Goal: Information Seeking & Learning: Learn about a topic

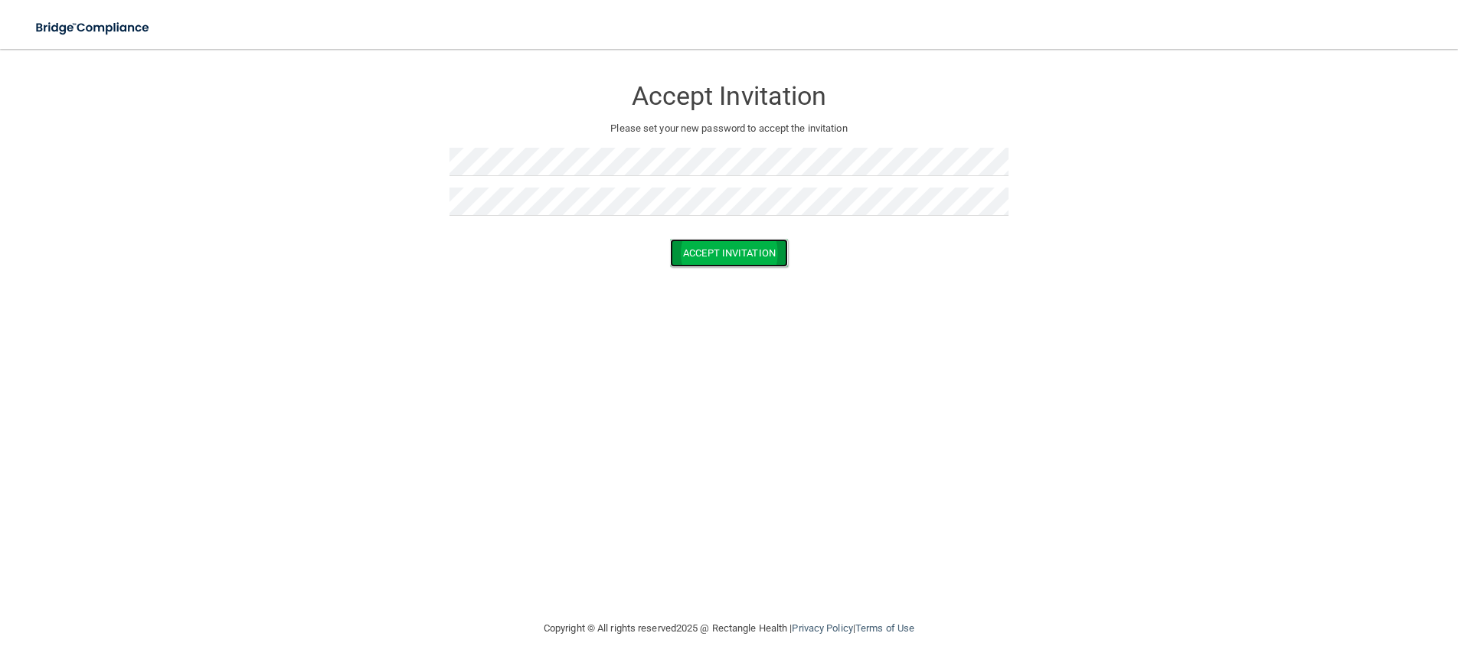
click at [716, 240] on button "Accept Invitation" at bounding box center [729, 253] width 118 height 28
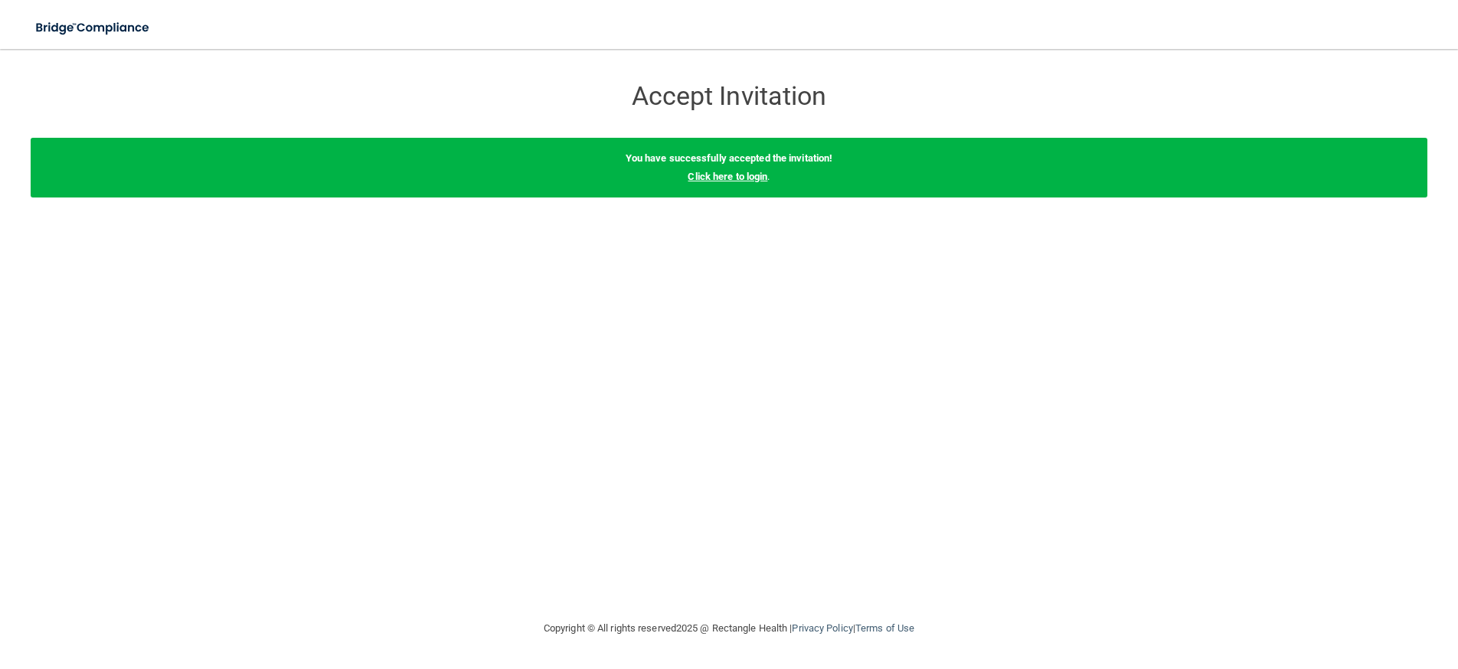
click at [724, 178] on link "Click here to login" at bounding box center [728, 176] width 80 height 11
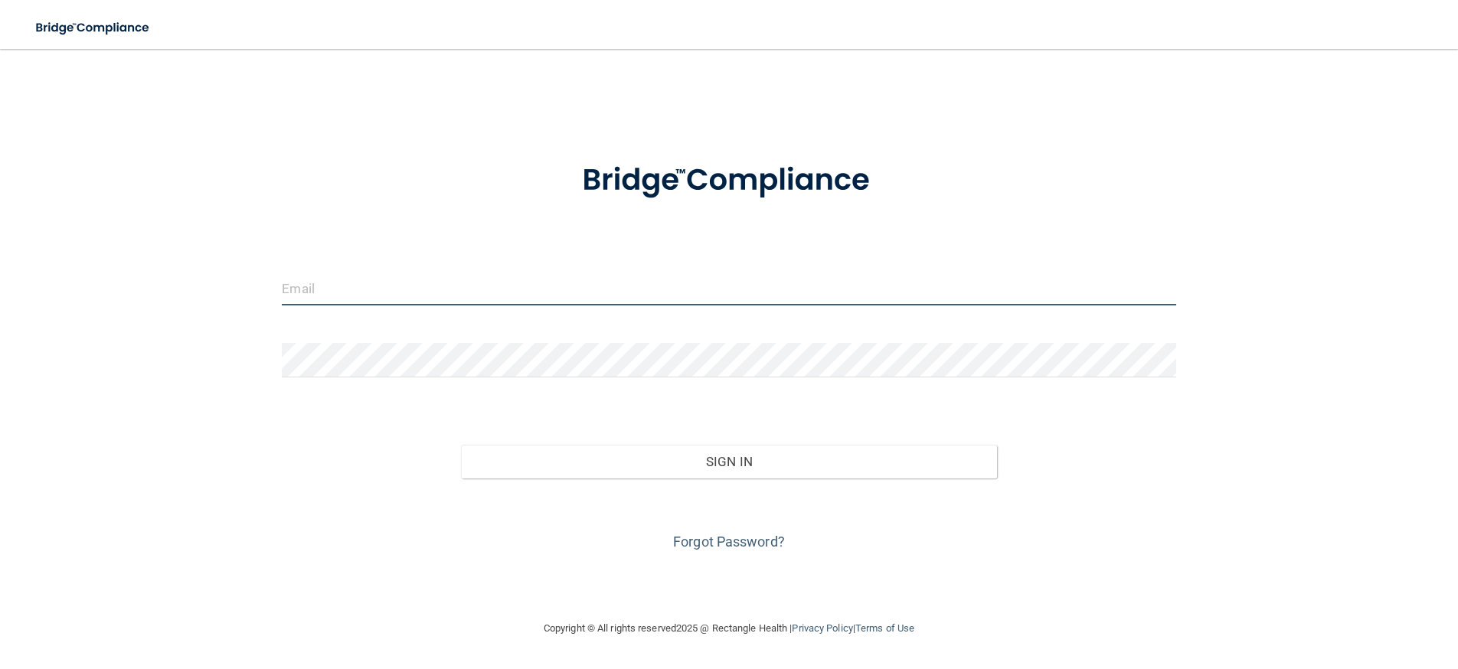
type input "[EMAIL_ADDRESS][DOMAIN_NAME]"
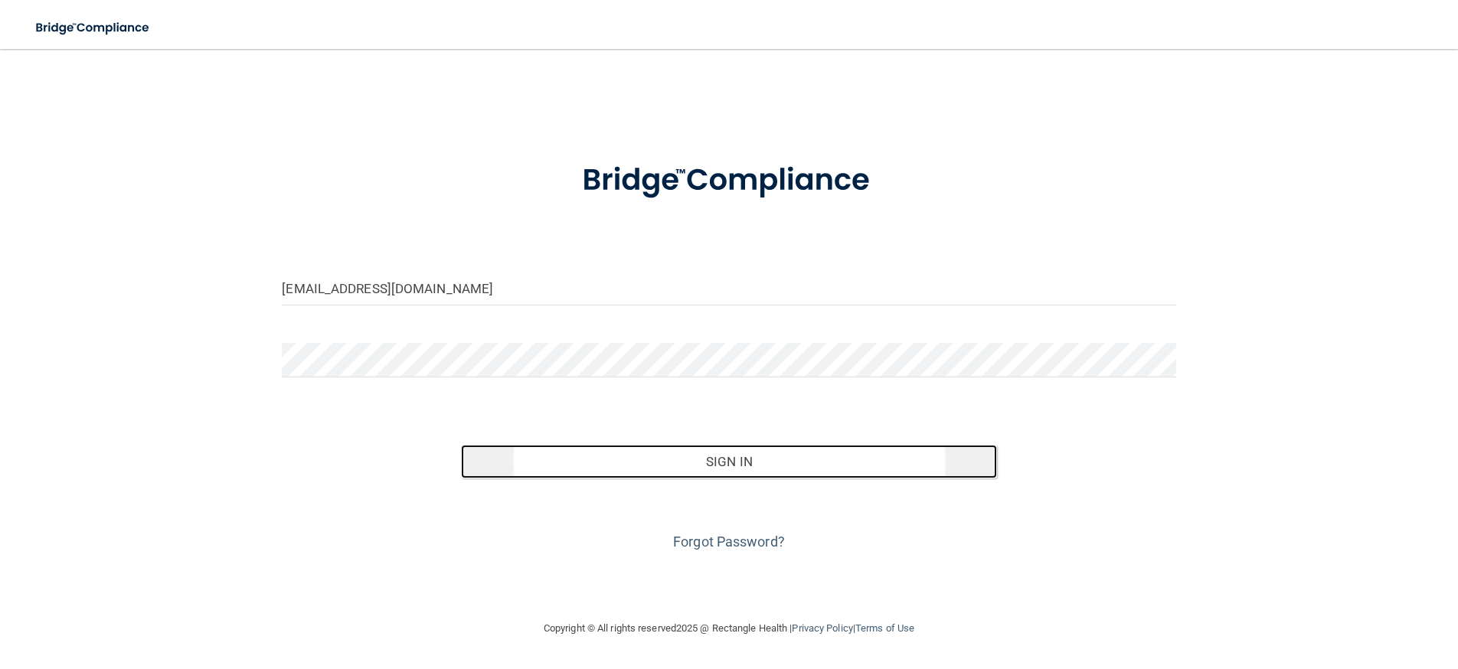
click at [726, 459] on button "Sign In" at bounding box center [729, 462] width 536 height 34
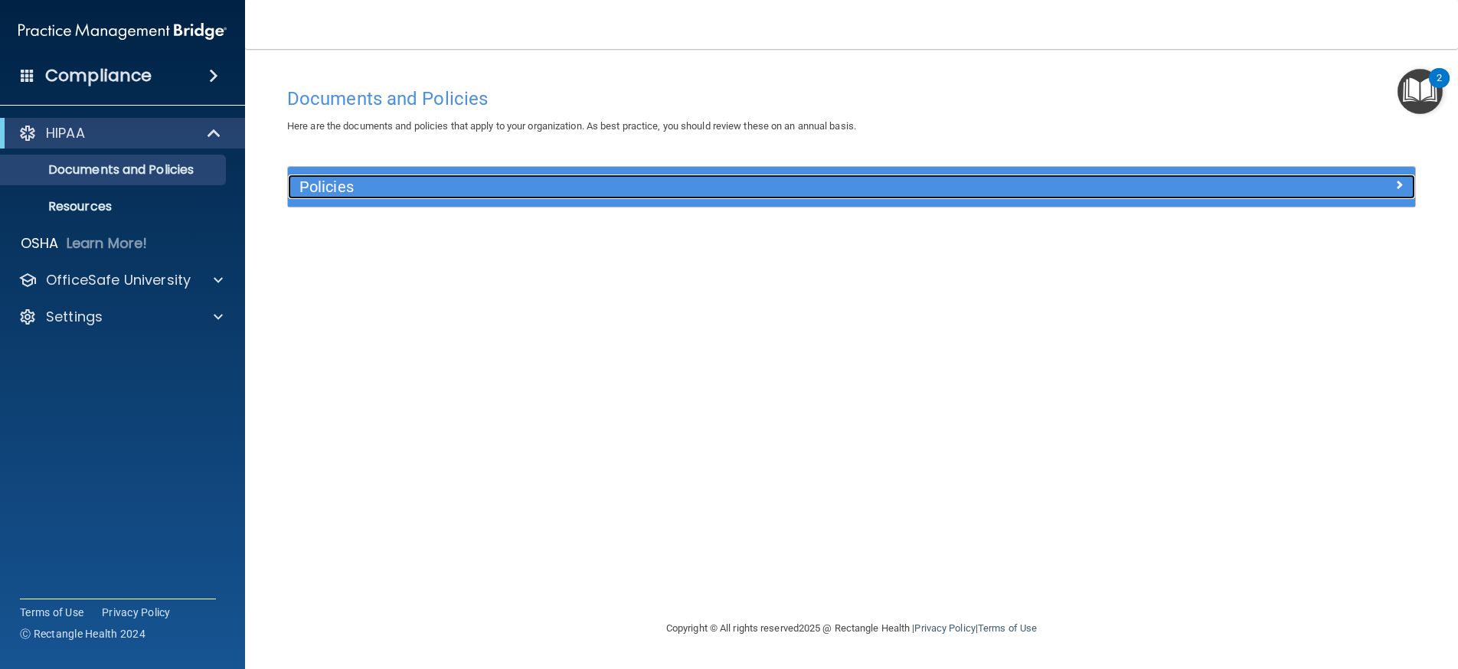
click at [334, 194] on h5 "Policies" at bounding box center [710, 186] width 822 height 17
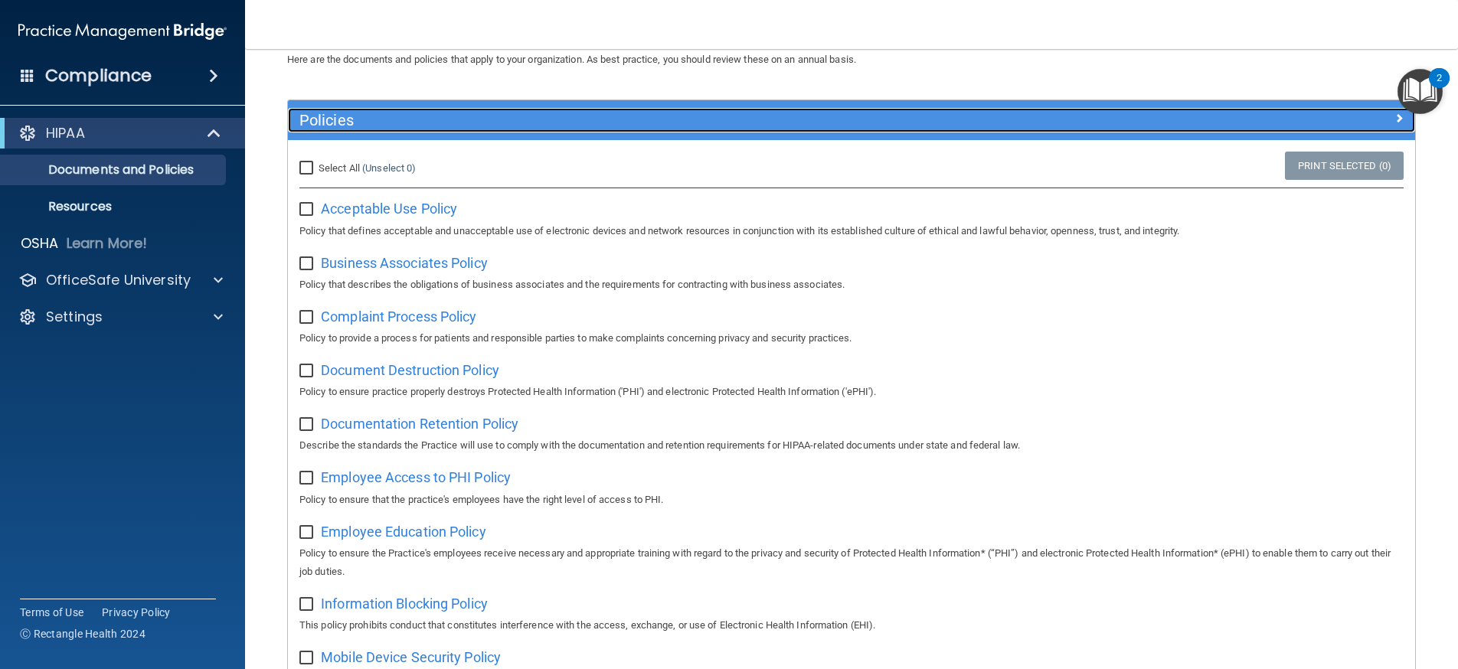
scroll to position [24, 0]
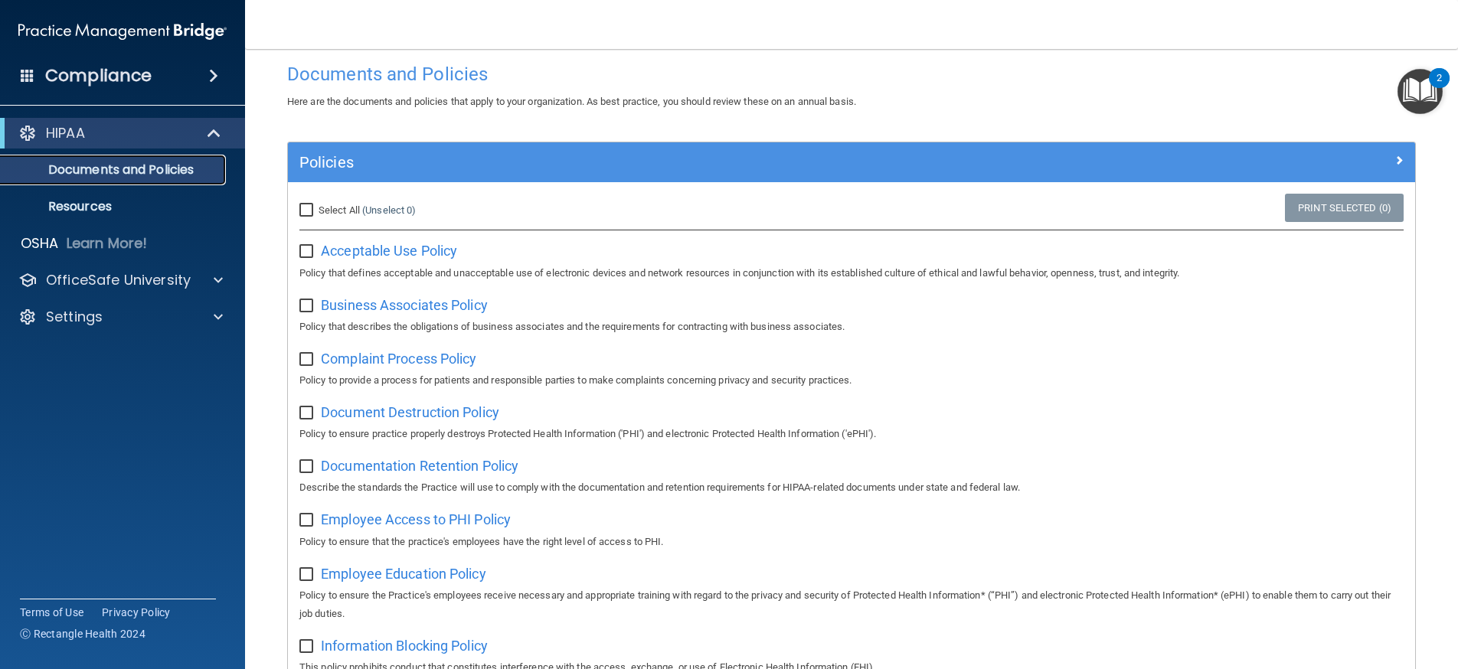
click at [165, 173] on p "Documents and Policies" at bounding box center [114, 169] width 209 height 15
click at [109, 203] on p "Resources" at bounding box center [114, 206] width 209 height 15
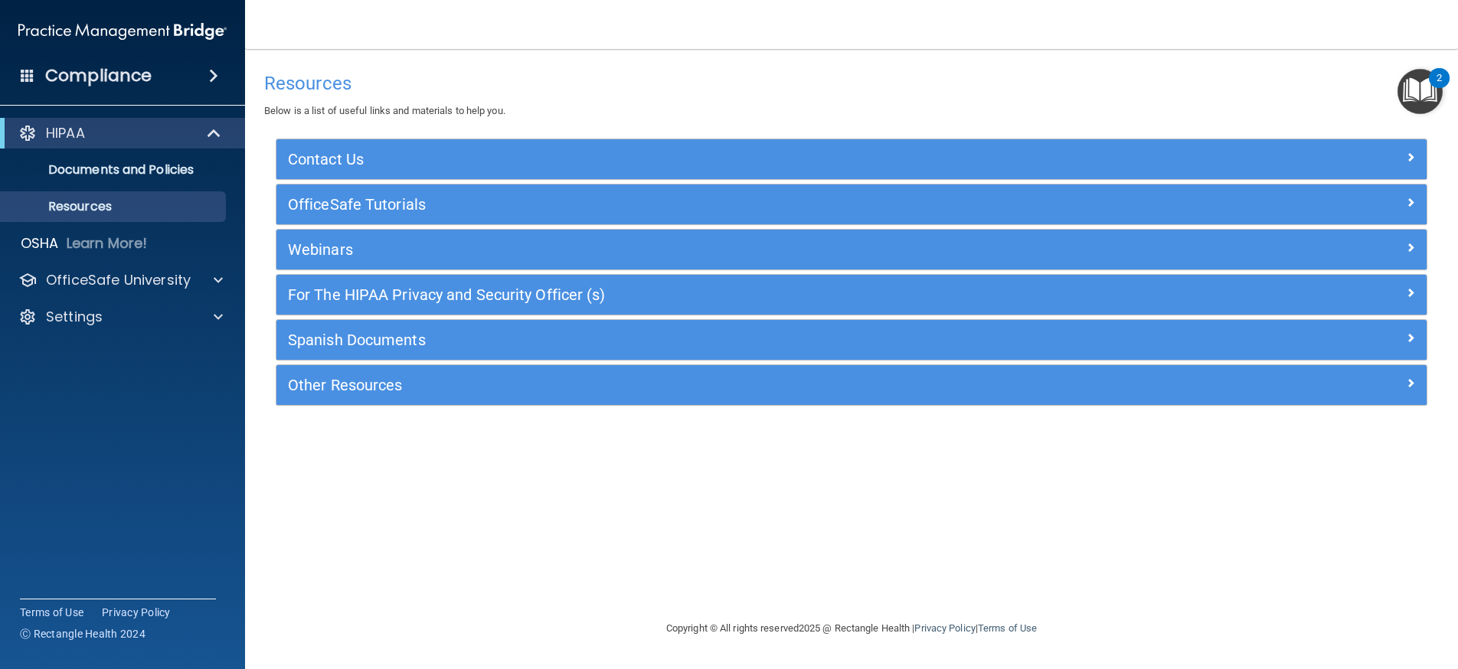
click at [194, 75] on div "Compliance" at bounding box center [122, 76] width 245 height 34
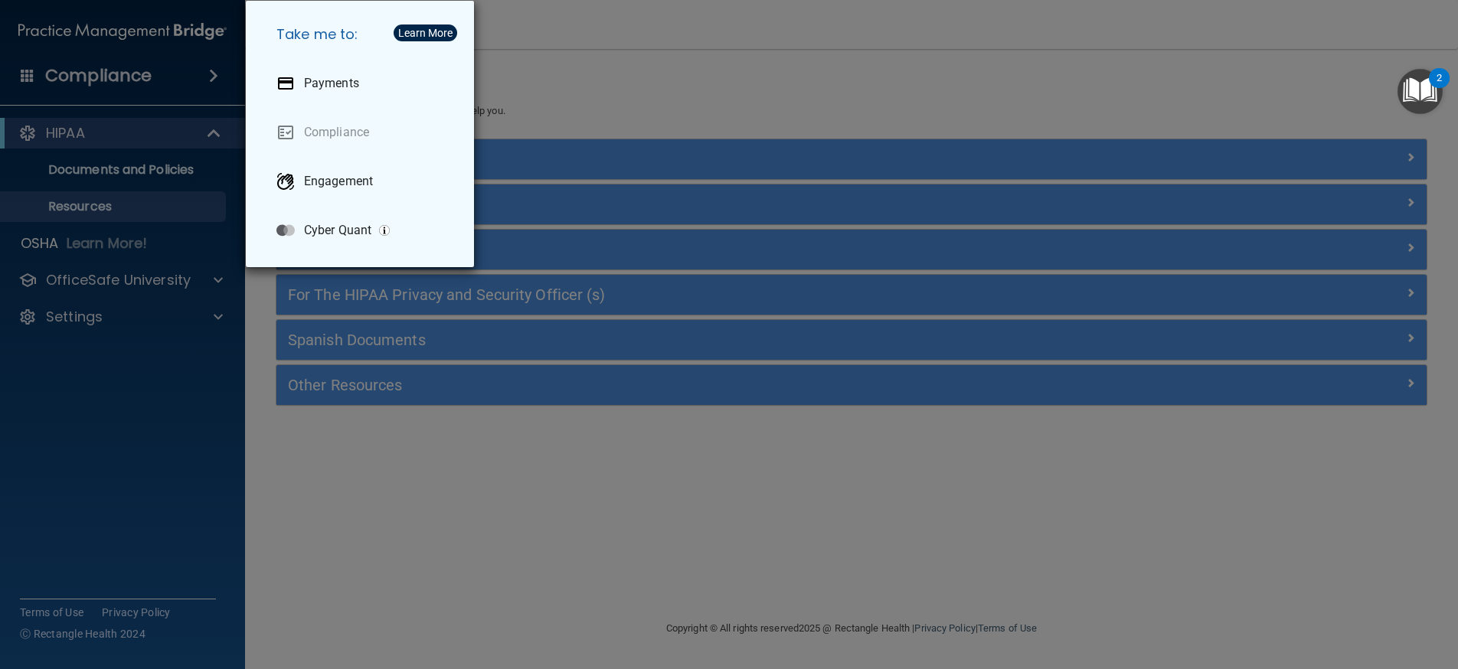
click at [653, 86] on div "Take me to: Payments Compliance Engagement Cyber Quant" at bounding box center [729, 334] width 1458 height 669
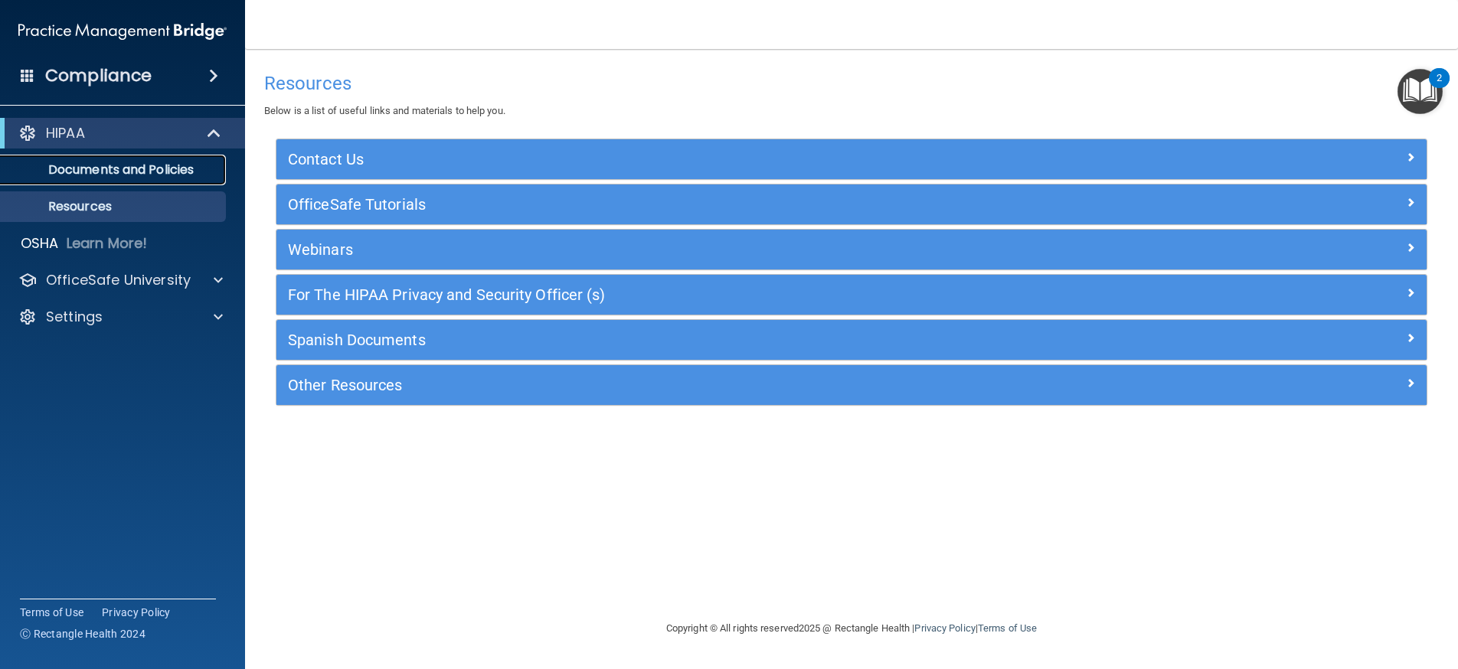
click at [138, 167] on p "Documents and Policies" at bounding box center [114, 169] width 209 height 15
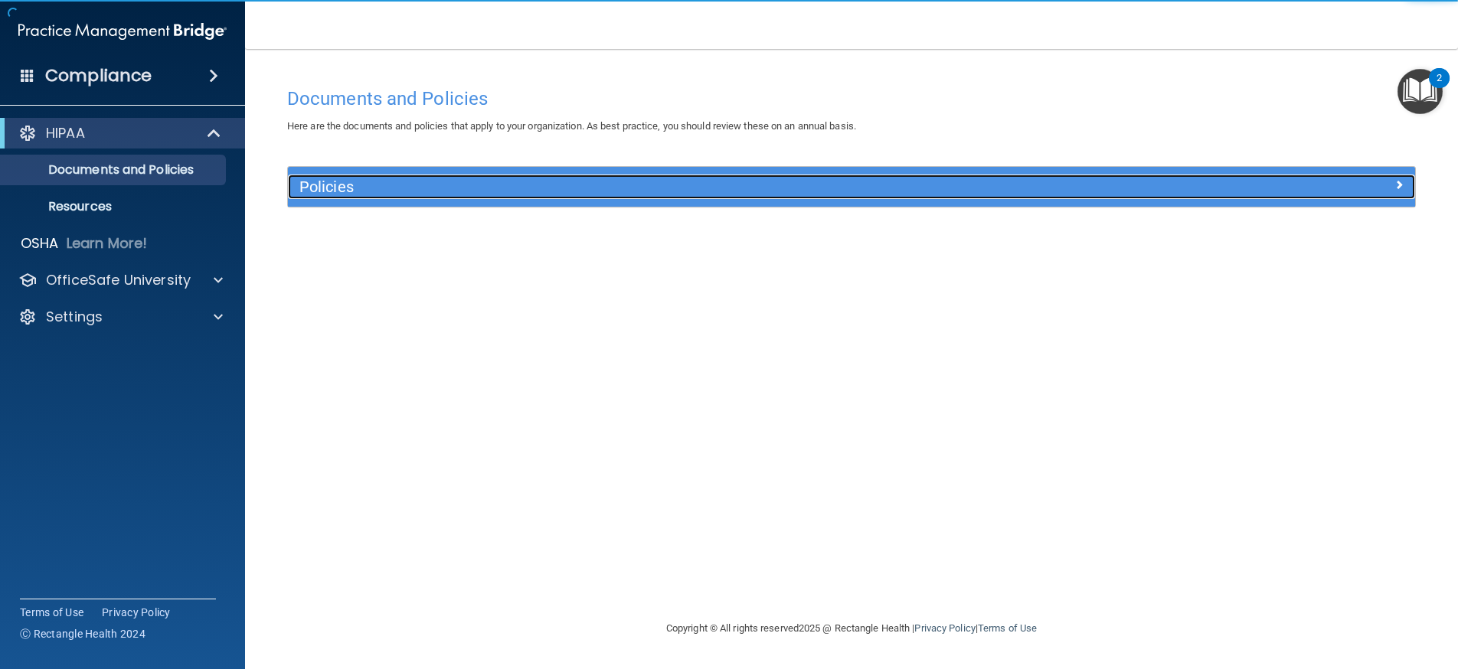
click at [332, 185] on h5 "Policies" at bounding box center [710, 186] width 822 height 17
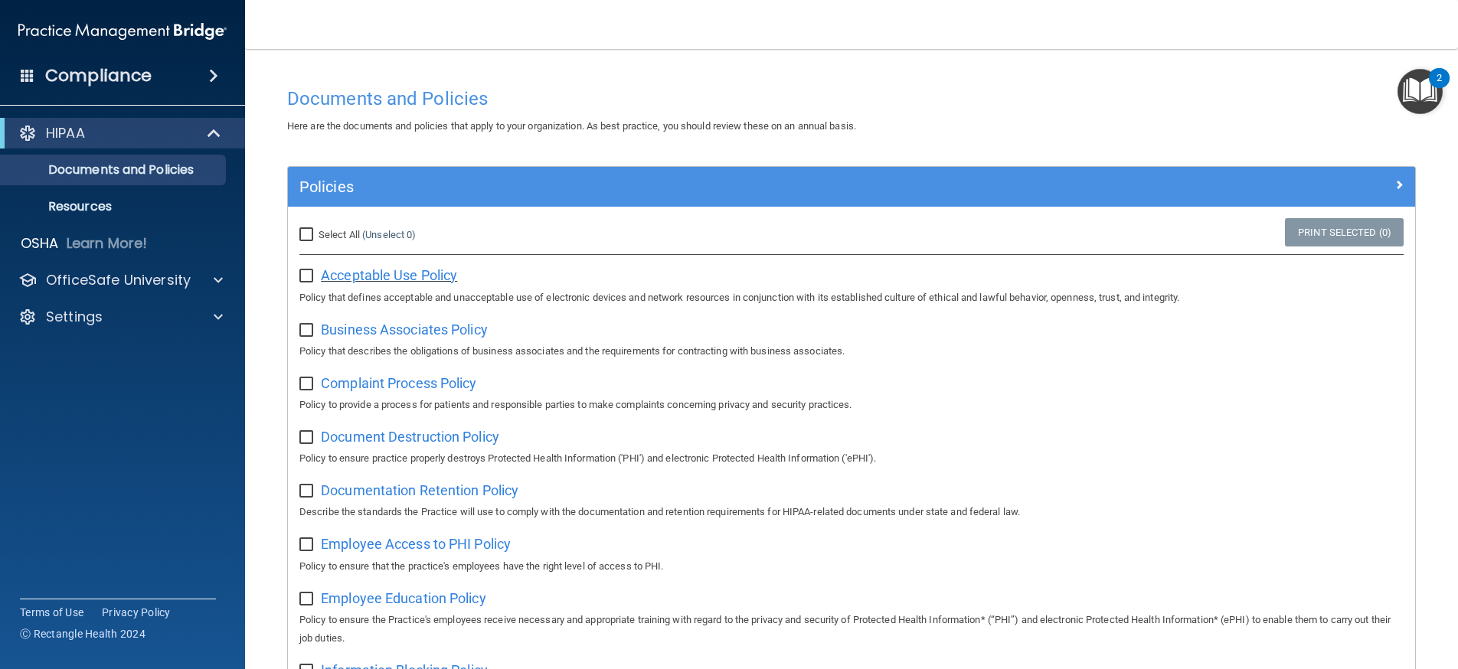
click at [365, 273] on span "Acceptable Use Policy" at bounding box center [389, 275] width 136 height 16
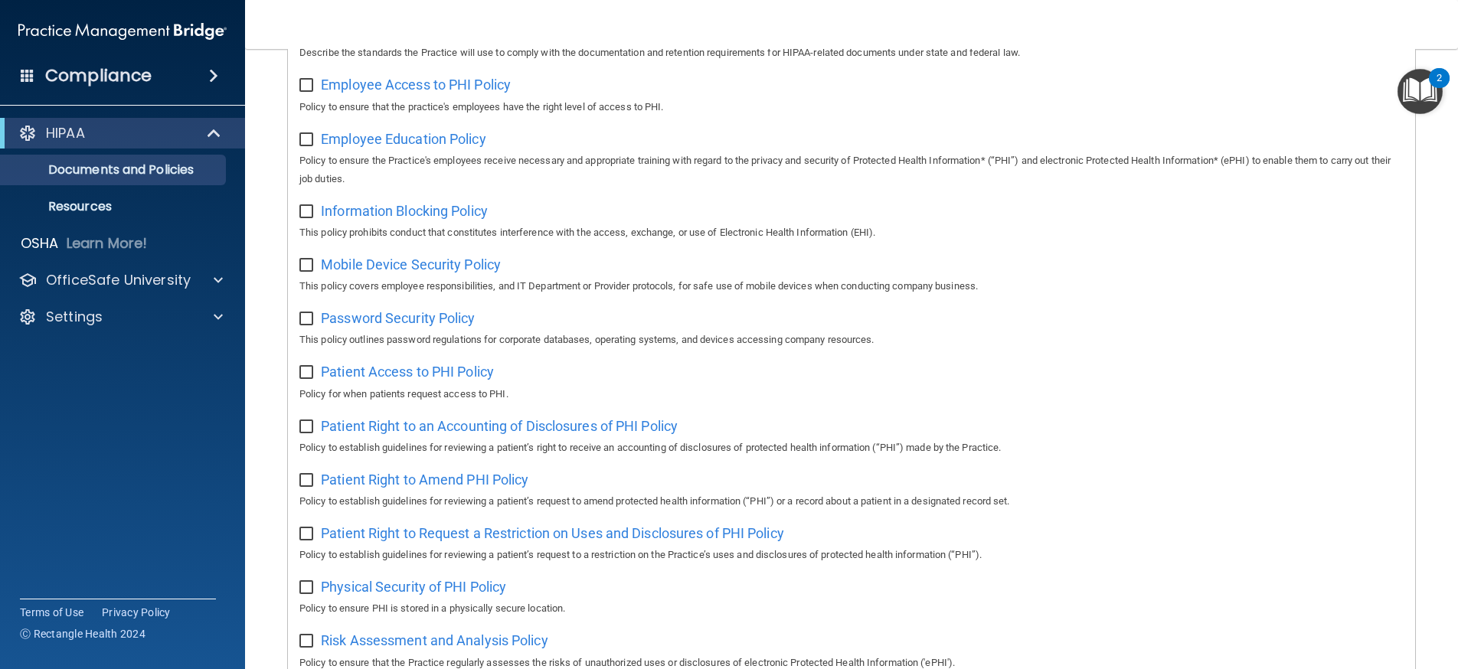
click at [1420, 90] on img "Open Resource Center, 2 new notifications" at bounding box center [1419, 91] width 45 height 45
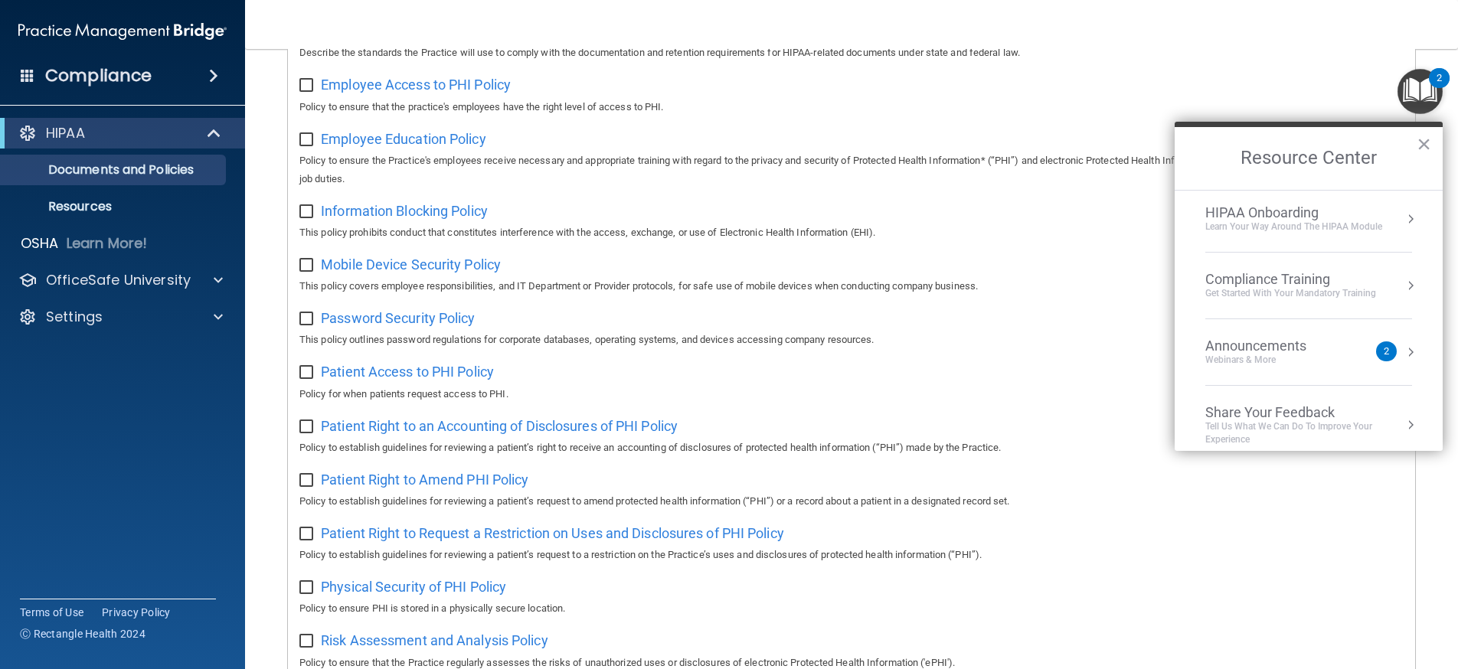
scroll to position [0, 0]
click at [1422, 142] on button "×" at bounding box center [1423, 144] width 15 height 24
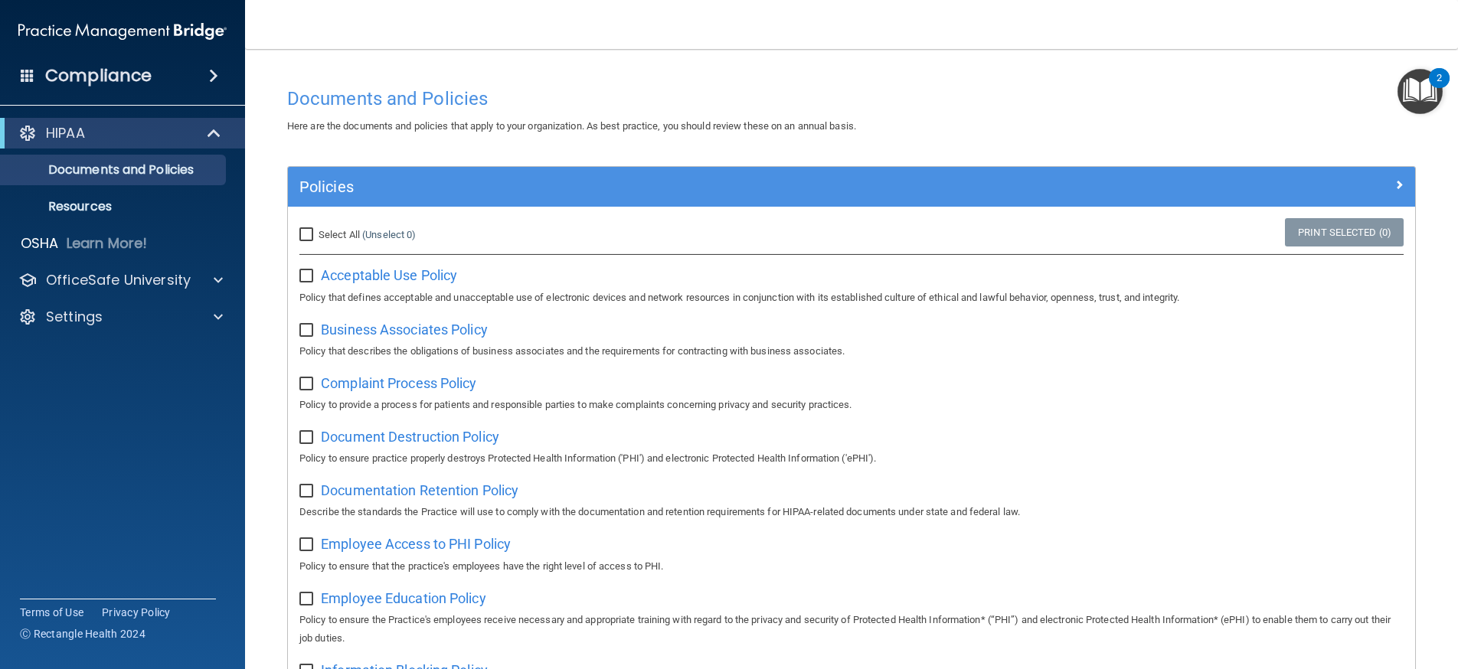
click at [209, 73] on span at bounding box center [213, 76] width 9 height 18
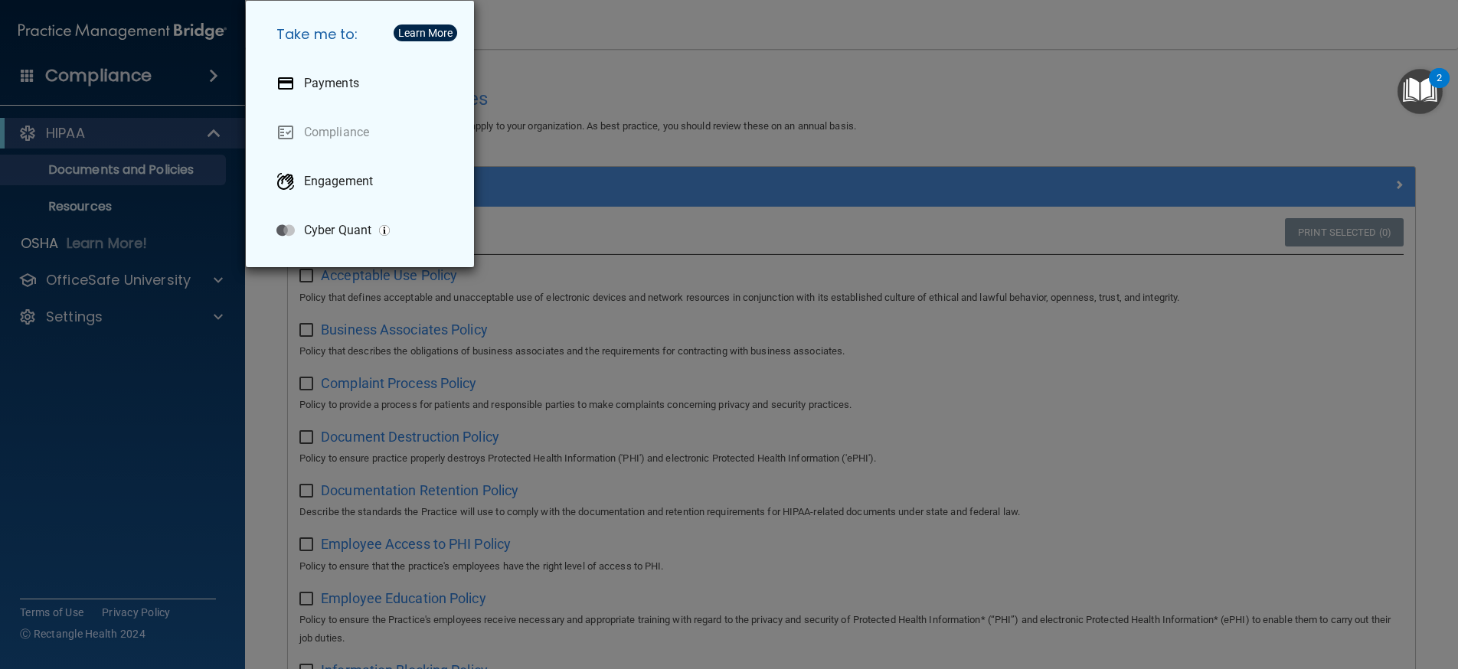
click at [635, 98] on div "Take me to: Payments Compliance Engagement Cyber Quant" at bounding box center [729, 334] width 1458 height 669
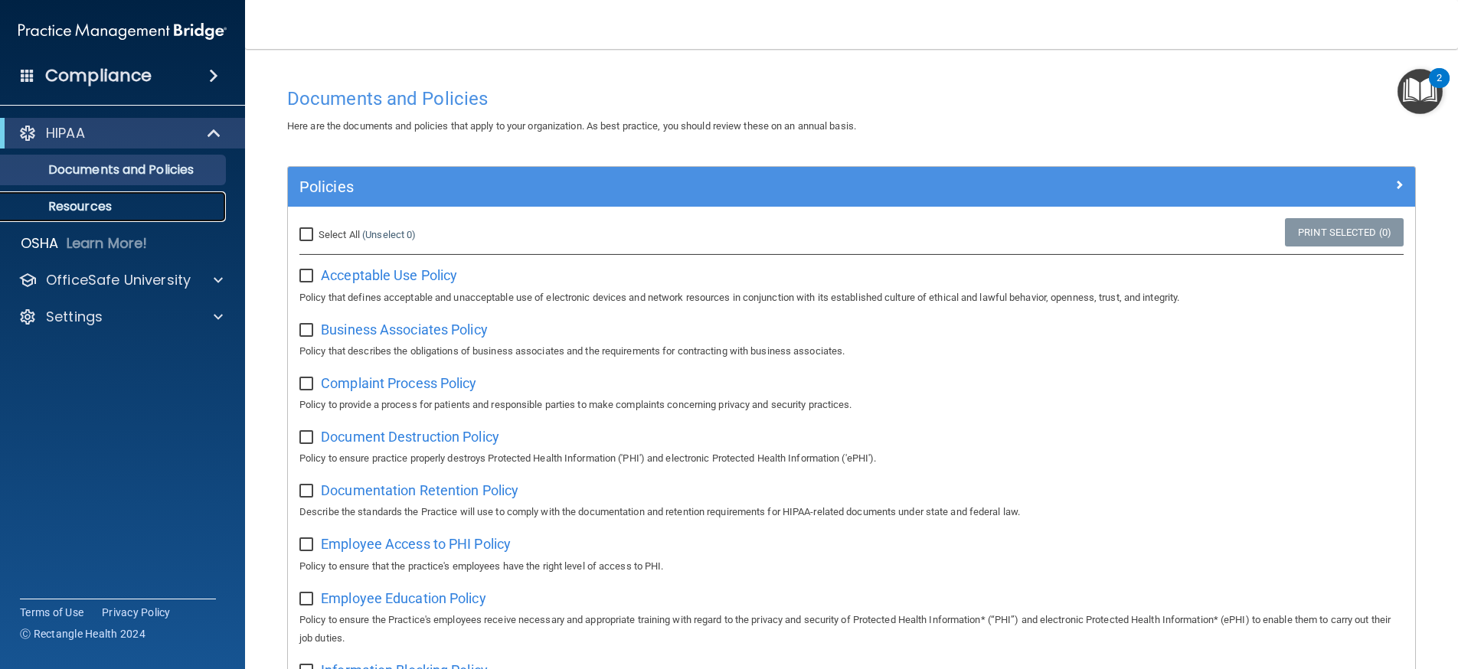
click at [103, 203] on p "Resources" at bounding box center [114, 206] width 209 height 15
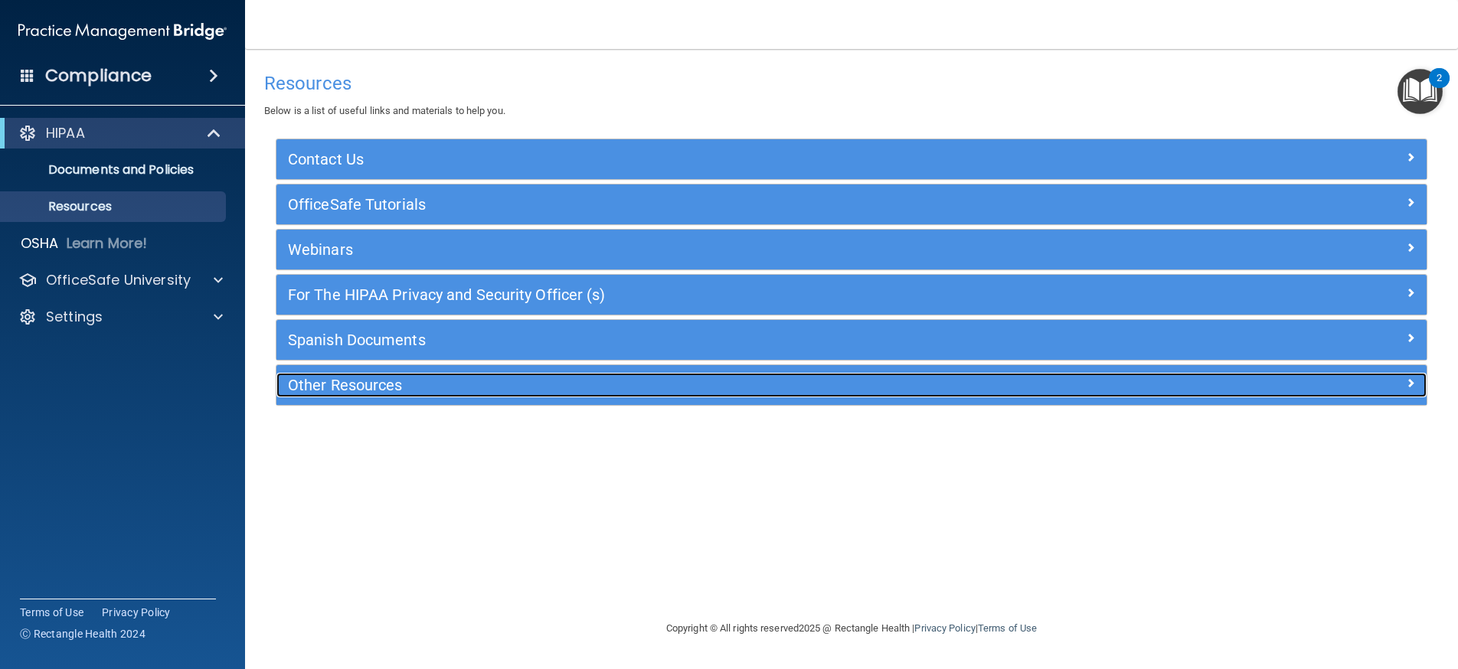
click at [373, 397] on div "Other Resources" at bounding box center [707, 385] width 863 height 24
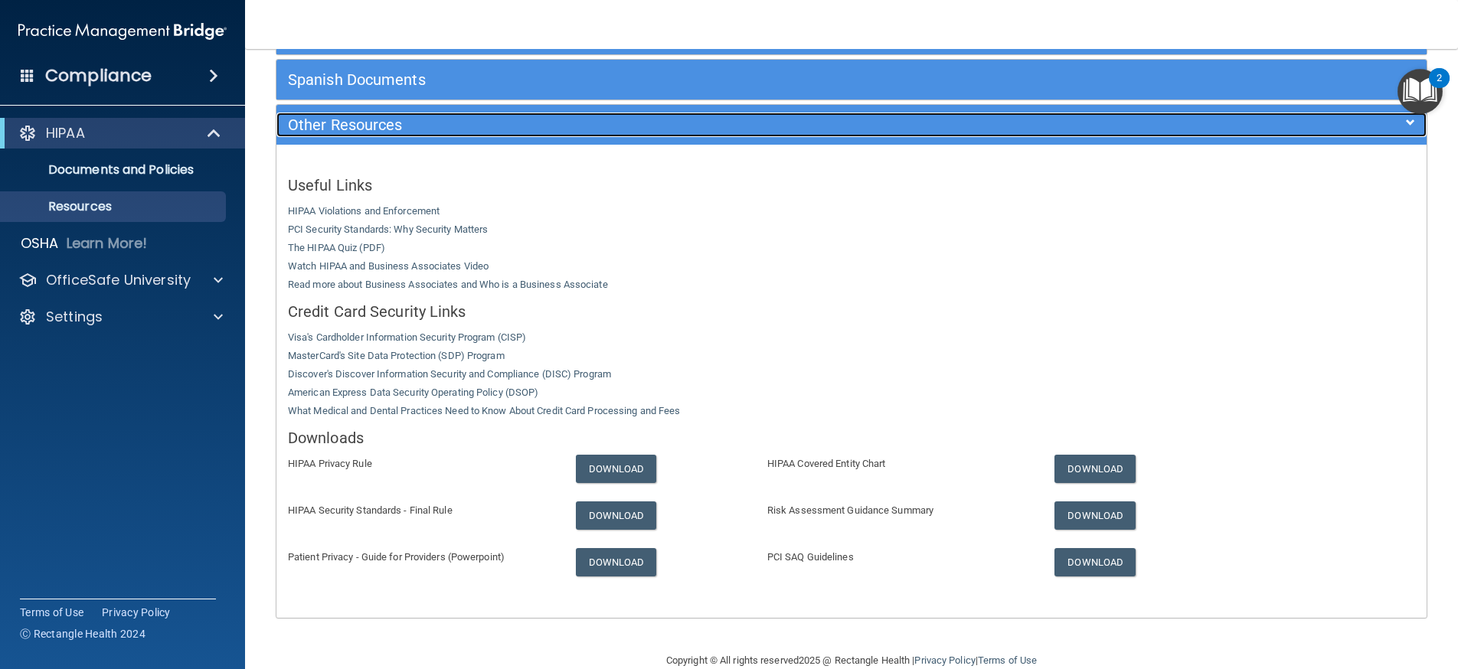
scroll to position [289, 0]
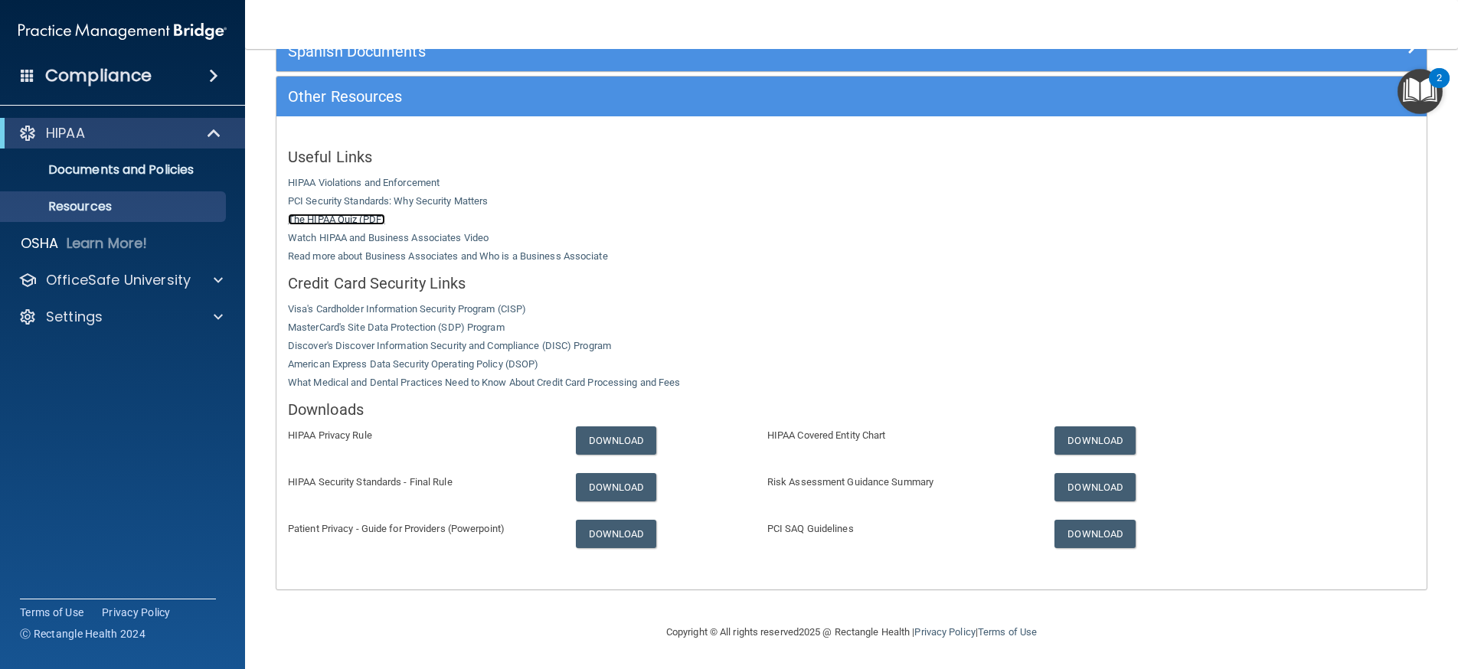
click at [349, 220] on link "The HIPAA Quiz (PDF)" at bounding box center [336, 219] width 97 height 11
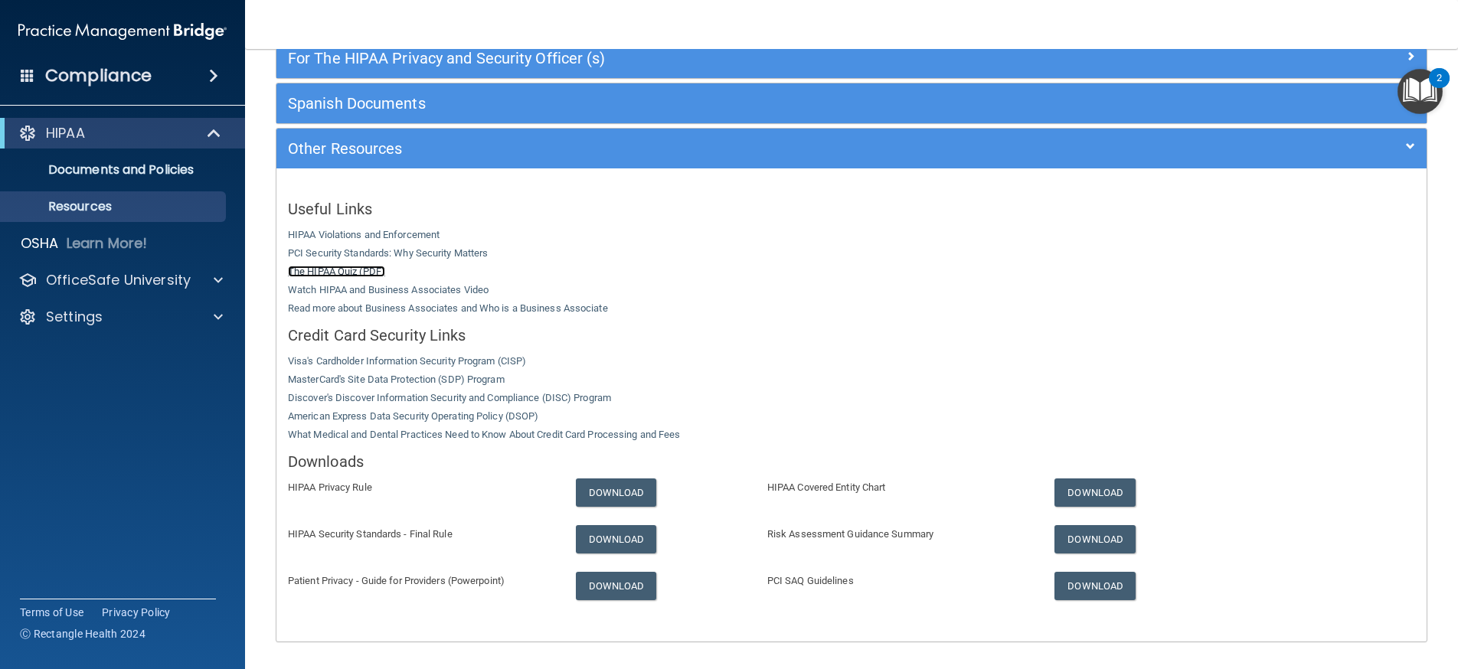
scroll to position [212, 0]
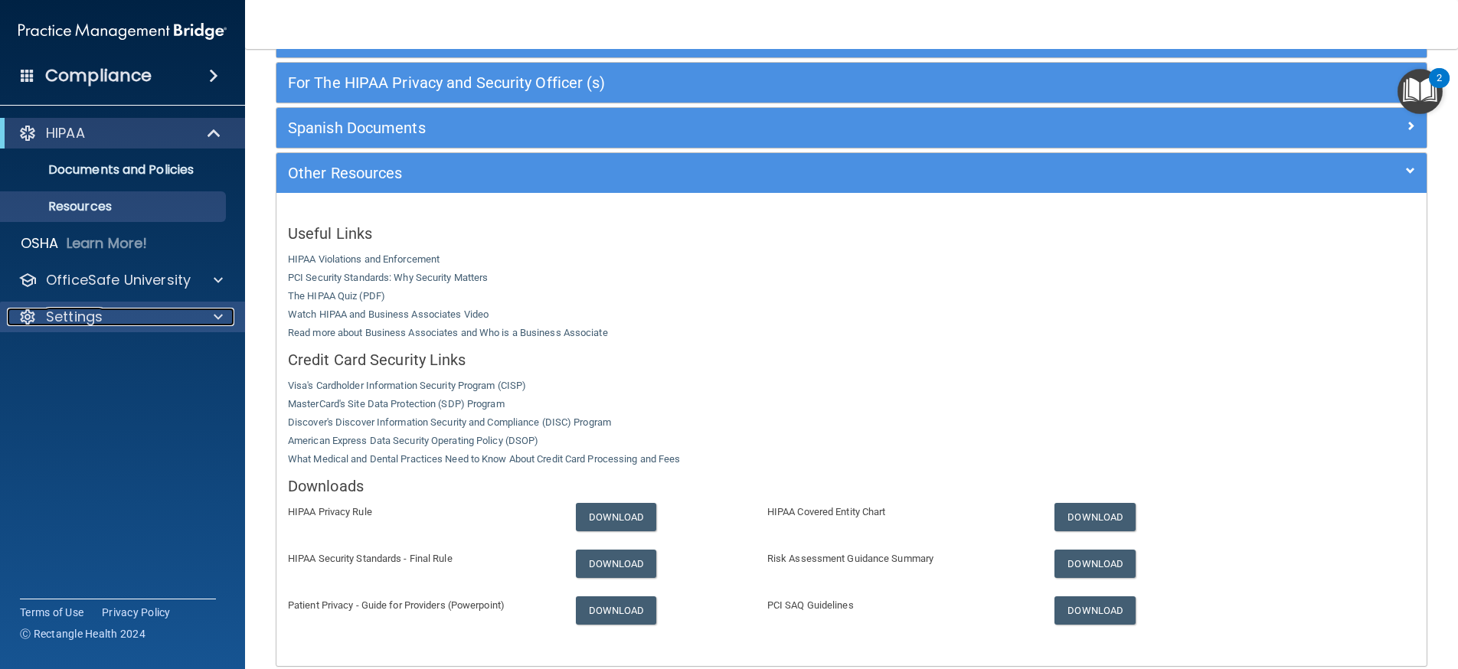
click at [133, 315] on div "Settings" at bounding box center [102, 317] width 190 height 18
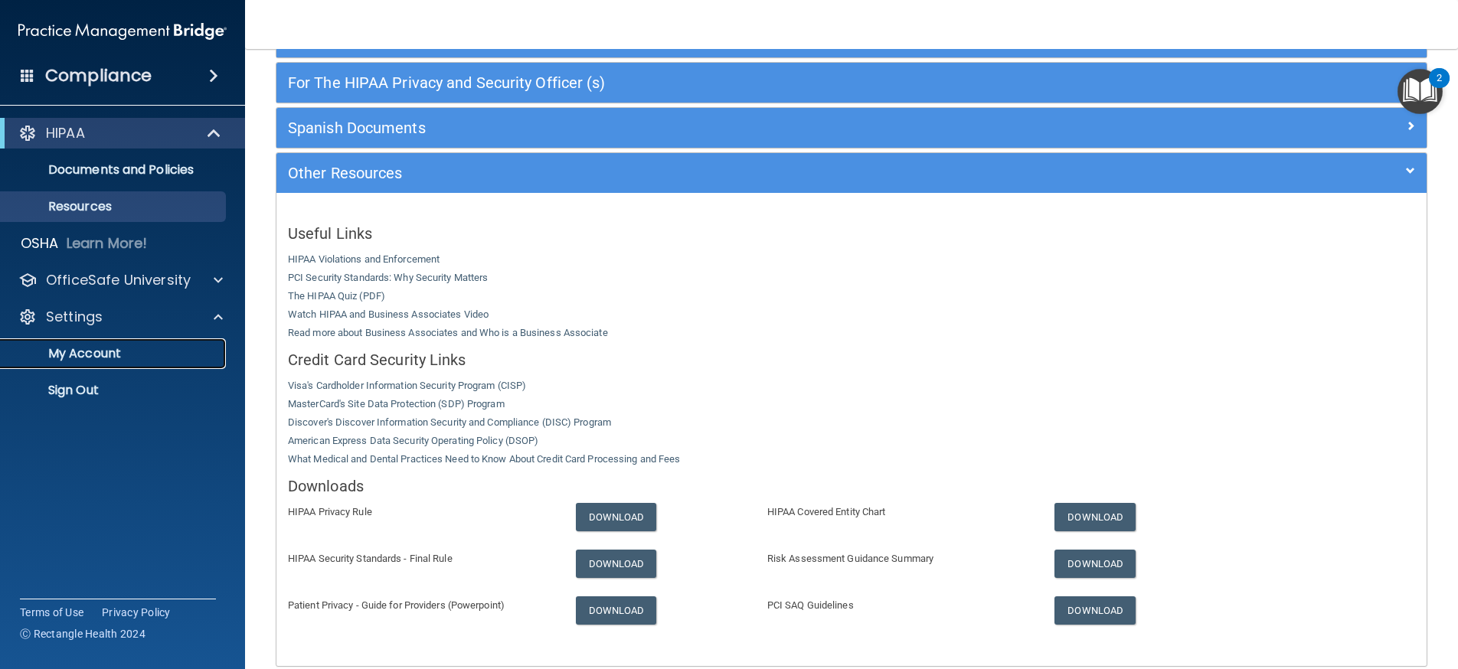
click at [115, 346] on p "My Account" at bounding box center [114, 353] width 209 height 15
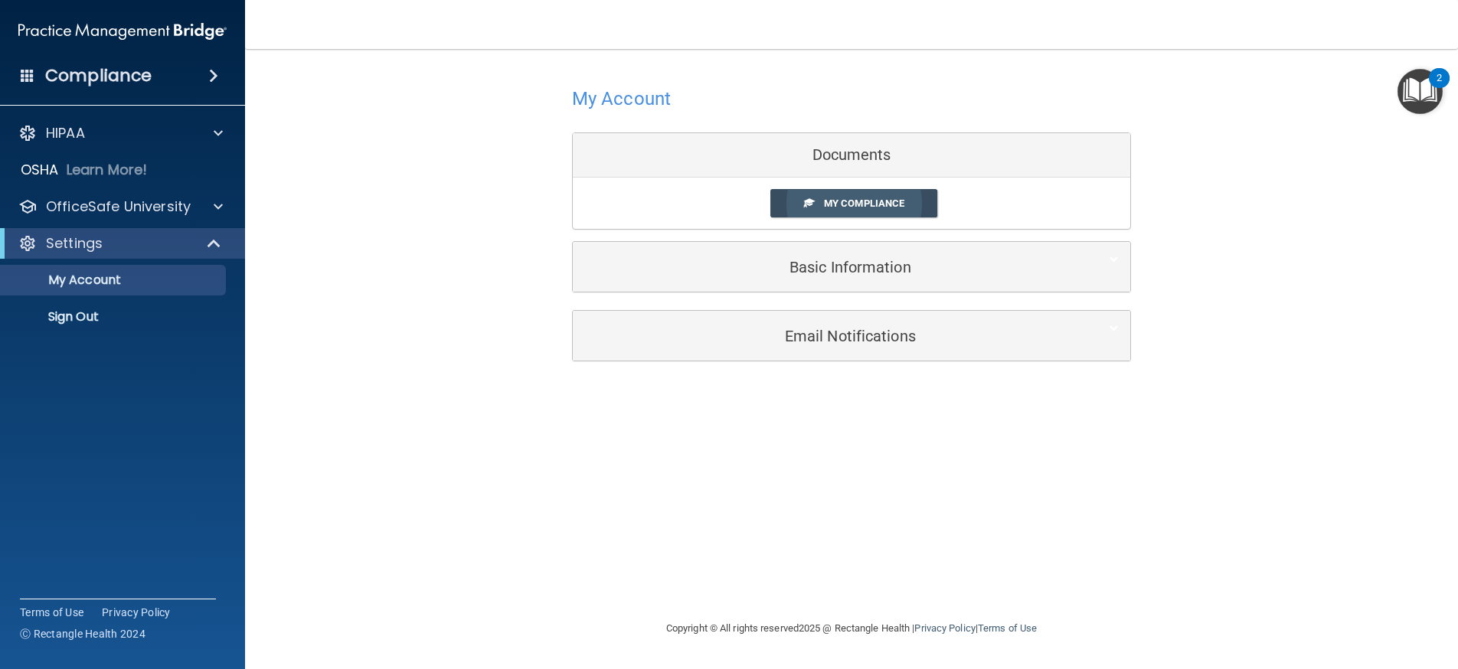
click at [869, 205] on span "My Compliance" at bounding box center [864, 203] width 80 height 11
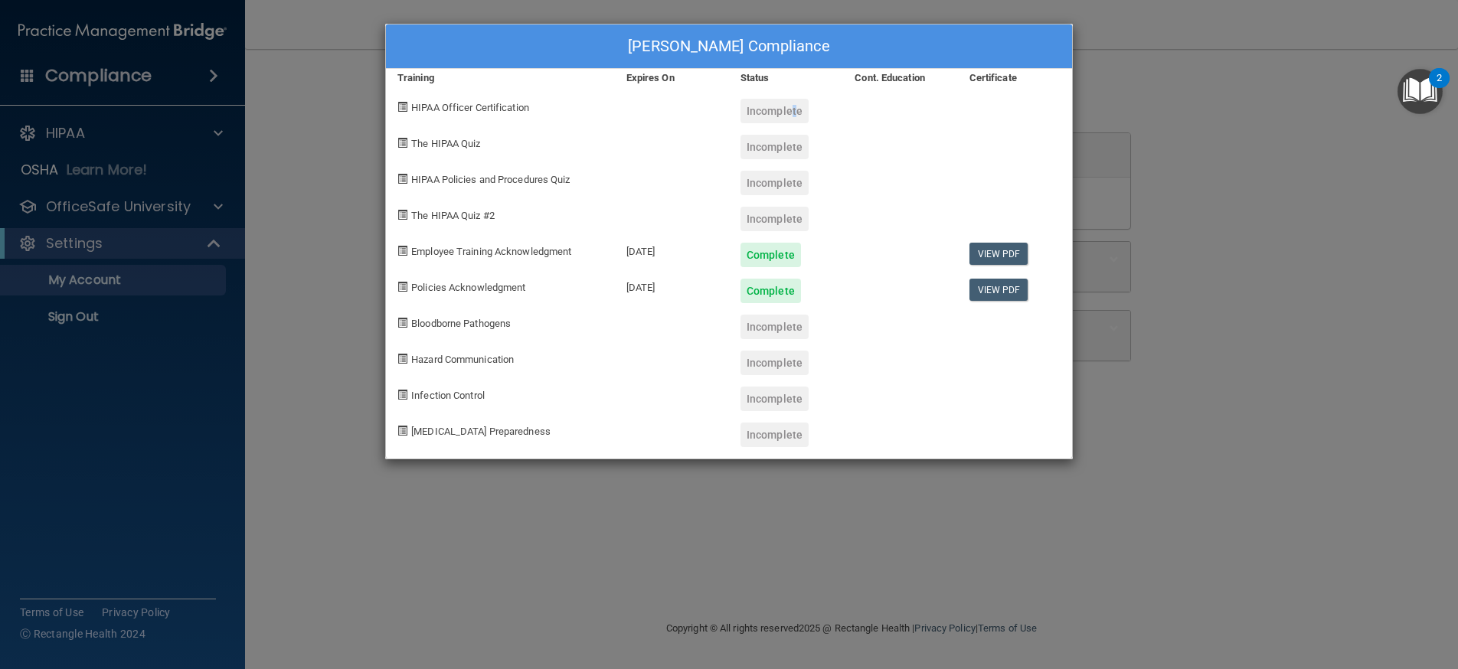
click at [789, 110] on div "Incomplete" at bounding box center [774, 111] width 68 height 24
click at [771, 328] on div "Incomplete" at bounding box center [774, 327] width 68 height 24
click at [495, 442] on div "COVID-19 Preparedness" at bounding box center [500, 429] width 229 height 36
click at [491, 401] on div "Infection Control" at bounding box center [500, 393] width 229 height 36
click at [498, 359] on span "Hazard Communication" at bounding box center [462, 359] width 103 height 11
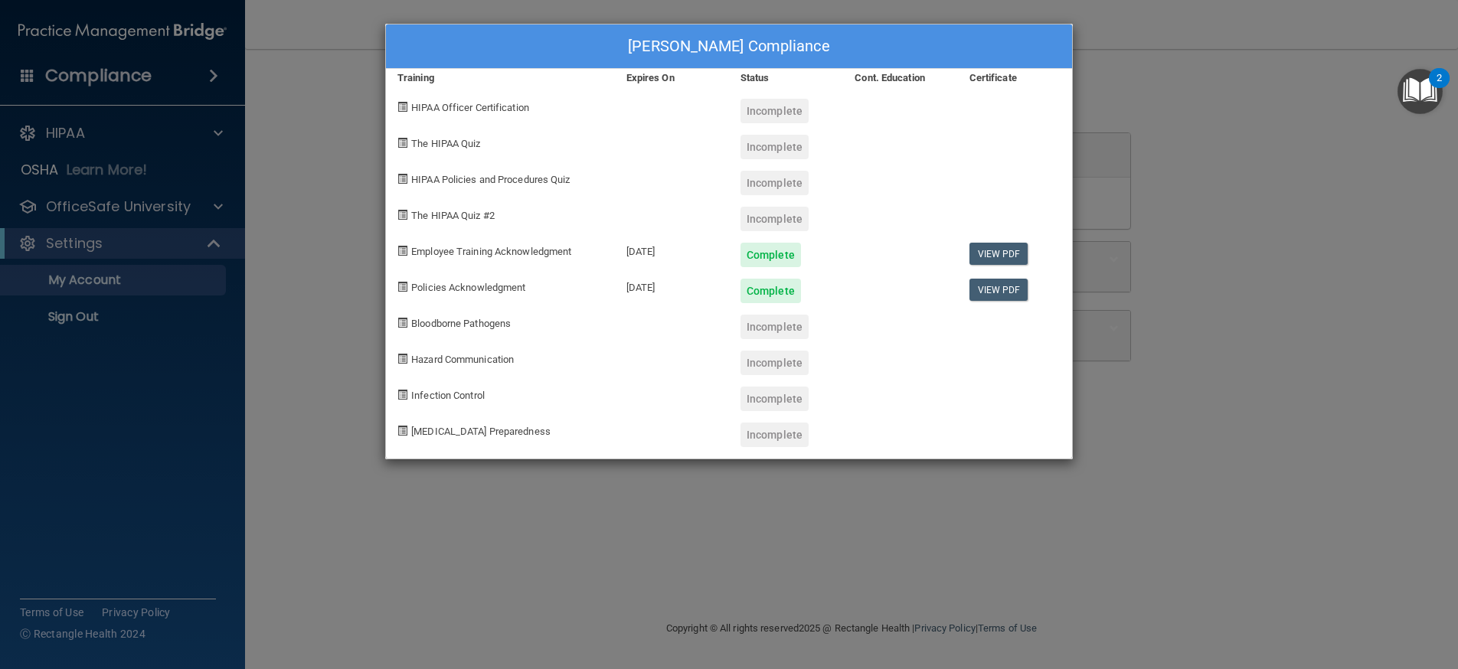
click at [507, 320] on span "Bloodborne Pathogens" at bounding box center [461, 323] width 100 height 11
click at [759, 286] on div "Complete" at bounding box center [770, 291] width 60 height 24
click at [862, 305] on div at bounding box center [900, 321] width 114 height 36
click at [442, 130] on div "The HIPAA Quiz" at bounding box center [500, 141] width 229 height 36
click at [782, 154] on div "Incomplete" at bounding box center [774, 147] width 68 height 24
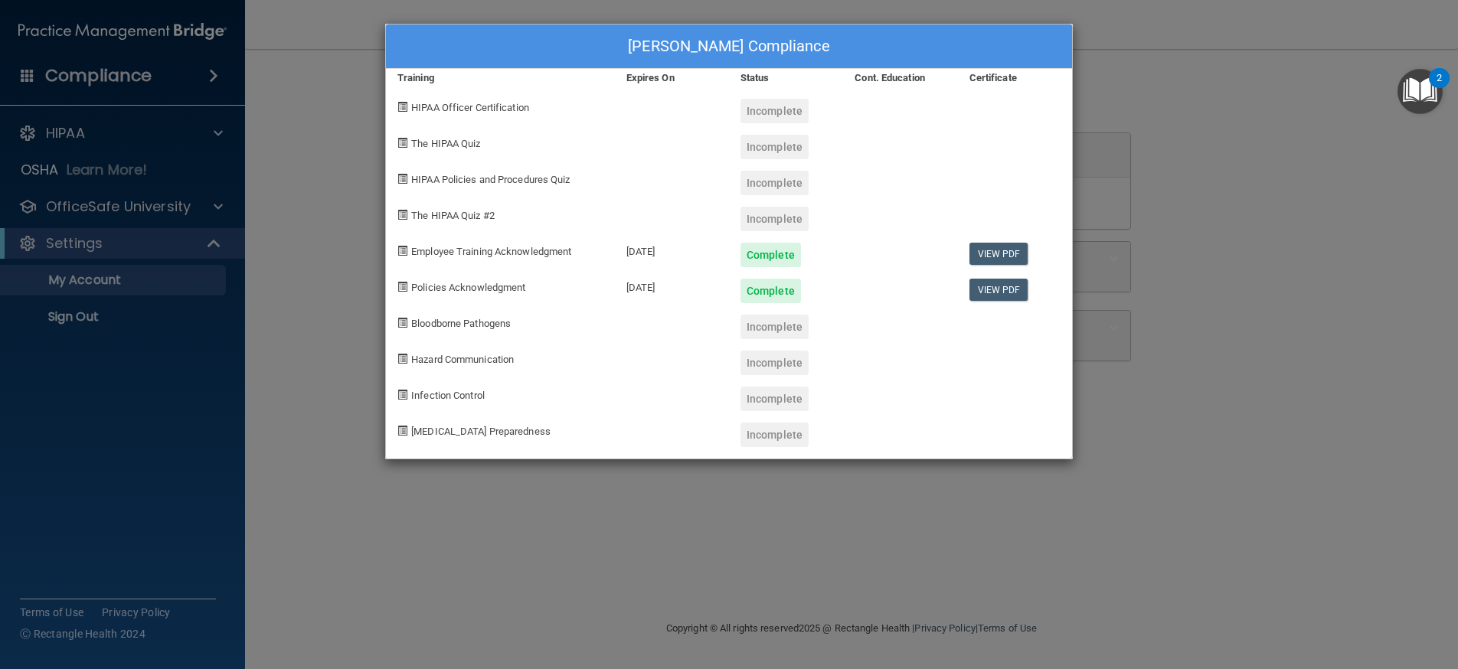
drag, startPoint x: 748, startPoint y: 150, endPoint x: 593, endPoint y: 148, distance: 155.4
click at [593, 148] on div "The HIPAA Quiz" at bounding box center [500, 141] width 229 height 36
click at [592, 148] on div "The HIPAA Quiz" at bounding box center [500, 141] width 229 height 36
click at [551, 158] on div "The HIPAA Quiz" at bounding box center [500, 141] width 229 height 36
click at [539, 177] on span "HIPAA Policies and Procedures Quiz" at bounding box center [490, 179] width 158 height 11
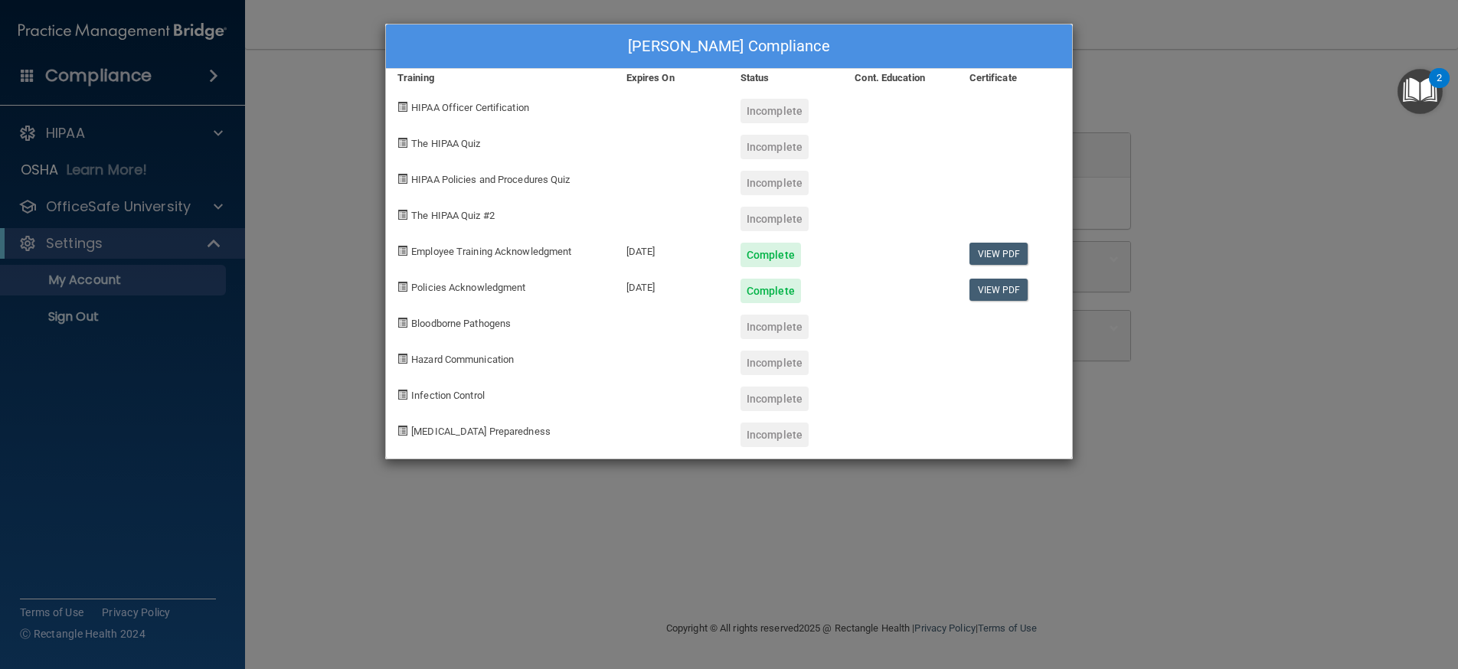
click at [545, 205] on div "The HIPAA Quiz #2" at bounding box center [500, 213] width 229 height 36
click at [576, 290] on div "Policies Acknowledgment" at bounding box center [500, 285] width 229 height 36
click at [680, 512] on div "Evelyn Burgos's Compliance Training Expires On Status Cont. Education Certifica…" at bounding box center [729, 334] width 1458 height 669
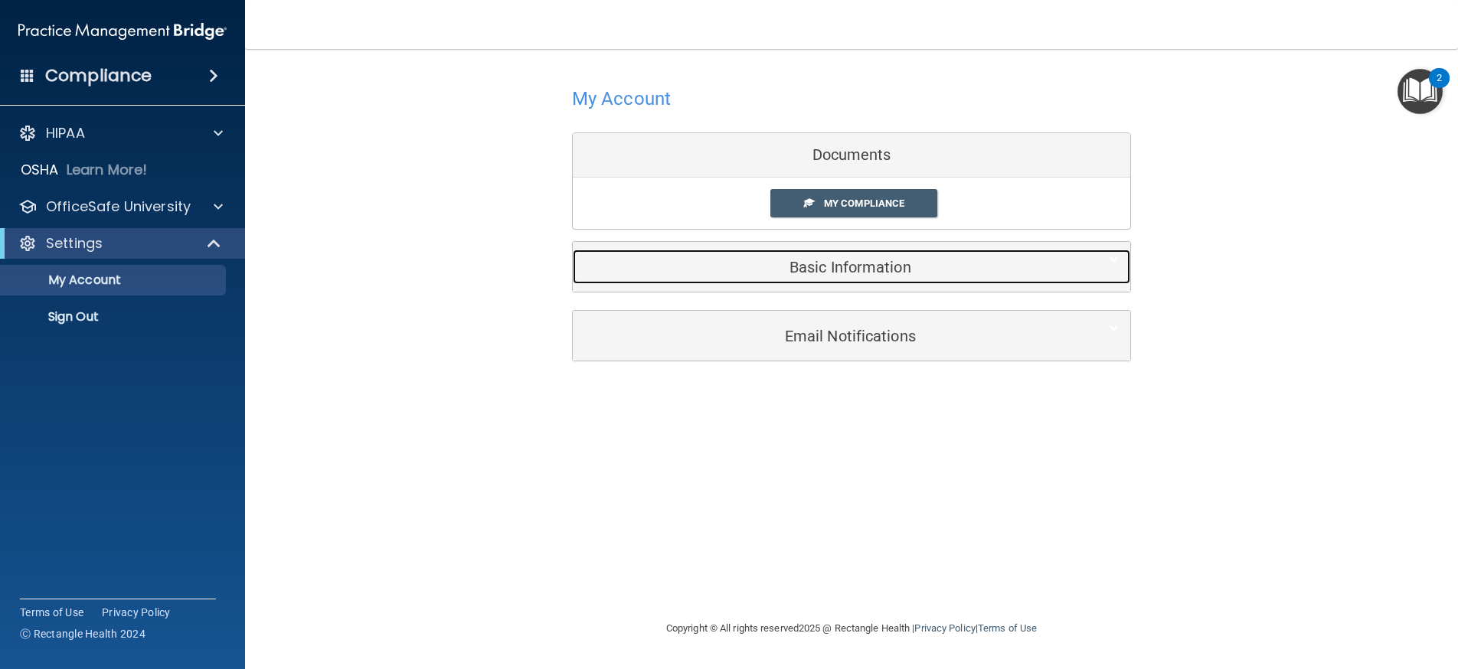
click at [887, 276] on div "Basic Information" at bounding box center [828, 267] width 511 height 34
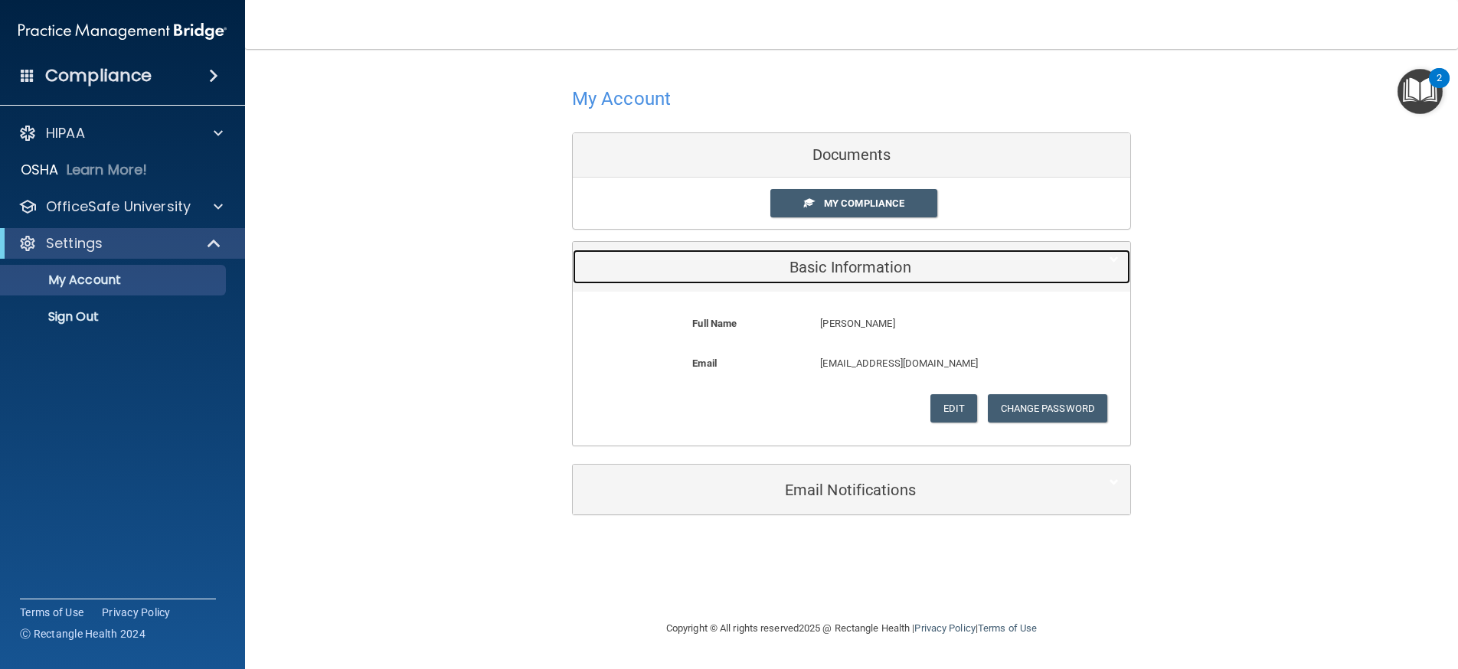
click at [887, 276] on div "Basic Information" at bounding box center [828, 267] width 511 height 34
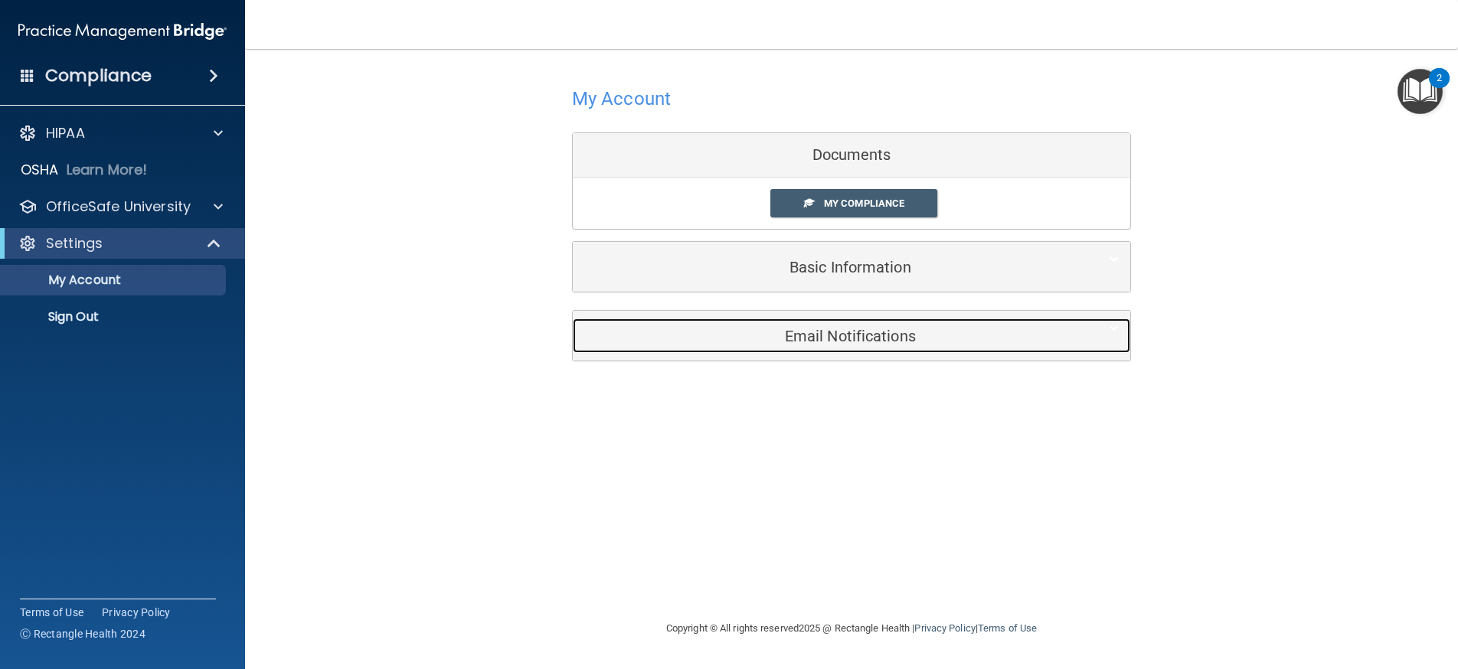
click at [854, 328] on h5 "Email Notifications" at bounding box center [828, 336] width 488 height 17
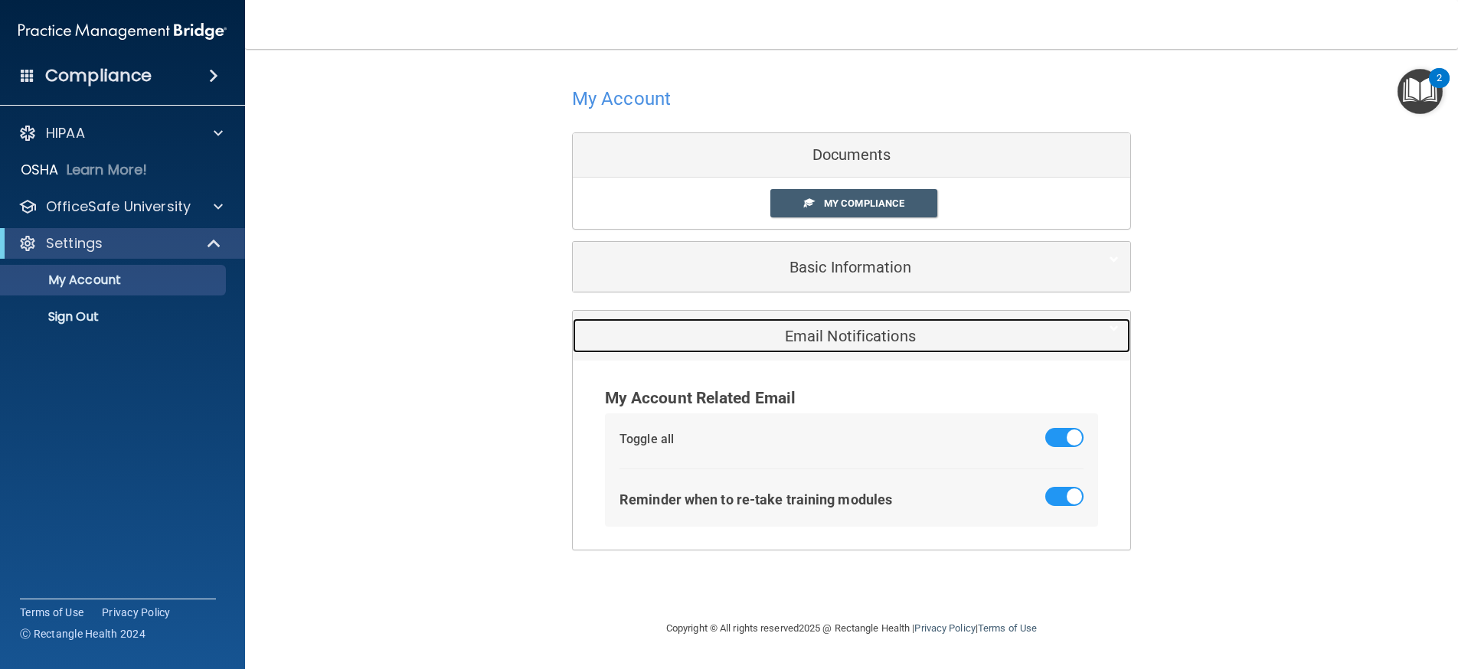
click at [854, 328] on h5 "Email Notifications" at bounding box center [828, 336] width 488 height 17
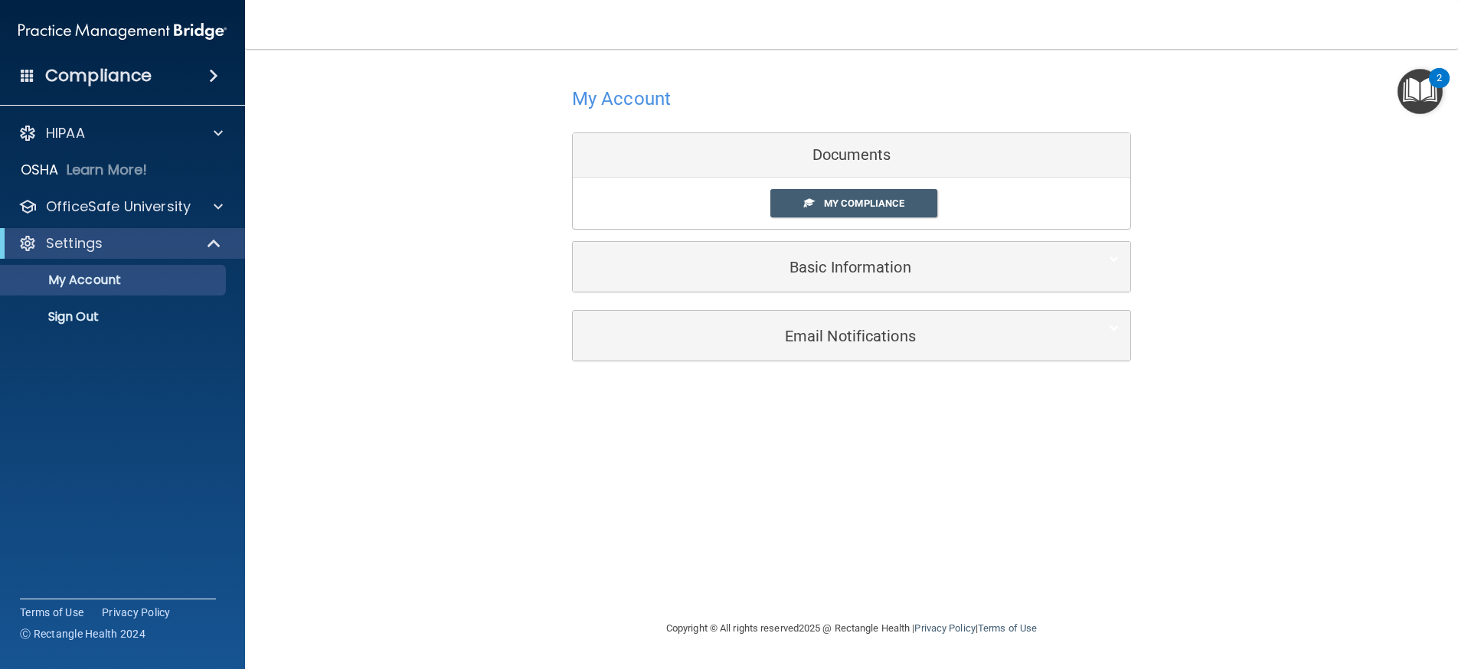
click at [851, 162] on div "Documents" at bounding box center [851, 155] width 557 height 44
click at [168, 162] on div "OSHA Learn More!" at bounding box center [123, 170] width 269 height 31
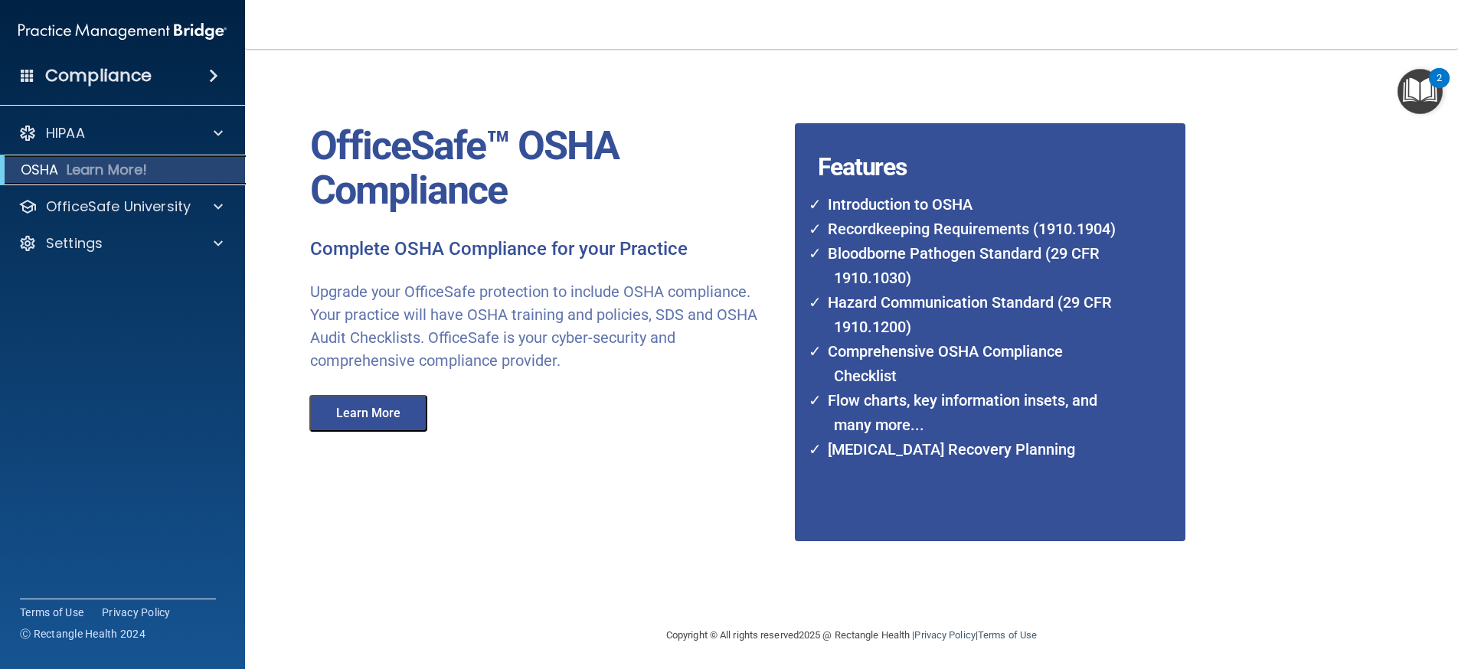
scroll to position [14, 0]
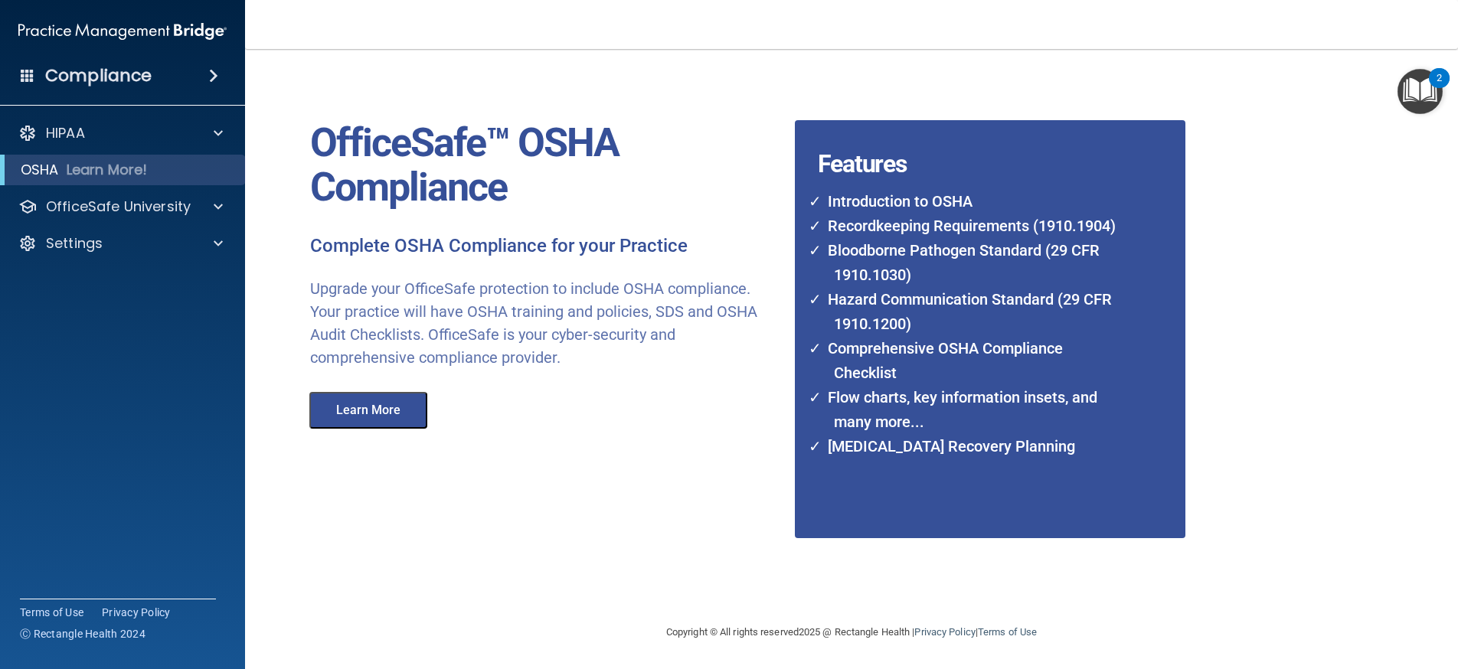
click at [389, 423] on button "Learn More" at bounding box center [368, 410] width 118 height 37
click at [173, 135] on div "HIPAA" at bounding box center [102, 133] width 190 height 18
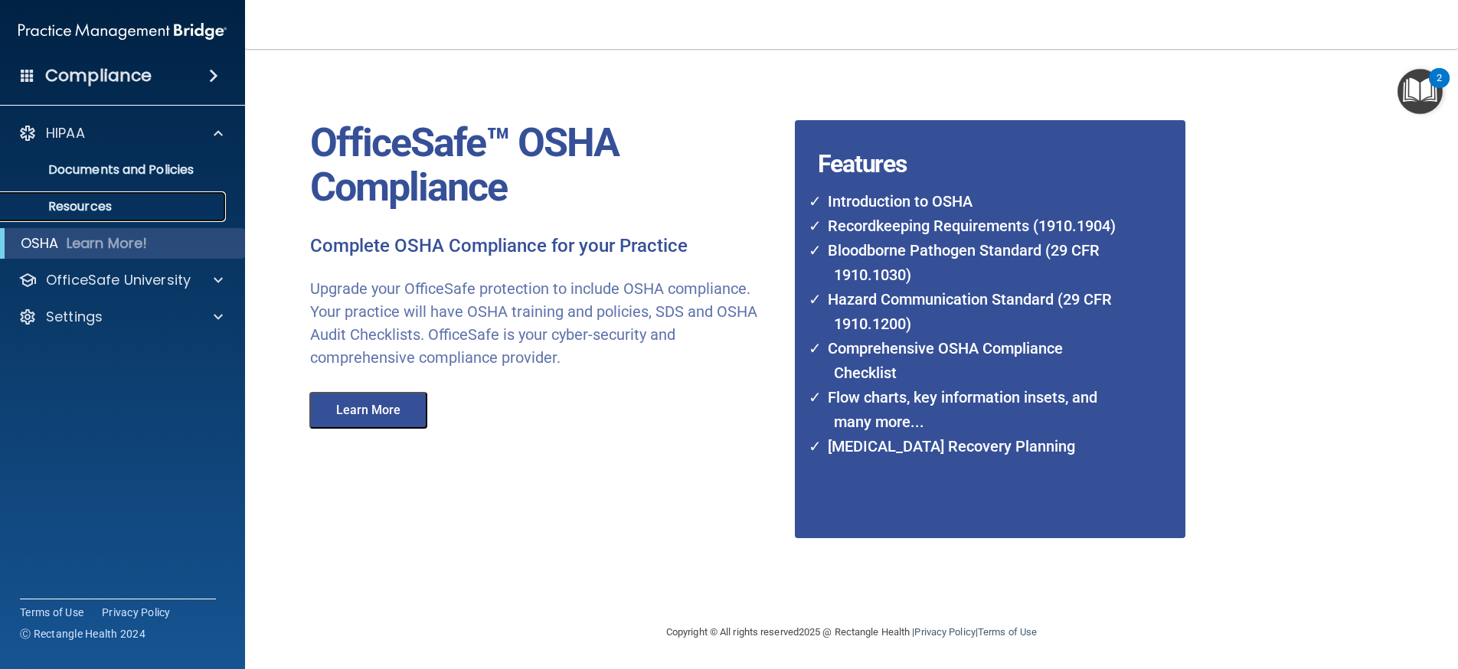
click at [149, 203] on p "Resources" at bounding box center [114, 206] width 209 height 15
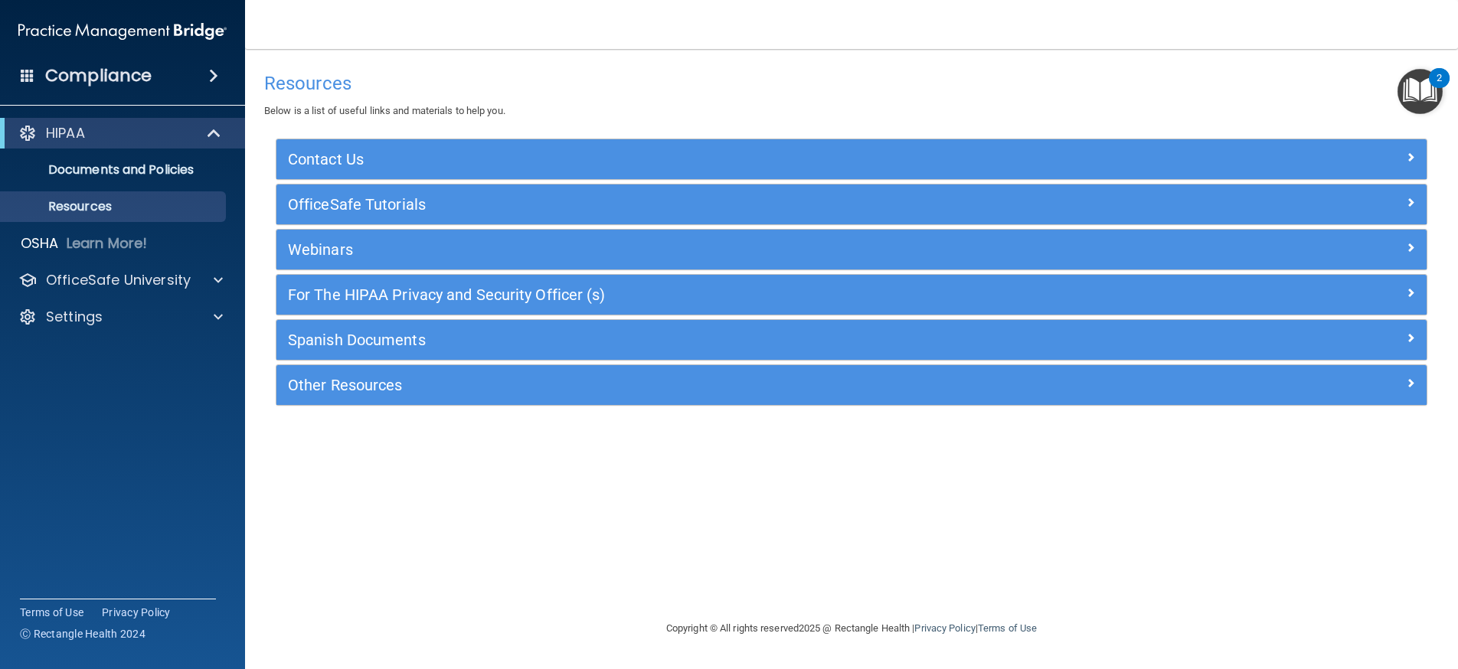
click at [224, 493] on div "Compliance HIPAA Documents and Policies Report an Incident Business Associates …" at bounding box center [122, 334] width 245 height 669
click at [392, 80] on h4 "Resources" at bounding box center [851, 83] width 1174 height 20
click at [214, 130] on span at bounding box center [215, 133] width 13 height 18
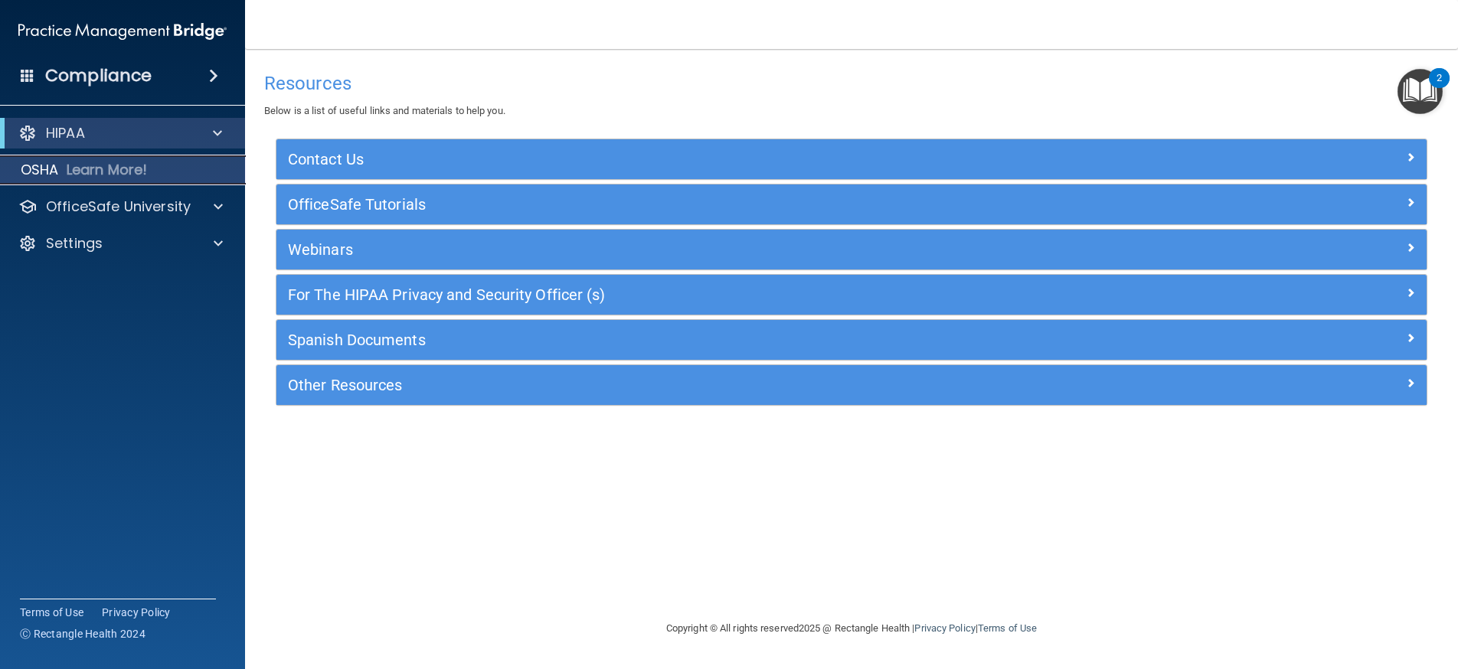
click at [69, 168] on p "Learn More!" at bounding box center [107, 170] width 81 height 18
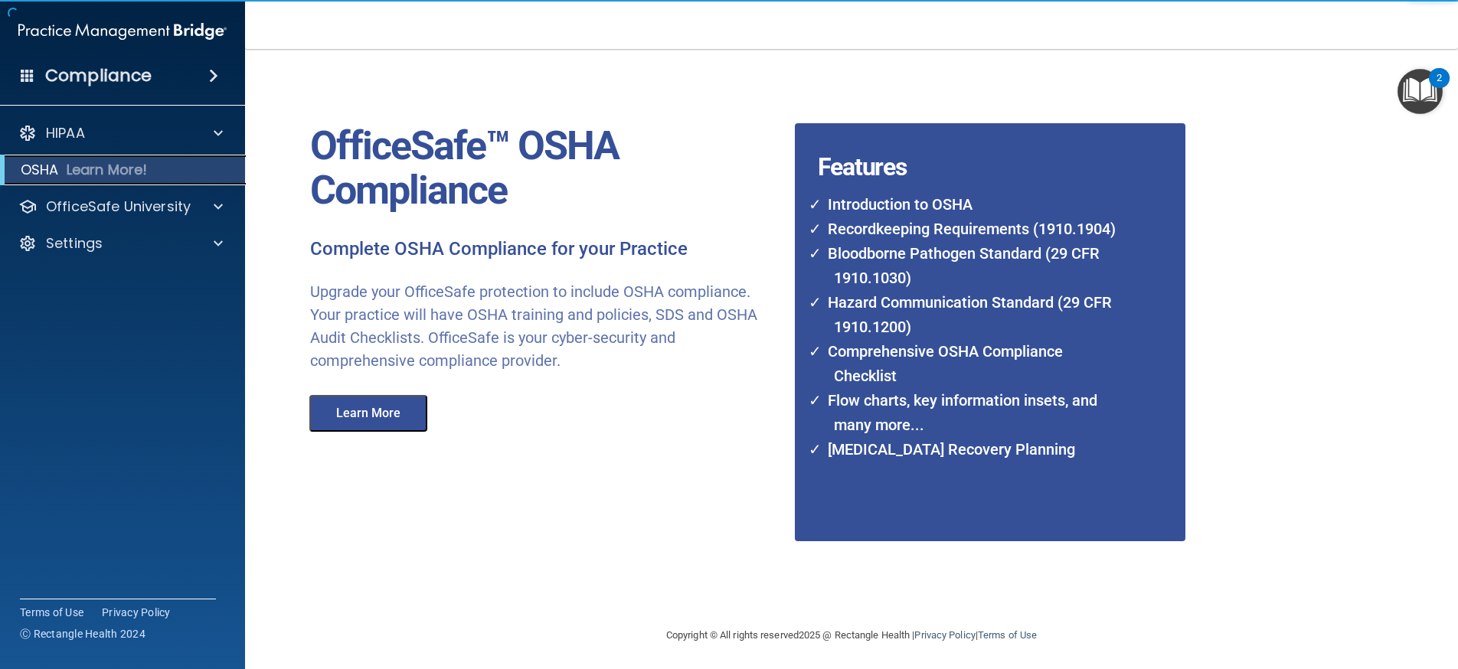
scroll to position [14, 0]
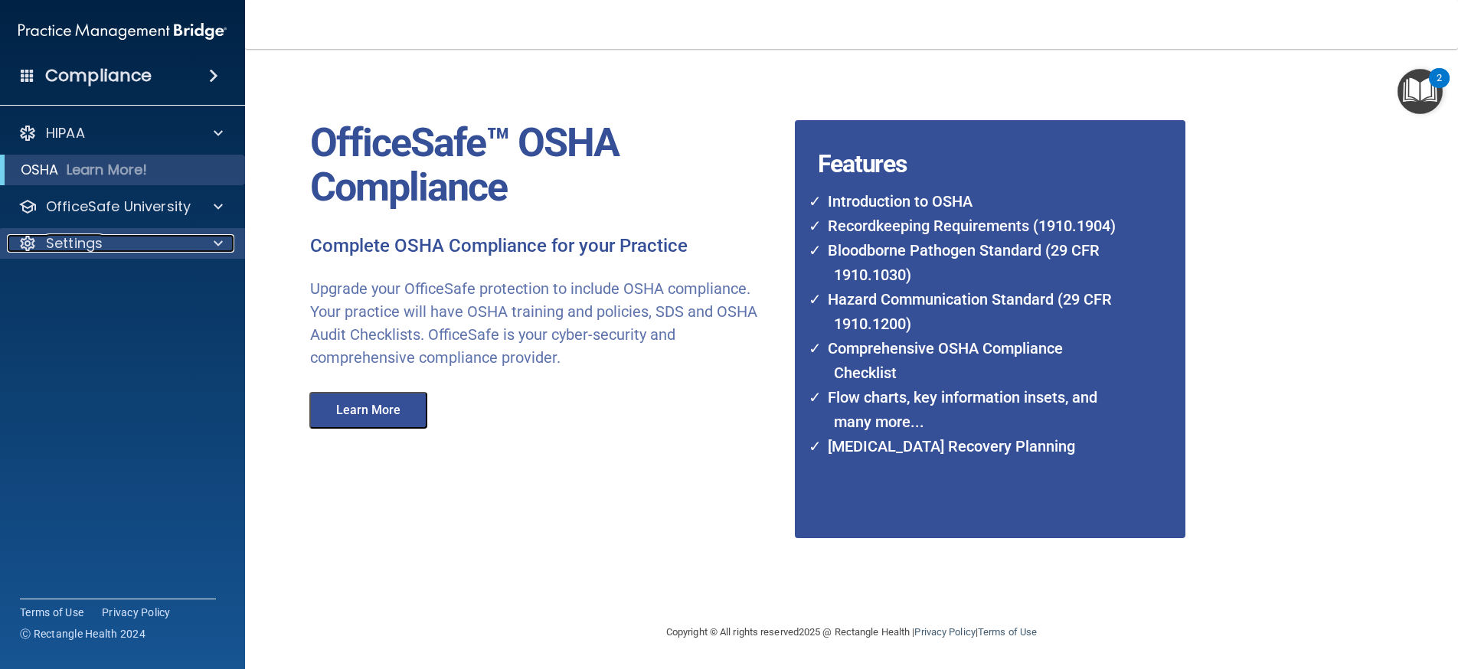
click at [119, 239] on div "Settings" at bounding box center [102, 243] width 190 height 18
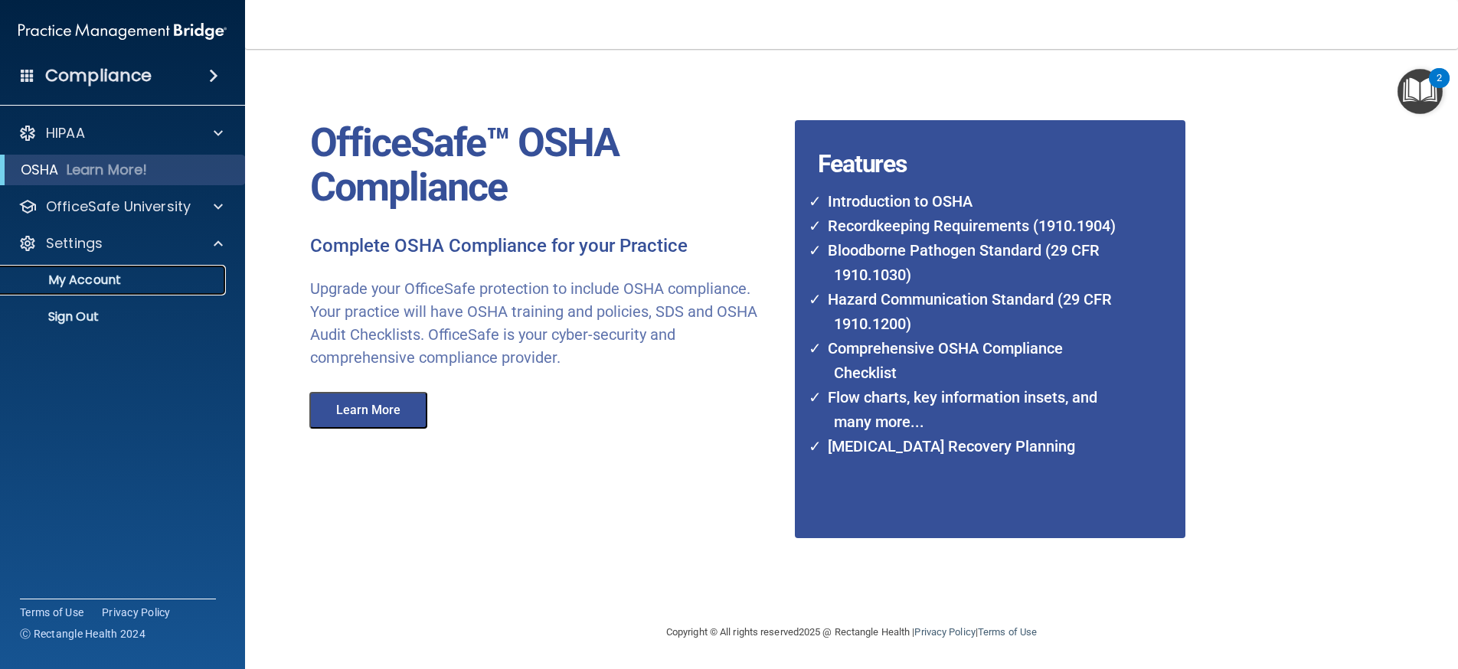
click at [119, 270] on link "My Account" at bounding box center [105, 280] width 241 height 31
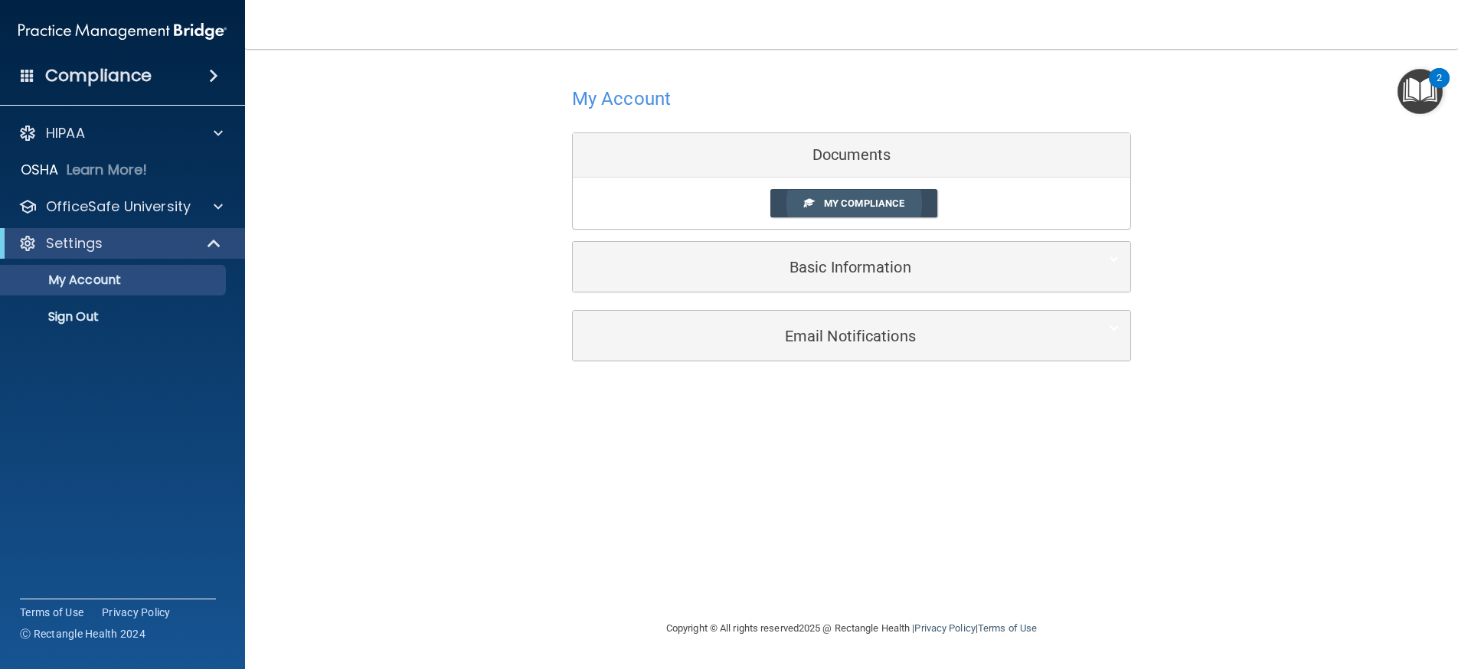
click at [862, 198] on span "My Compliance" at bounding box center [864, 203] width 80 height 11
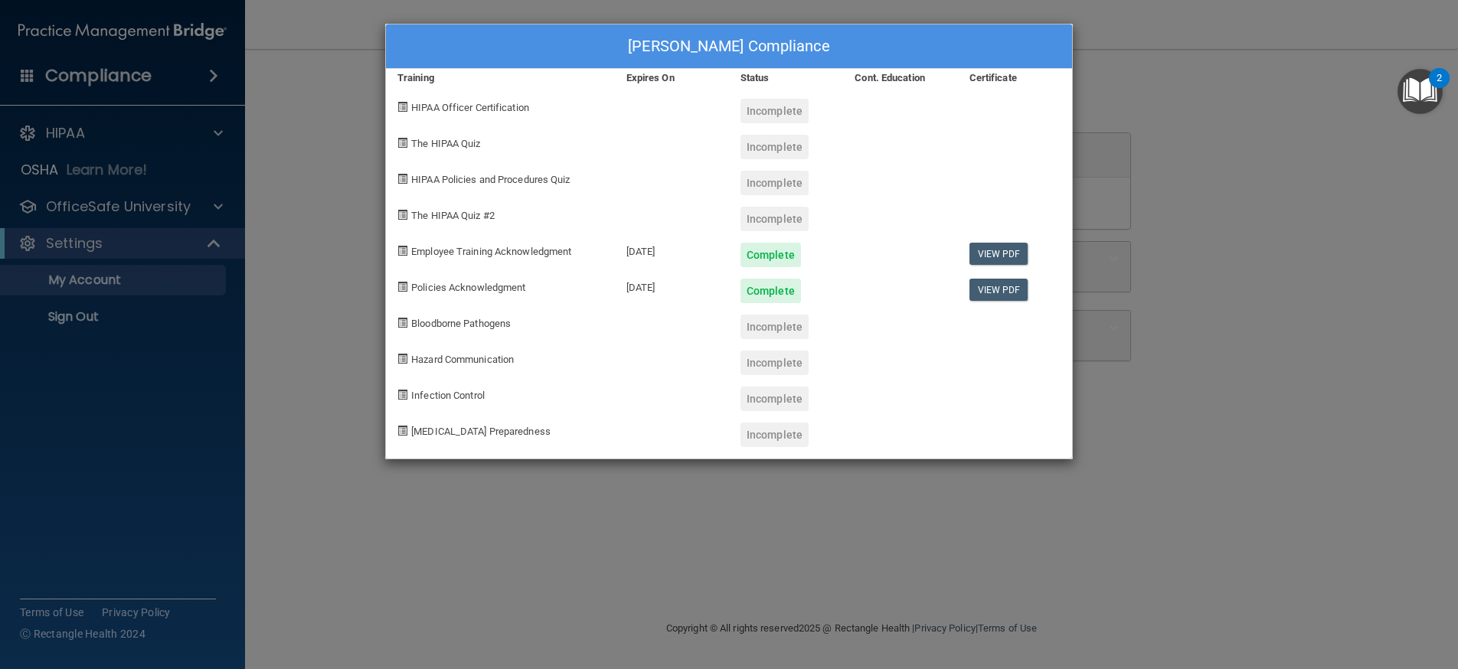
click at [743, 267] on div "Complete" at bounding box center [786, 285] width 114 height 36
click at [1153, 157] on div "Evelyn Burgos's Compliance Training Expires On Status Cont. Education Certifica…" at bounding box center [729, 334] width 1458 height 669
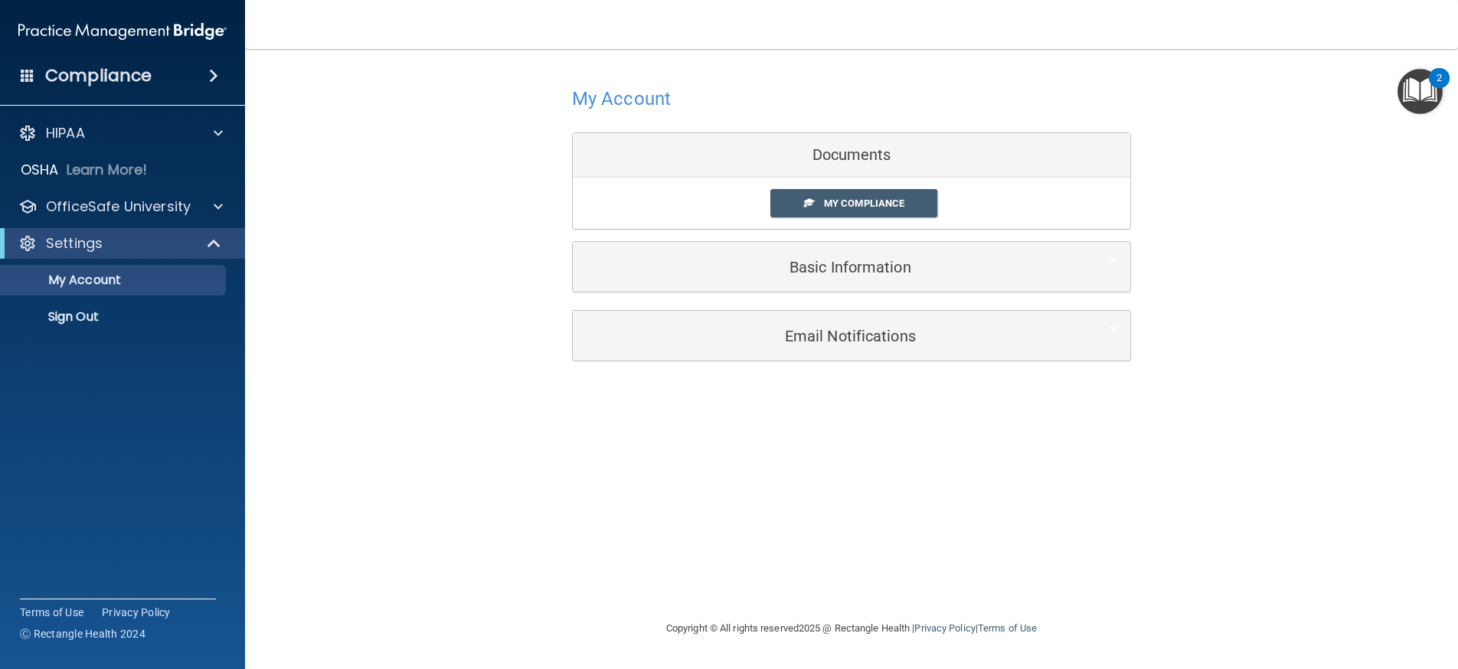
click at [1418, 96] on img "Open Resource Center, 2 new notifications" at bounding box center [1419, 91] width 45 height 45
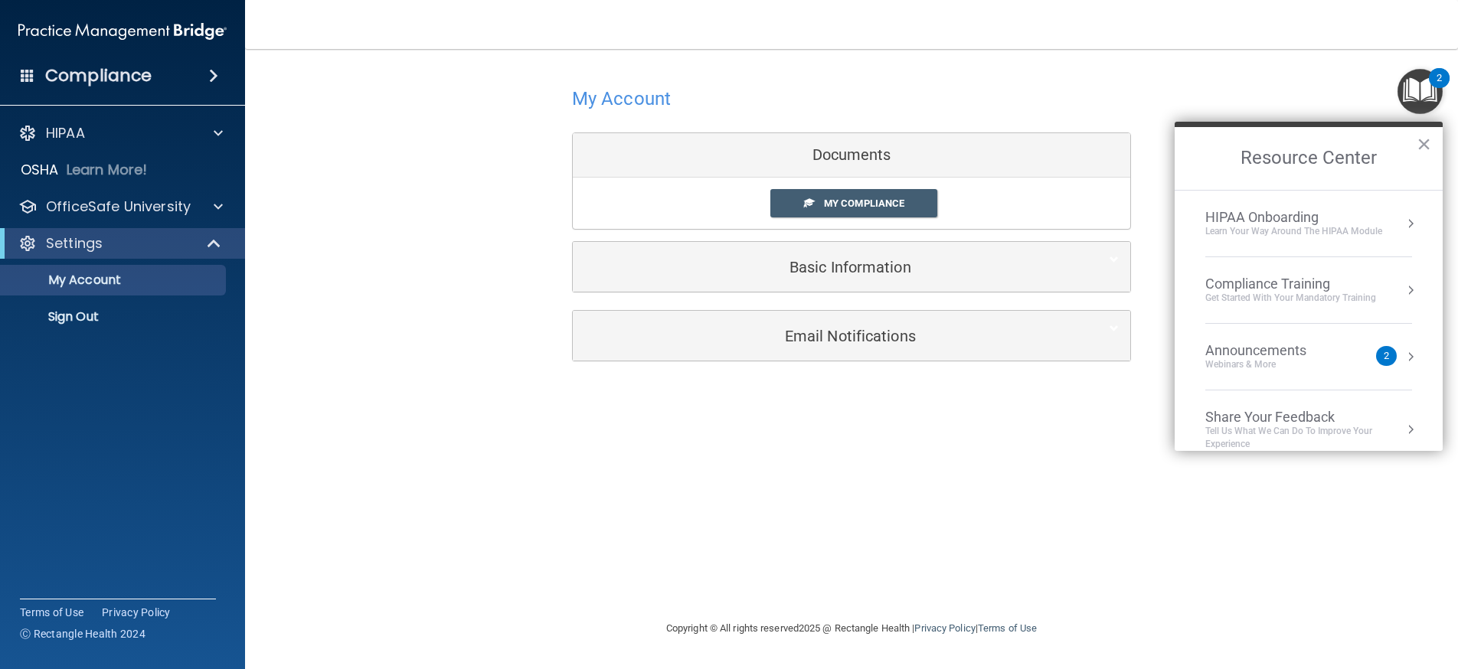
click at [1304, 296] on div "Get Started with your mandatory training" at bounding box center [1290, 298] width 171 height 13
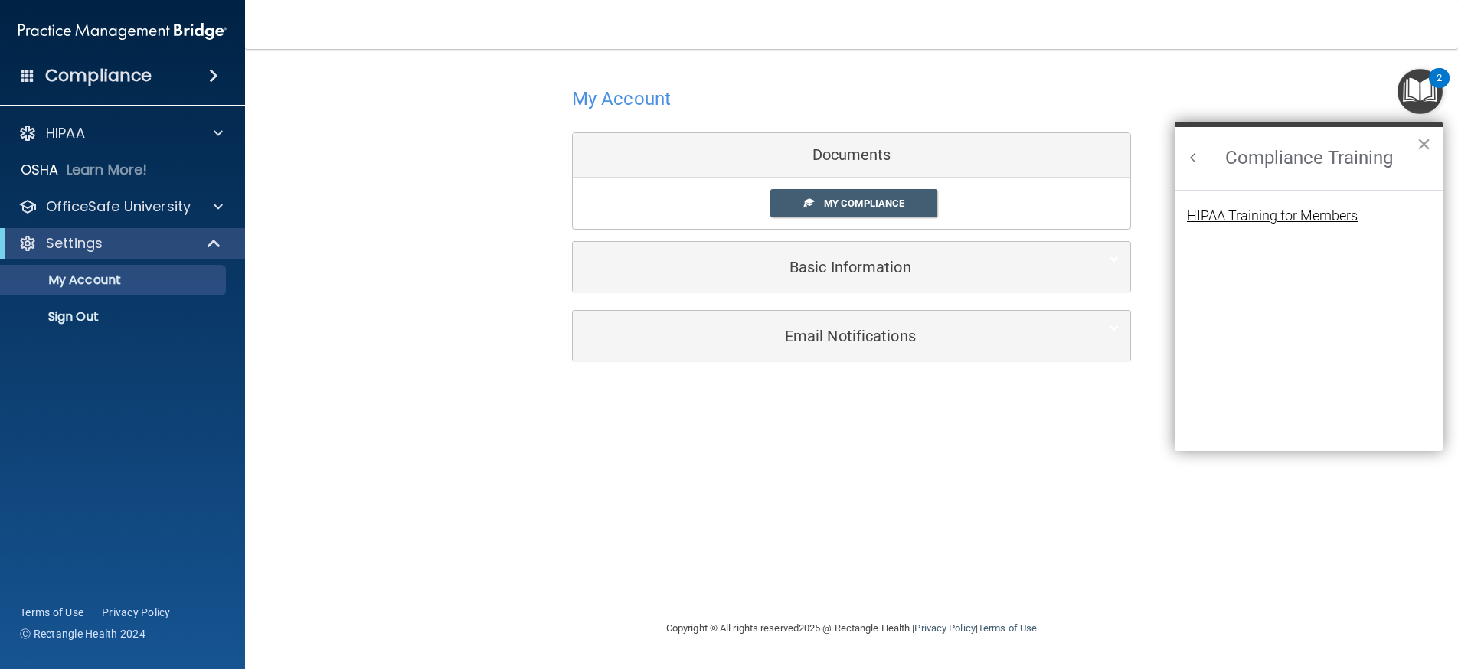
click at [1259, 214] on div "HIPAA Training for Members" at bounding box center [1272, 216] width 171 height 14
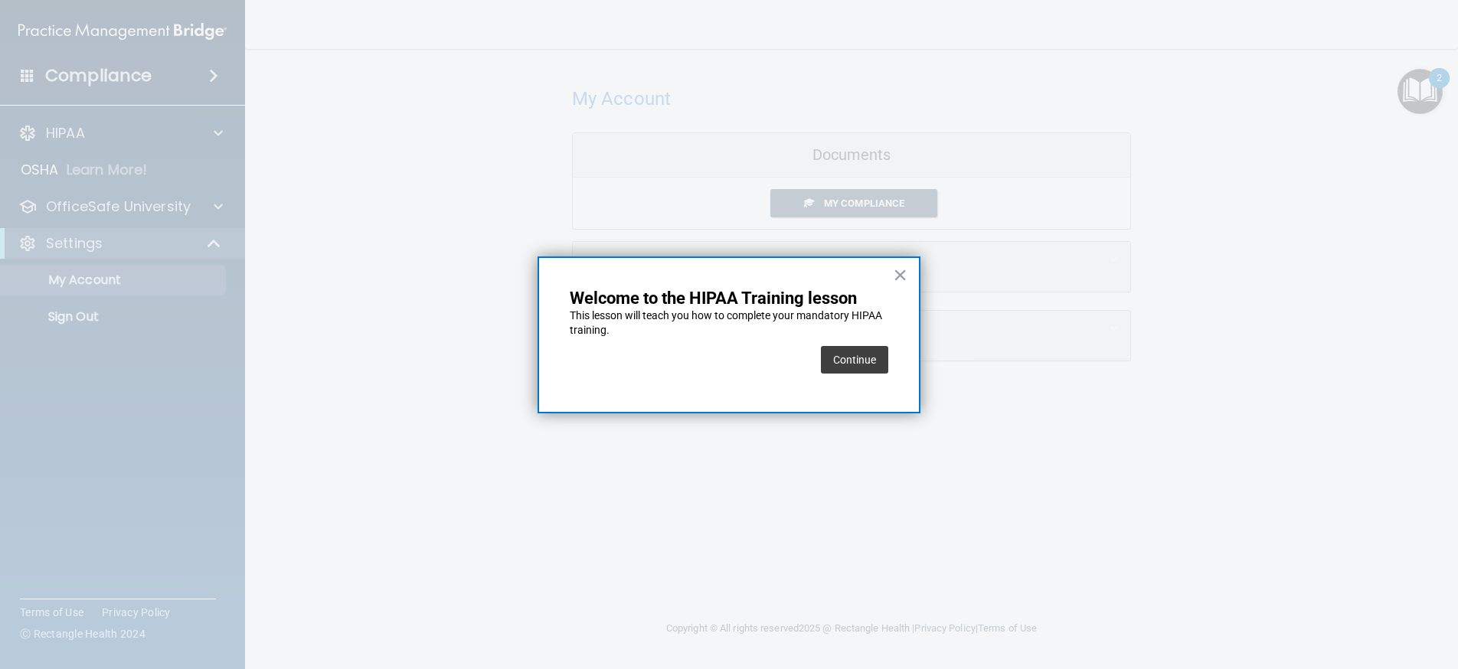
click at [848, 360] on button "Continue" at bounding box center [854, 360] width 67 height 28
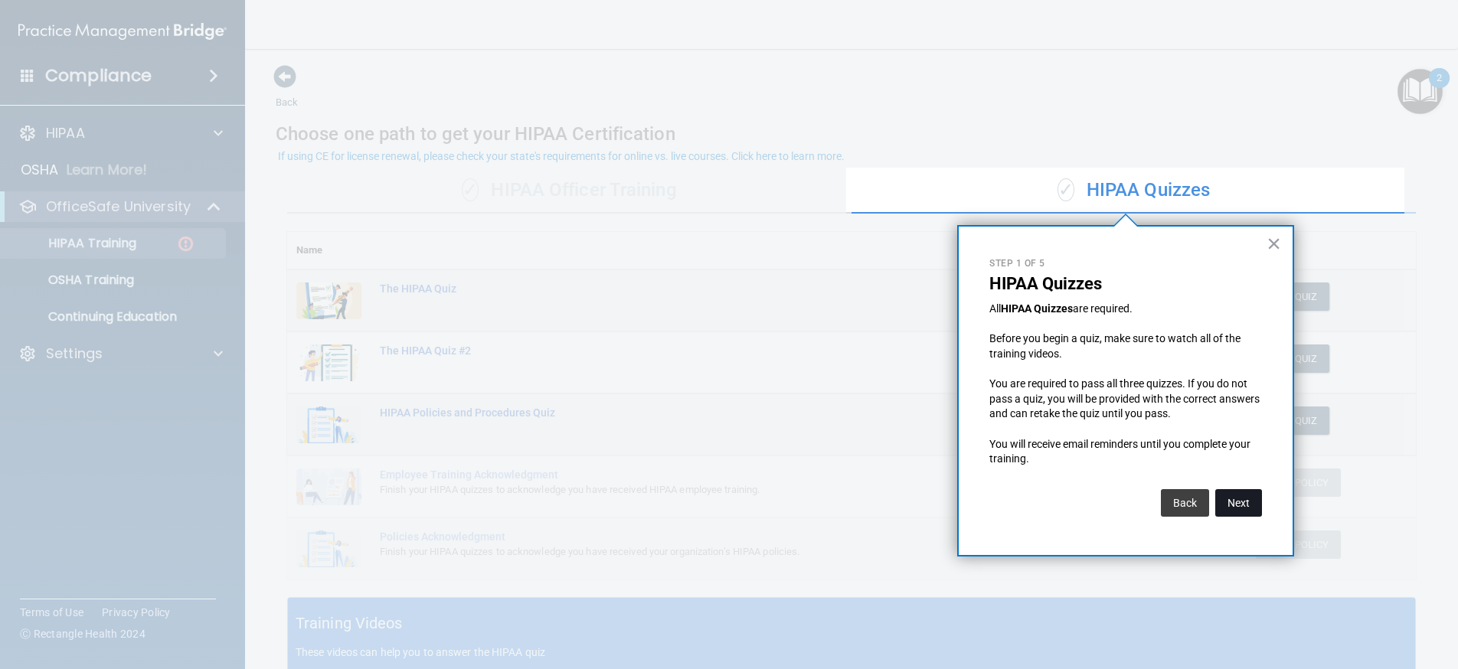
click at [1244, 502] on button "Next" at bounding box center [1238, 503] width 47 height 28
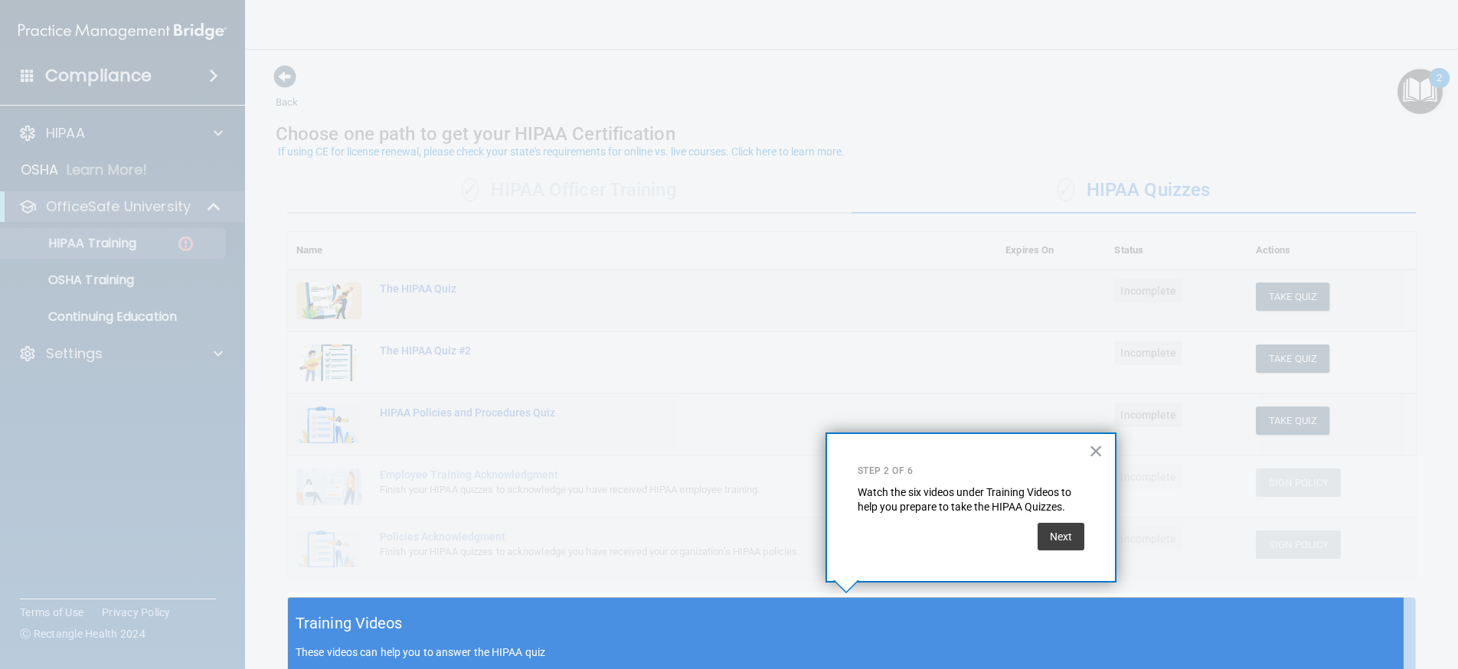
scroll to position [5, 0]
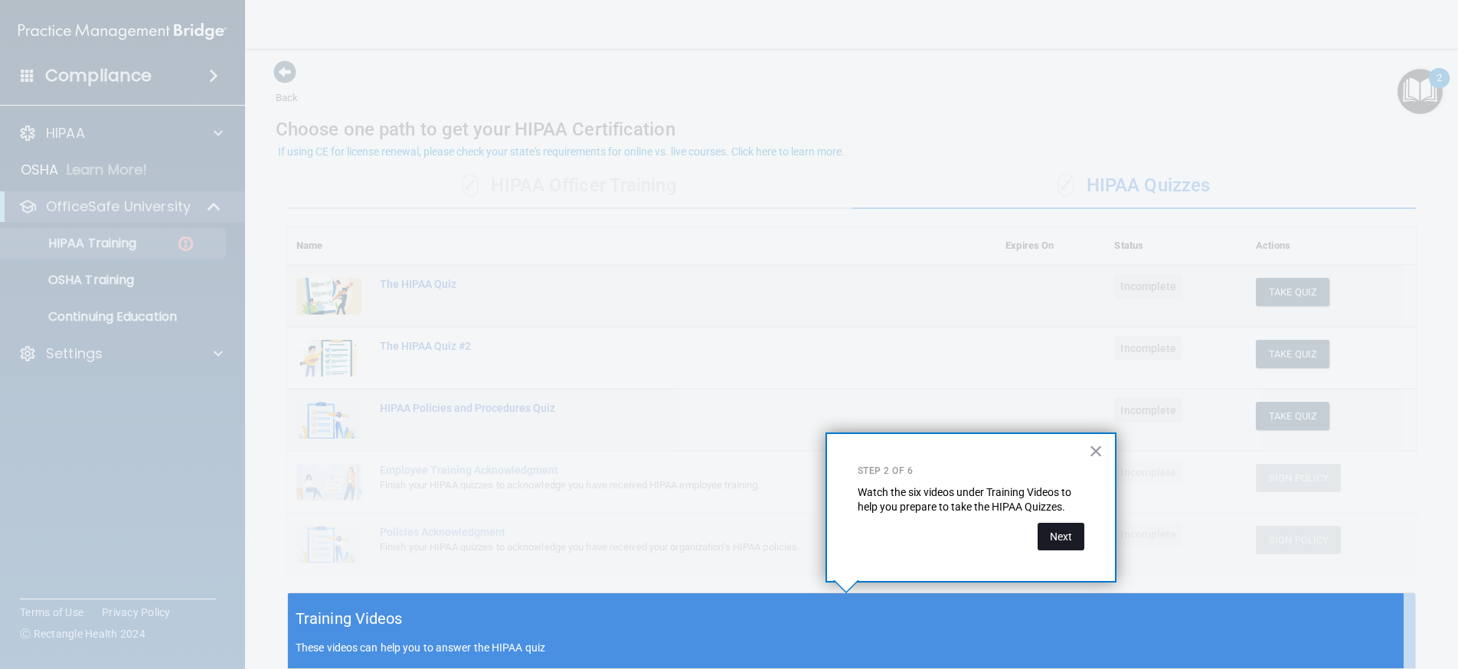
click at [1065, 538] on button "Next" at bounding box center [1060, 537] width 47 height 28
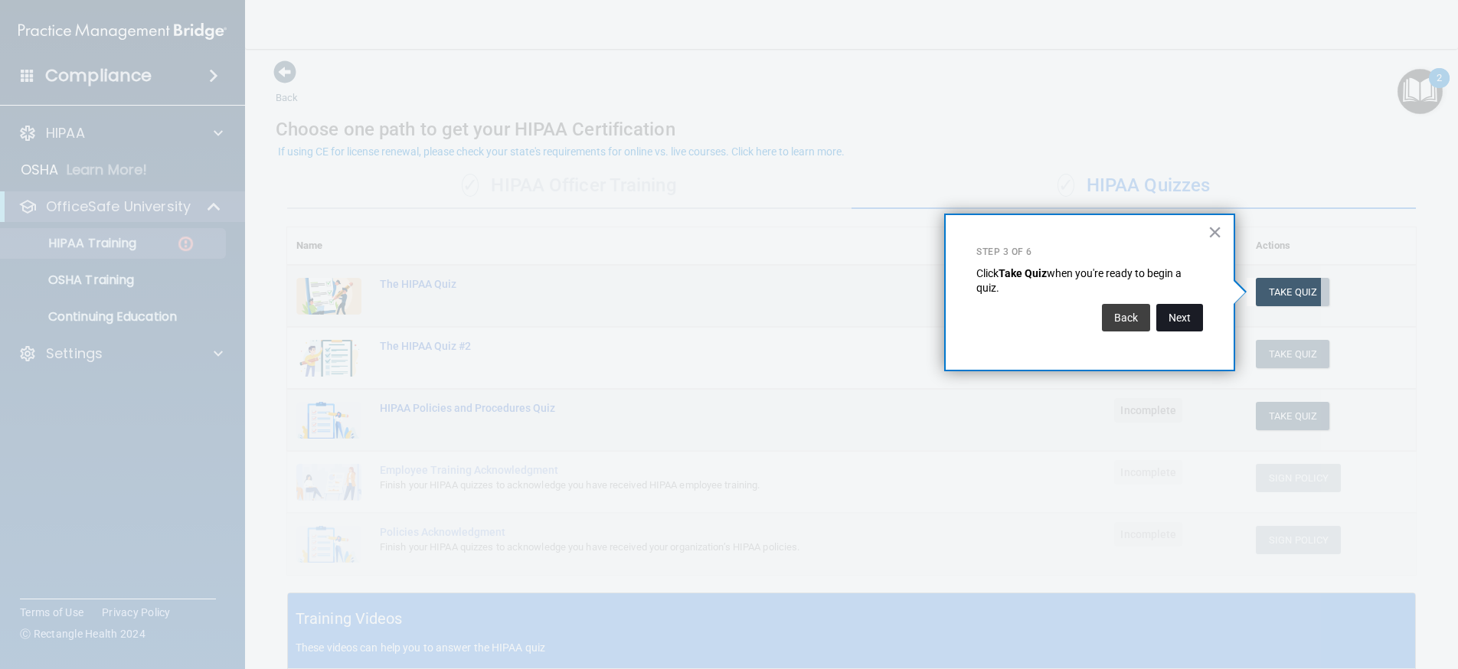
click at [1181, 322] on button "Next" at bounding box center [1179, 318] width 47 height 28
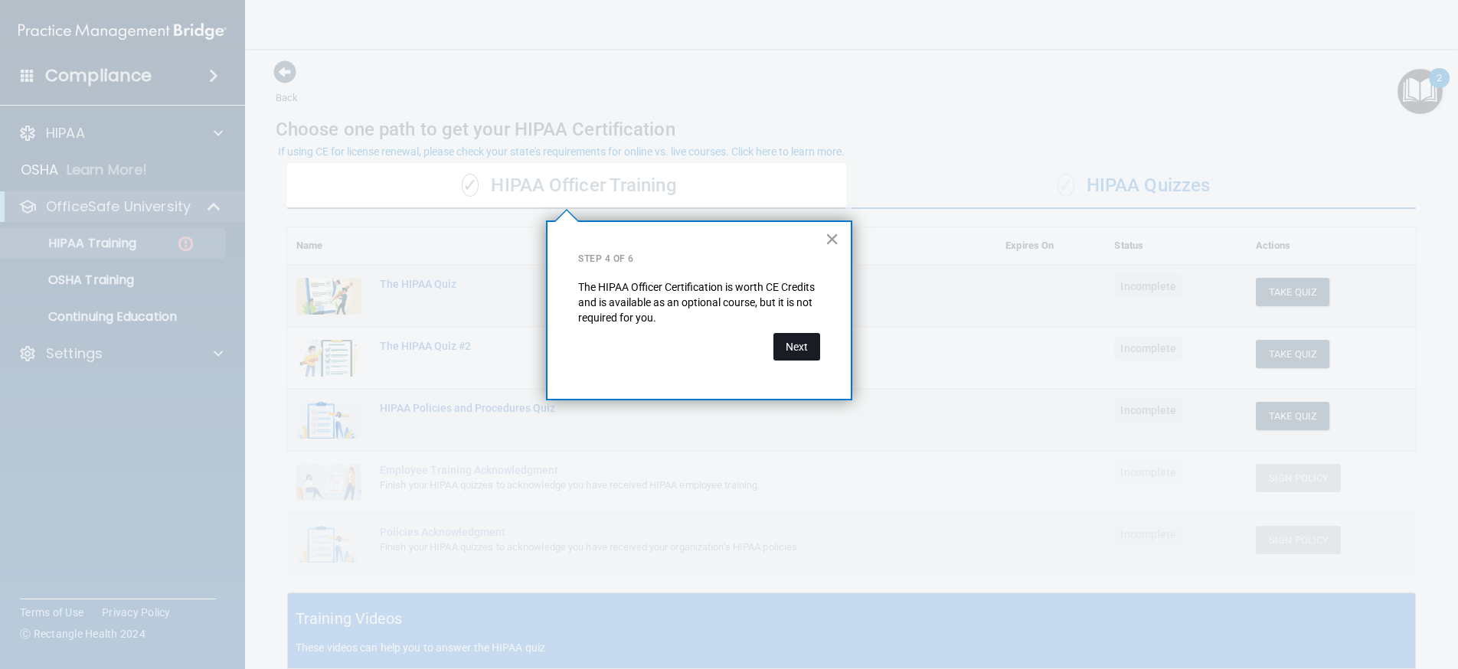
click at [793, 345] on button "Next" at bounding box center [796, 347] width 47 height 28
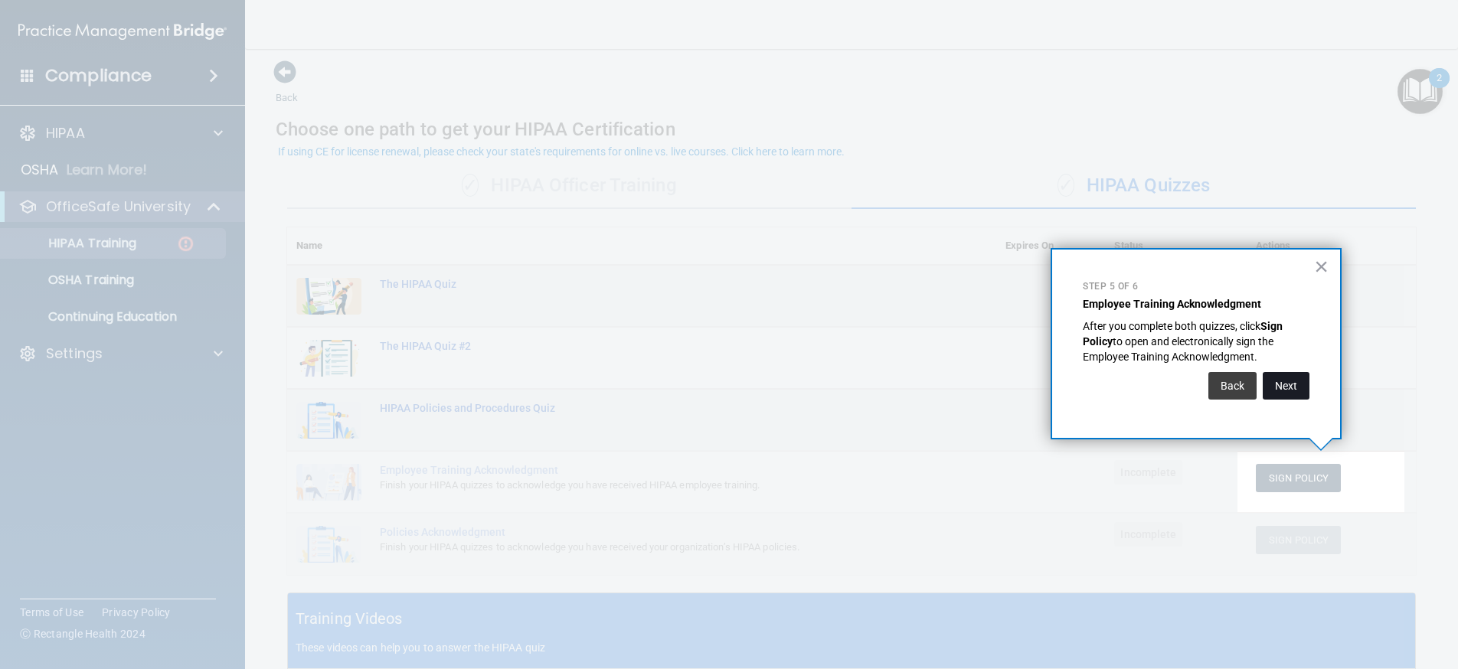
click at [1286, 384] on button "Next" at bounding box center [1285, 386] width 47 height 28
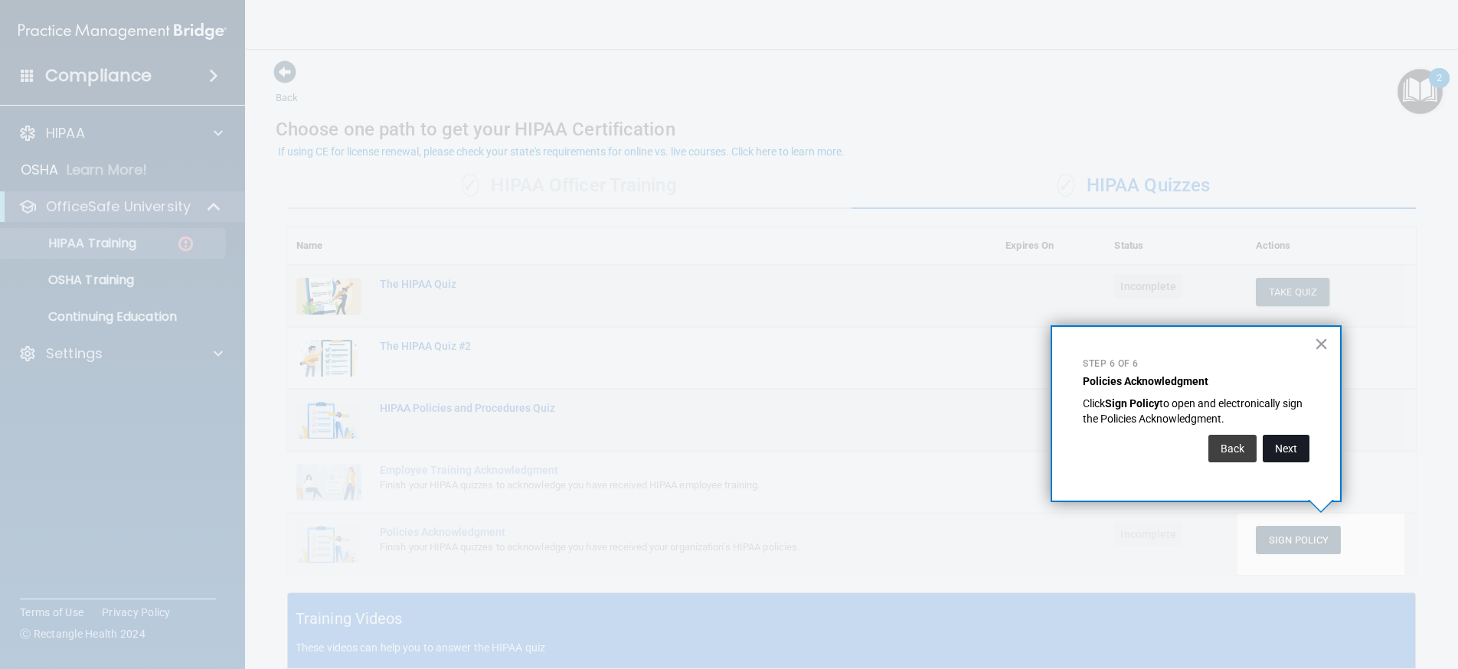
click at [1288, 451] on button "Next" at bounding box center [1285, 449] width 47 height 28
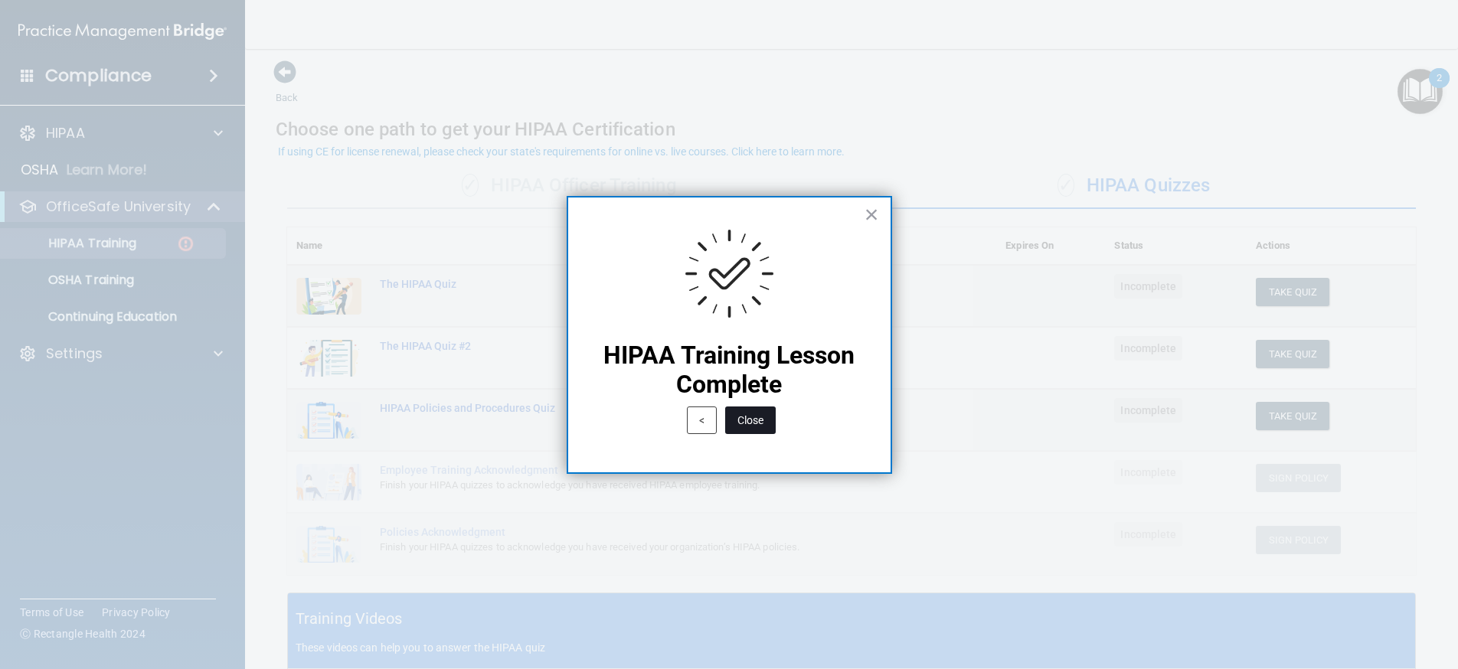
click at [750, 422] on button "Close" at bounding box center [750, 421] width 51 height 28
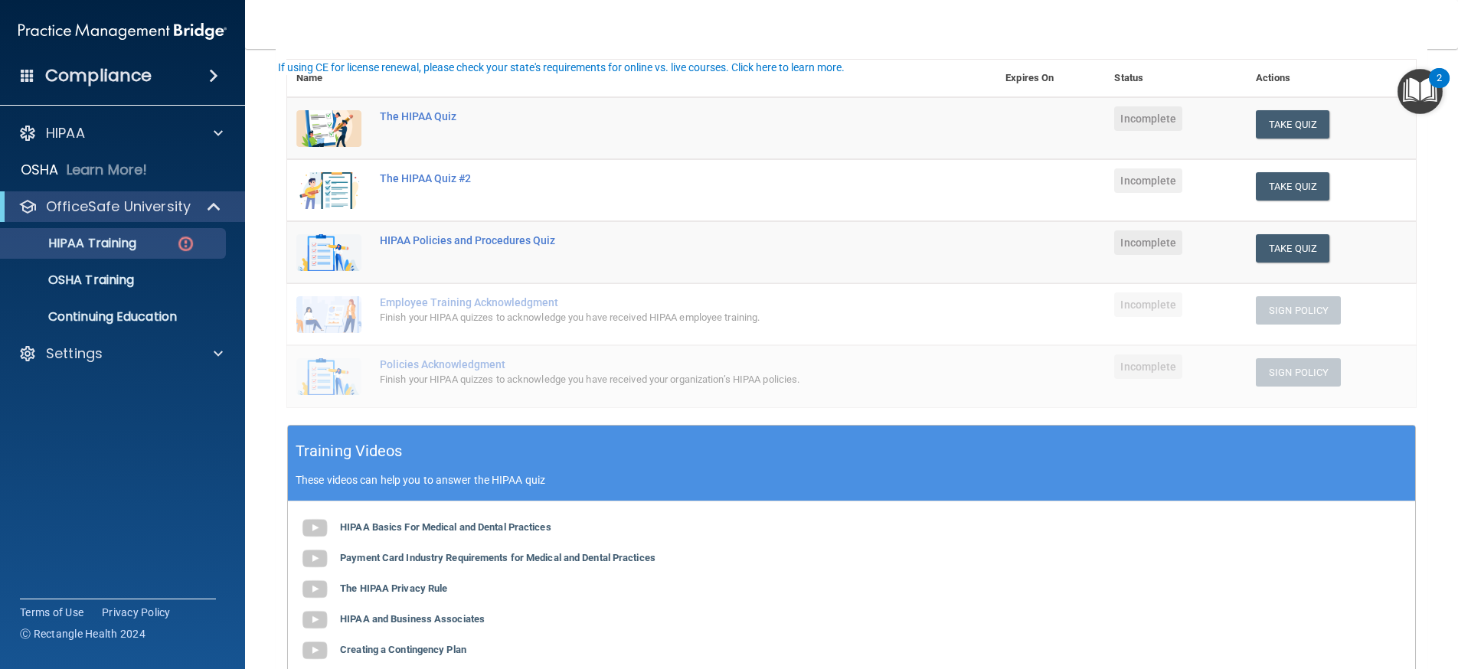
scroll to position [81, 0]
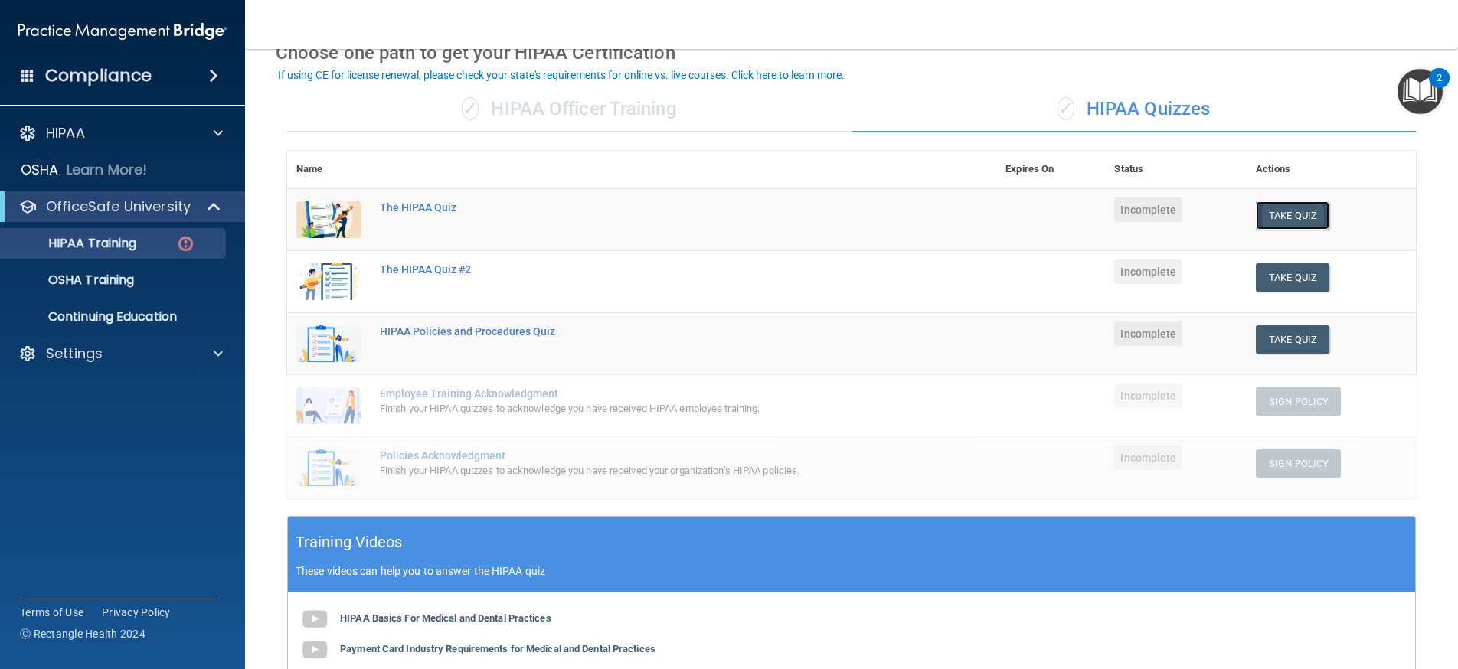
click at [1293, 218] on button "Take Quiz" at bounding box center [1292, 215] width 73 height 28
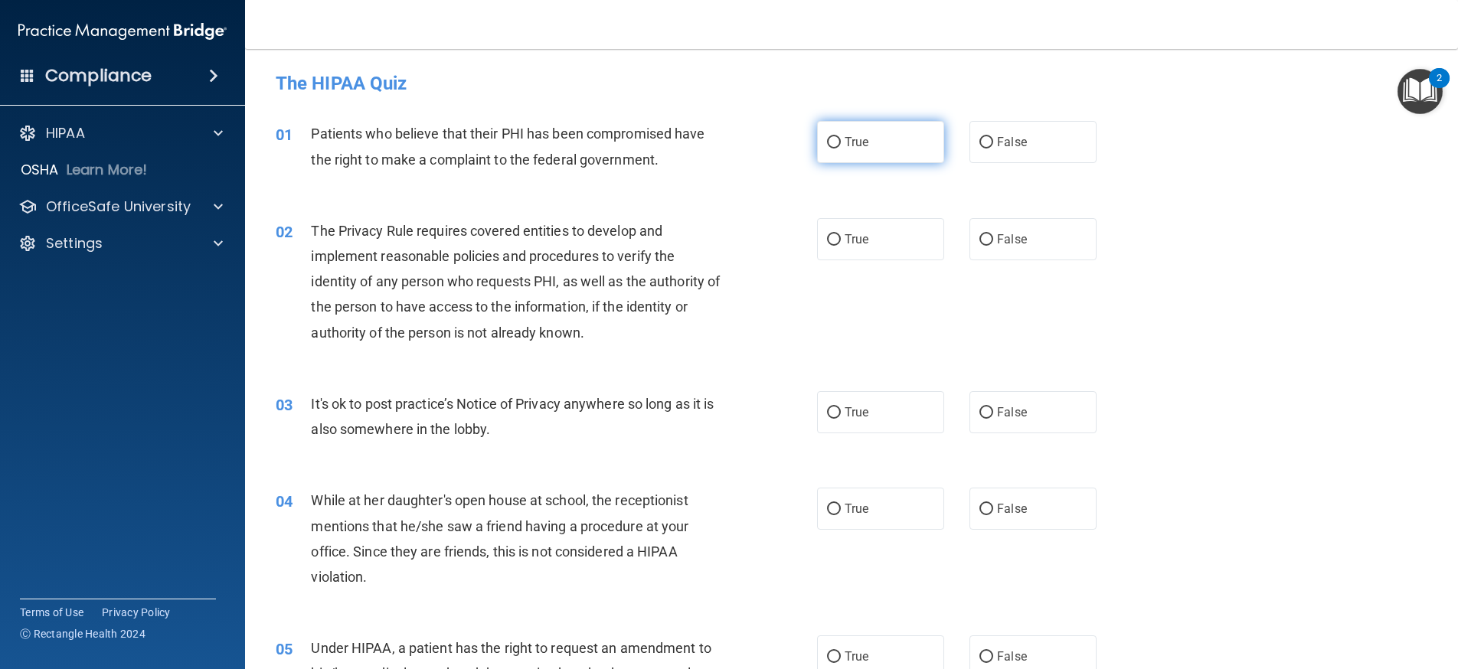
click at [828, 144] on input "True" at bounding box center [834, 142] width 14 height 11
radio input "true"
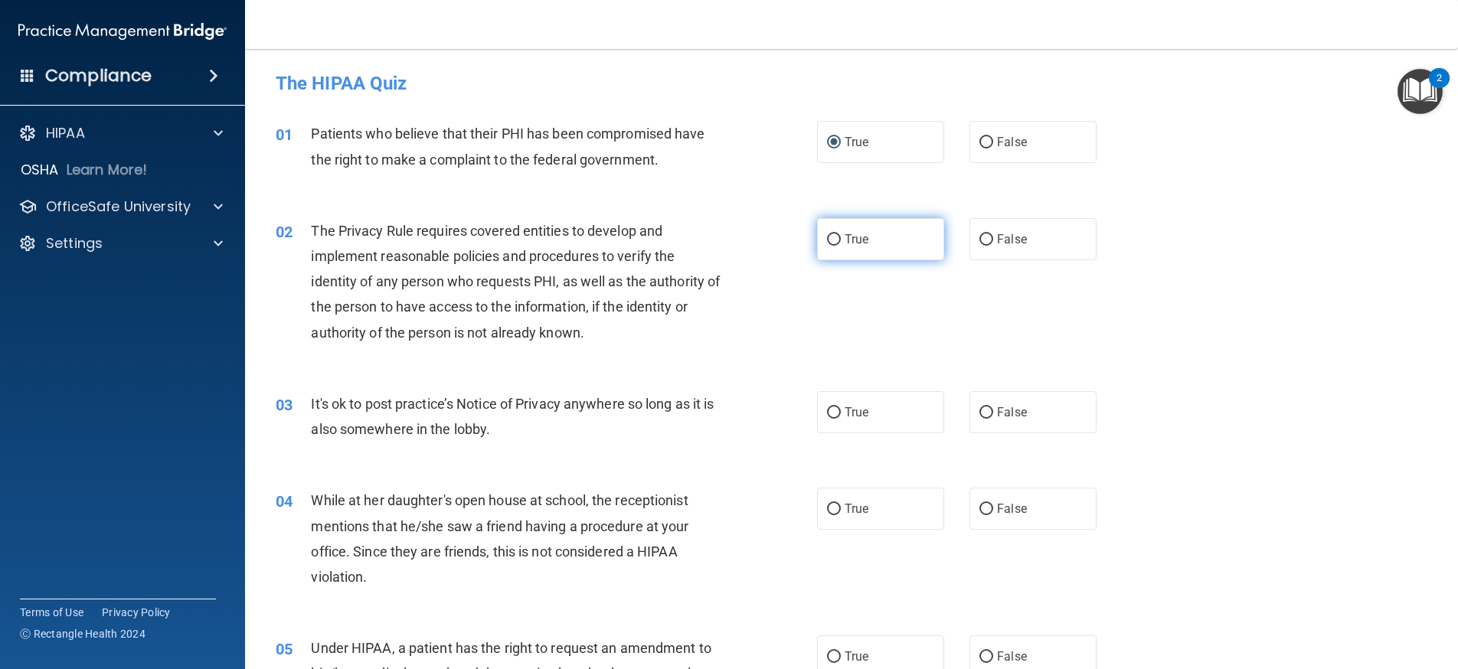
click at [831, 239] on input "True" at bounding box center [834, 239] width 14 height 11
radio input "true"
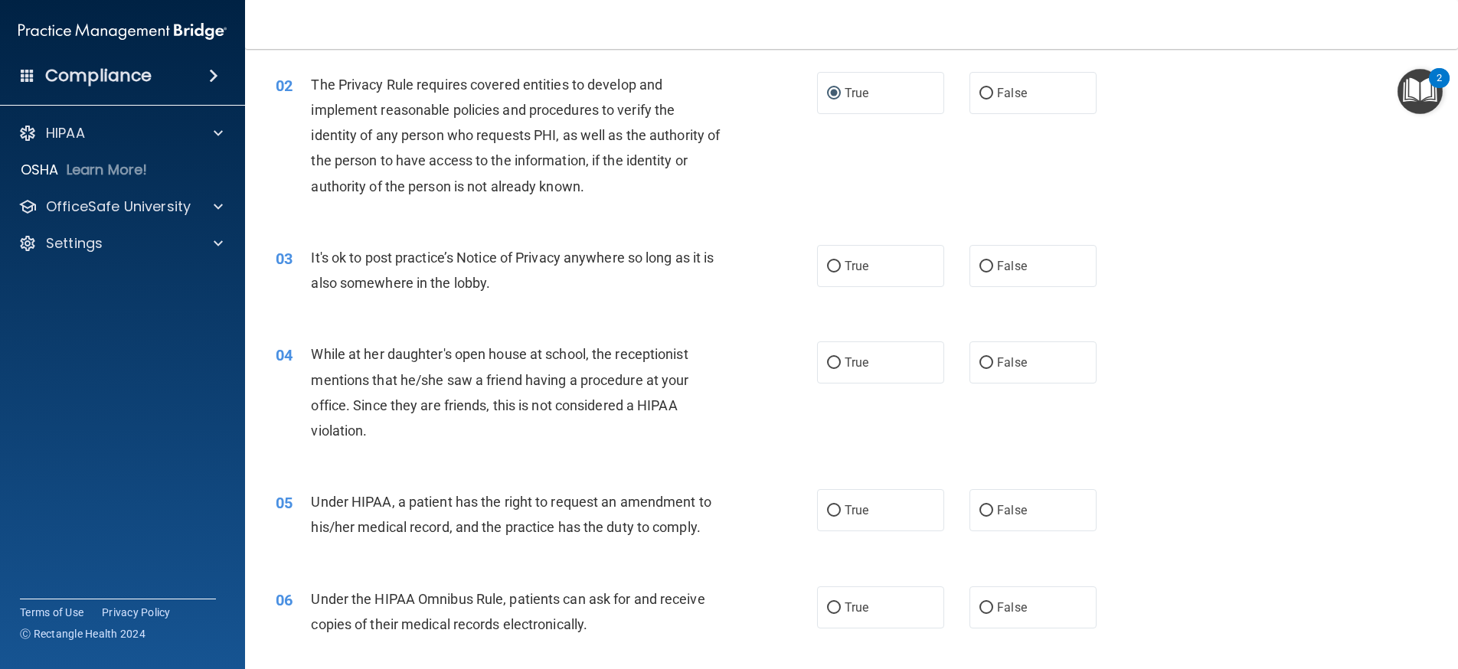
scroll to position [153, 0]
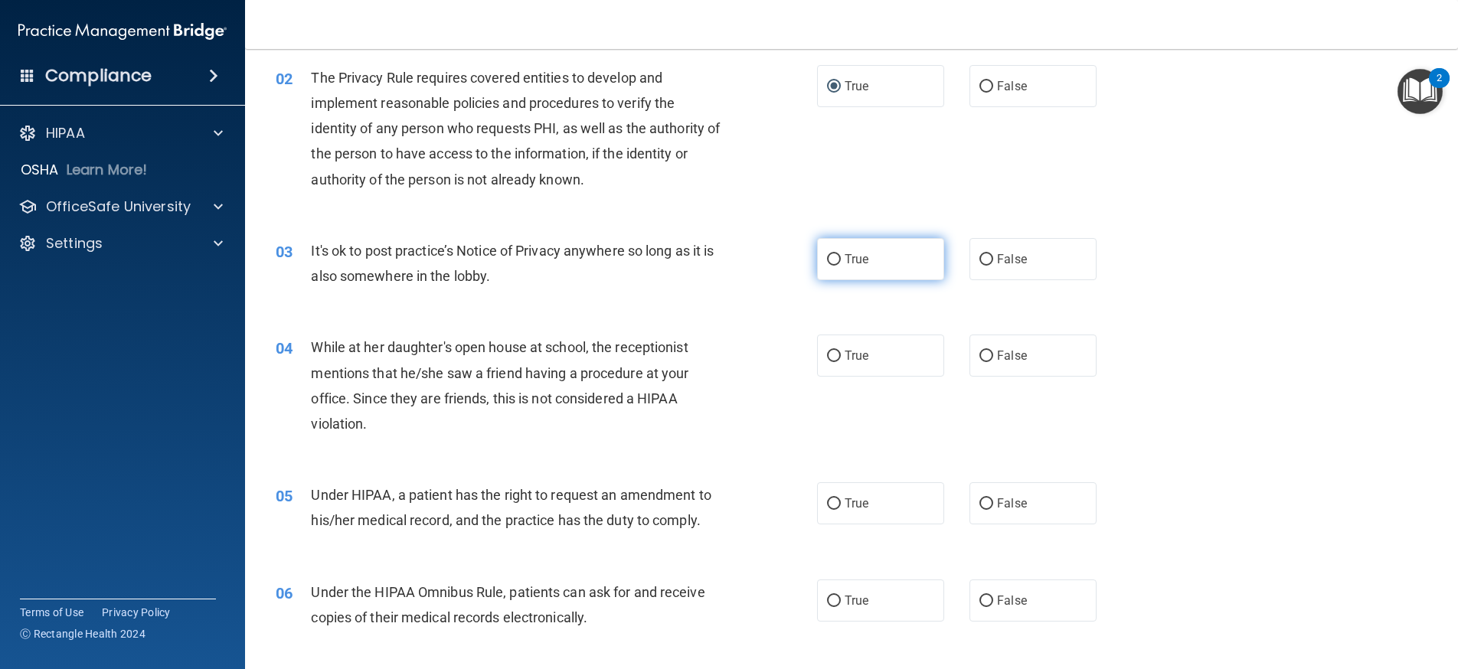
click at [844, 267] on label "True" at bounding box center [880, 259] width 127 height 42
click at [841, 266] on input "True" at bounding box center [834, 259] width 14 height 11
radio input "true"
click at [988, 361] on label "False" at bounding box center [1032, 356] width 127 height 42
click at [988, 361] on input "False" at bounding box center [986, 356] width 14 height 11
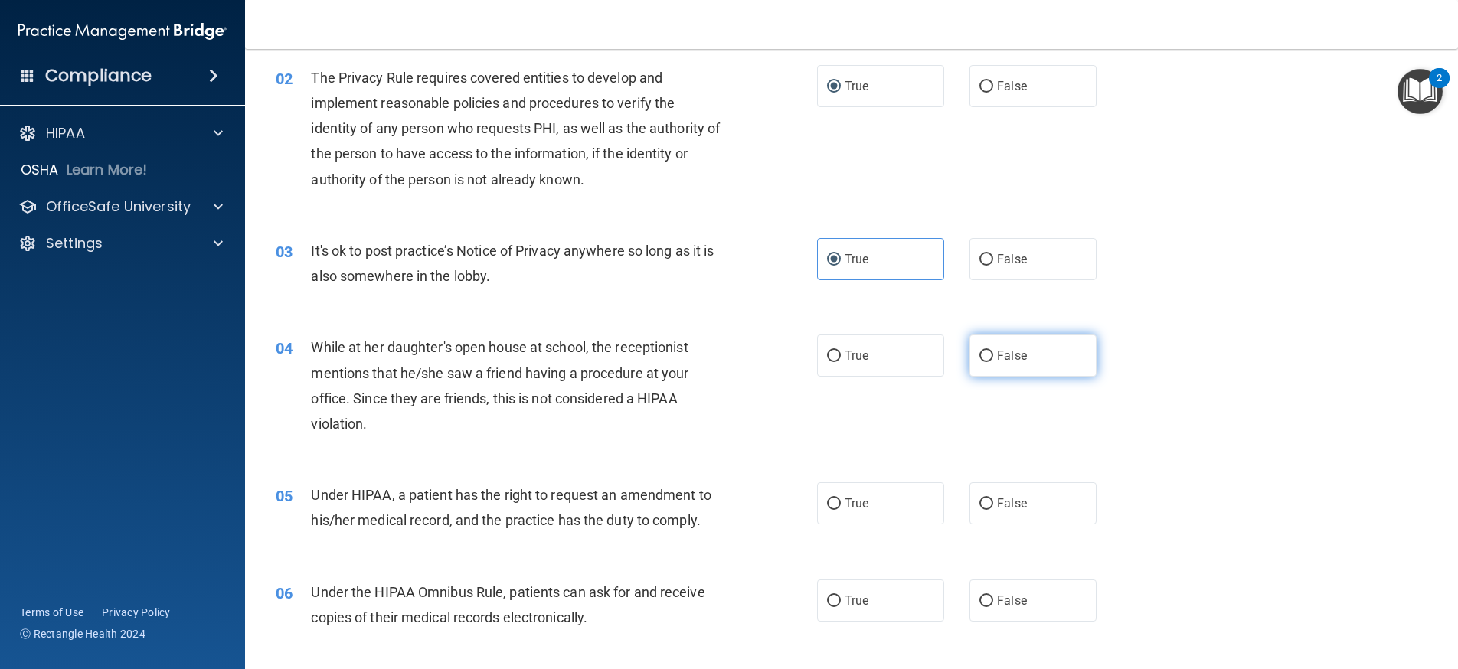
radio input "true"
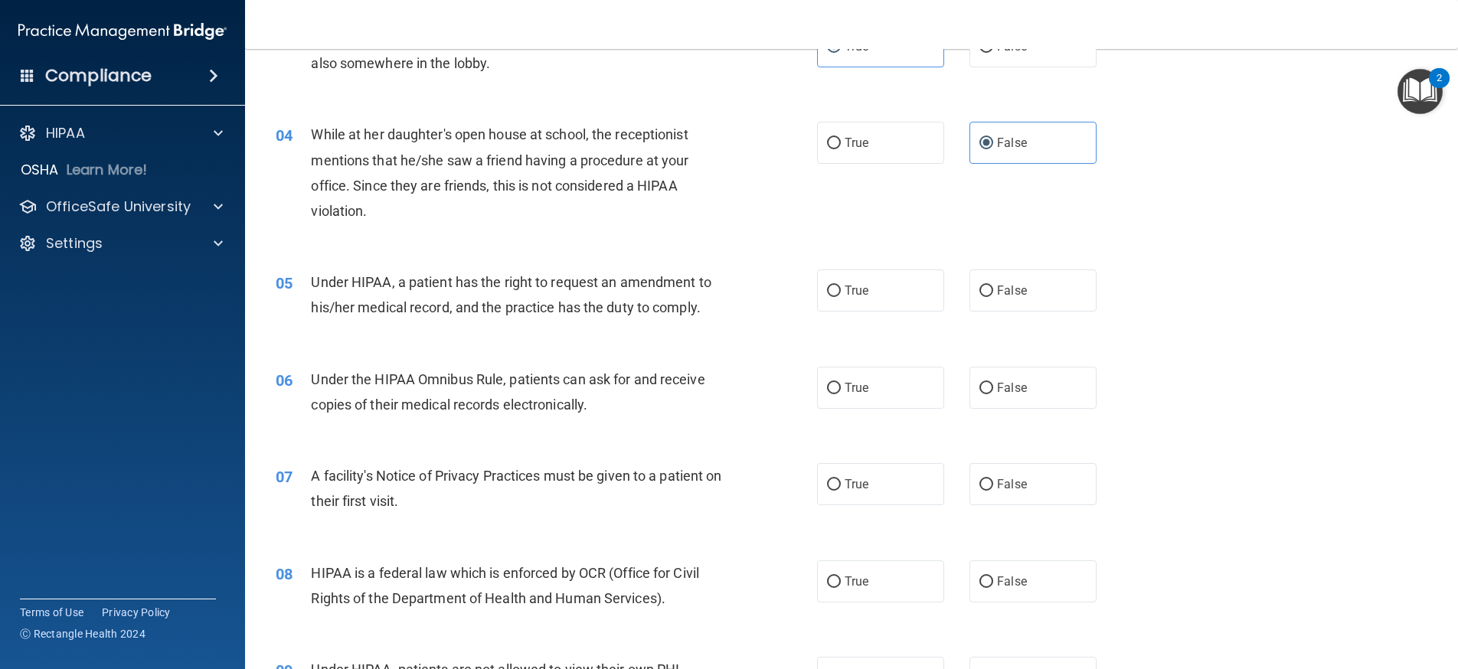
scroll to position [383, 0]
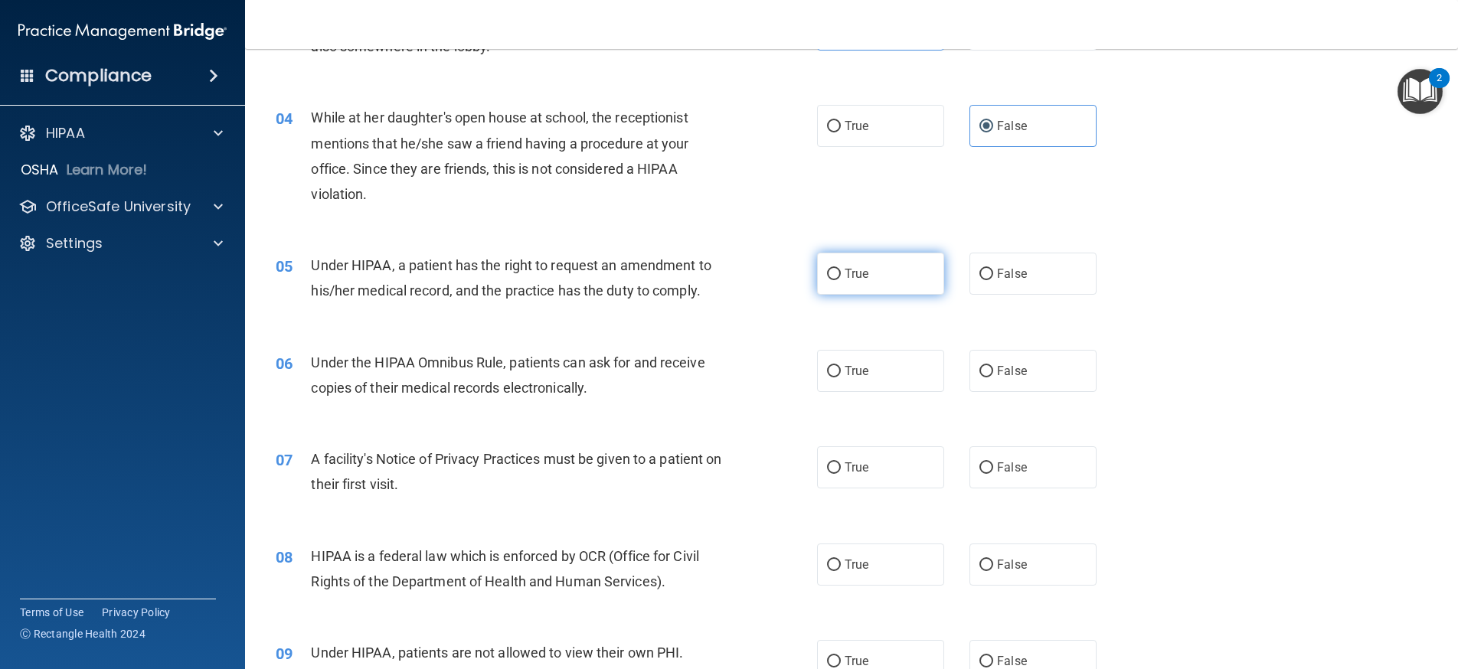
click at [827, 277] on input "True" at bounding box center [834, 274] width 14 height 11
radio input "true"
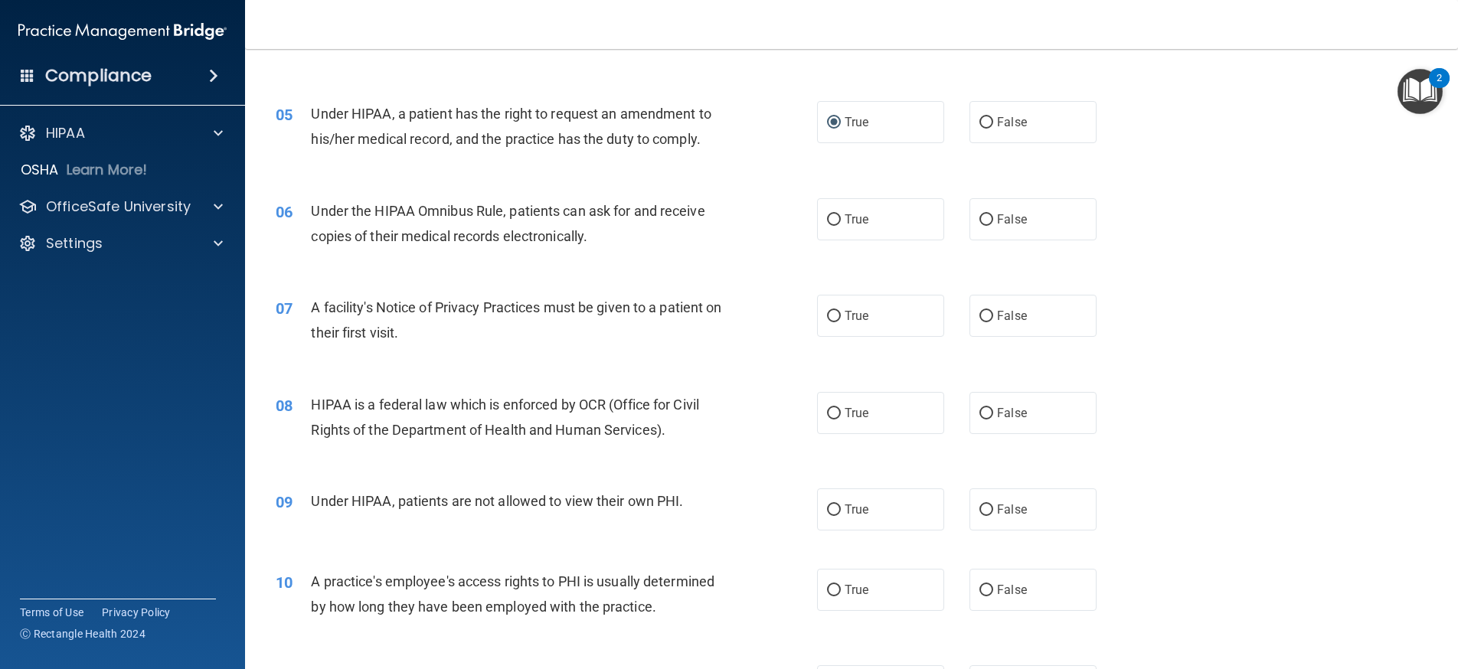
scroll to position [536, 0]
click at [827, 219] on input "True" at bounding box center [834, 218] width 14 height 11
radio input "true"
click at [827, 312] on input "True" at bounding box center [834, 314] width 14 height 11
radio input "true"
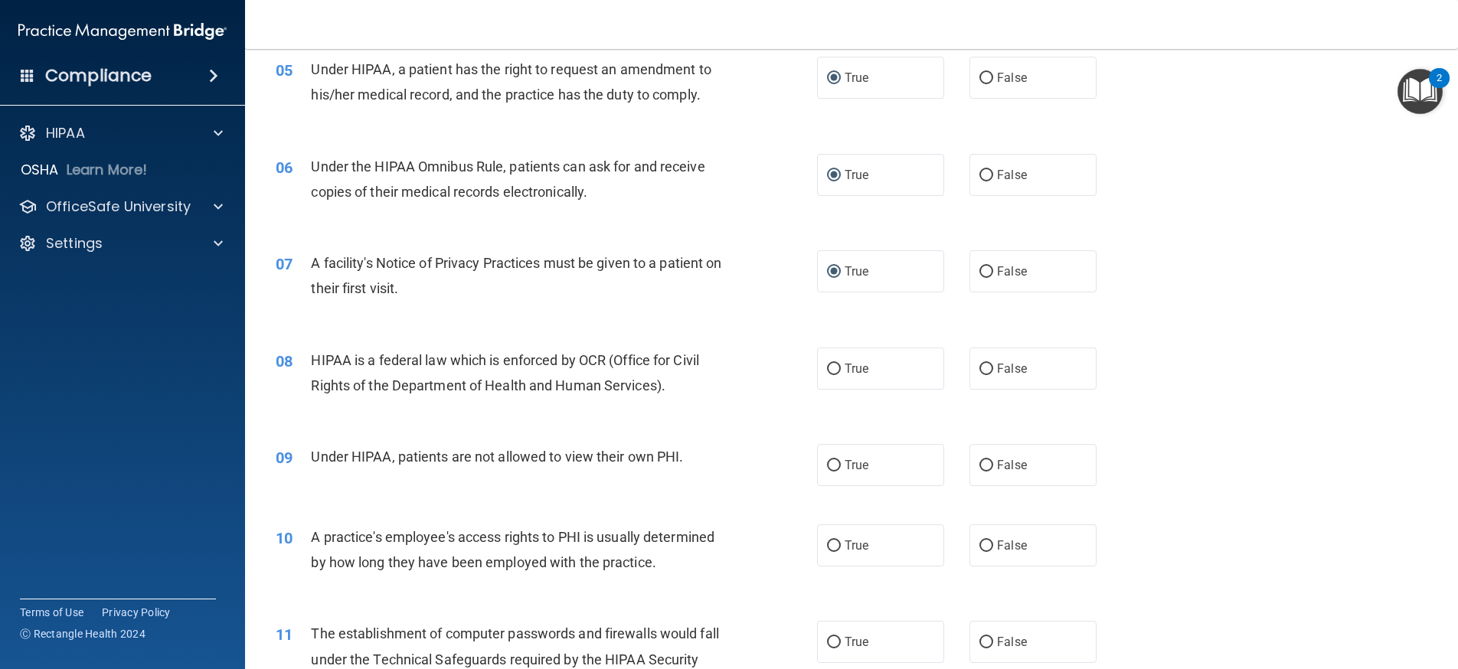
scroll to position [612, 0]
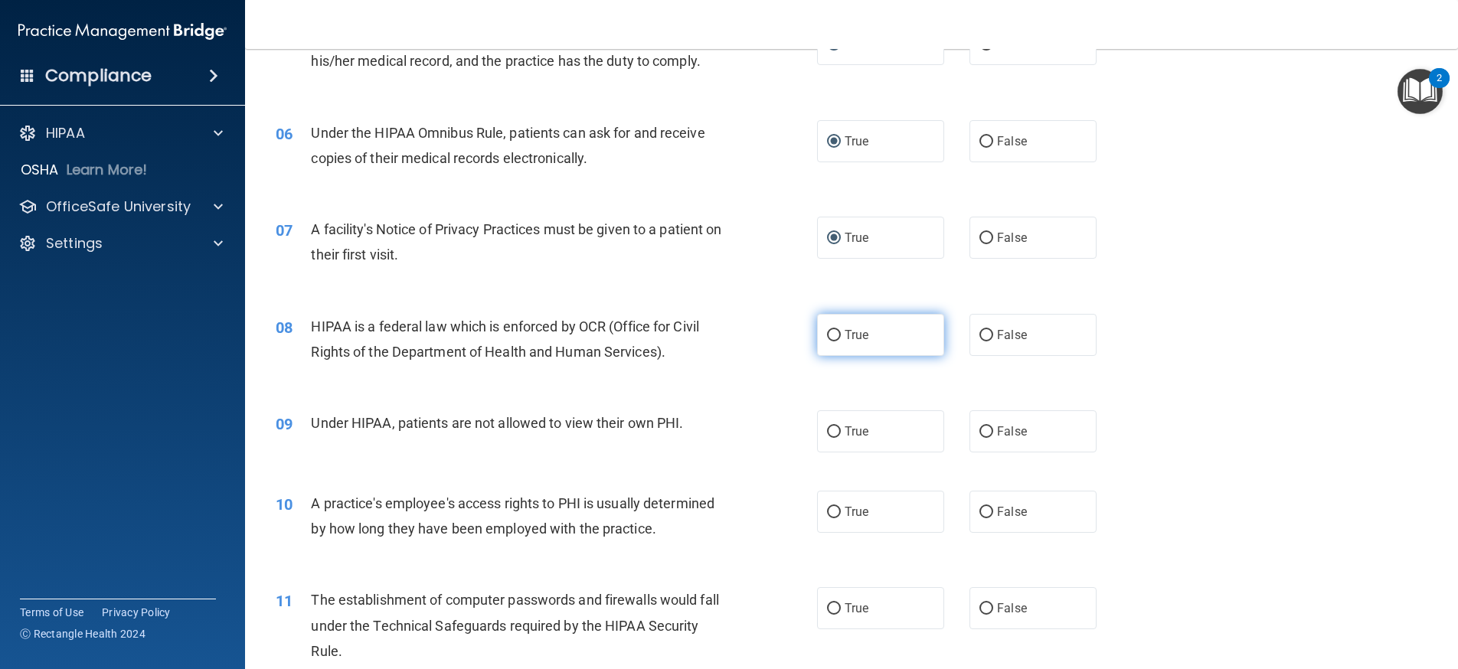
click at [830, 338] on input "True" at bounding box center [834, 335] width 14 height 11
radio input "true"
click at [979, 436] on input "False" at bounding box center [986, 431] width 14 height 11
radio input "true"
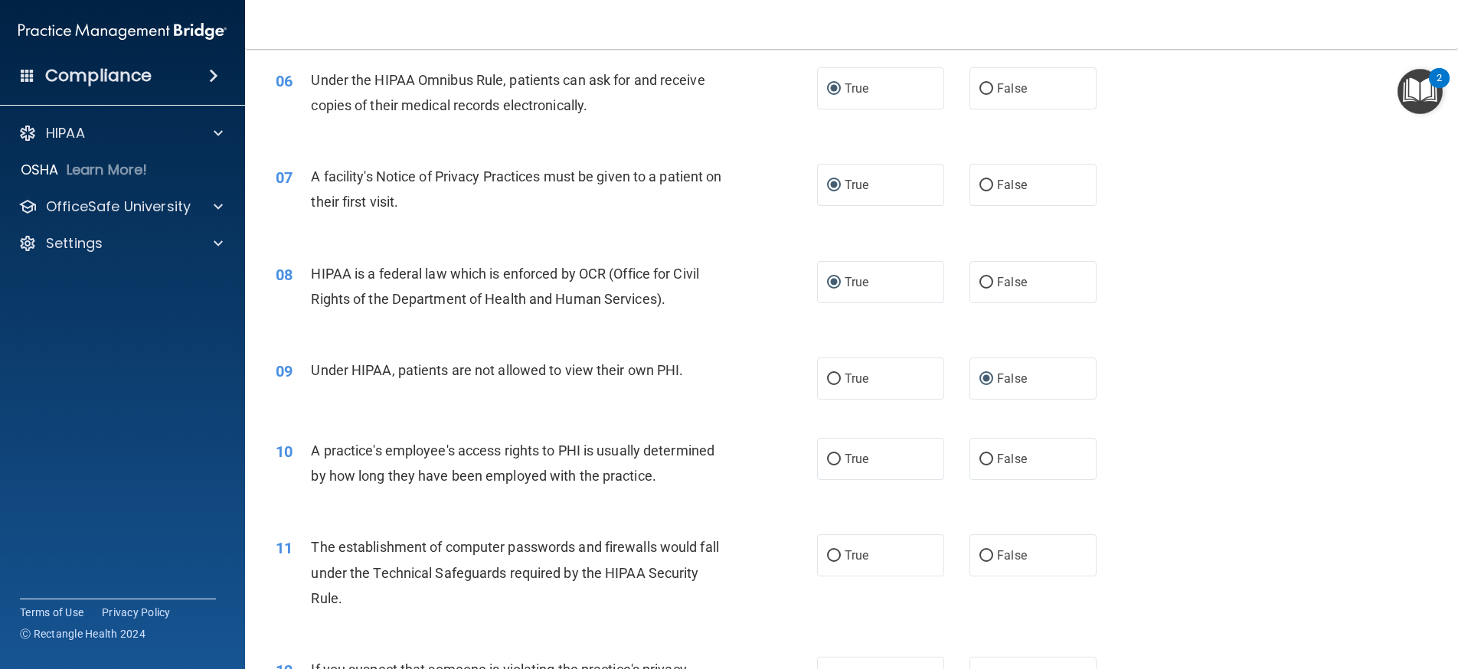
scroll to position [766, 0]
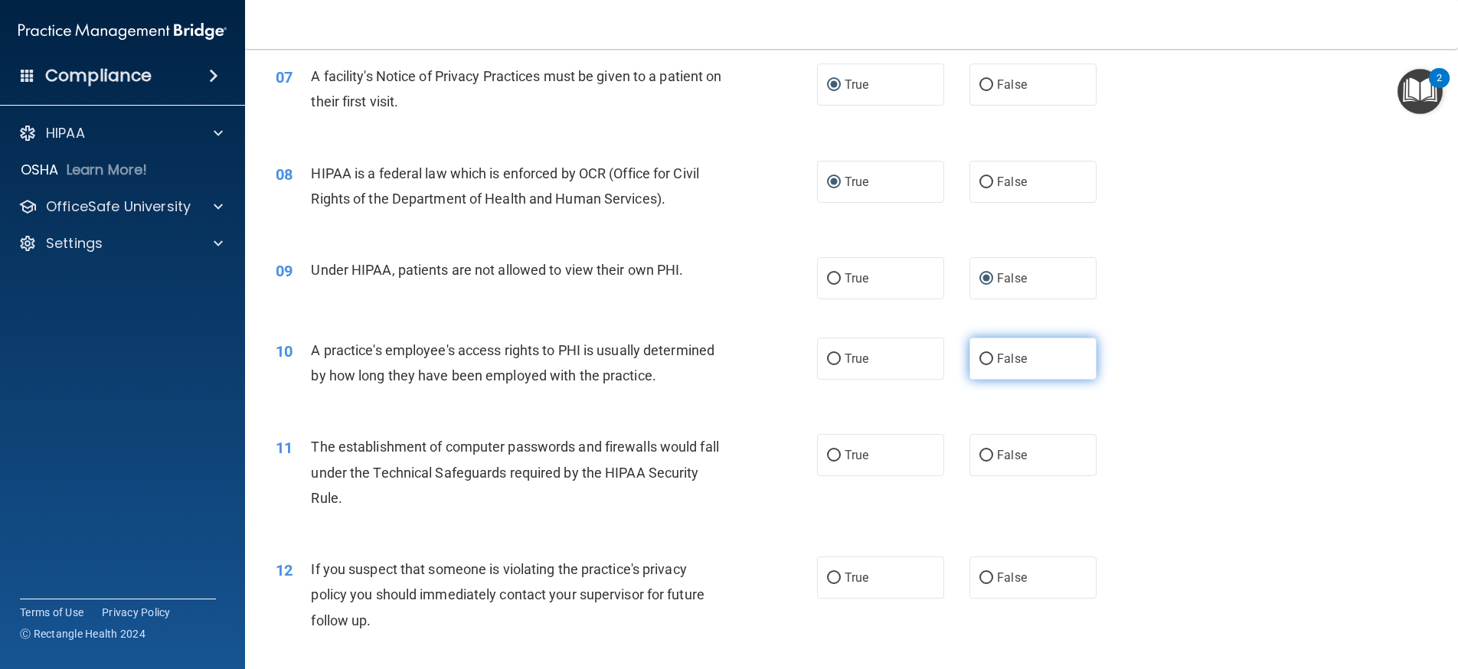
click at [982, 359] on input "False" at bounding box center [986, 359] width 14 height 11
radio input "true"
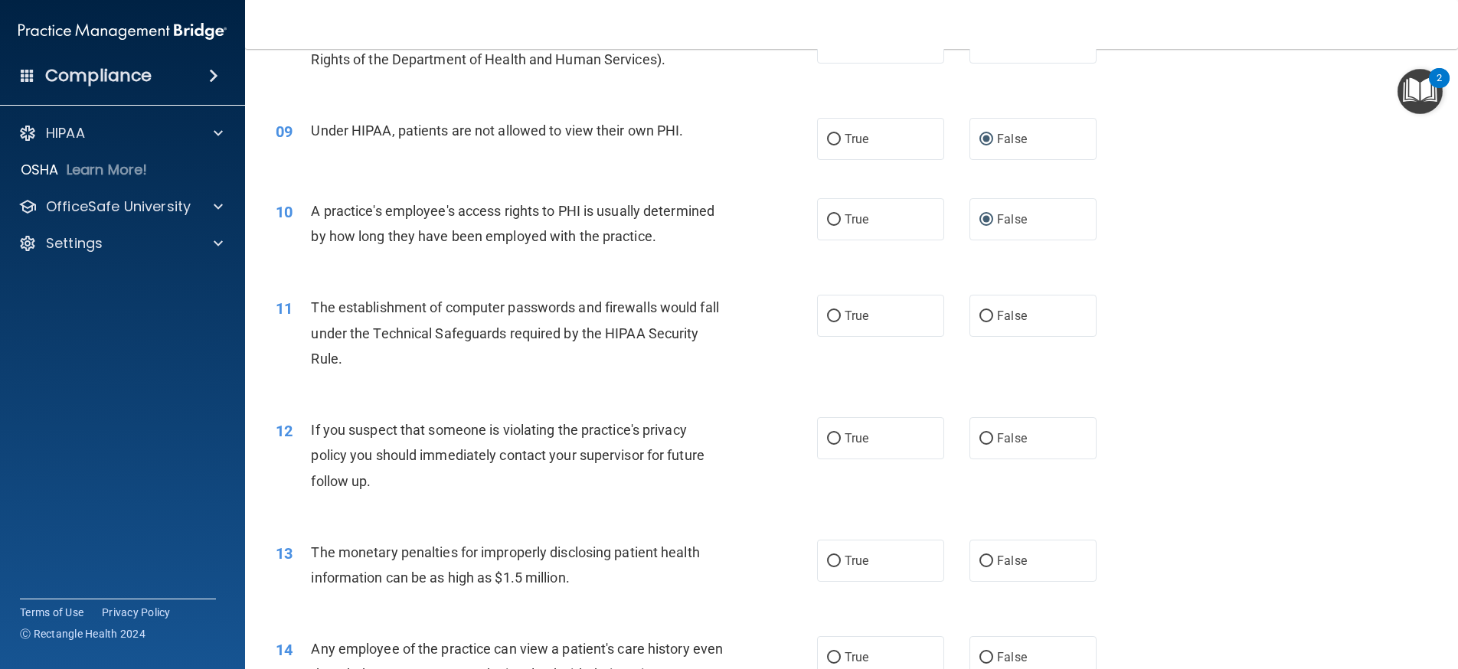
scroll to position [919, 0]
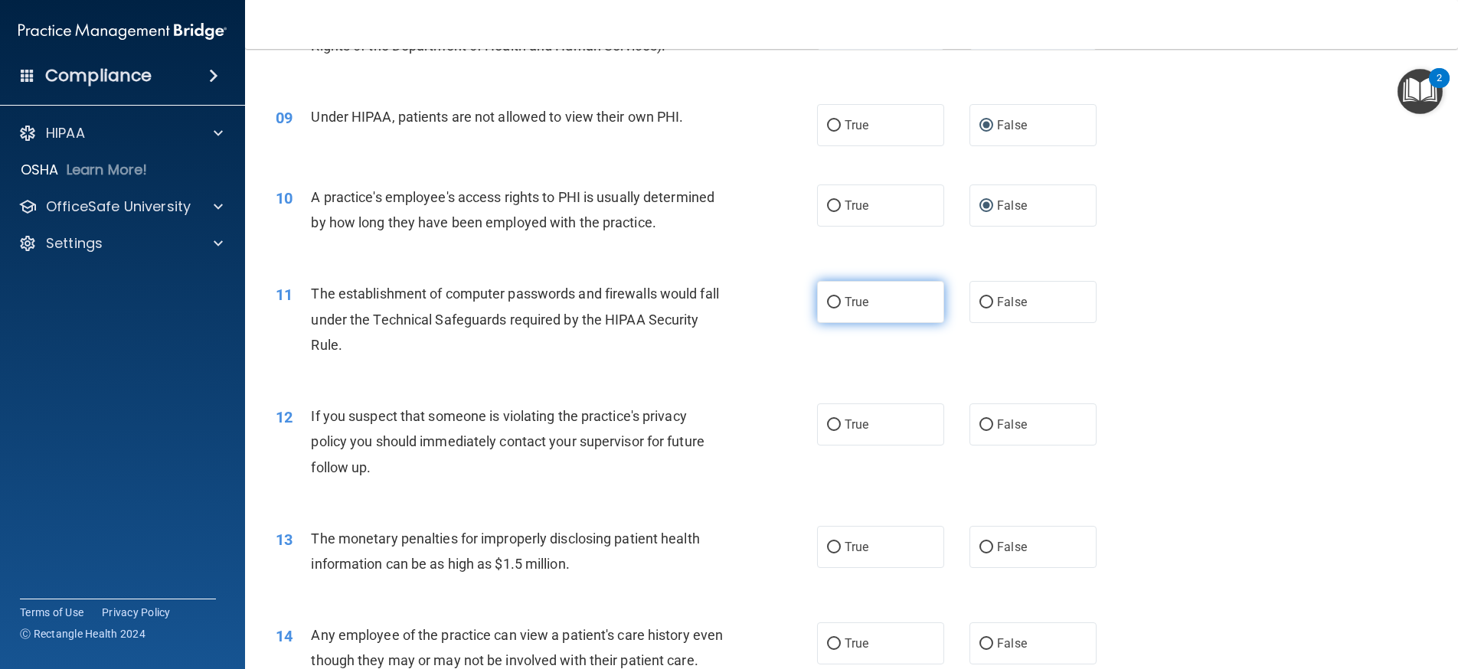
click at [838, 306] on label "True" at bounding box center [880, 302] width 127 height 42
click at [838, 306] on input "True" at bounding box center [834, 302] width 14 height 11
radio input "true"
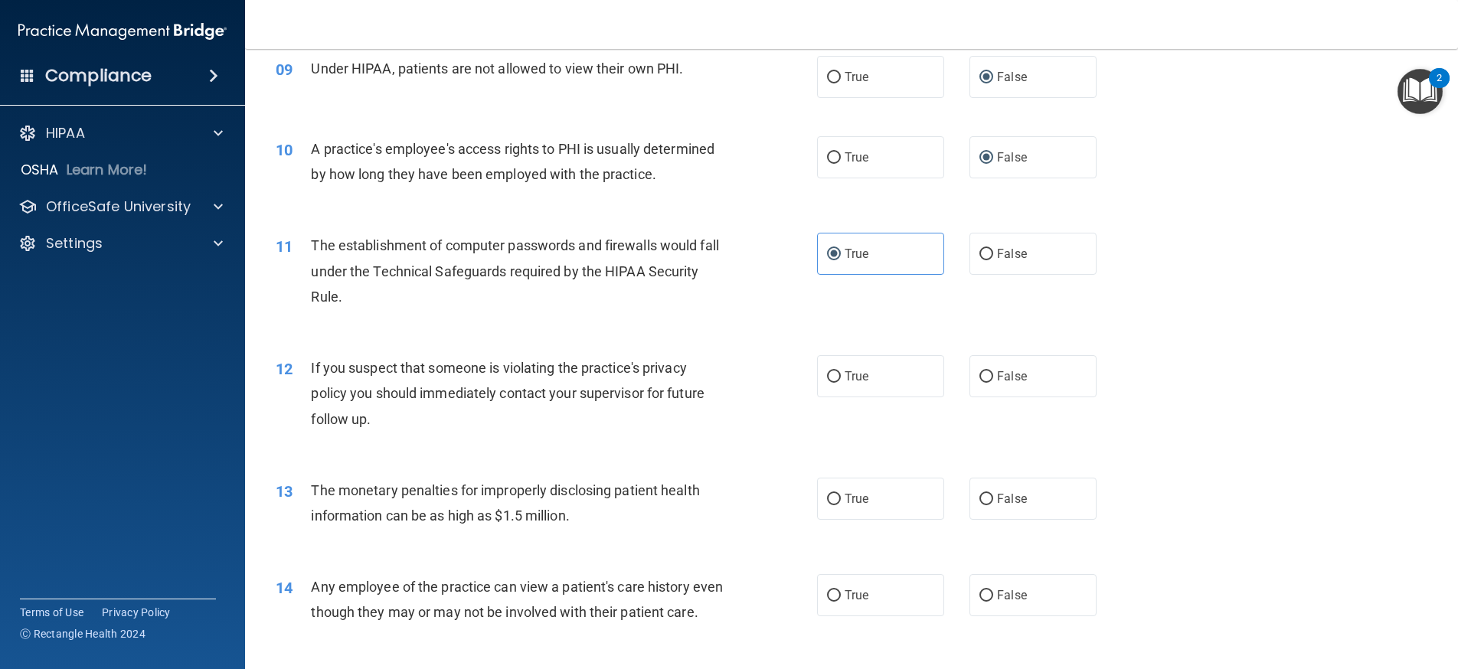
scroll to position [1072, 0]
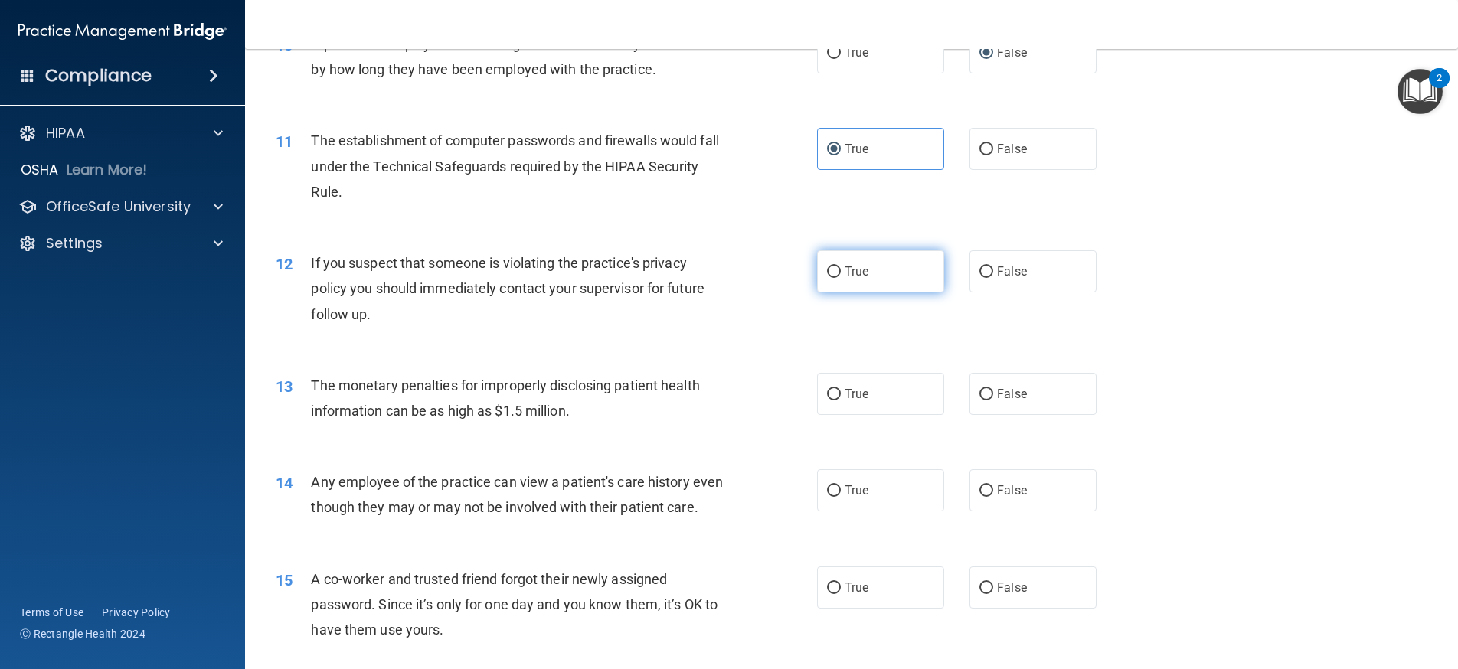
click at [836, 272] on label "True" at bounding box center [880, 271] width 127 height 42
click at [836, 272] on input "True" at bounding box center [834, 271] width 14 height 11
radio input "true"
click at [988, 398] on label "False" at bounding box center [1032, 394] width 127 height 42
click at [988, 398] on input "False" at bounding box center [986, 394] width 14 height 11
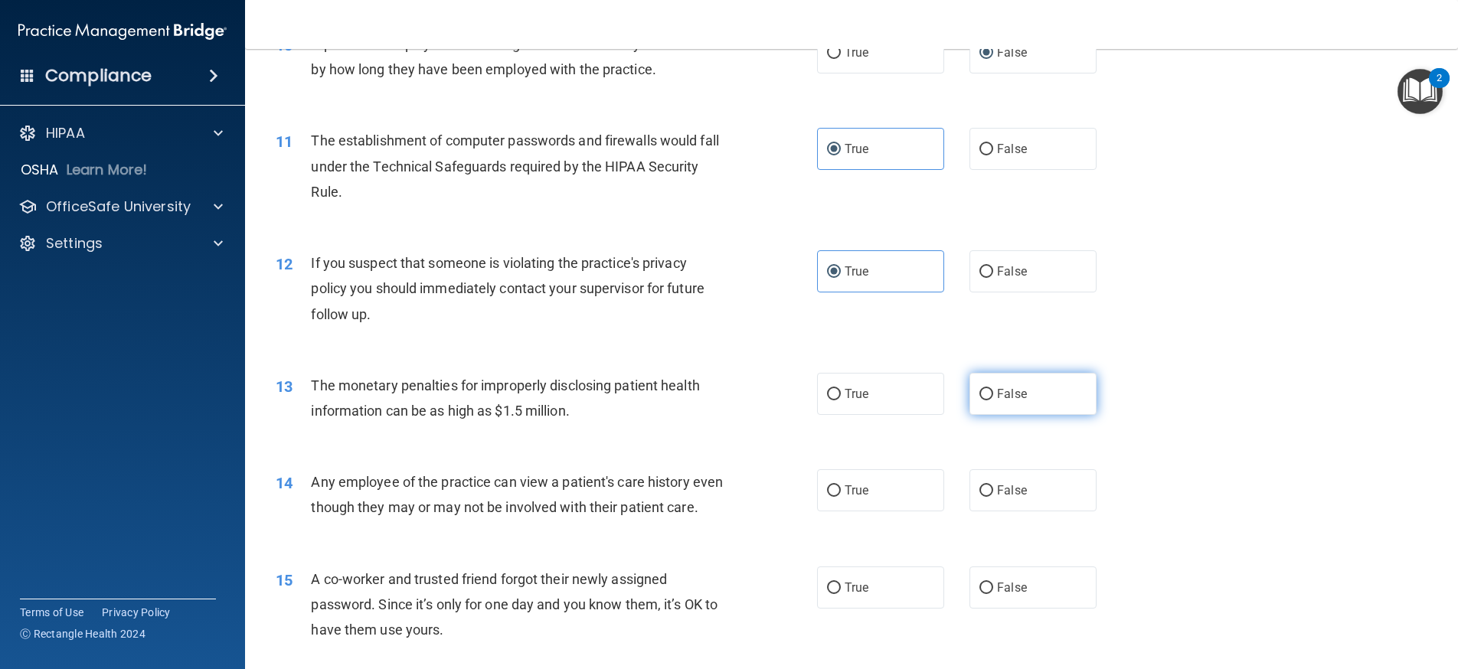
radio input "true"
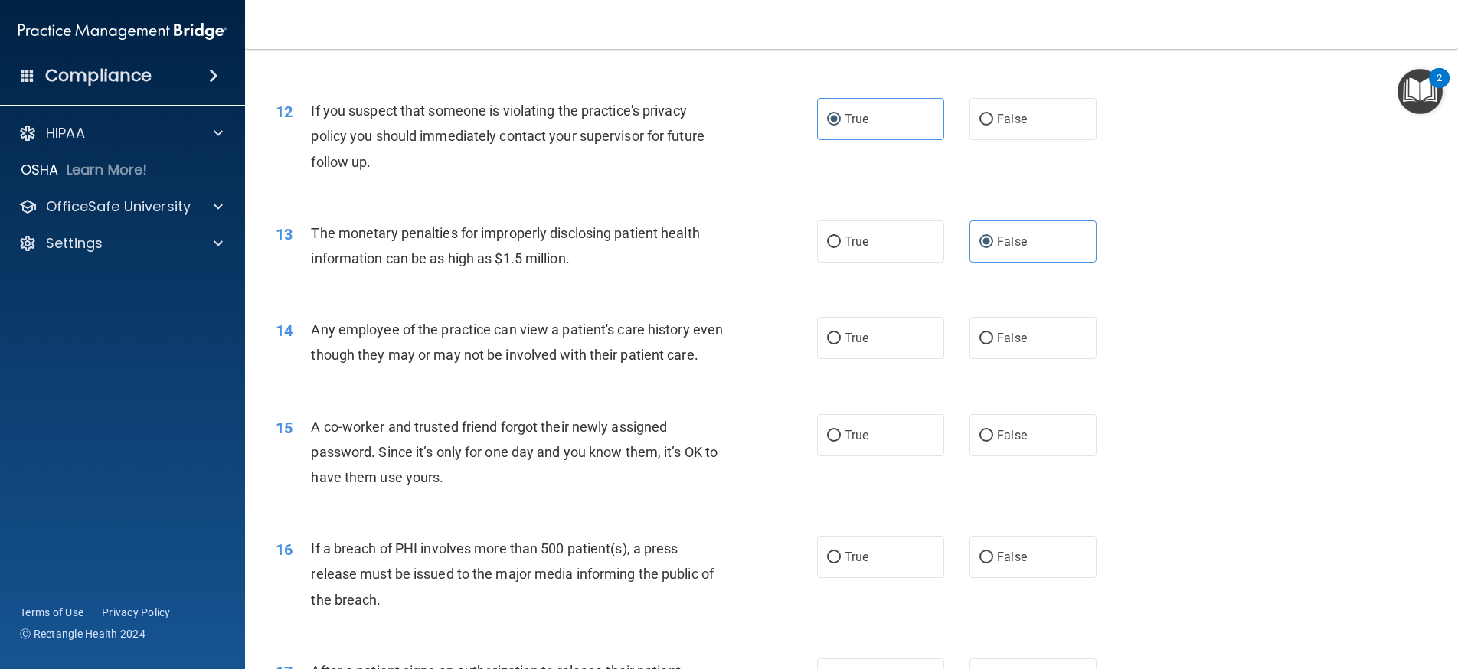
scroll to position [1225, 0]
click at [844, 240] on span "True" at bounding box center [856, 241] width 24 height 15
click at [841, 240] on input "True" at bounding box center [834, 241] width 14 height 11
radio input "true"
radio input "false"
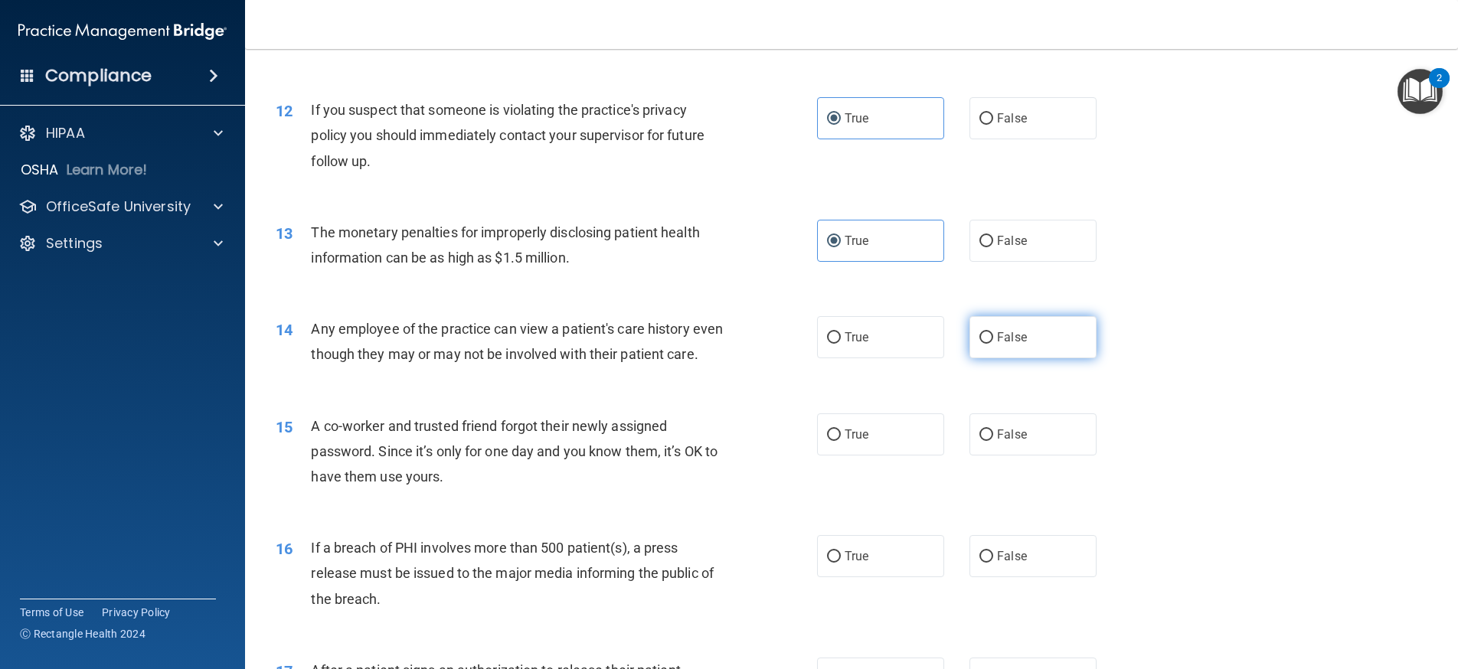
click at [987, 338] on label "False" at bounding box center [1032, 337] width 127 height 42
click at [987, 338] on input "False" at bounding box center [986, 337] width 14 height 11
radio input "true"
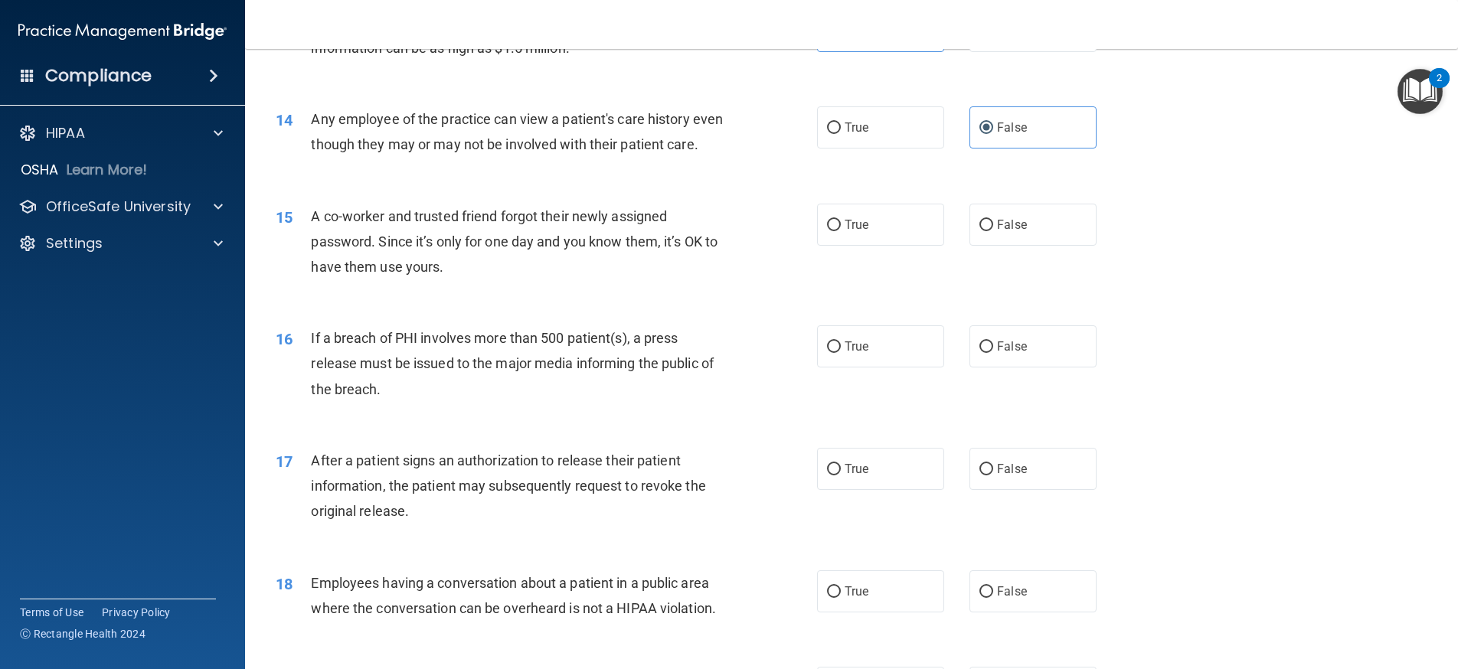
scroll to position [1455, 0]
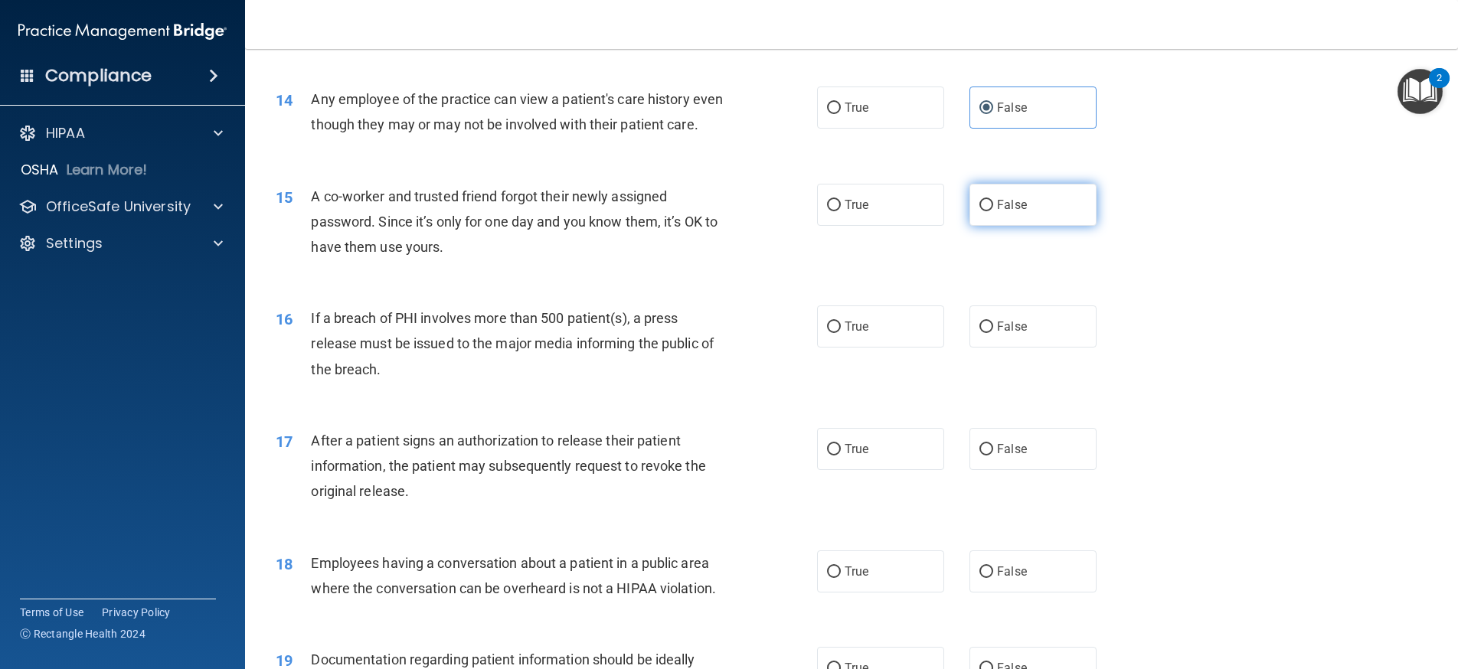
click at [969, 226] on label "False" at bounding box center [1032, 205] width 127 height 42
click at [979, 211] on input "False" at bounding box center [986, 205] width 14 height 11
radio input "true"
click at [983, 333] on input "False" at bounding box center [986, 327] width 14 height 11
radio input "true"
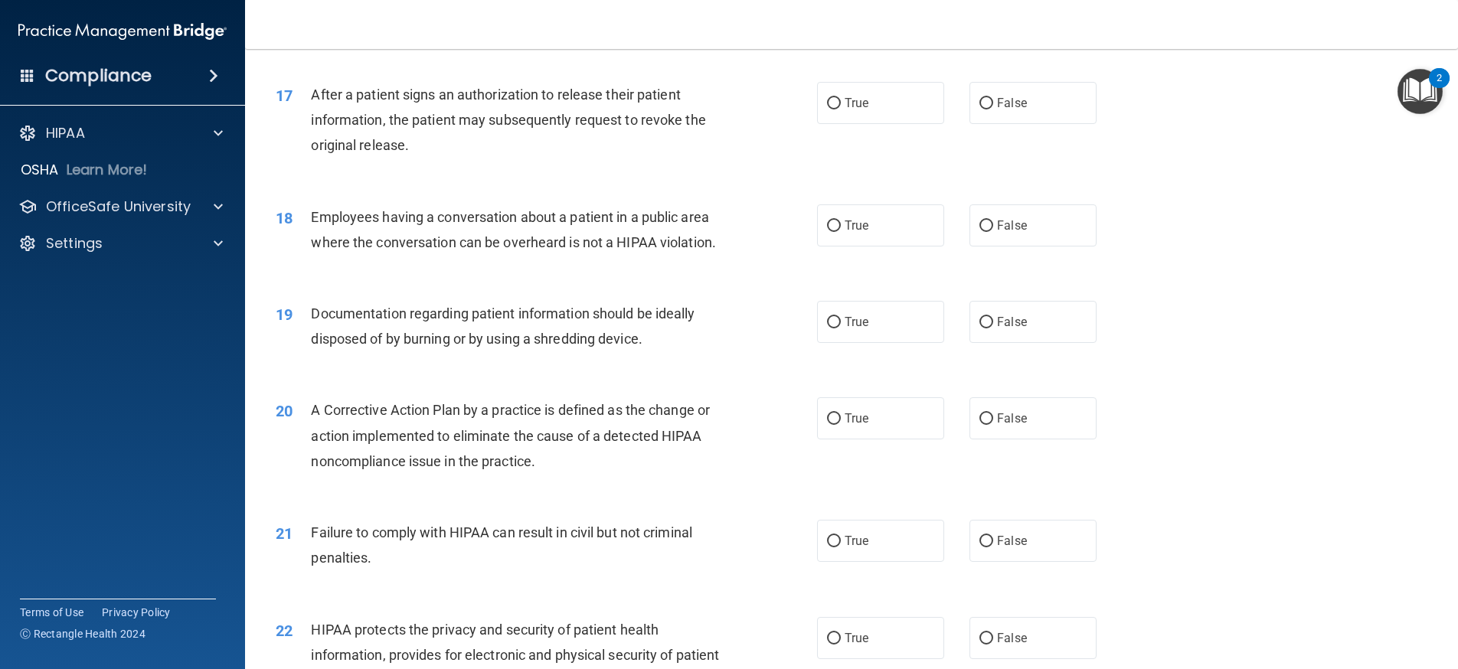
scroll to position [1837, 0]
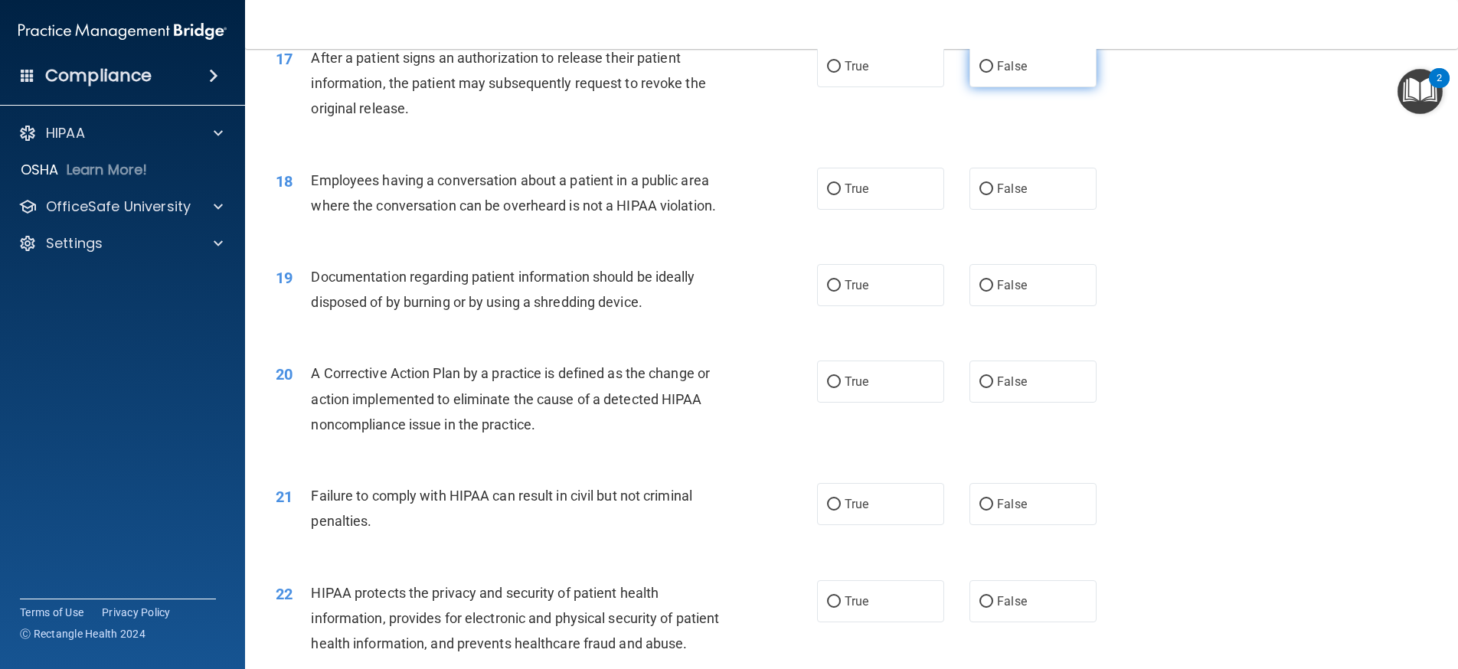
click at [980, 73] on input "False" at bounding box center [986, 66] width 14 height 11
radio input "true"
click at [985, 195] on input "False" at bounding box center [986, 189] width 14 height 11
radio input "true"
click at [860, 292] on span "True" at bounding box center [856, 285] width 24 height 15
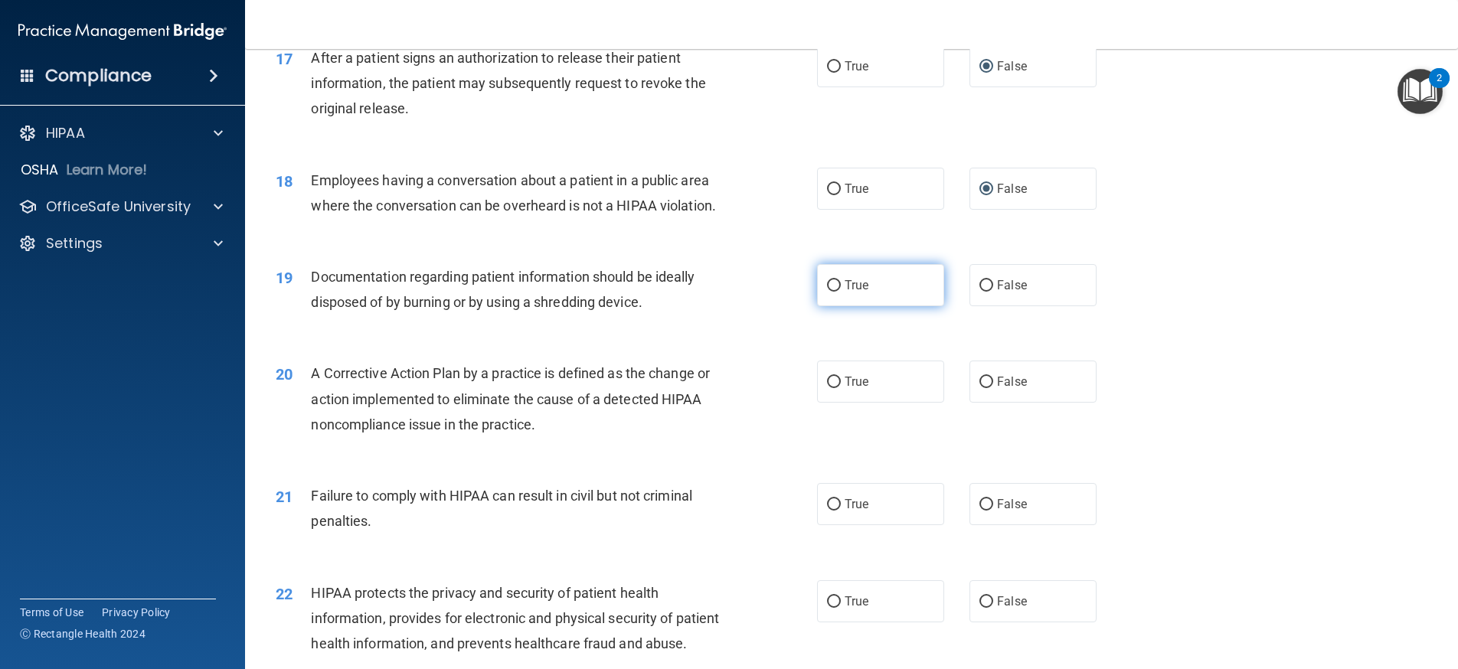
click at [841, 292] on input "True" at bounding box center [834, 285] width 14 height 11
radio input "true"
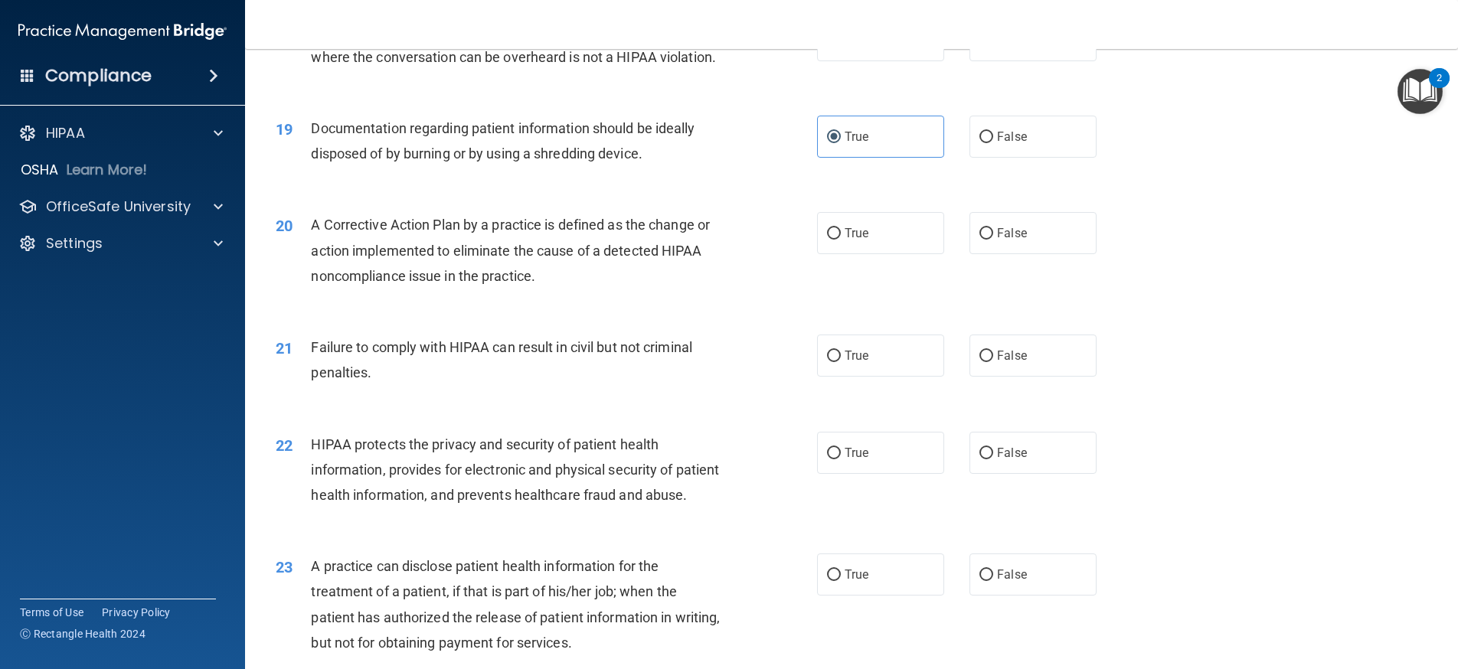
scroll to position [1991, 0]
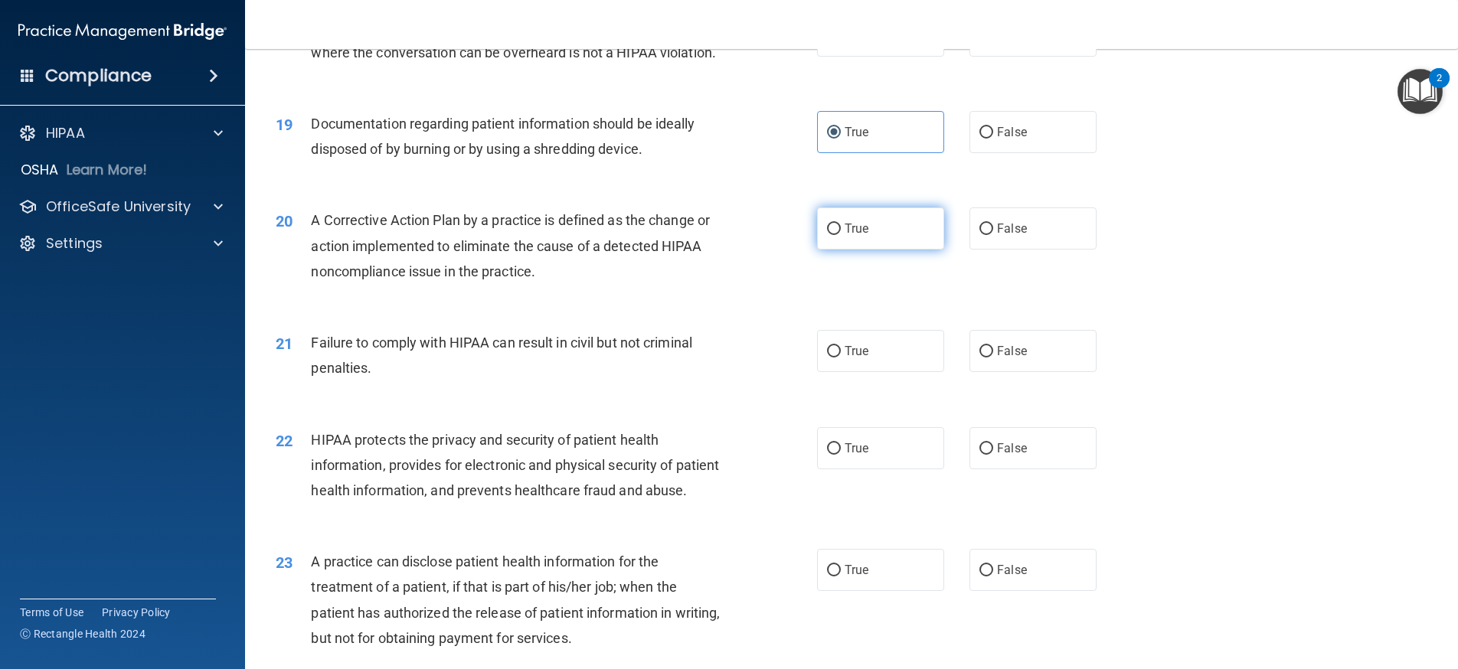
click at [846, 236] on span "True" at bounding box center [856, 228] width 24 height 15
click at [841, 235] on input "True" at bounding box center [834, 229] width 14 height 11
radio input "true"
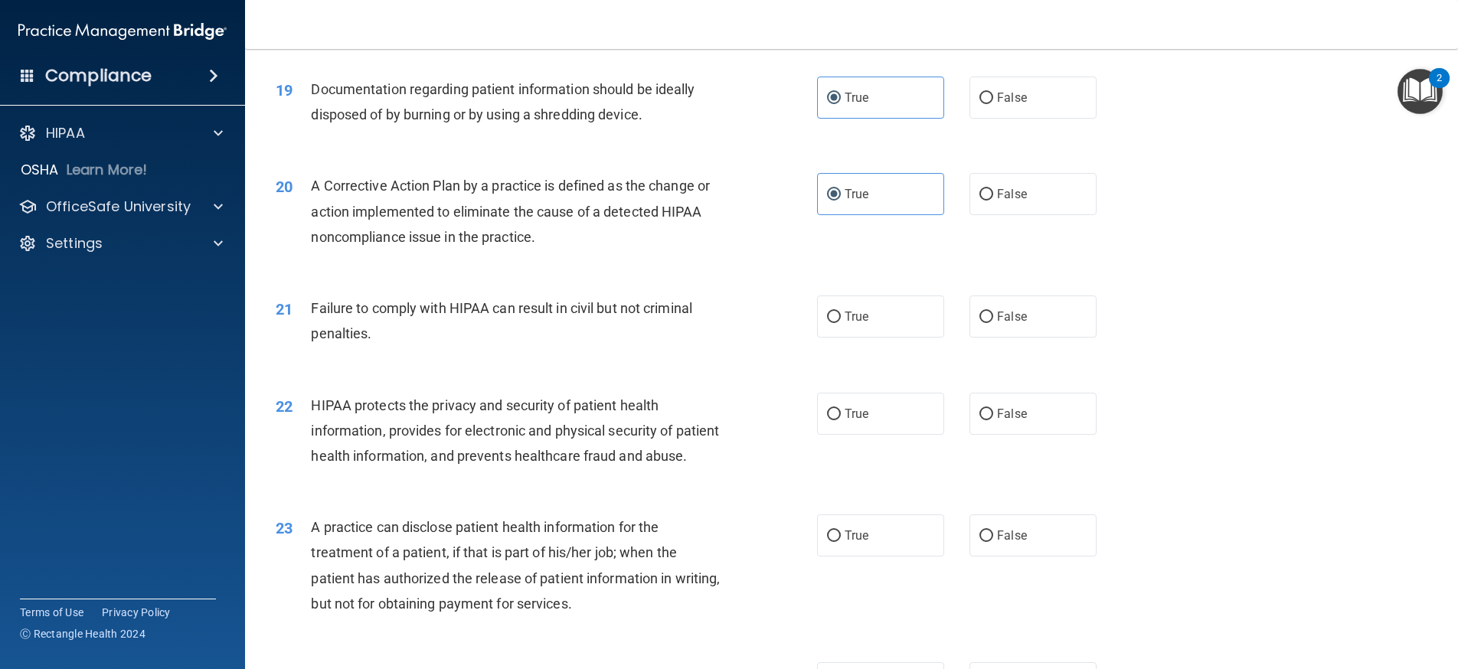
scroll to position [2061, 0]
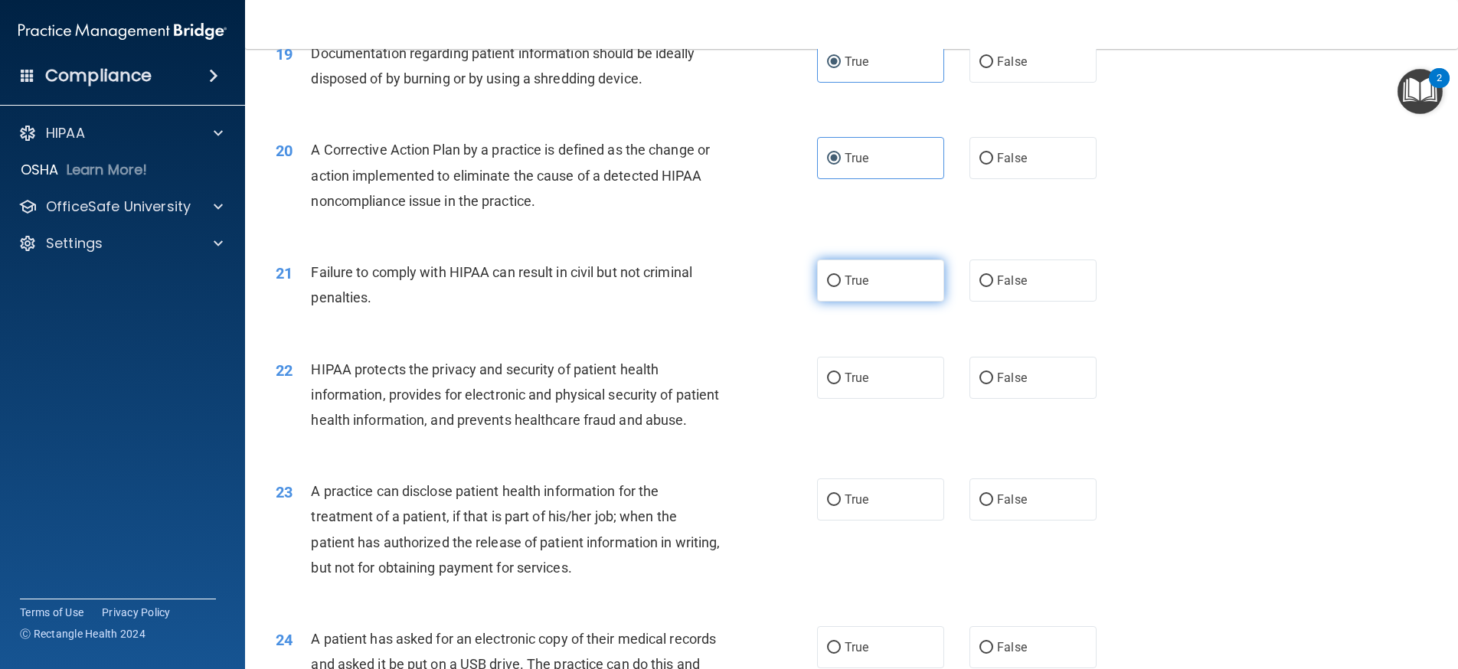
click at [844, 288] on span "True" at bounding box center [856, 280] width 24 height 15
click at [841, 287] on input "True" at bounding box center [834, 281] width 14 height 11
radio input "true"
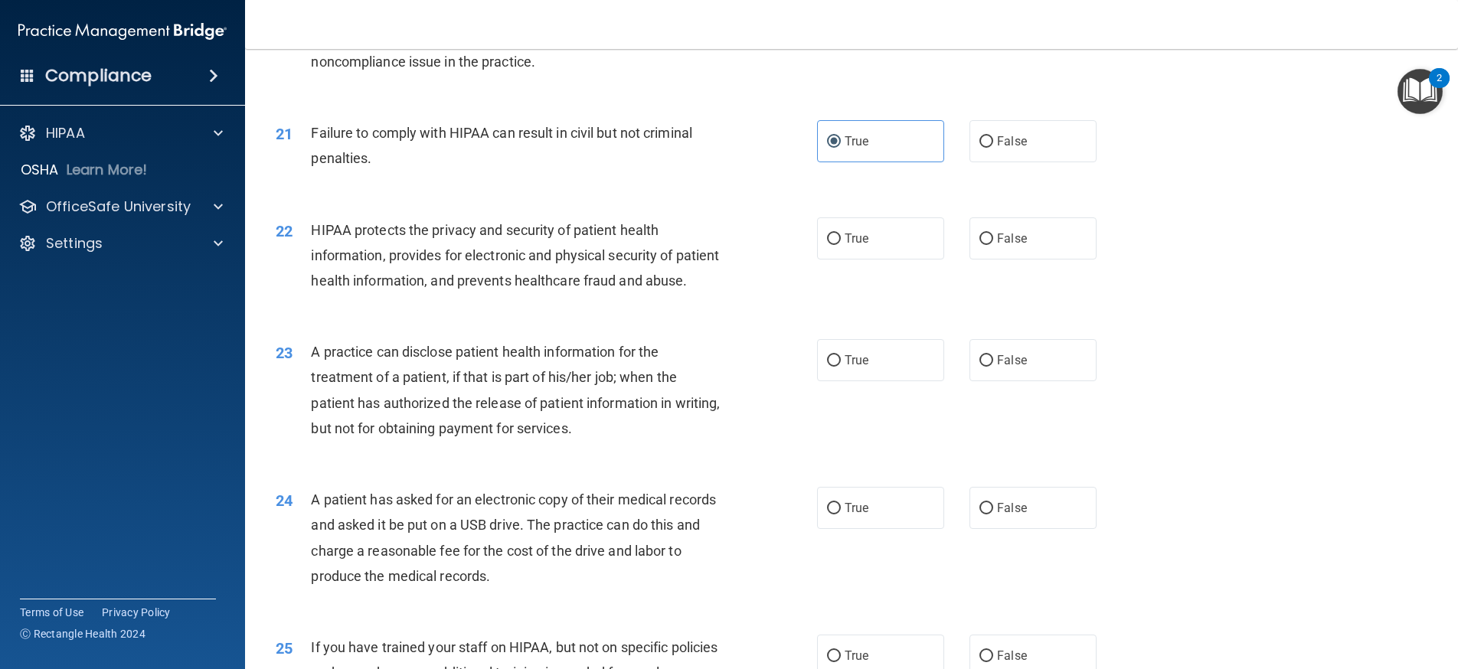
scroll to position [2214, 0]
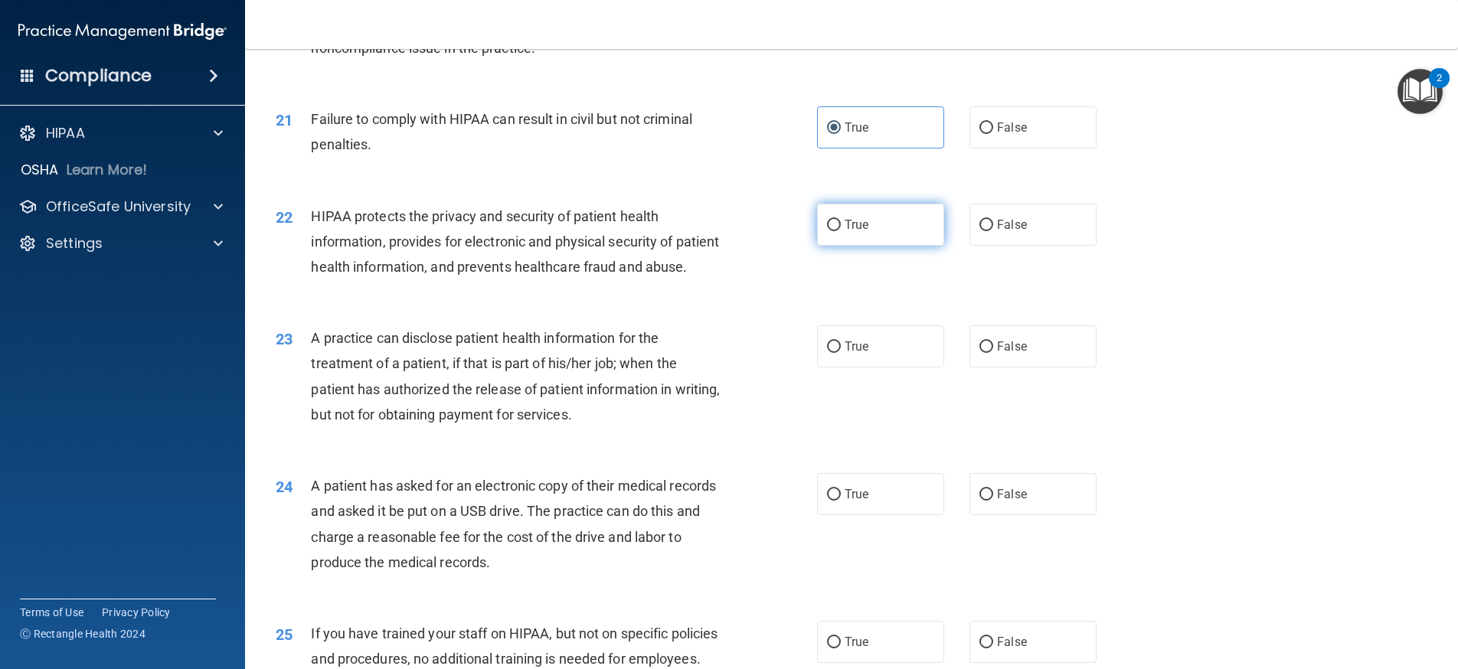
click at [848, 232] on span "True" at bounding box center [856, 224] width 24 height 15
click at [841, 231] on input "True" at bounding box center [834, 225] width 14 height 11
radio input "true"
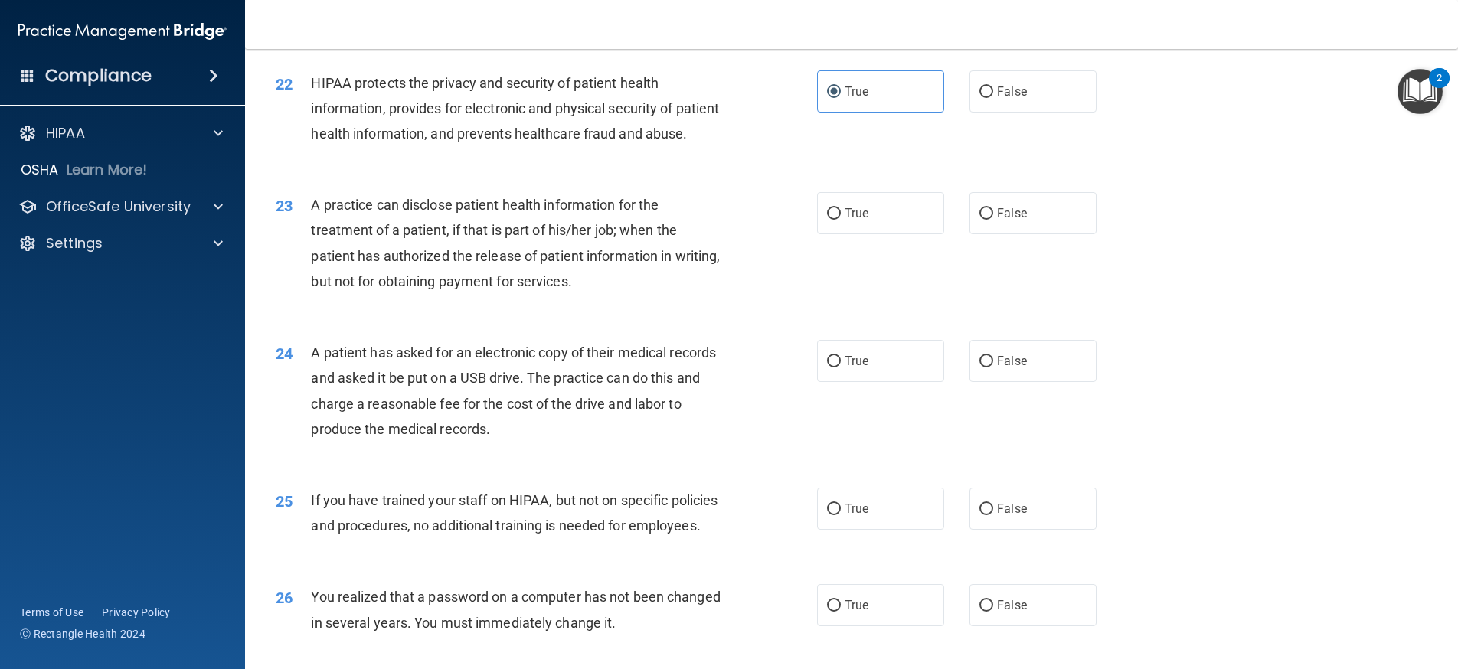
scroll to position [2367, 0]
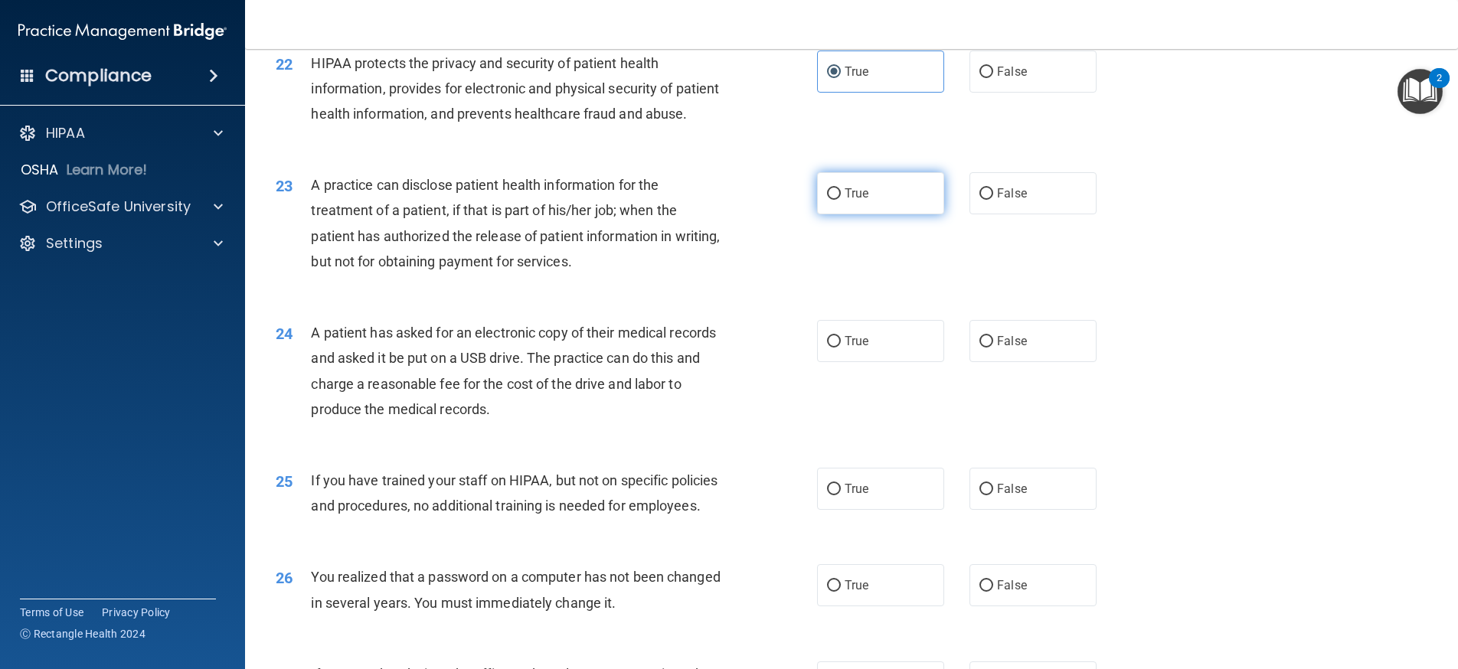
click at [844, 201] on span "True" at bounding box center [856, 193] width 24 height 15
click at [841, 200] on input "True" at bounding box center [834, 193] width 14 height 11
radio input "true"
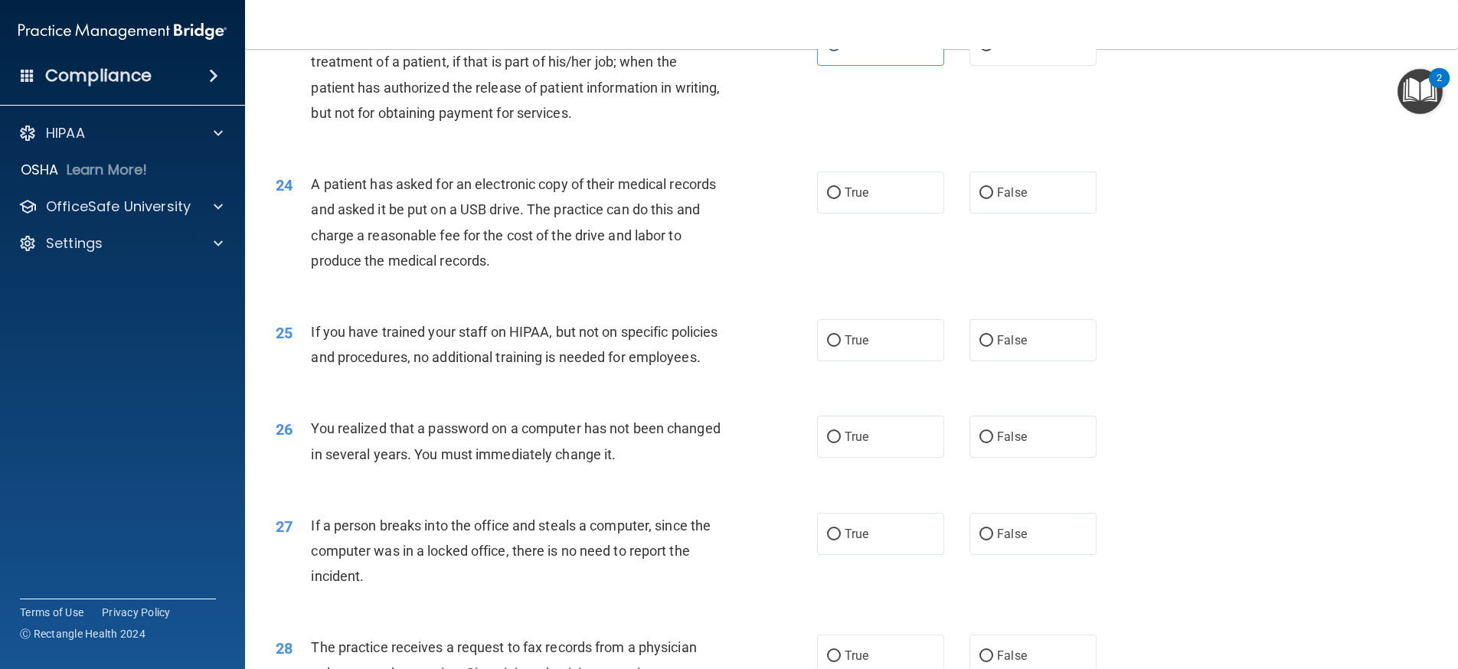
scroll to position [2520, 0]
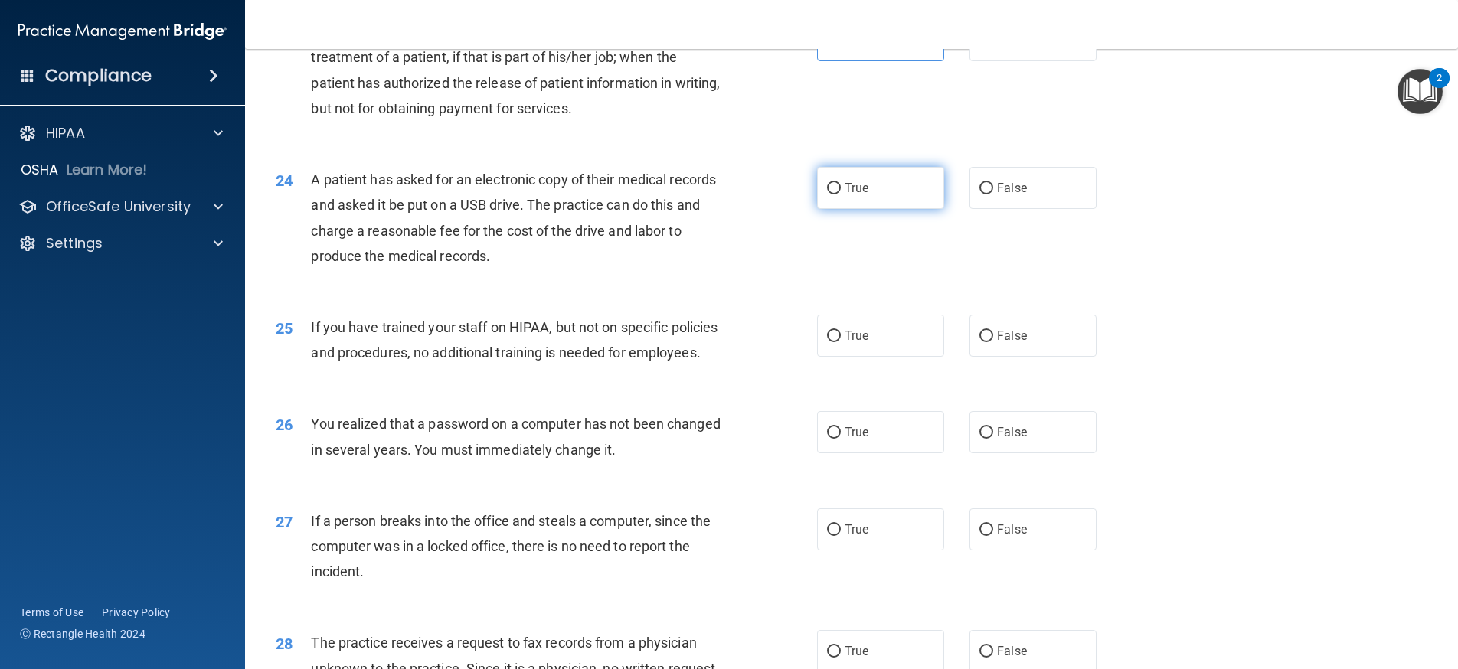
click at [837, 209] on label "True" at bounding box center [880, 188] width 127 height 42
click at [837, 194] on input "True" at bounding box center [834, 188] width 14 height 11
radio input "true"
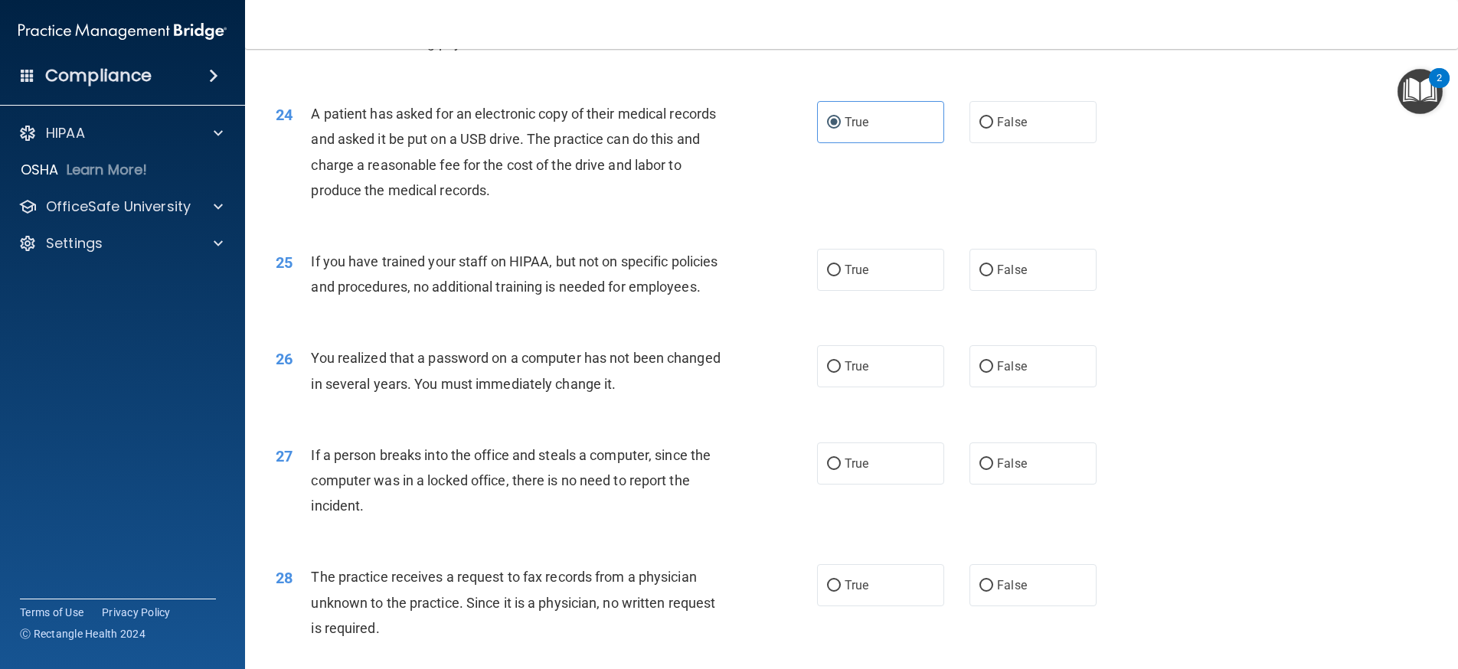
scroll to position [2673, 0]
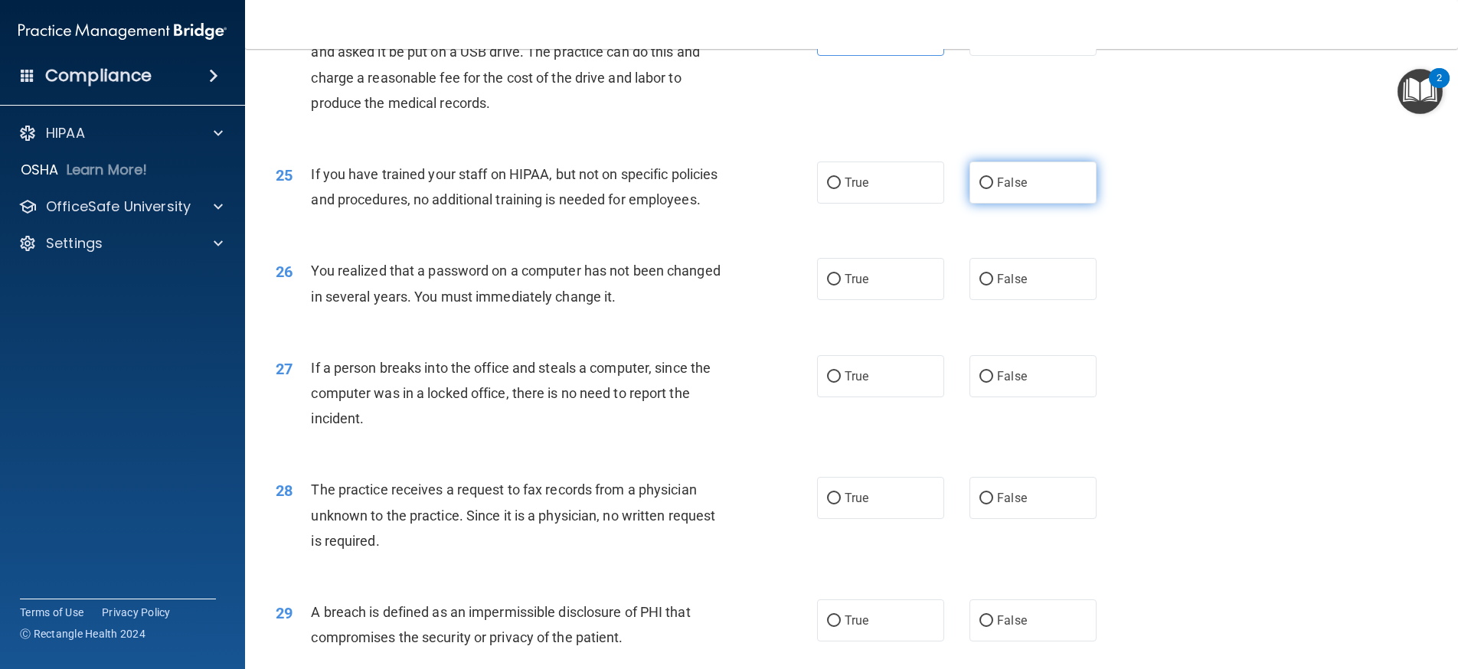
click at [979, 189] on input "False" at bounding box center [986, 183] width 14 height 11
radio input "true"
click at [896, 300] on label "True" at bounding box center [880, 279] width 127 height 42
click at [841, 286] on input "True" at bounding box center [834, 279] width 14 height 11
radio input "true"
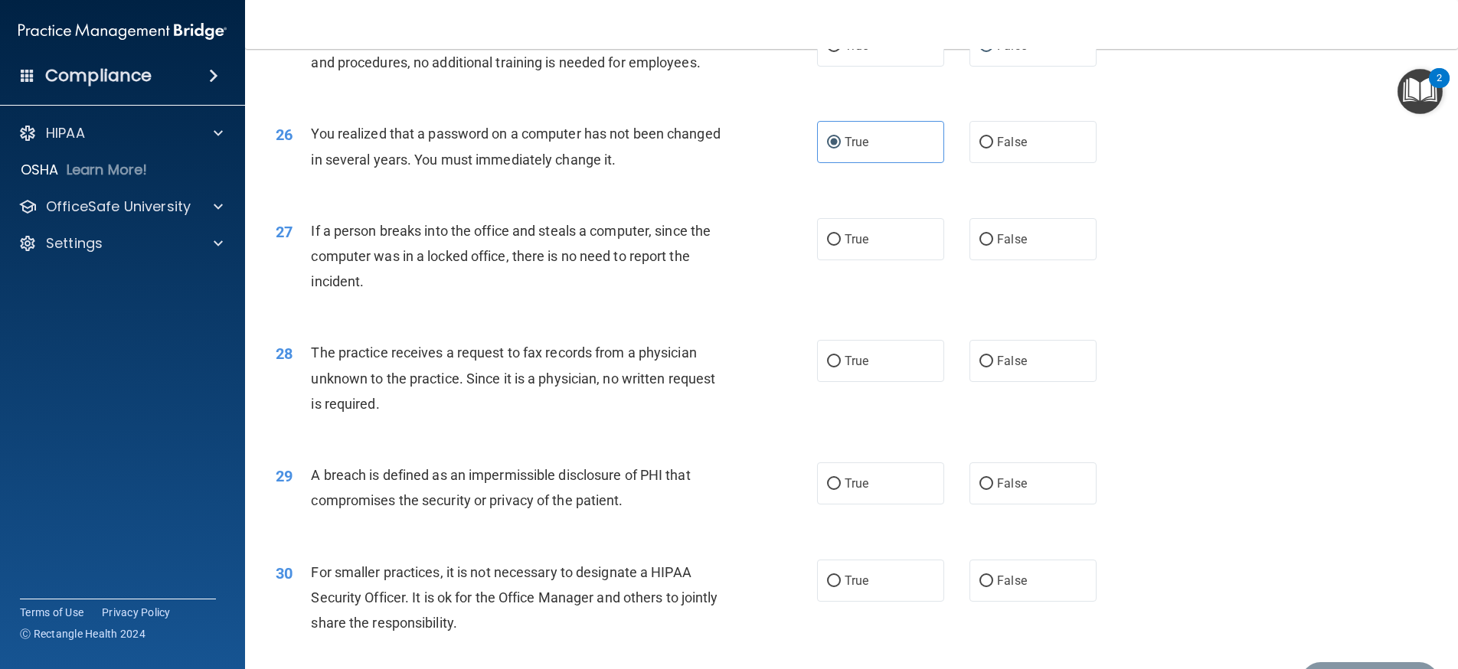
scroll to position [2827, 0]
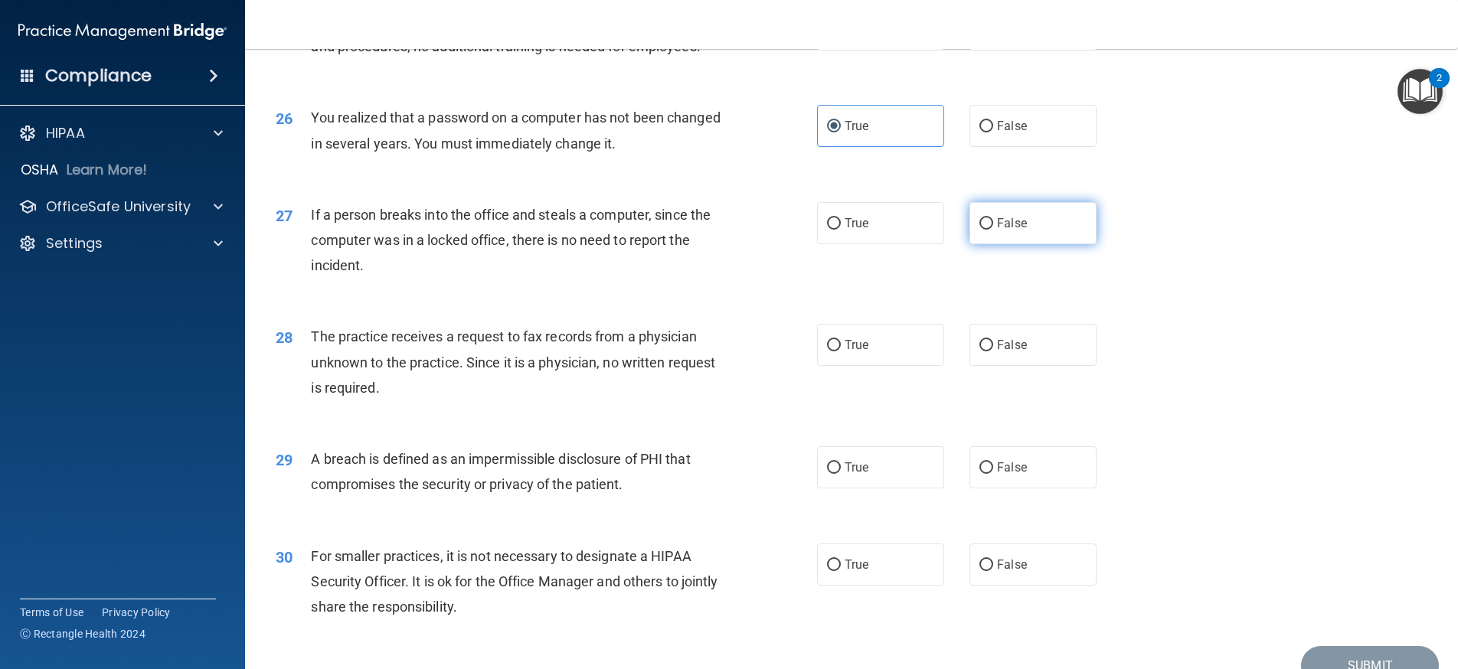
click at [972, 244] on label "False" at bounding box center [1032, 223] width 127 height 42
click at [979, 230] on input "False" at bounding box center [986, 223] width 14 height 11
radio input "true"
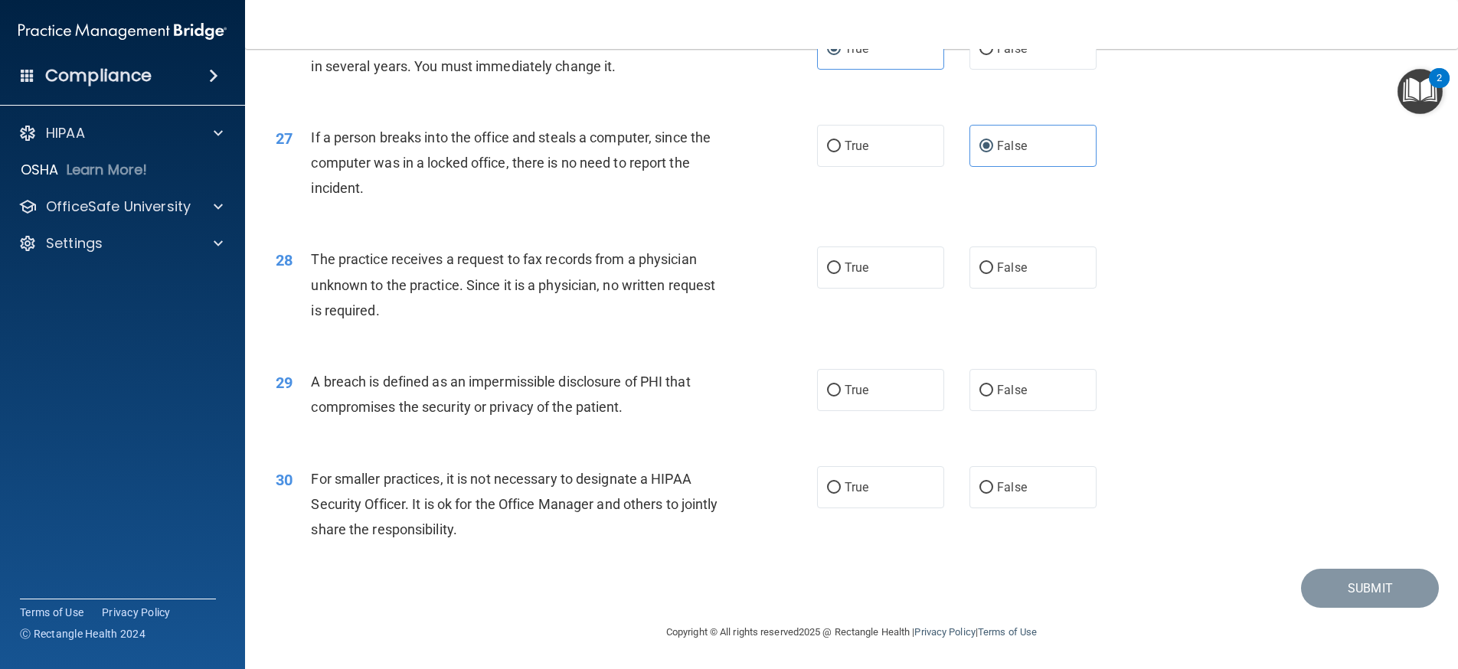
scroll to position [2980, 0]
click at [979, 270] on input "False" at bounding box center [986, 268] width 14 height 11
radio input "true"
click at [830, 399] on label "True" at bounding box center [880, 390] width 127 height 42
click at [830, 397] on input "True" at bounding box center [834, 390] width 14 height 11
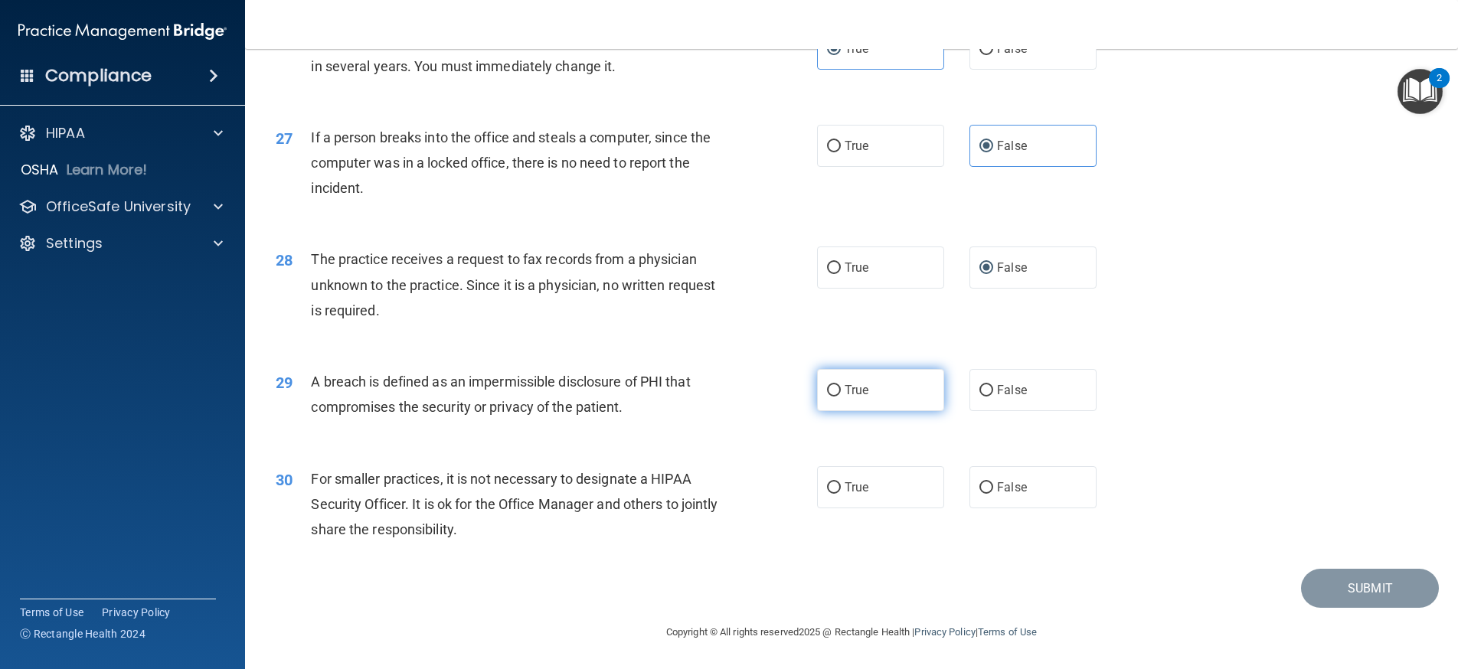
radio input "true"
click at [979, 482] on input "False" at bounding box center [986, 487] width 14 height 11
radio input "true"
drag, startPoint x: 1371, startPoint y: 586, endPoint x: 1380, endPoint y: 580, distance: 10.0
click at [1373, 585] on button "Submit" at bounding box center [1370, 588] width 138 height 39
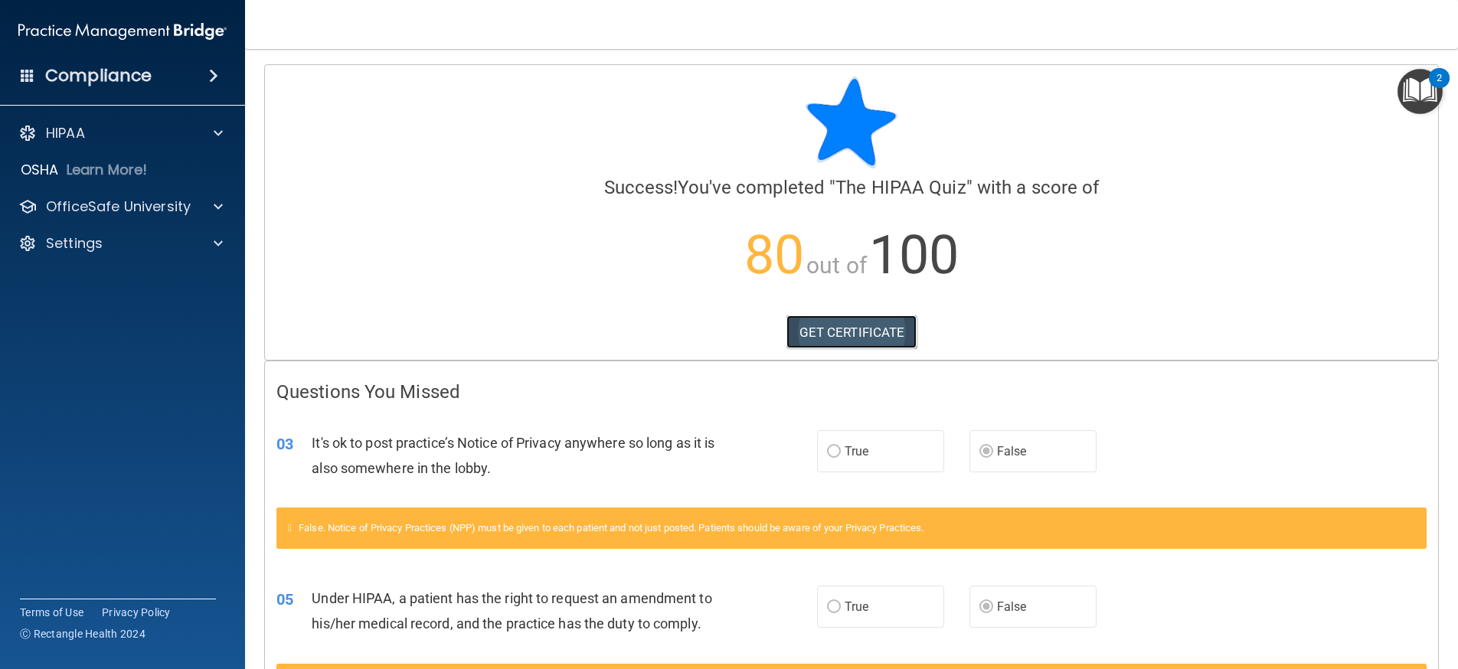
click at [845, 332] on link "GET CERTIFICATE" at bounding box center [851, 332] width 131 height 34
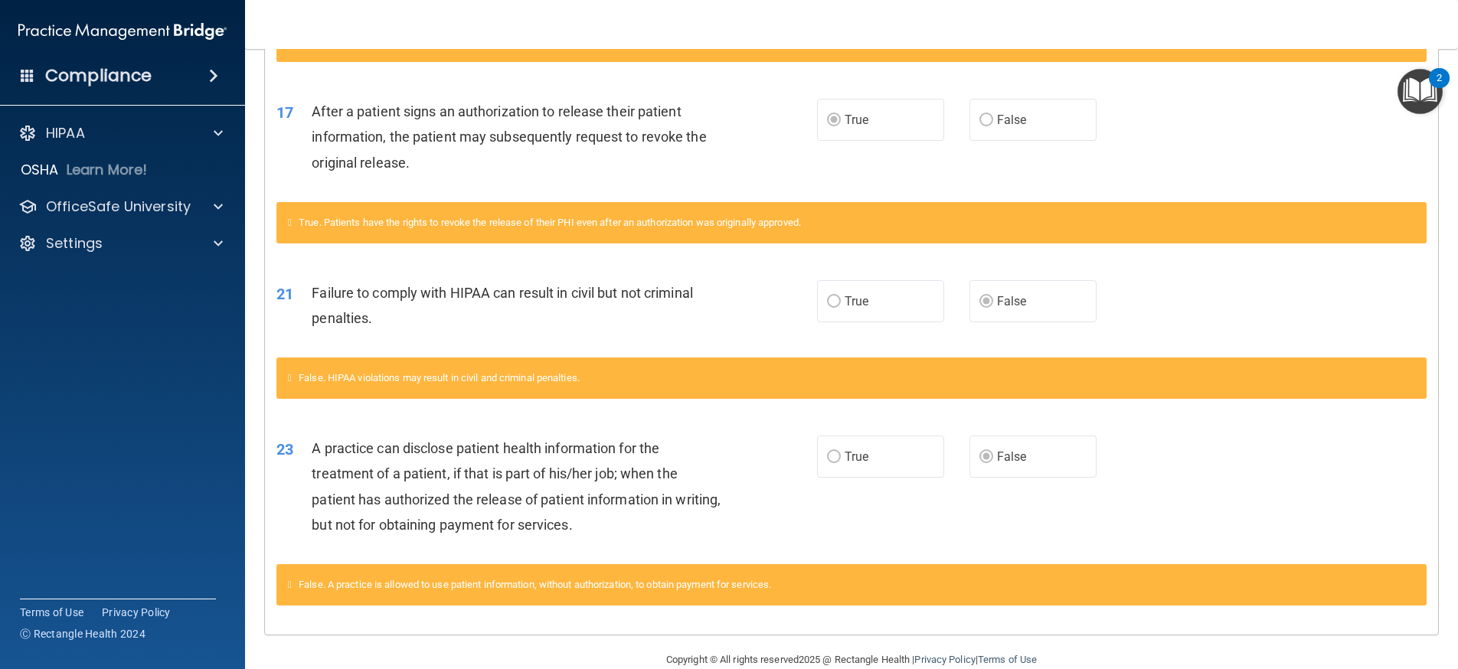
scroll to position [870, 0]
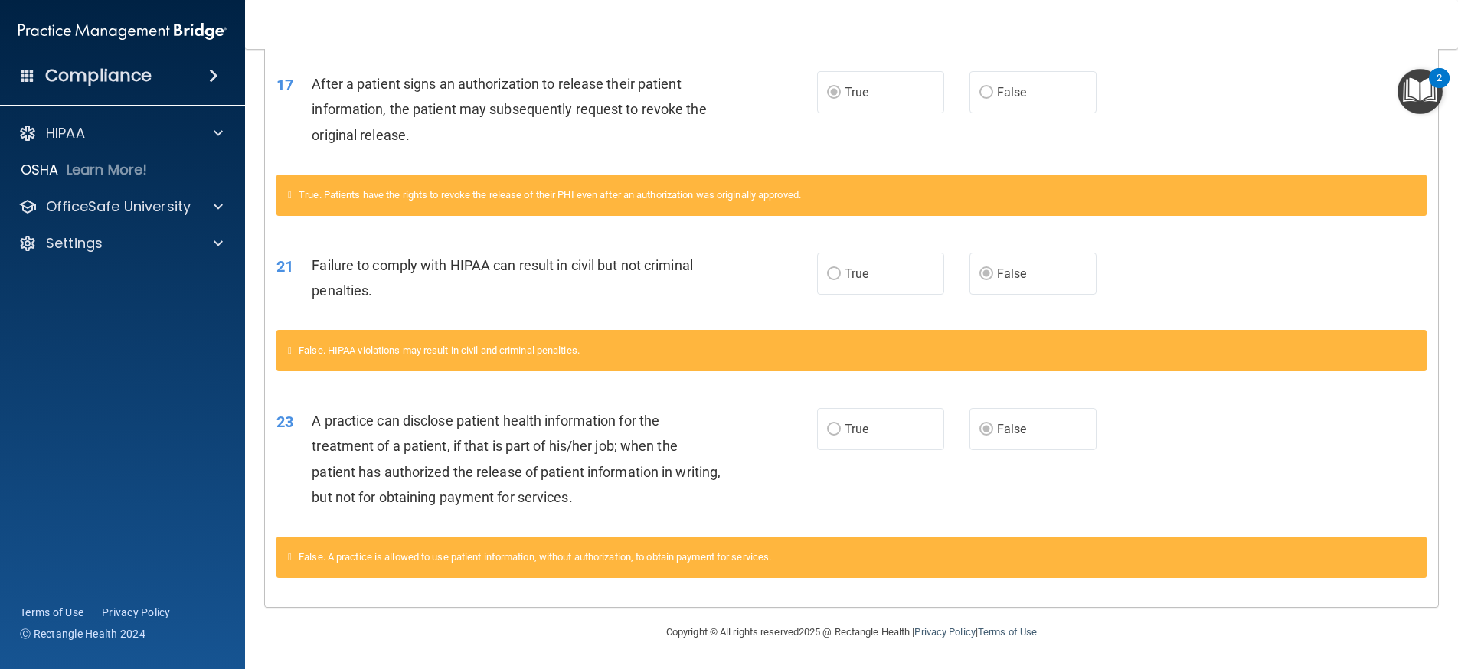
click at [1423, 82] on img "Open Resource Center, 2 new notifications" at bounding box center [1419, 91] width 45 height 45
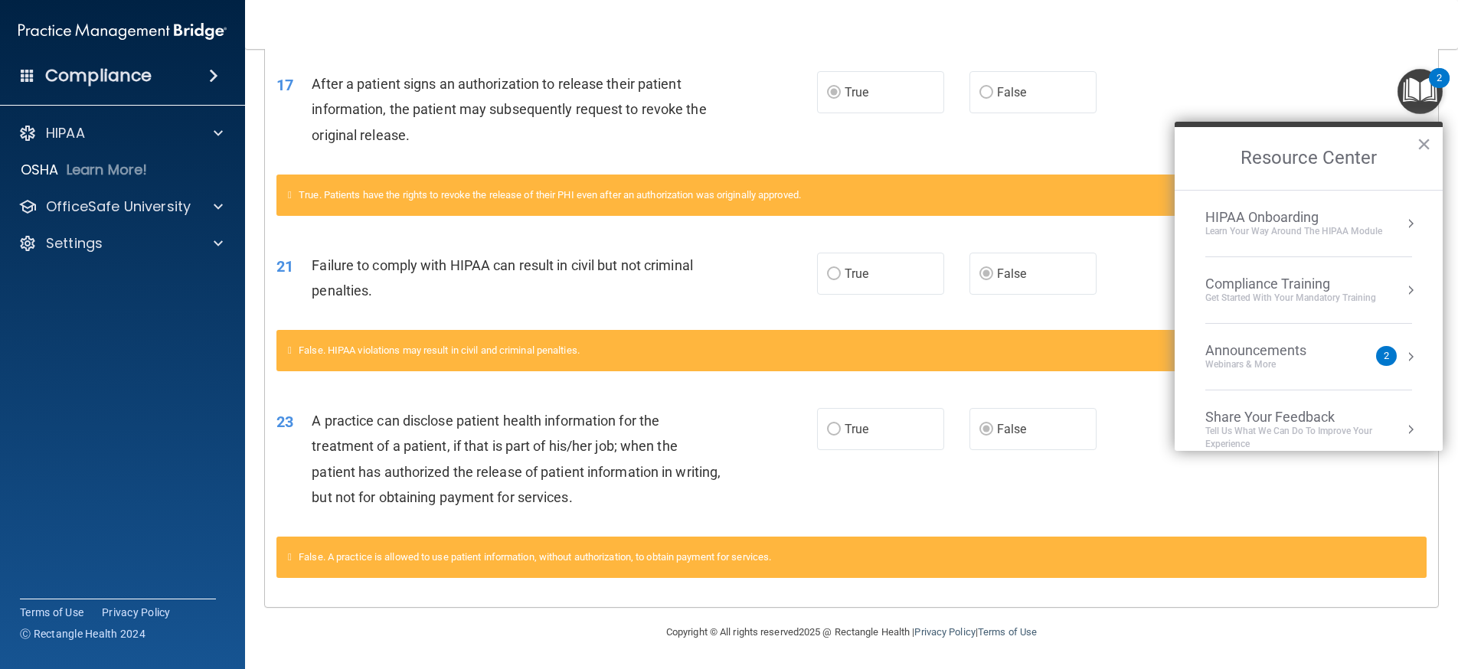
click at [1302, 286] on div "Compliance Training" at bounding box center [1290, 284] width 171 height 17
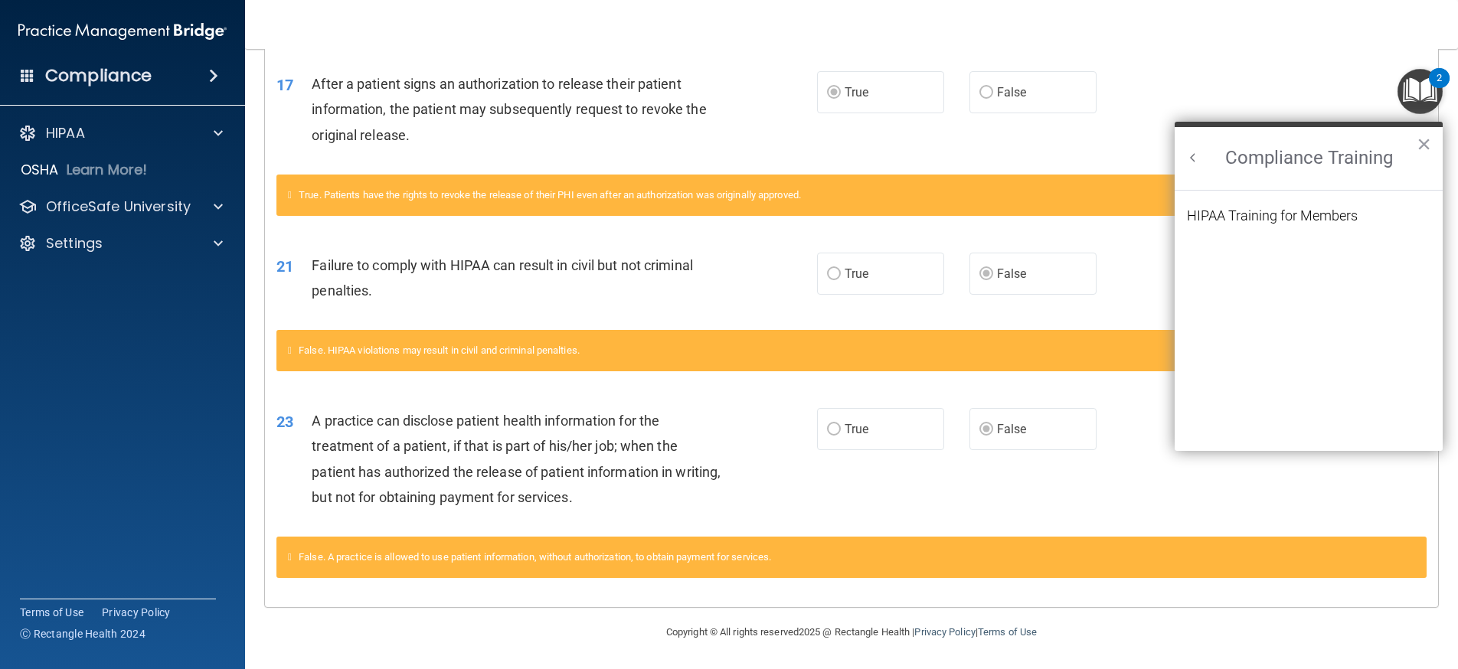
scroll to position [0, 0]
click at [1289, 217] on div "HIPAA Training for Members" at bounding box center [1272, 216] width 171 height 14
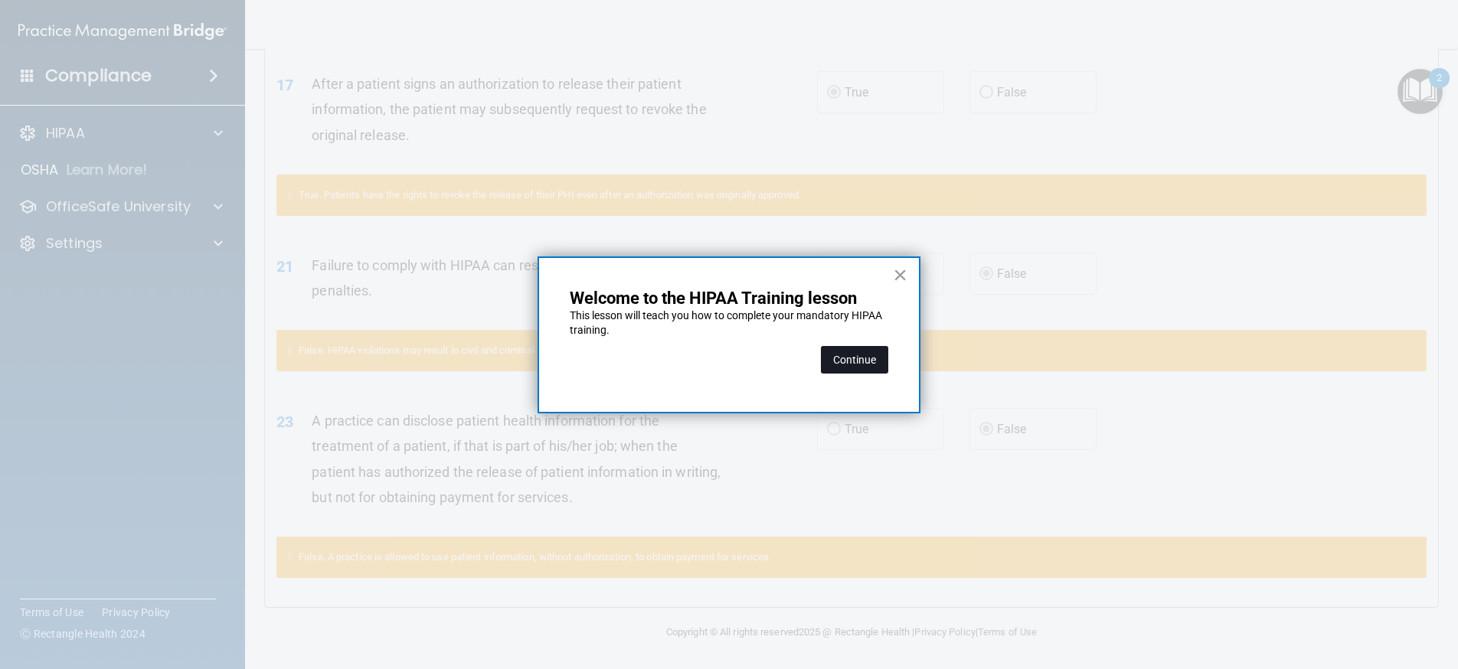
click at [835, 363] on button "Continue" at bounding box center [854, 360] width 67 height 28
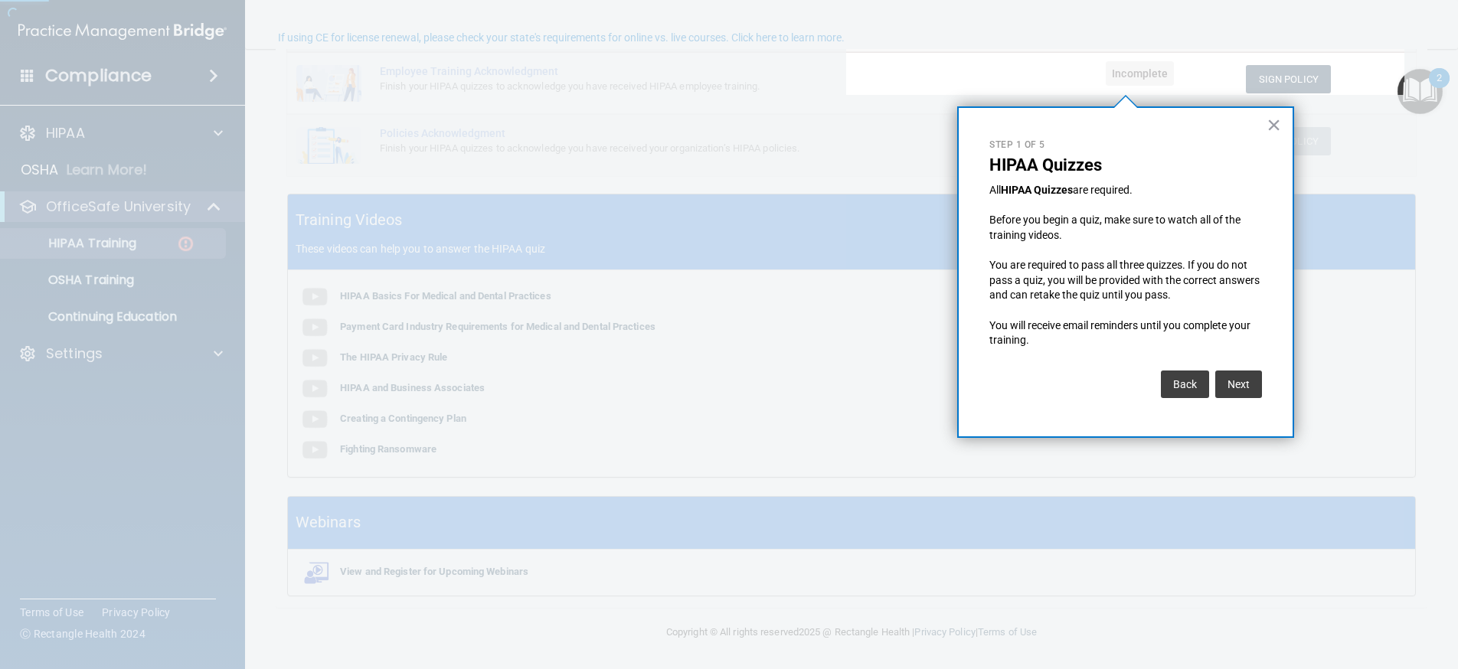
scroll to position [119, 0]
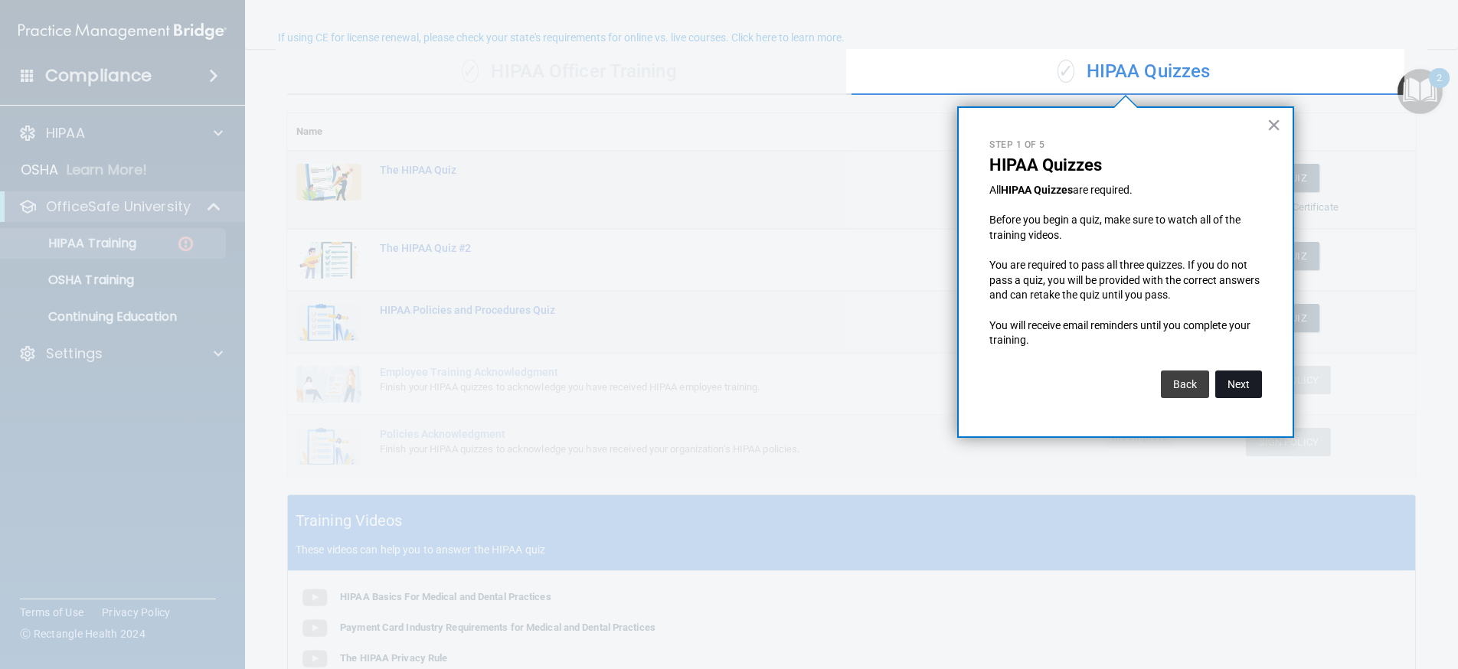
click at [1240, 382] on button "Next" at bounding box center [1238, 385] width 47 height 28
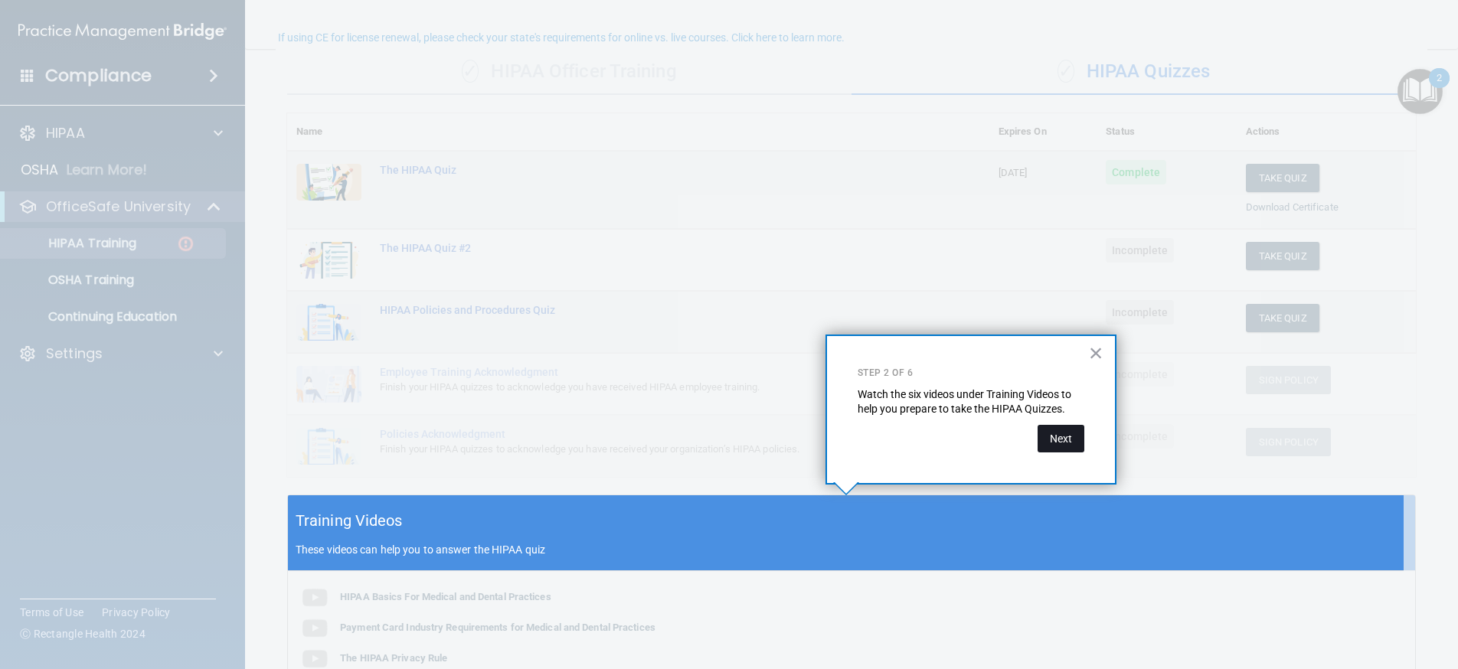
click at [1058, 433] on button "Next" at bounding box center [1060, 439] width 47 height 28
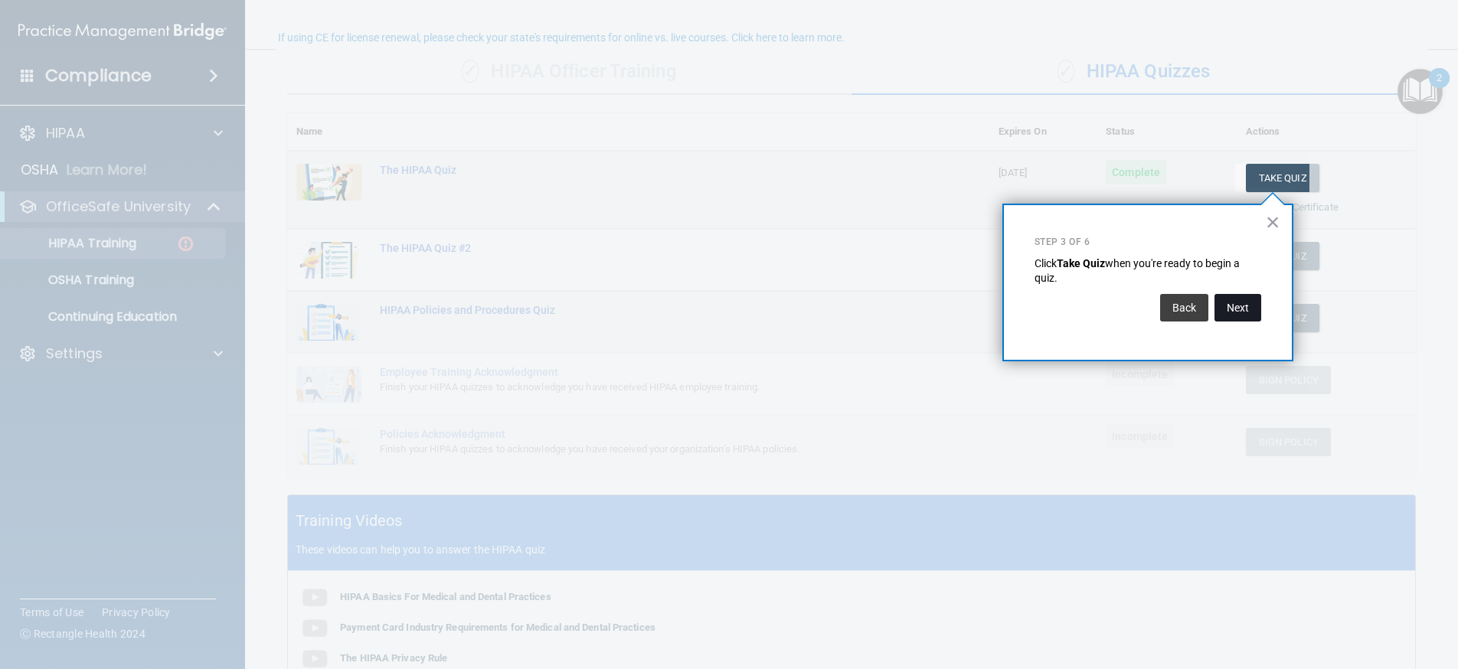
click at [1244, 297] on button "Next" at bounding box center [1237, 308] width 47 height 28
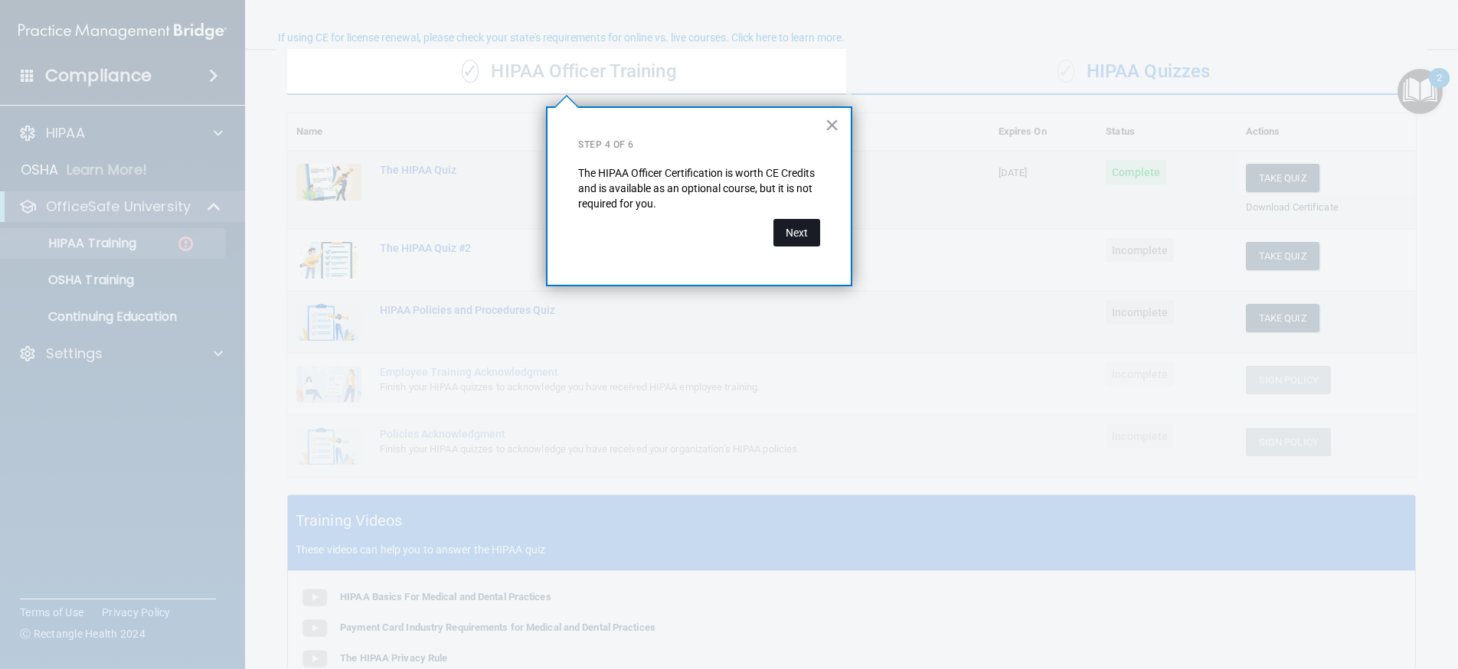
click at [786, 223] on button "Next" at bounding box center [796, 233] width 47 height 28
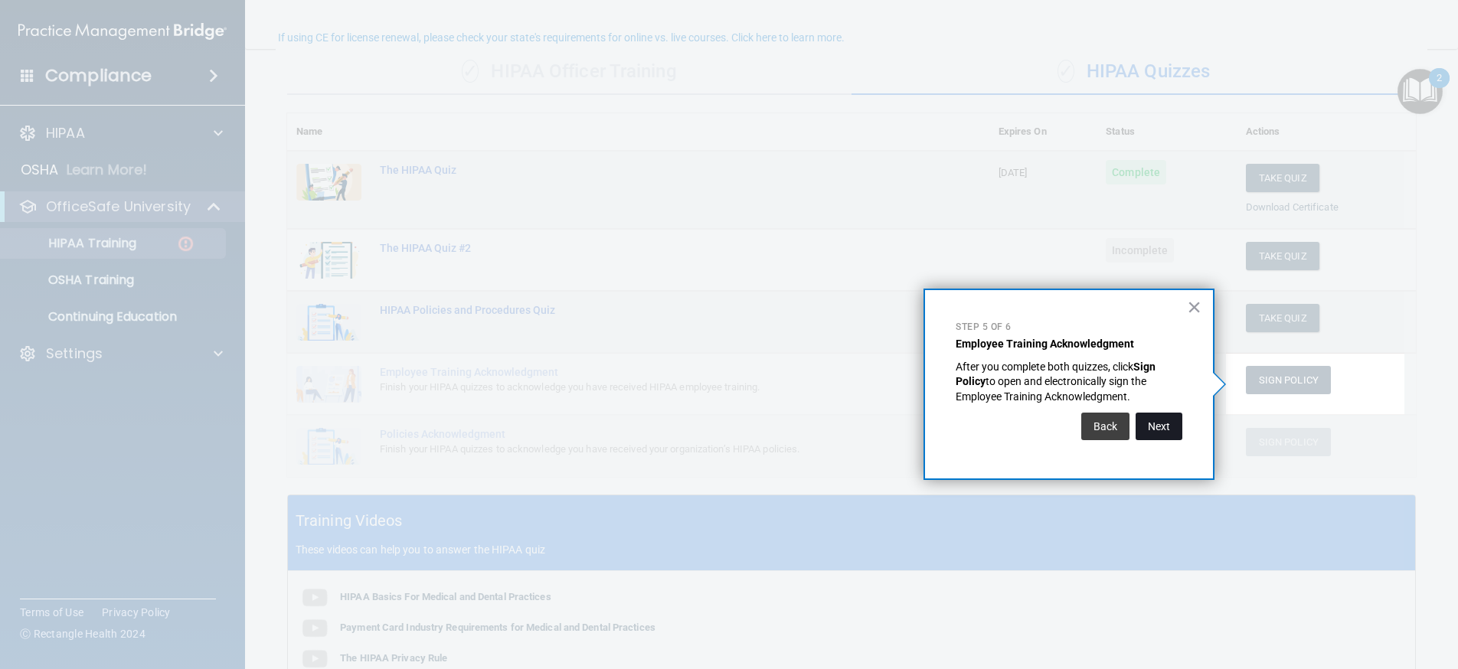
click at [1158, 439] on button "Next" at bounding box center [1158, 427] width 47 height 28
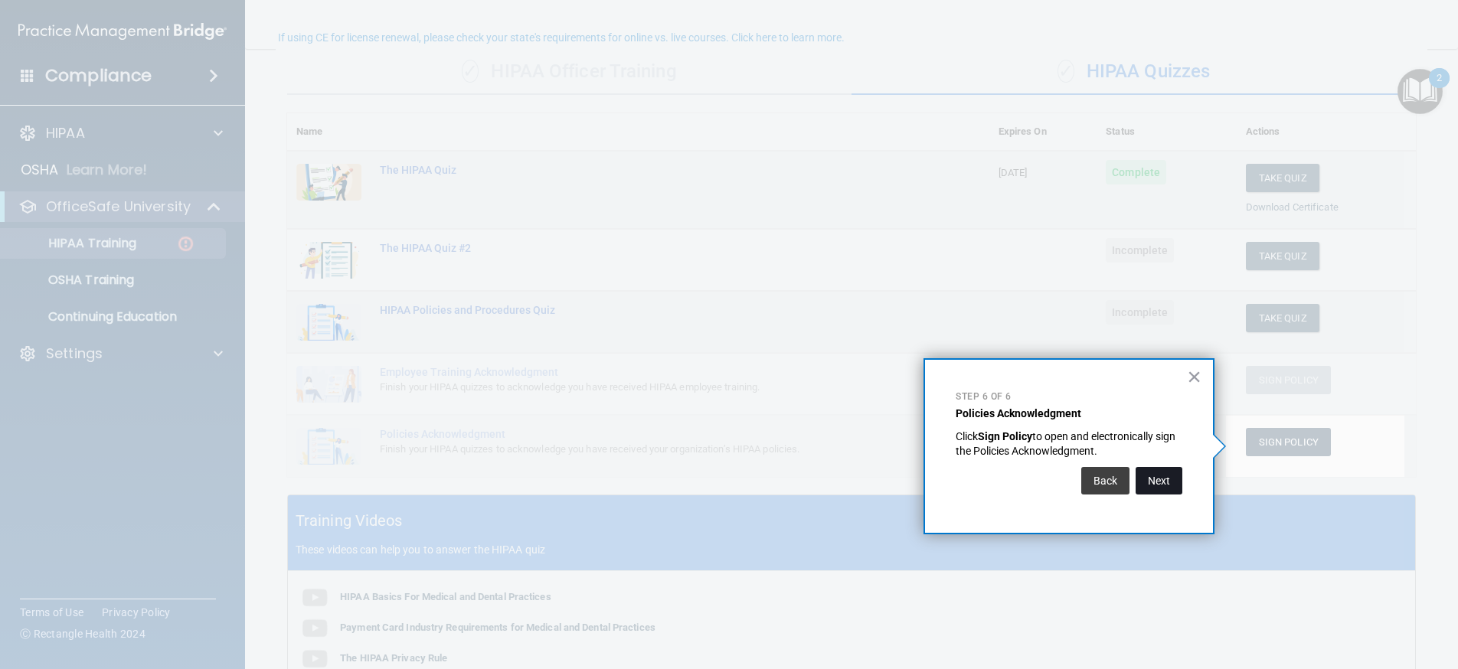
click at [1161, 480] on button "Next" at bounding box center [1158, 481] width 47 height 28
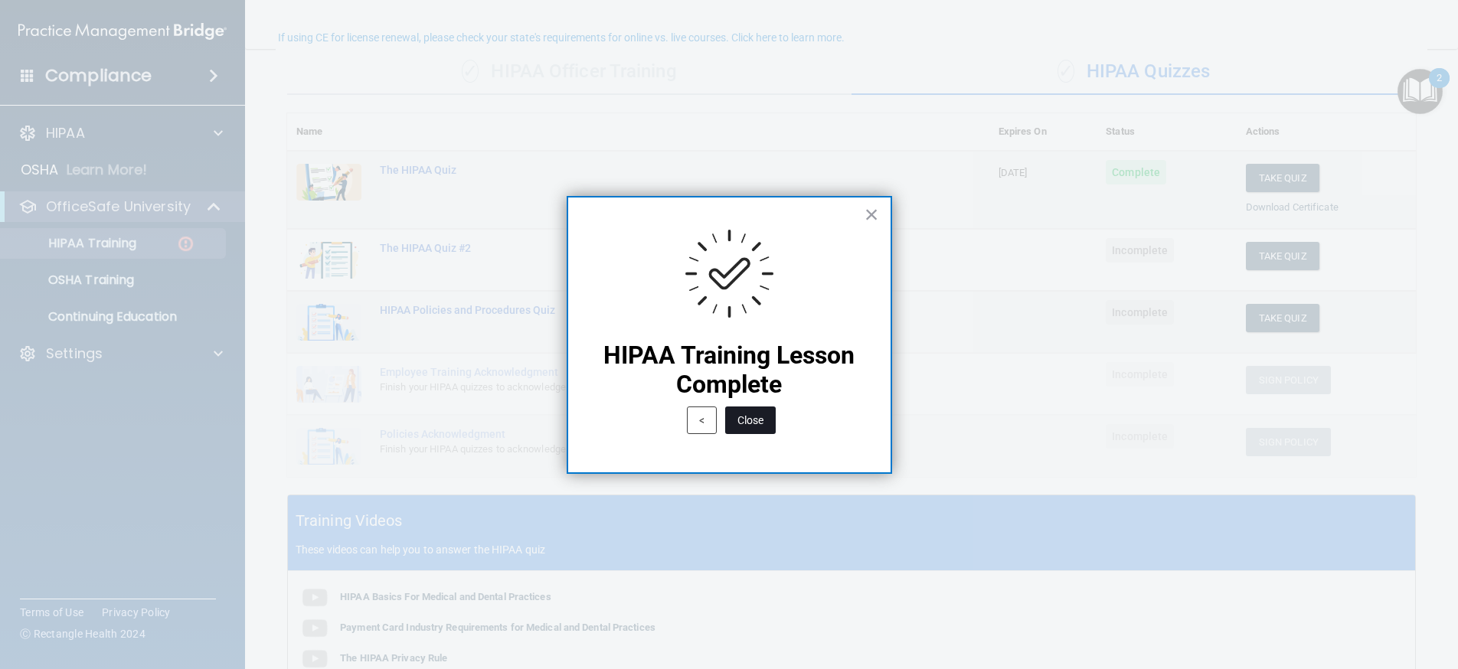
click at [745, 418] on button "Close" at bounding box center [750, 421] width 51 height 28
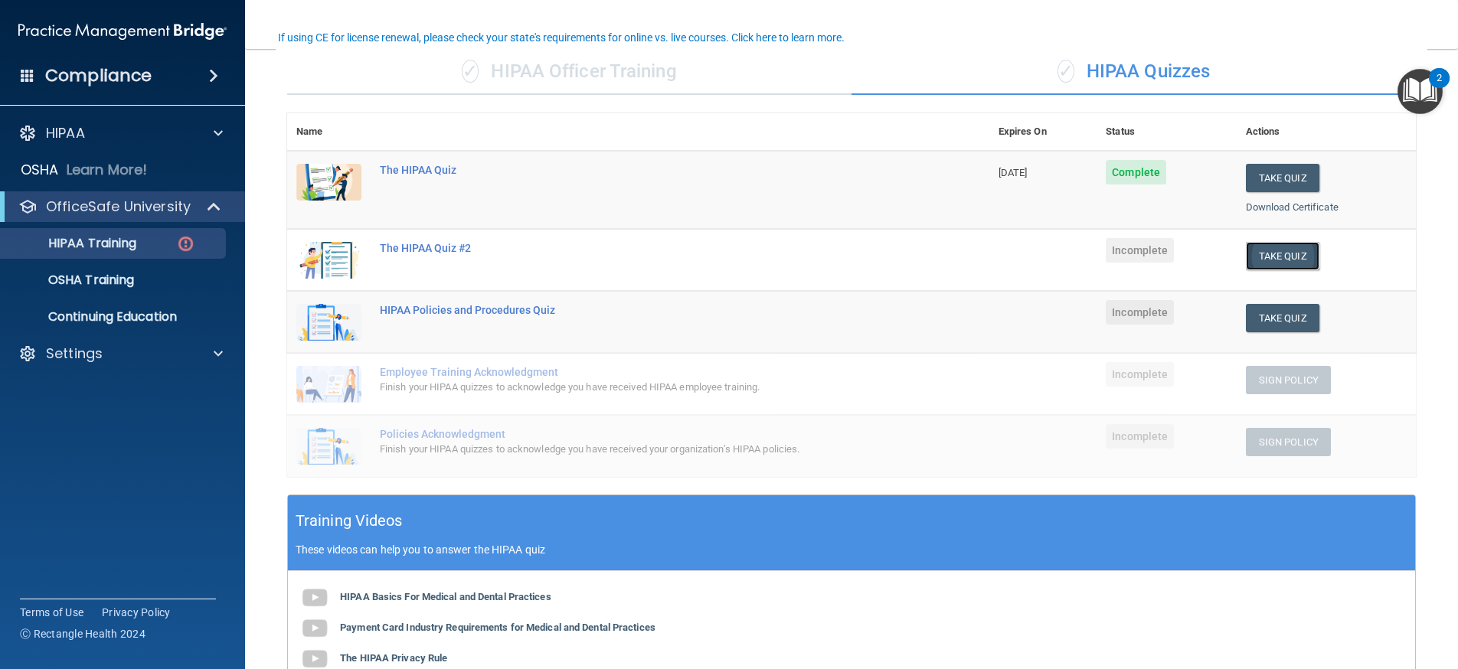
click at [1265, 250] on button "Take Quiz" at bounding box center [1282, 256] width 73 height 28
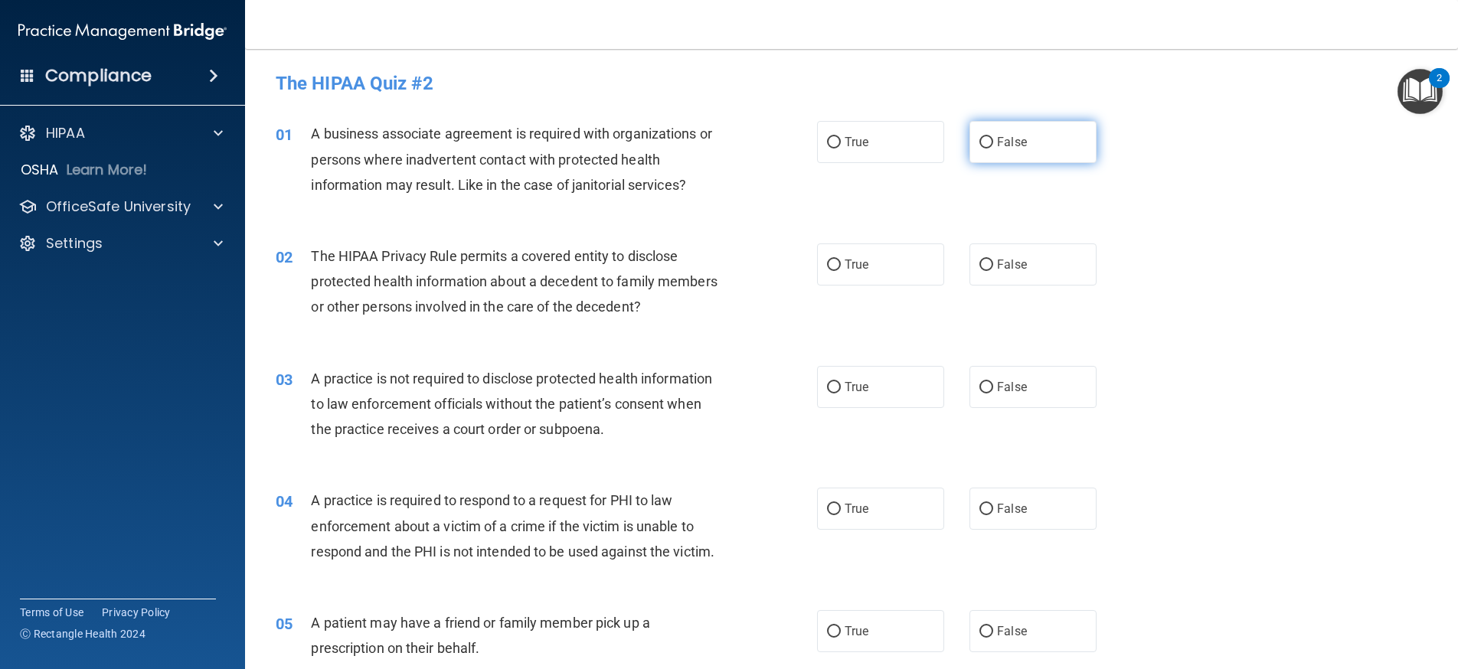
click at [980, 141] on input "False" at bounding box center [986, 142] width 14 height 11
radio input "true"
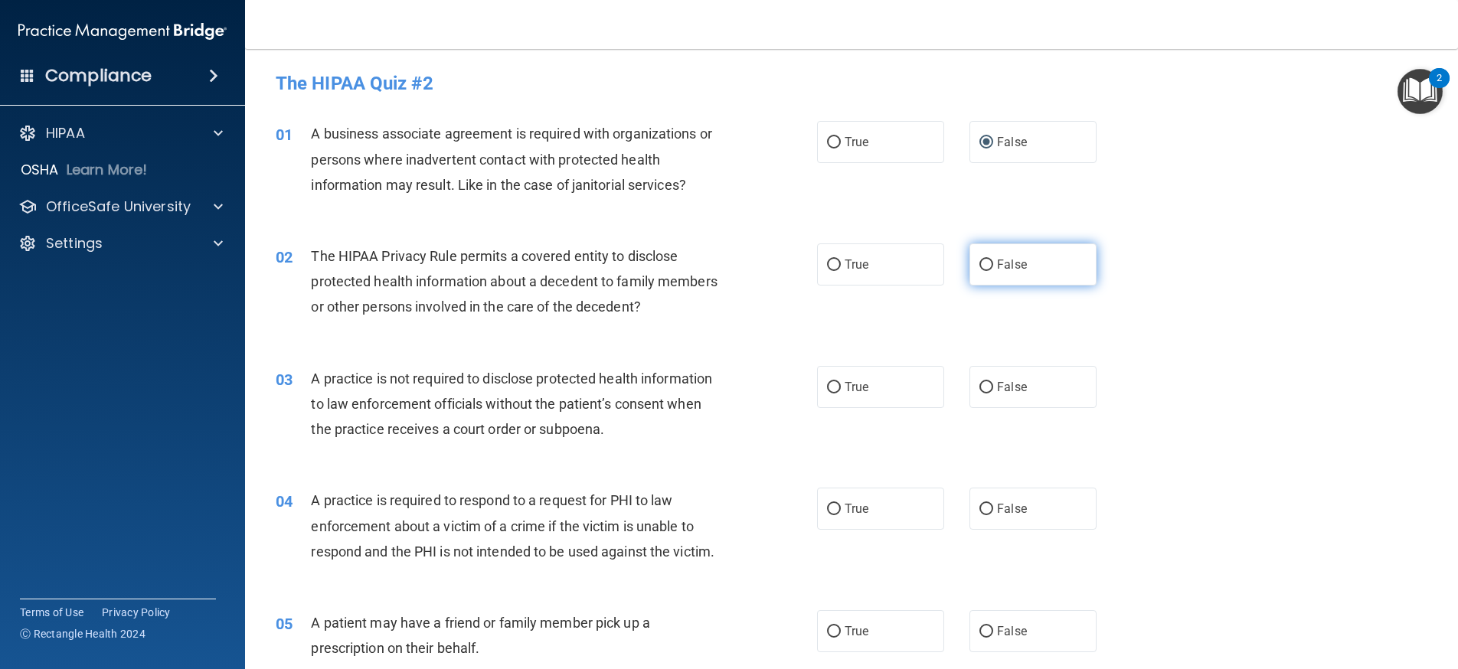
click at [979, 263] on input "False" at bounding box center [986, 265] width 14 height 11
radio input "true"
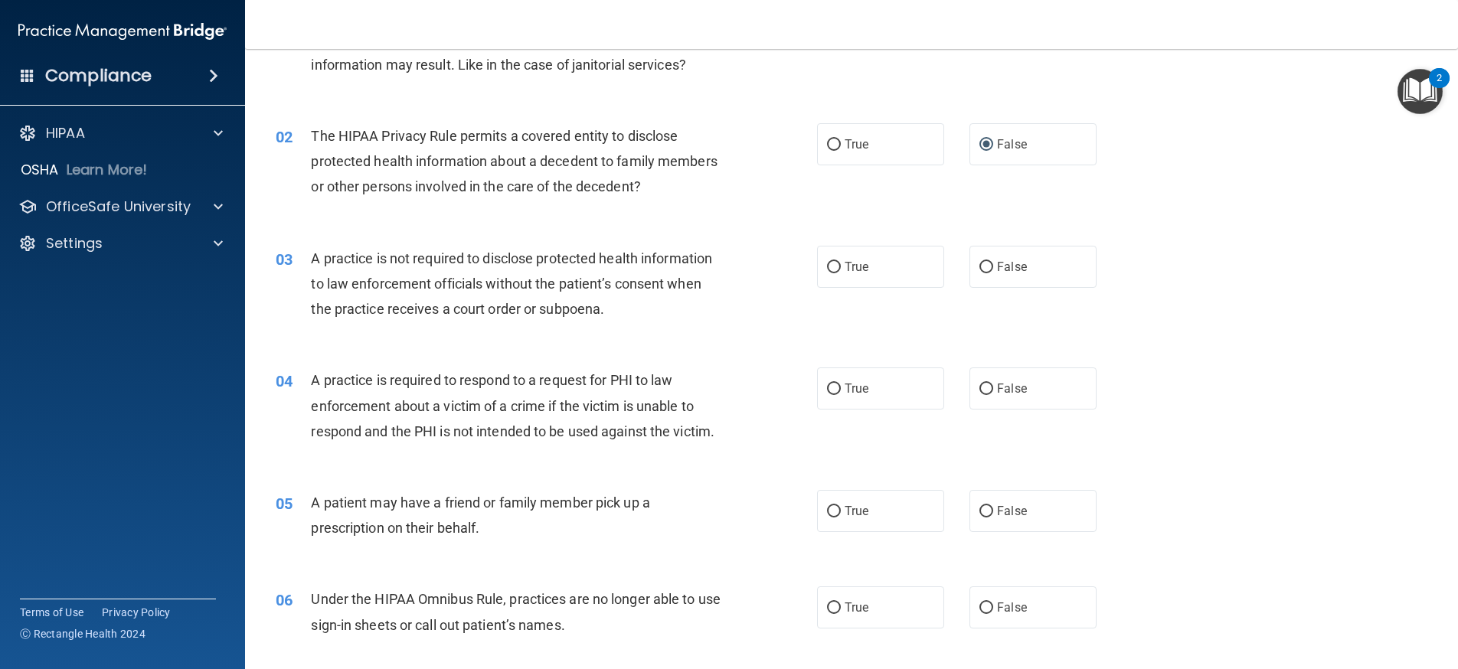
scroll to position [153, 0]
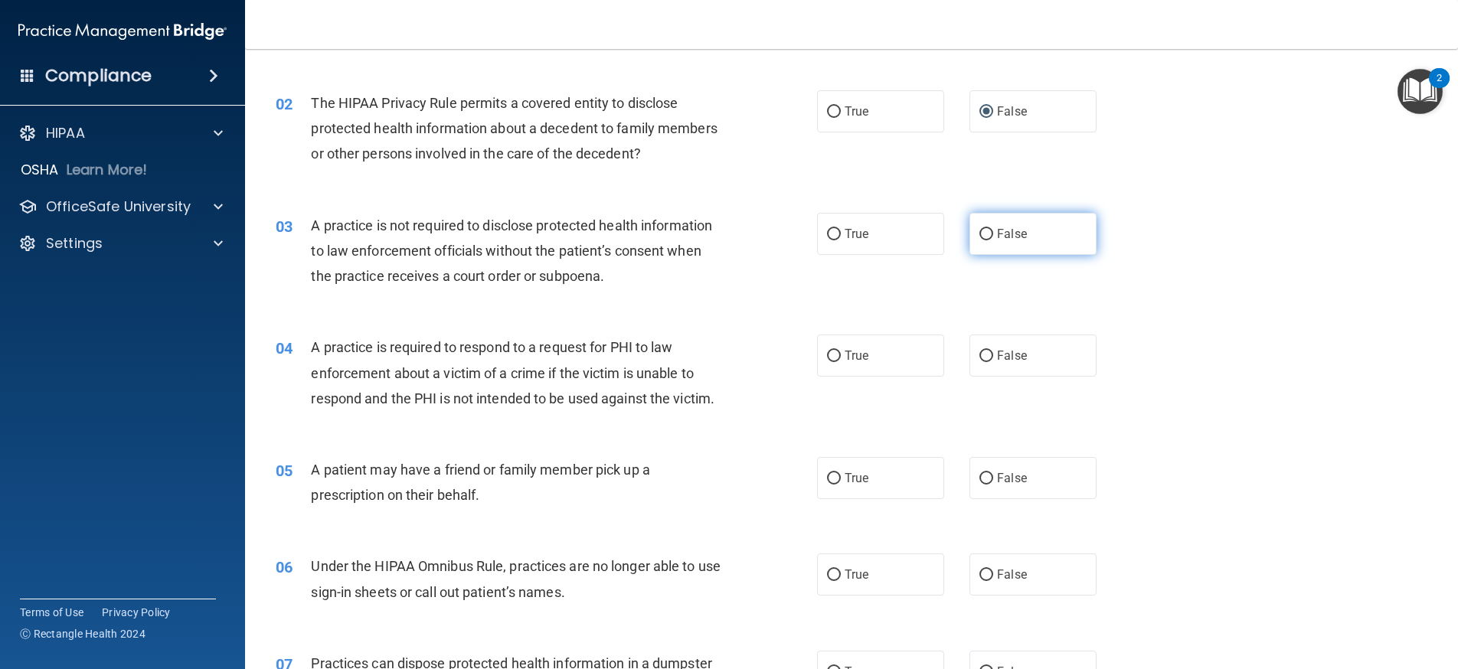
click at [982, 231] on input "False" at bounding box center [986, 234] width 14 height 11
radio input "true"
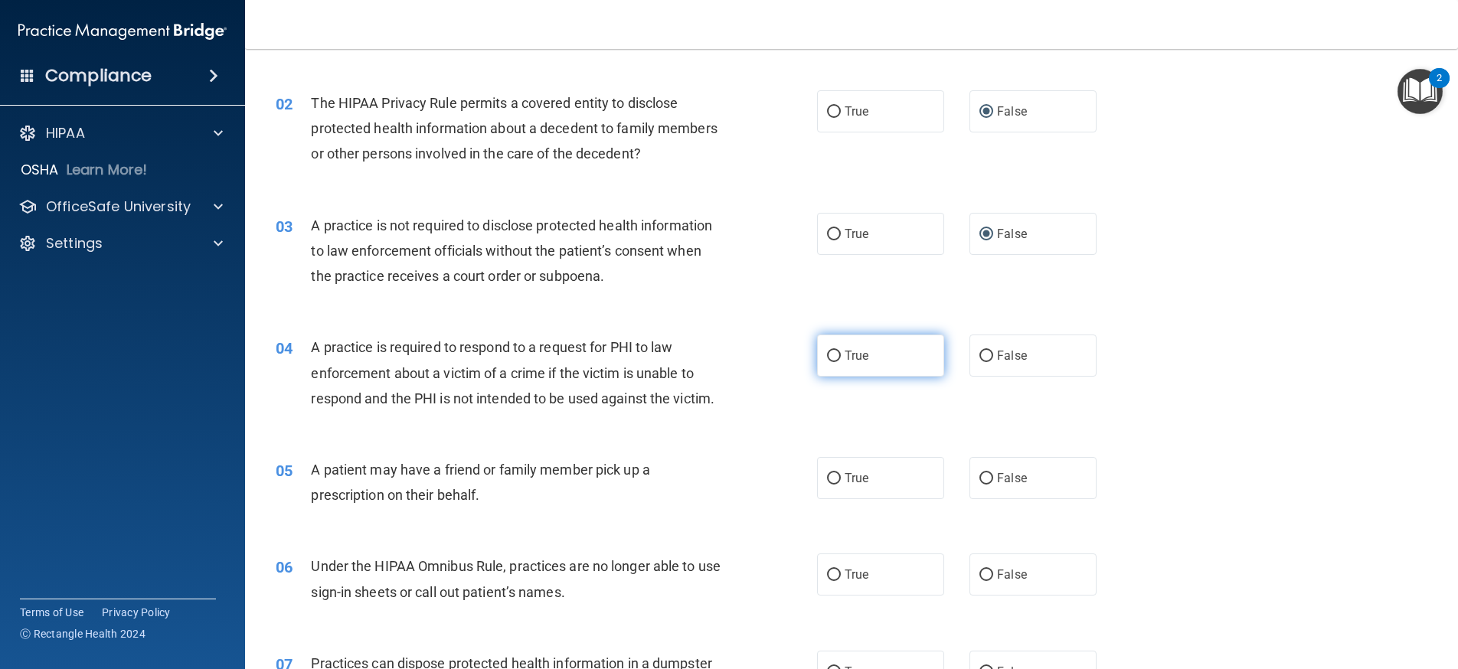
click at [828, 354] on input "True" at bounding box center [834, 356] width 14 height 11
radio input "true"
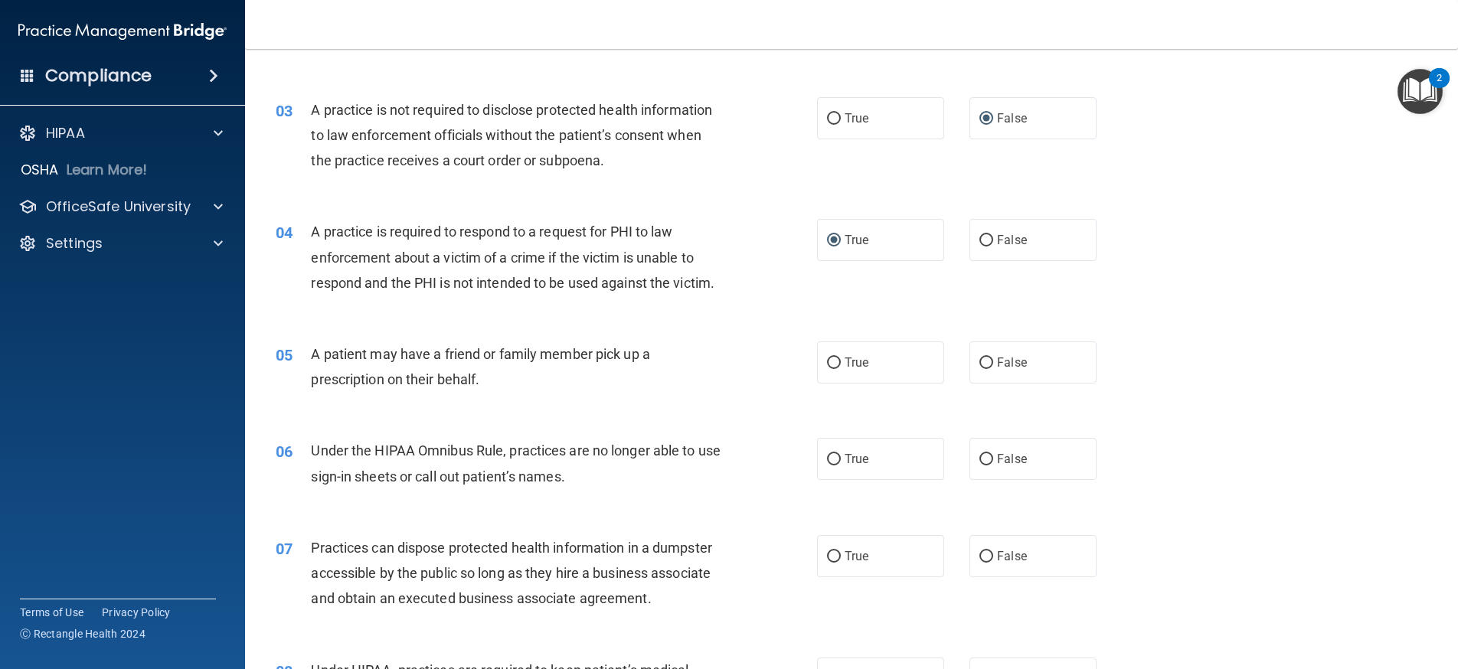
scroll to position [306, 0]
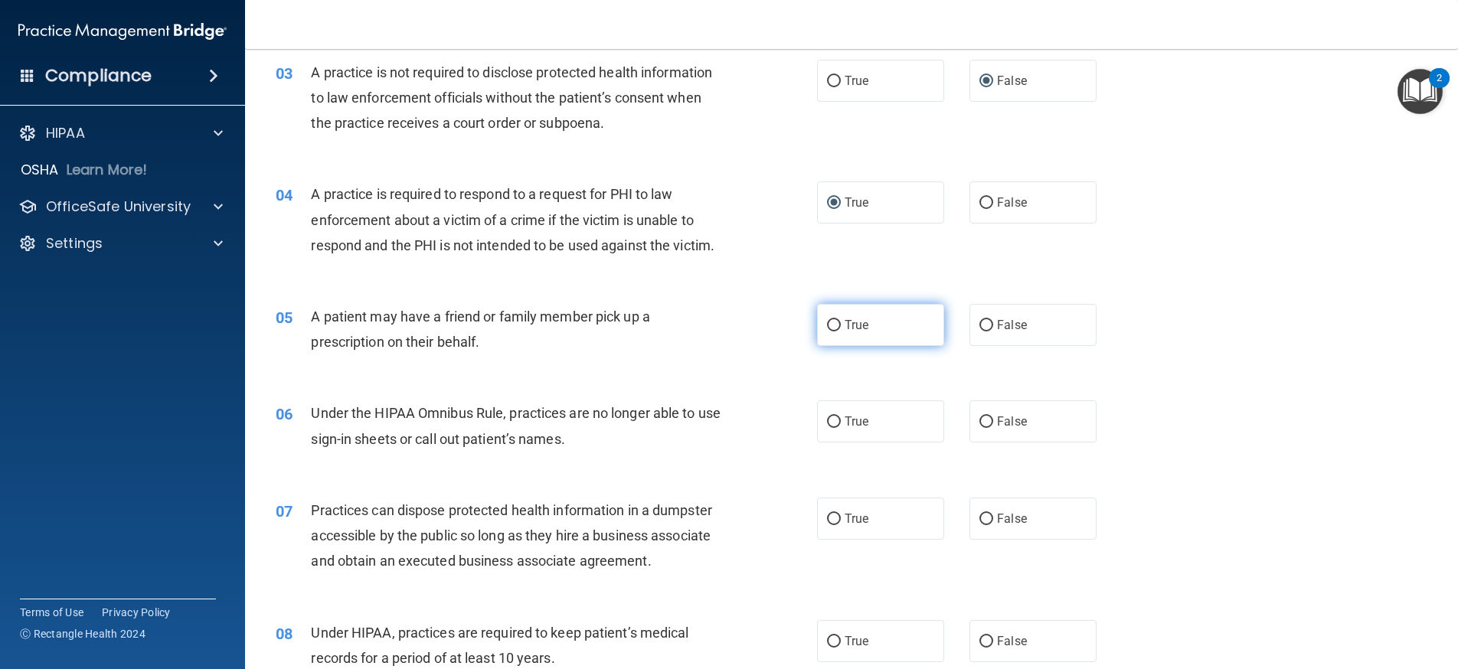
click at [828, 324] on input "True" at bounding box center [834, 325] width 14 height 11
radio input "true"
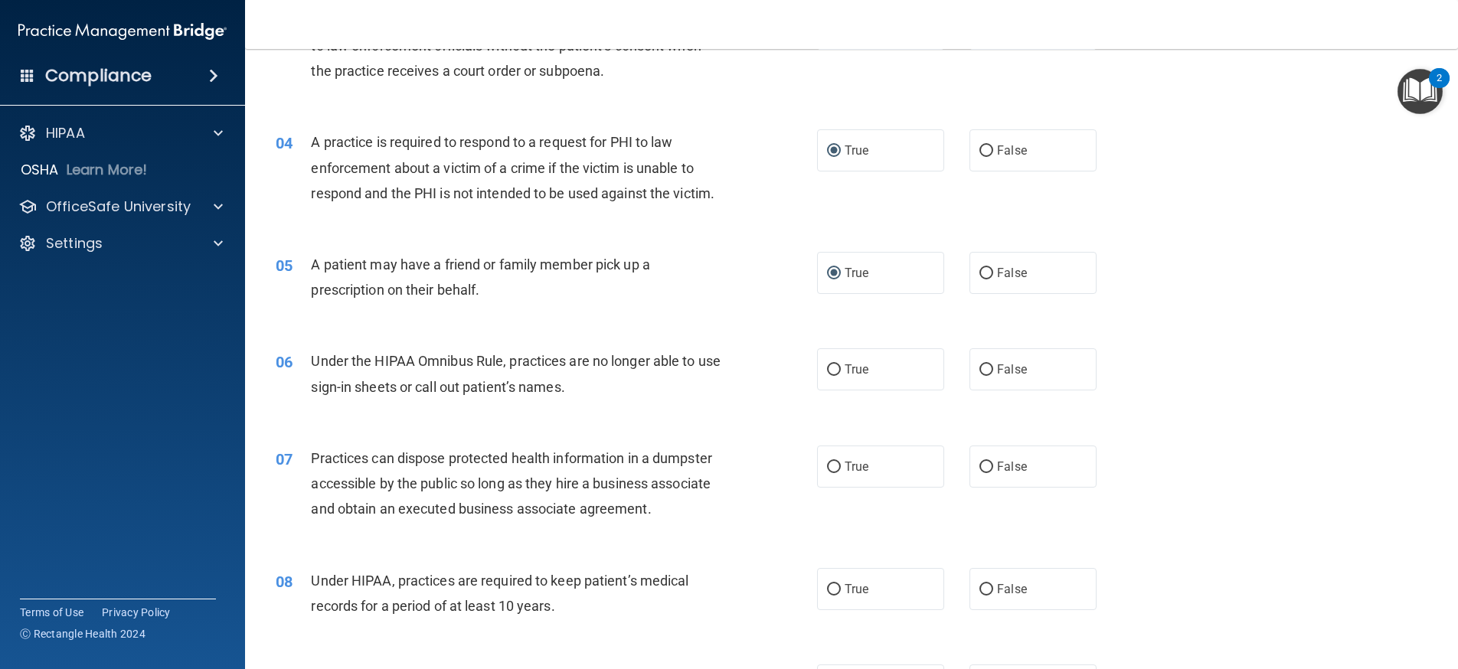
scroll to position [459, 0]
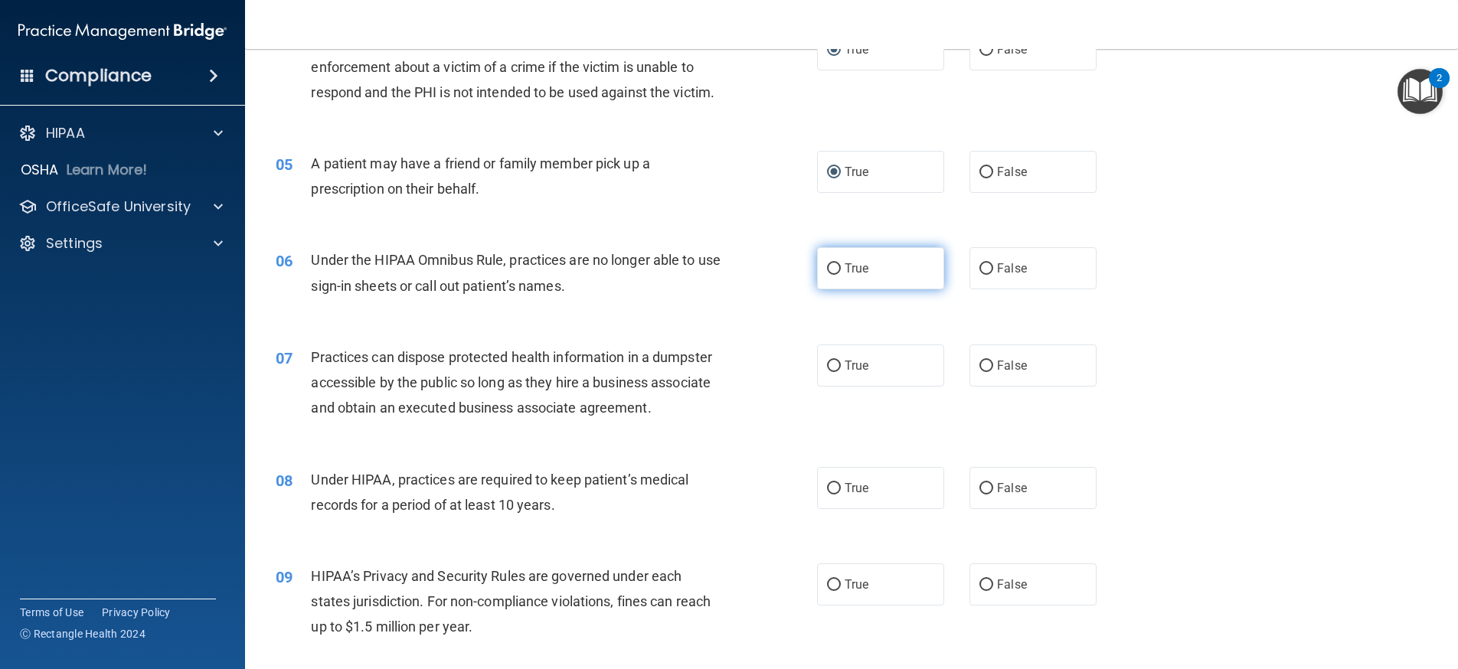
click at [829, 276] on label "True" at bounding box center [880, 268] width 127 height 42
click at [829, 275] on input "True" at bounding box center [834, 268] width 14 height 11
radio input "true"
click at [982, 362] on input "False" at bounding box center [986, 366] width 14 height 11
radio input "true"
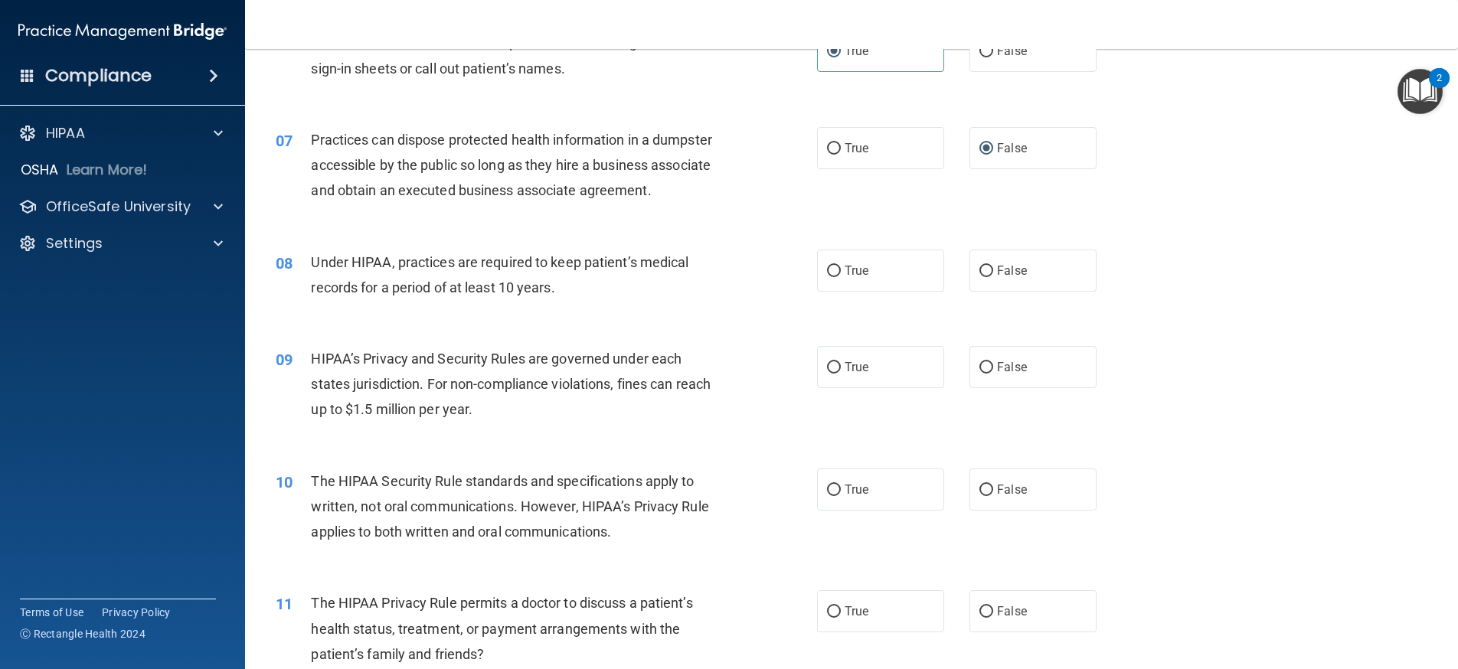
scroll to position [689, 0]
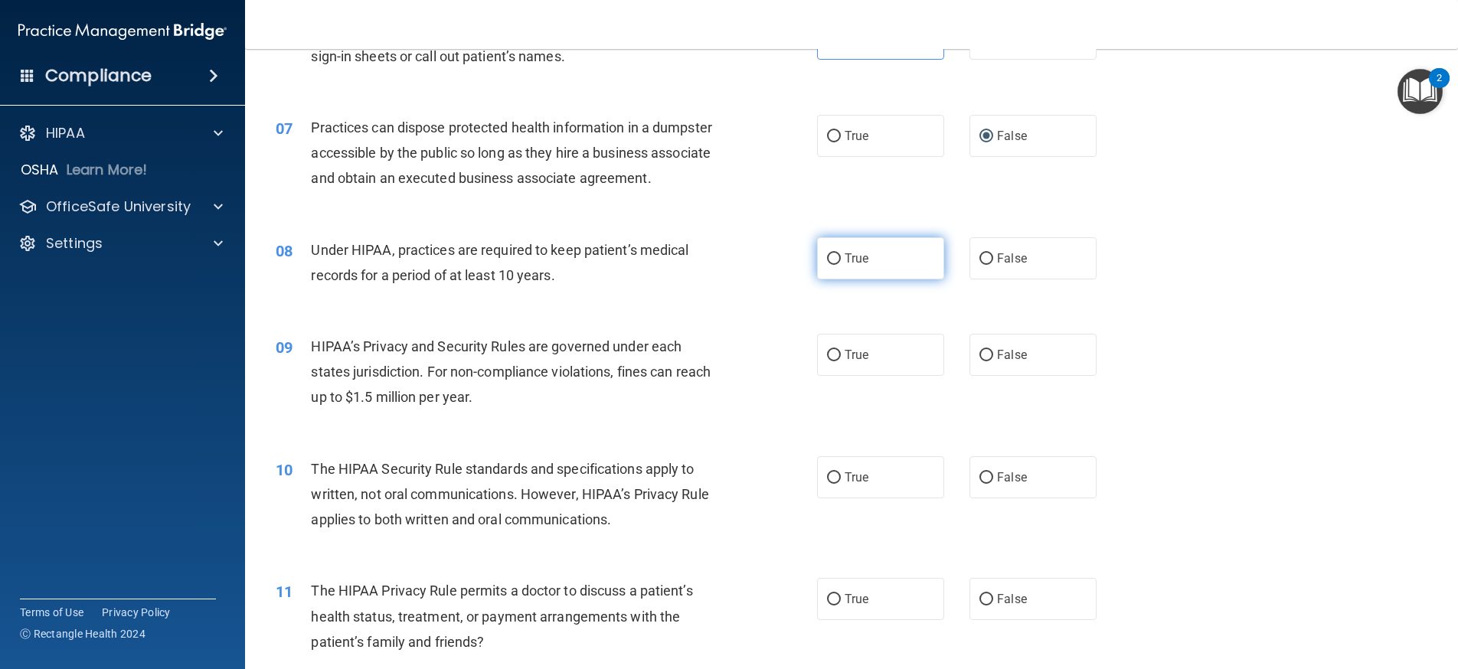
click at [832, 255] on input "True" at bounding box center [834, 258] width 14 height 11
radio input "true"
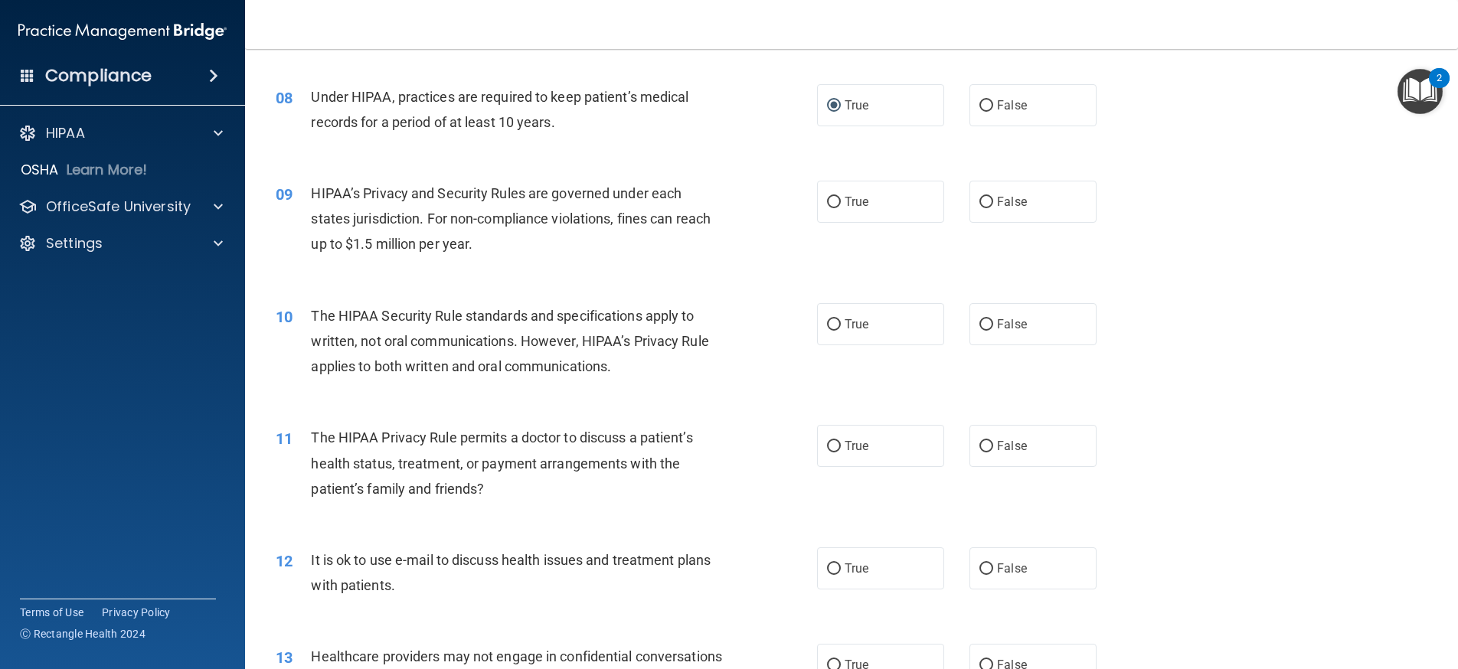
scroll to position [766, 0]
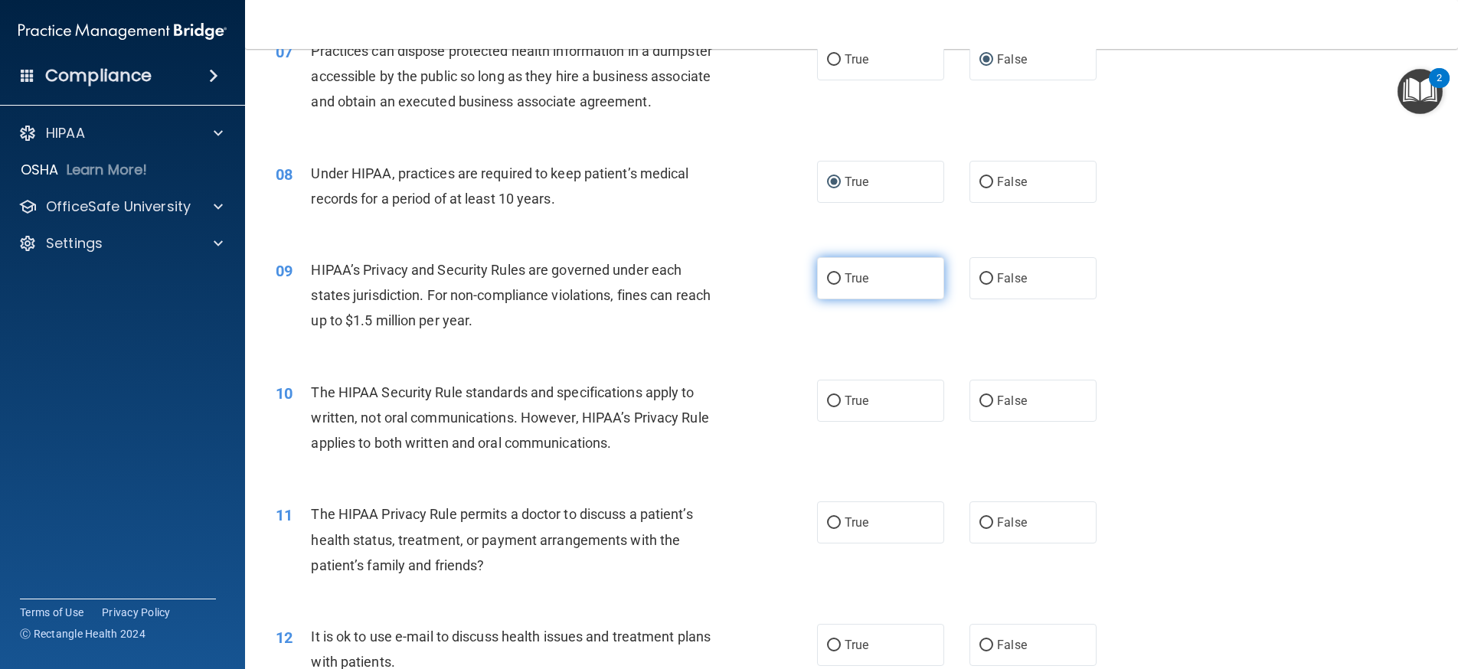
click at [818, 279] on label "True" at bounding box center [880, 278] width 127 height 42
click at [827, 279] on input "True" at bounding box center [834, 278] width 14 height 11
radio input "true"
click at [983, 274] on input "False" at bounding box center [986, 278] width 14 height 11
radio input "true"
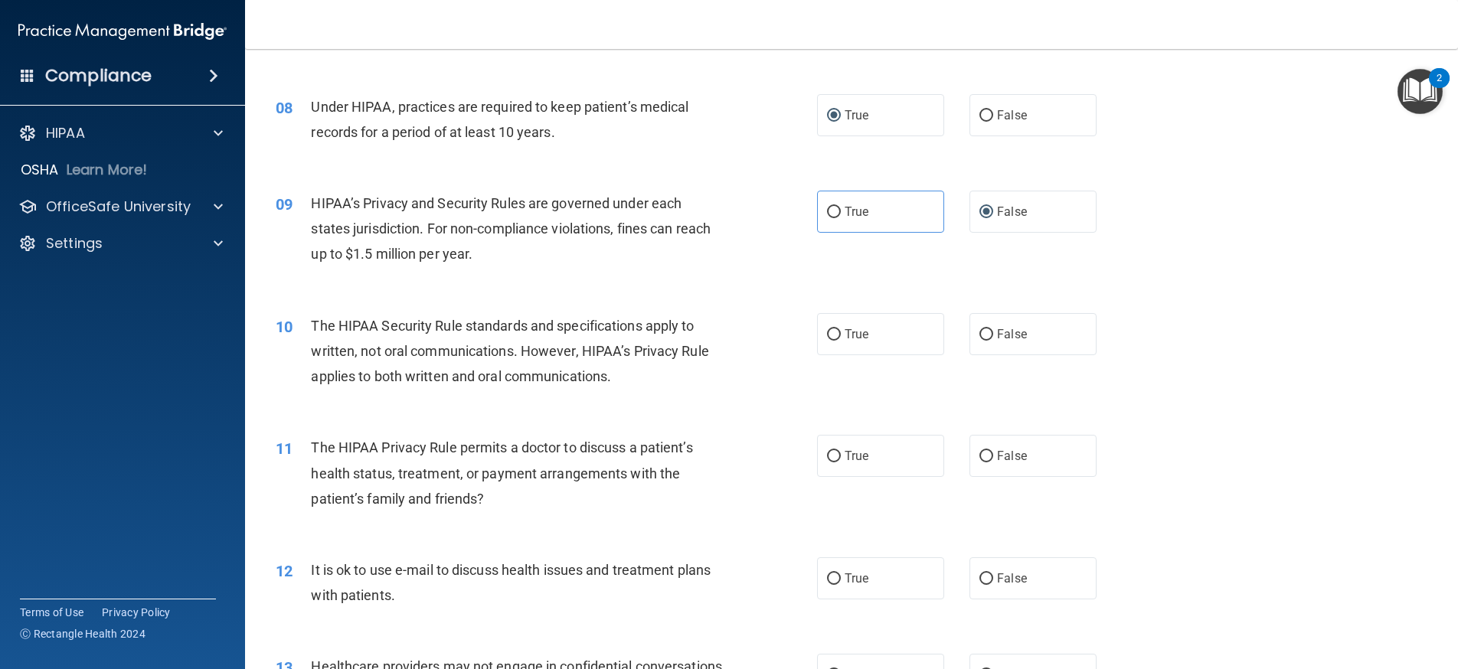
scroll to position [919, 0]
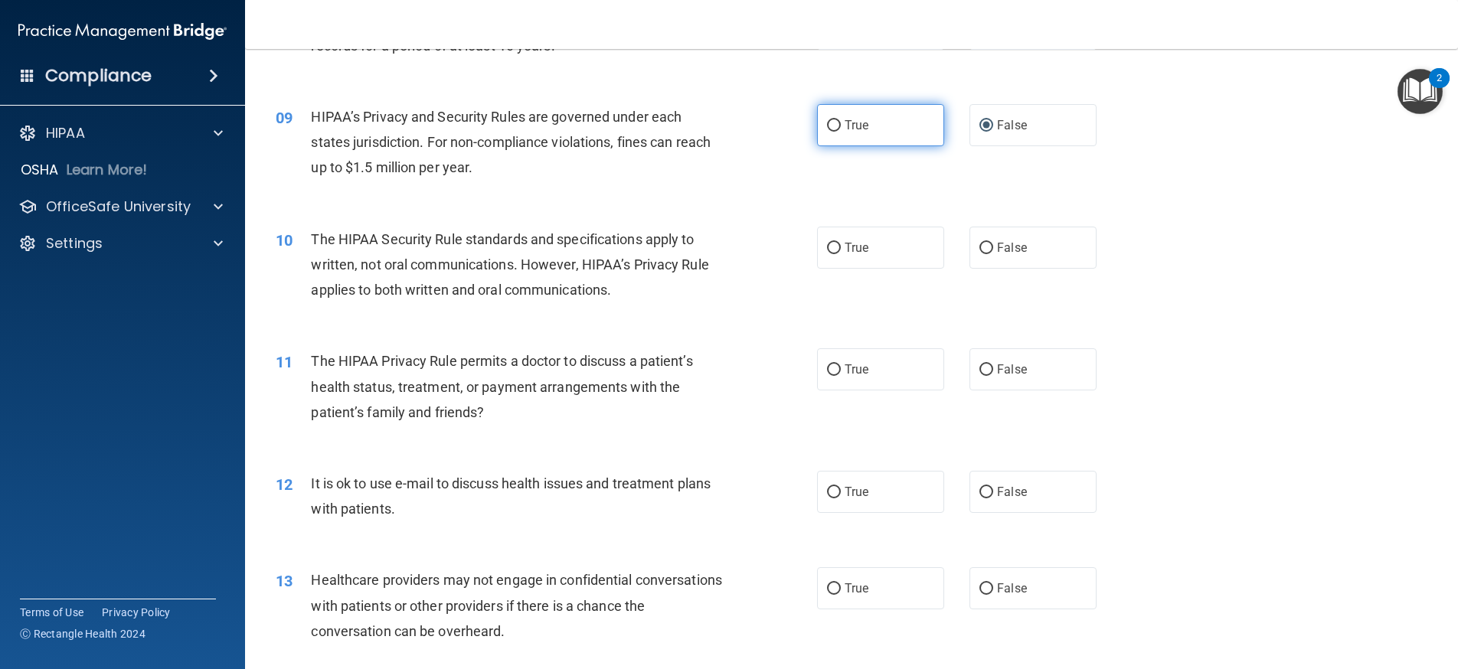
click at [834, 119] on label "True" at bounding box center [880, 125] width 127 height 42
click at [834, 120] on input "True" at bounding box center [834, 125] width 14 height 11
radio input "true"
radio input "false"
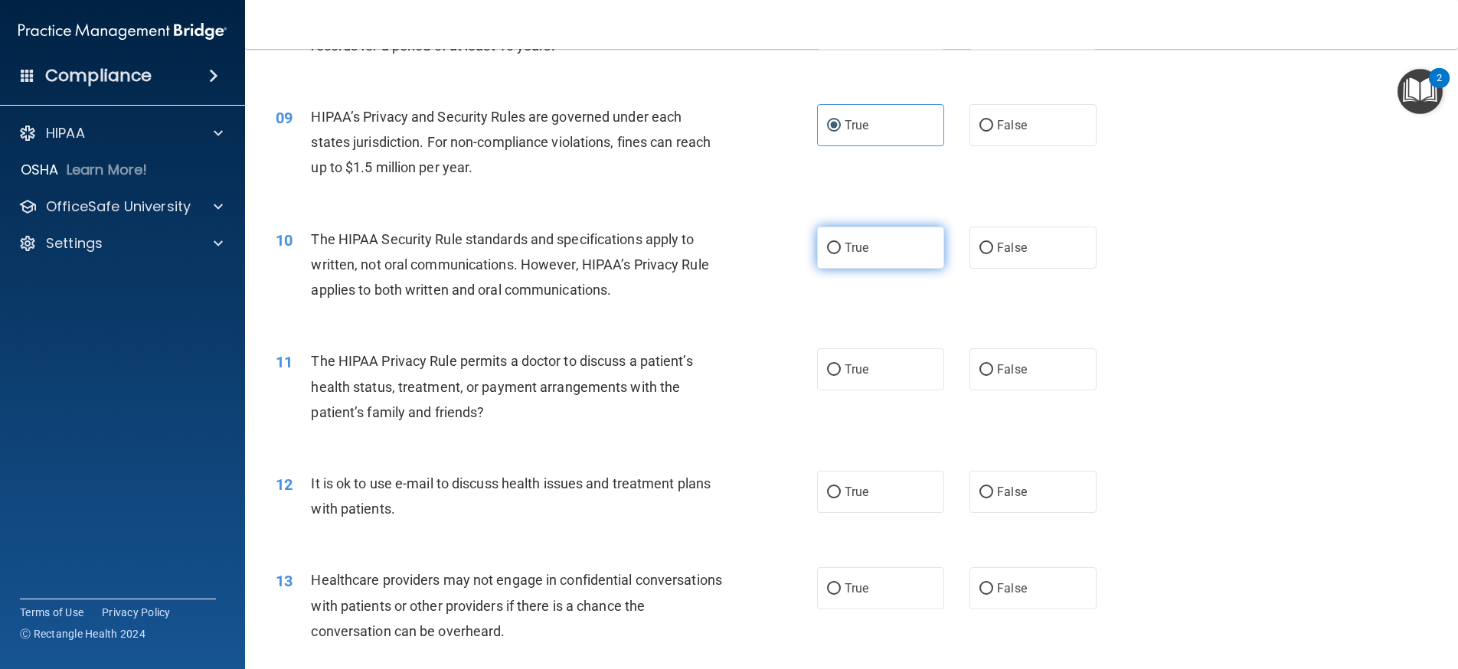
click at [827, 249] on input "True" at bounding box center [834, 248] width 14 height 11
radio input "true"
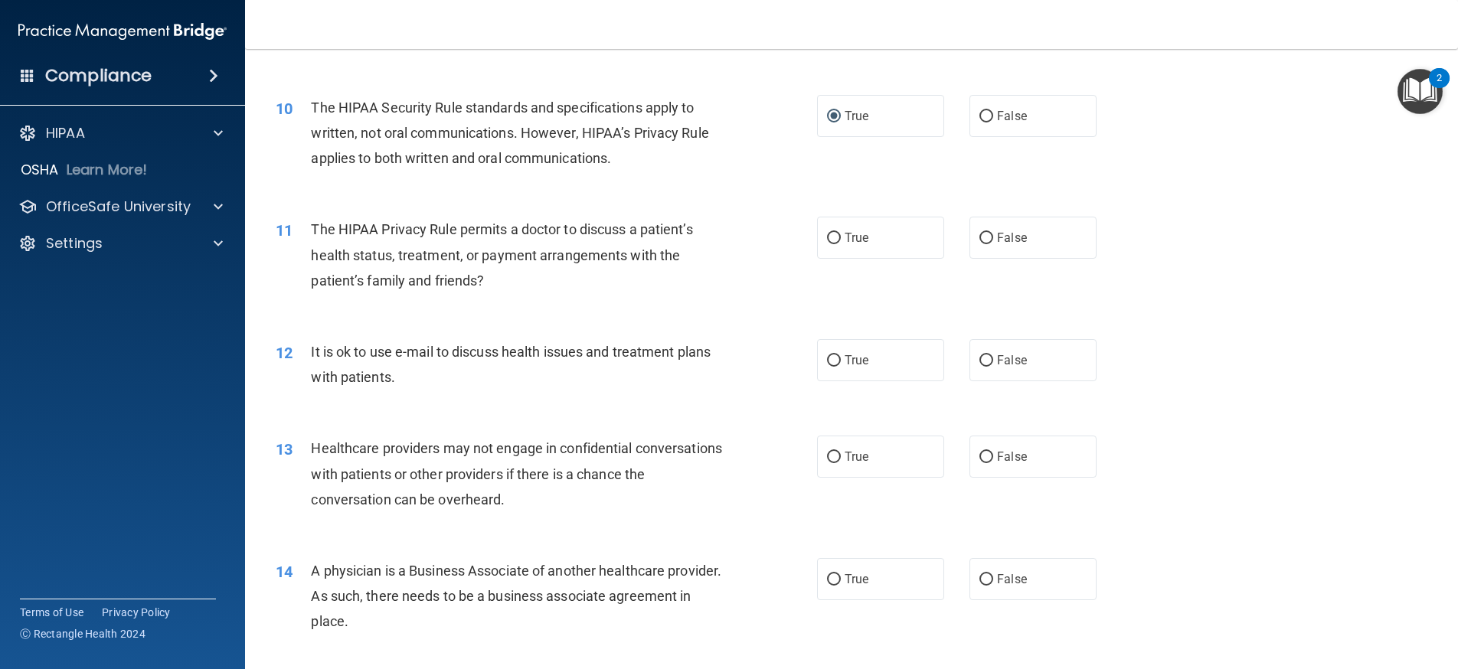
scroll to position [1072, 0]
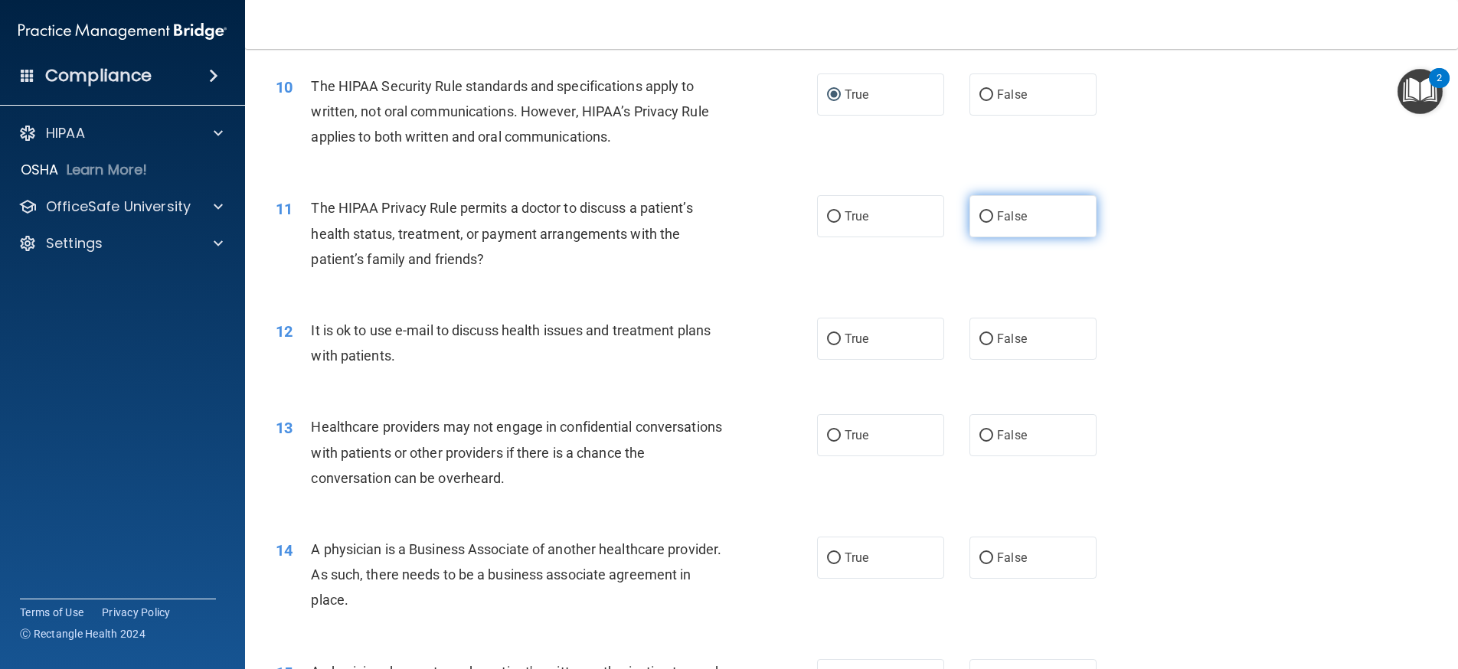
click at [984, 218] on input "False" at bounding box center [986, 216] width 14 height 11
radio input "true"
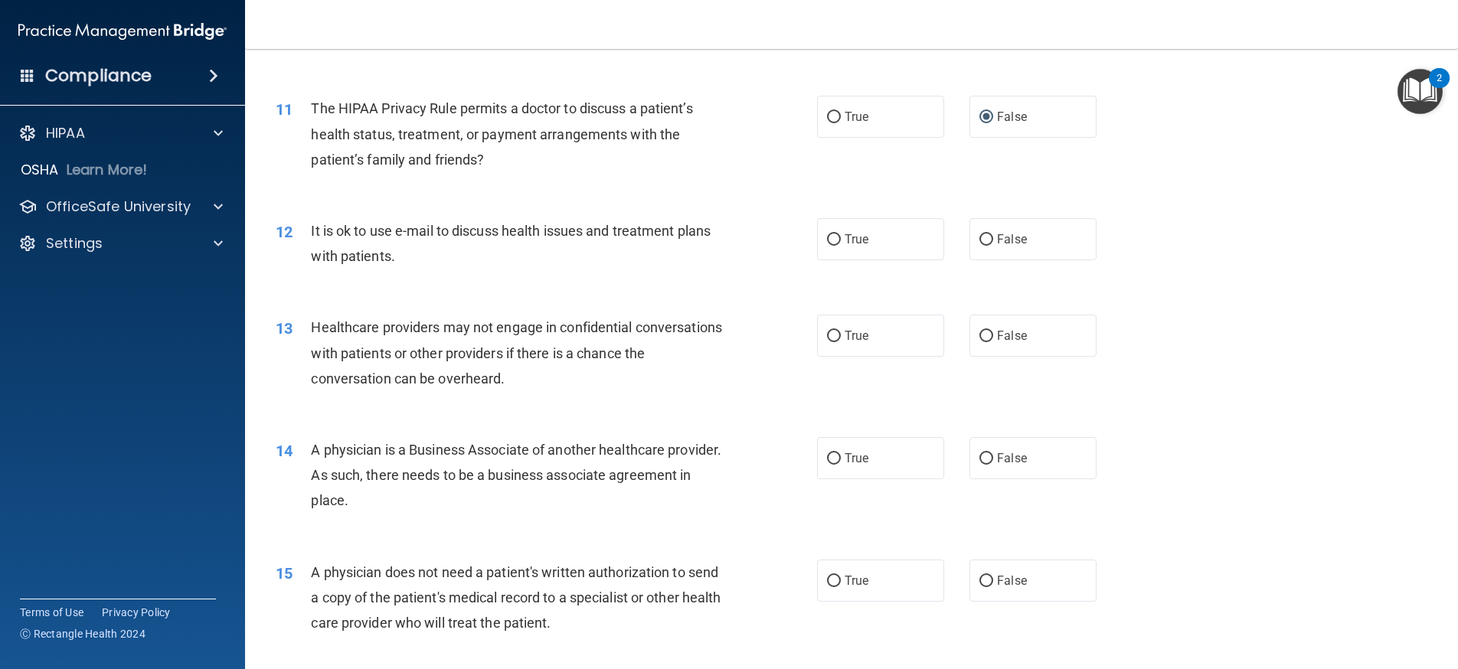
scroll to position [1148, 0]
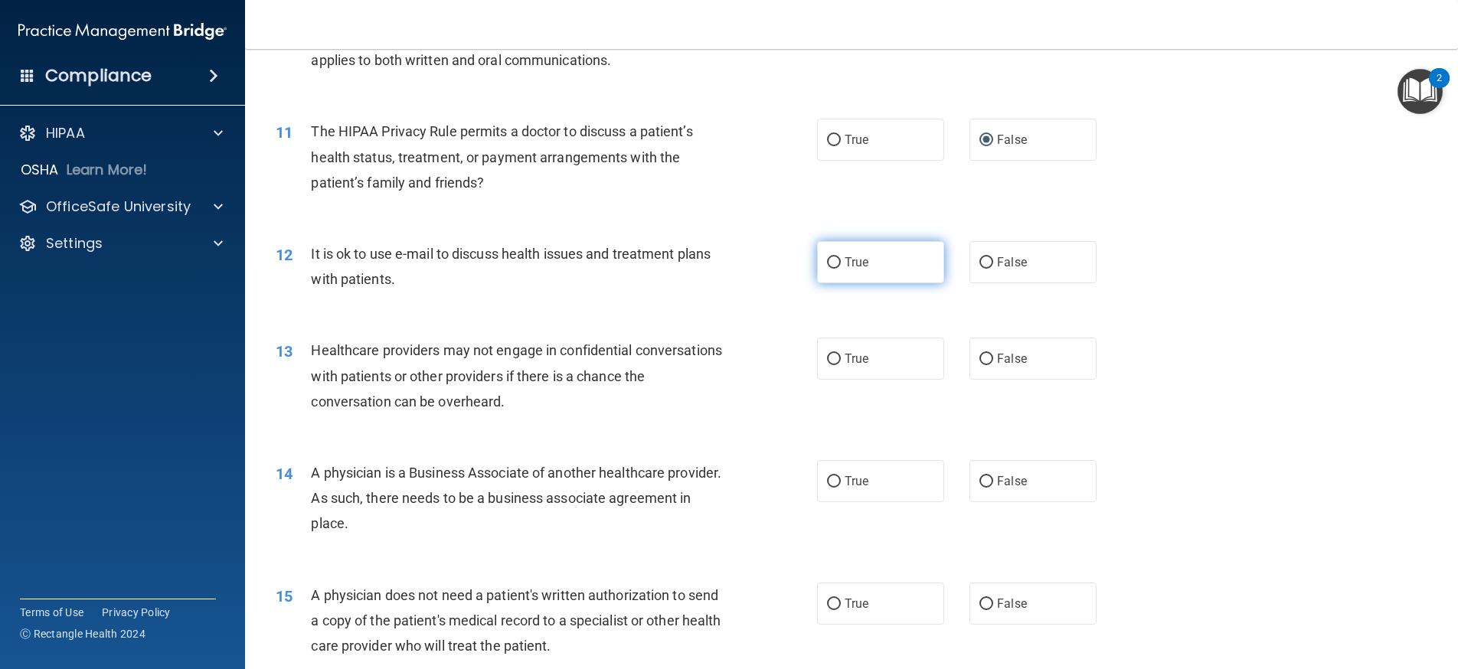
click at [827, 262] on input "True" at bounding box center [834, 262] width 14 height 11
radio input "true"
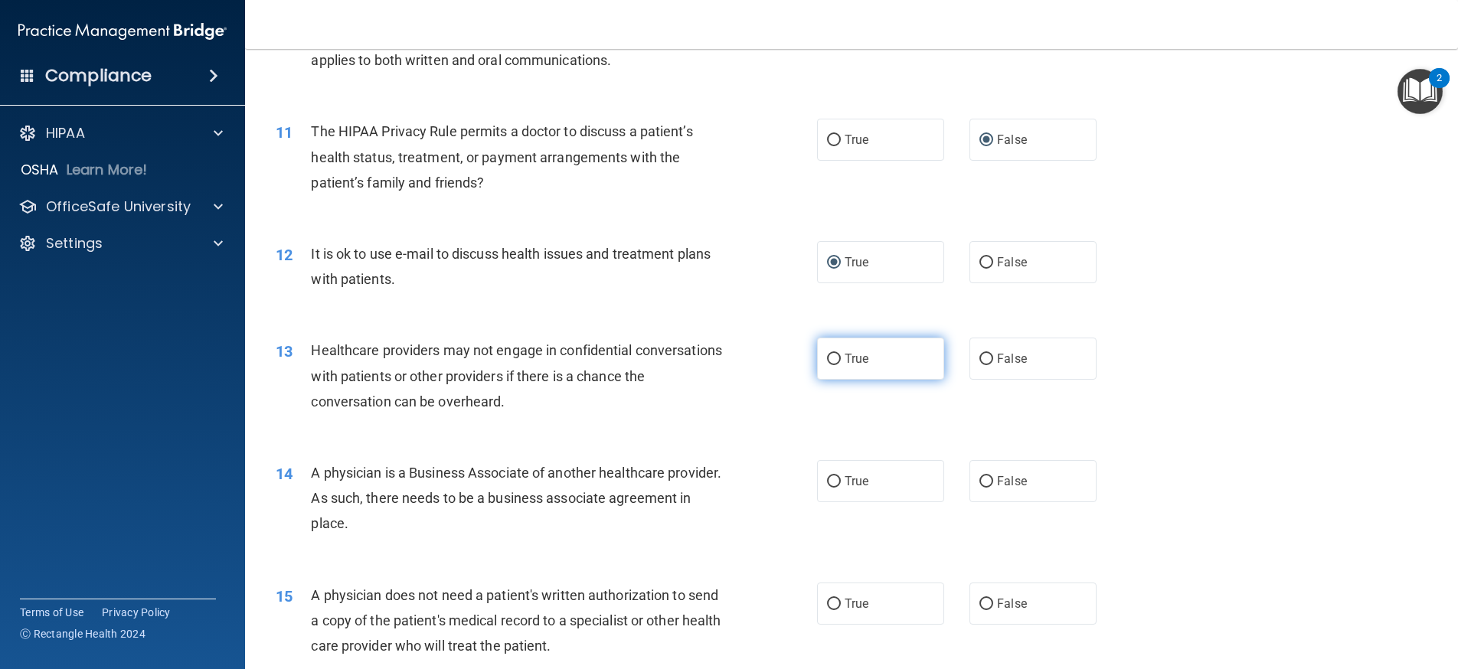
click at [833, 371] on label "True" at bounding box center [880, 359] width 127 height 42
click at [833, 365] on input "True" at bounding box center [834, 359] width 14 height 11
radio input "true"
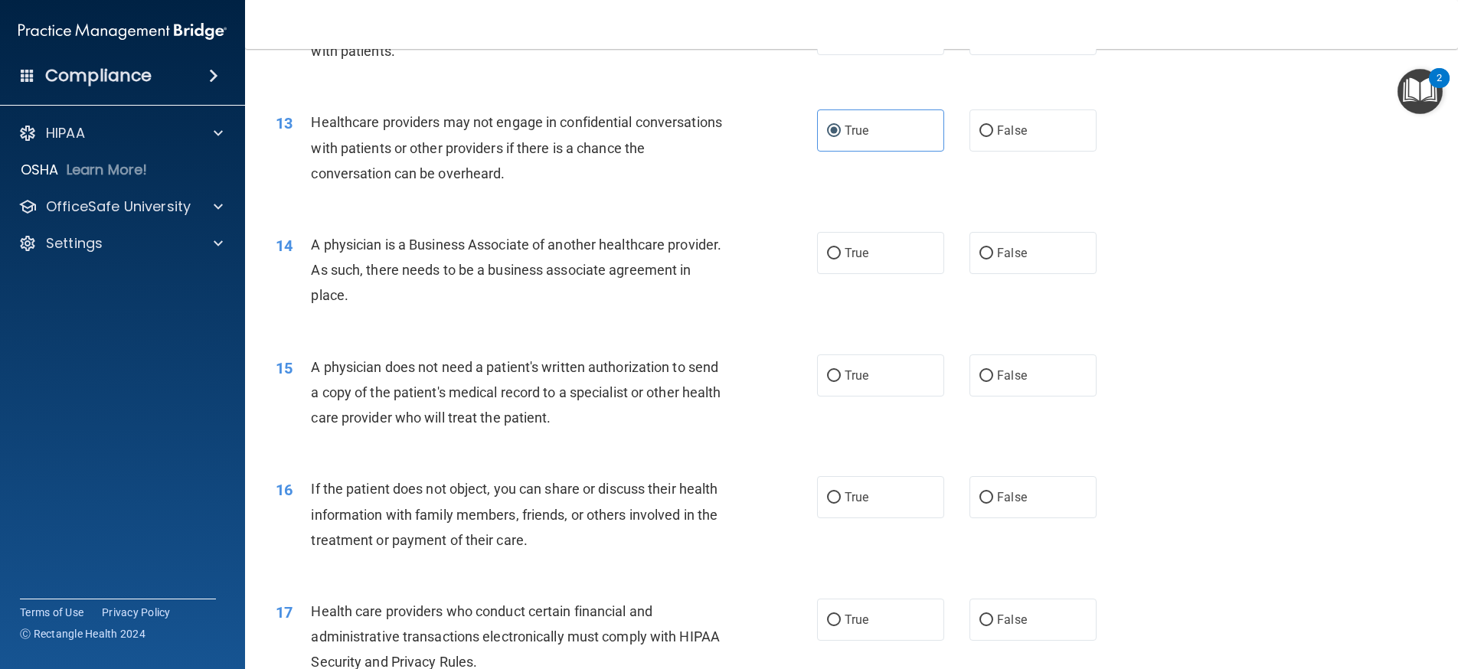
scroll to position [1378, 0]
click at [844, 253] on span "True" at bounding box center [856, 251] width 24 height 15
click at [839, 253] on input "True" at bounding box center [834, 252] width 14 height 11
radio input "true"
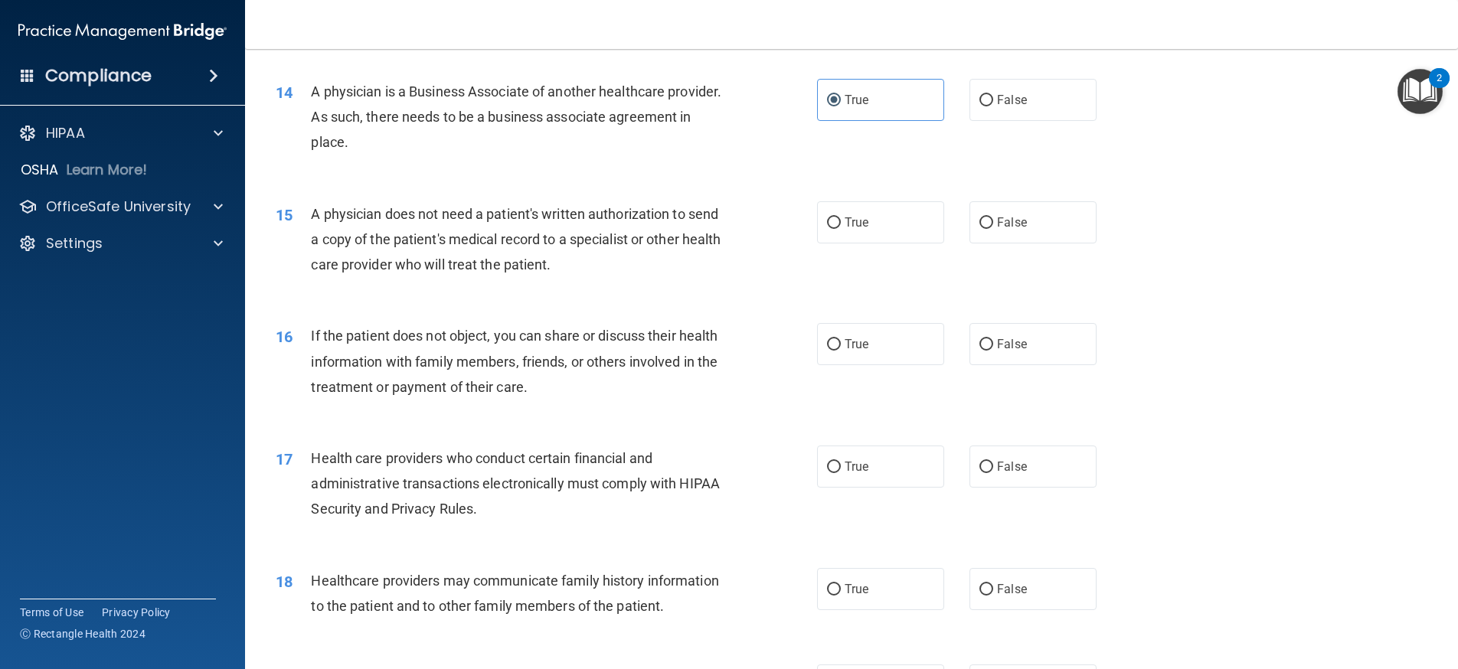
scroll to position [1531, 0]
click at [980, 218] on input "False" at bounding box center [986, 221] width 14 height 11
radio input "true"
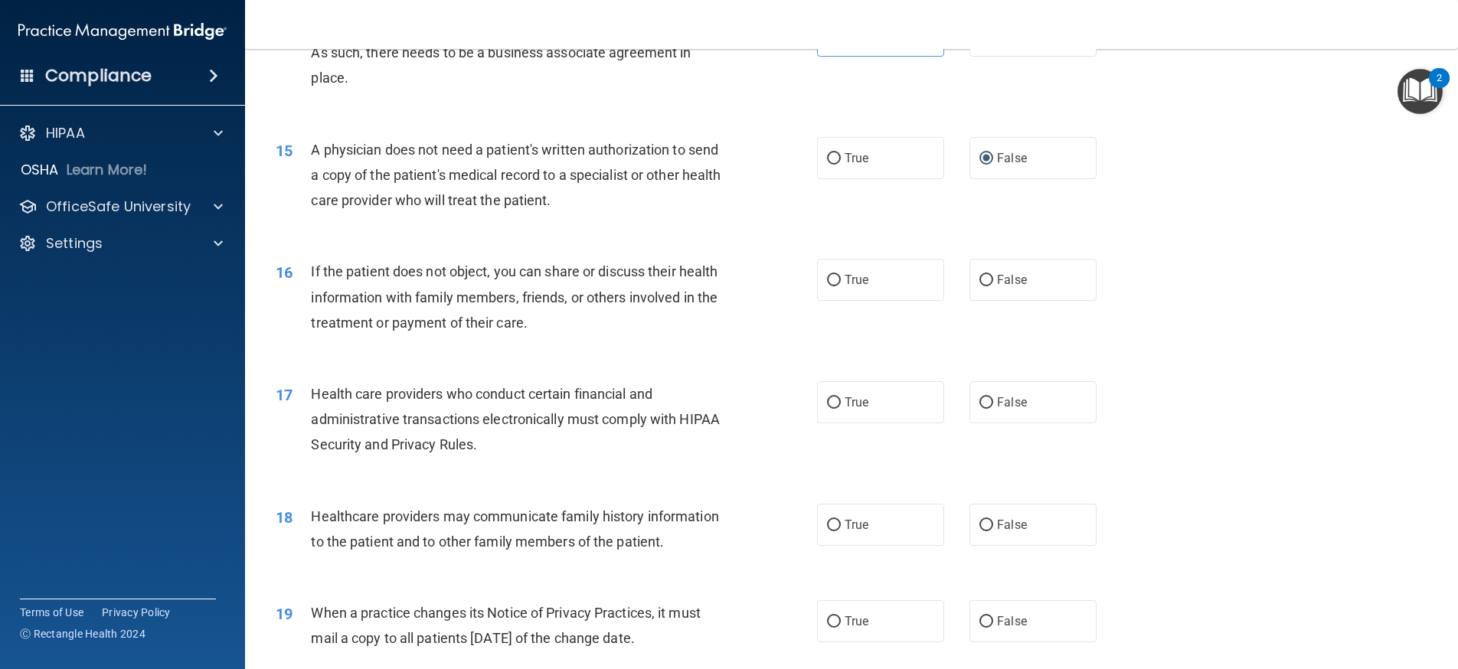
scroll to position [1684, 0]
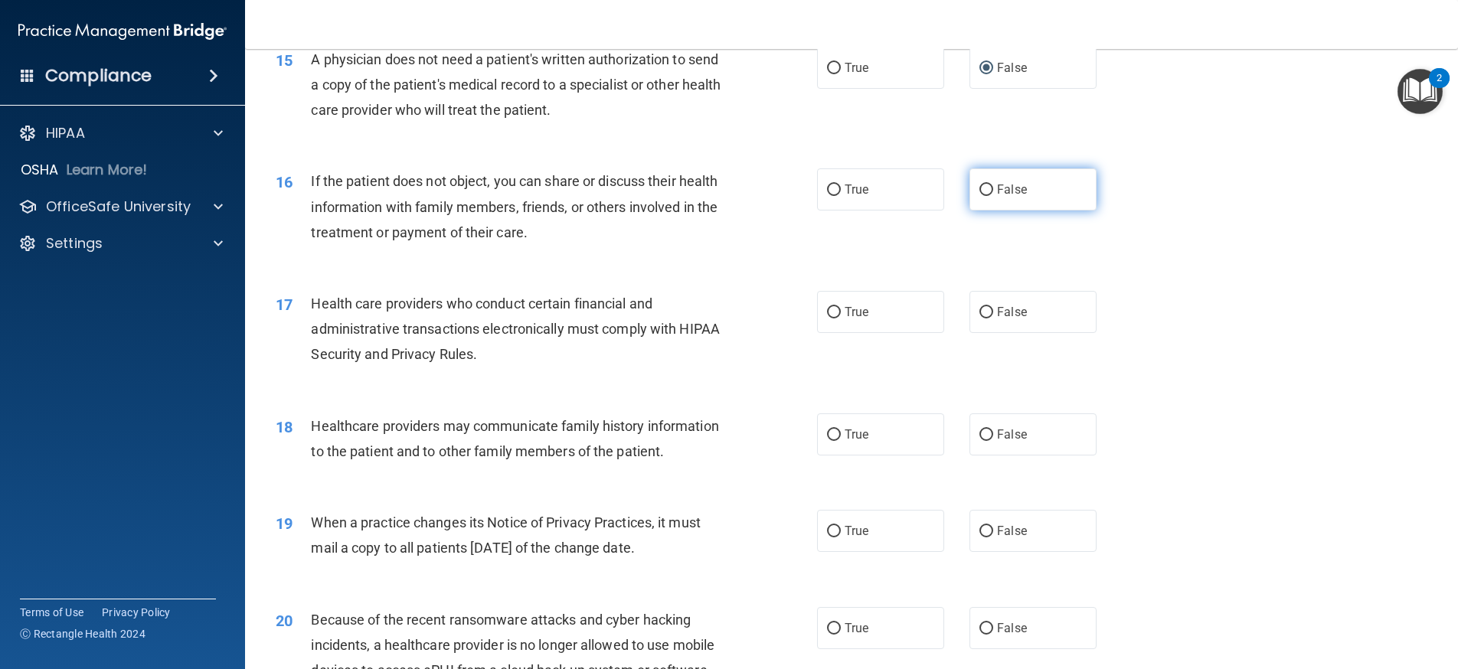
click at [979, 192] on input "False" at bounding box center [986, 190] width 14 height 11
radio input "true"
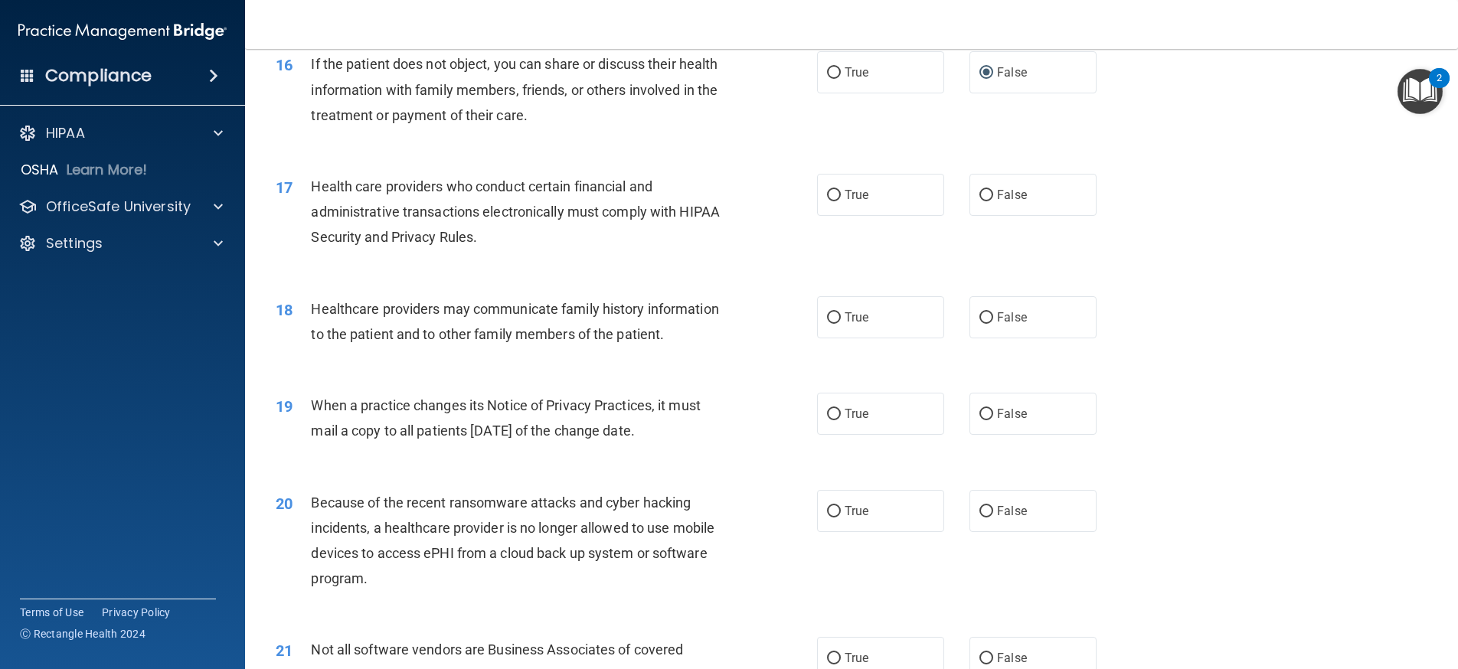
scroll to position [1837, 0]
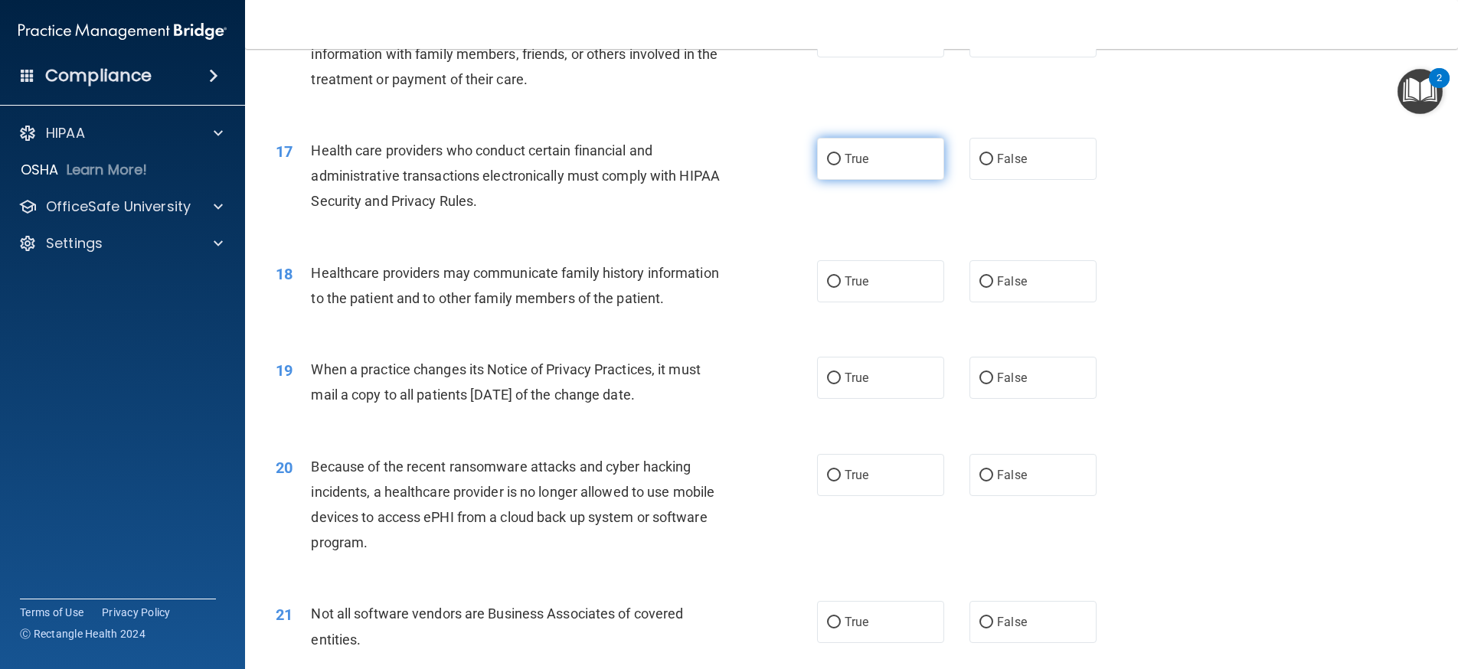
click at [832, 155] on input "True" at bounding box center [834, 159] width 14 height 11
radio input "true"
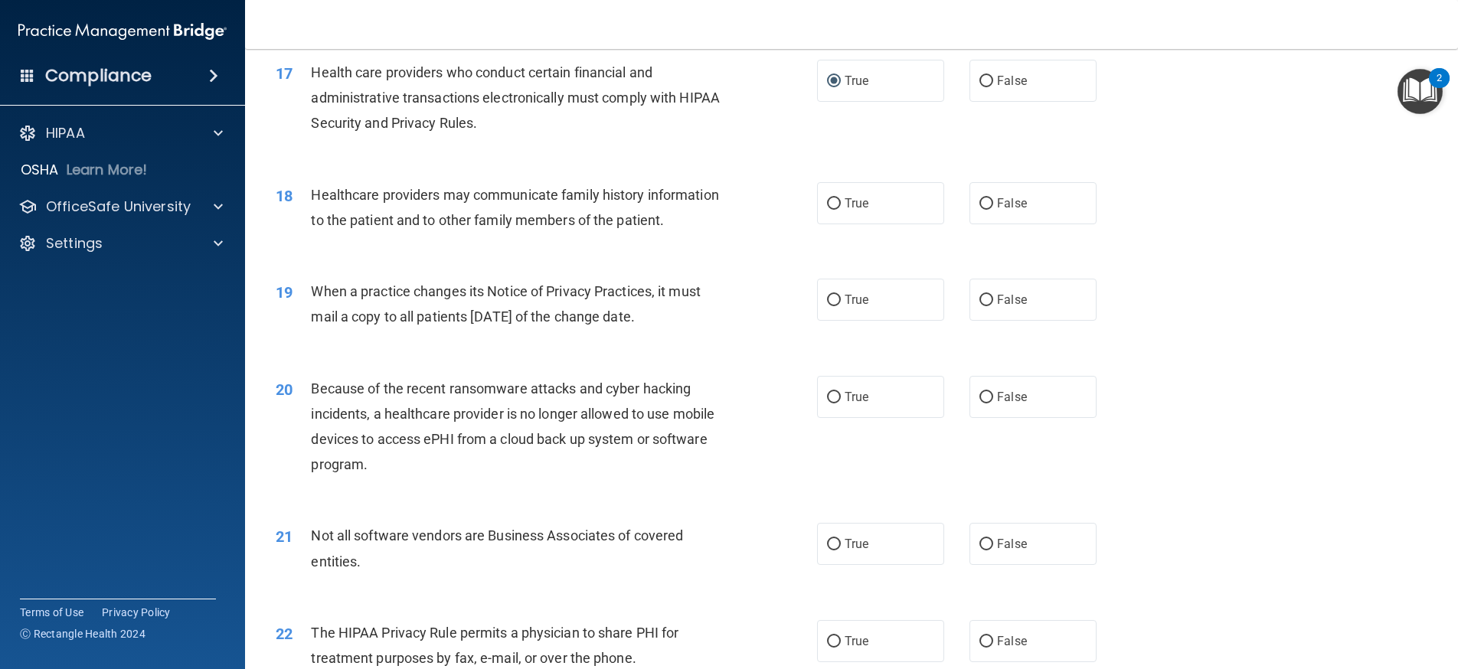
scroll to position [1914, 0]
click at [985, 208] on input "False" at bounding box center [986, 205] width 14 height 11
radio input "true"
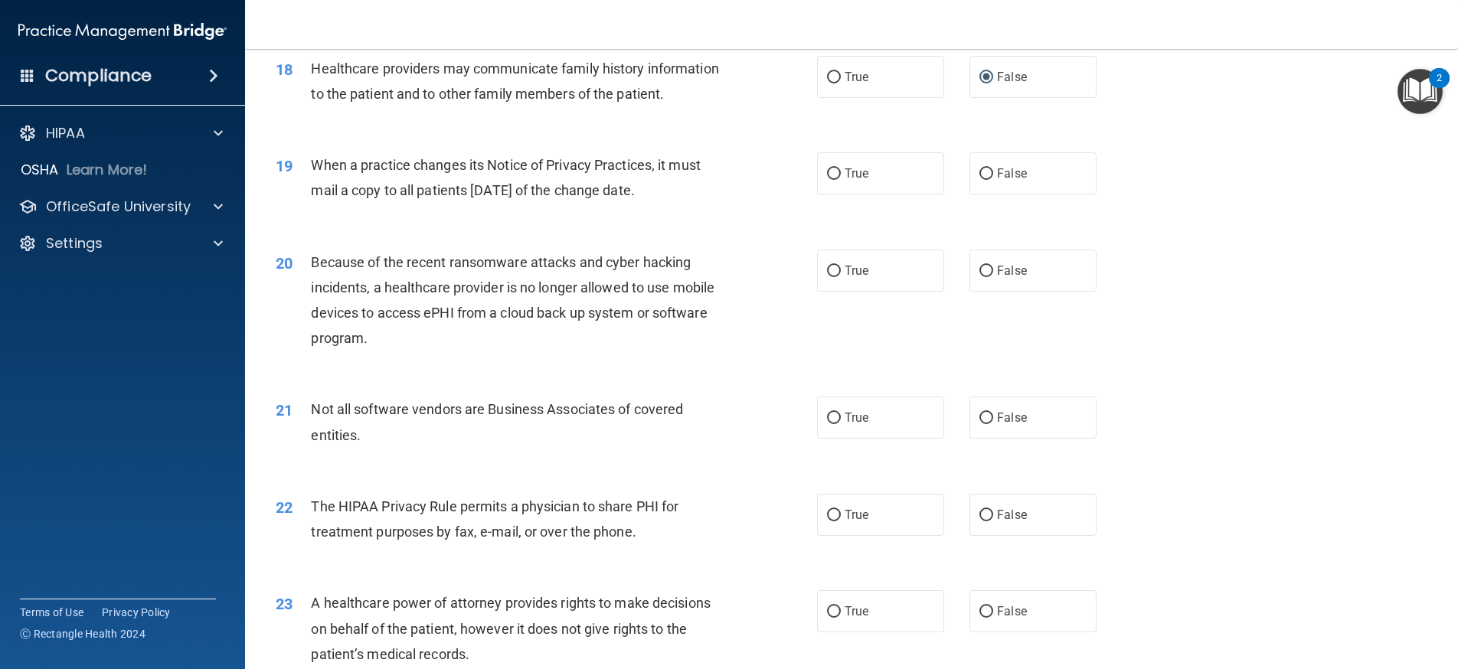
scroll to position [2067, 0]
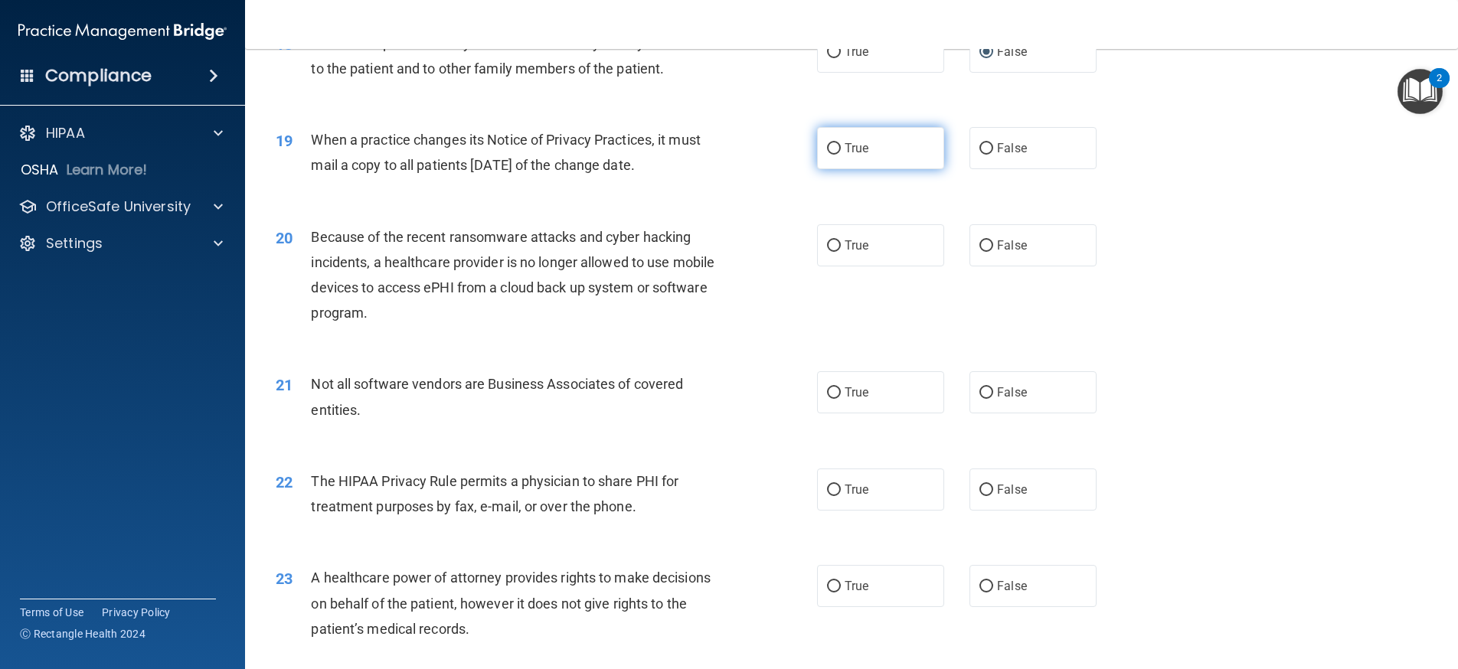
click at [831, 155] on input "True" at bounding box center [834, 148] width 14 height 11
radio input "true"
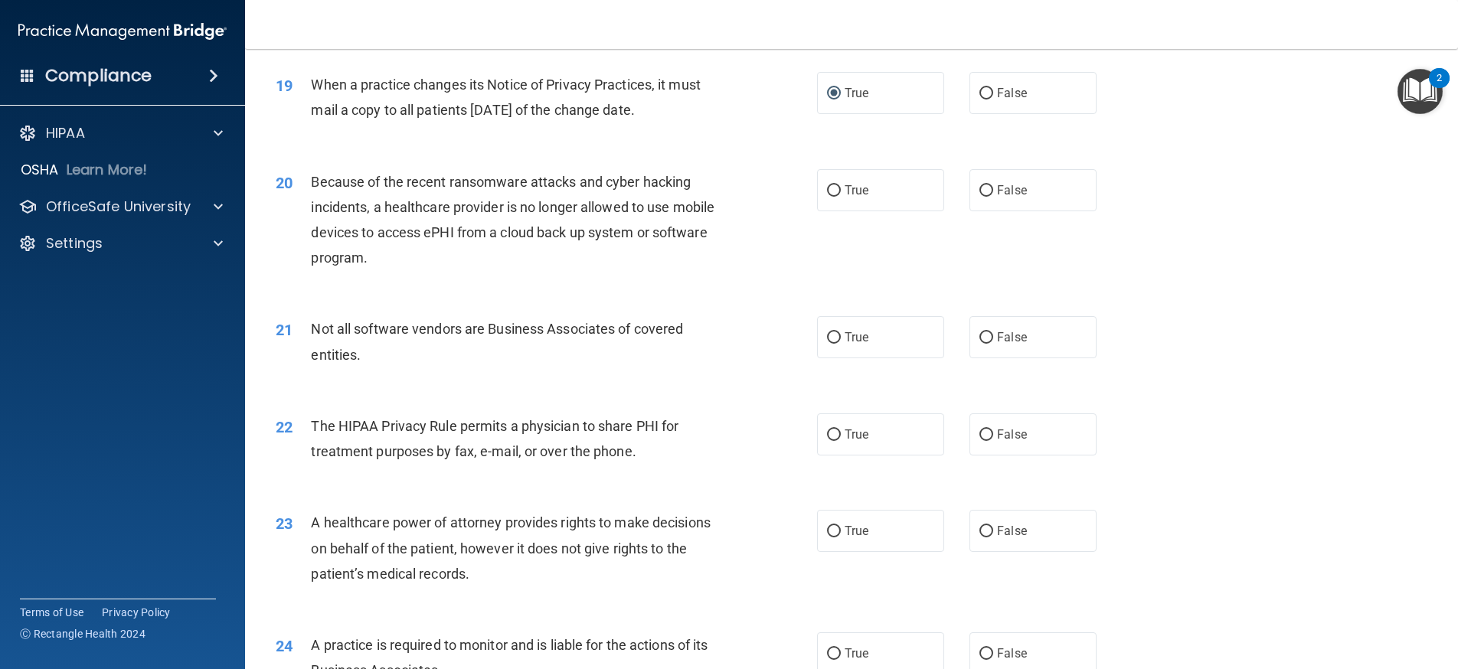
scroll to position [2220, 0]
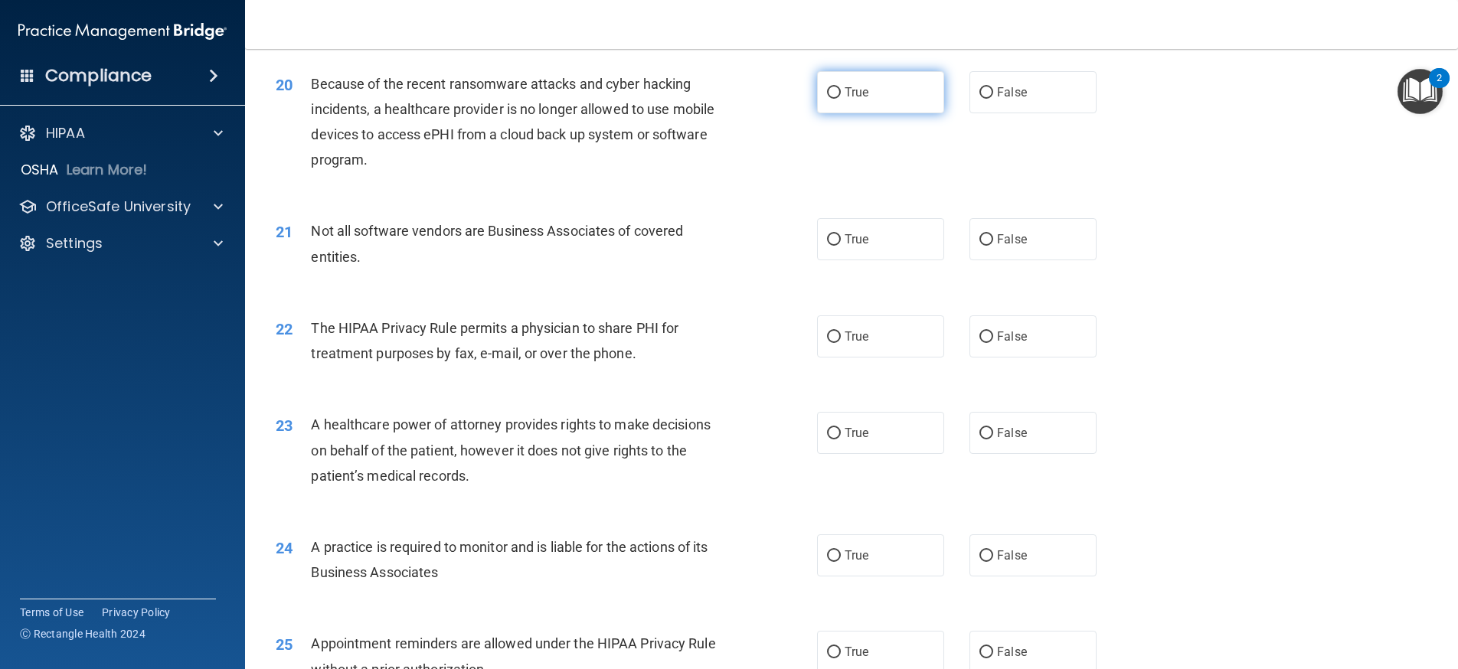
click at [818, 113] on label "True" at bounding box center [880, 92] width 127 height 42
click at [827, 99] on input "True" at bounding box center [834, 92] width 14 height 11
radio input "true"
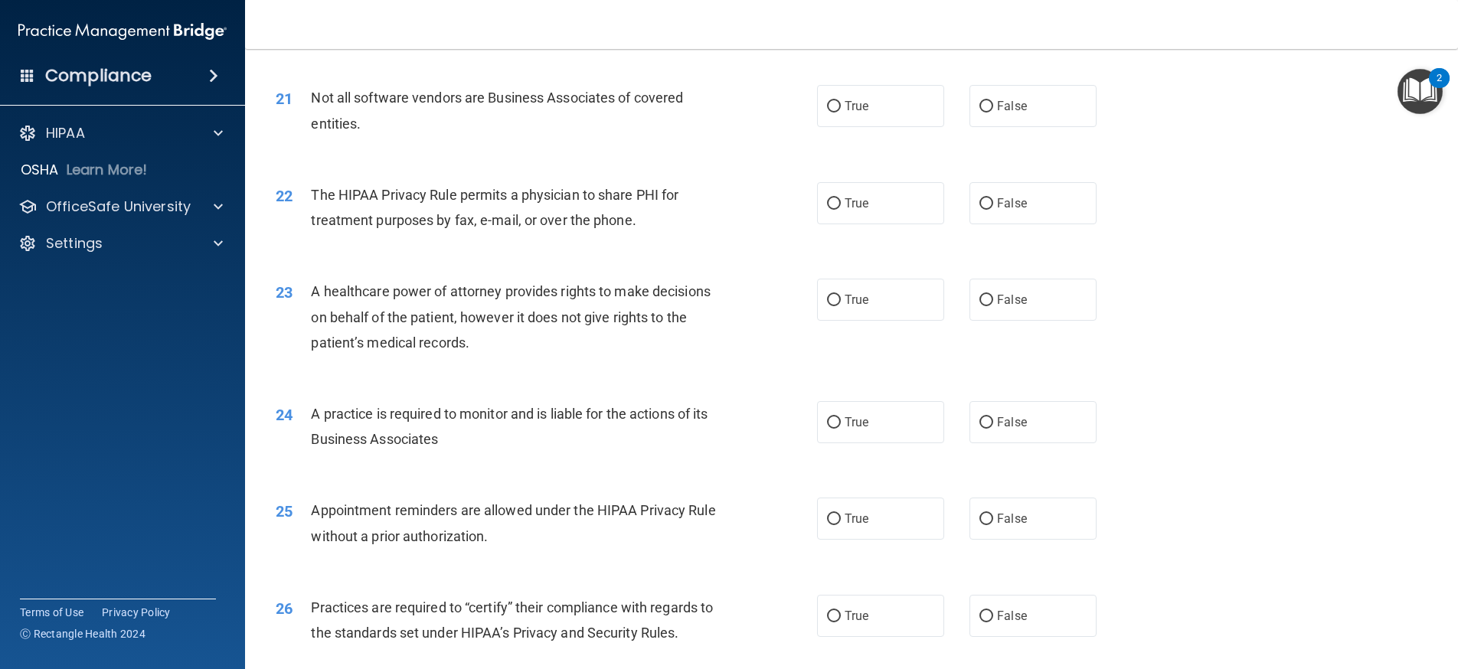
scroll to position [2373, 0]
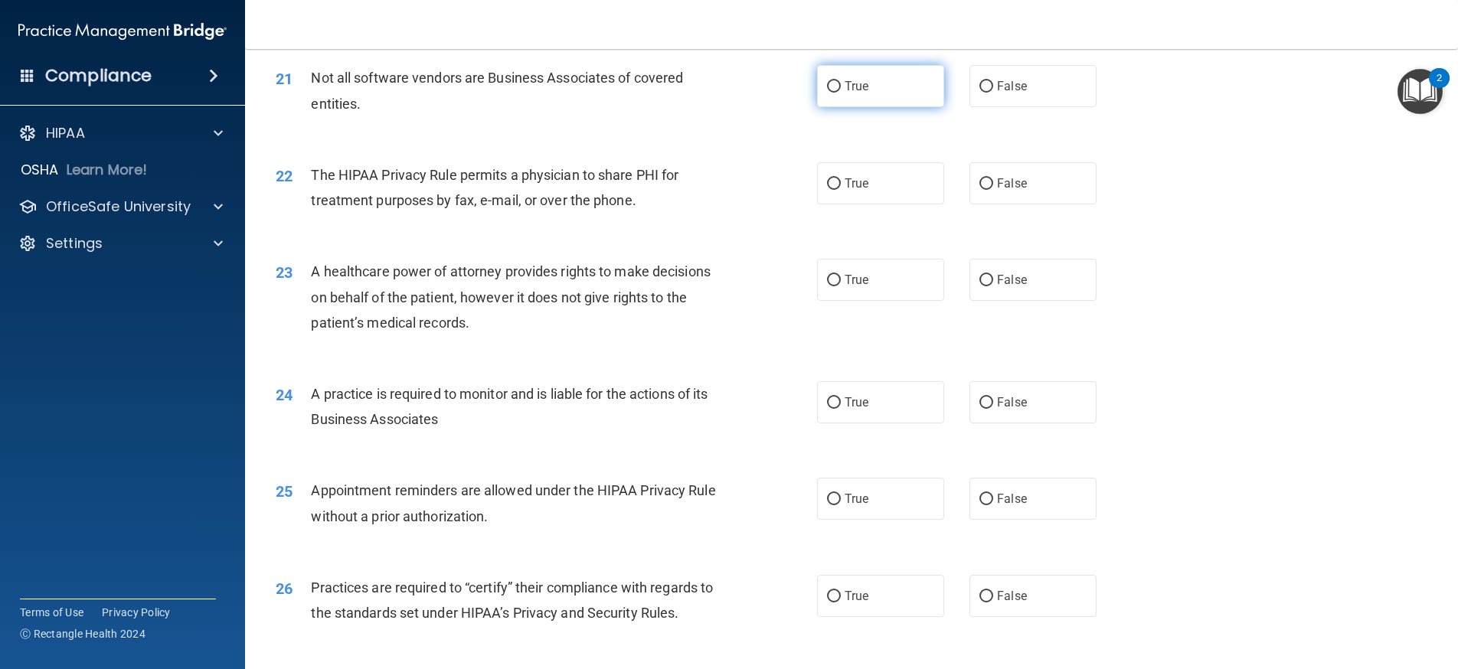
click at [828, 93] on input "True" at bounding box center [834, 86] width 14 height 11
radio input "true"
click at [831, 190] on input "True" at bounding box center [834, 183] width 14 height 11
radio input "true"
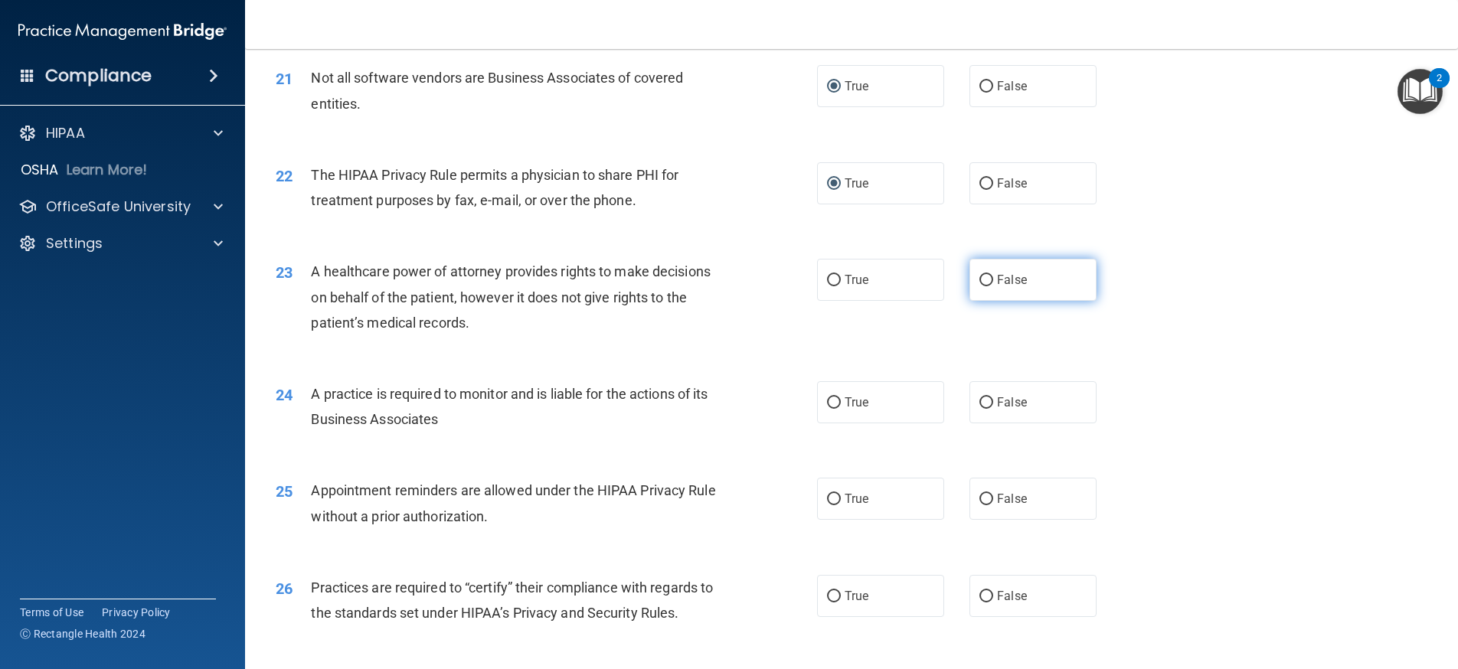
click at [984, 286] on input "False" at bounding box center [986, 280] width 14 height 11
radio input "true"
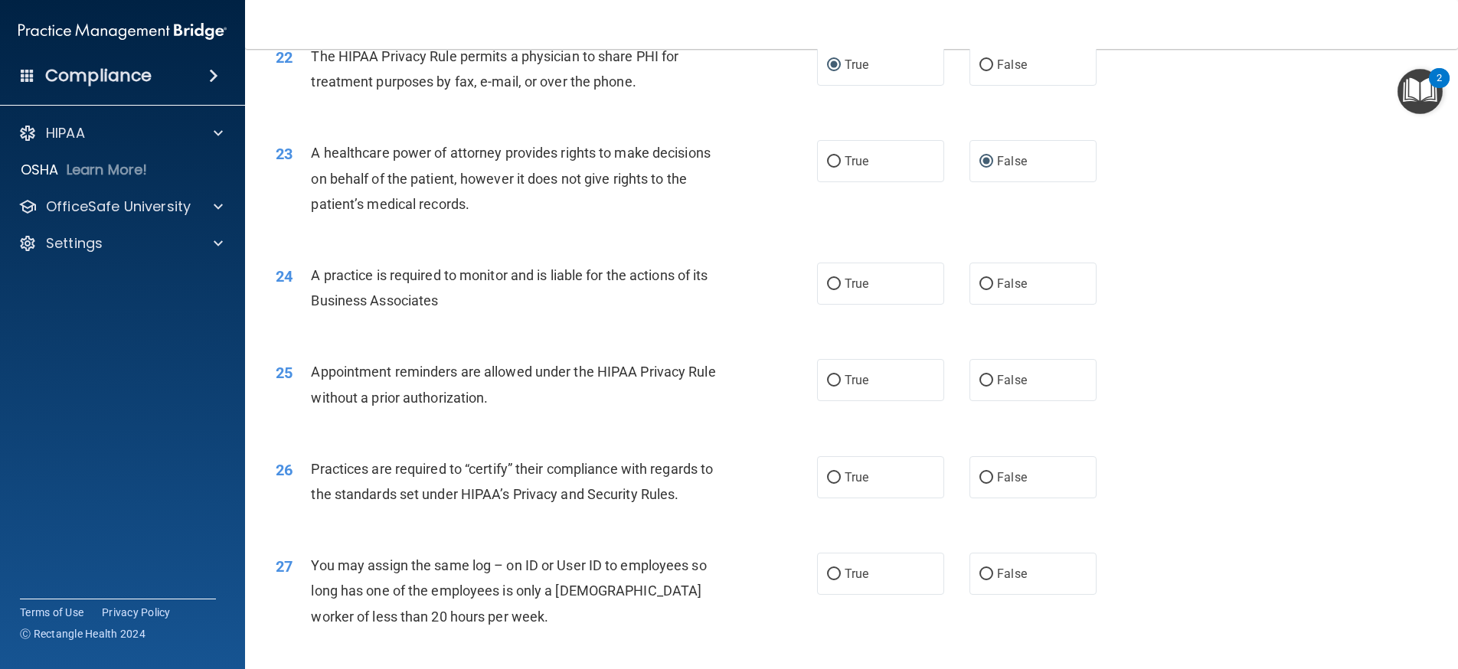
scroll to position [2526, 0]
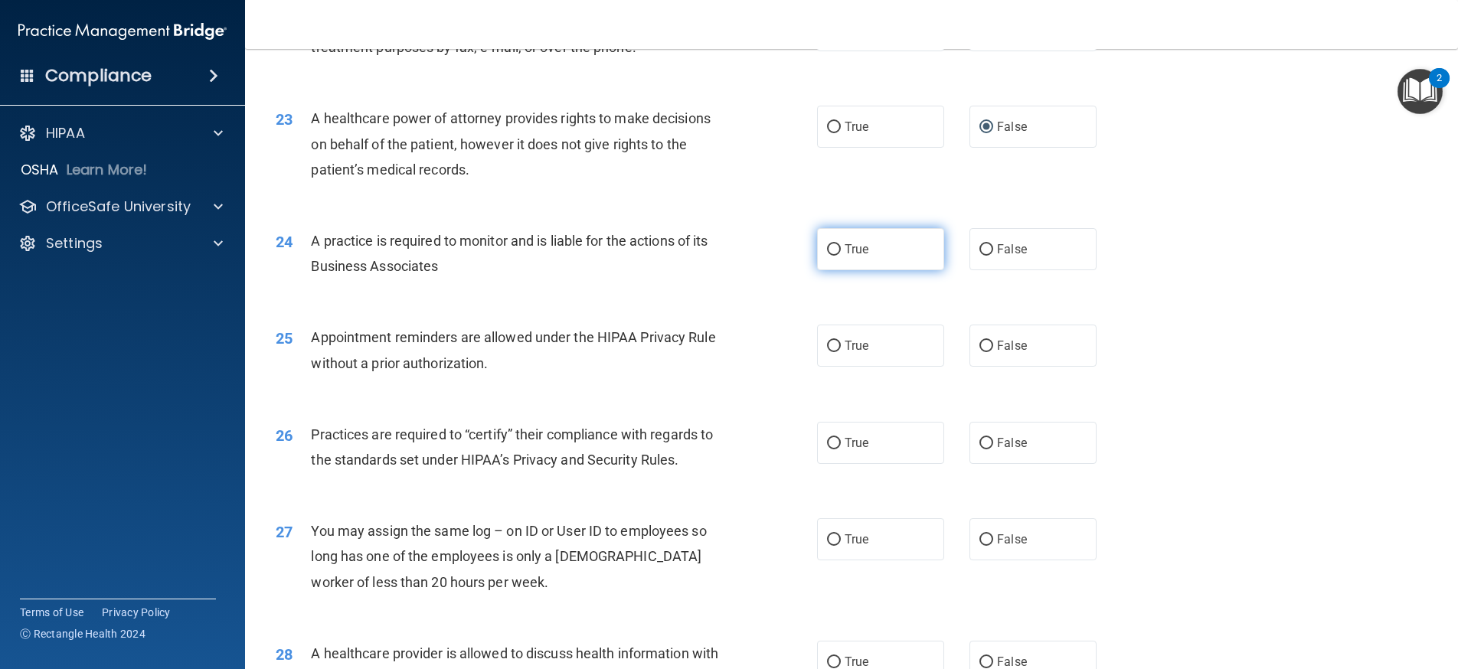
click at [832, 256] on input "True" at bounding box center [834, 249] width 14 height 11
radio input "true"
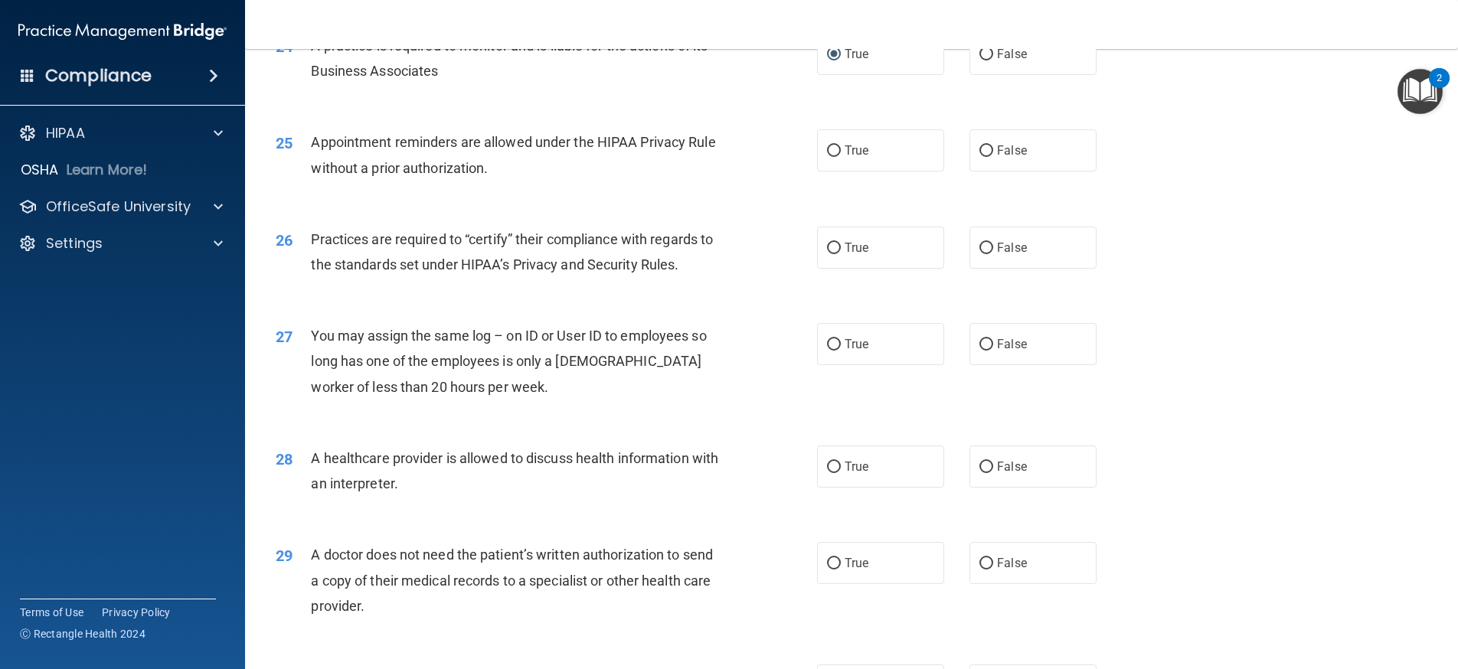
scroll to position [2756, 0]
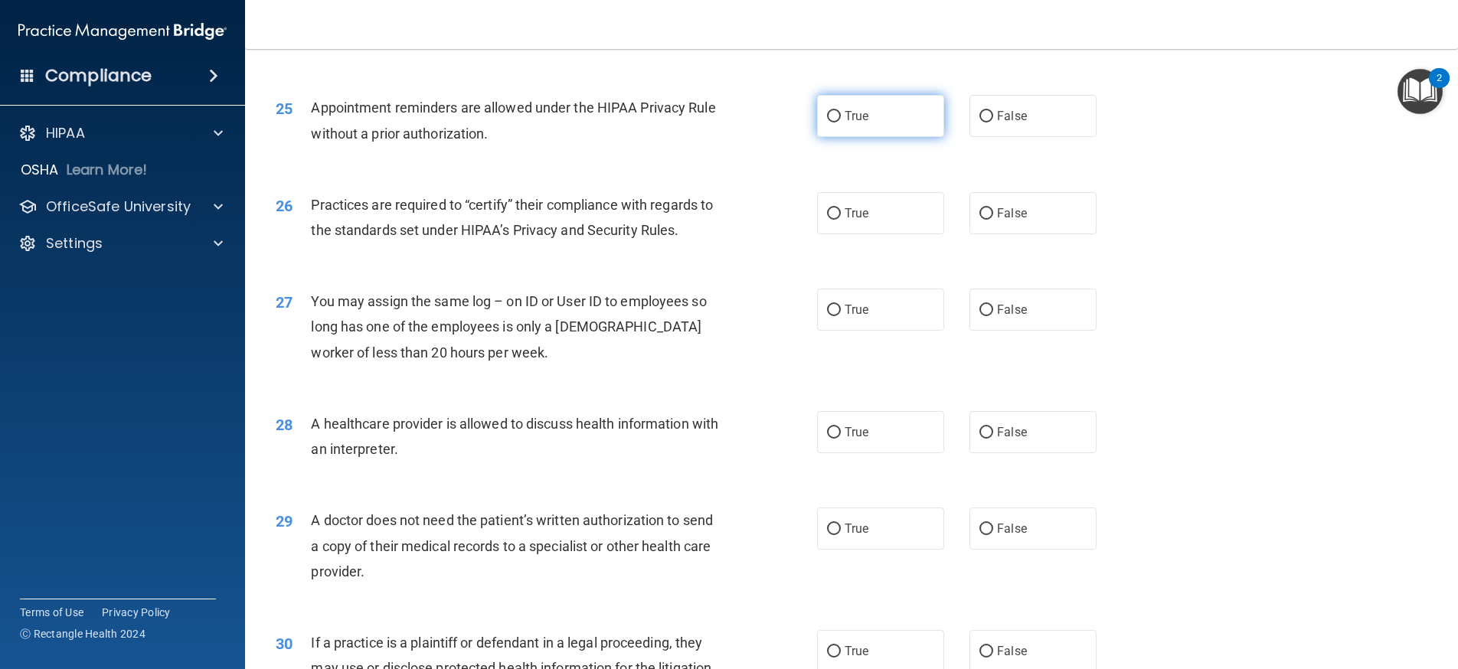
click at [827, 122] on input "True" at bounding box center [834, 116] width 14 height 11
radio input "true"
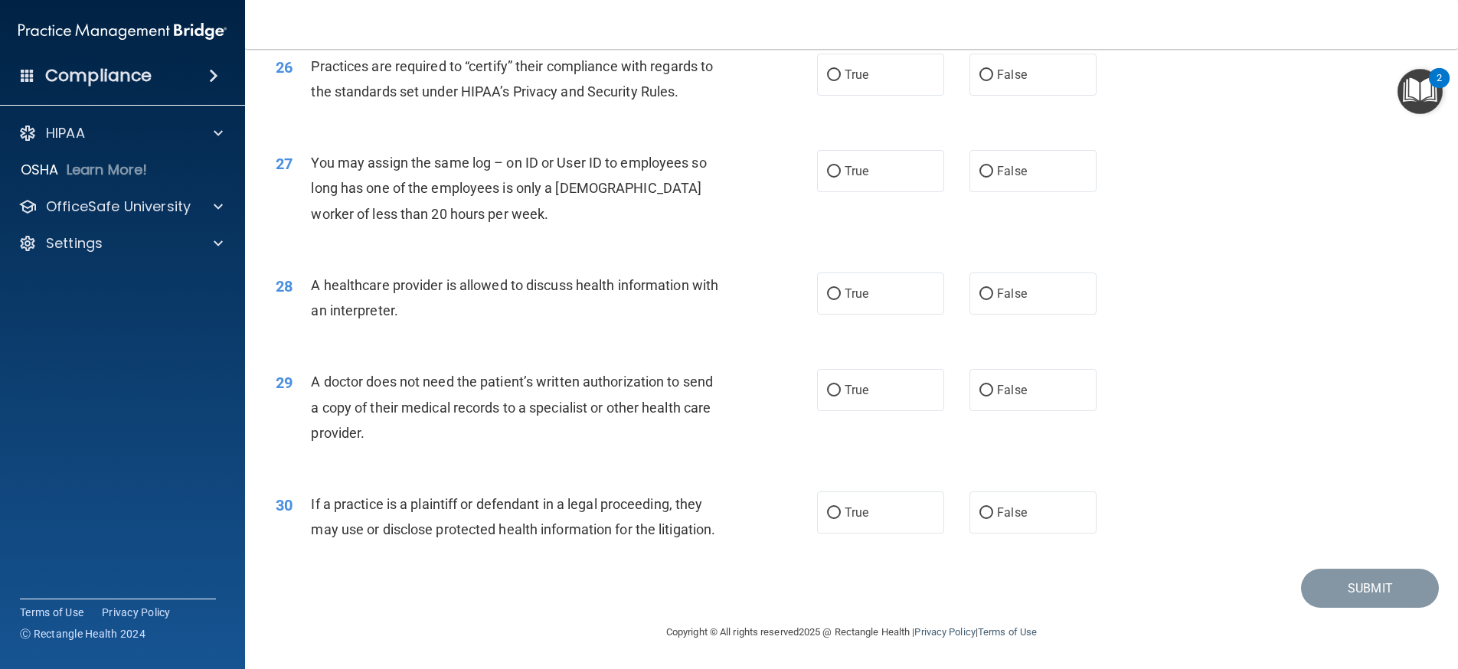
scroll to position [2909, 0]
click at [830, 81] on input "True" at bounding box center [834, 75] width 14 height 11
radio input "true"
click at [827, 178] on input "True" at bounding box center [834, 171] width 14 height 11
radio input "true"
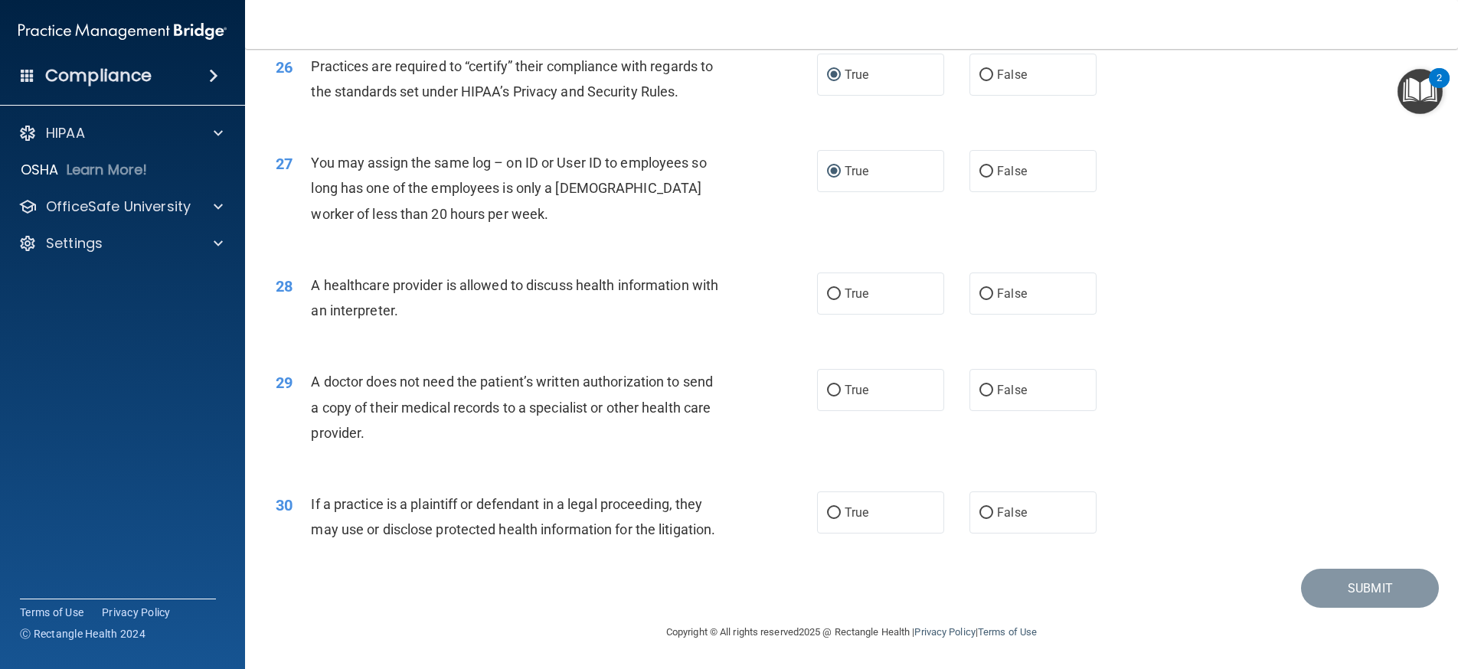
scroll to position [2945, 0]
click at [828, 289] on input "True" at bounding box center [834, 294] width 14 height 11
radio input "true"
click at [982, 385] on input "False" at bounding box center [986, 390] width 14 height 11
radio input "true"
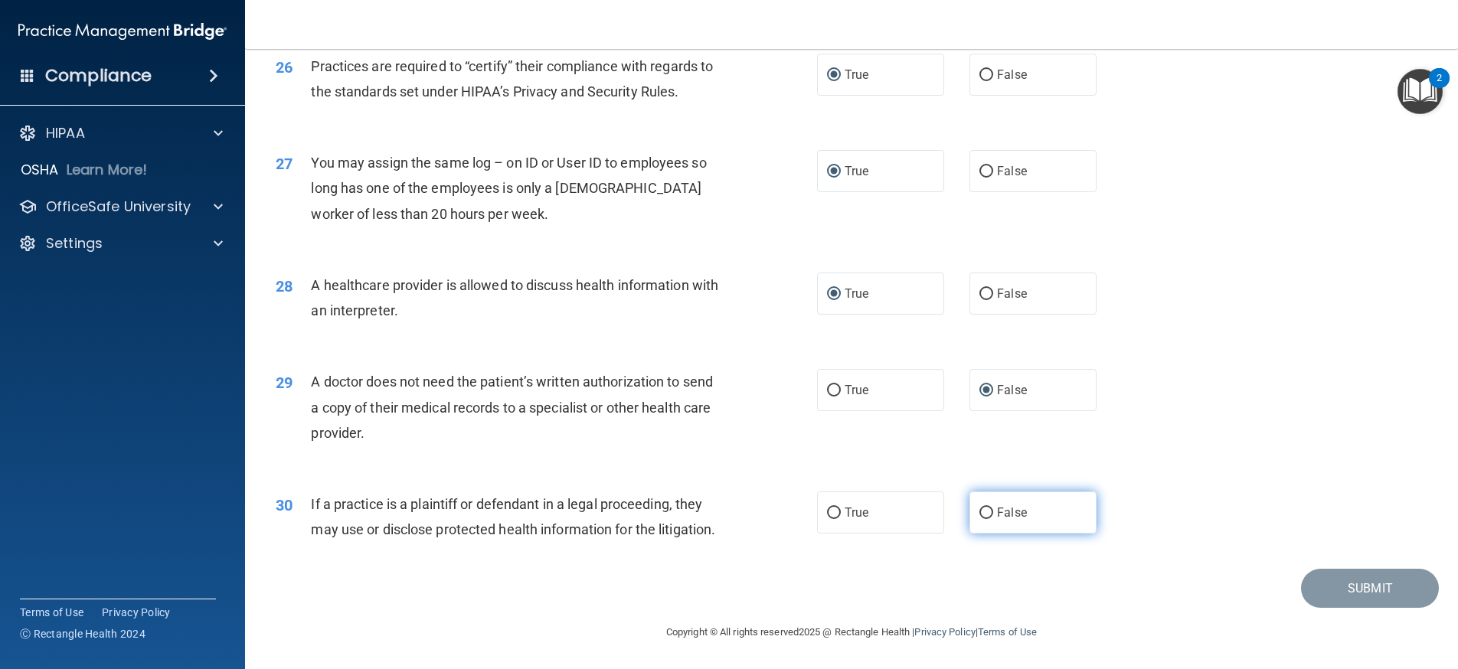
click at [981, 508] on input "False" at bounding box center [986, 513] width 14 height 11
radio input "true"
click at [1351, 580] on button "Submit" at bounding box center [1370, 588] width 138 height 39
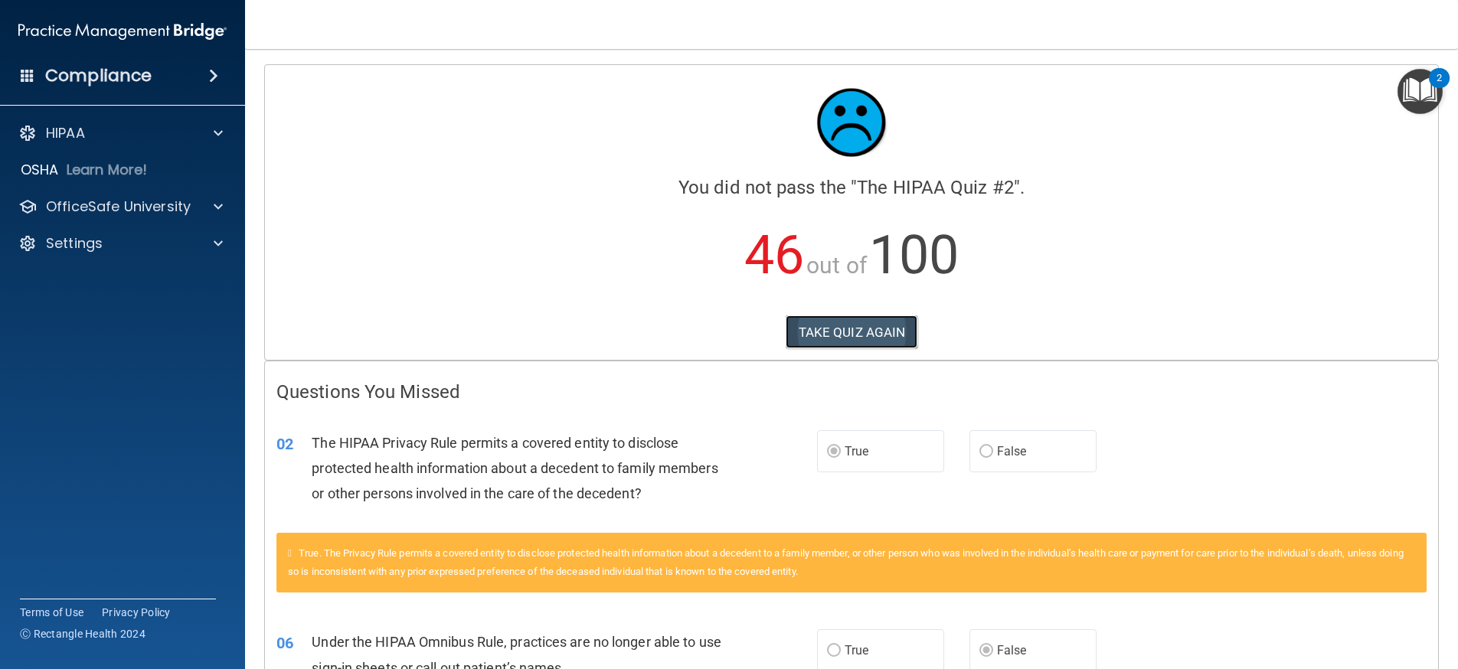
click at [848, 323] on button "TAKE QUIZ AGAIN" at bounding box center [852, 332] width 132 height 34
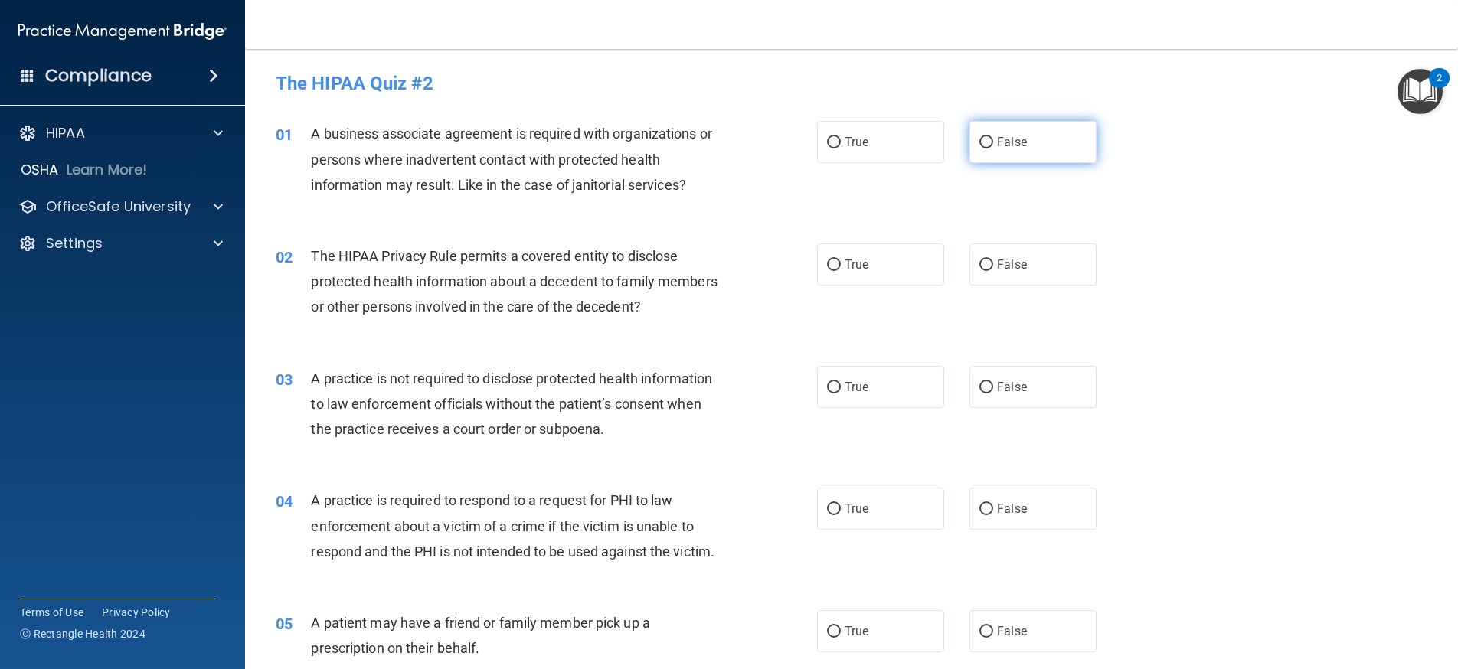
click at [979, 144] on input "False" at bounding box center [986, 142] width 14 height 11
radio input "true"
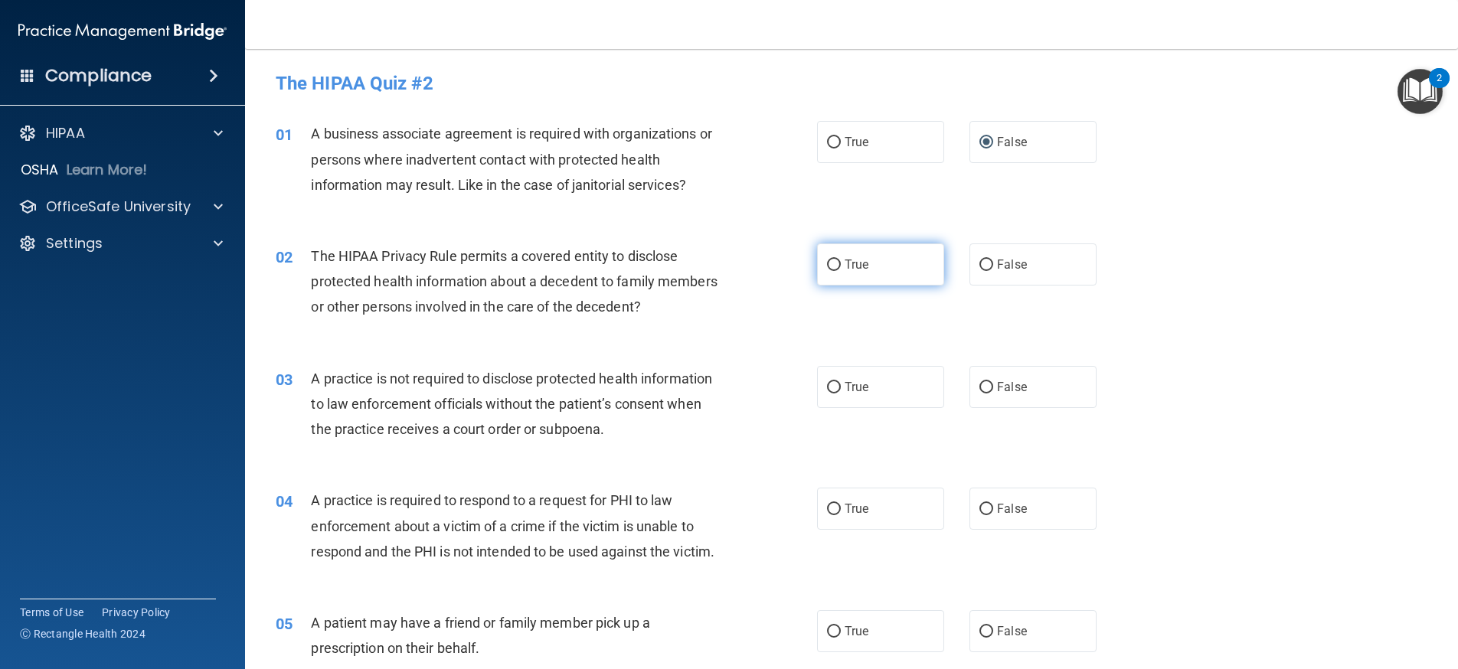
click at [831, 262] on input "True" at bounding box center [834, 265] width 14 height 11
radio input "true"
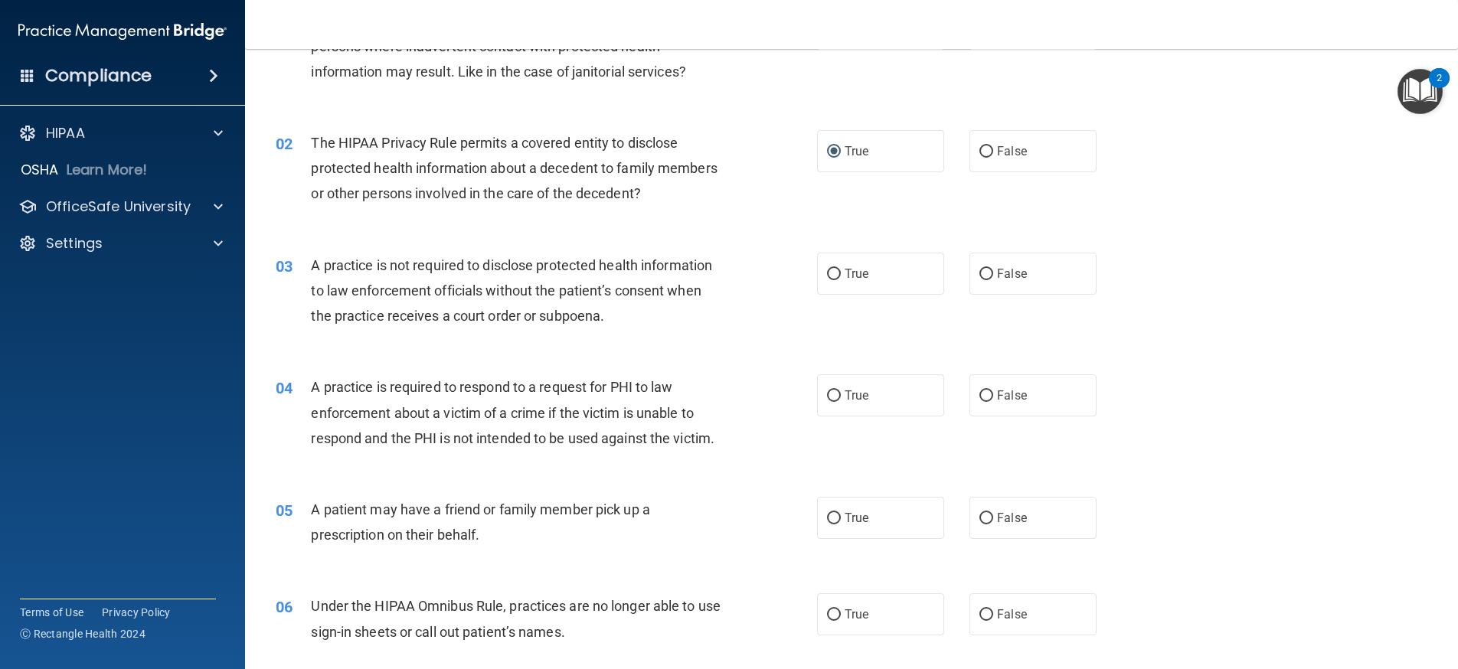
scroll to position [77, 0]
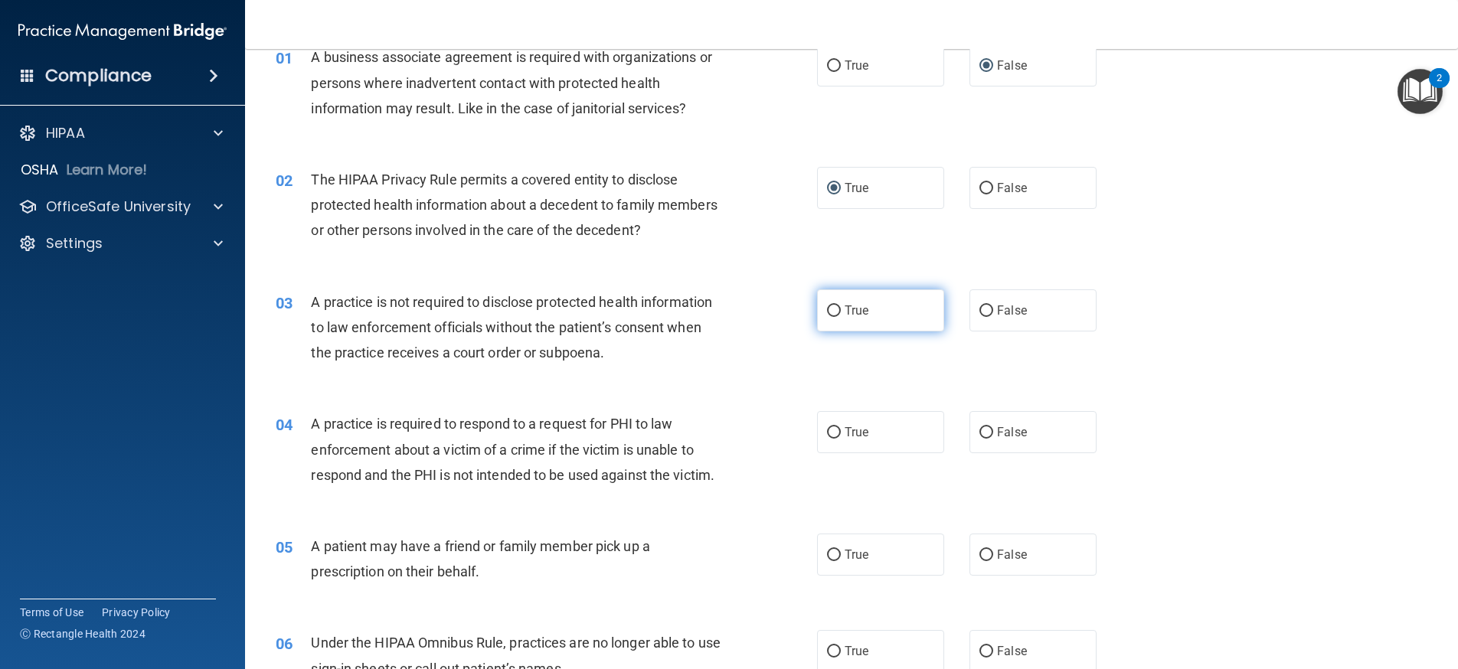
click at [831, 310] on input "True" at bounding box center [834, 310] width 14 height 11
radio input "true"
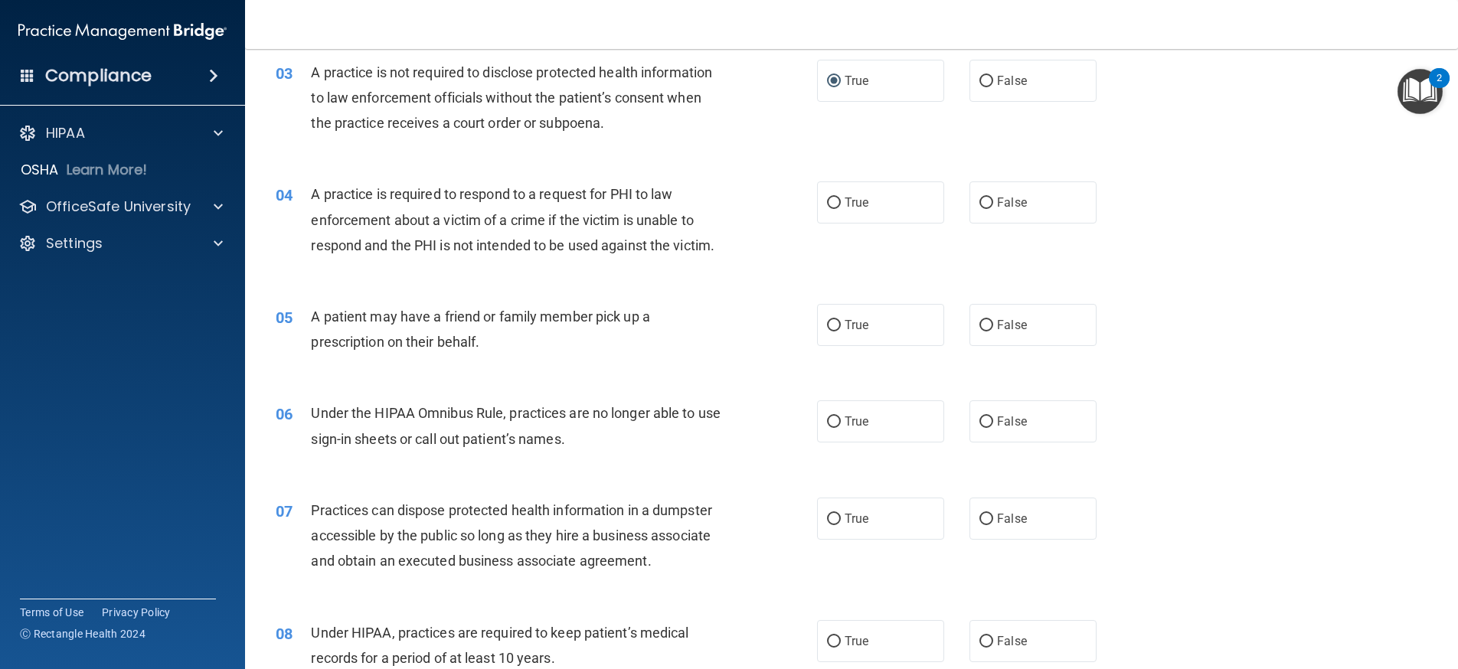
scroll to position [383, 0]
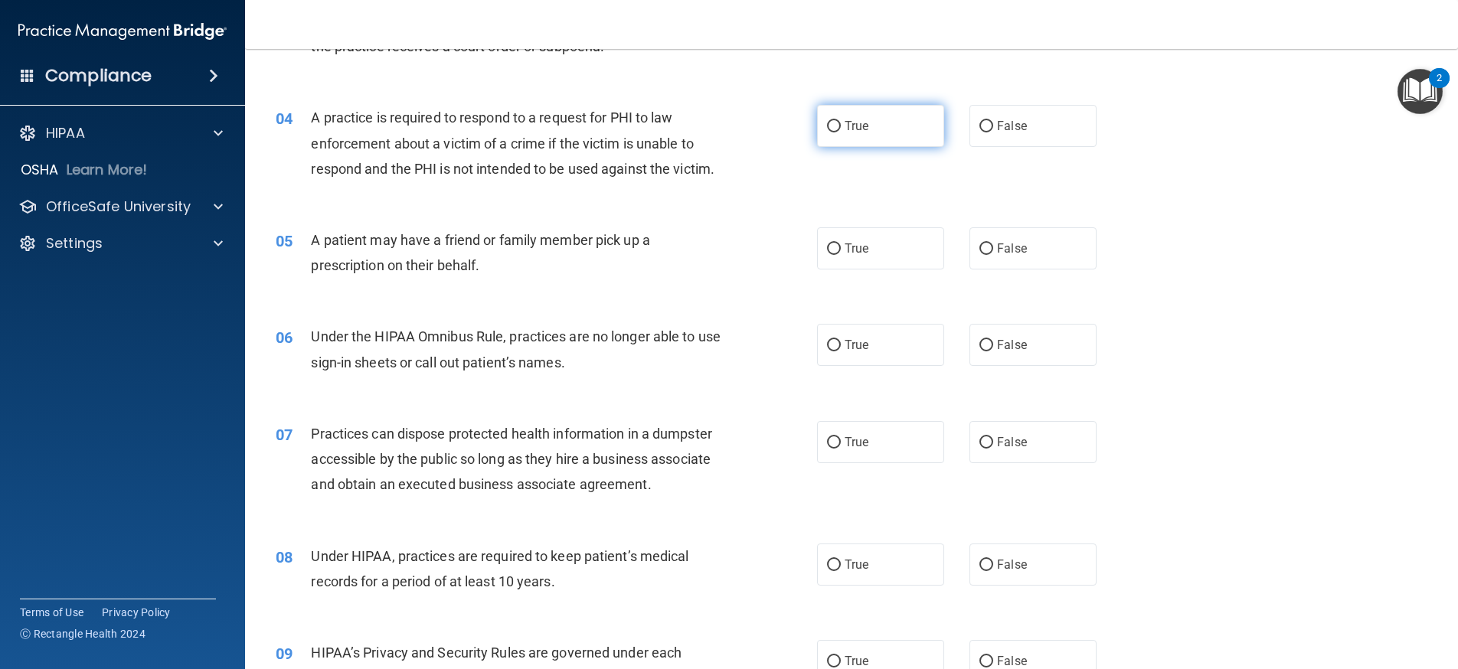
click at [835, 129] on input "True" at bounding box center [834, 126] width 14 height 11
radio input "true"
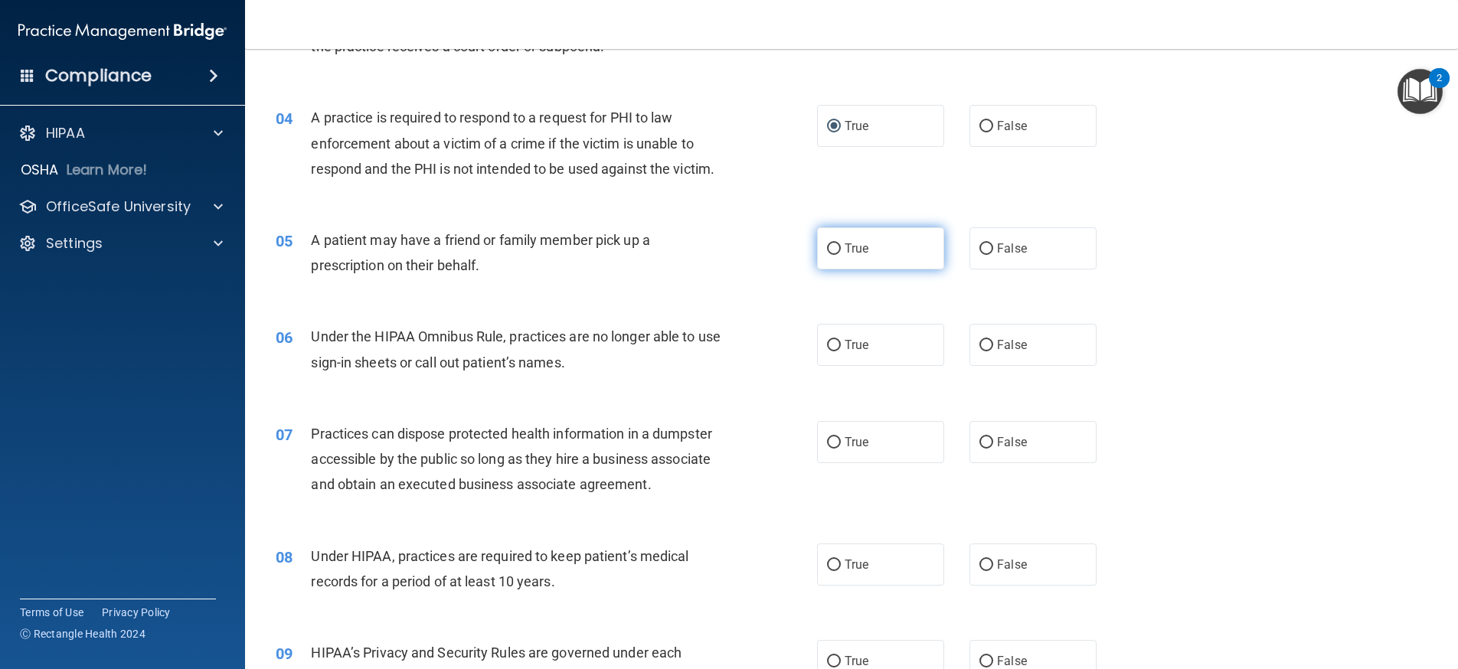
click at [835, 251] on input "True" at bounding box center [834, 248] width 14 height 11
radio input "true"
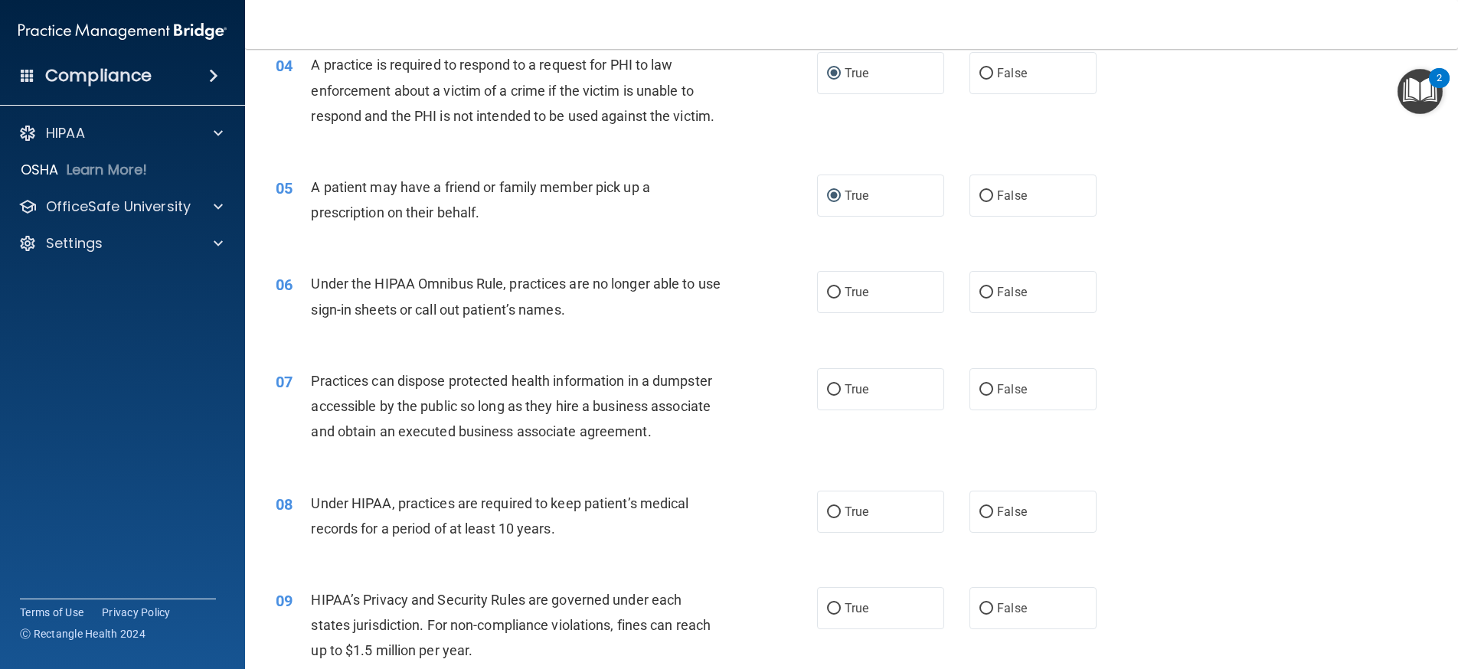
scroll to position [536, 0]
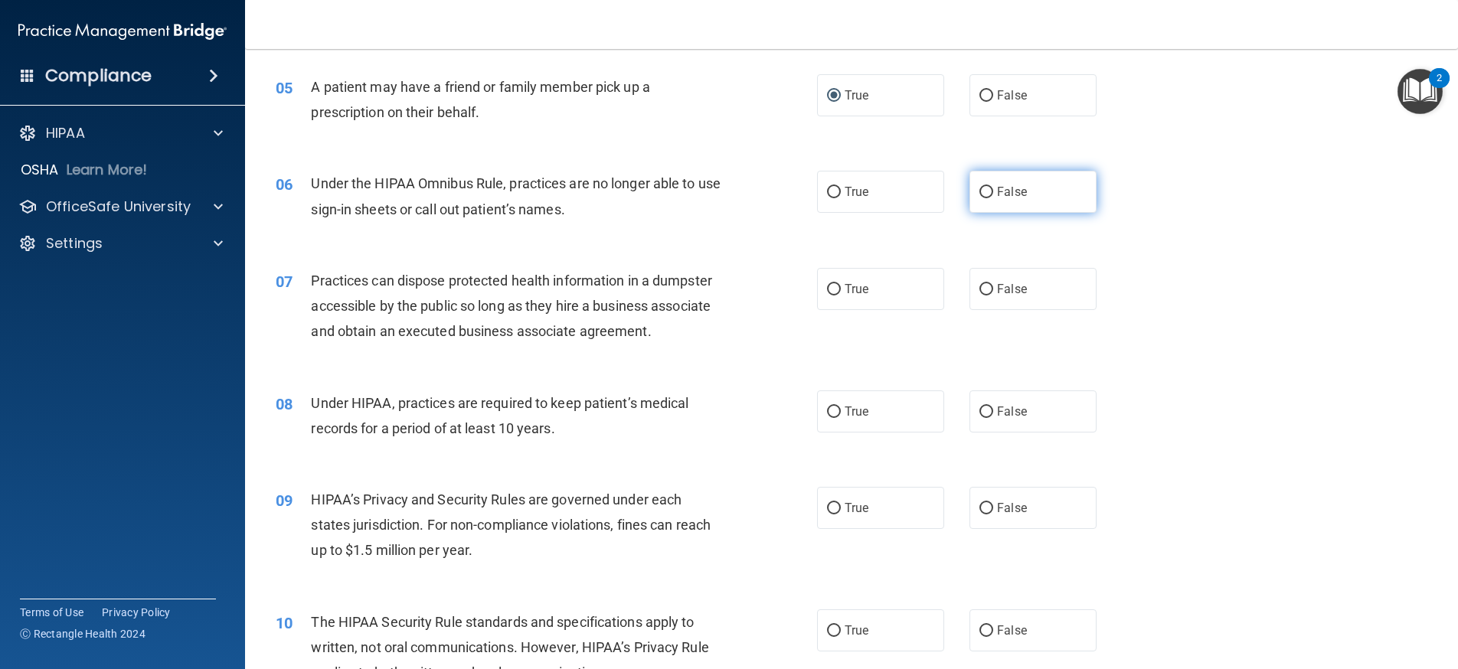
click at [979, 194] on input "False" at bounding box center [986, 192] width 14 height 11
radio input "true"
click at [979, 291] on input "False" at bounding box center [986, 289] width 14 height 11
radio input "true"
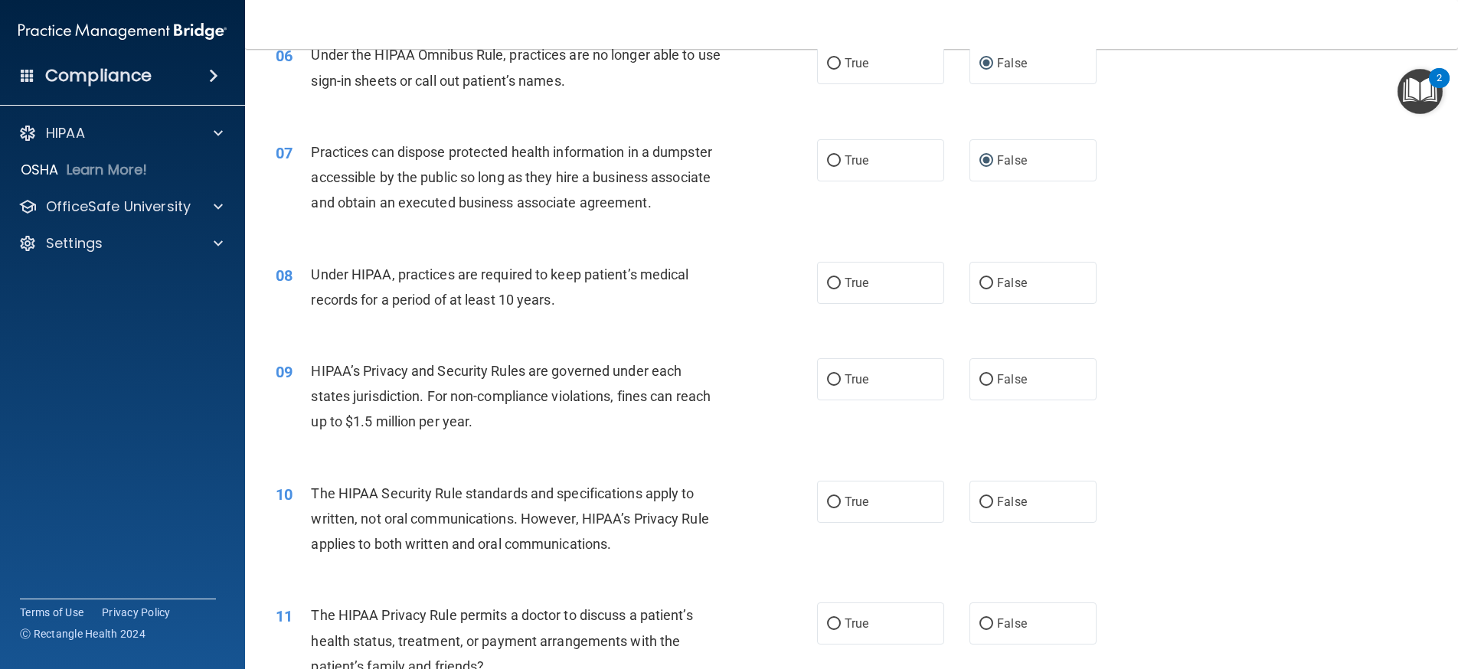
scroll to position [689, 0]
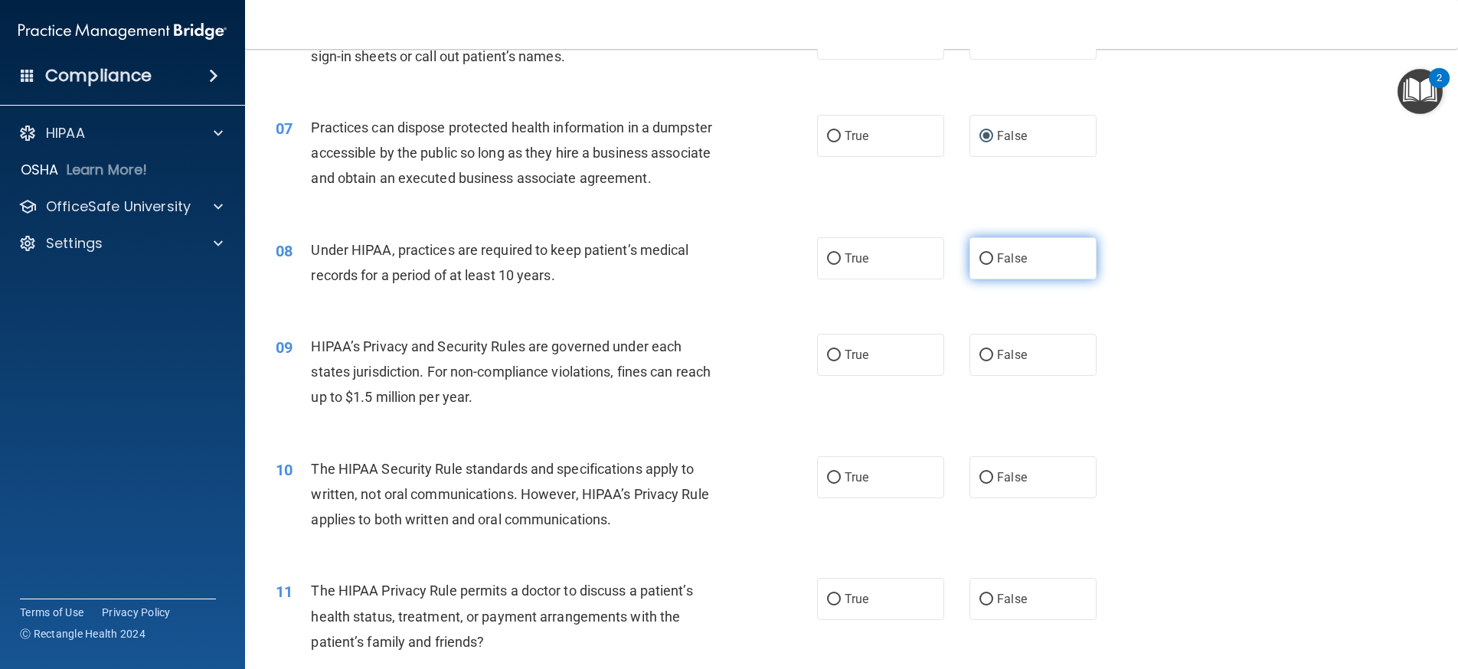
click at [980, 256] on input "False" at bounding box center [986, 258] width 14 height 11
radio input "true"
click at [979, 352] on input "False" at bounding box center [986, 355] width 14 height 11
radio input "true"
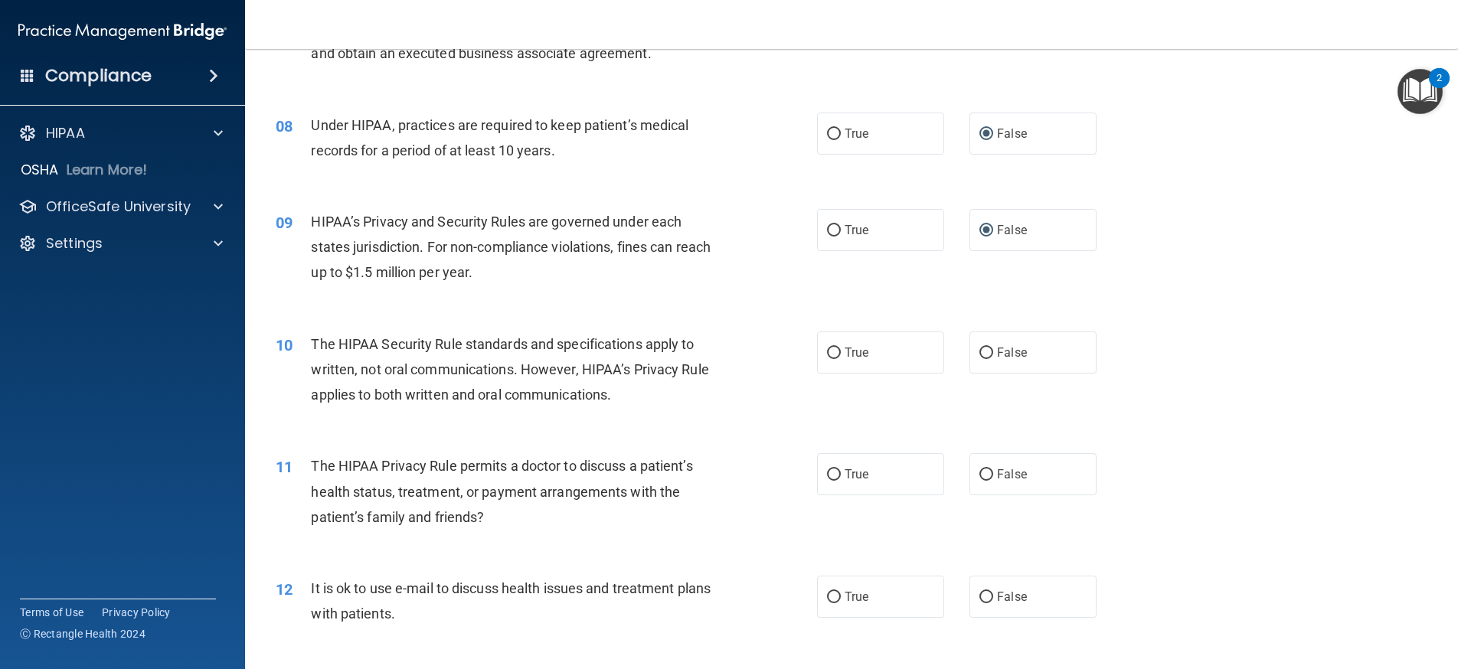
scroll to position [842, 0]
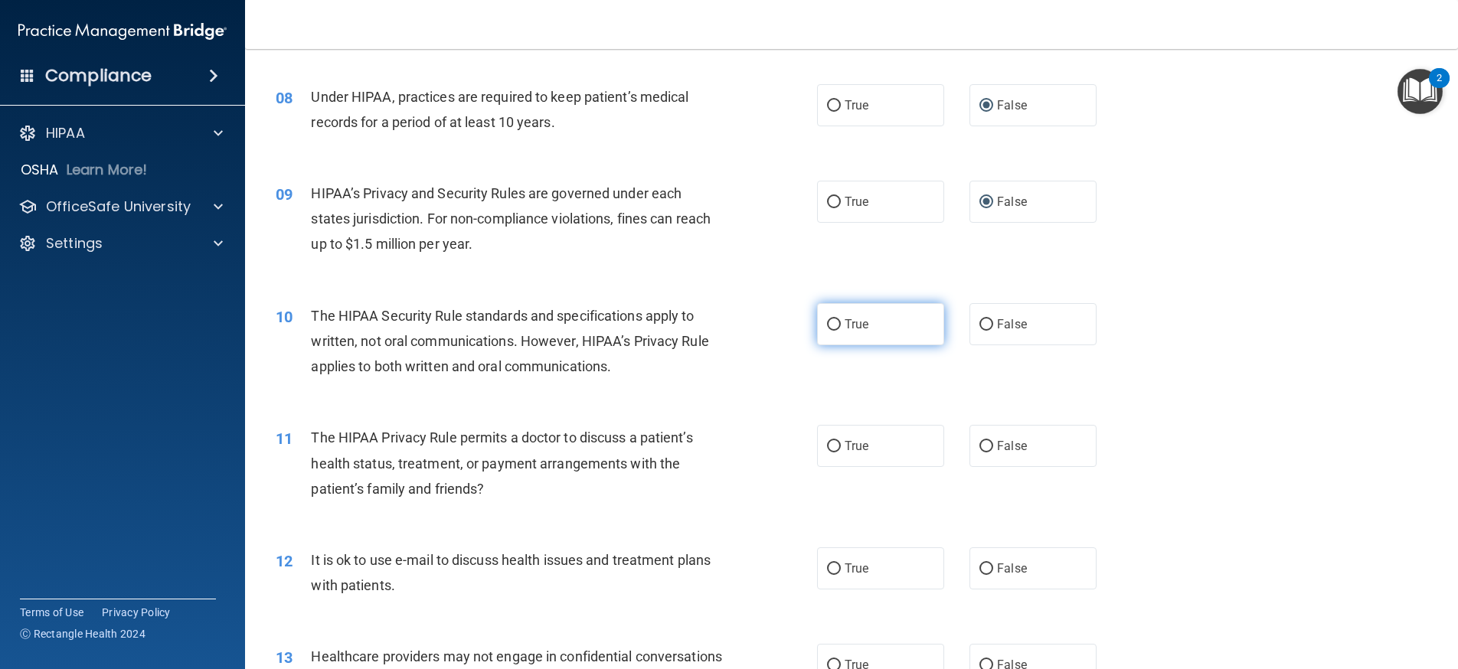
click at [827, 327] on input "True" at bounding box center [834, 324] width 14 height 11
radio input "true"
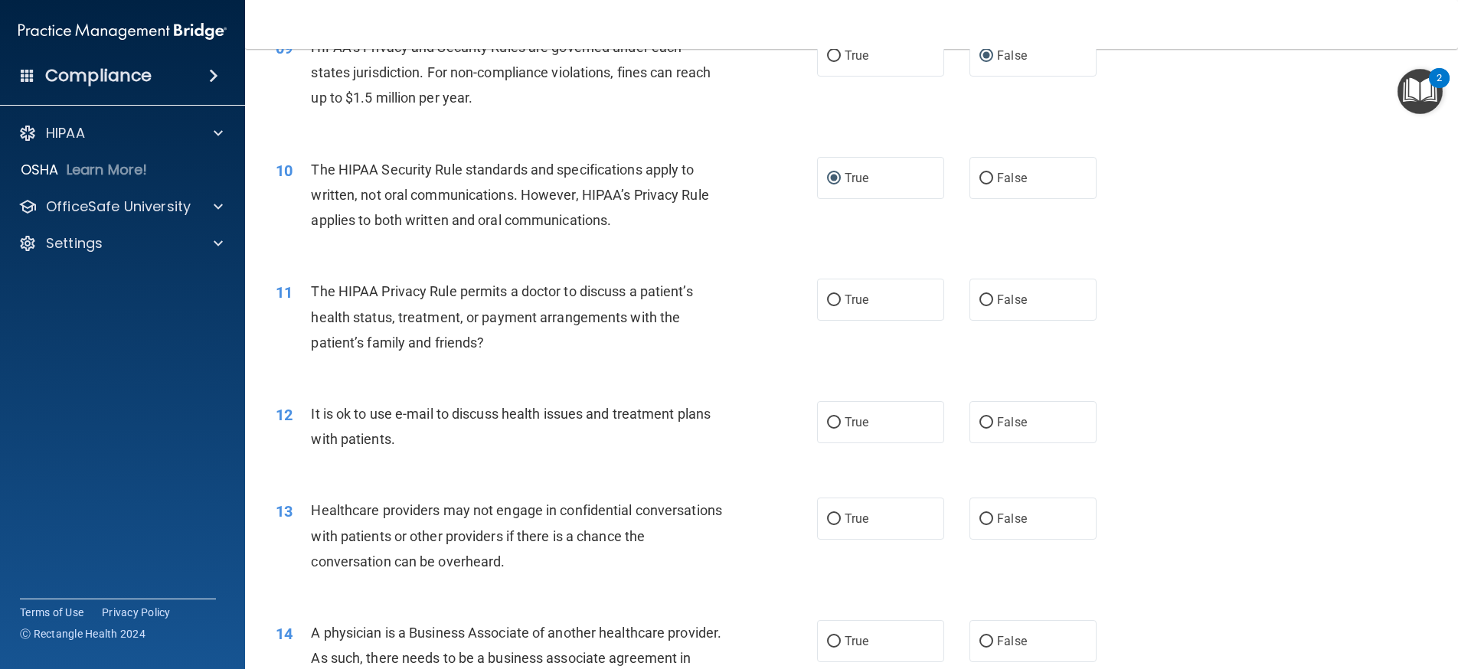
scroll to position [995, 0]
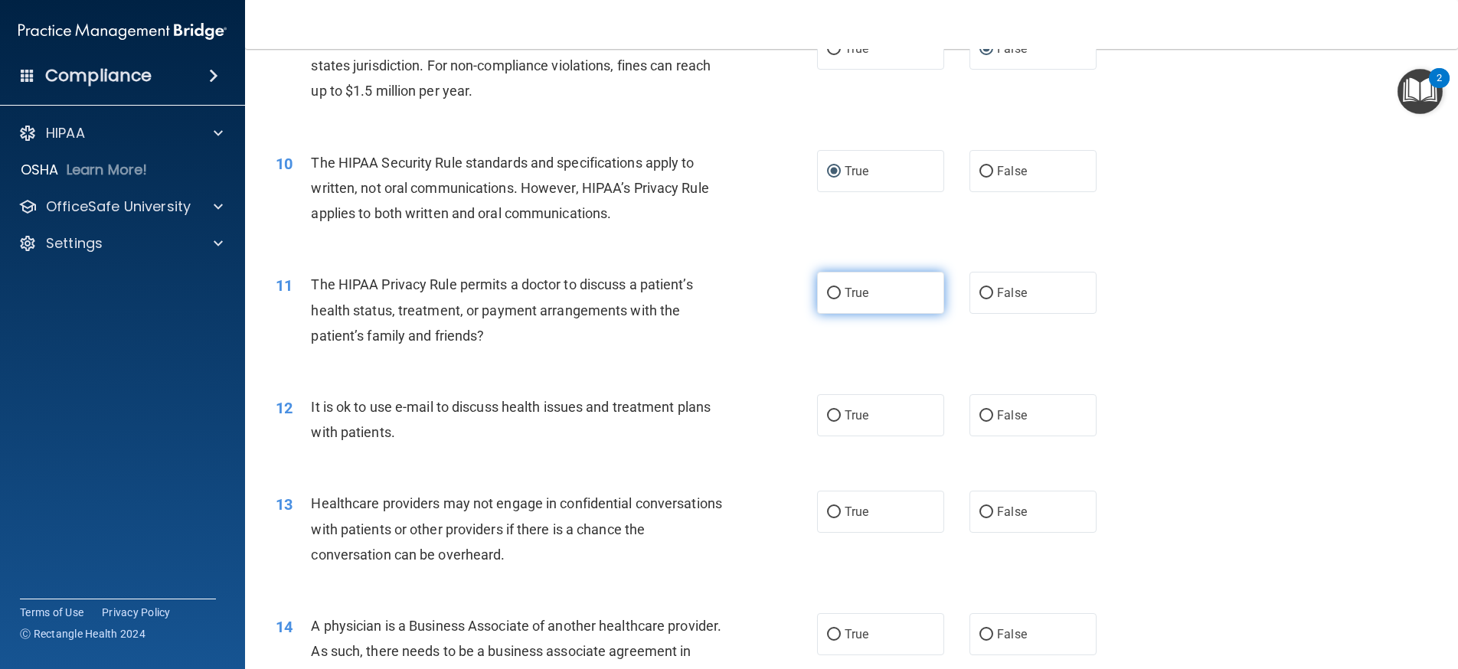
click at [829, 289] on input "True" at bounding box center [834, 293] width 14 height 11
radio input "true"
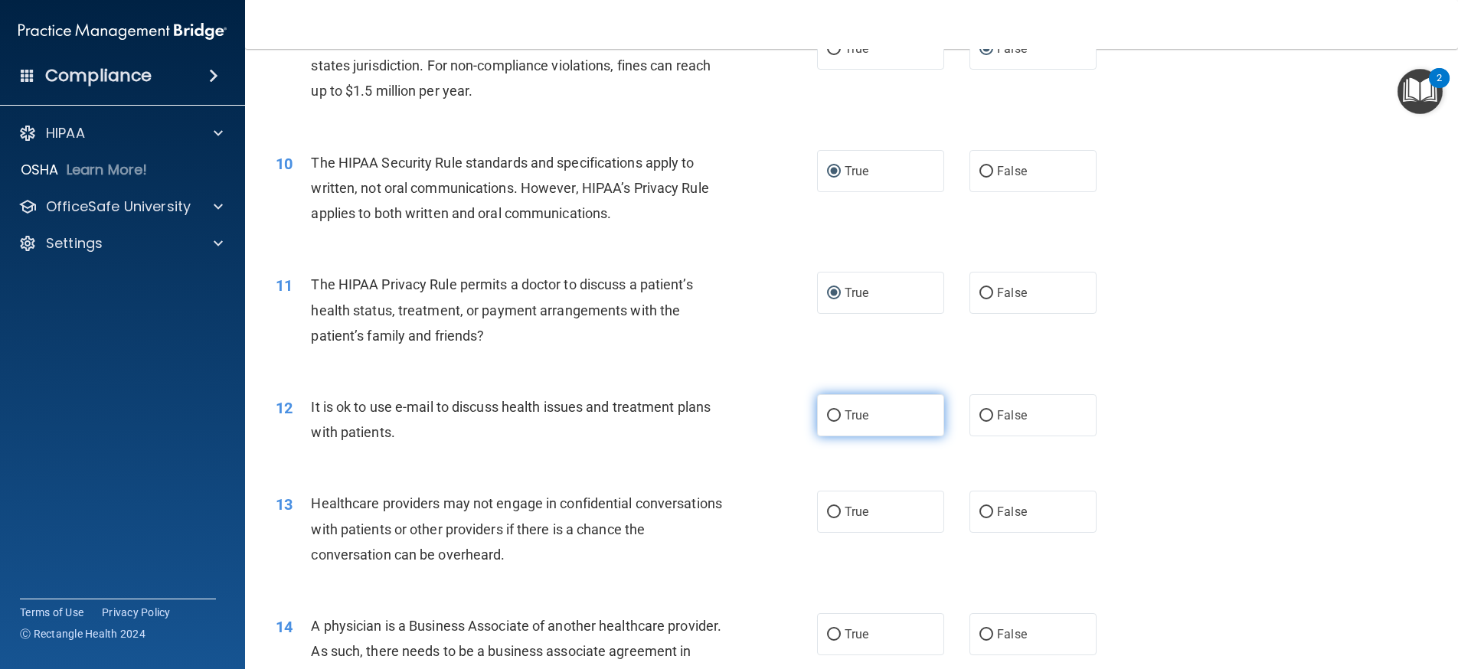
click at [832, 418] on input "True" at bounding box center [834, 415] width 14 height 11
radio input "true"
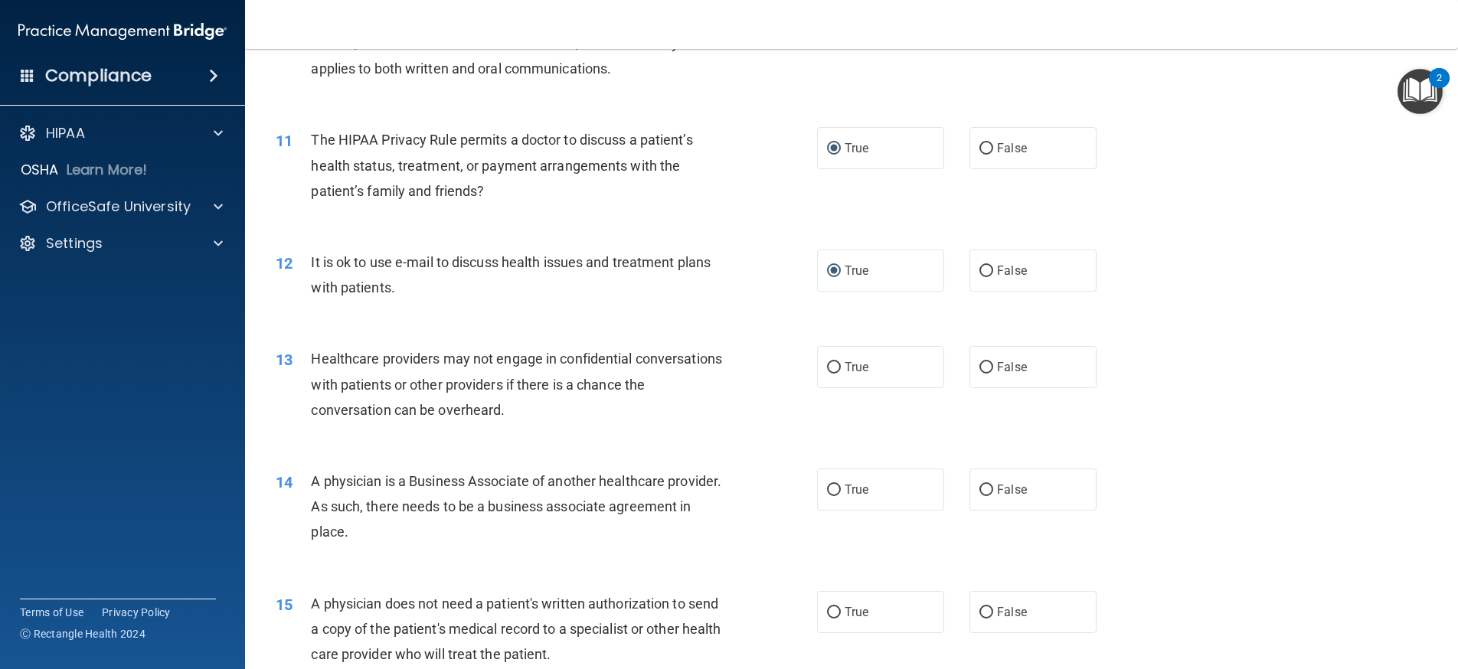
scroll to position [1148, 0]
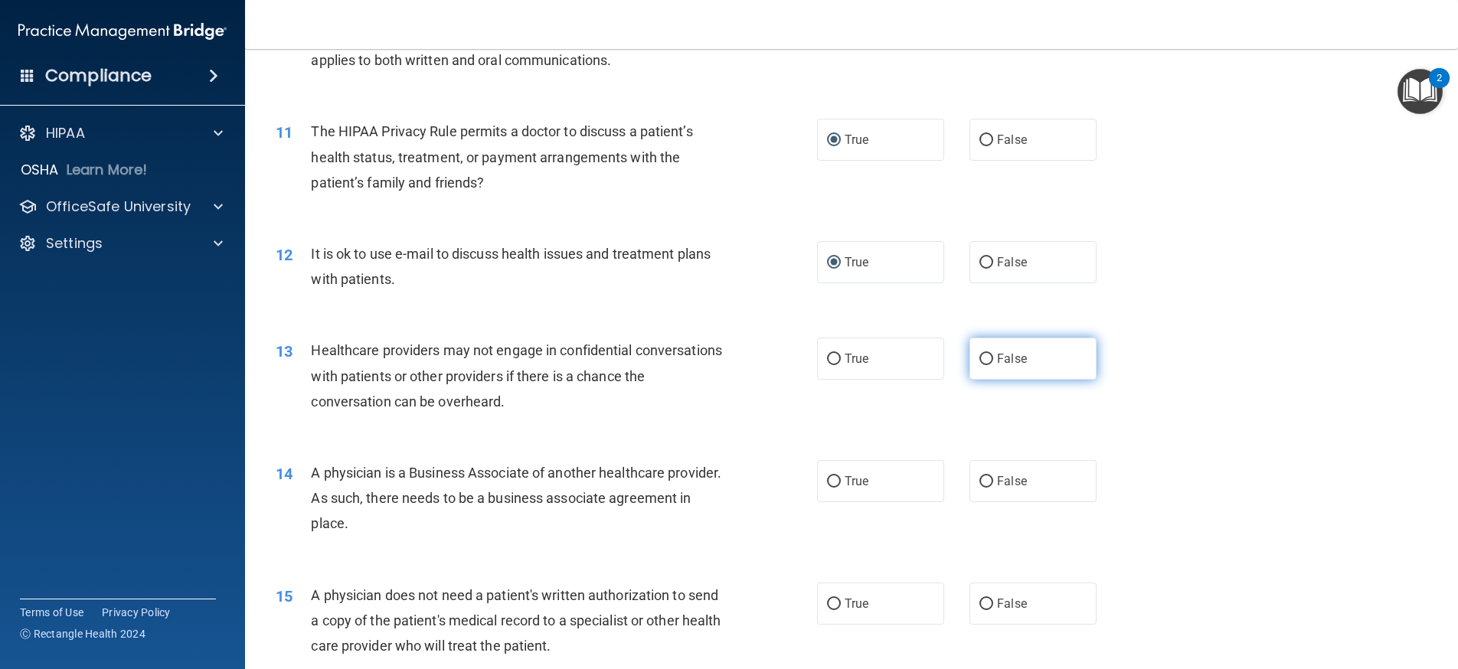
click at [979, 356] on input "False" at bounding box center [986, 359] width 14 height 11
radio input "true"
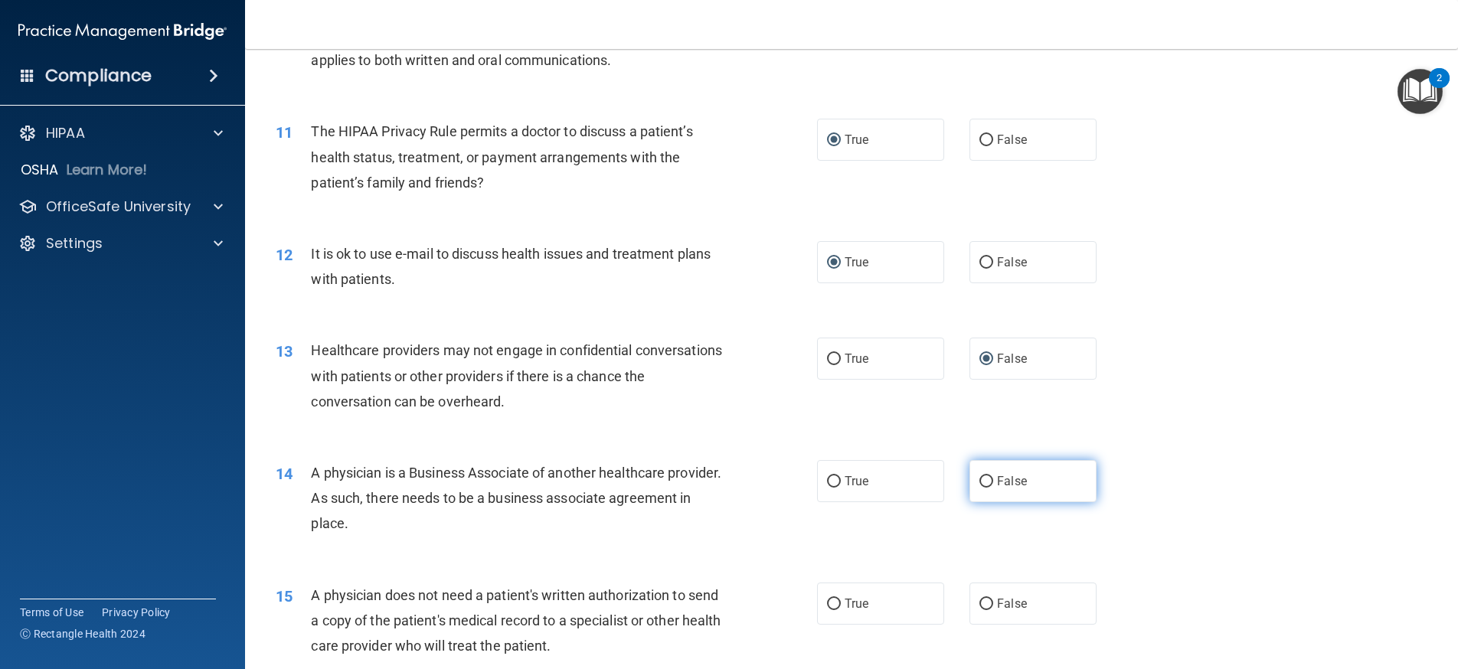
click at [978, 473] on label "False" at bounding box center [1032, 481] width 127 height 42
click at [979, 476] on input "False" at bounding box center [986, 481] width 14 height 11
radio input "true"
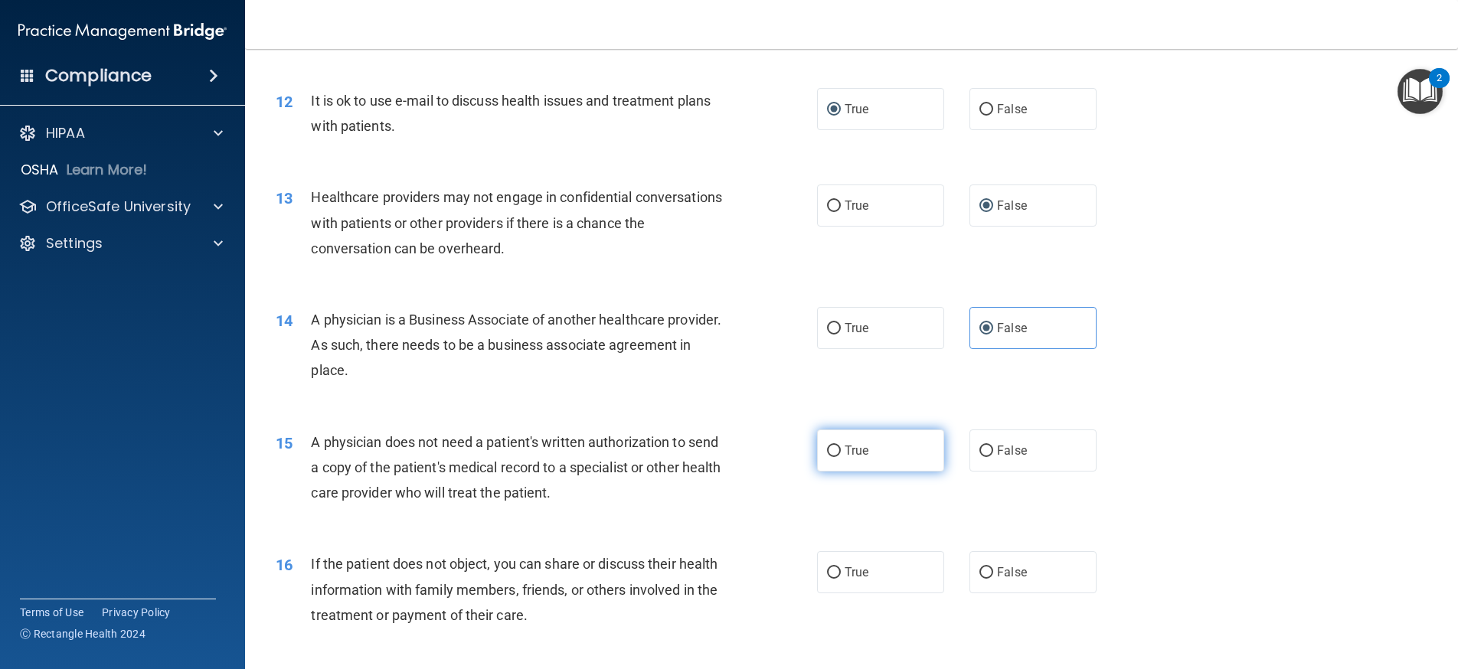
click at [828, 446] on input "True" at bounding box center [834, 451] width 14 height 11
radio input "true"
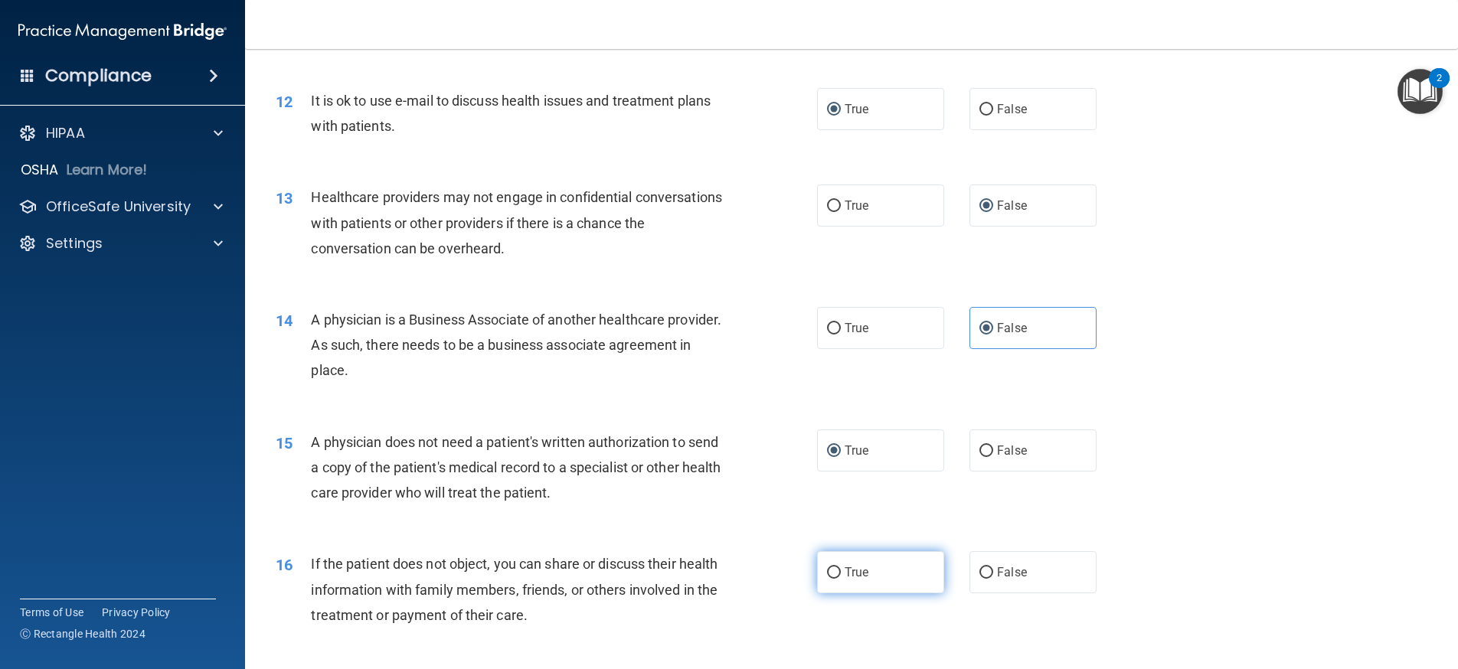
click at [830, 571] on input "True" at bounding box center [834, 572] width 14 height 11
radio input "true"
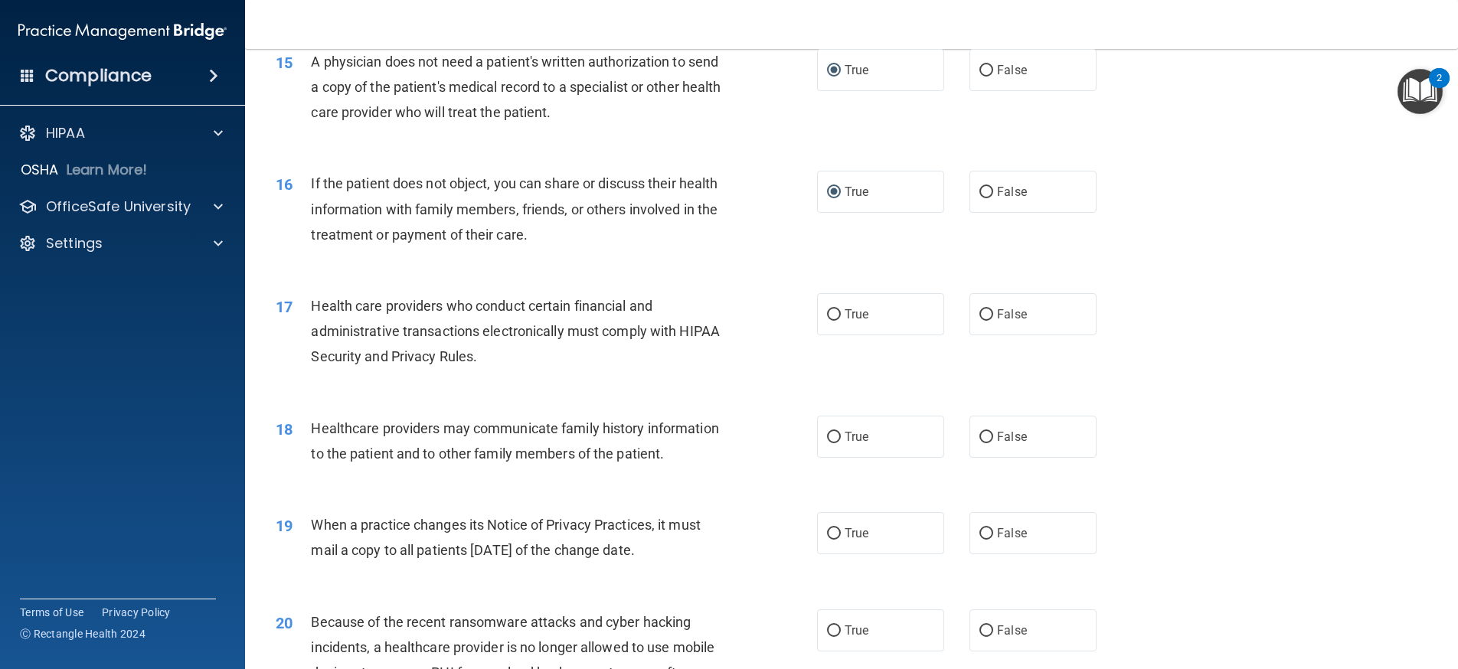
scroll to position [1684, 0]
click at [827, 309] on input "True" at bounding box center [834, 312] width 14 height 11
radio input "true"
click at [982, 432] on input "False" at bounding box center [986, 435] width 14 height 11
radio input "true"
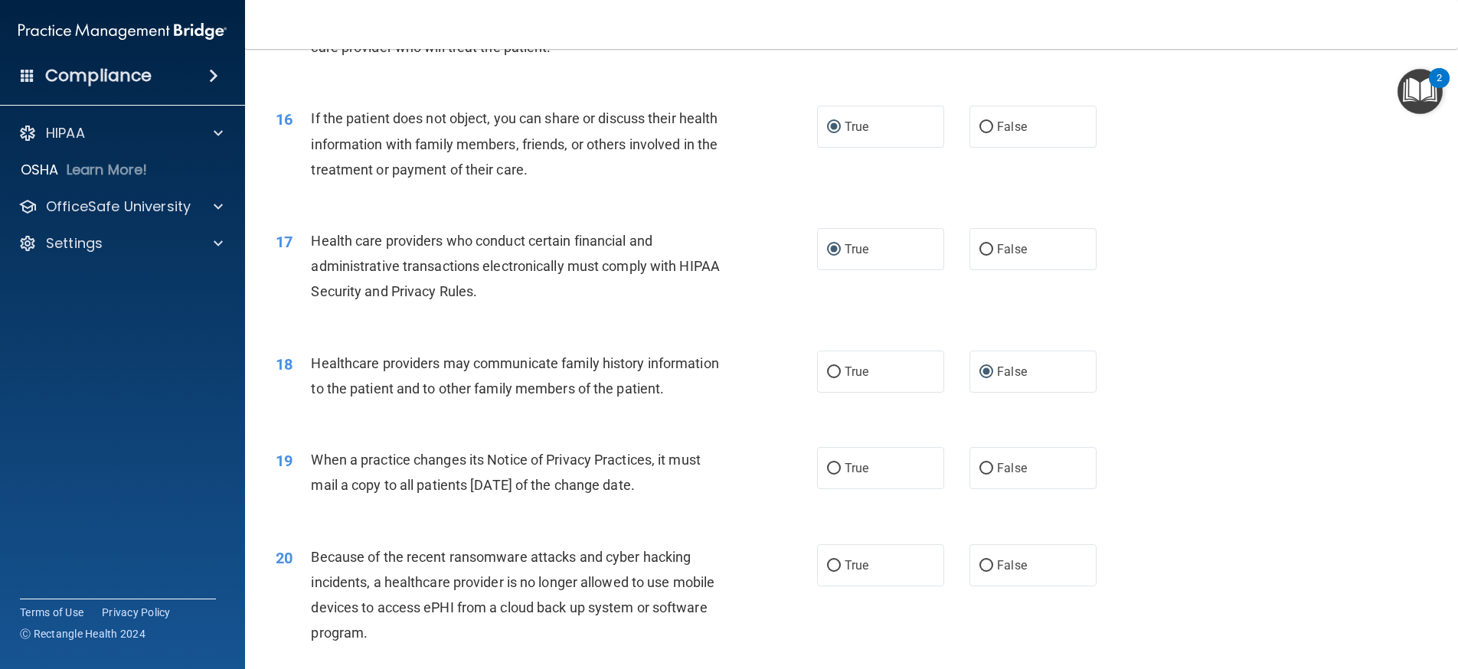
scroll to position [1837, 0]
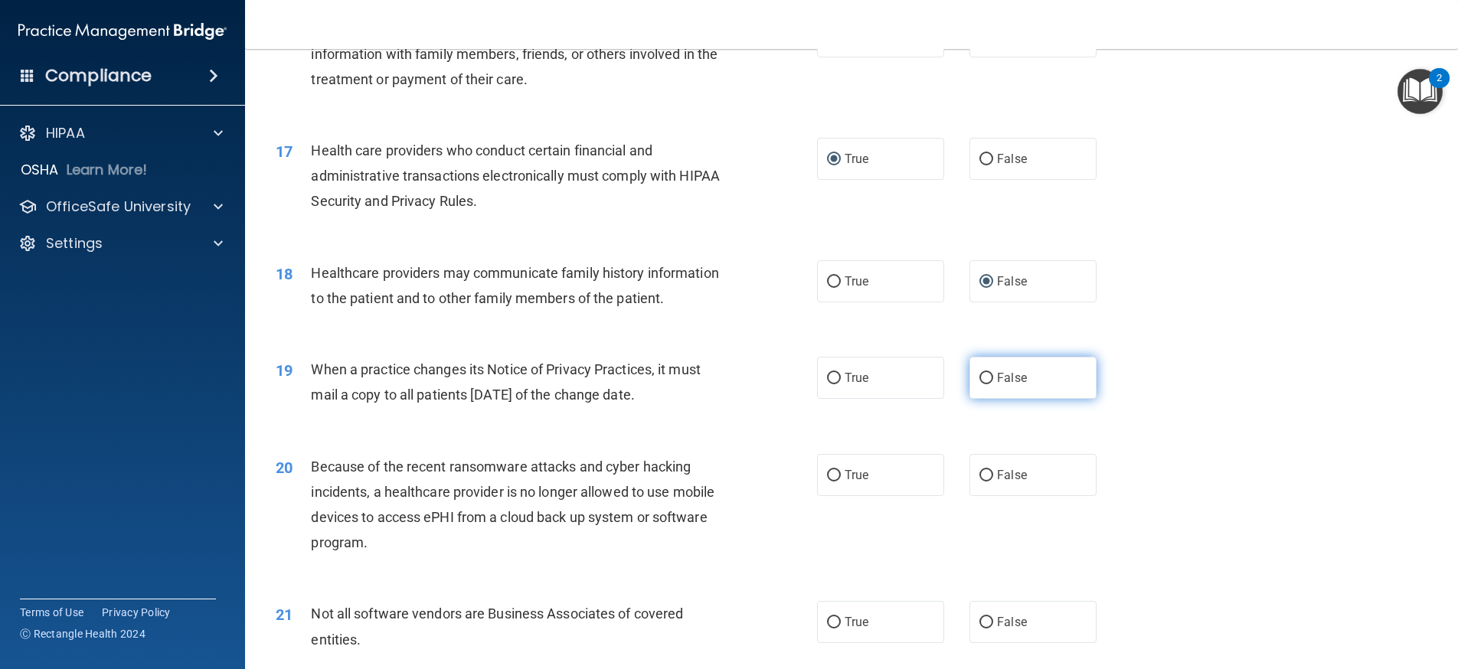
click at [979, 384] on input "False" at bounding box center [986, 378] width 14 height 11
radio input "true"
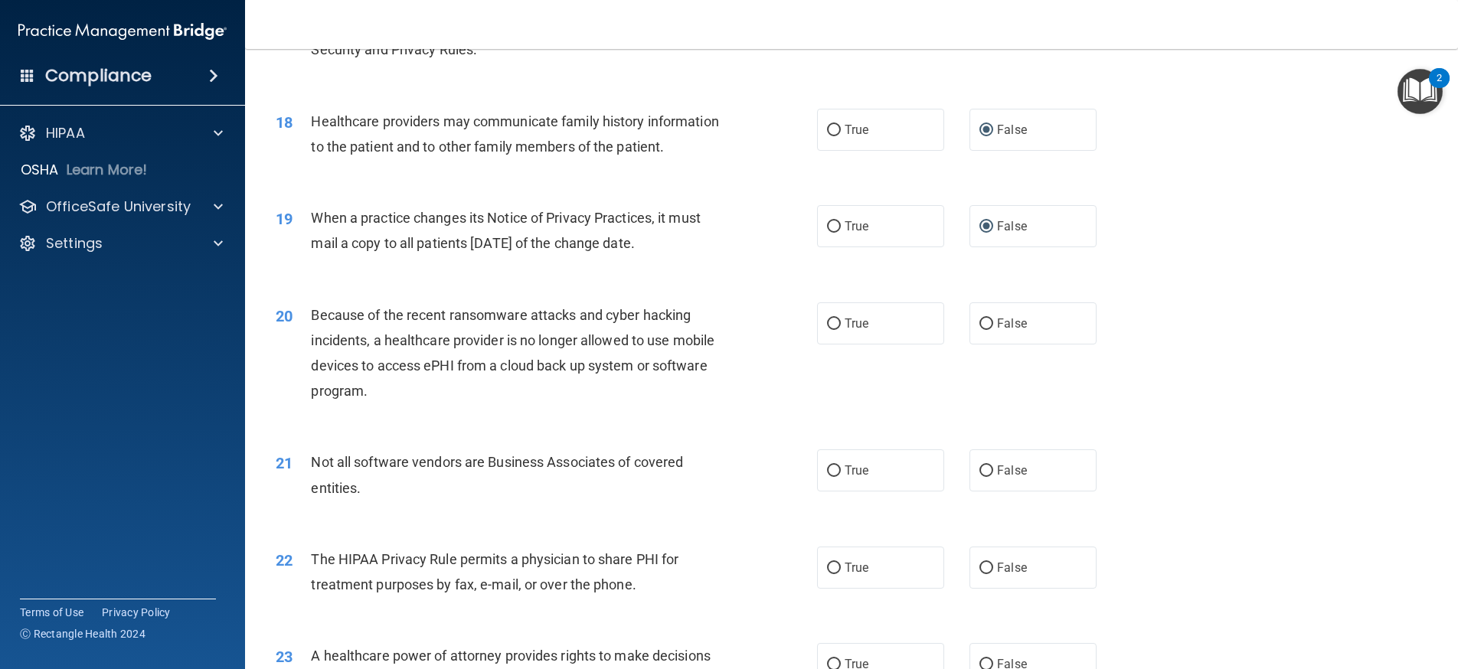
scroll to position [1991, 0]
click at [981, 328] on input "False" at bounding box center [986, 322] width 14 height 11
radio input "true"
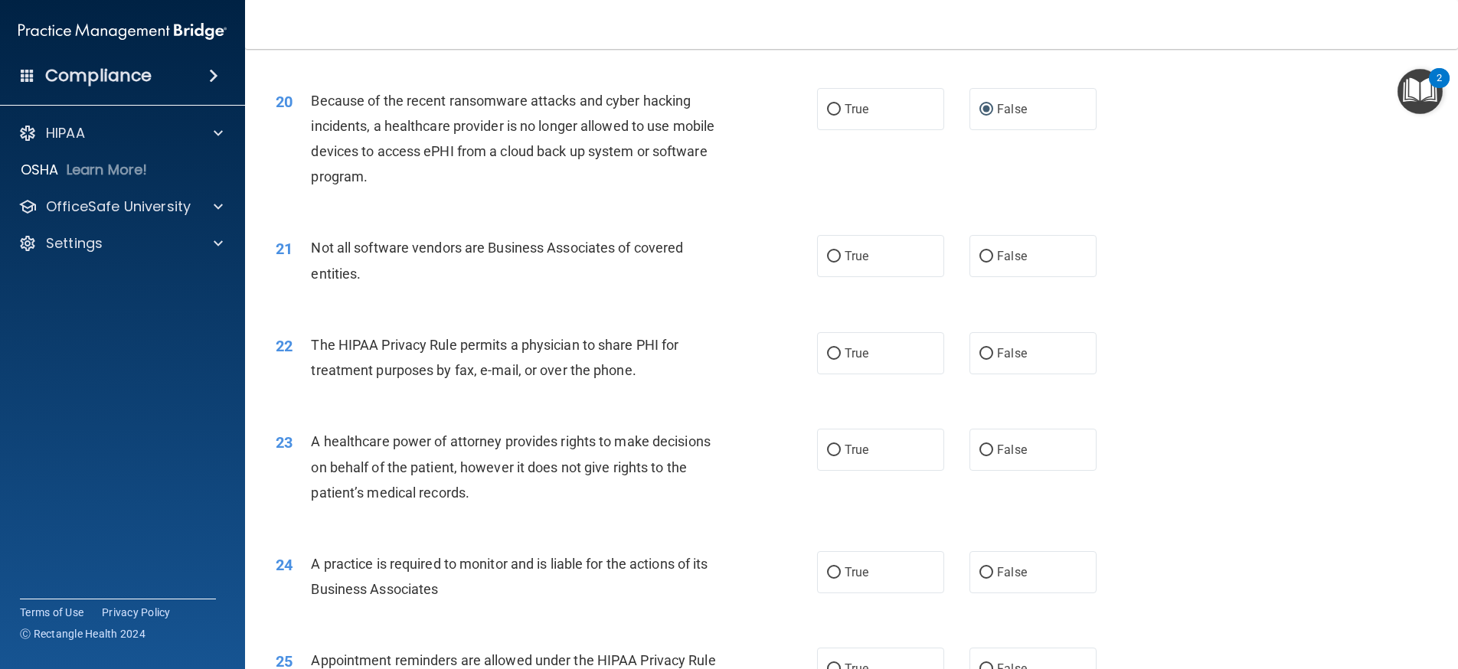
scroll to position [2220, 0]
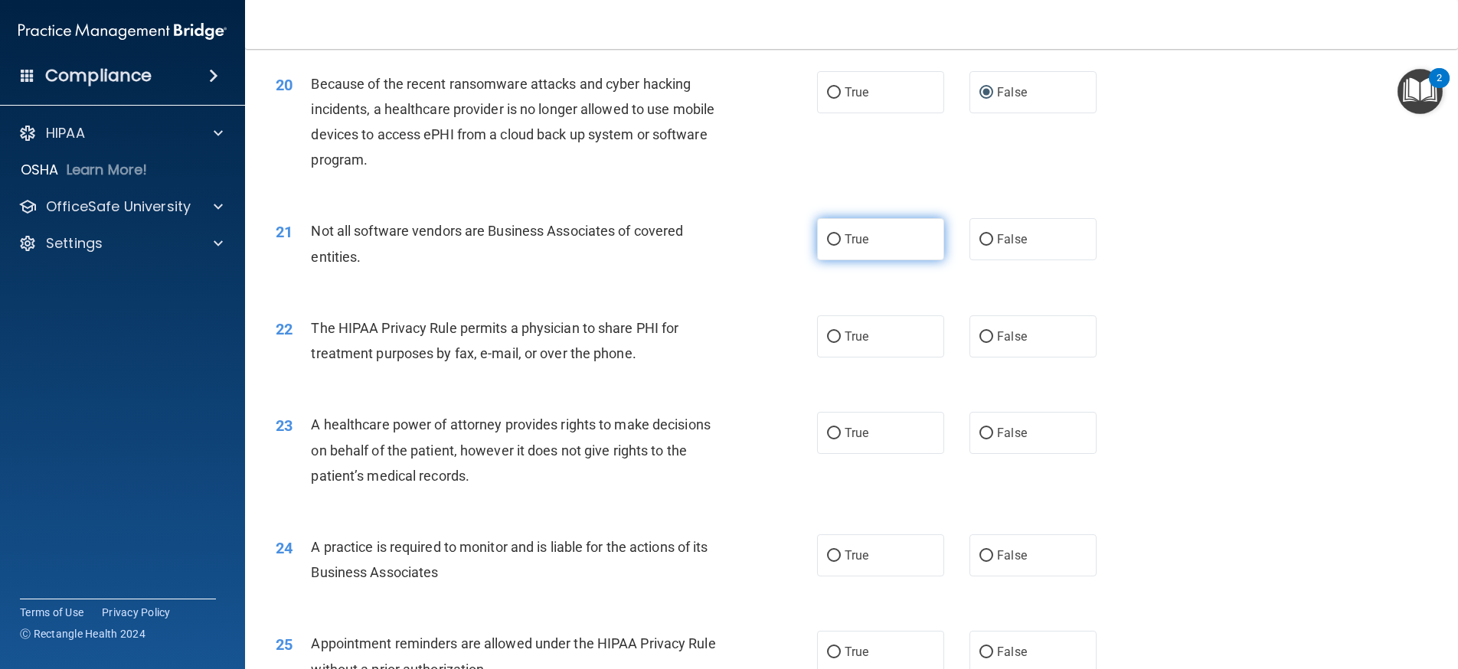
click at [828, 246] on input "True" at bounding box center [834, 239] width 14 height 11
radio input "true"
click at [828, 343] on input "True" at bounding box center [834, 337] width 14 height 11
radio input "true"
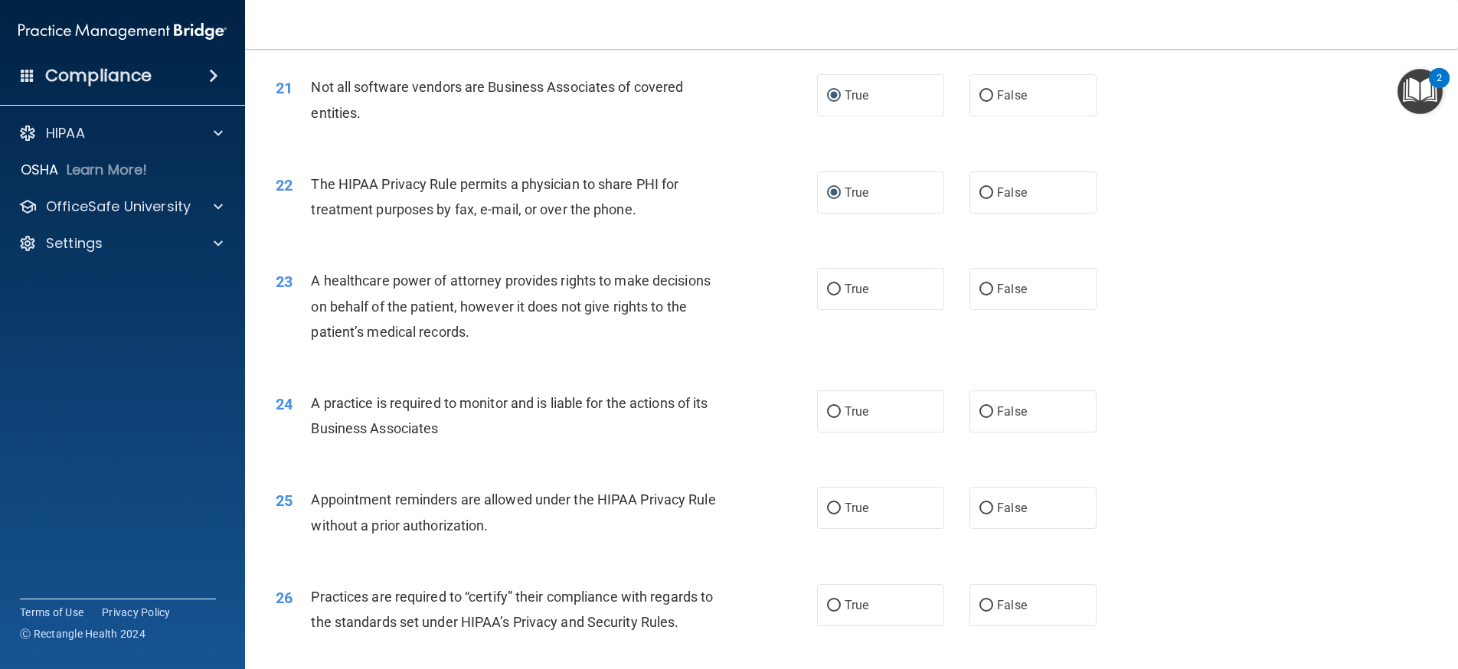
scroll to position [2373, 0]
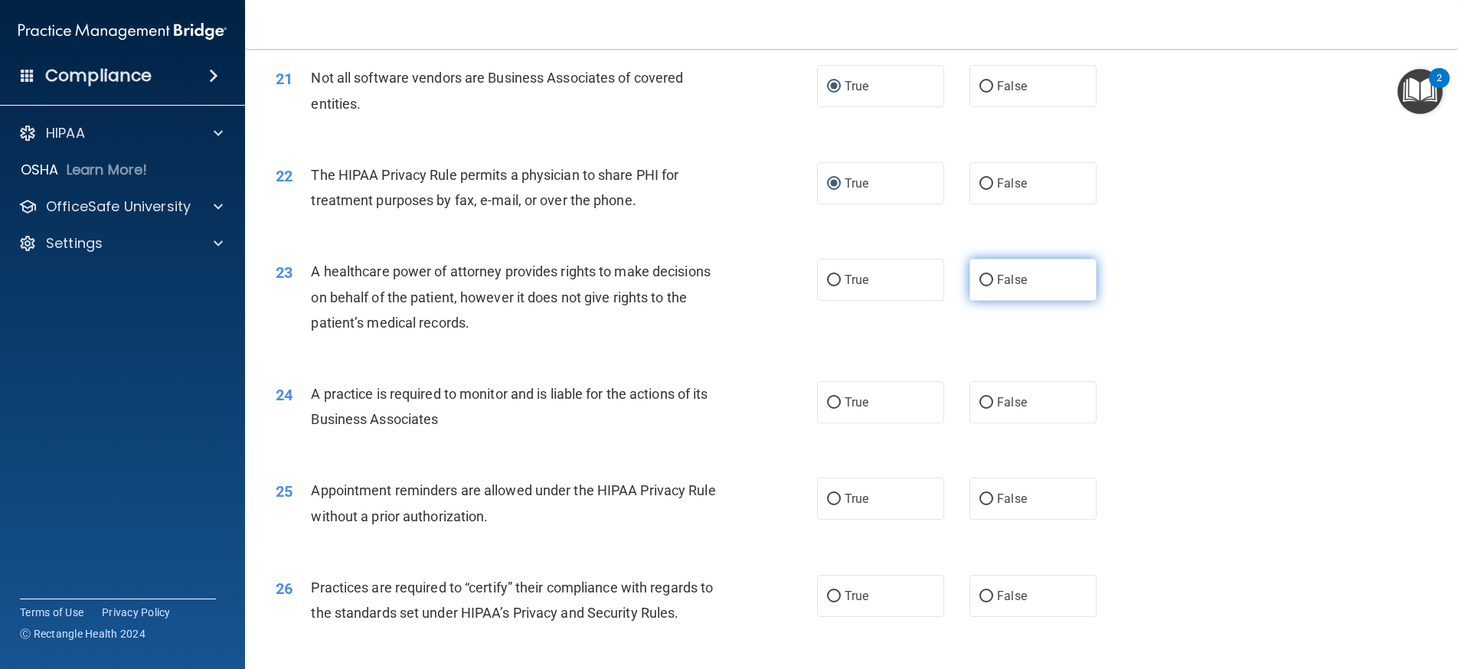
click at [979, 286] on input "False" at bounding box center [986, 280] width 14 height 11
radio input "true"
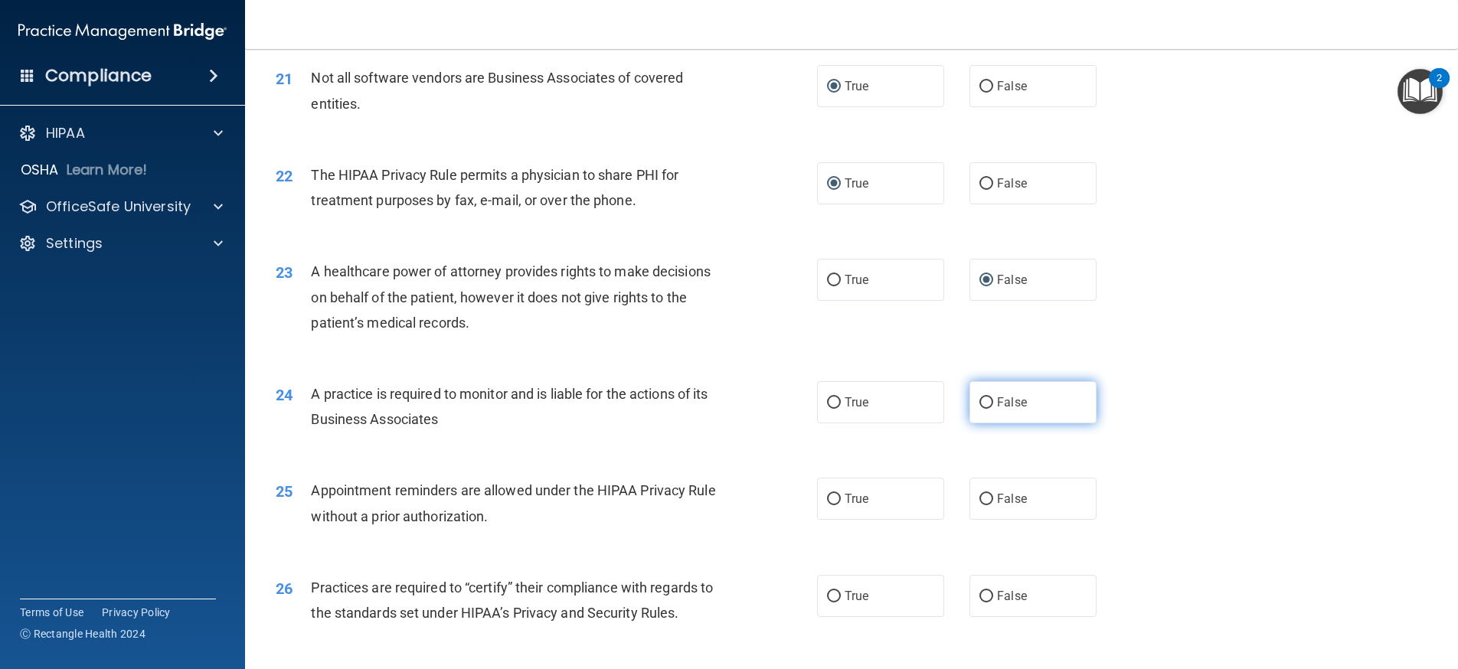
click at [979, 409] on input "False" at bounding box center [986, 402] width 14 height 11
radio input "true"
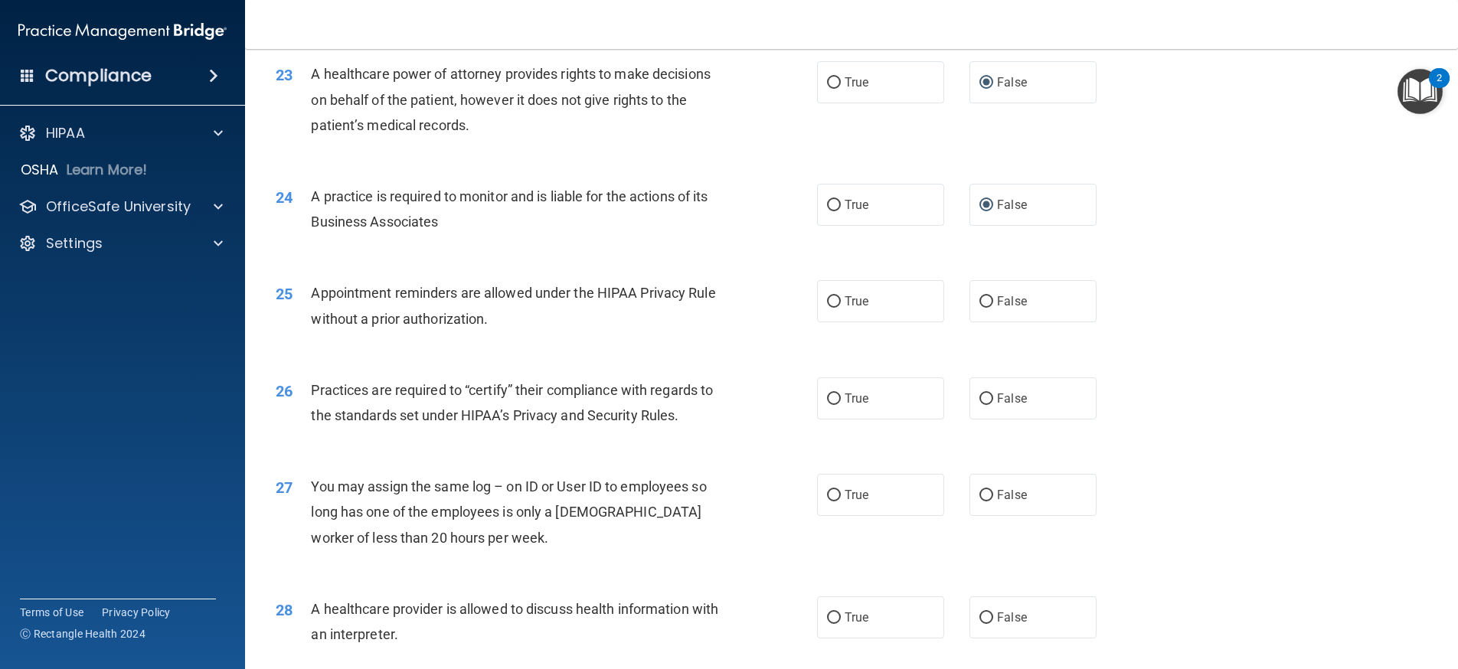
scroll to position [2603, 0]
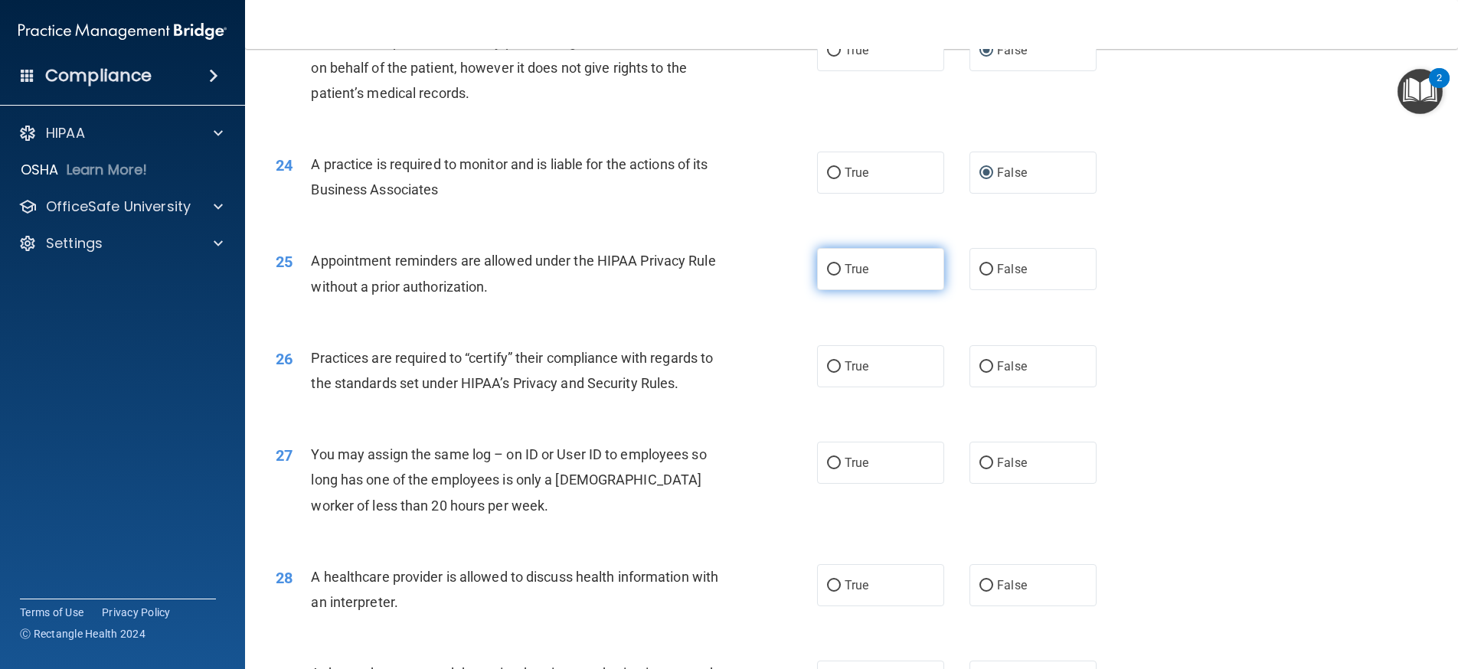
click at [831, 276] on input "True" at bounding box center [834, 269] width 14 height 11
radio input "true"
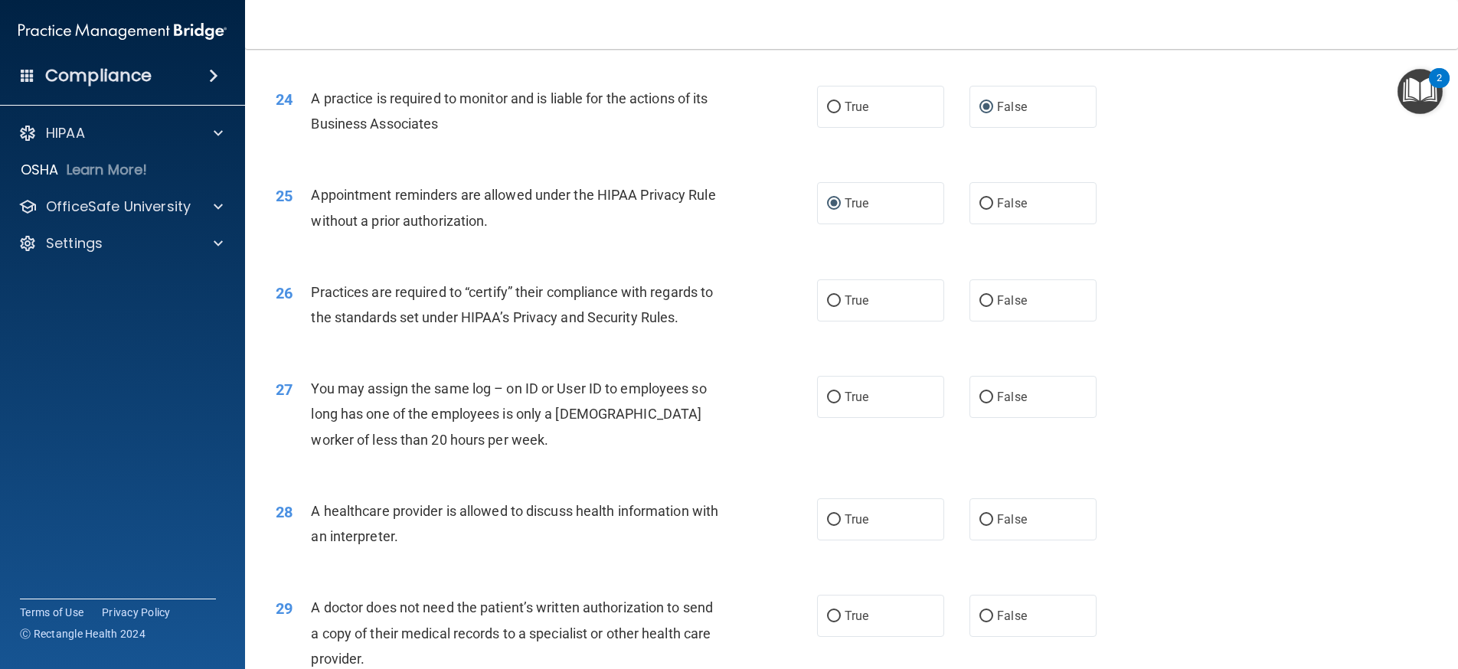
scroll to position [2756, 0]
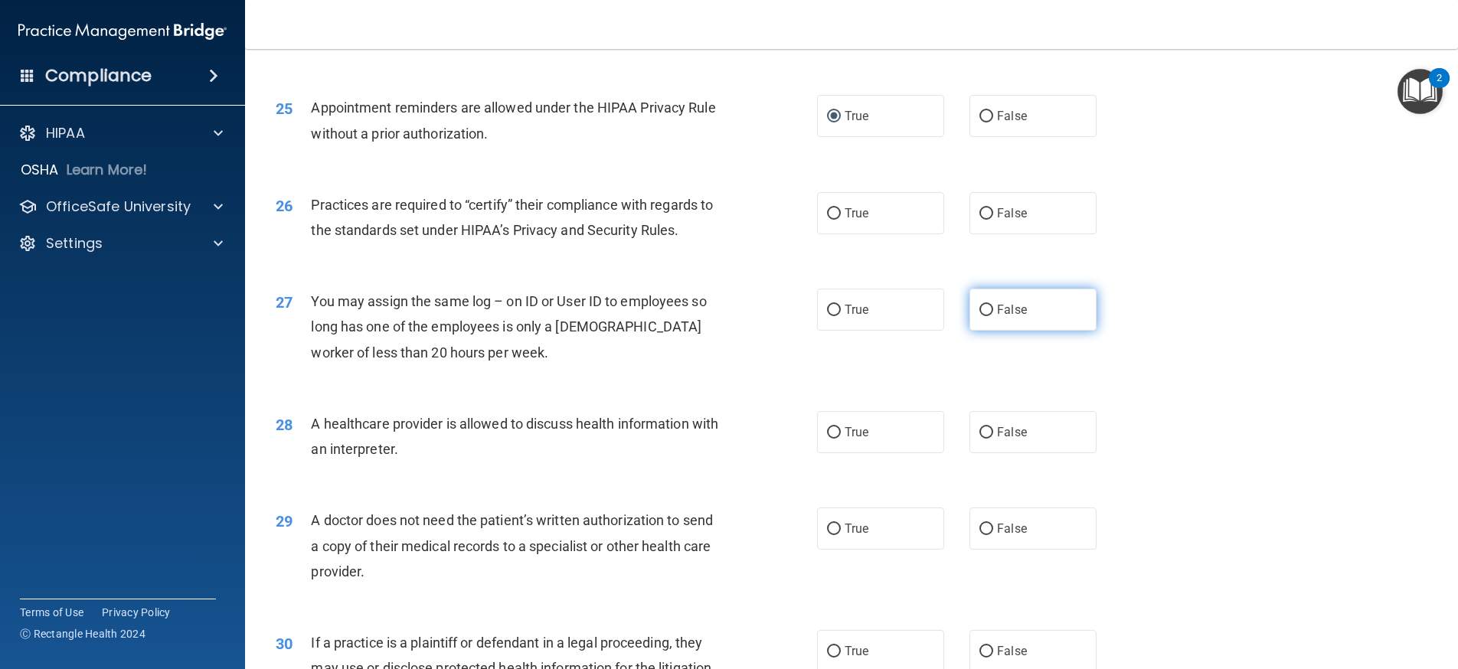
click at [979, 316] on input "False" at bounding box center [986, 310] width 14 height 11
radio input "true"
click at [833, 220] on input "True" at bounding box center [834, 213] width 14 height 11
radio input "true"
click at [833, 220] on input "True" at bounding box center [834, 213] width 14 height 11
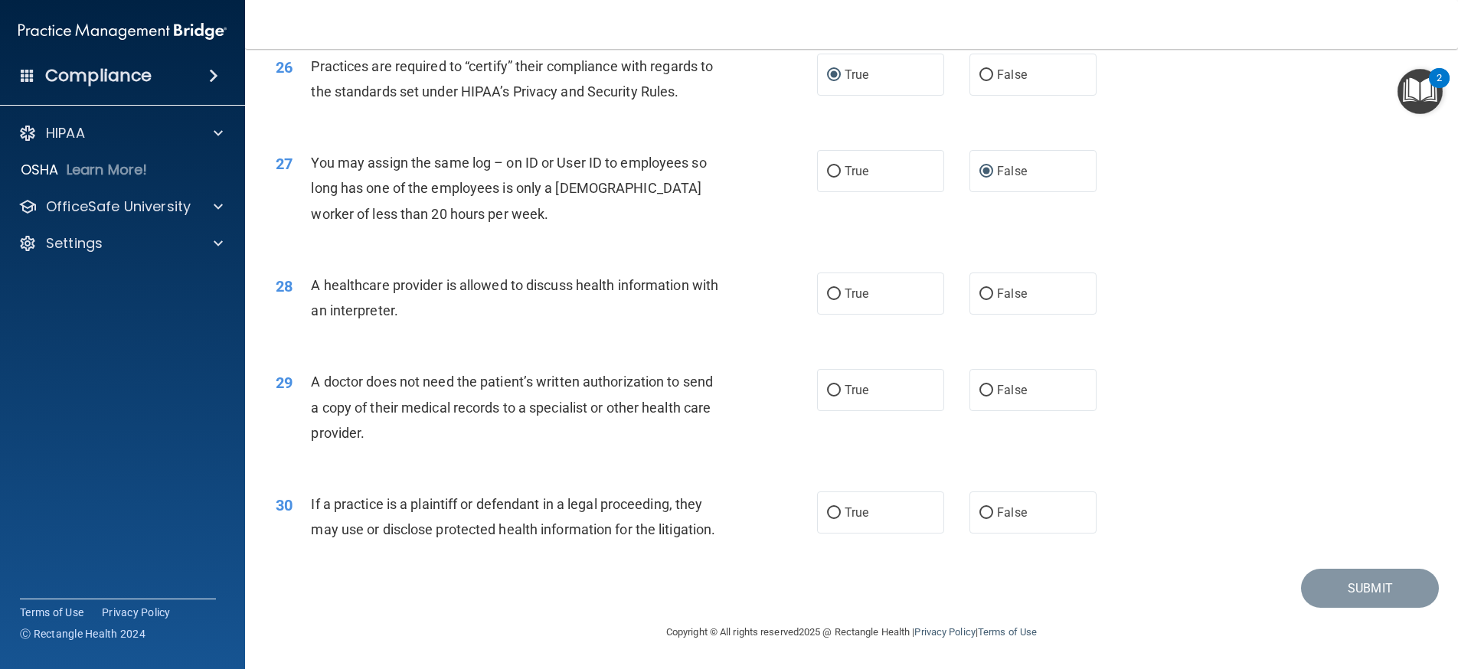
scroll to position [2909, 0]
click at [831, 300] on input "True" at bounding box center [834, 294] width 14 height 11
radio input "true"
click at [979, 397] on input "False" at bounding box center [986, 390] width 14 height 11
radio input "true"
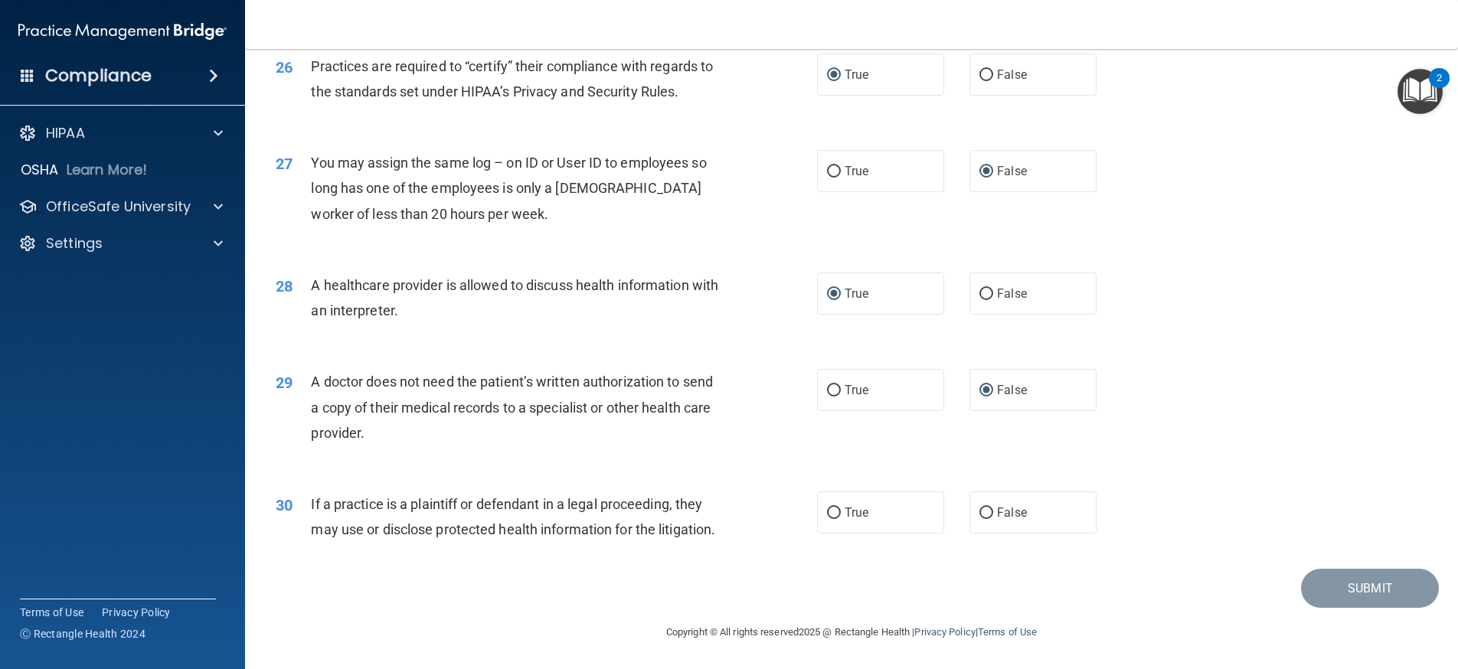
scroll to position [2945, 0]
click at [827, 508] on input "True" at bounding box center [834, 513] width 14 height 11
radio input "true"
click at [1364, 585] on button "Submit" at bounding box center [1370, 588] width 138 height 39
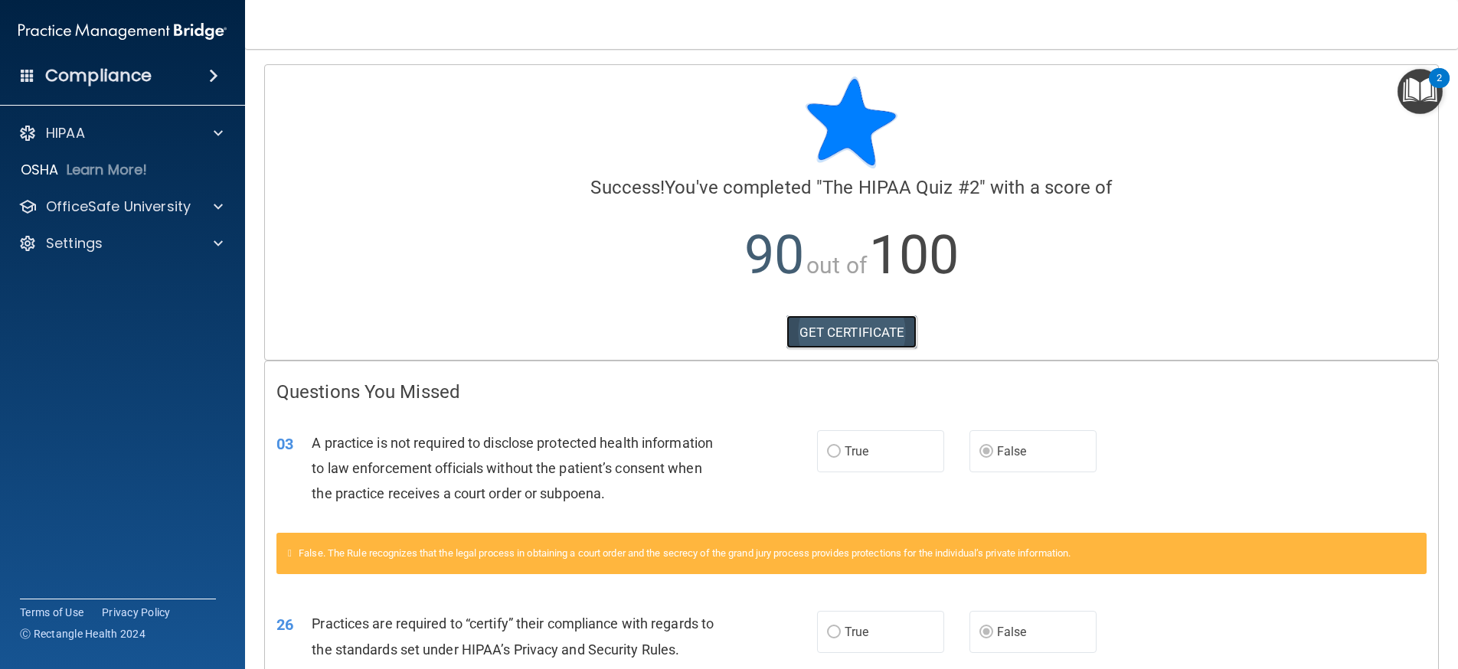
click at [832, 336] on link "GET CERTIFICATE" at bounding box center [851, 332] width 131 height 34
click at [1419, 87] on img "Open Resource Center, 2 new notifications" at bounding box center [1419, 91] width 45 height 45
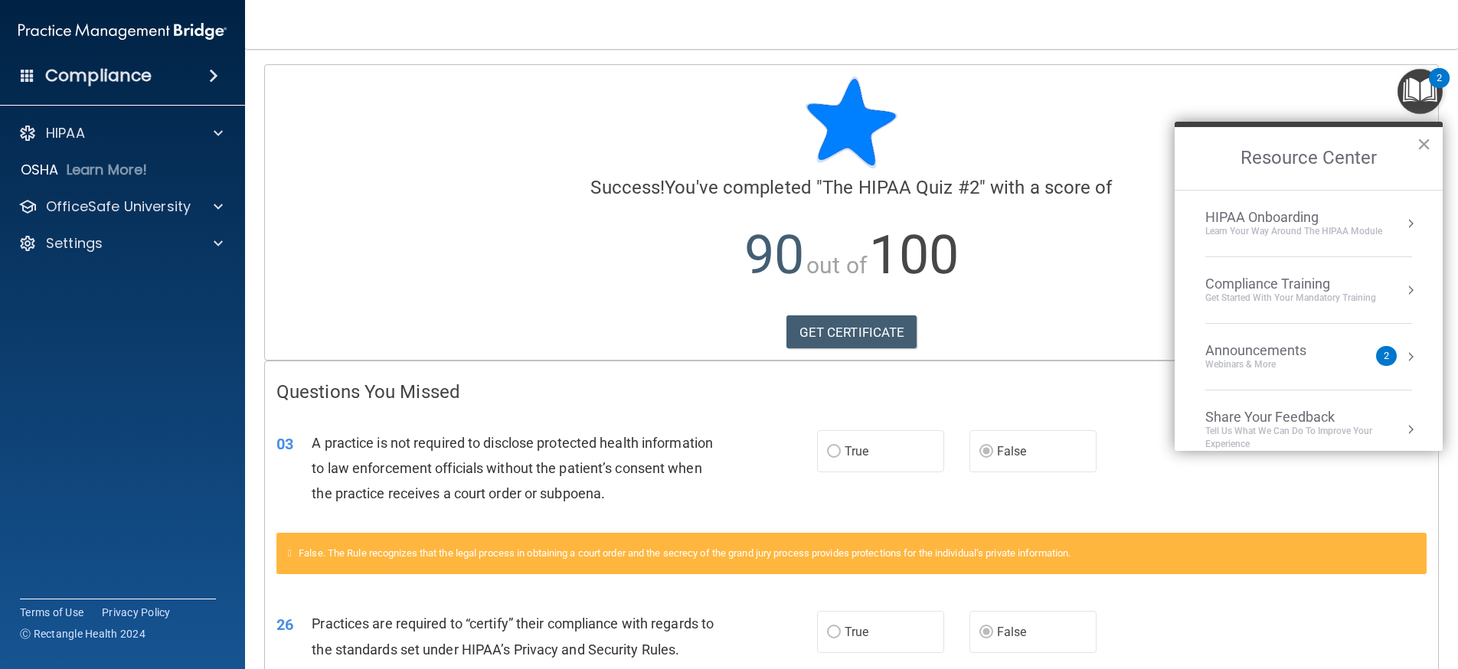
click at [1325, 371] on li "Announcements Webinars & More 2" at bounding box center [1308, 357] width 207 height 67
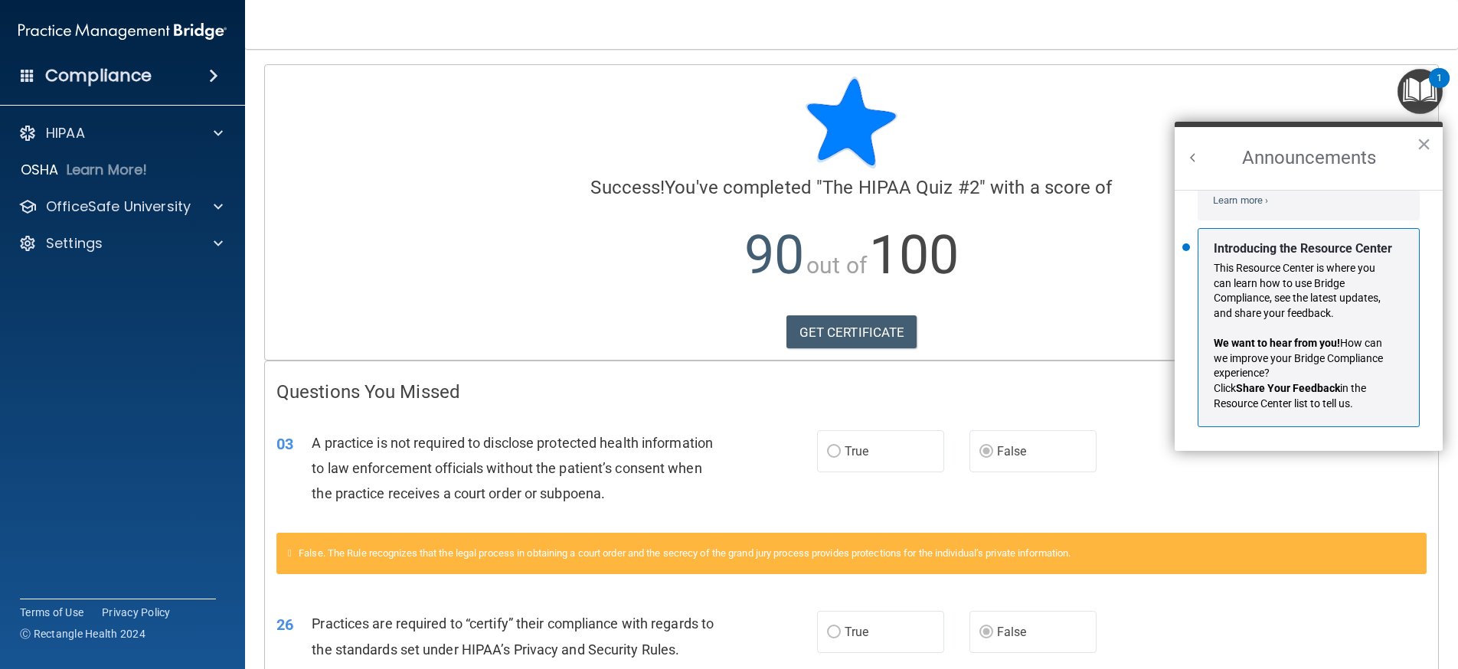
scroll to position [269, 0]
click at [1189, 165] on button "Back to Resource Center Home" at bounding box center [1192, 157] width 15 height 15
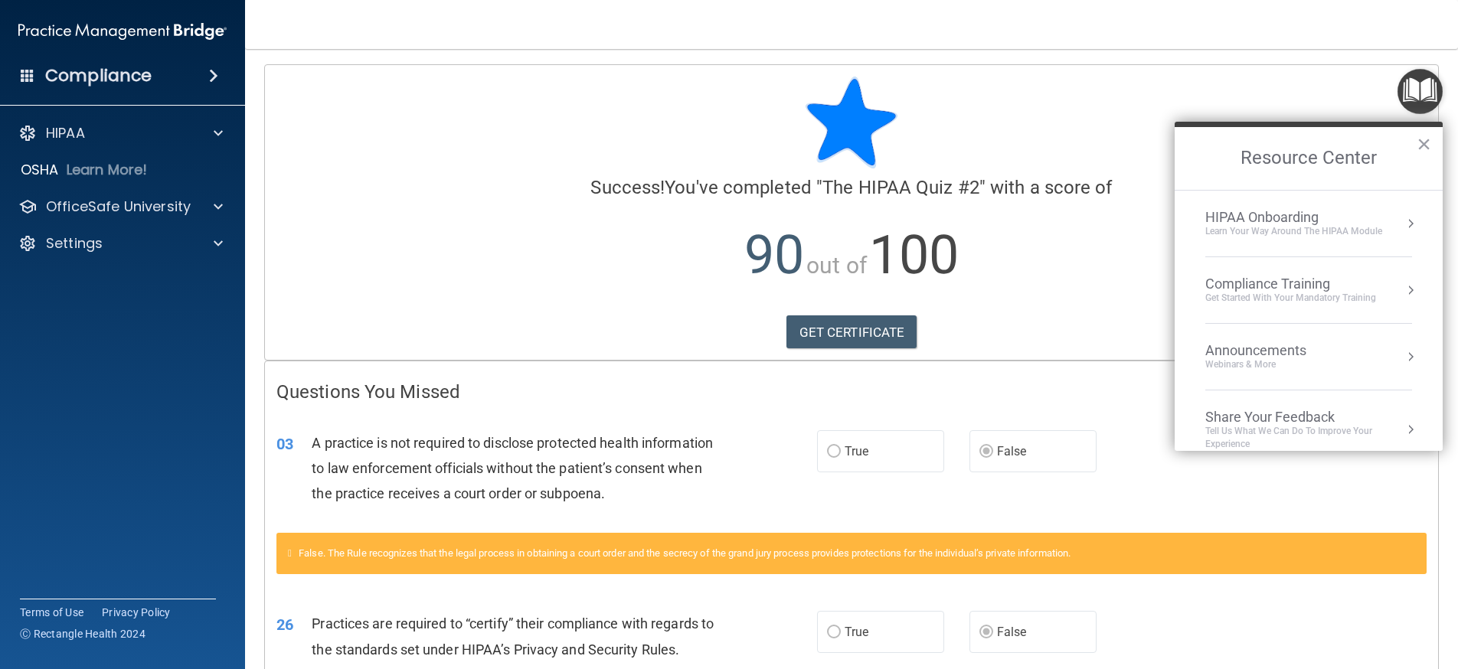
click at [1283, 293] on div "Get Started with your mandatory training" at bounding box center [1290, 298] width 171 height 13
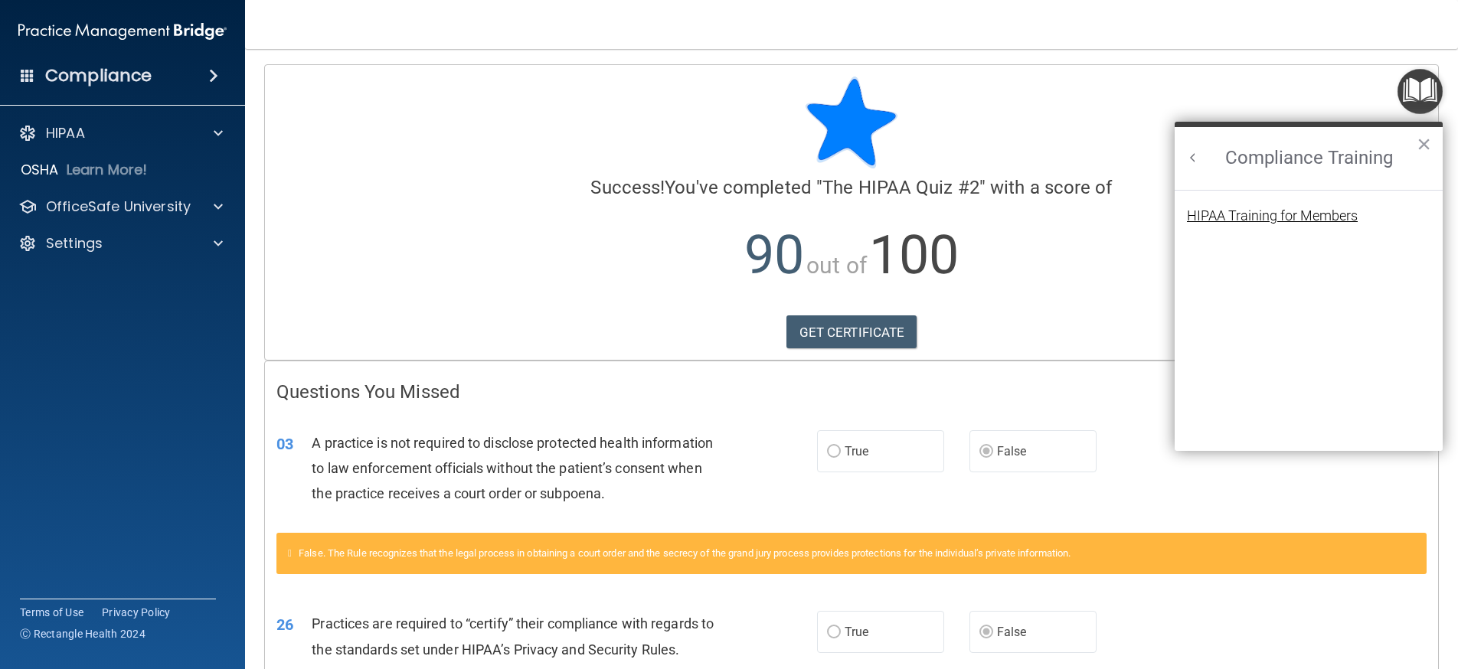
click at [1325, 217] on div "HIPAA Training for Members" at bounding box center [1272, 216] width 171 height 14
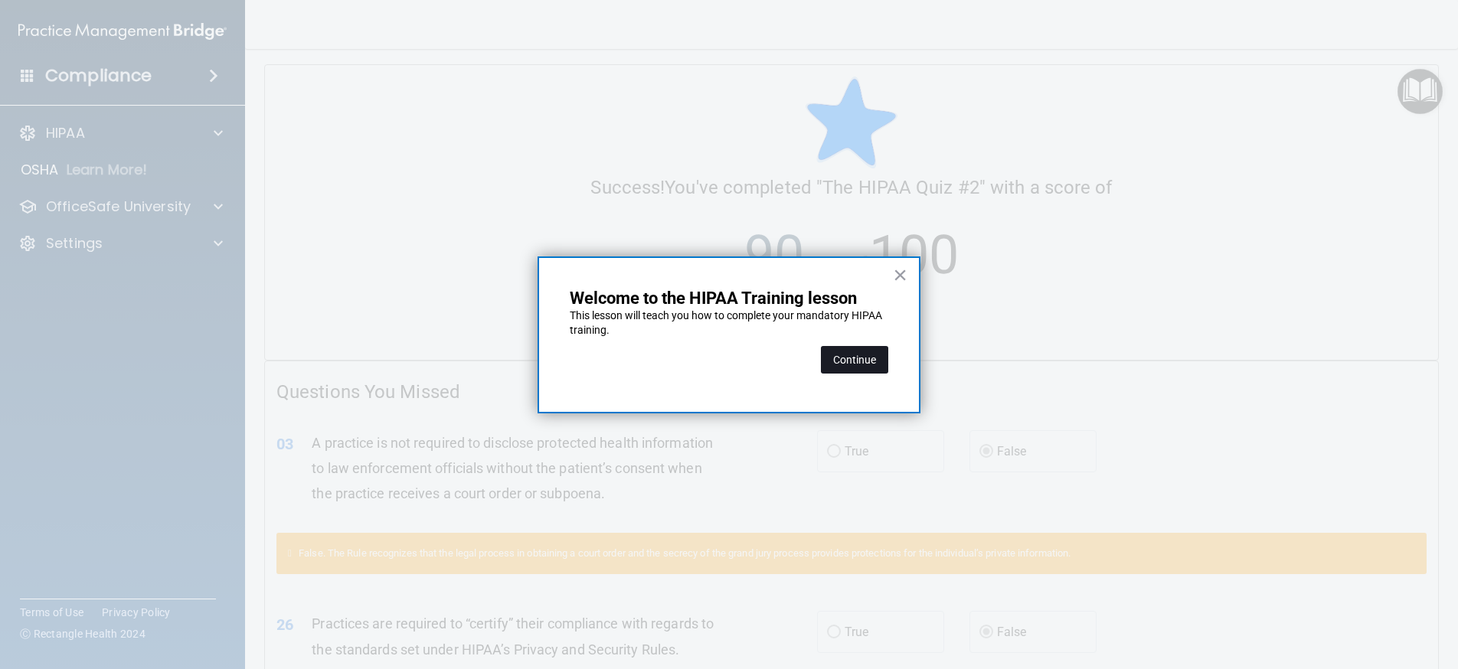
click at [865, 358] on button "Continue" at bounding box center [854, 360] width 67 height 28
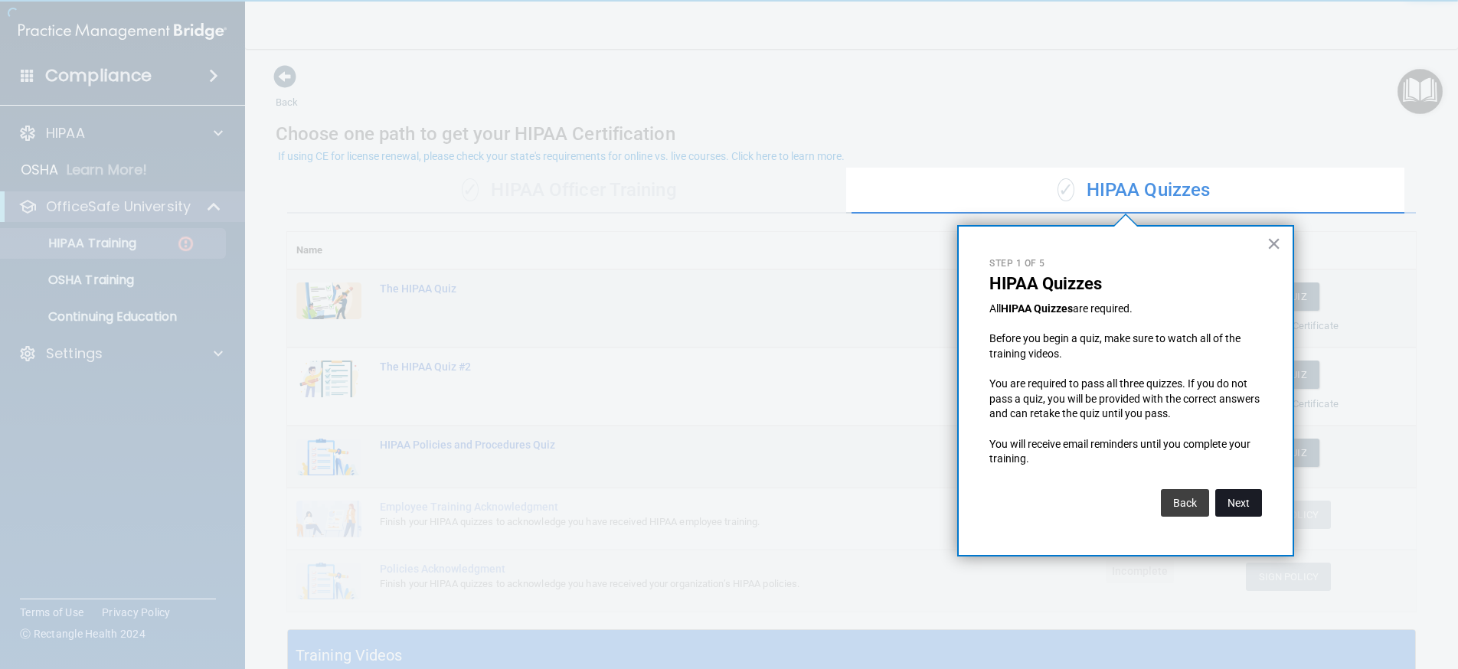
click at [1243, 505] on button "Next" at bounding box center [1238, 503] width 47 height 28
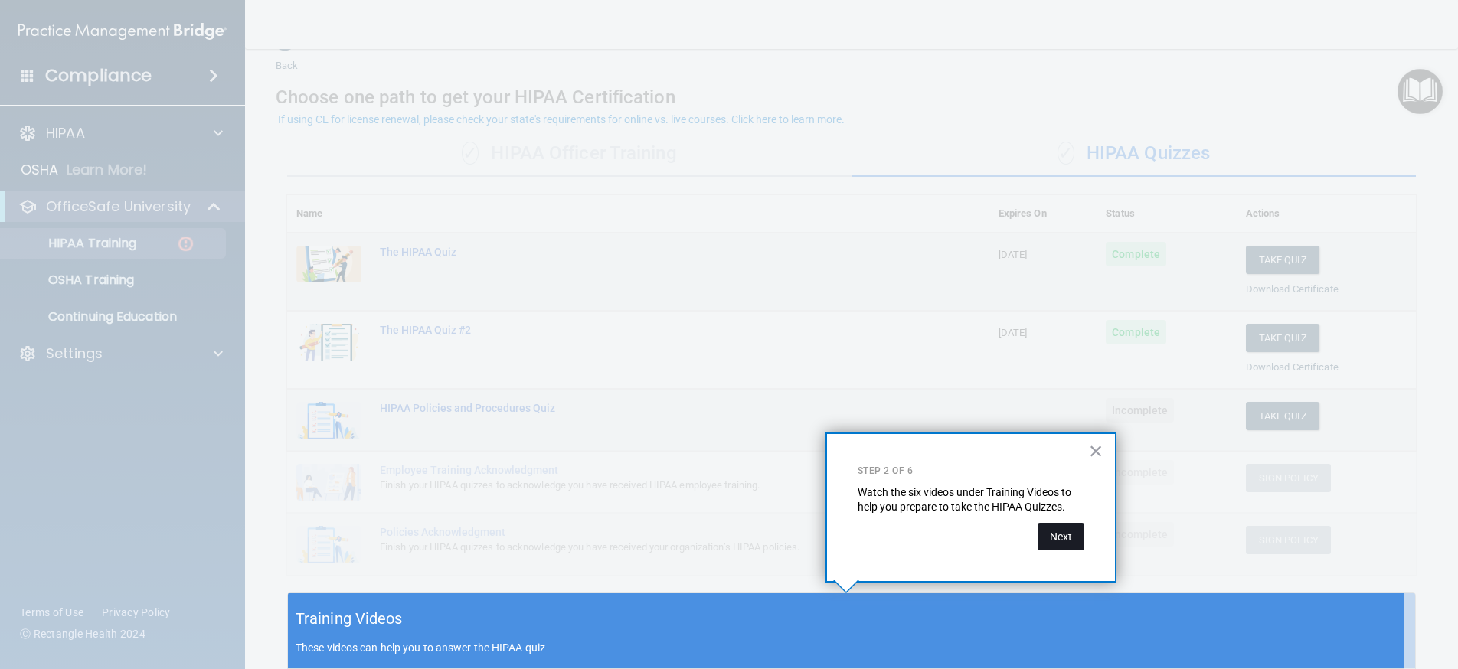
click at [1073, 533] on button "Next" at bounding box center [1060, 537] width 47 height 28
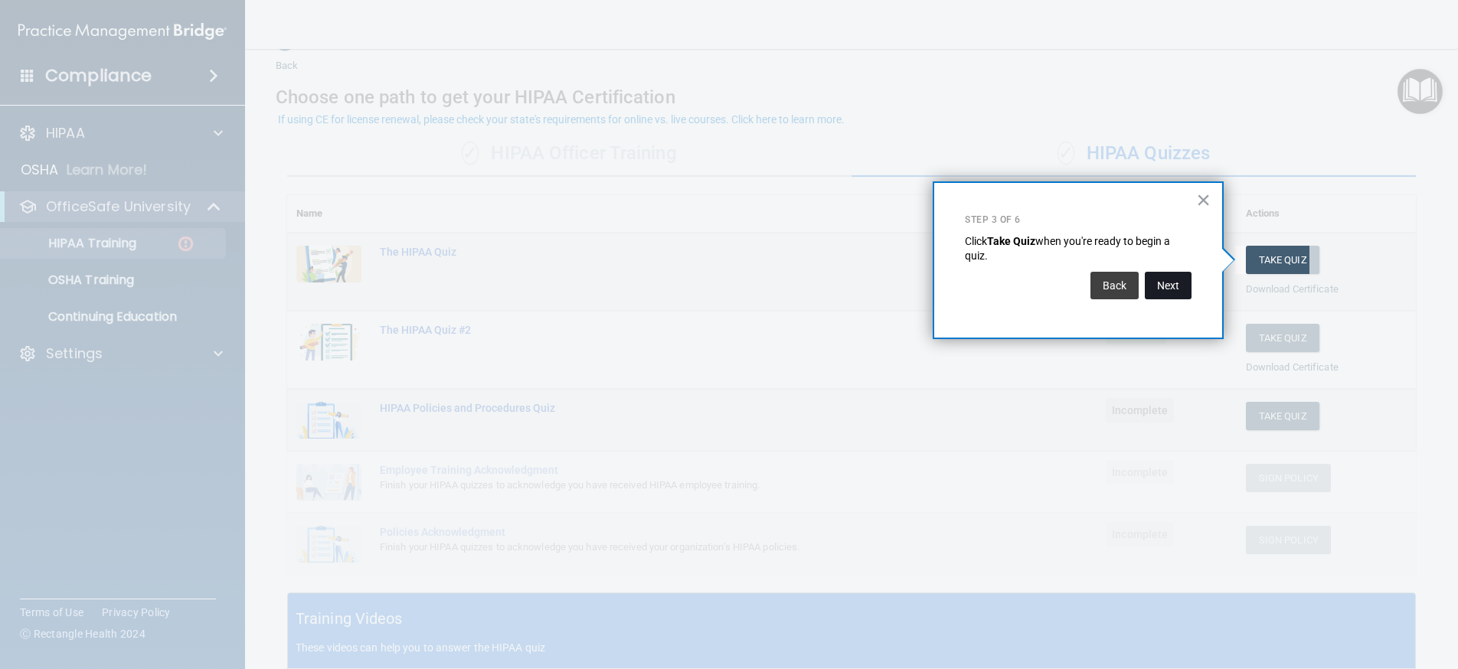
click at [1171, 286] on button "Next" at bounding box center [1168, 286] width 47 height 28
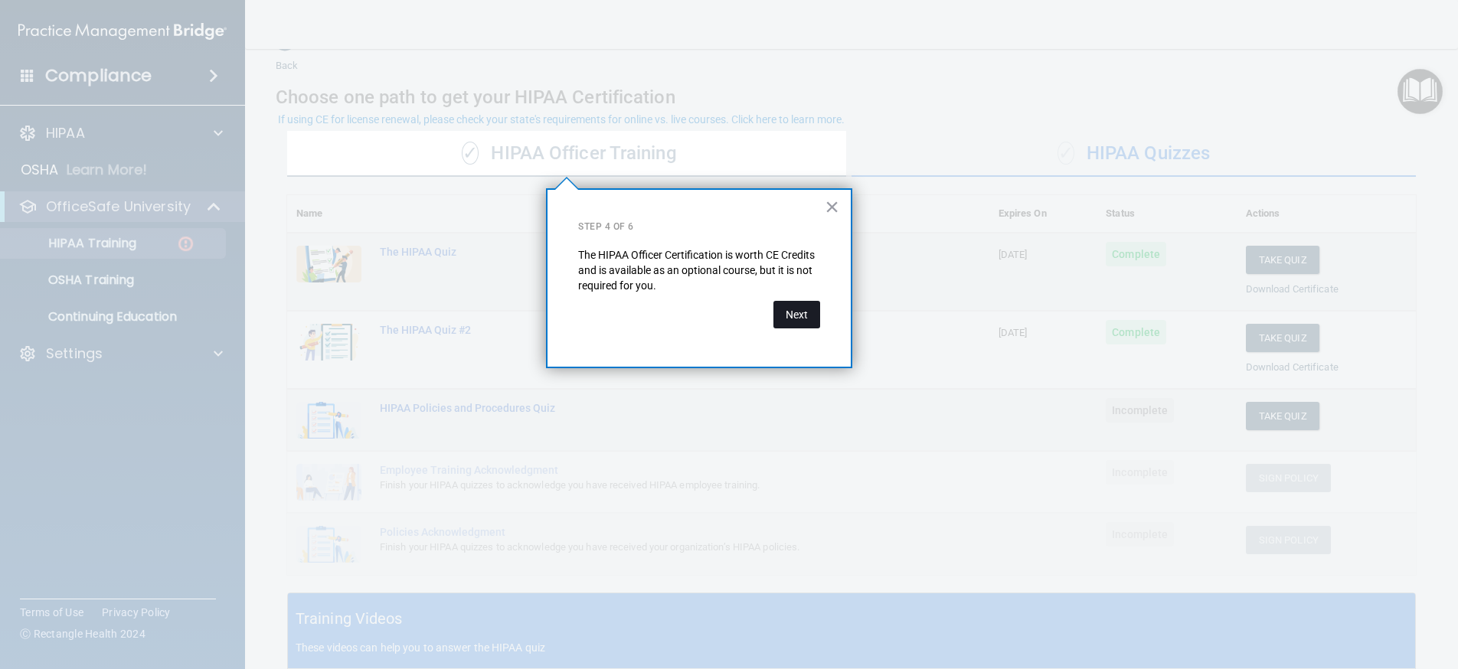
click at [793, 315] on button "Next" at bounding box center [796, 315] width 47 height 28
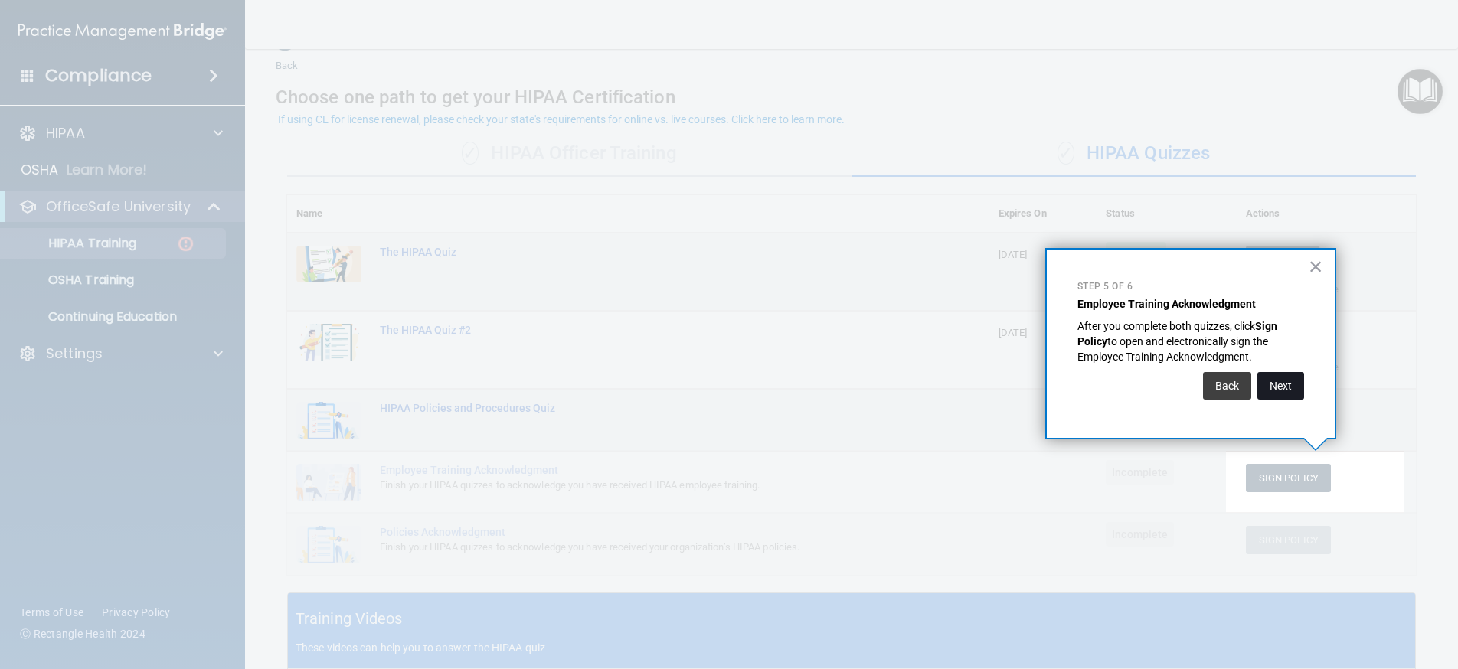
click at [1289, 386] on button "Next" at bounding box center [1280, 386] width 47 height 28
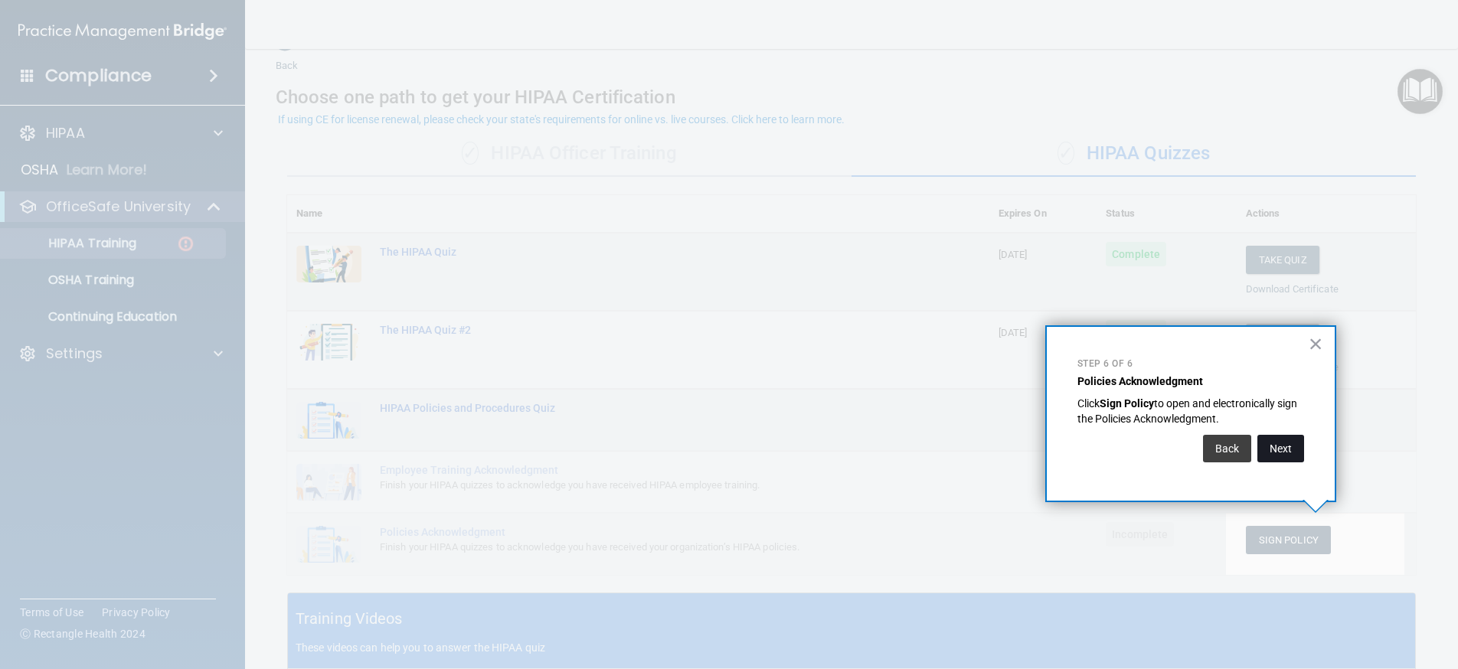
click at [1287, 447] on button "Next" at bounding box center [1280, 449] width 47 height 28
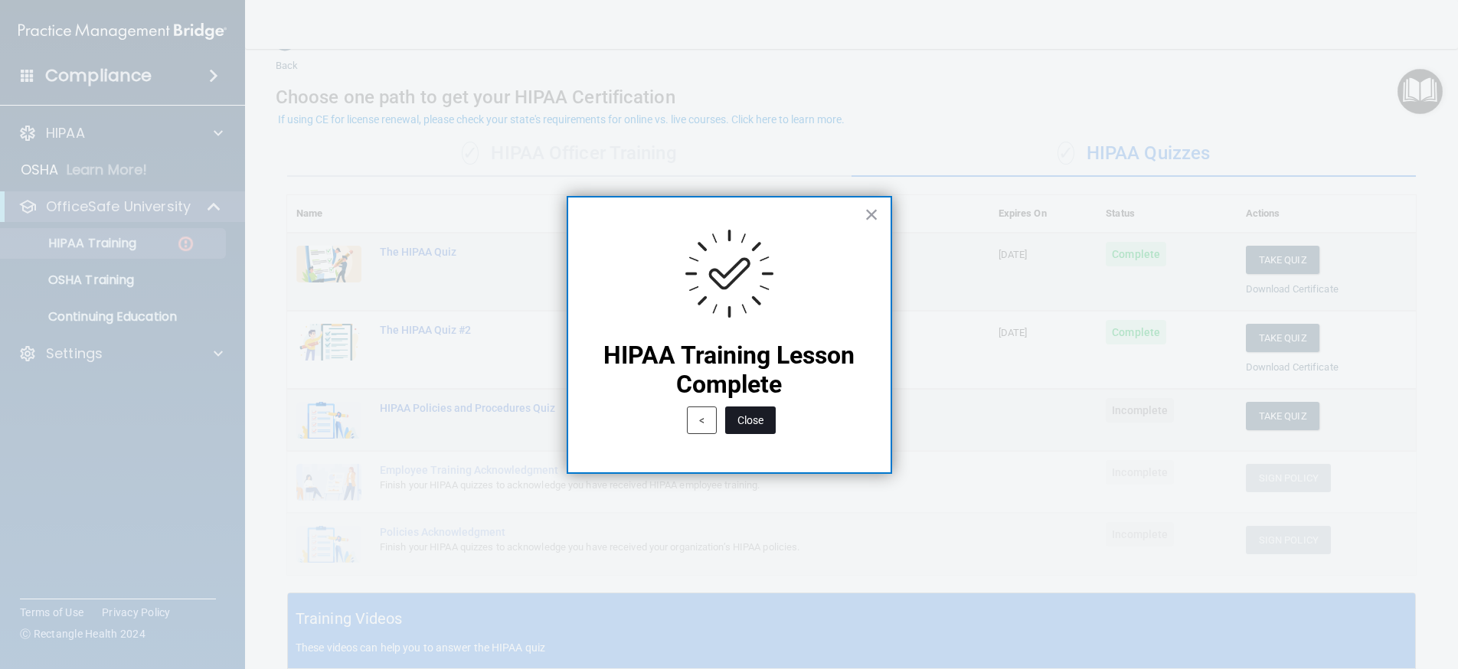
click at [746, 418] on button "Close" at bounding box center [750, 421] width 51 height 28
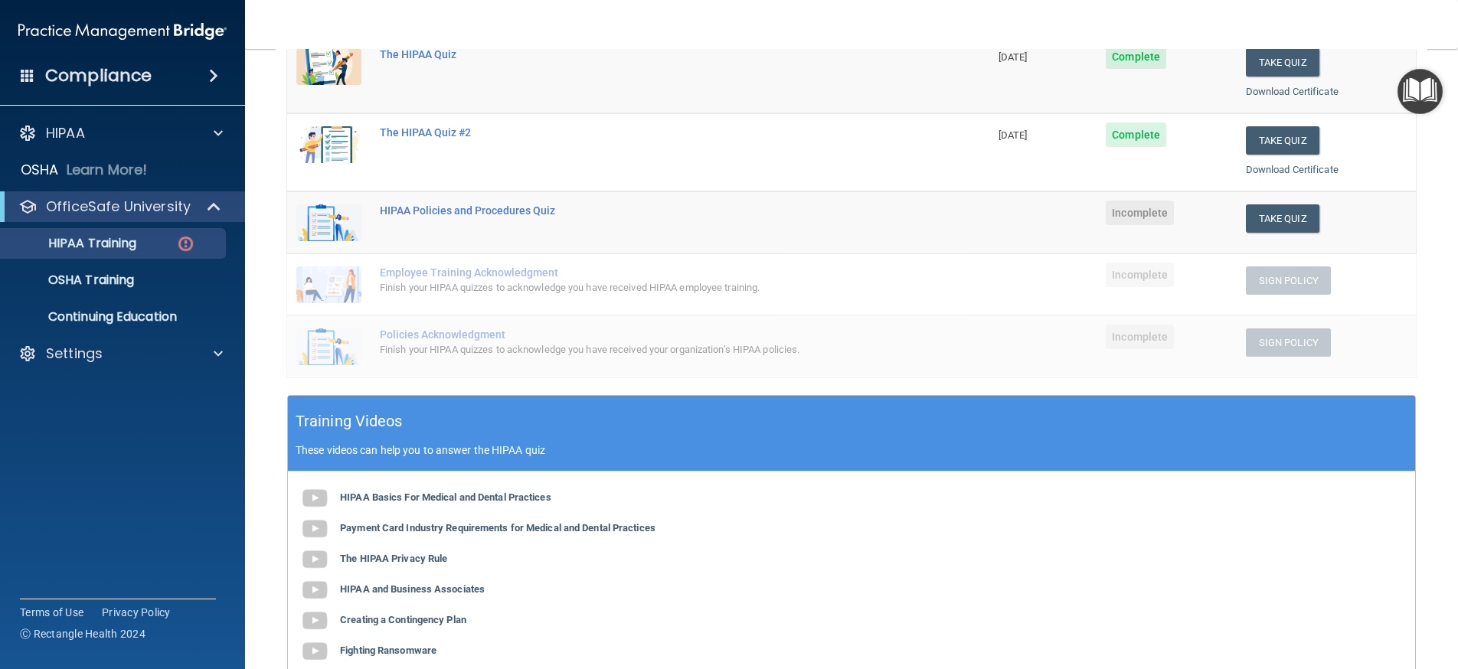
scroll to position [190, 0]
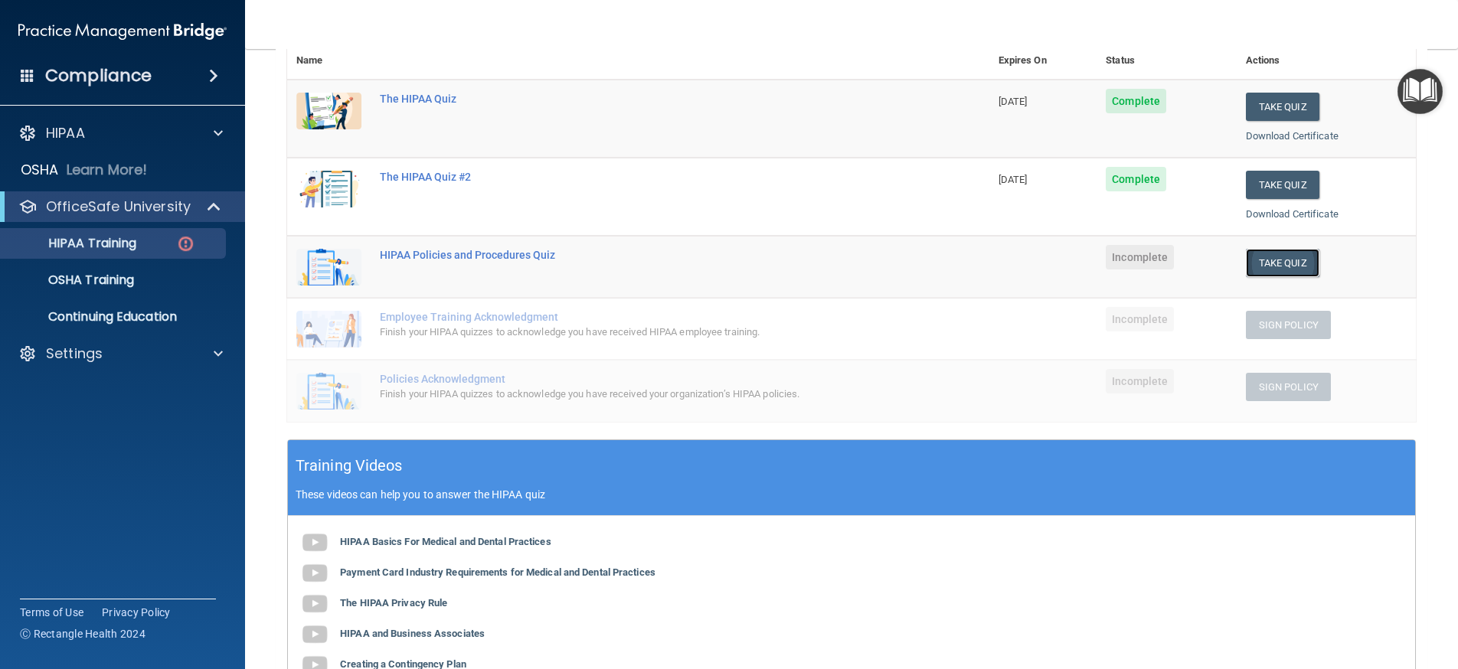
click at [1263, 263] on button "Take Quiz" at bounding box center [1282, 263] width 73 height 28
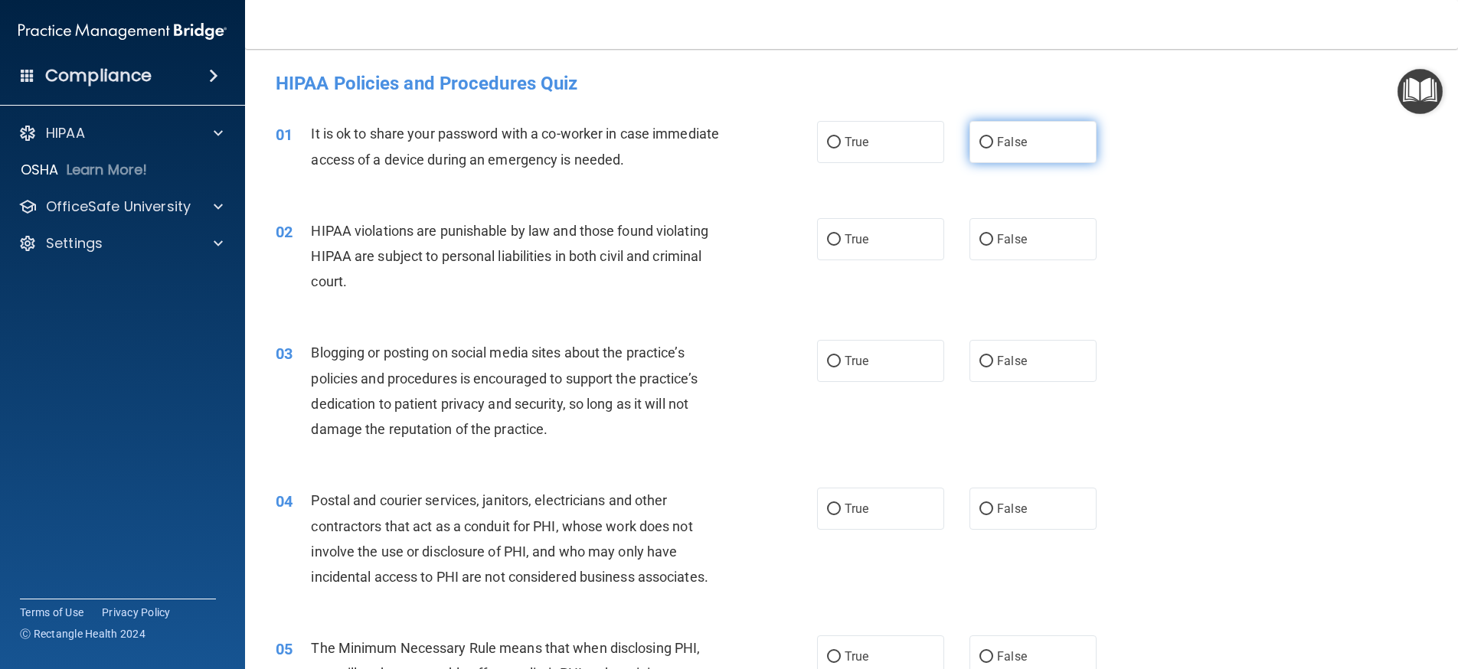
click at [979, 140] on input "False" at bounding box center [986, 142] width 14 height 11
radio input "true"
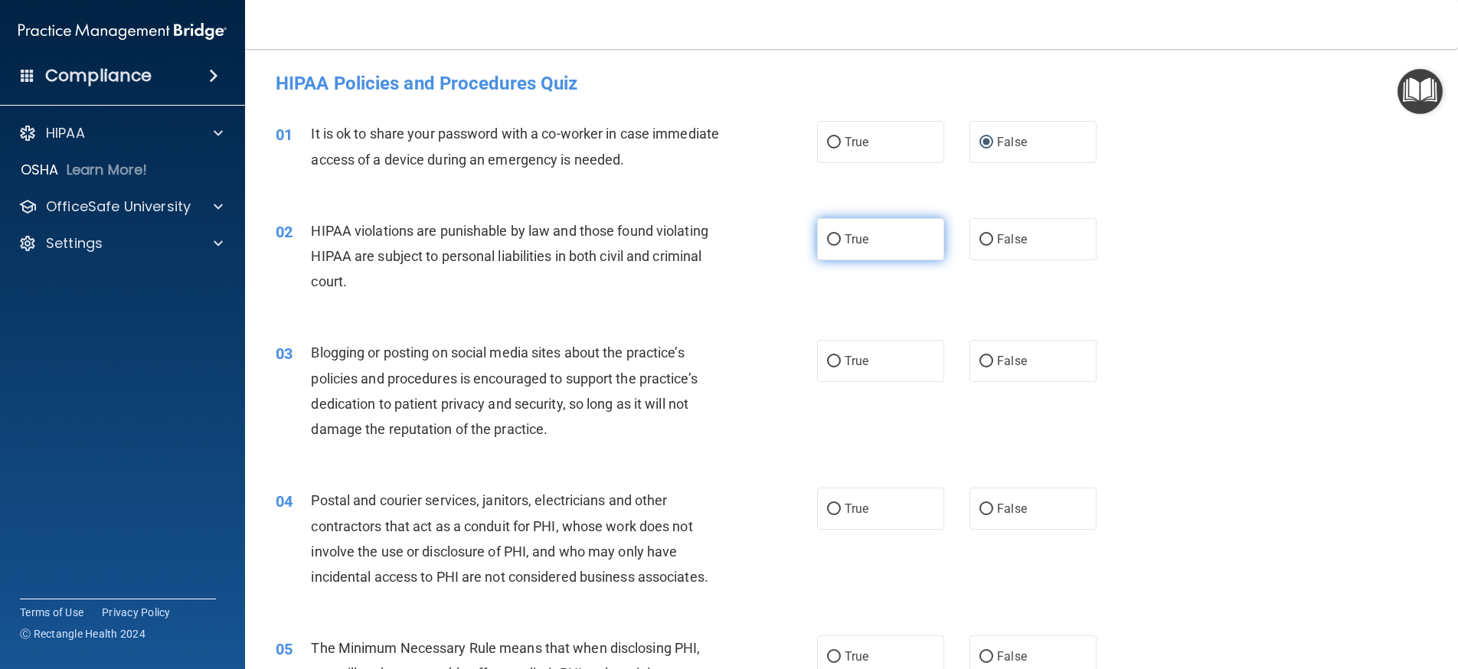
click at [829, 239] on input "True" at bounding box center [834, 239] width 14 height 11
radio input "true"
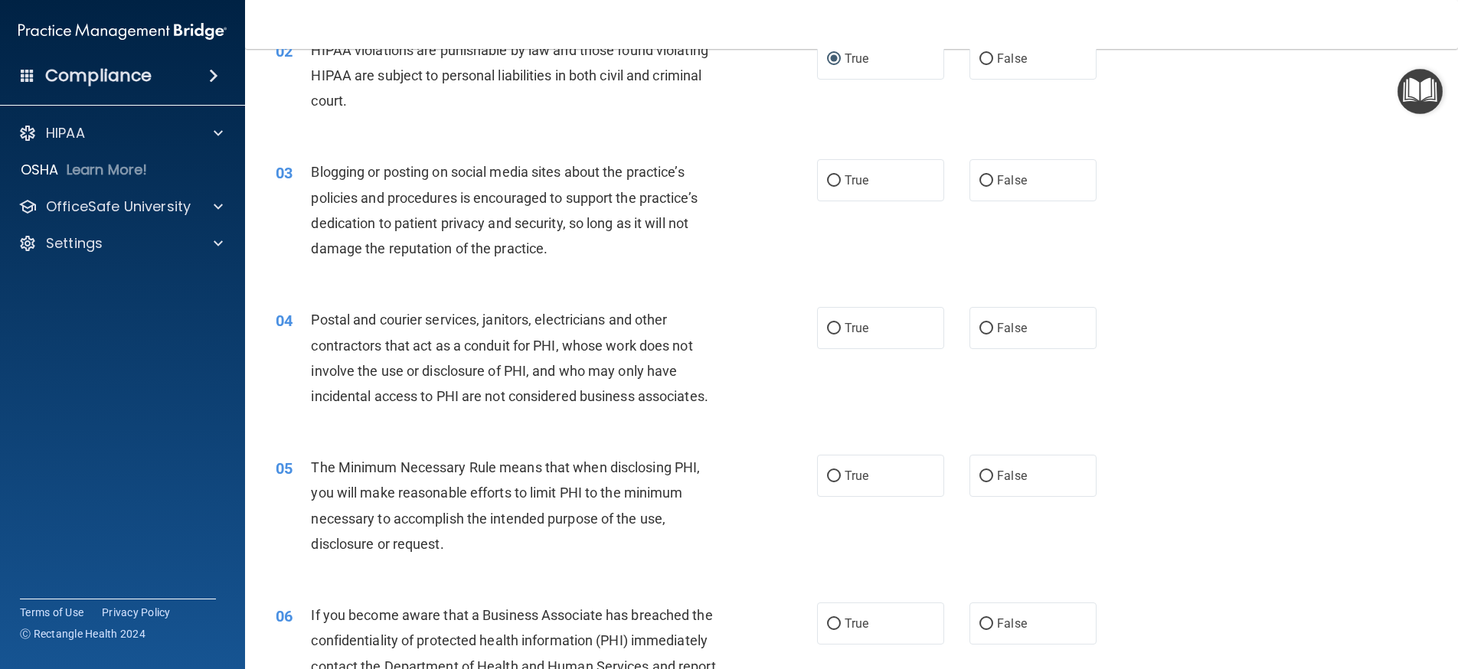
scroll to position [230, 0]
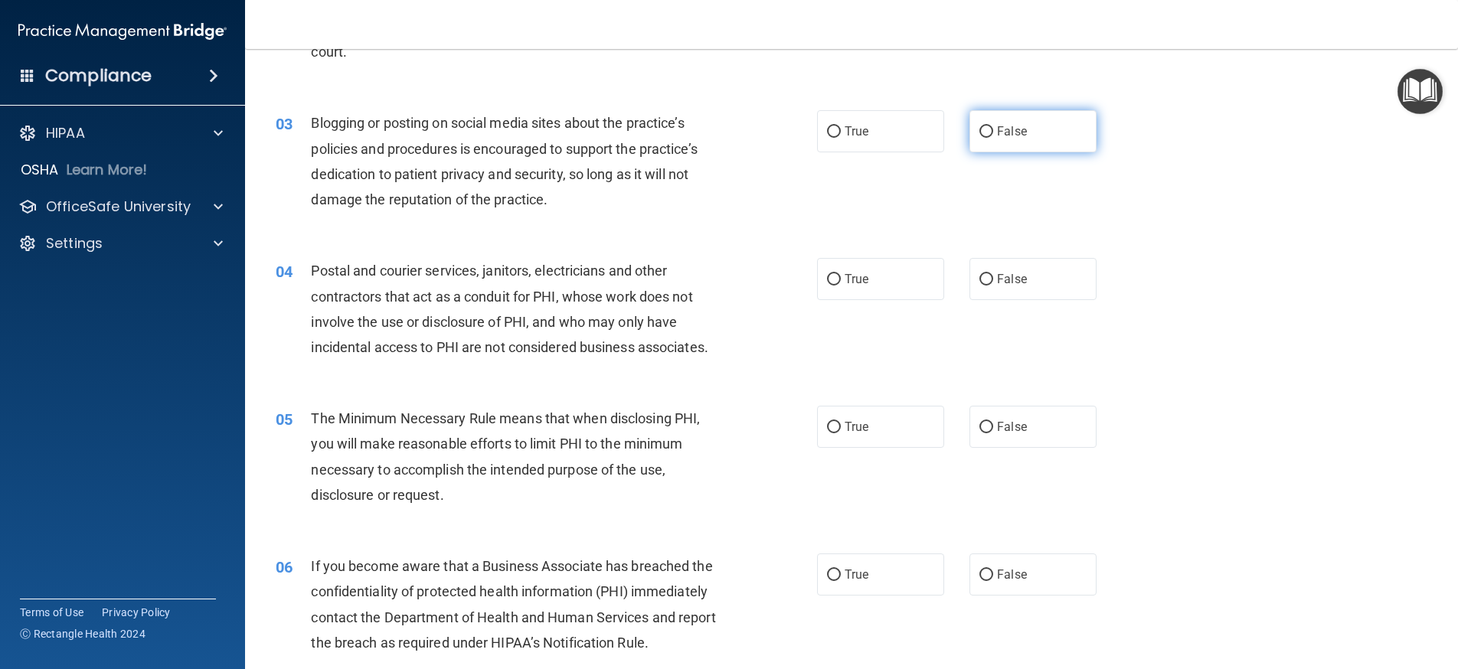
click at [979, 129] on input "False" at bounding box center [986, 131] width 14 height 11
radio input "true"
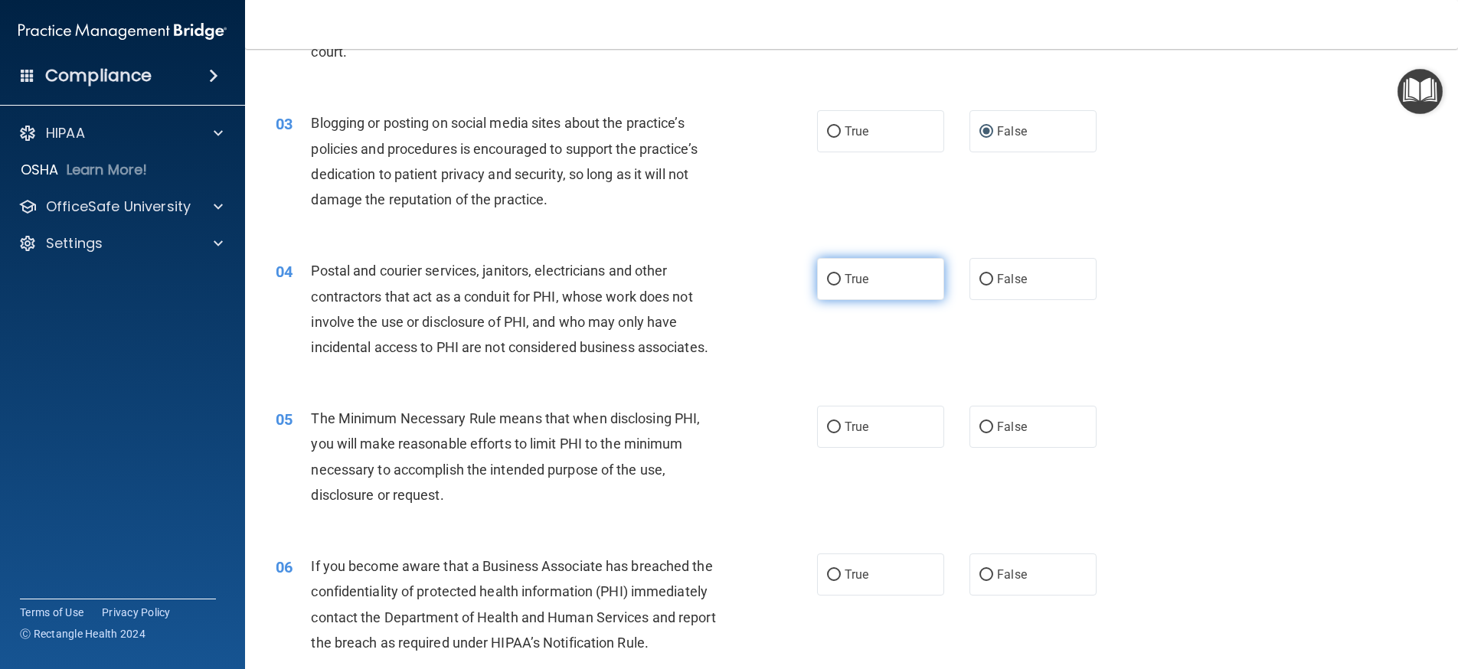
click at [830, 281] on input "True" at bounding box center [834, 279] width 14 height 11
radio input "true"
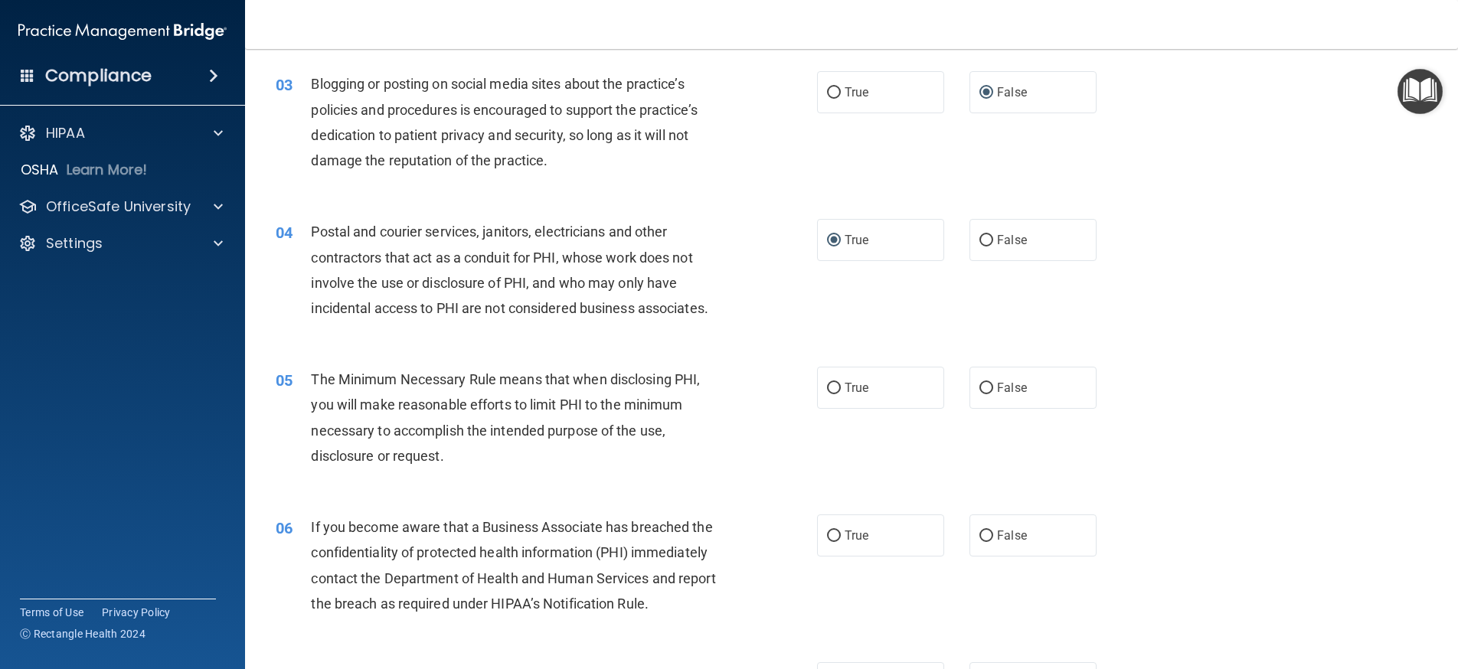
scroll to position [383, 0]
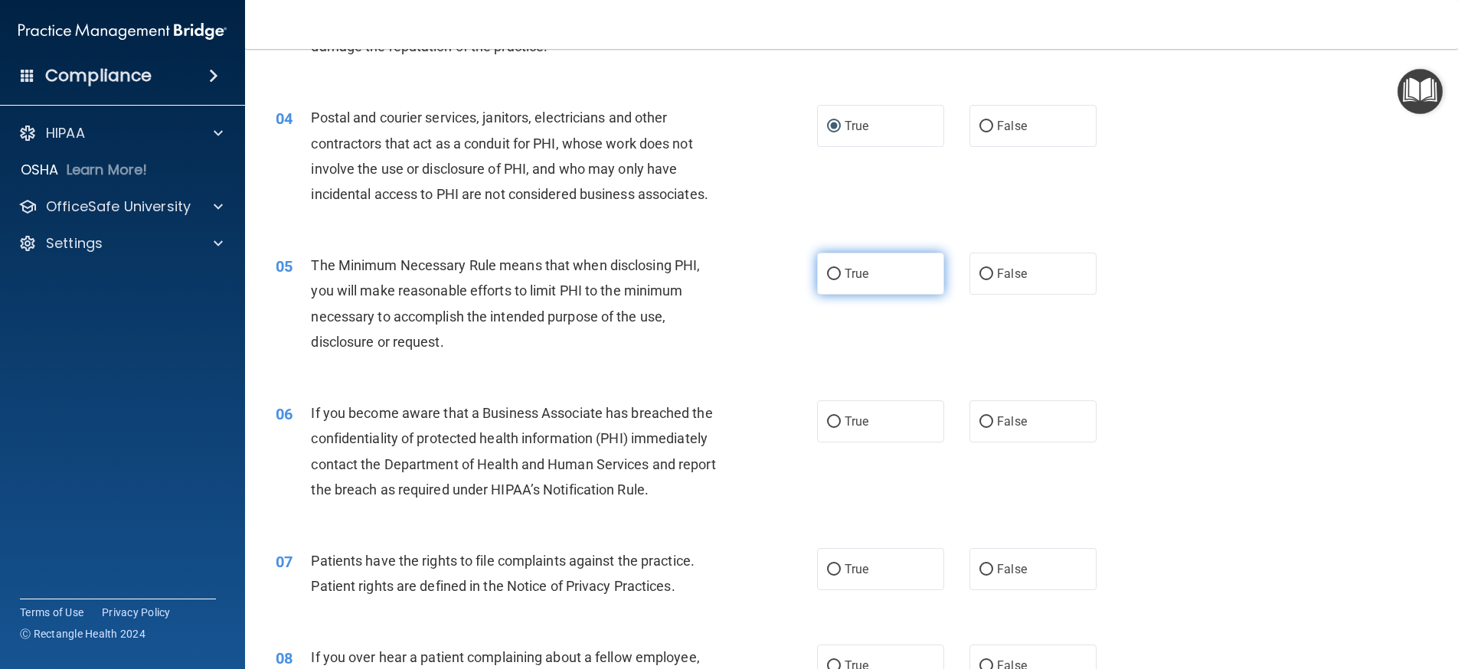
click at [827, 272] on input "True" at bounding box center [834, 274] width 14 height 11
radio input "true"
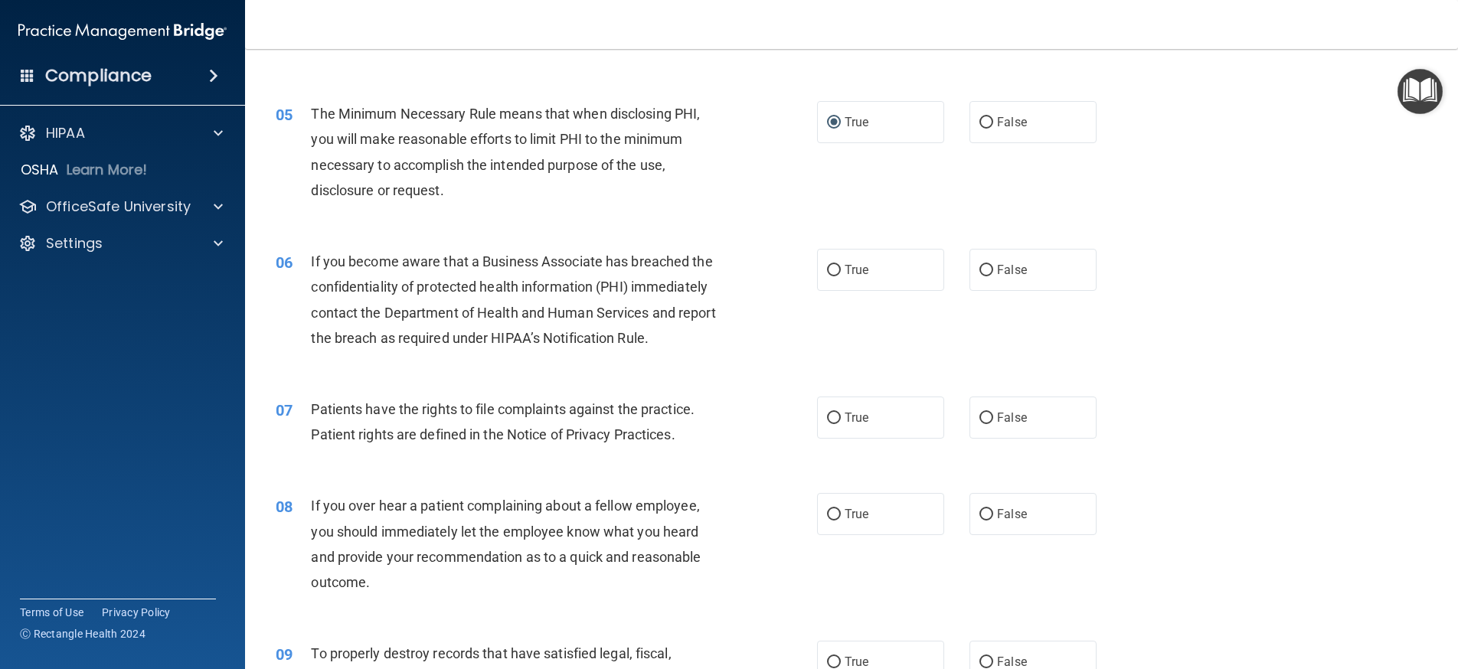
scroll to position [536, 0]
click at [986, 266] on label "False" at bounding box center [1032, 268] width 127 height 42
click at [986, 266] on input "False" at bounding box center [986, 268] width 14 height 11
radio input "true"
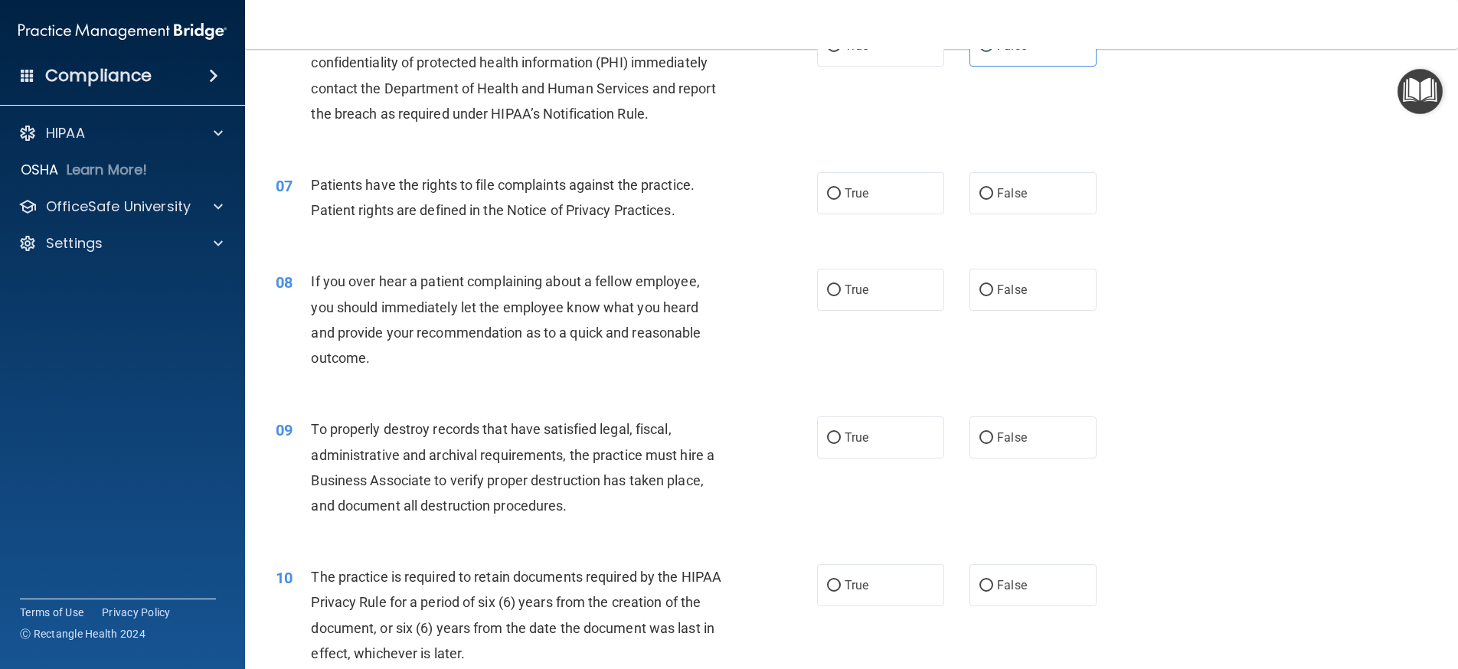
scroll to position [766, 0]
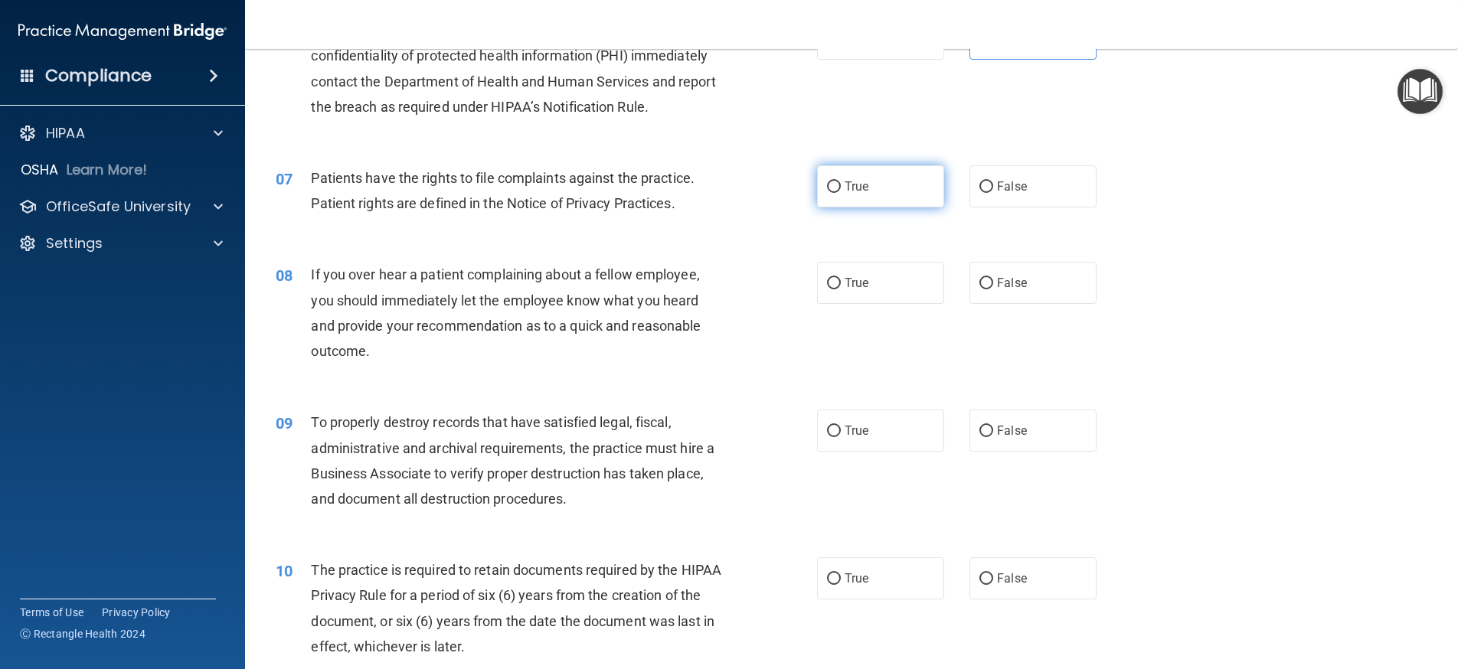
click at [828, 187] on input "True" at bounding box center [834, 186] width 14 height 11
radio input "true"
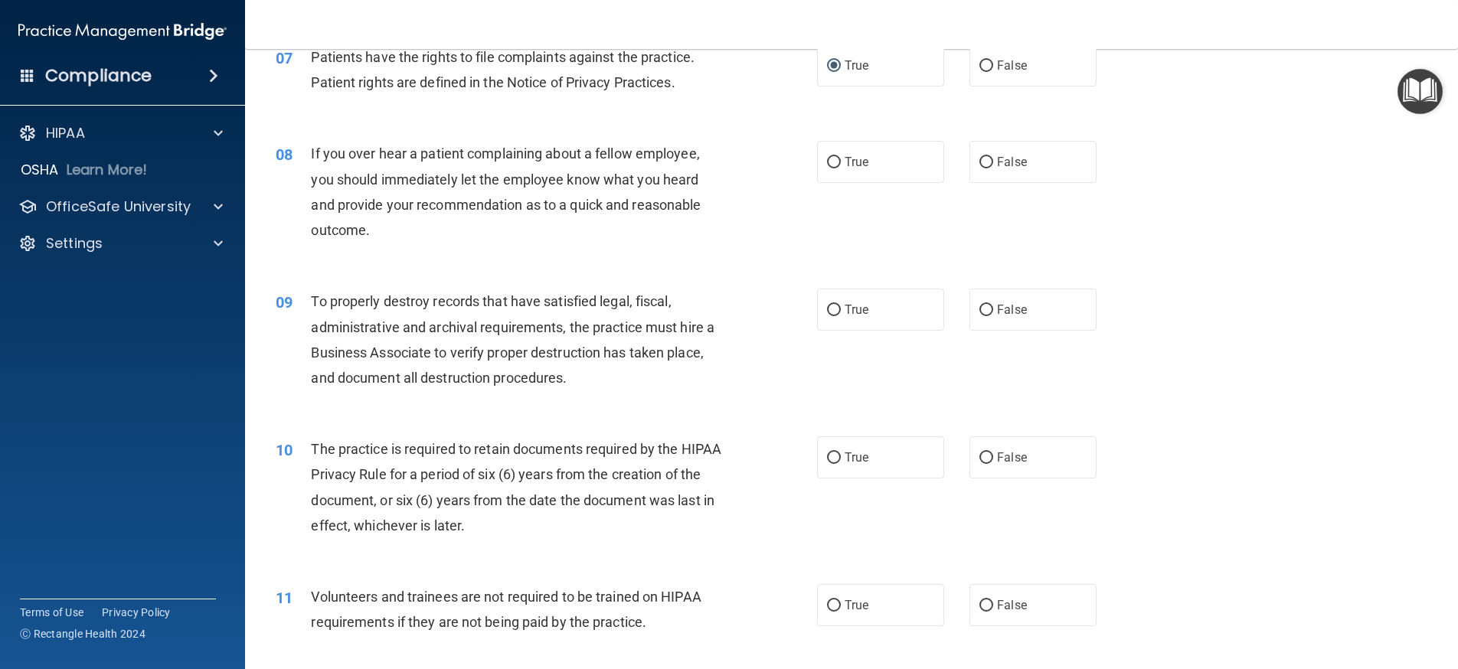
scroll to position [919, 0]
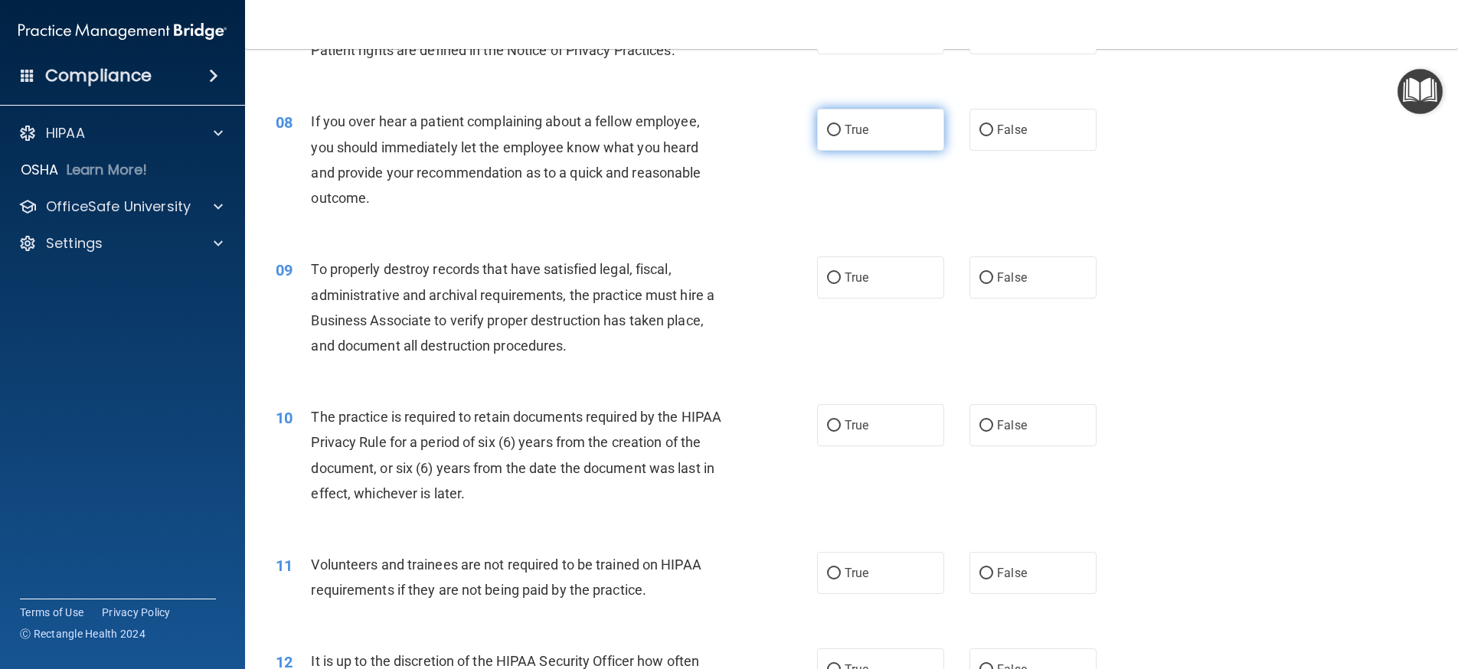
click at [830, 131] on input "True" at bounding box center [834, 130] width 14 height 11
radio input "true"
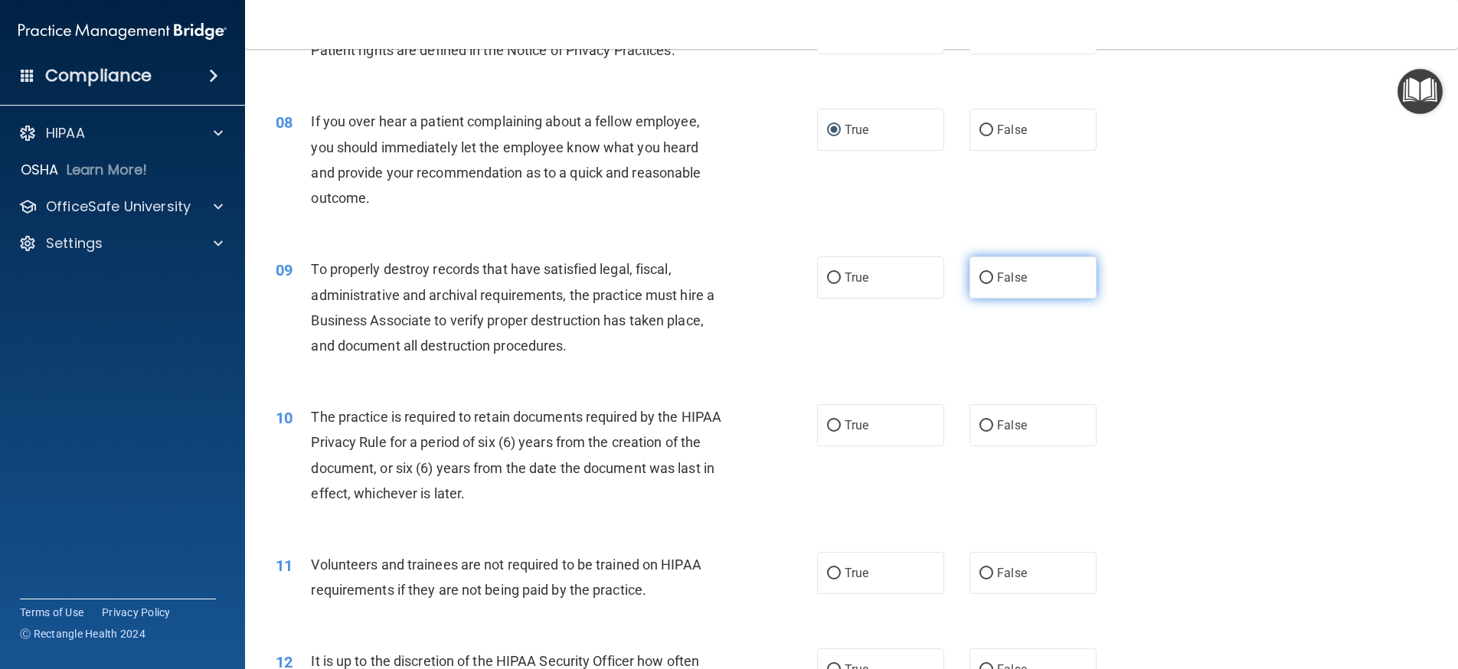
click at [979, 273] on input "False" at bounding box center [986, 278] width 14 height 11
radio input "true"
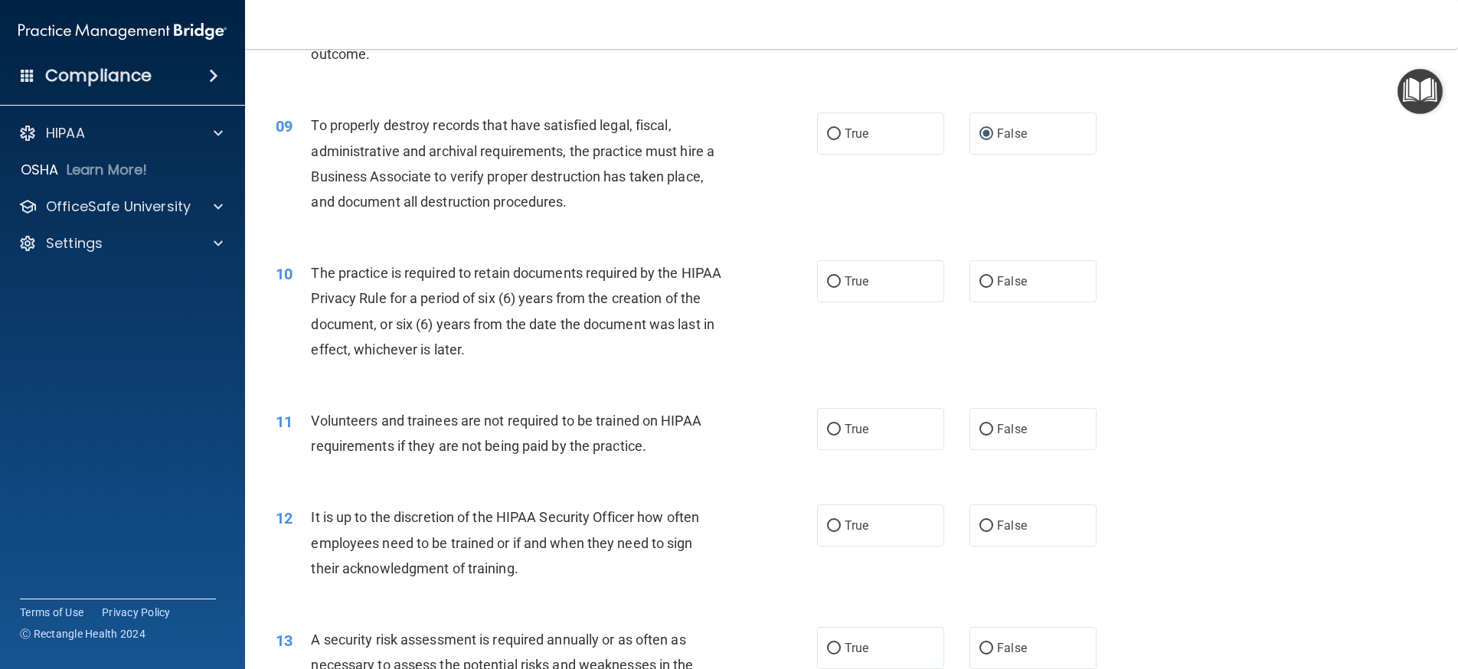
scroll to position [1072, 0]
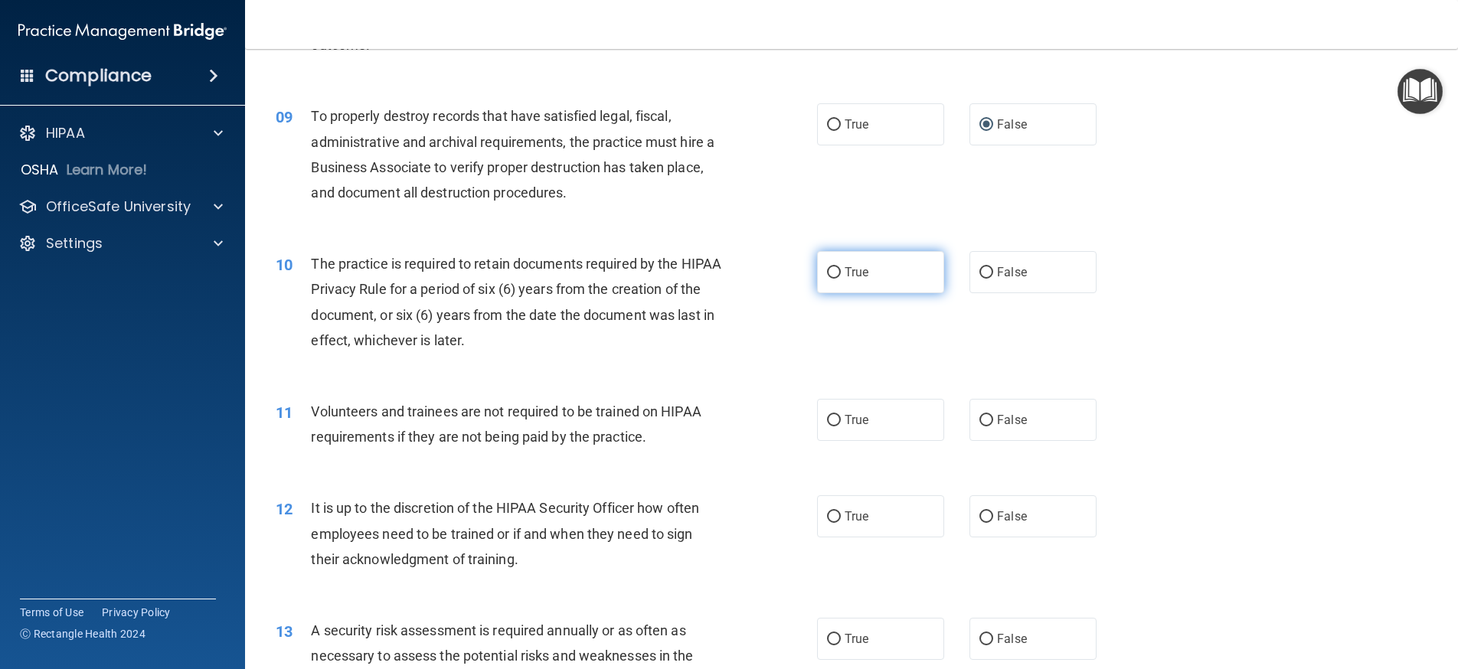
click at [830, 272] on input "True" at bounding box center [834, 272] width 14 height 11
radio input "true"
click at [831, 423] on input "True" at bounding box center [834, 420] width 14 height 11
radio input "true"
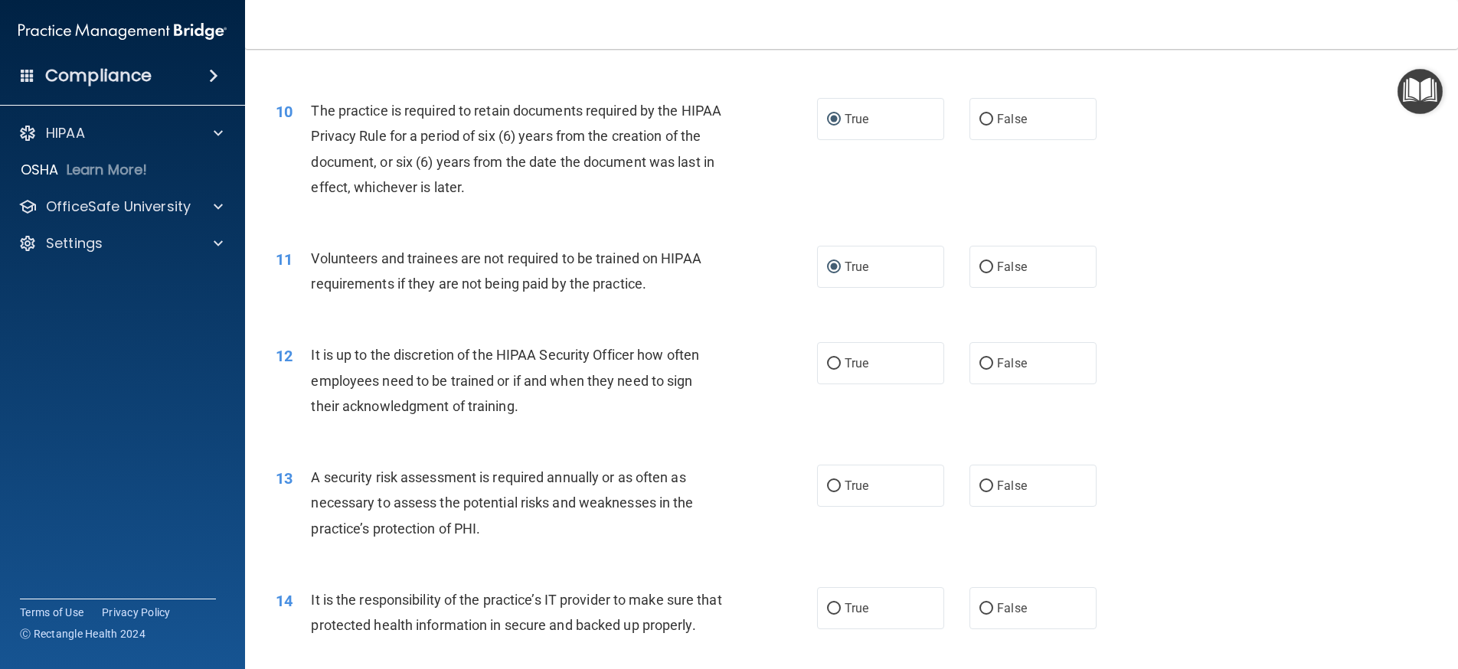
scroll to position [1378, 0]
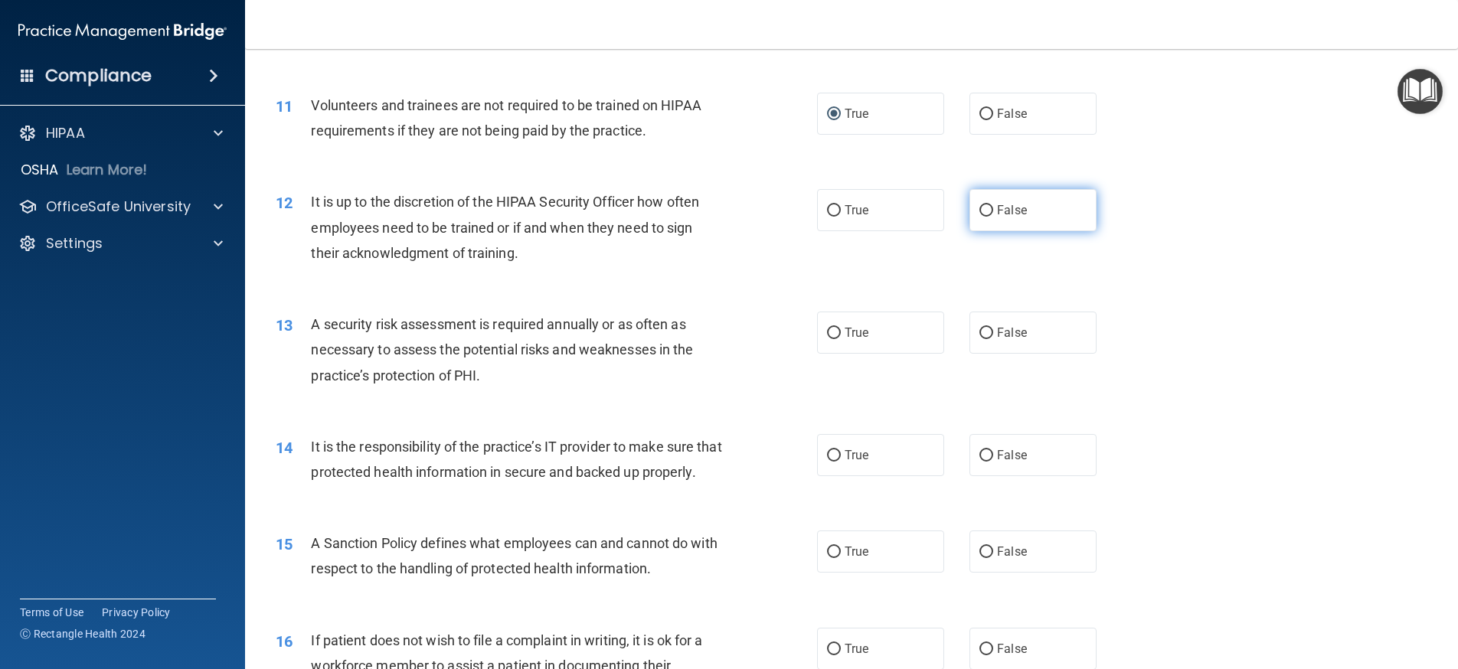
click at [979, 214] on input "False" at bounding box center [986, 210] width 14 height 11
radio input "true"
click at [829, 332] on input "True" at bounding box center [834, 333] width 14 height 11
radio input "true"
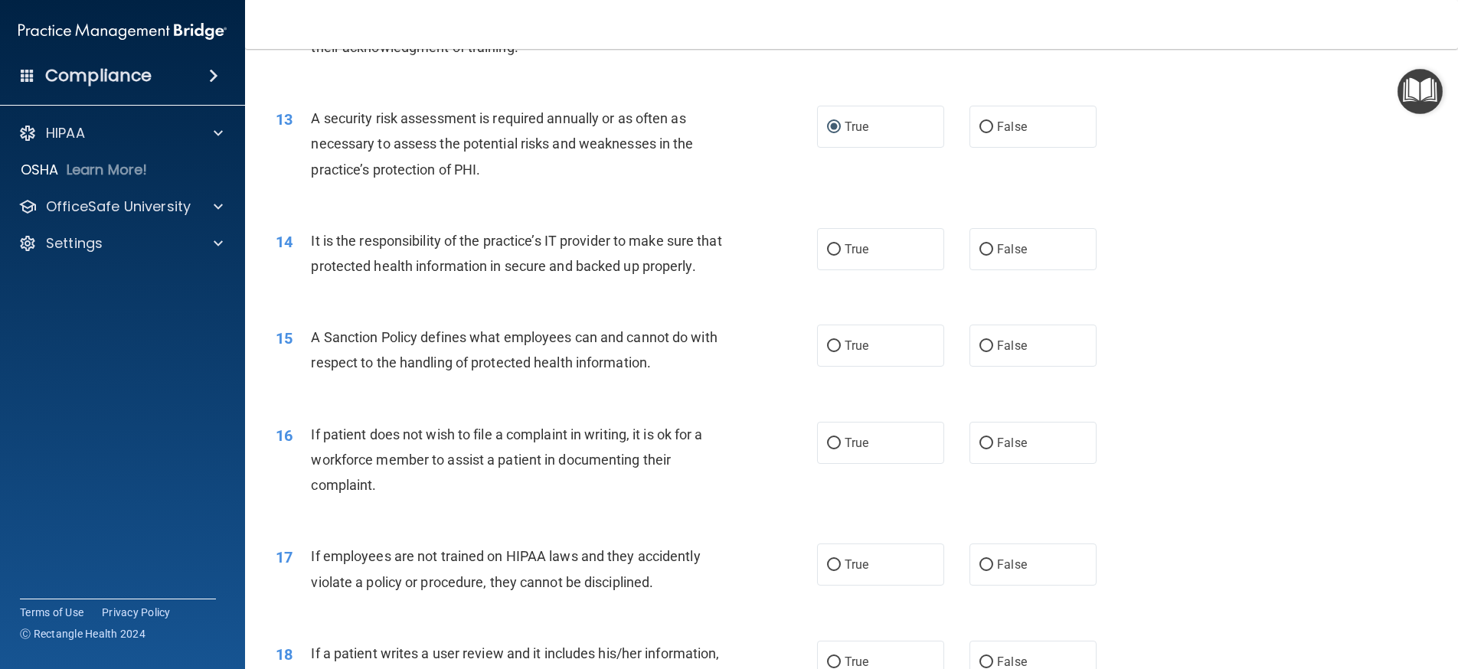
scroll to position [1633, 0]
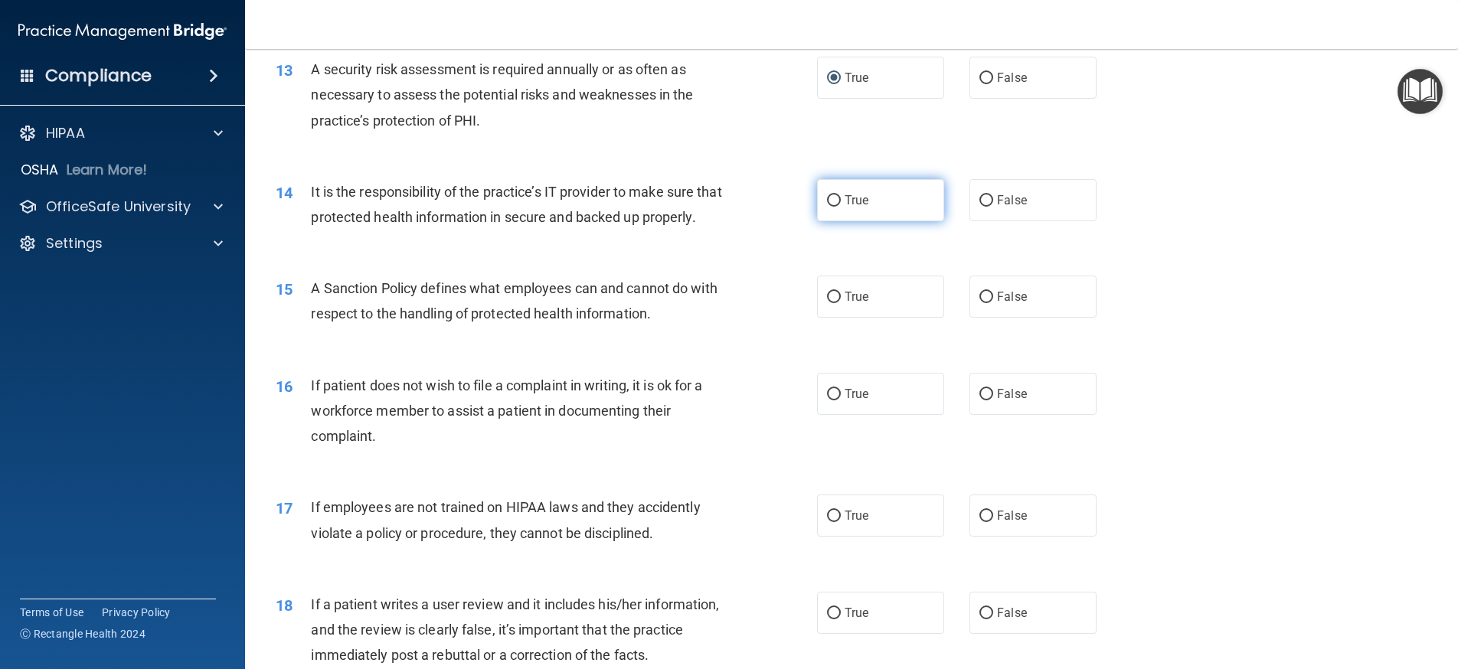
click at [827, 202] on input "True" at bounding box center [834, 200] width 14 height 11
radio input "true"
click at [828, 303] on input "True" at bounding box center [834, 297] width 14 height 11
radio input "true"
click at [832, 400] on input "True" at bounding box center [834, 394] width 14 height 11
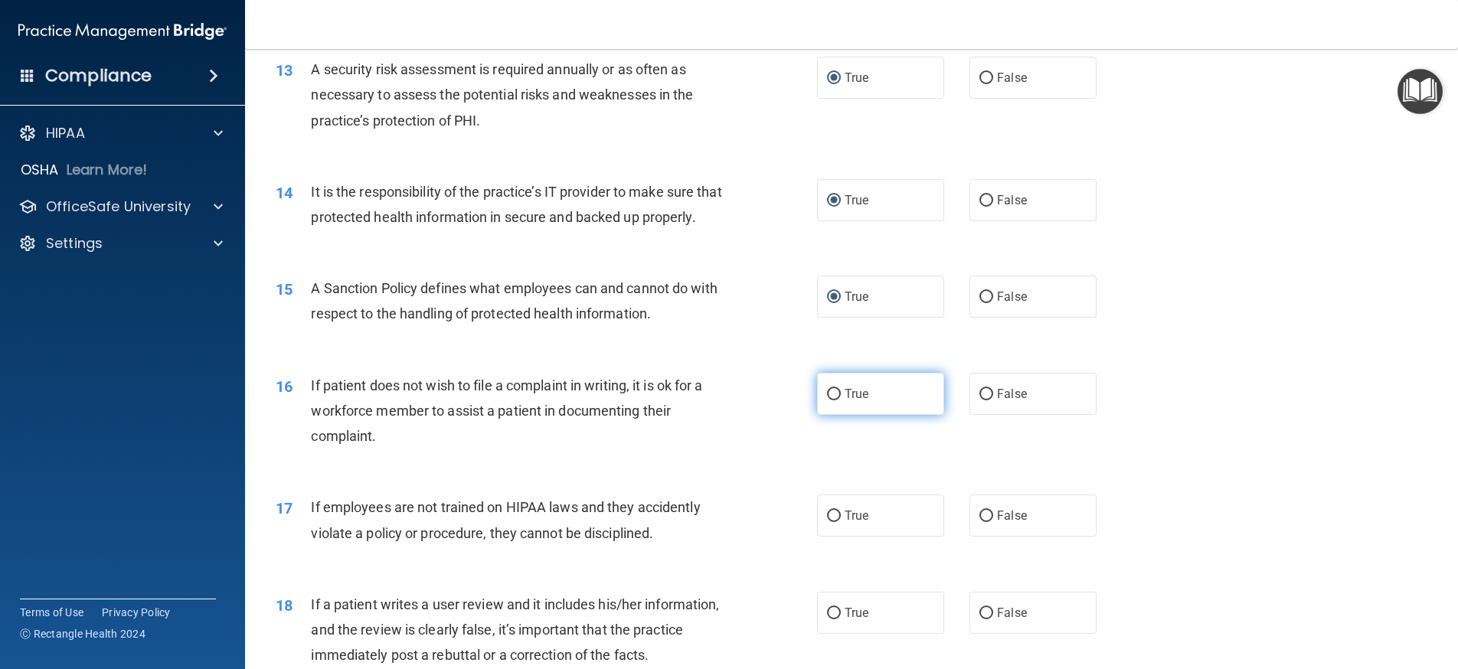
radio input "true"
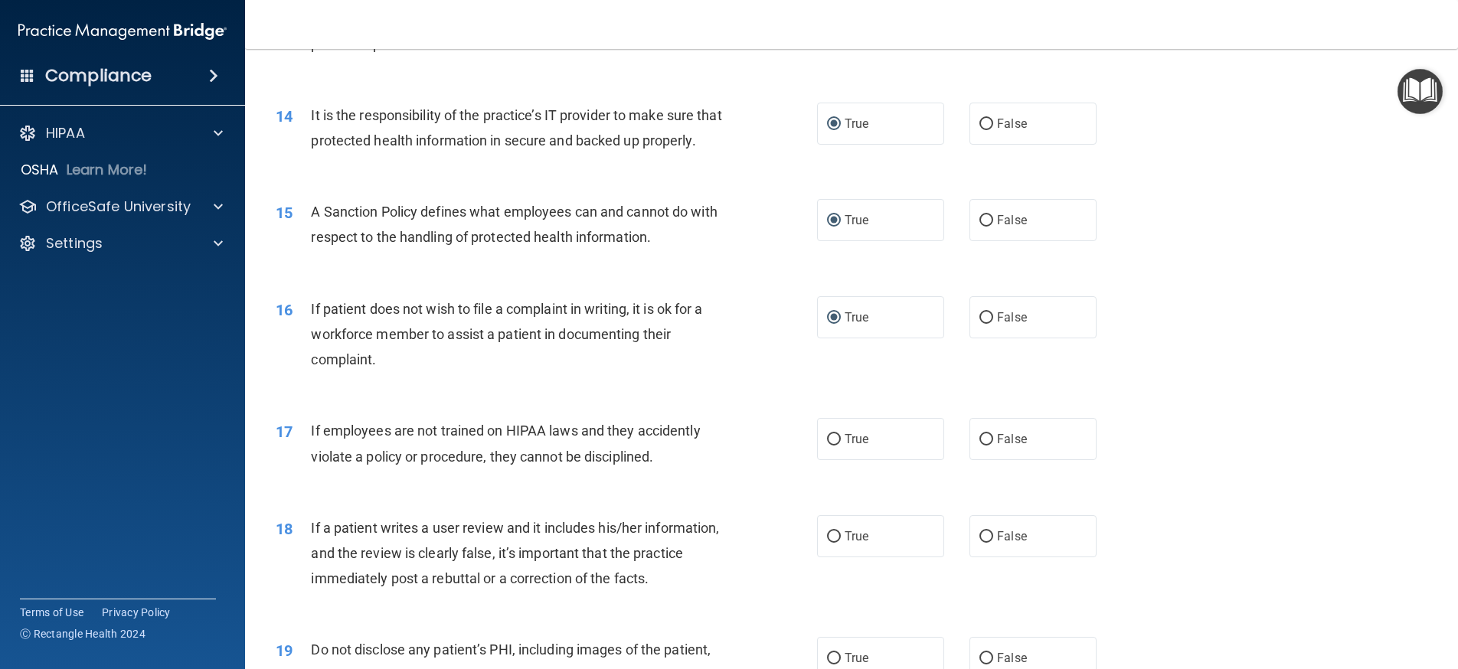
scroll to position [1786, 0]
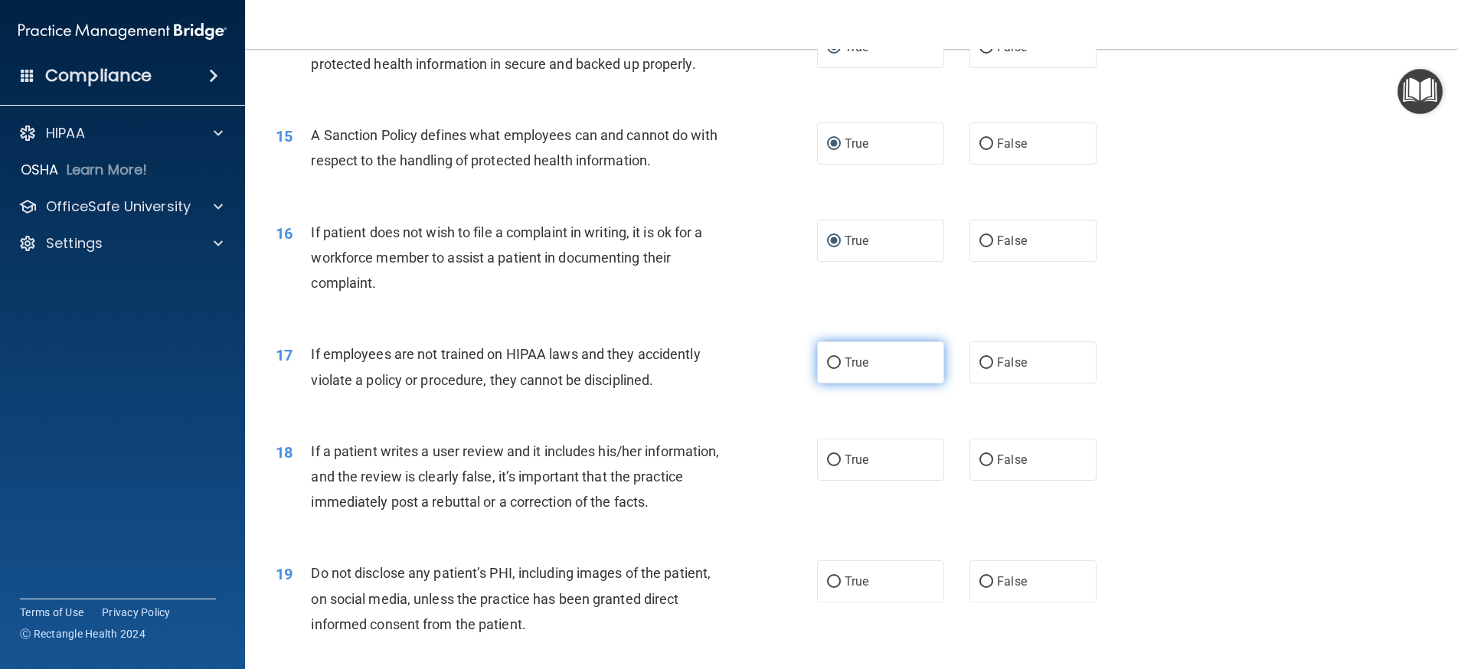
click at [827, 369] on input "True" at bounding box center [834, 363] width 14 height 11
radio input "true"
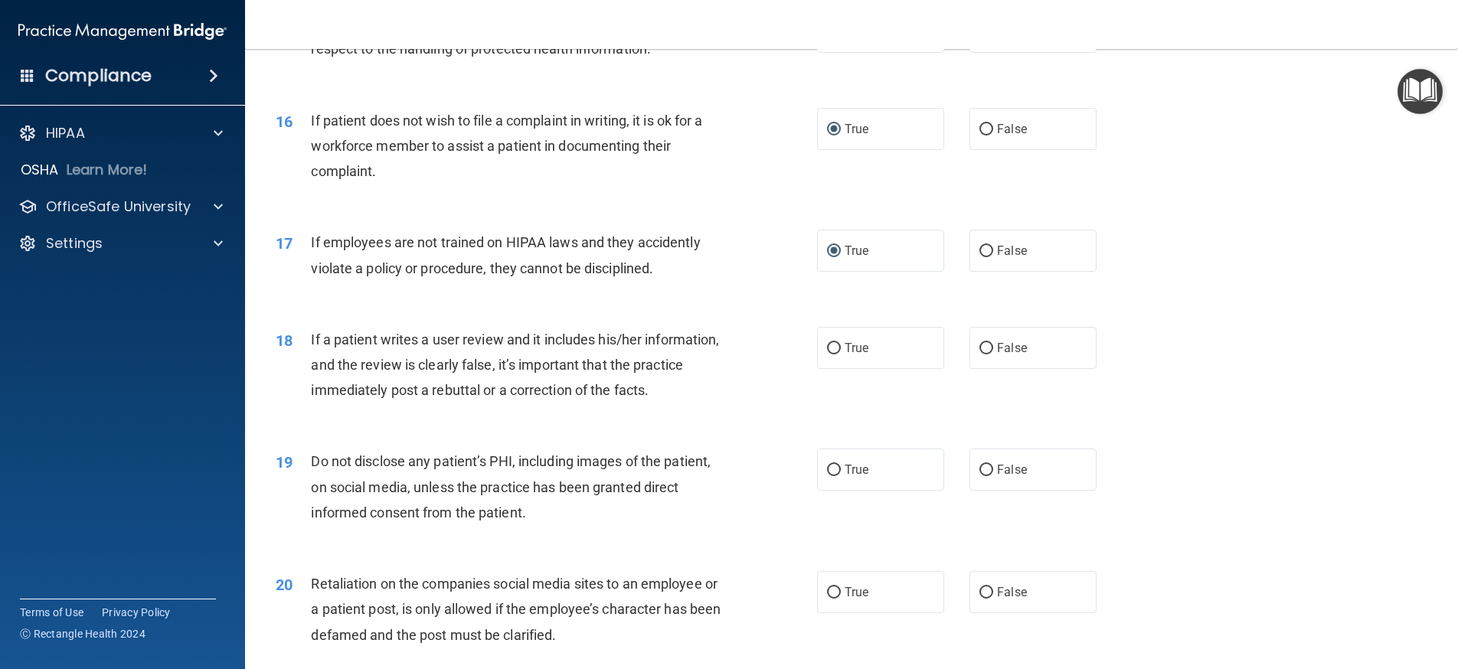
scroll to position [1939, 0]
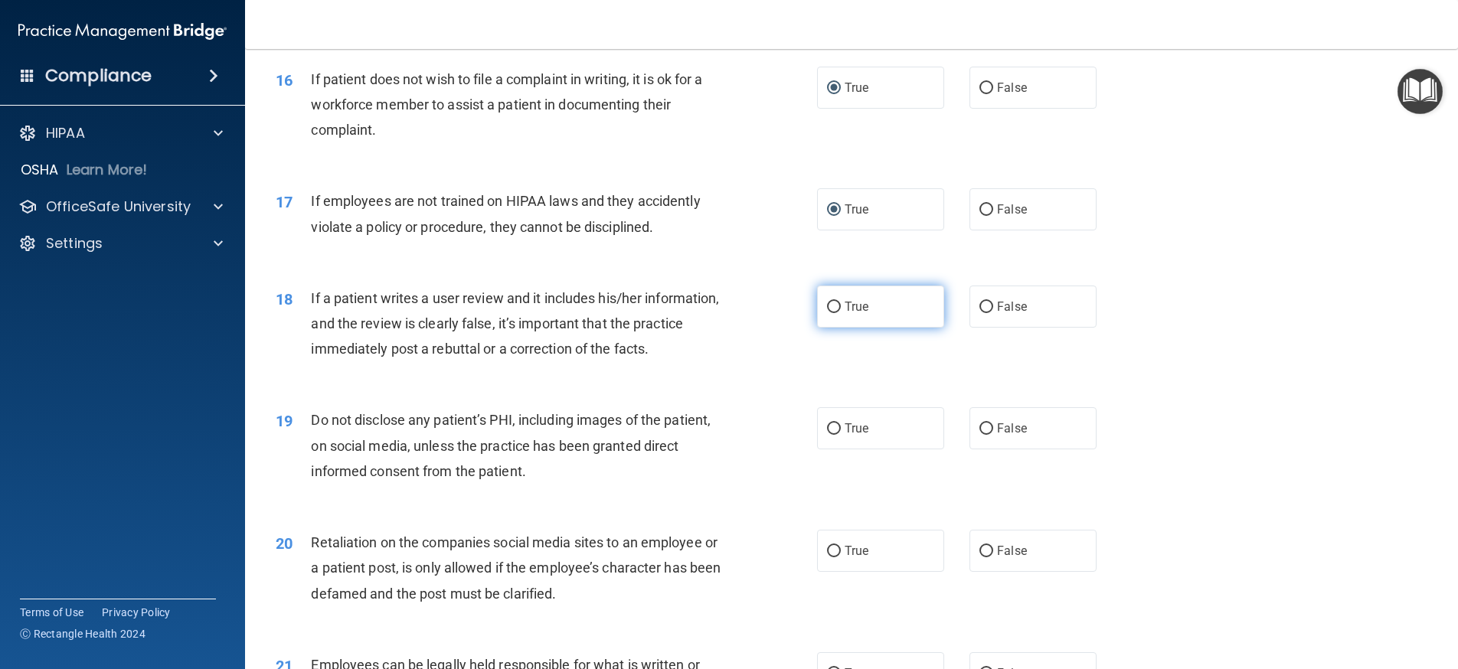
click at [832, 313] on input "True" at bounding box center [834, 307] width 14 height 11
radio input "true"
click at [828, 435] on input "True" at bounding box center [834, 428] width 14 height 11
radio input "true"
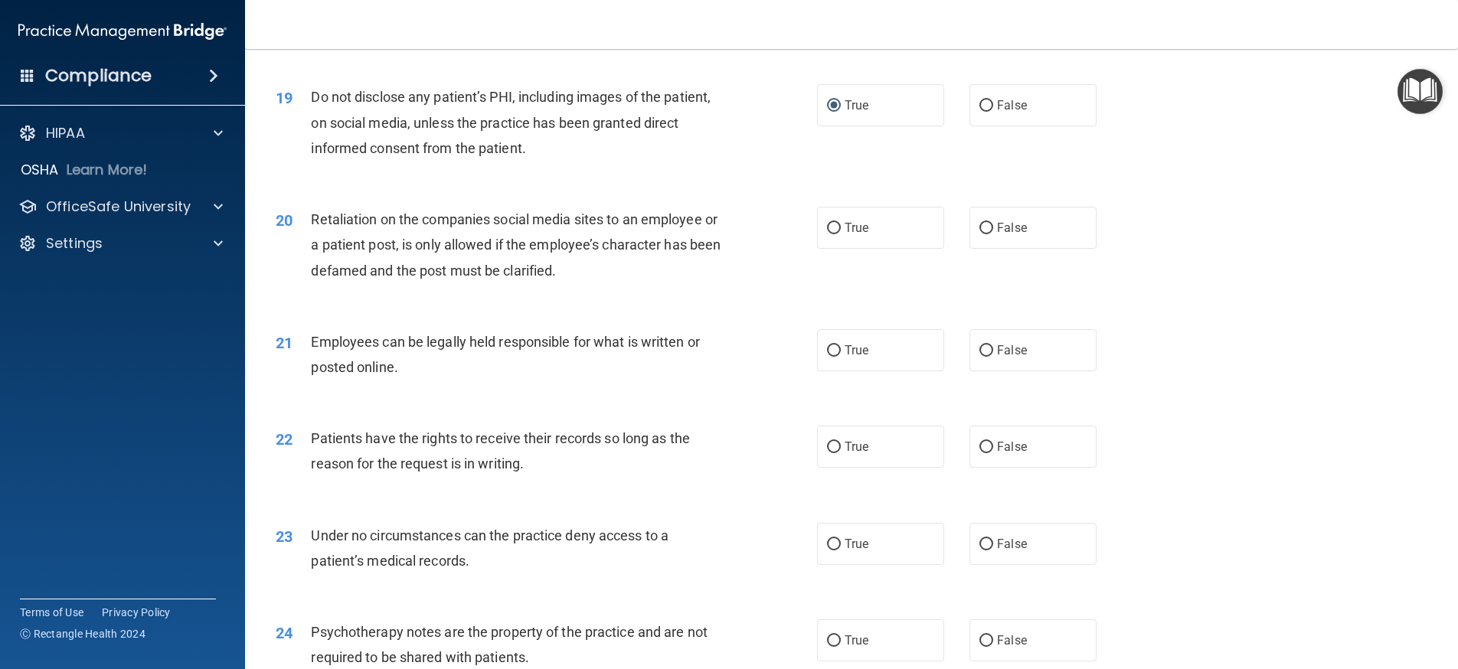
scroll to position [2246, 0]
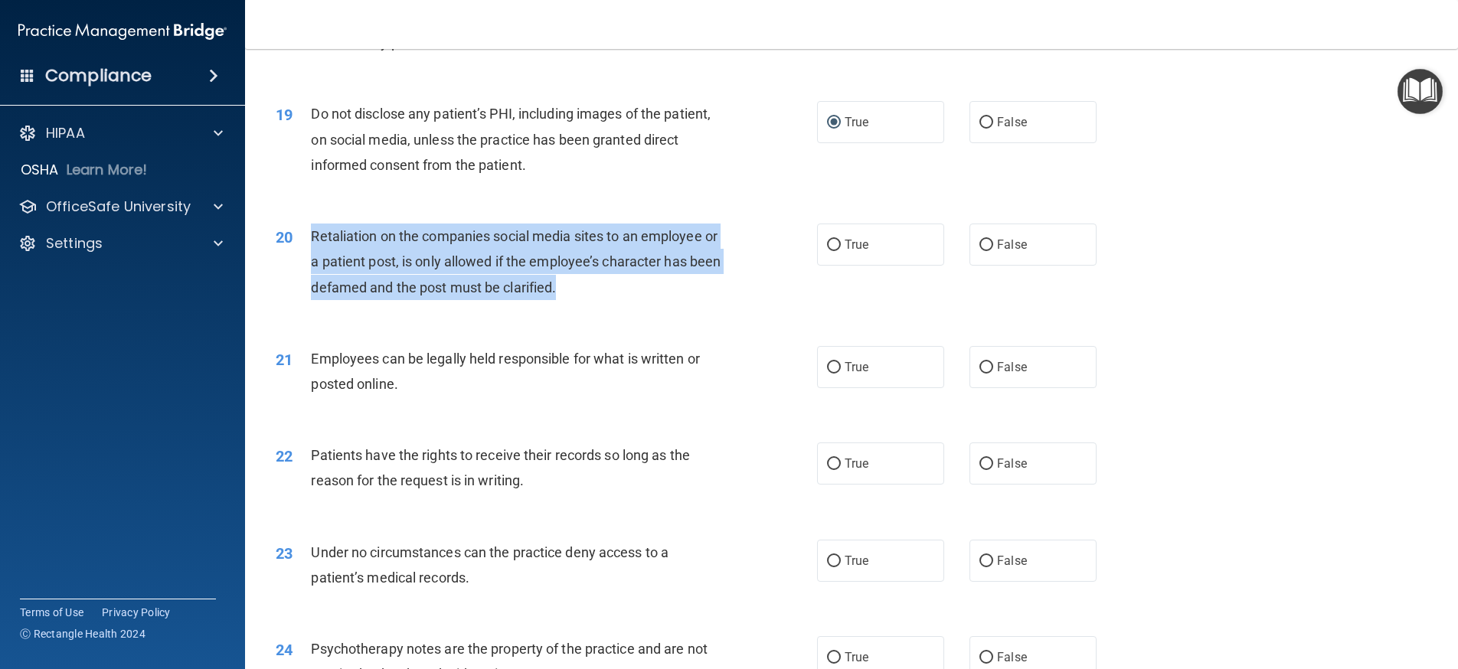
drag, startPoint x: 611, startPoint y: 314, endPoint x: 309, endPoint y: 263, distance: 305.9
click at [309, 263] on div "20 Retaliation on the companies social media sites to an employee or a patient …" at bounding box center [546, 266] width 587 height 84
copy div "Retaliation on the companies social media sites to an employee or a patient pos…"
click at [979, 251] on input "False" at bounding box center [986, 245] width 14 height 11
radio input "true"
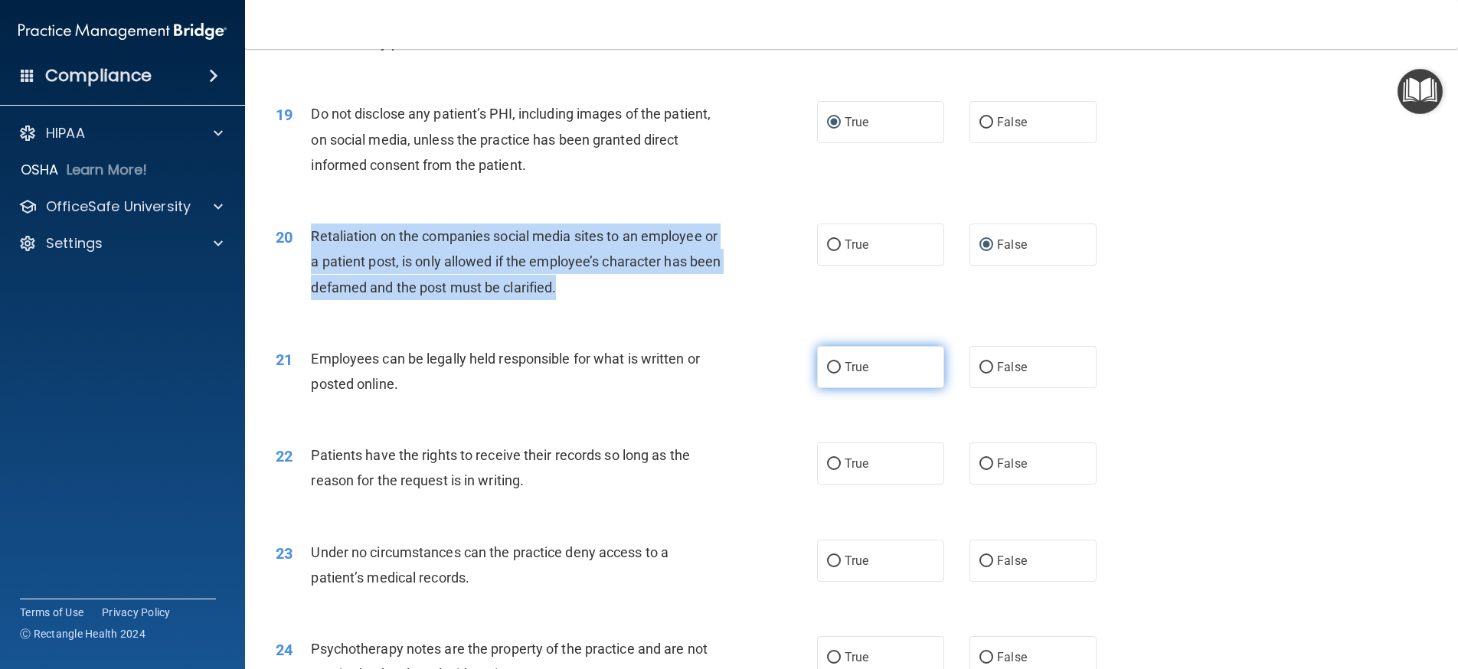
click at [836, 388] on label "True" at bounding box center [880, 367] width 127 height 42
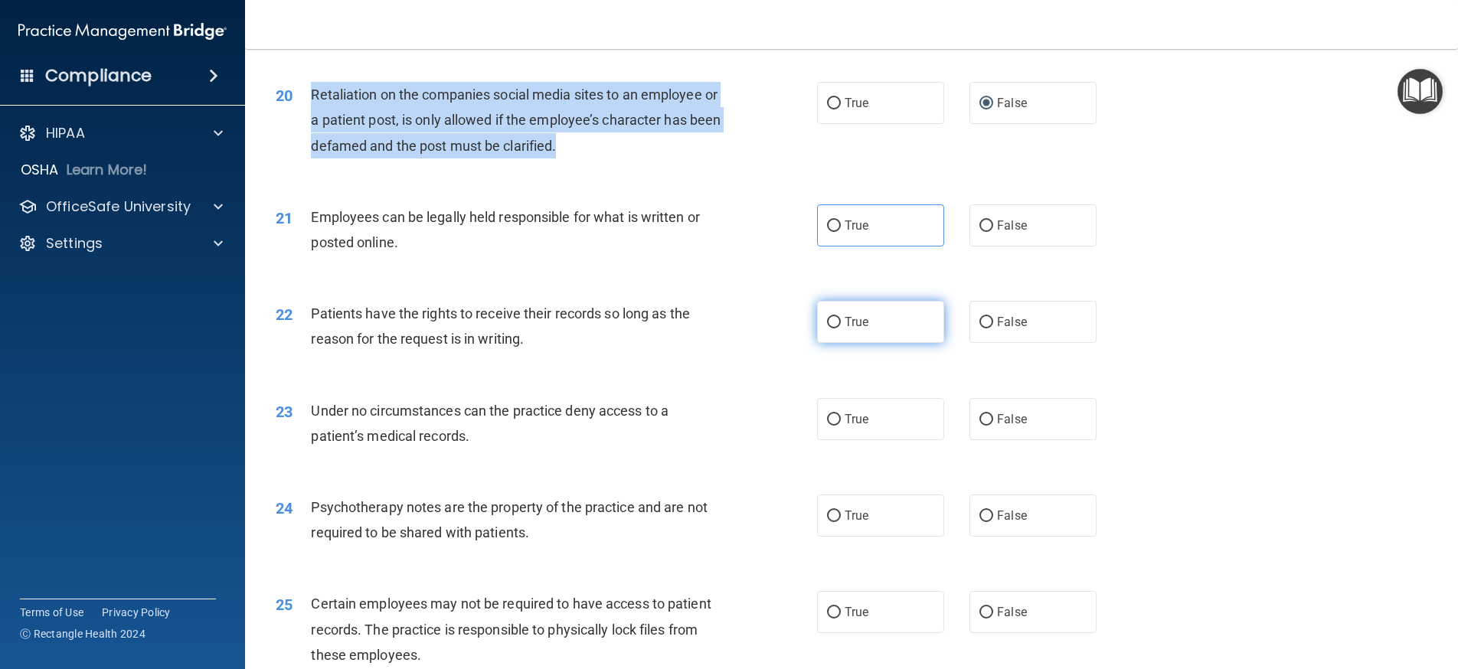
scroll to position [2399, 0]
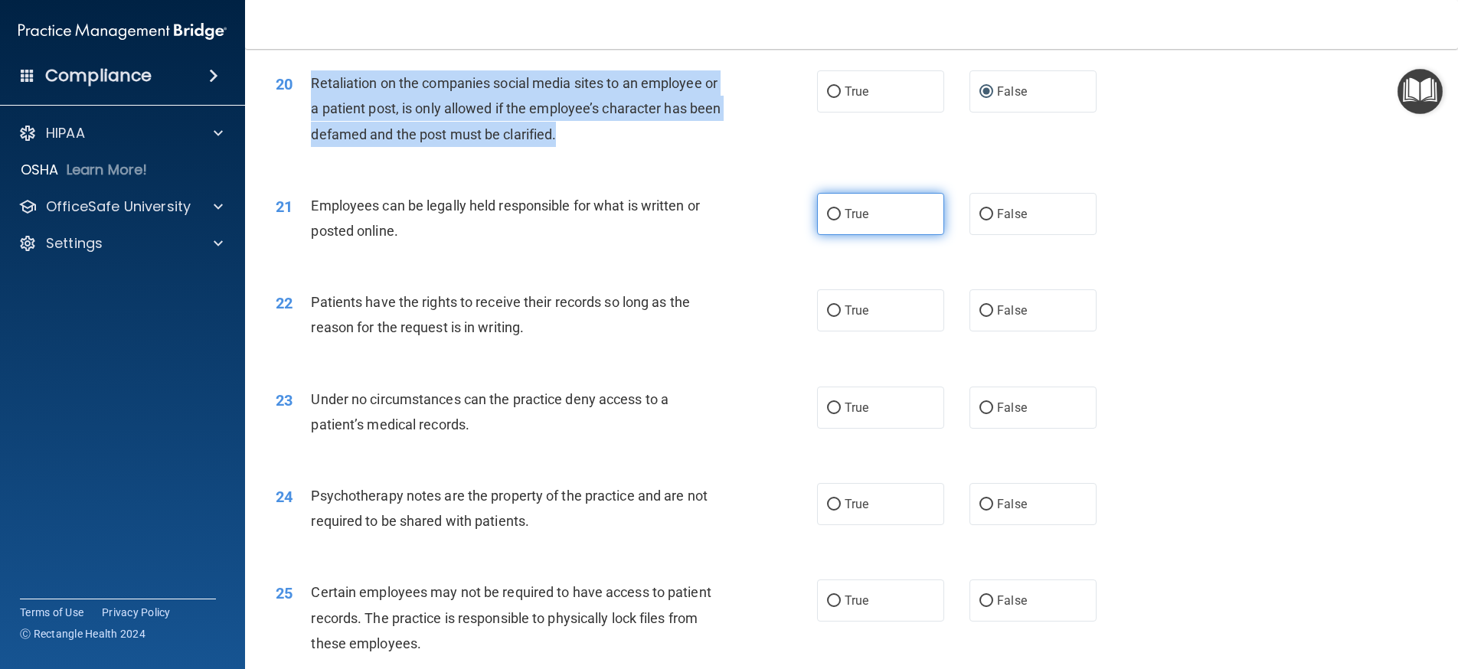
click at [829, 220] on input "True" at bounding box center [834, 214] width 14 height 11
radio input "true"
click at [828, 317] on input "True" at bounding box center [834, 310] width 14 height 11
radio input "true"
click at [832, 414] on input "True" at bounding box center [834, 408] width 14 height 11
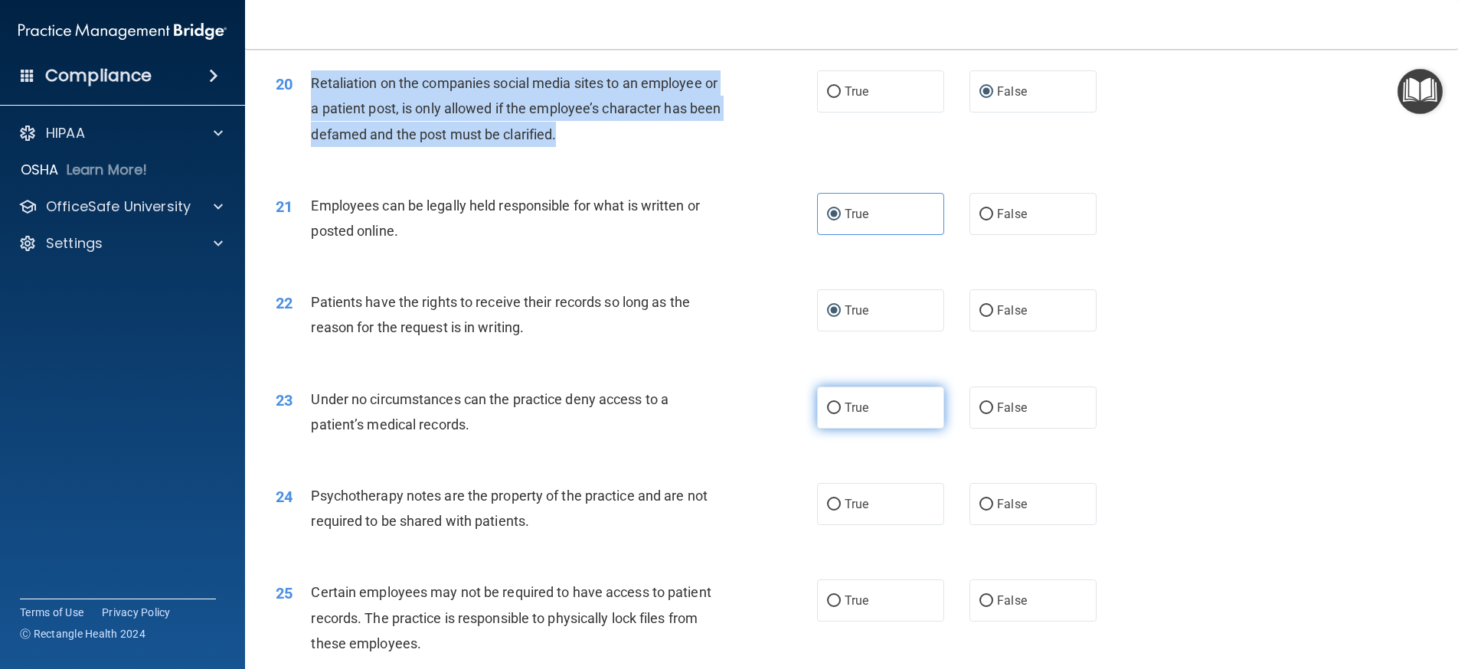
radio input "true"
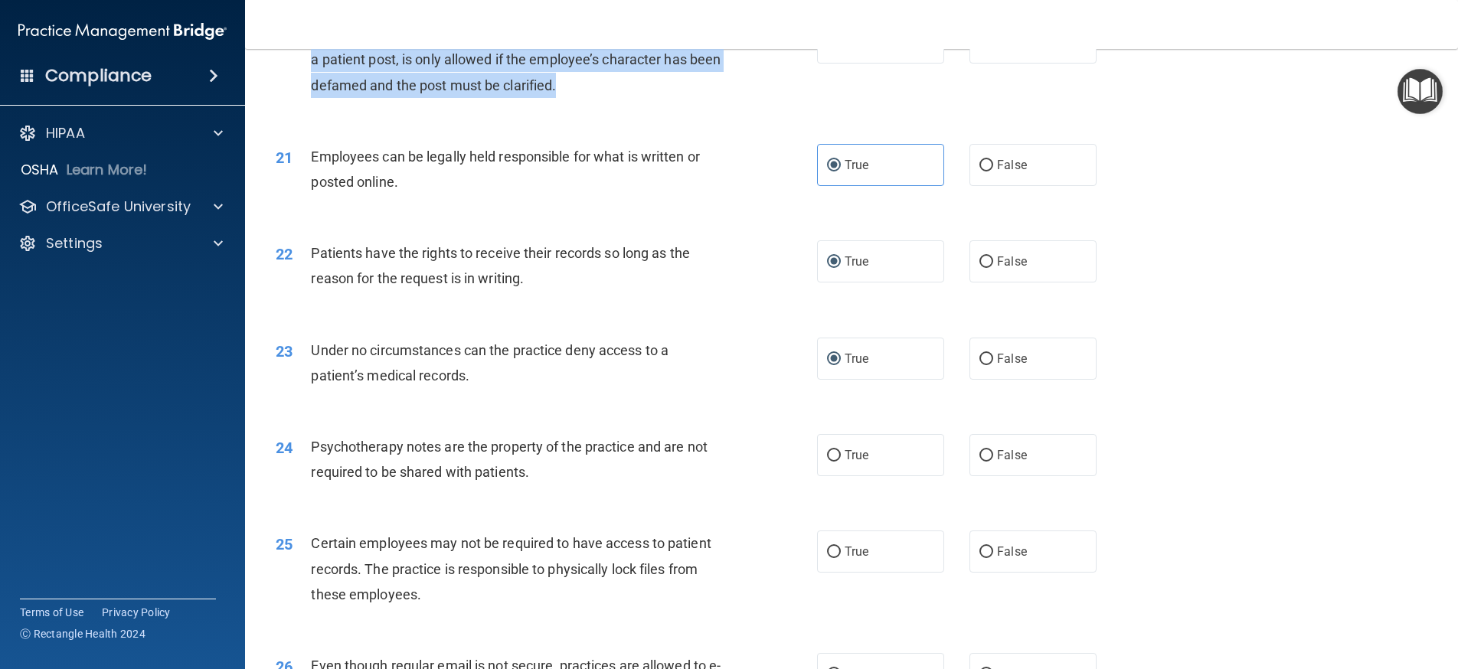
scroll to position [2628, 0]
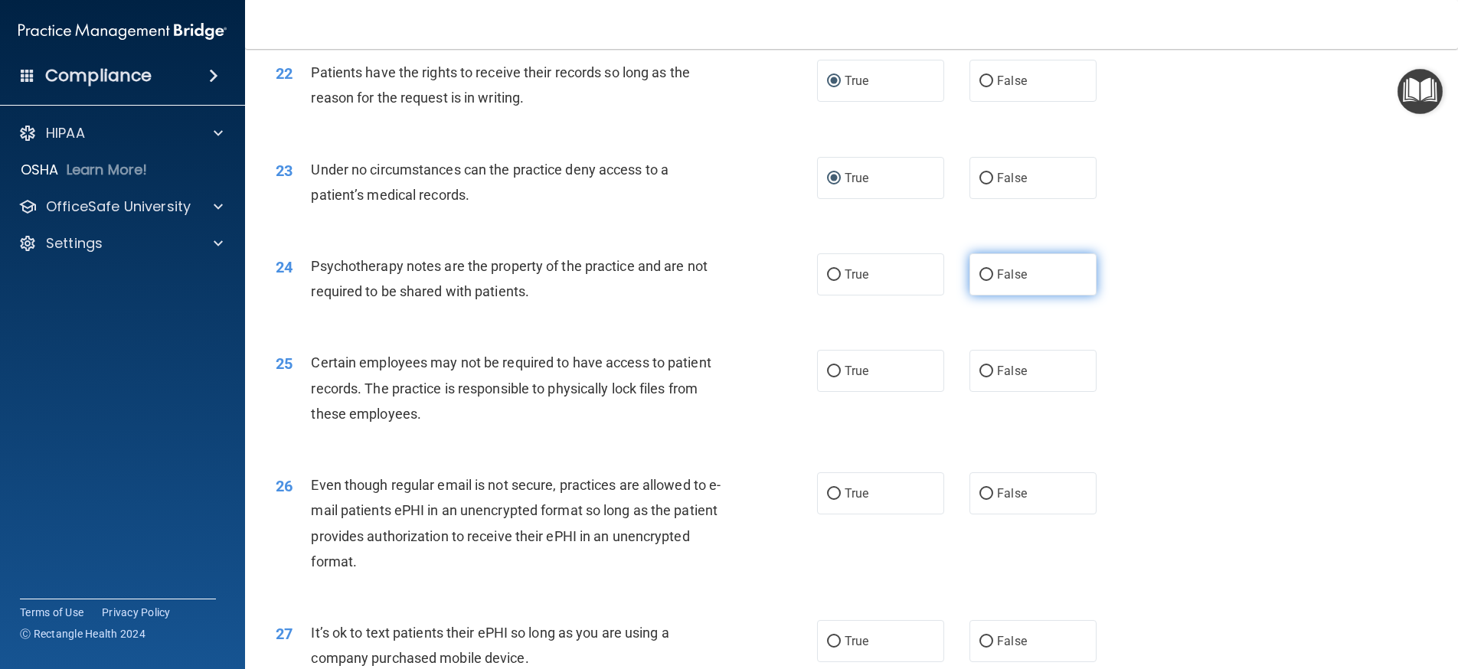
click at [982, 281] on input "False" at bounding box center [986, 274] width 14 height 11
radio input "true"
click at [827, 377] on input "True" at bounding box center [834, 371] width 14 height 11
radio input "true"
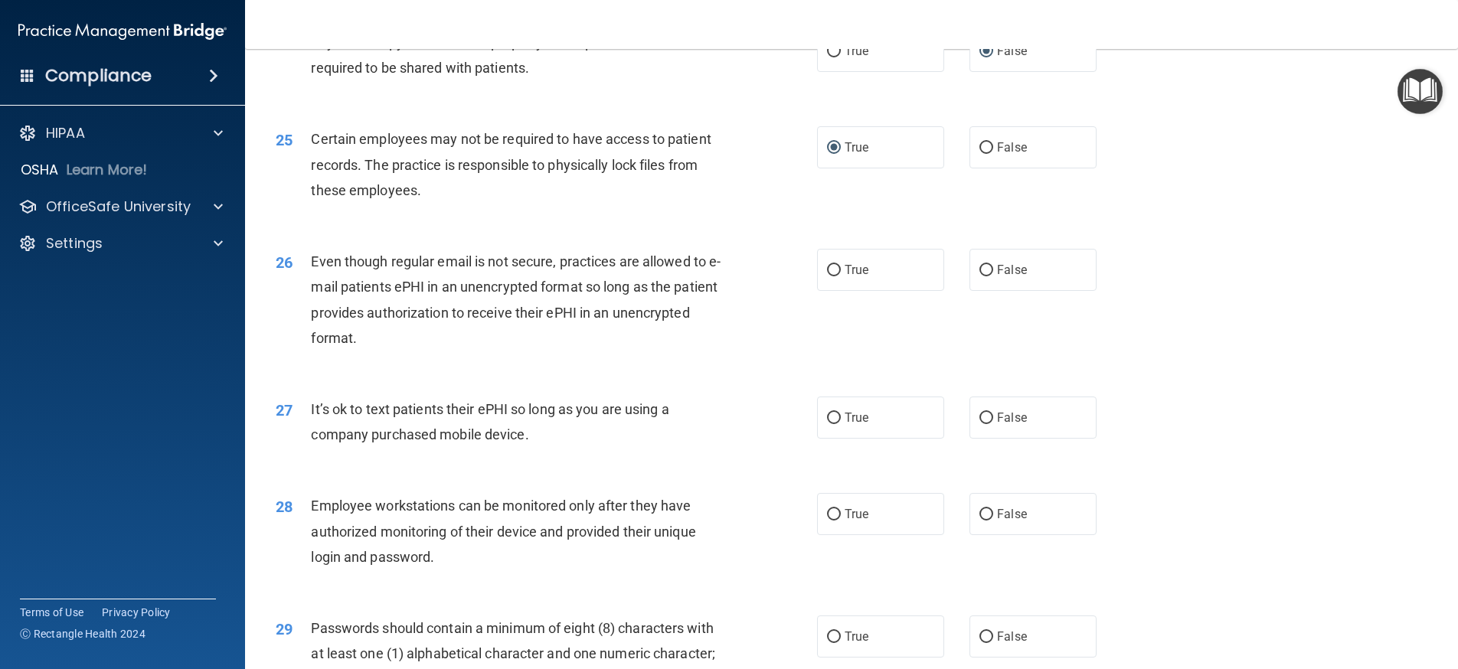
scroll to position [2858, 0]
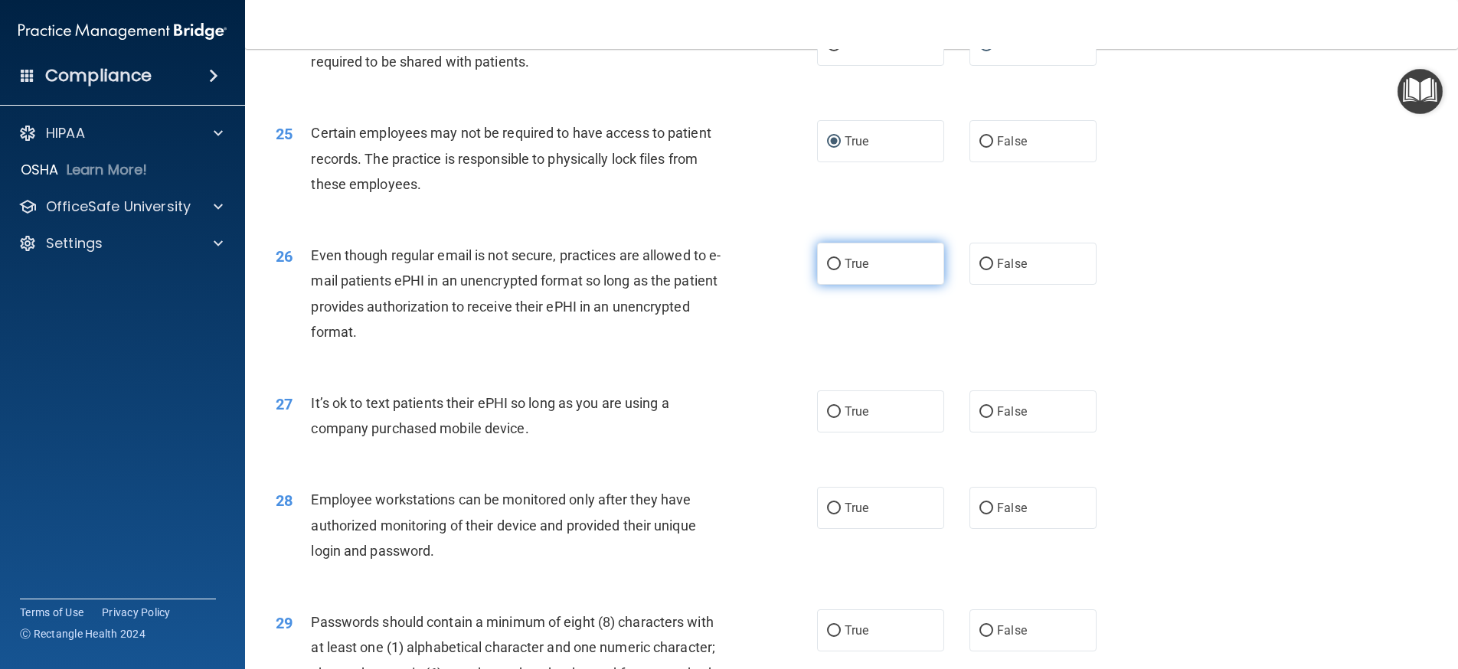
click at [828, 270] on input "True" at bounding box center [834, 264] width 14 height 11
radio input "true"
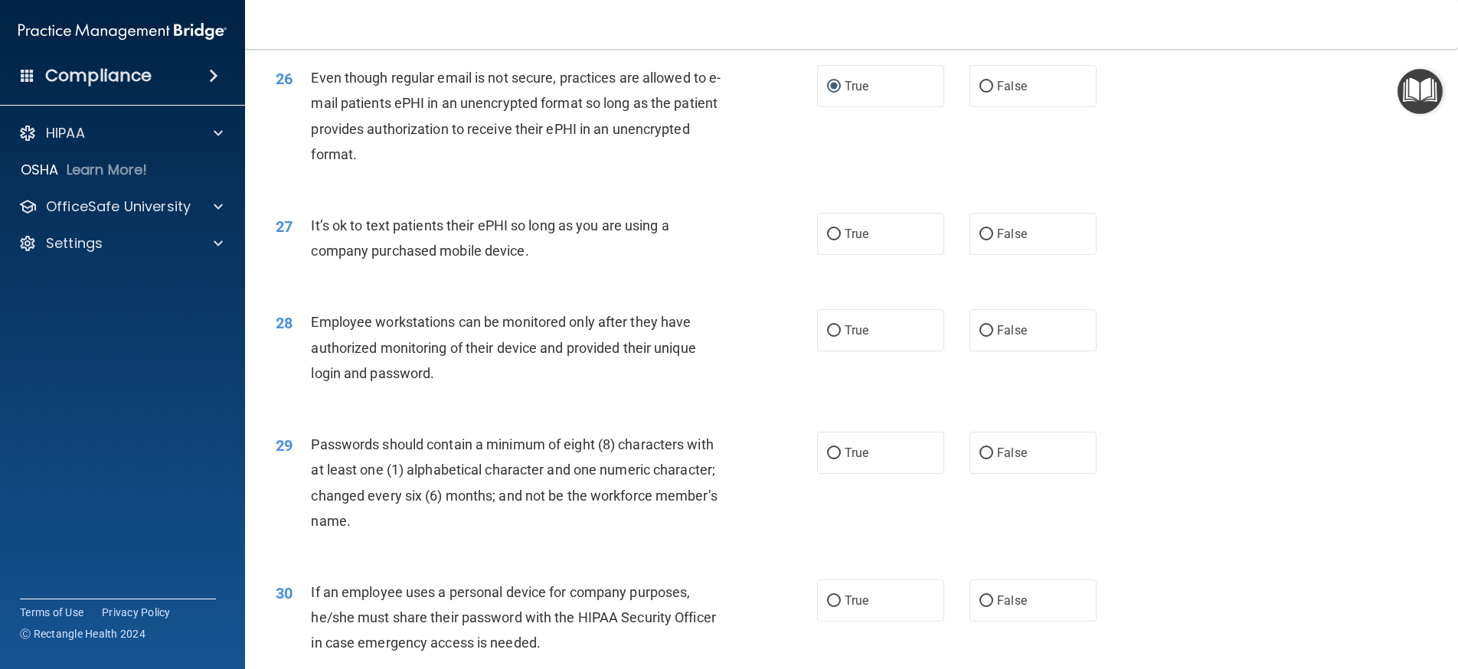
scroll to position [3088, 0]
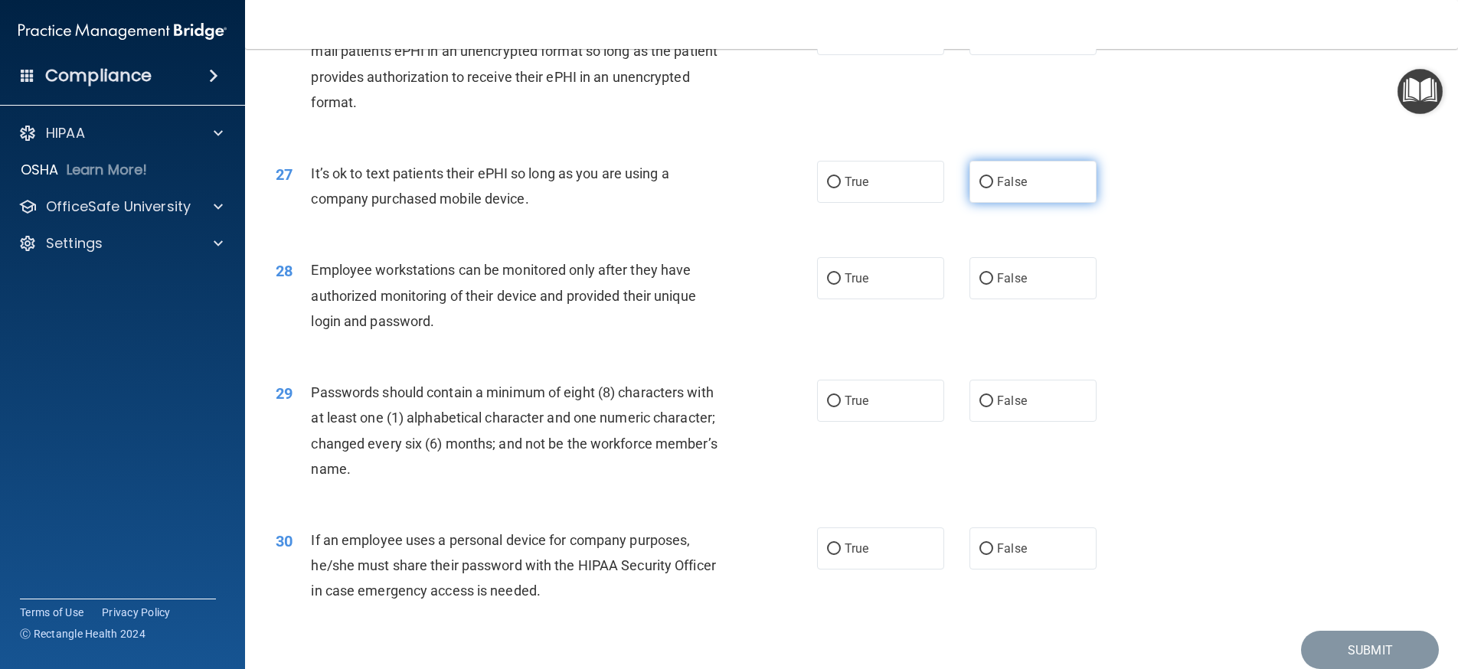
click at [979, 188] on input "False" at bounding box center [986, 182] width 14 height 11
radio input "true"
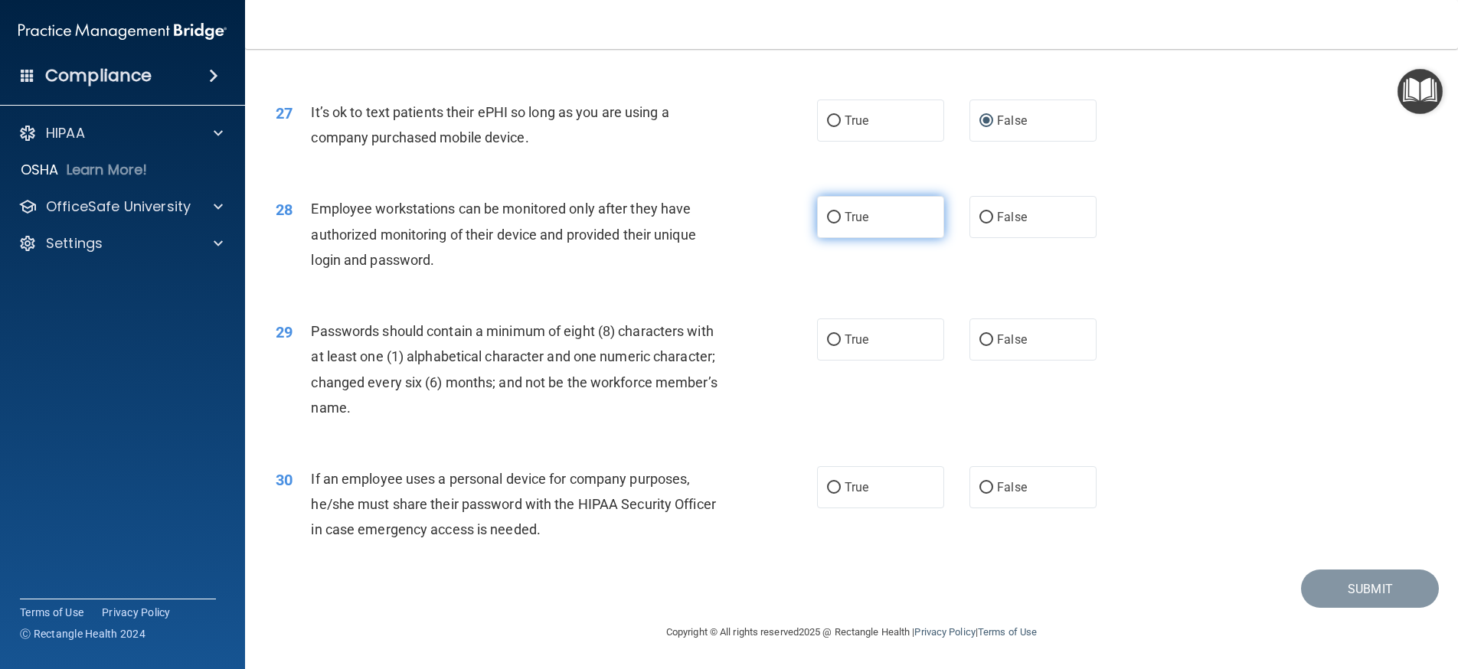
drag, startPoint x: 821, startPoint y: 230, endPoint x: 812, endPoint y: 238, distance: 11.4
click at [827, 224] on input "True" at bounding box center [834, 217] width 14 height 11
radio input "true"
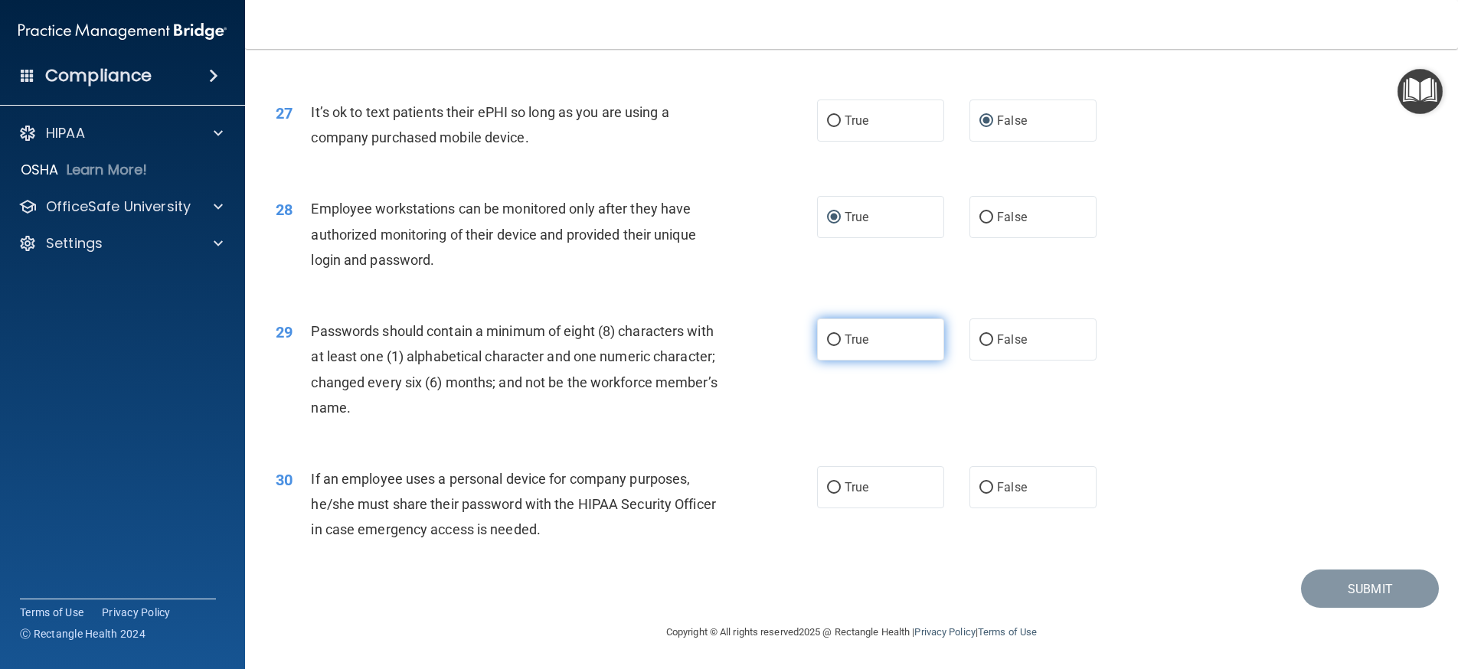
click at [828, 346] on input "True" at bounding box center [834, 340] width 14 height 11
radio input "true"
click at [979, 494] on input "False" at bounding box center [986, 487] width 14 height 11
radio input "true"
click at [1334, 598] on button "Submit" at bounding box center [1370, 589] width 138 height 39
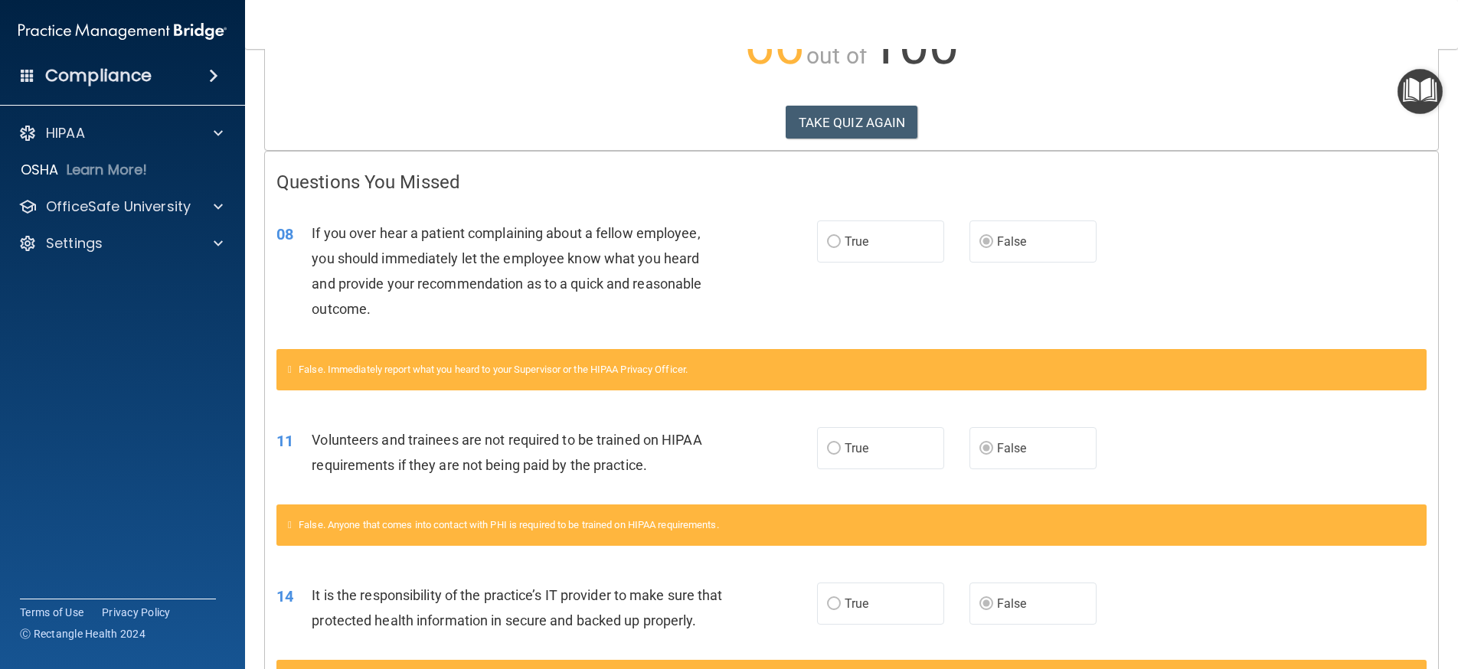
scroll to position [198, 0]
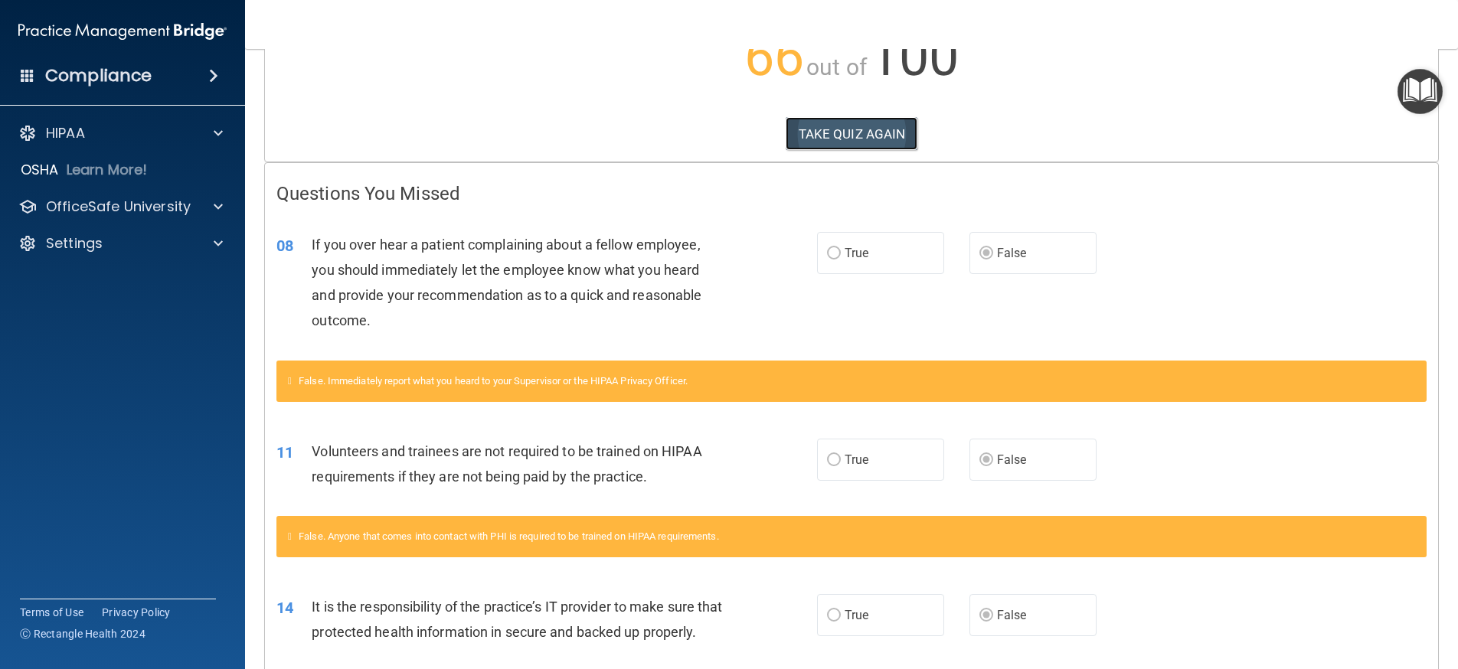
click at [860, 137] on button "TAKE QUIZ AGAIN" at bounding box center [852, 134] width 132 height 34
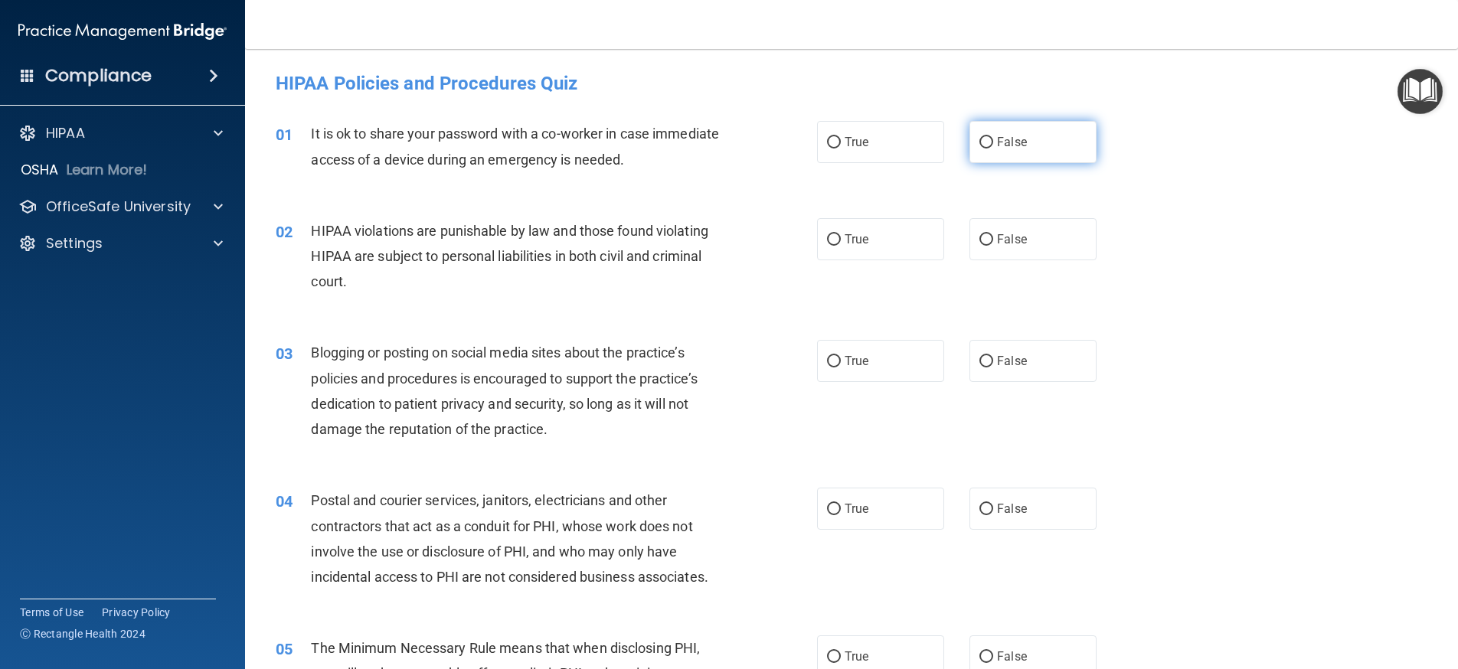
click at [979, 137] on input "False" at bounding box center [986, 142] width 14 height 11
radio input "true"
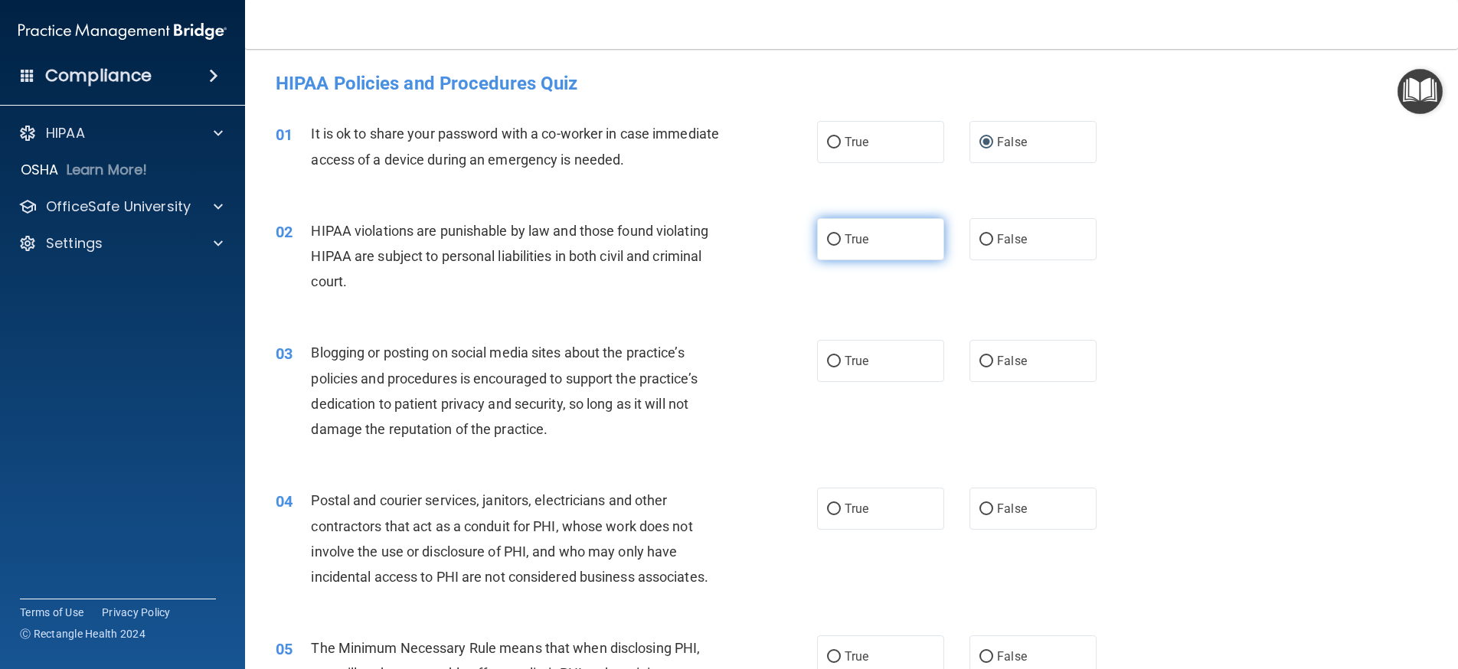
click at [830, 240] on input "True" at bounding box center [834, 239] width 14 height 11
radio input "true"
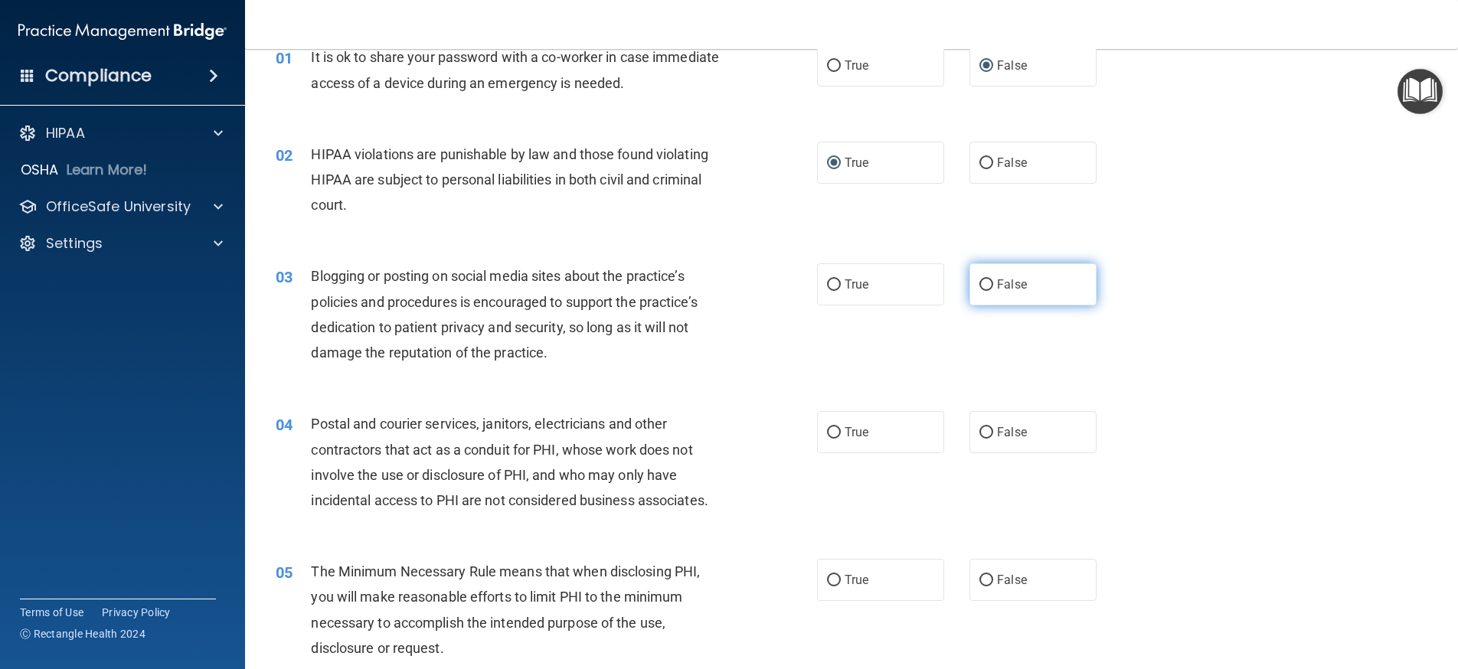
click at [986, 286] on label "False" at bounding box center [1032, 284] width 127 height 42
click at [986, 286] on input "False" at bounding box center [986, 284] width 14 height 11
radio input "true"
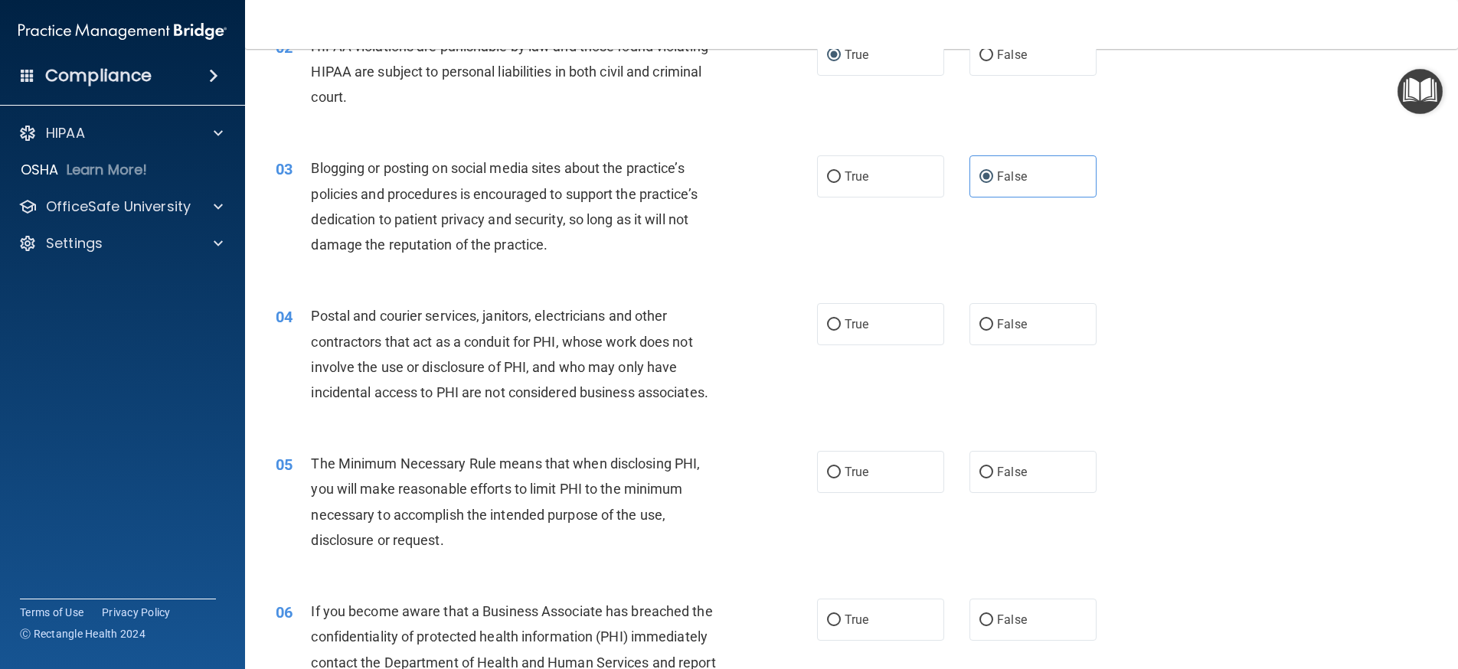
scroll to position [230, 0]
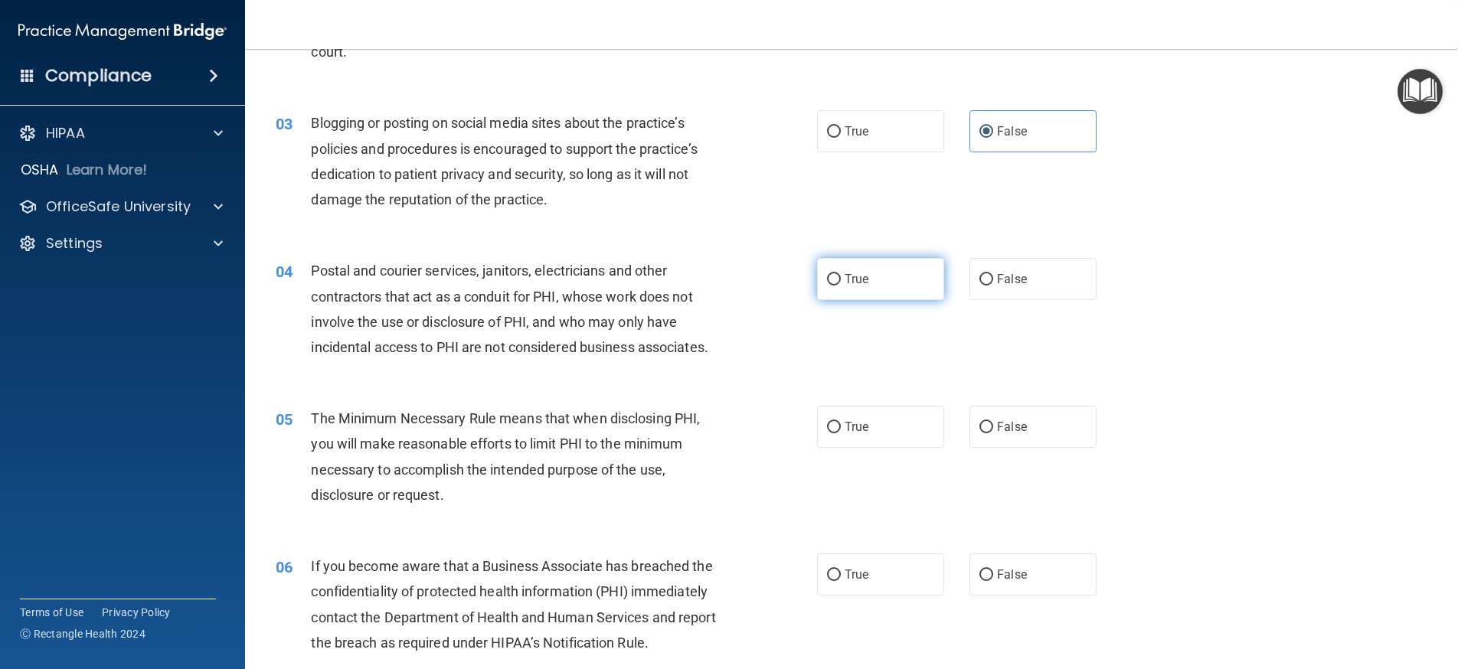
click at [831, 265] on label "True" at bounding box center [880, 279] width 127 height 42
click at [831, 274] on input "True" at bounding box center [834, 279] width 14 height 11
radio input "true"
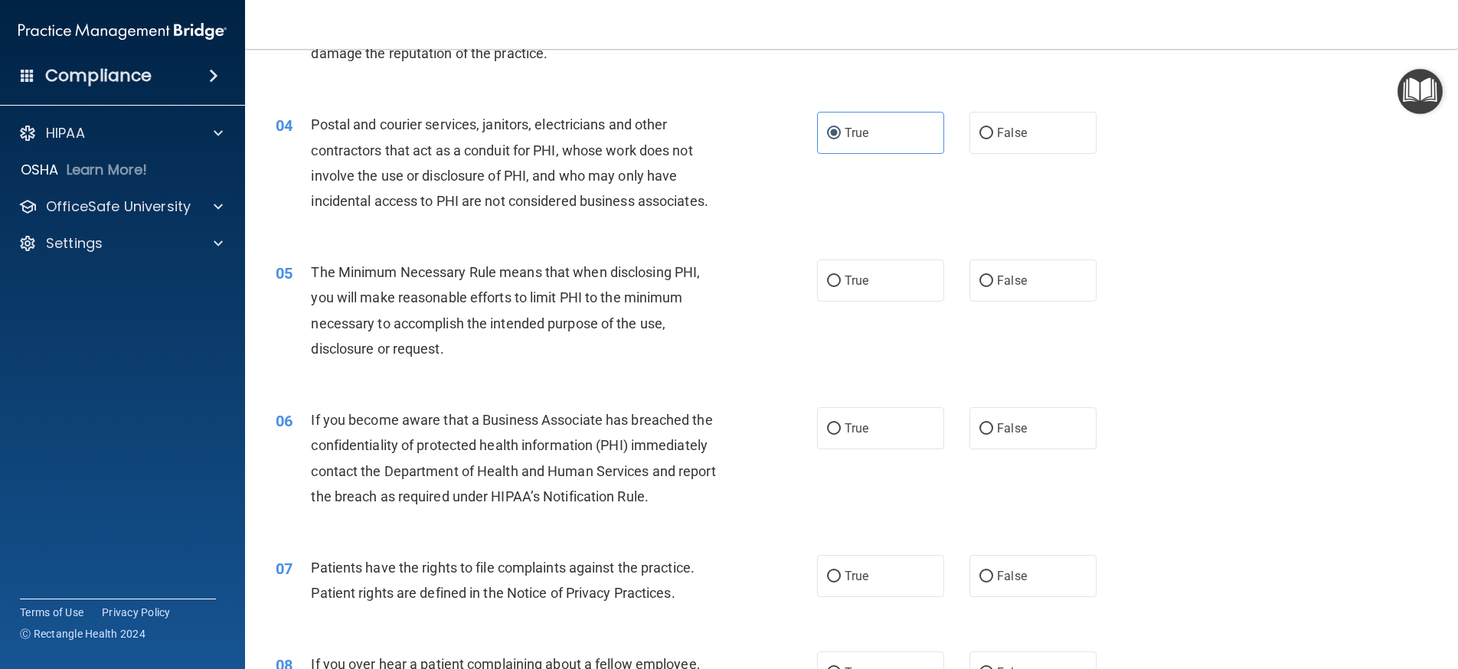
scroll to position [383, 0]
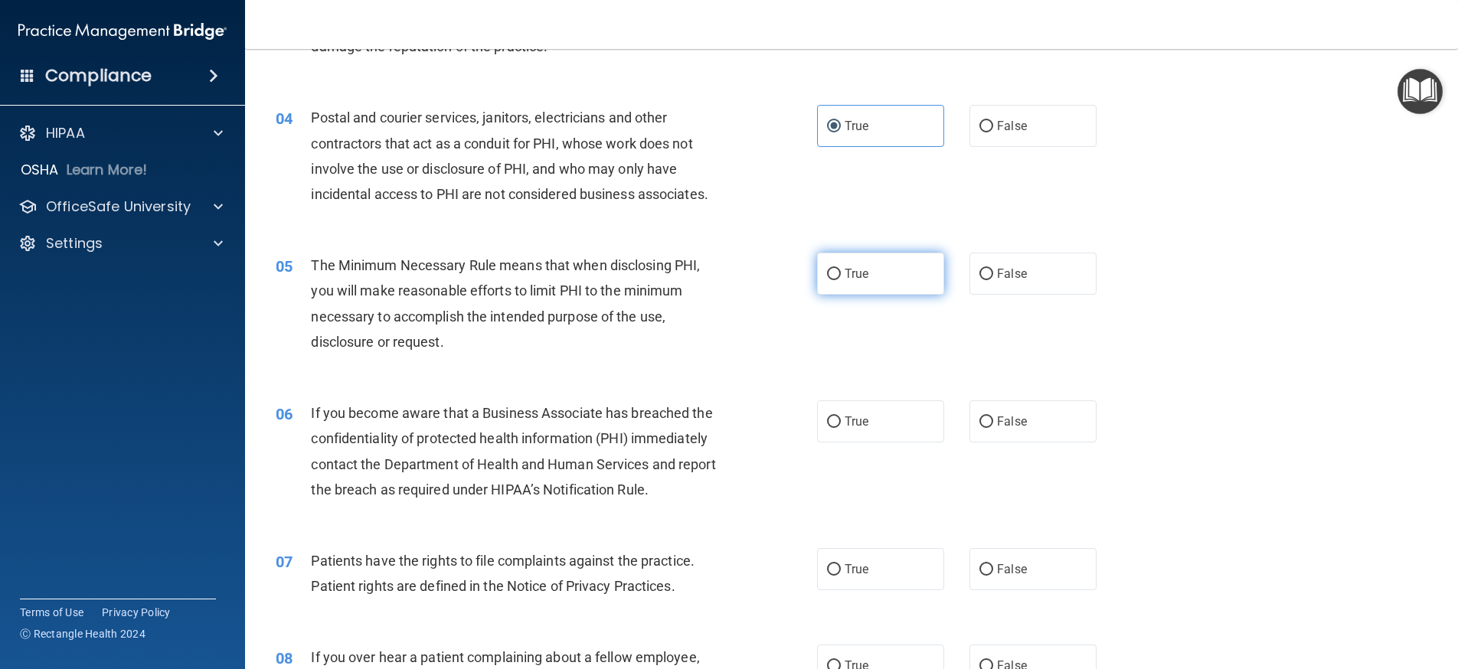
click at [827, 276] on input "True" at bounding box center [834, 274] width 14 height 11
radio input "true"
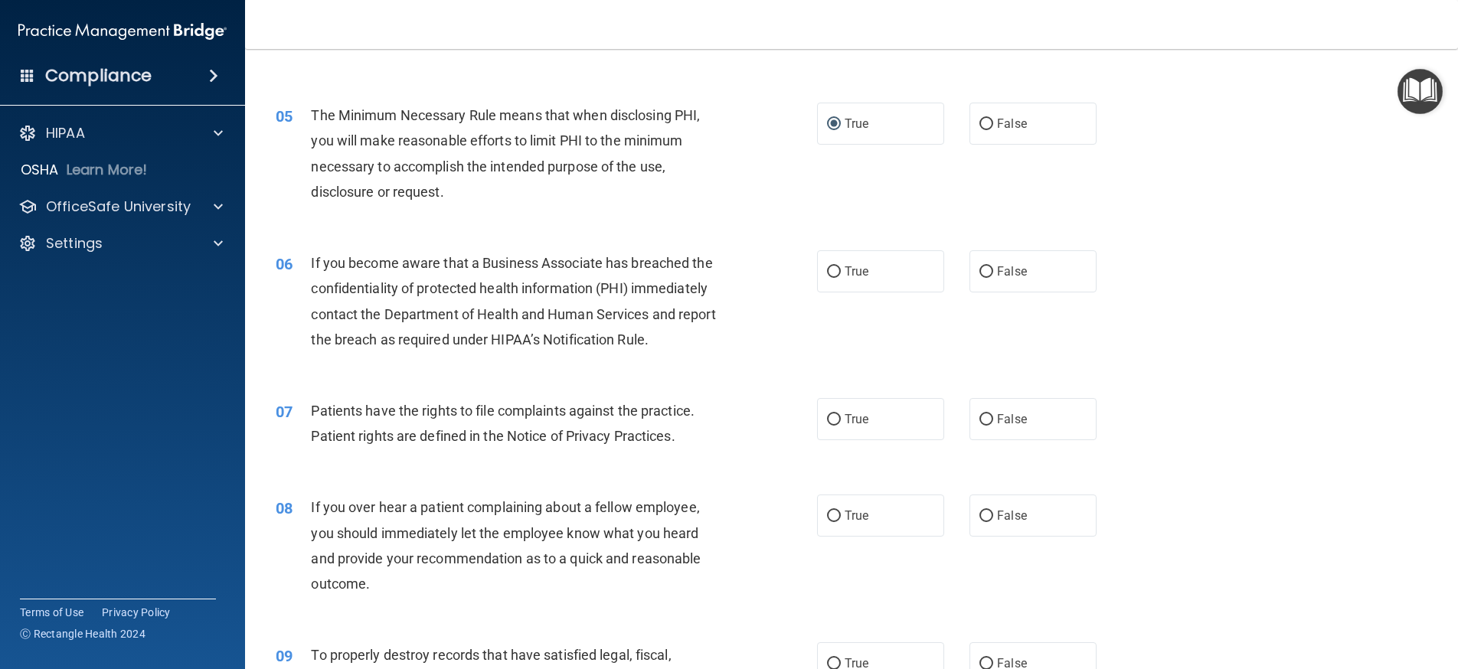
scroll to position [536, 0]
click at [986, 271] on label "False" at bounding box center [1032, 268] width 127 height 42
click at [986, 271] on input "False" at bounding box center [986, 268] width 14 height 11
radio input "true"
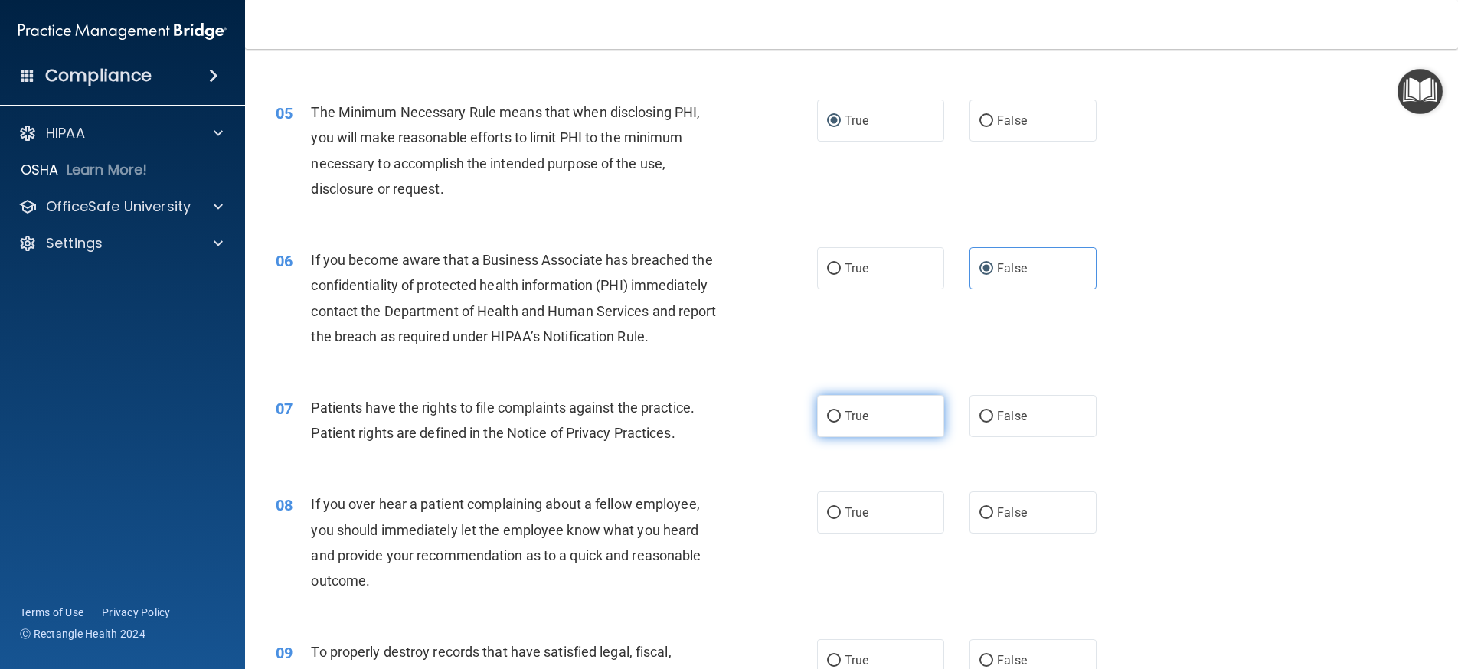
click at [835, 414] on label "True" at bounding box center [880, 416] width 127 height 42
click at [835, 414] on input "True" at bounding box center [834, 416] width 14 height 11
radio input "true"
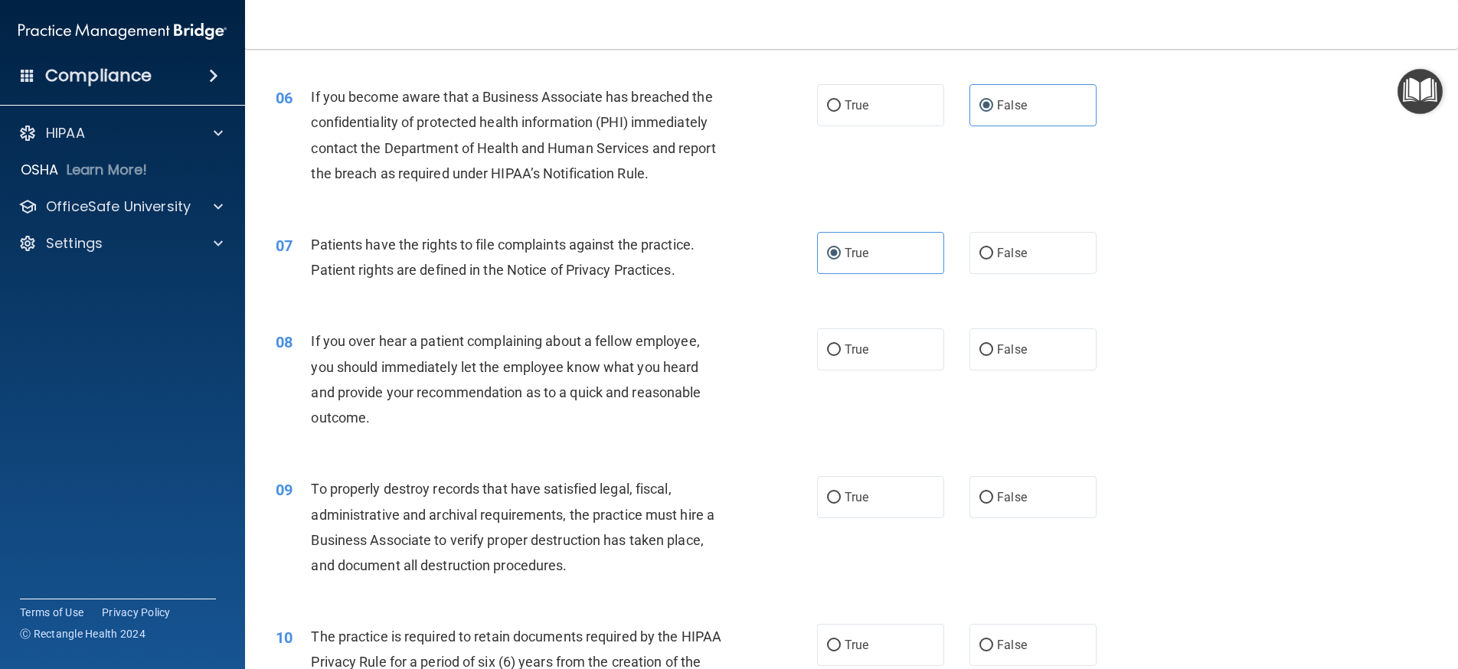
scroll to position [766, 0]
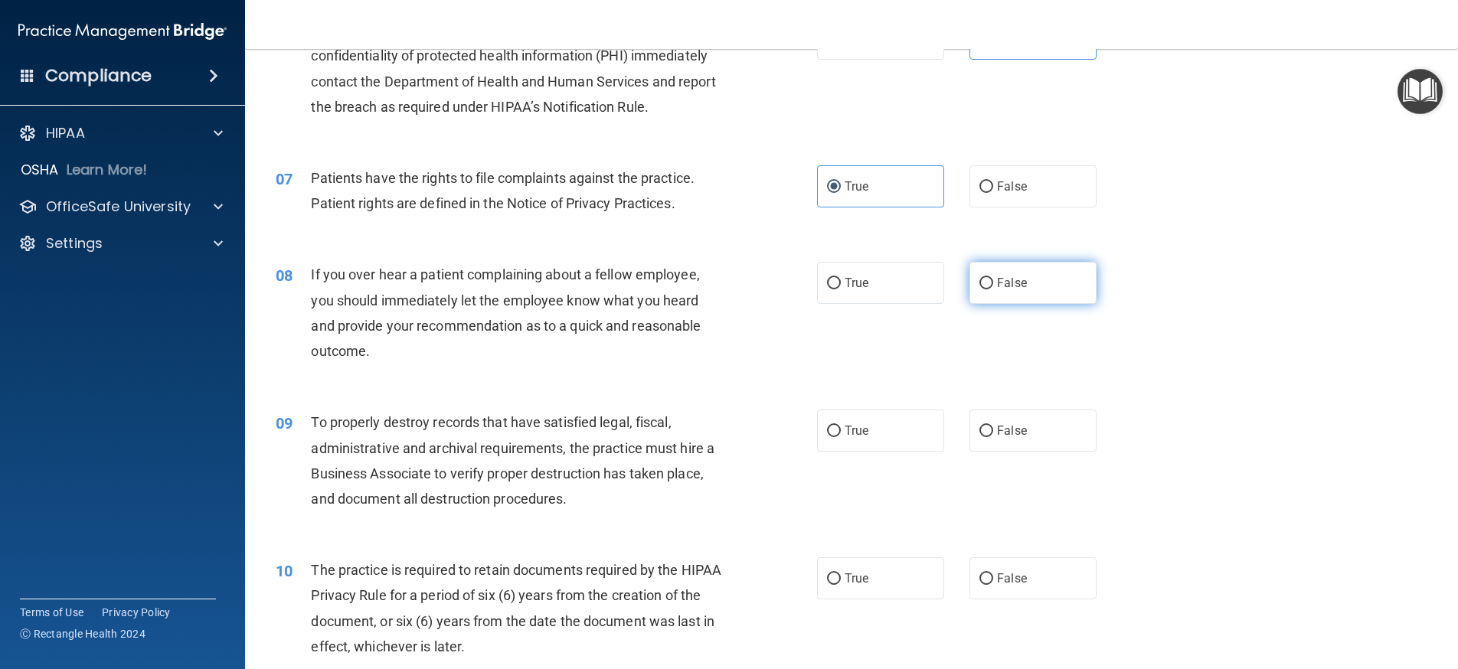
click at [982, 283] on input "False" at bounding box center [986, 283] width 14 height 11
radio input "true"
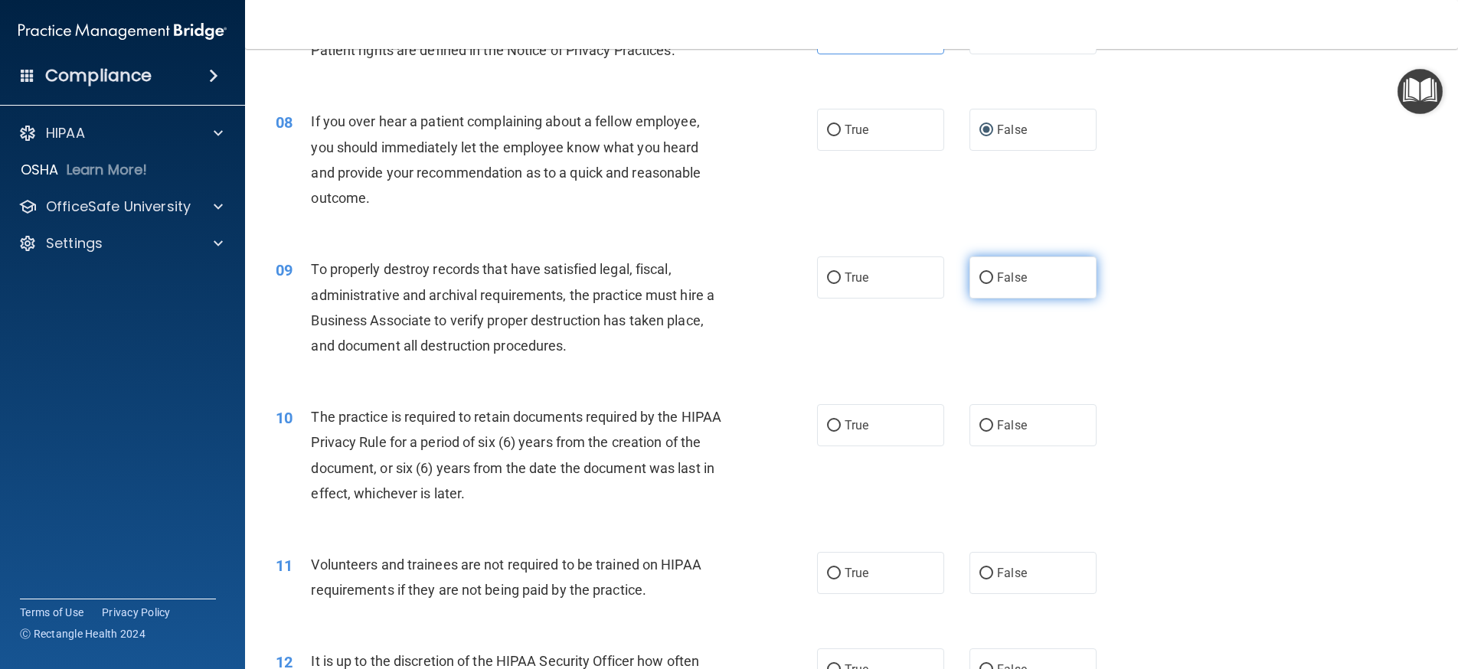
click at [981, 274] on input "False" at bounding box center [986, 278] width 14 height 11
radio input "true"
click at [832, 423] on input "True" at bounding box center [834, 425] width 14 height 11
radio input "true"
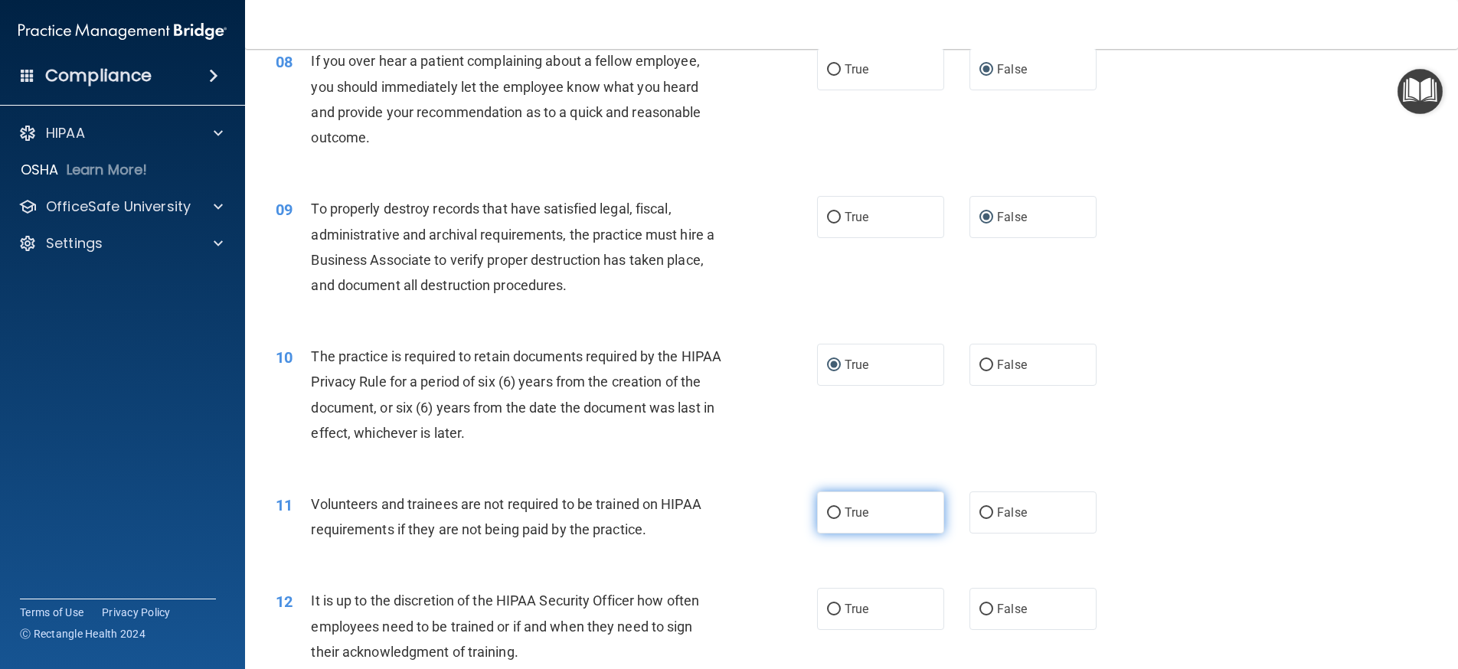
scroll to position [1072, 0]
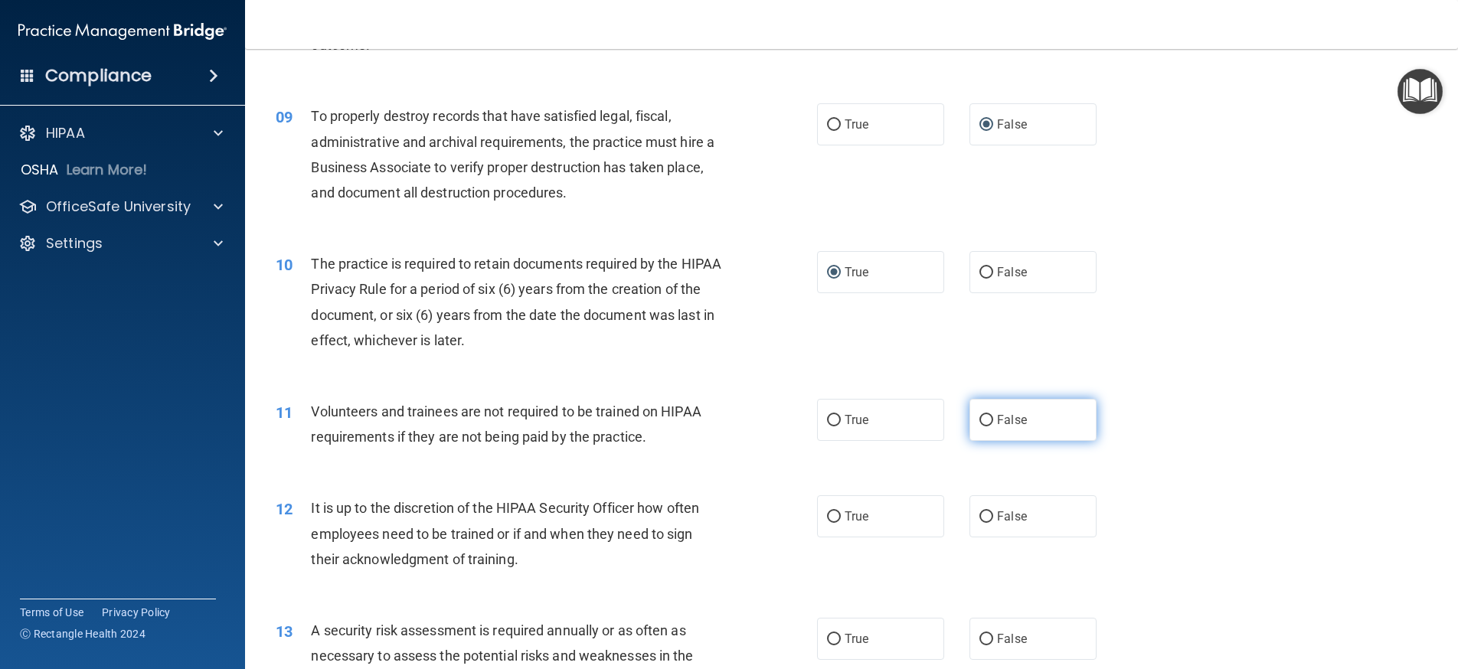
click at [979, 420] on input "False" at bounding box center [986, 420] width 14 height 11
radio input "true"
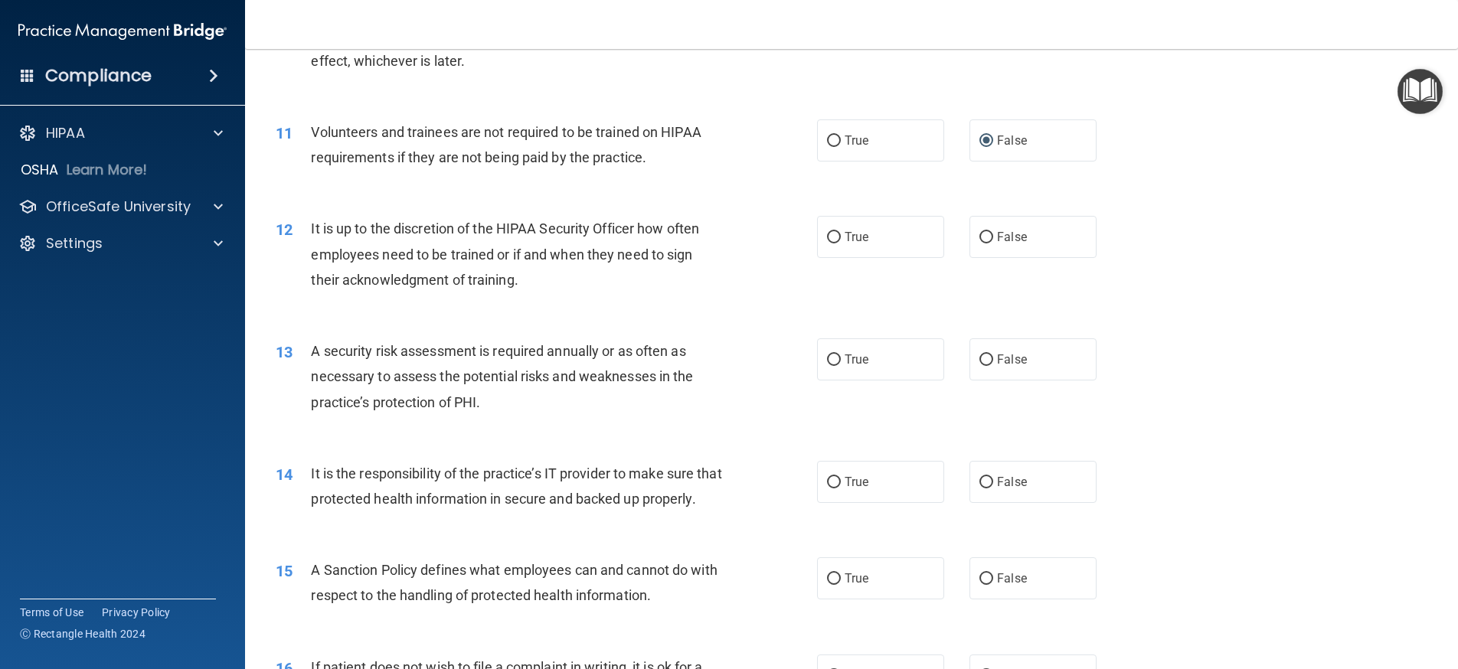
scroll to position [1378, 0]
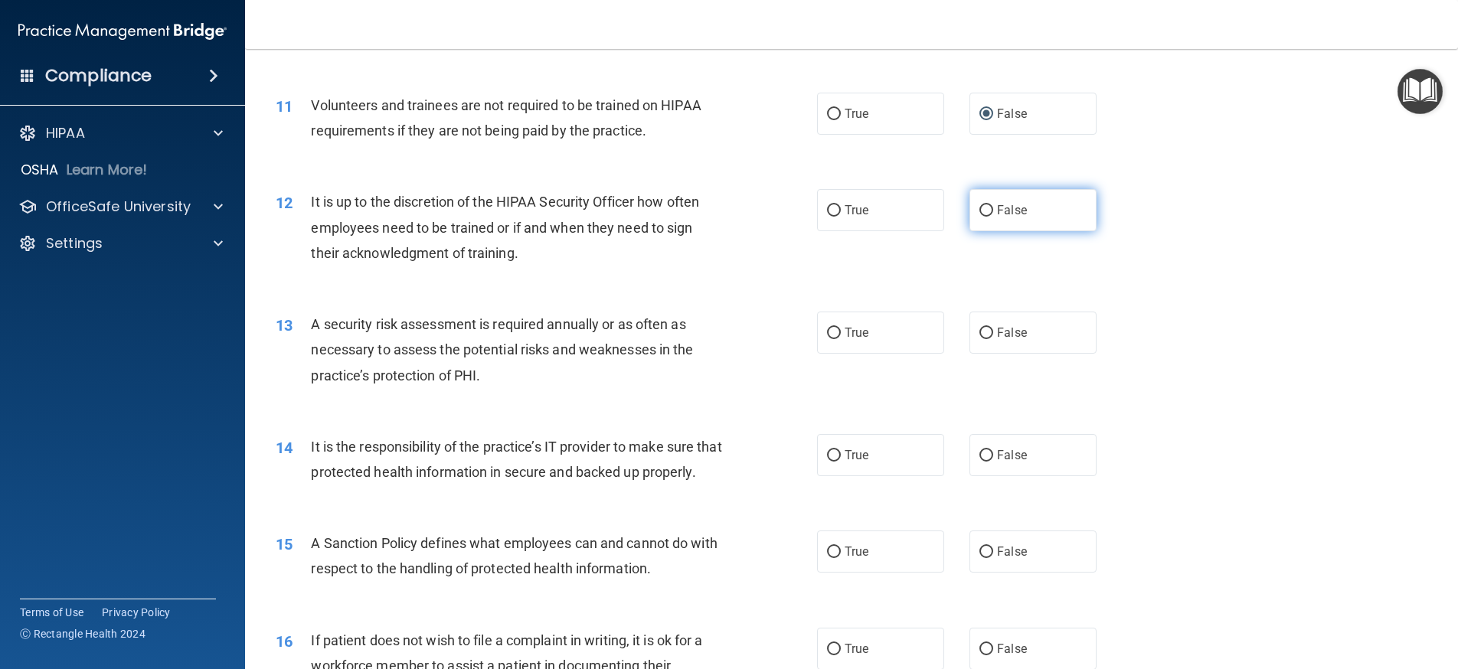
click at [981, 209] on input "False" at bounding box center [986, 210] width 14 height 11
radio input "true"
click at [833, 328] on input "True" at bounding box center [834, 333] width 14 height 11
radio input "true"
click at [979, 457] on input "False" at bounding box center [986, 455] width 14 height 11
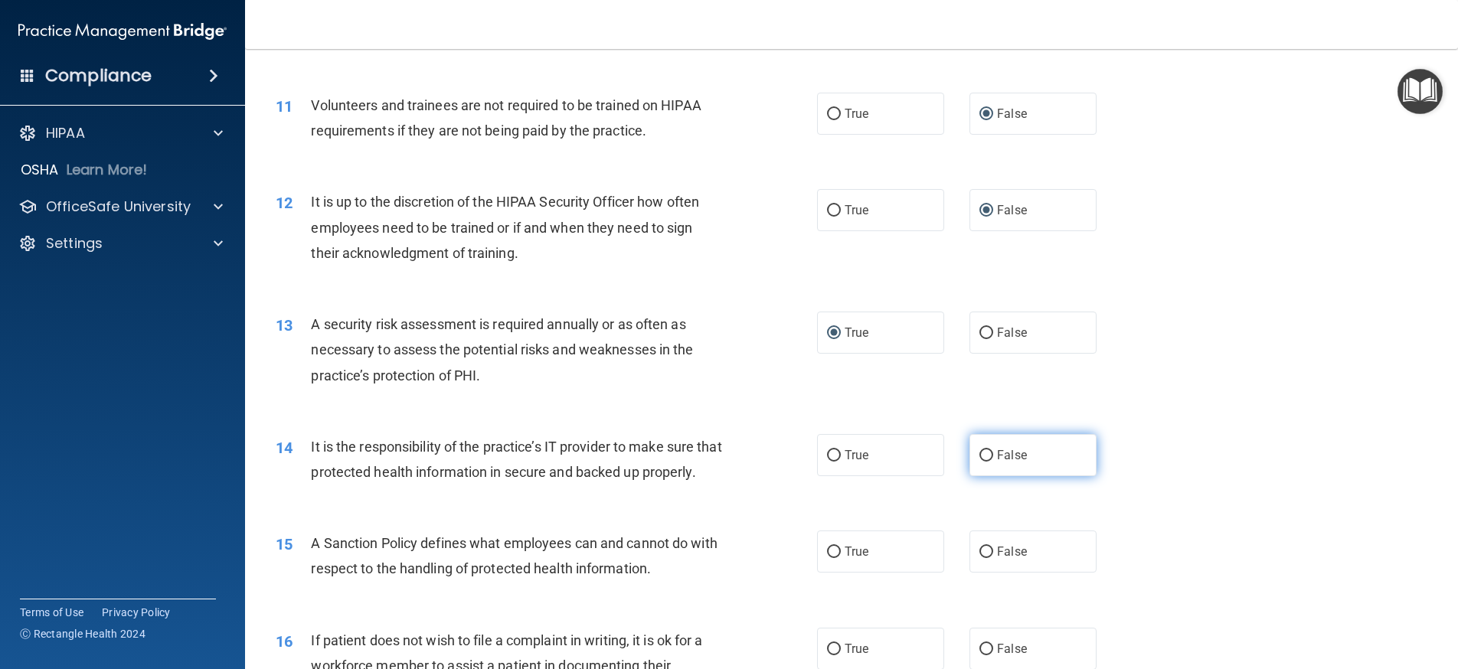
radio input "true"
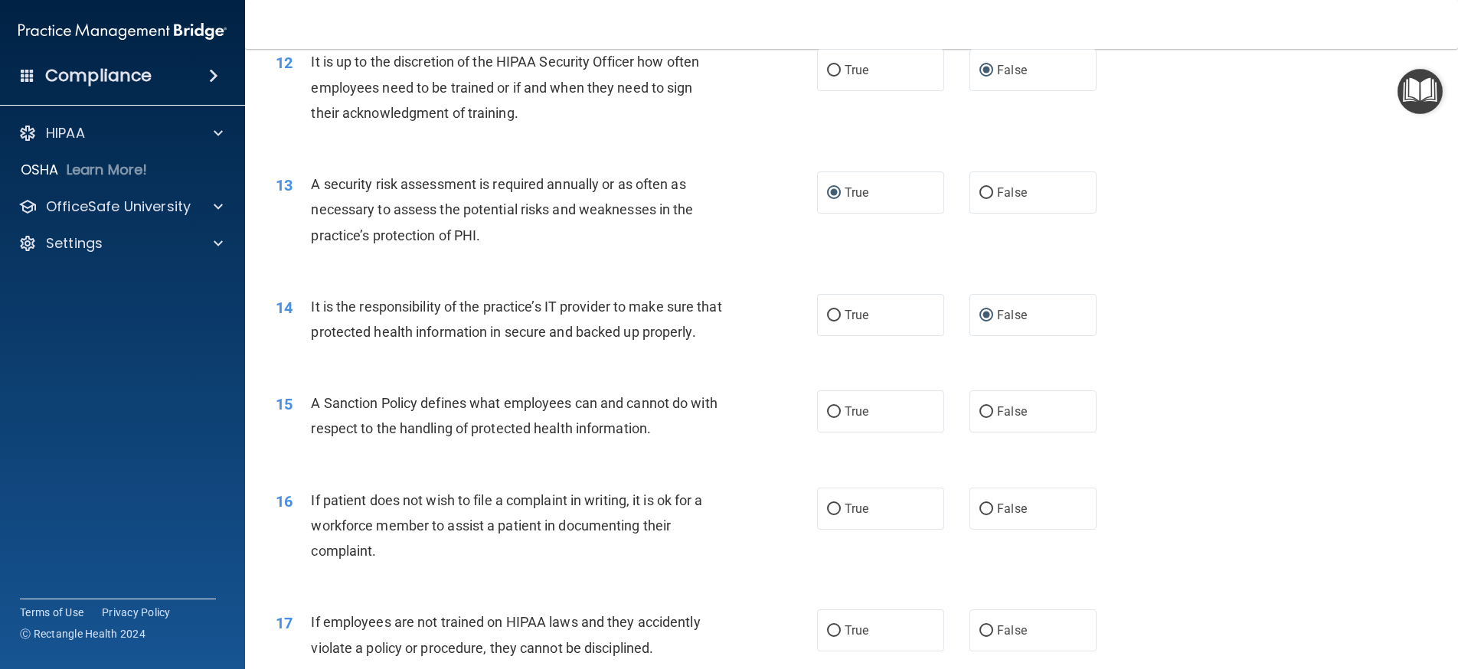
scroll to position [1531, 0]
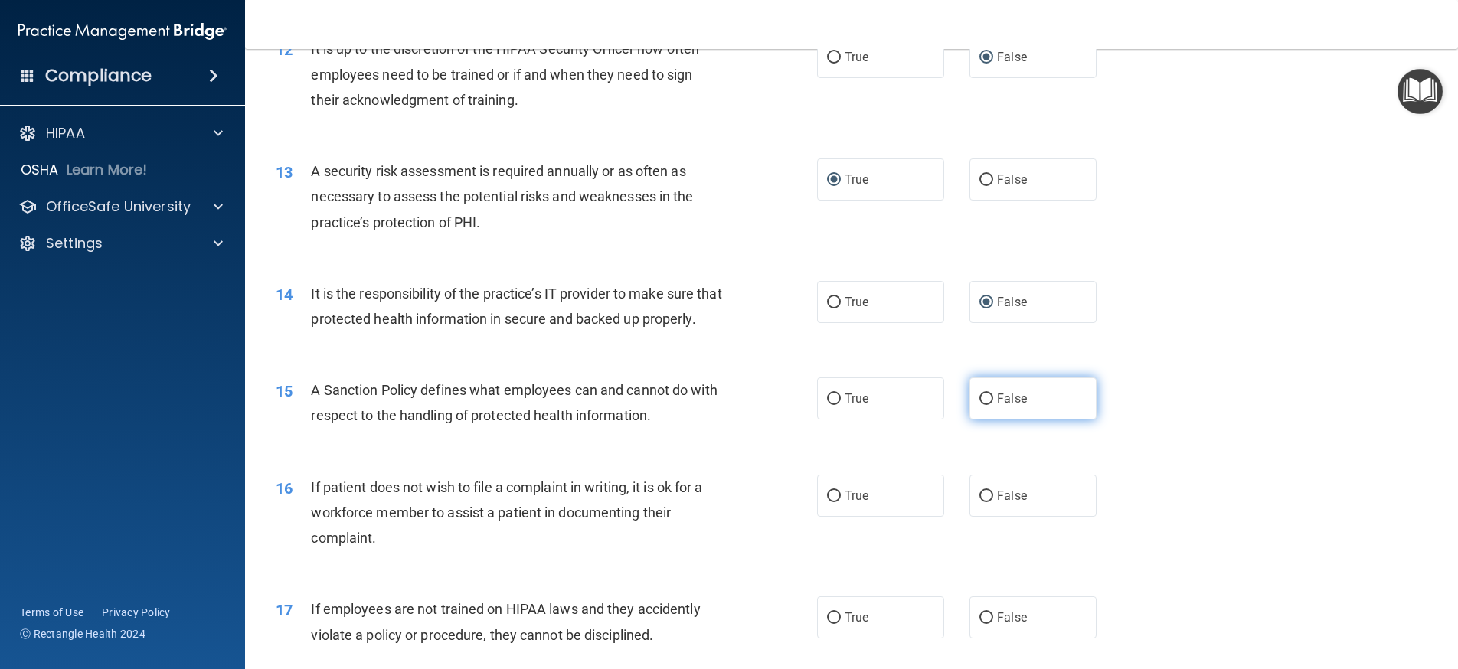
click at [979, 405] on input "False" at bounding box center [986, 399] width 14 height 11
radio input "true"
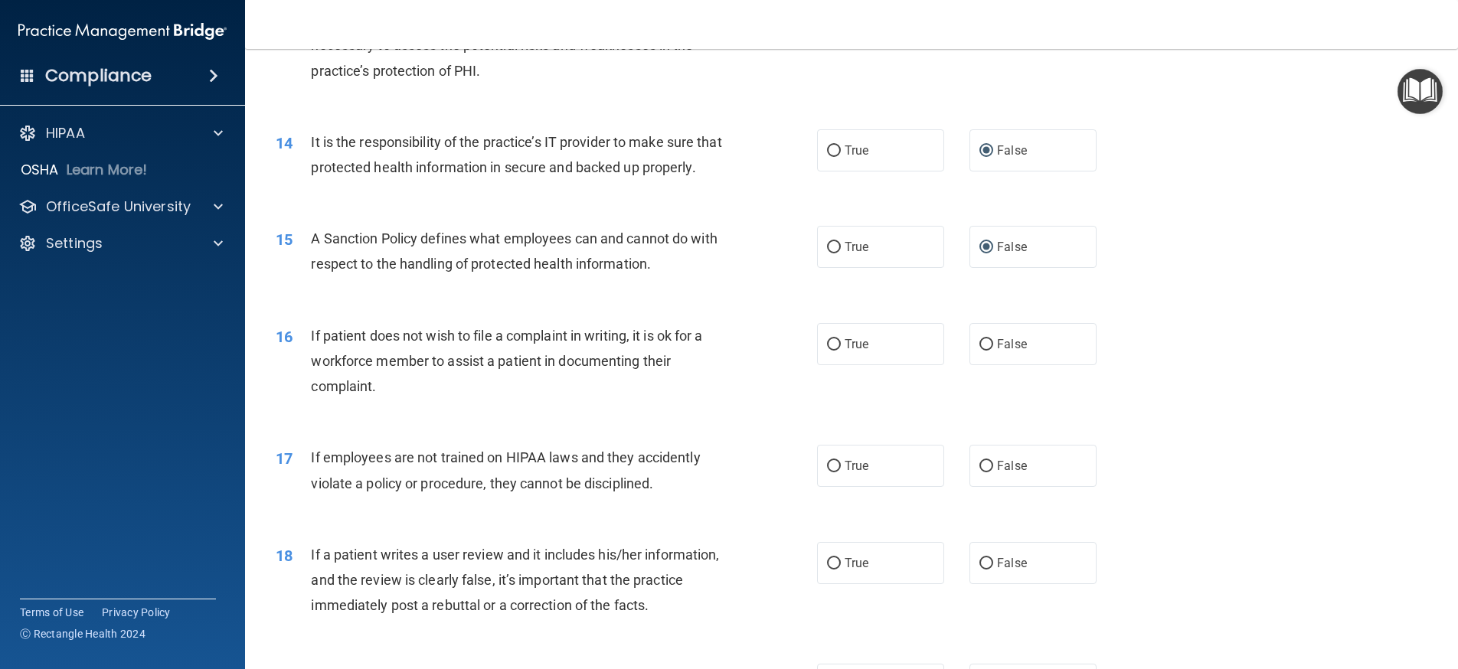
scroll to position [1684, 0]
click at [827, 349] on input "True" at bounding box center [834, 343] width 14 height 11
radio input "true"
click at [980, 471] on input "False" at bounding box center [986, 464] width 14 height 11
radio input "true"
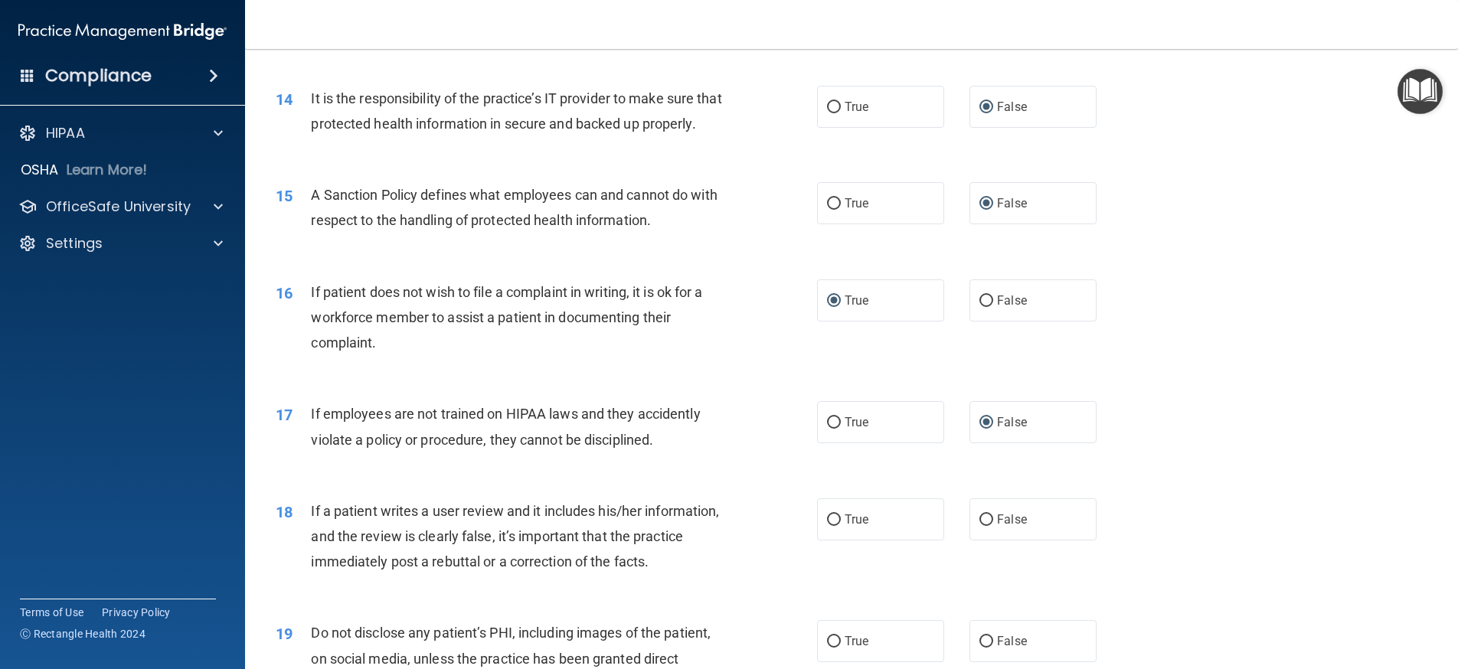
scroll to position [1837, 0]
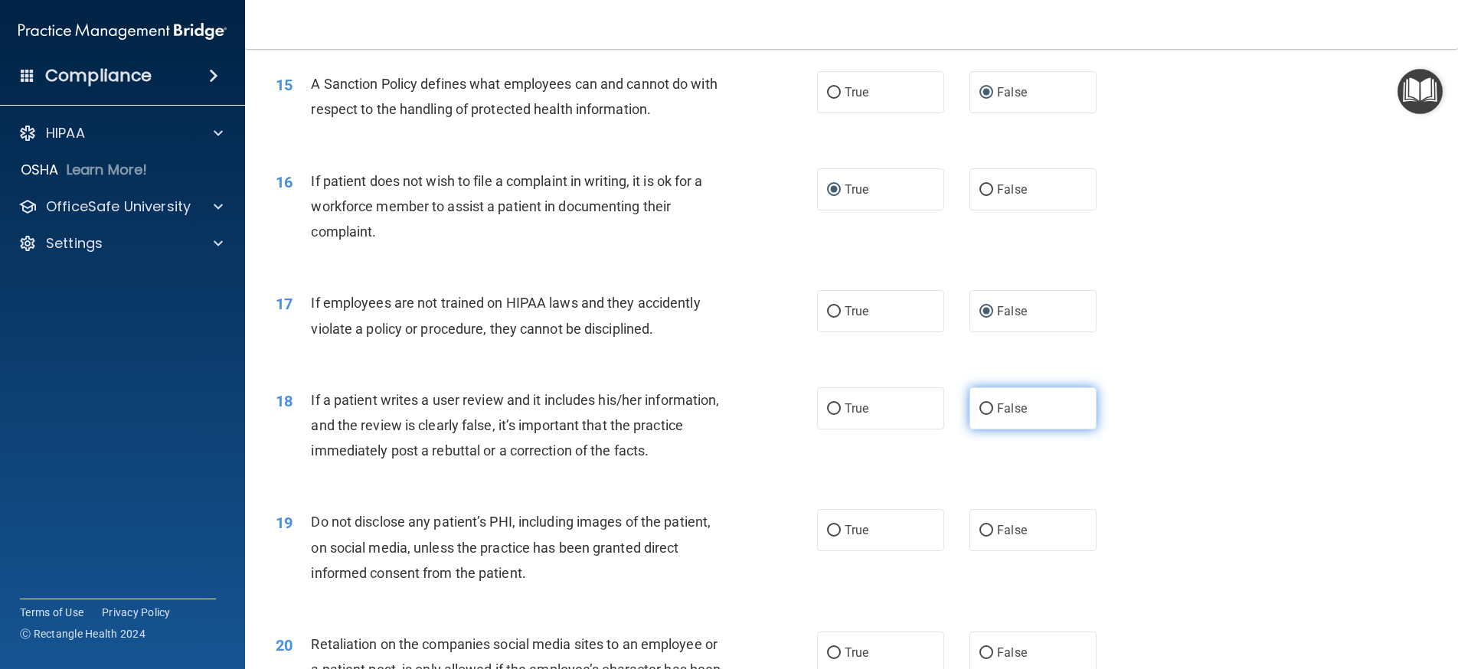
click at [979, 415] on input "False" at bounding box center [986, 408] width 14 height 11
radio input "true"
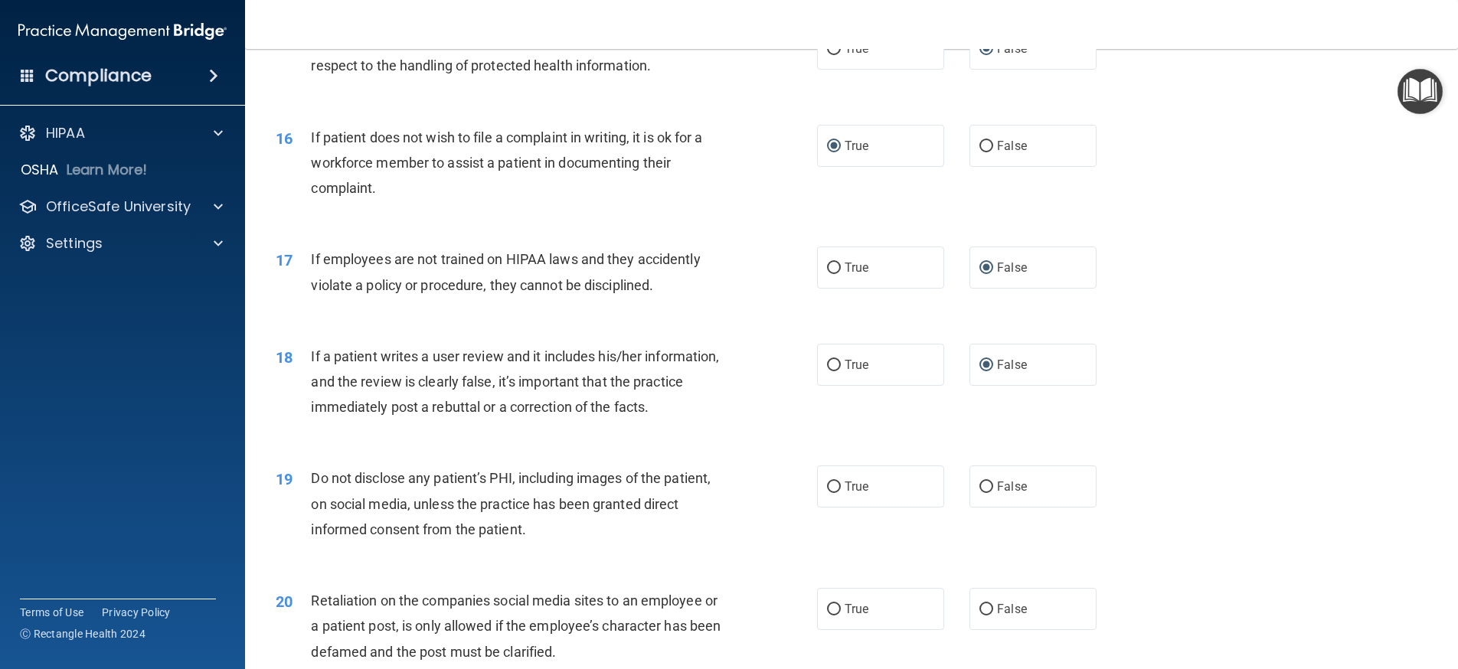
scroll to position [1991, 0]
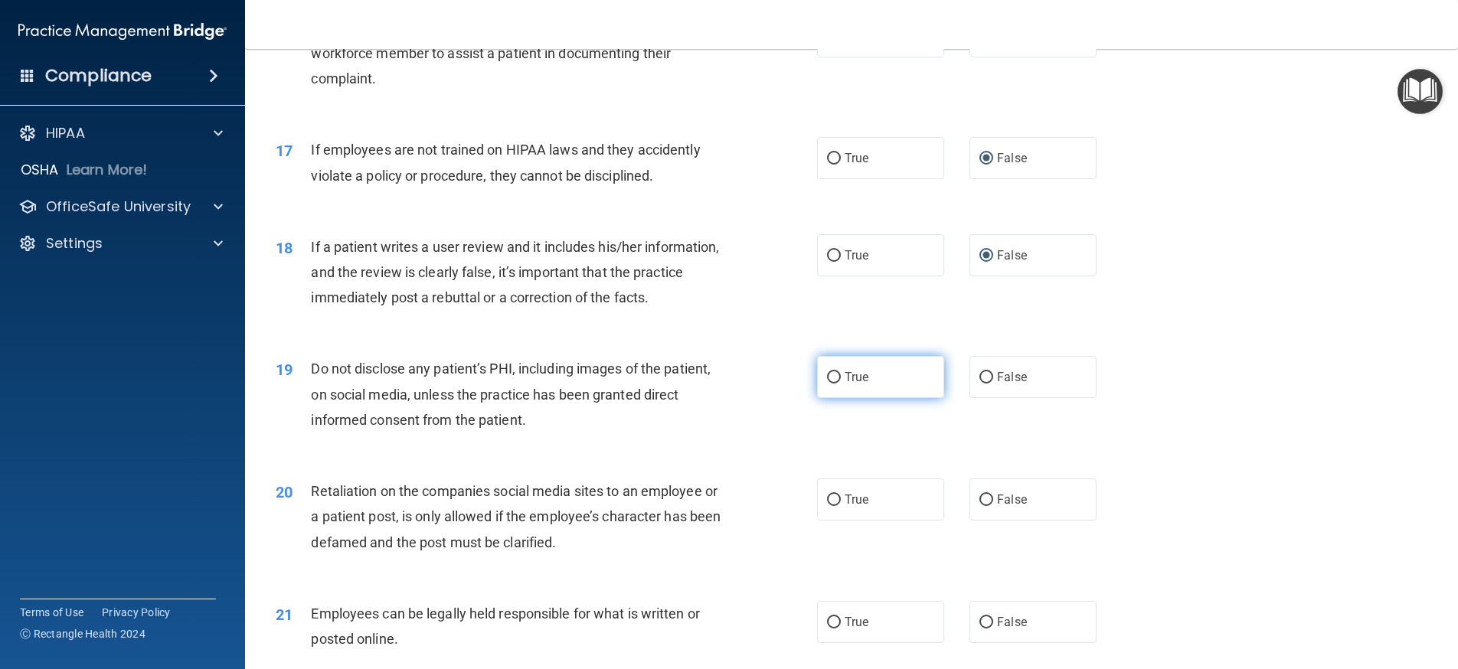
click at [827, 384] on input "True" at bounding box center [834, 377] width 14 height 11
radio input "true"
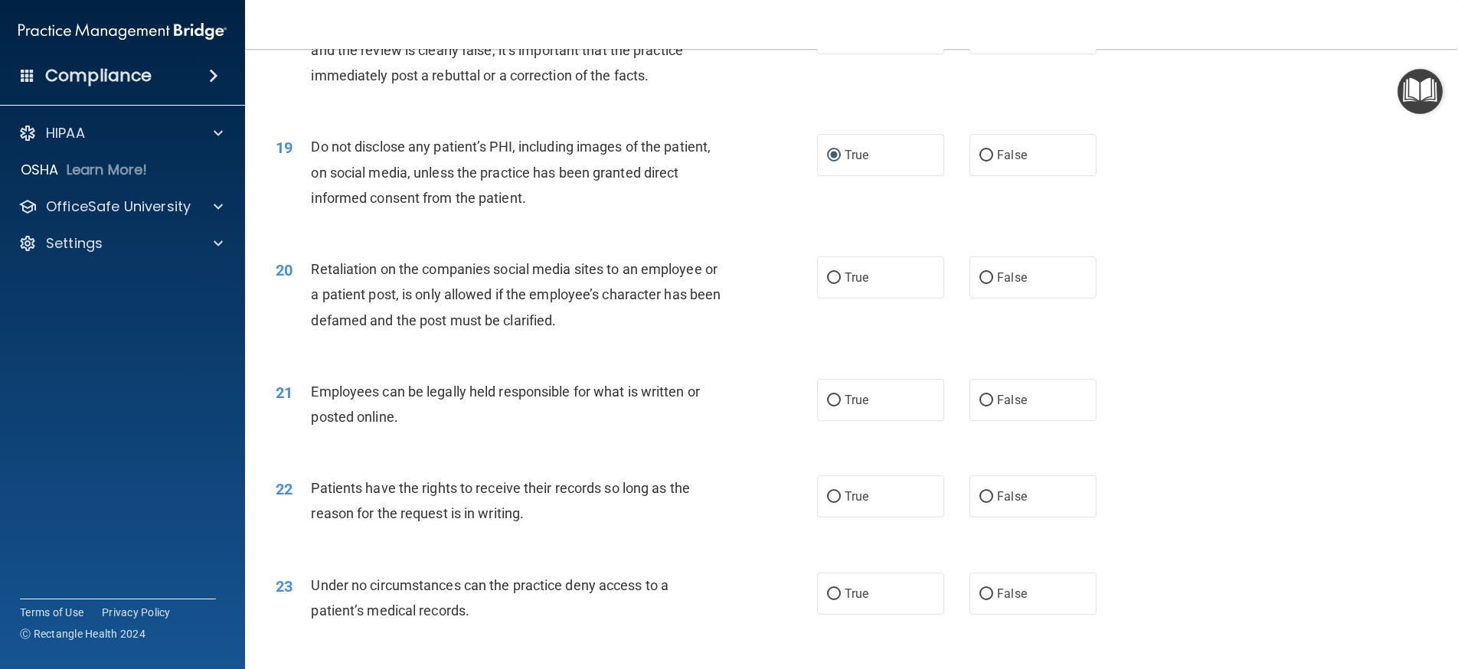
scroll to position [2220, 0]
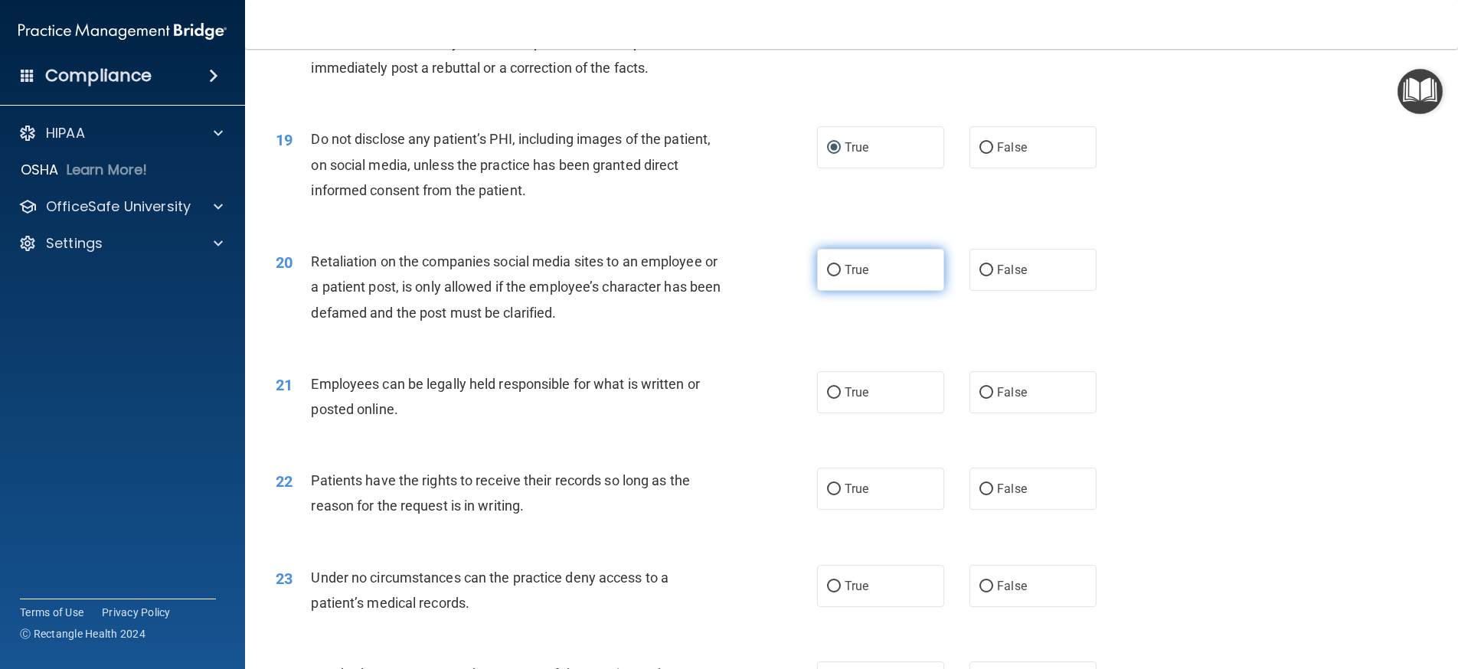
click at [828, 276] on input "True" at bounding box center [834, 270] width 14 height 11
radio input "true"
click at [827, 399] on input "True" at bounding box center [834, 392] width 14 height 11
radio input "true"
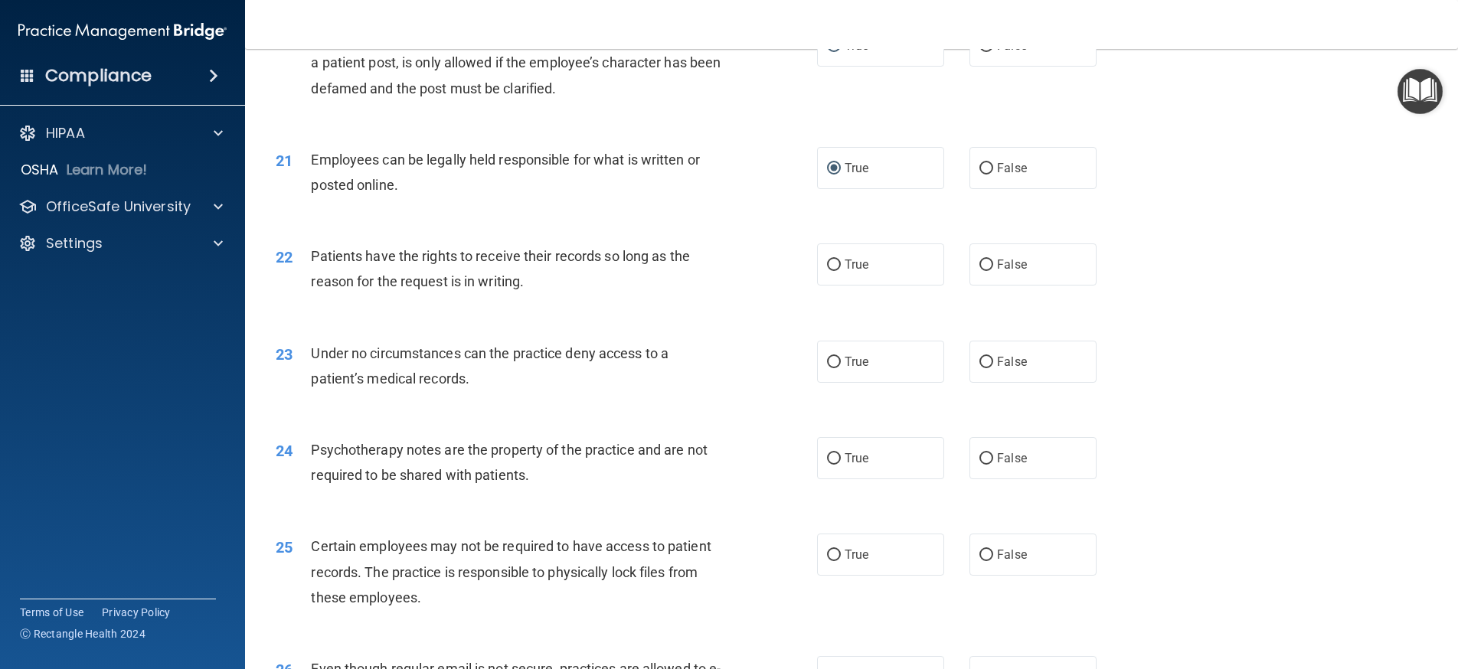
scroll to position [2450, 0]
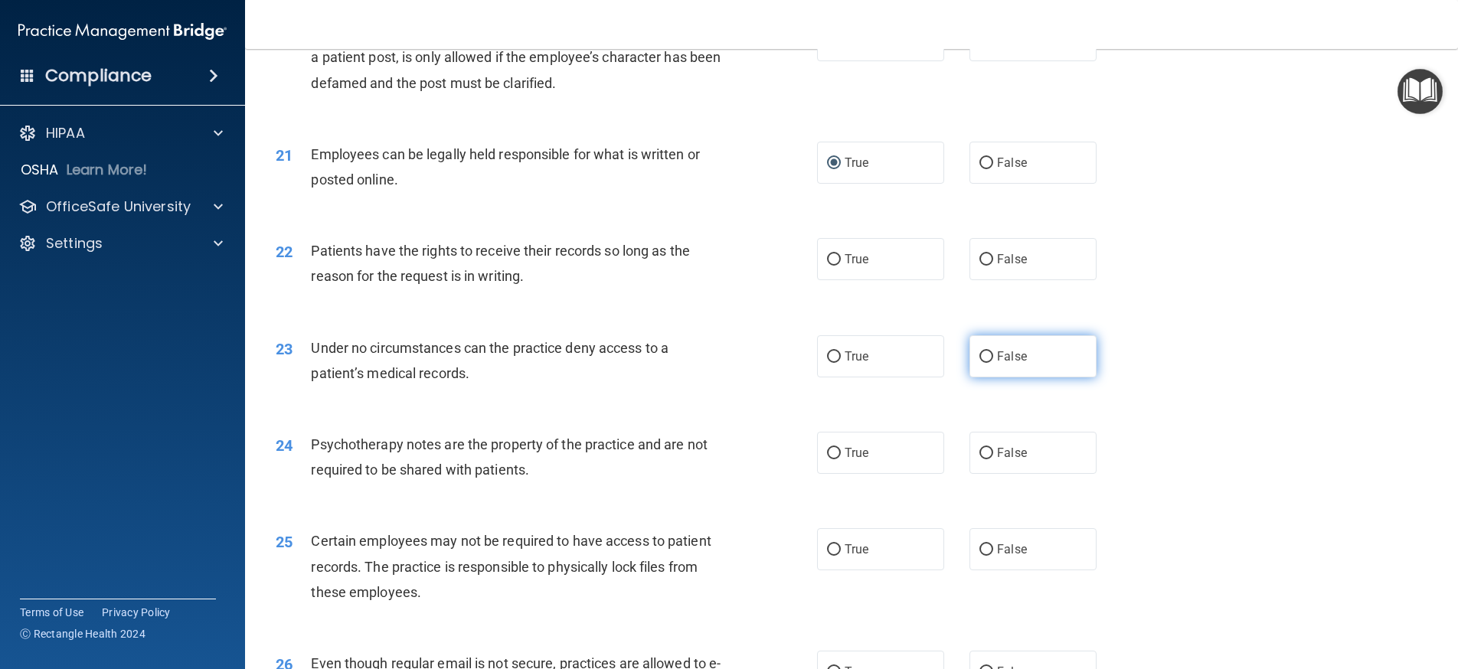
click at [982, 363] on input "False" at bounding box center [986, 356] width 14 height 11
radio input "true"
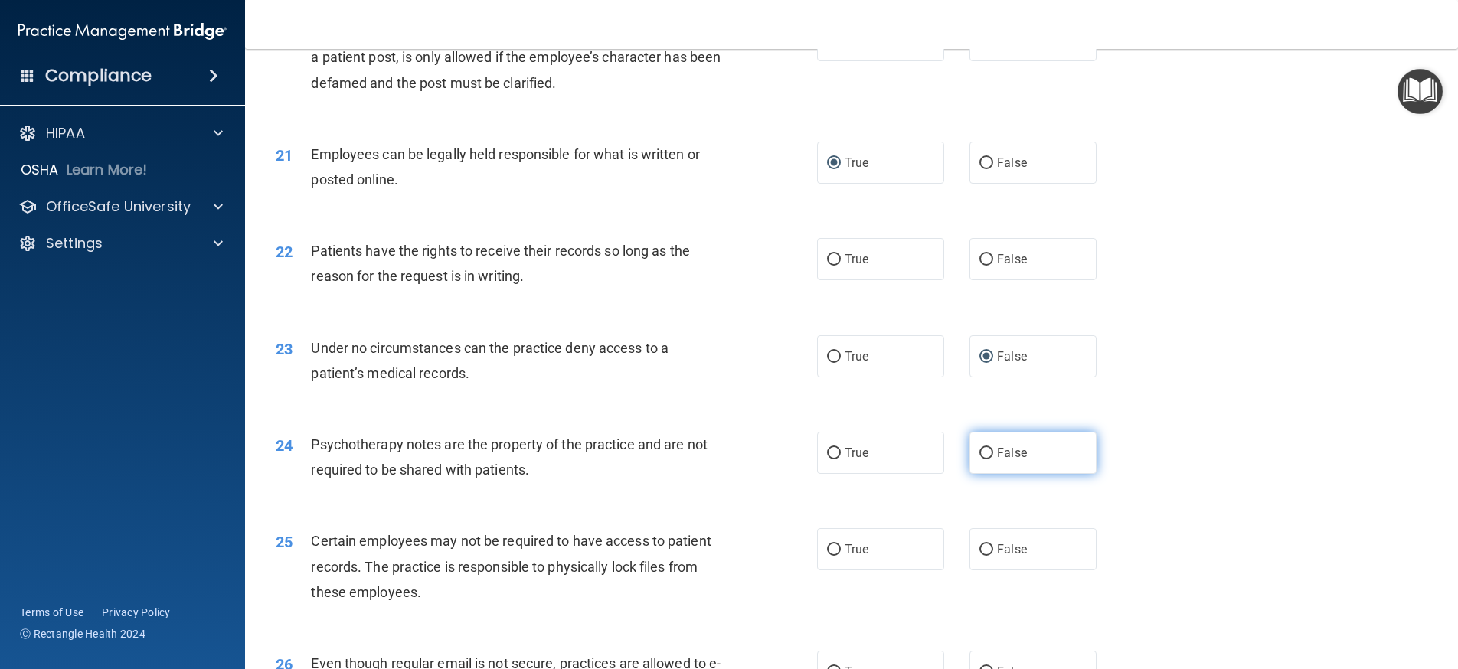
click at [979, 459] on input "False" at bounding box center [986, 453] width 14 height 11
radio input "true"
click at [828, 556] on input "True" at bounding box center [834, 549] width 14 height 11
radio input "true"
click at [828, 556] on input "True" at bounding box center [834, 549] width 14 height 11
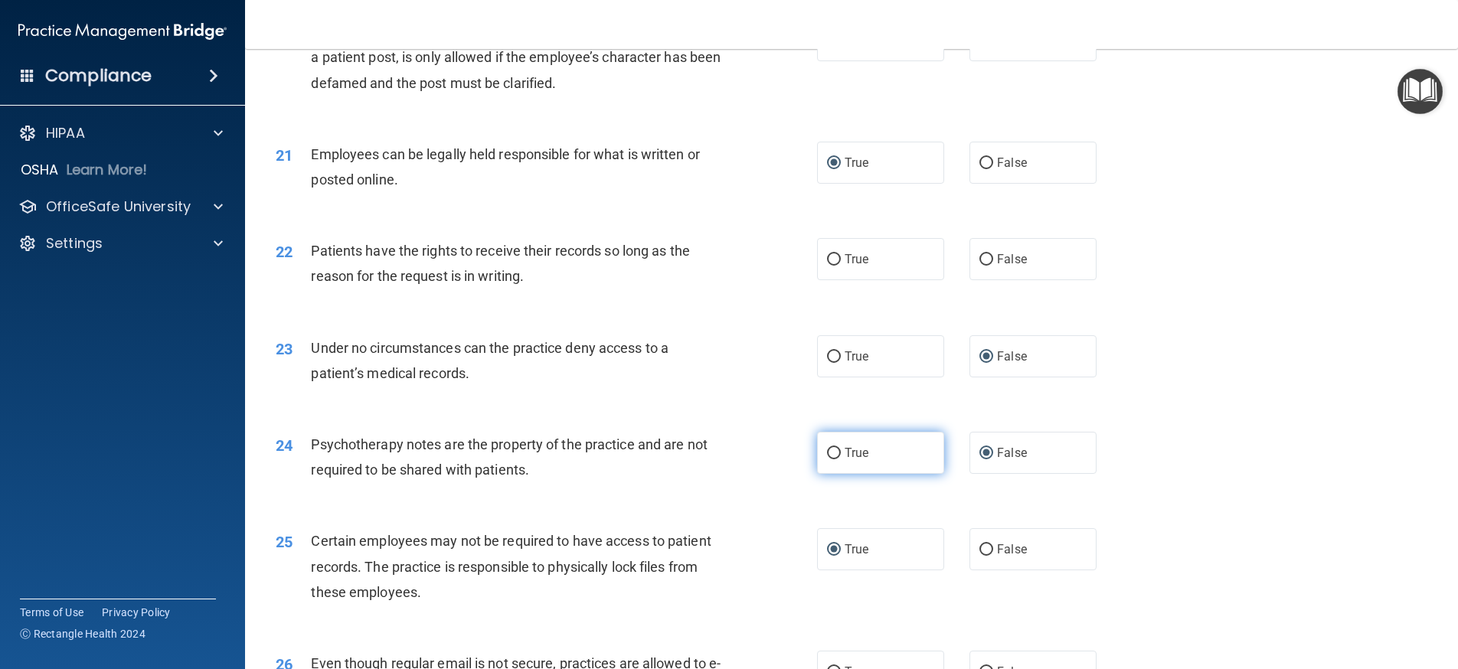
click at [827, 459] on input "True" at bounding box center [834, 453] width 14 height 11
radio input "true"
radio input "false"
click at [979, 266] on input "False" at bounding box center [986, 259] width 14 height 11
radio input "true"
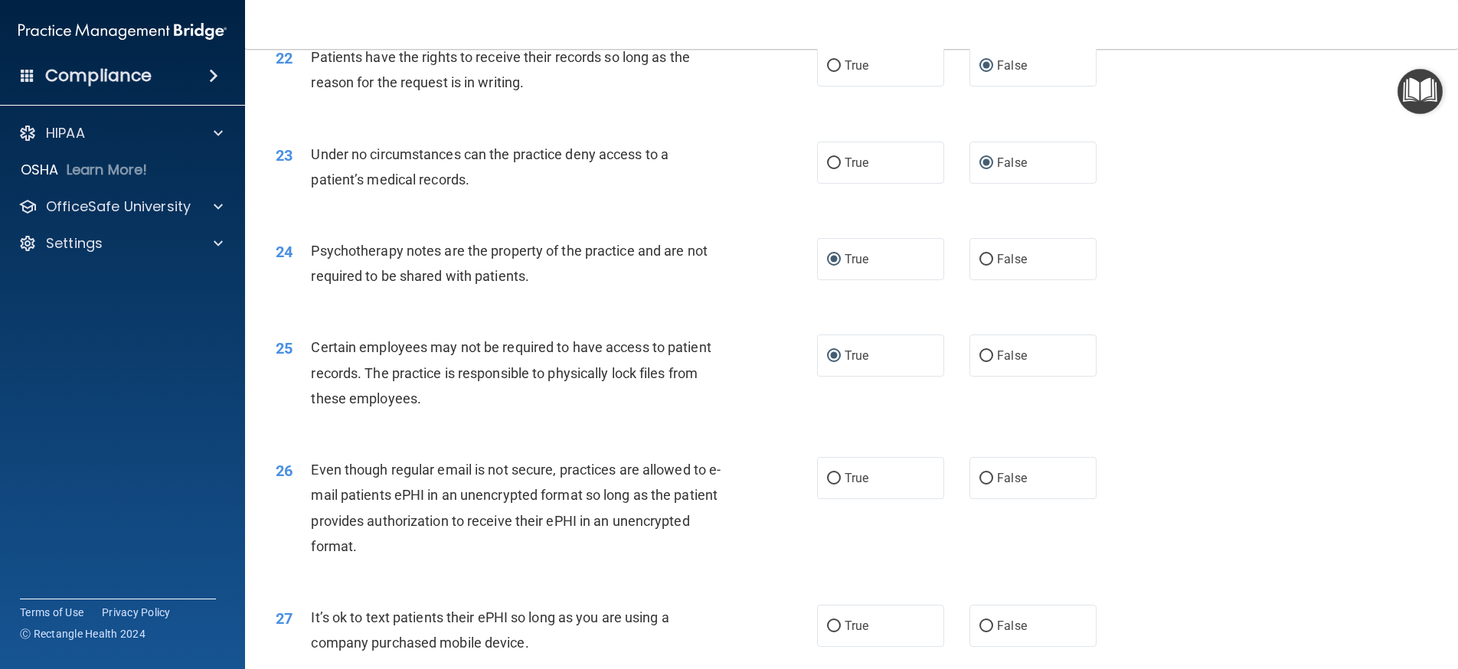
scroll to position [2756, 0]
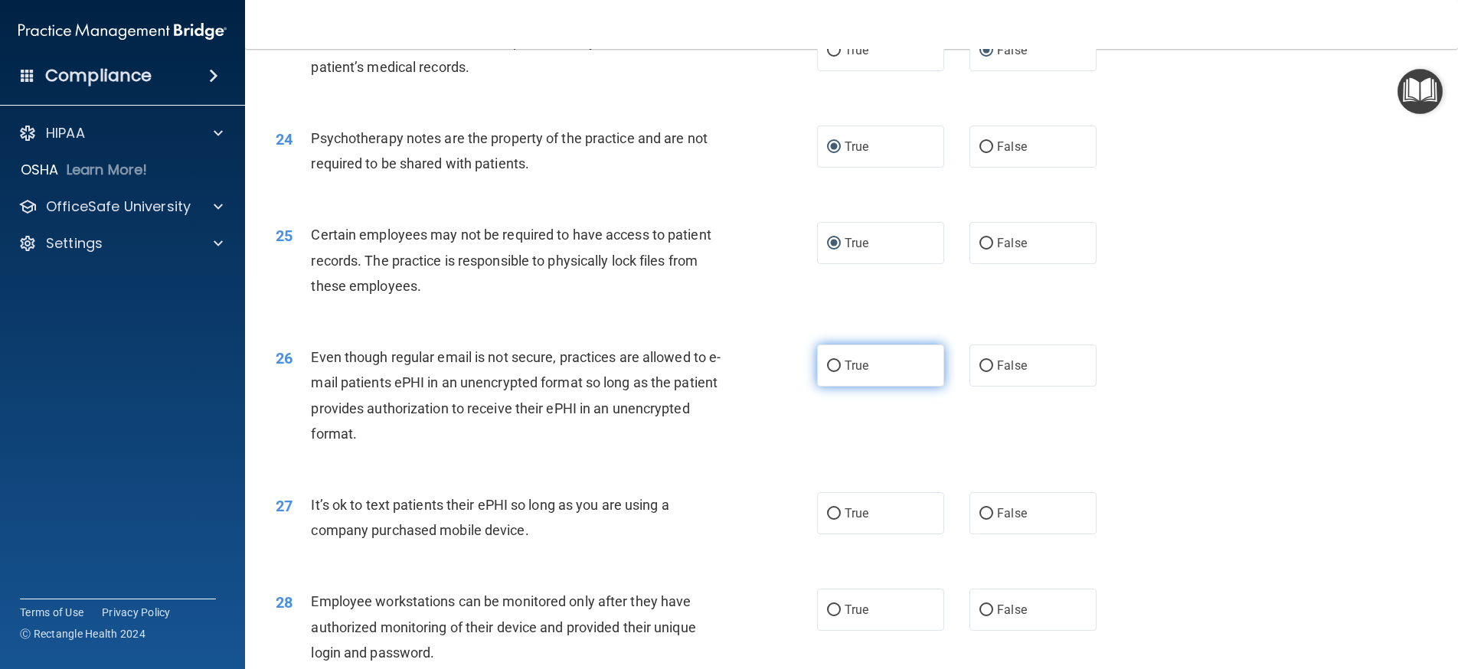
click at [829, 372] on input "True" at bounding box center [834, 366] width 14 height 11
radio input "true"
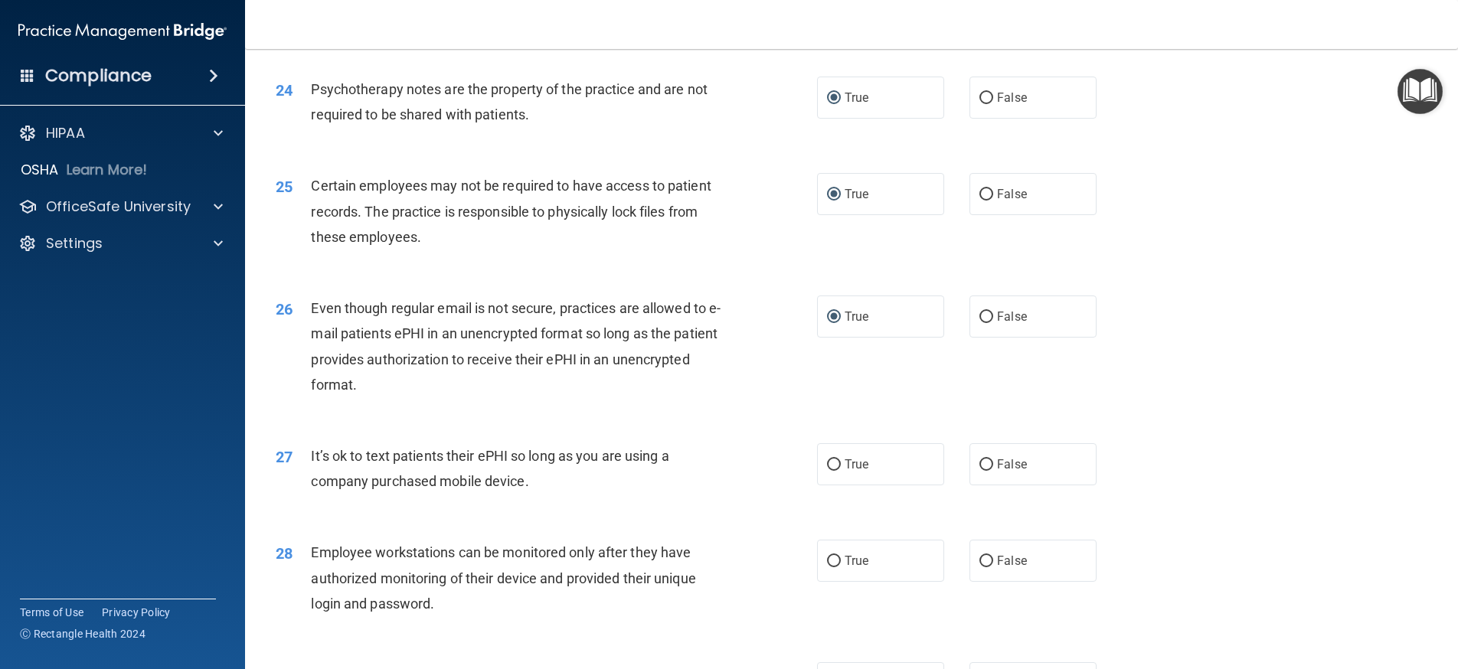
scroll to position [2909, 0]
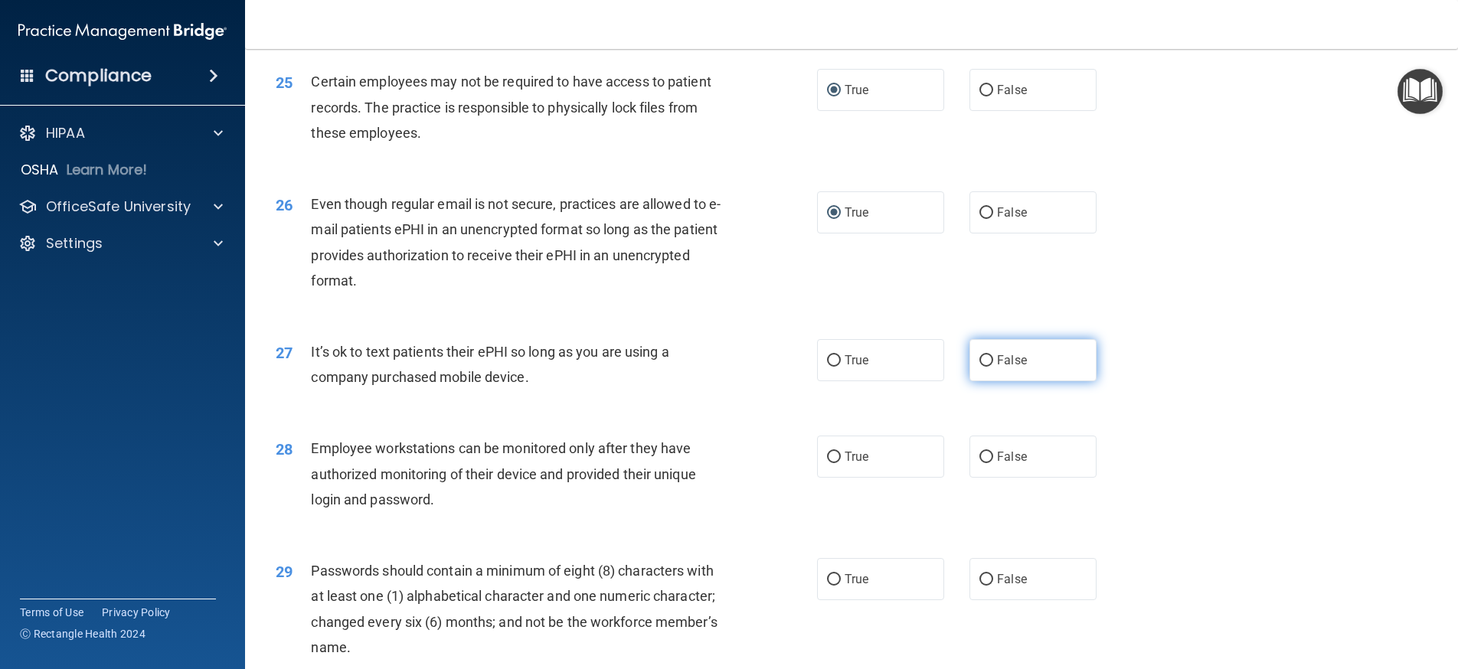
click at [982, 367] on input "False" at bounding box center [986, 360] width 14 height 11
radio input "true"
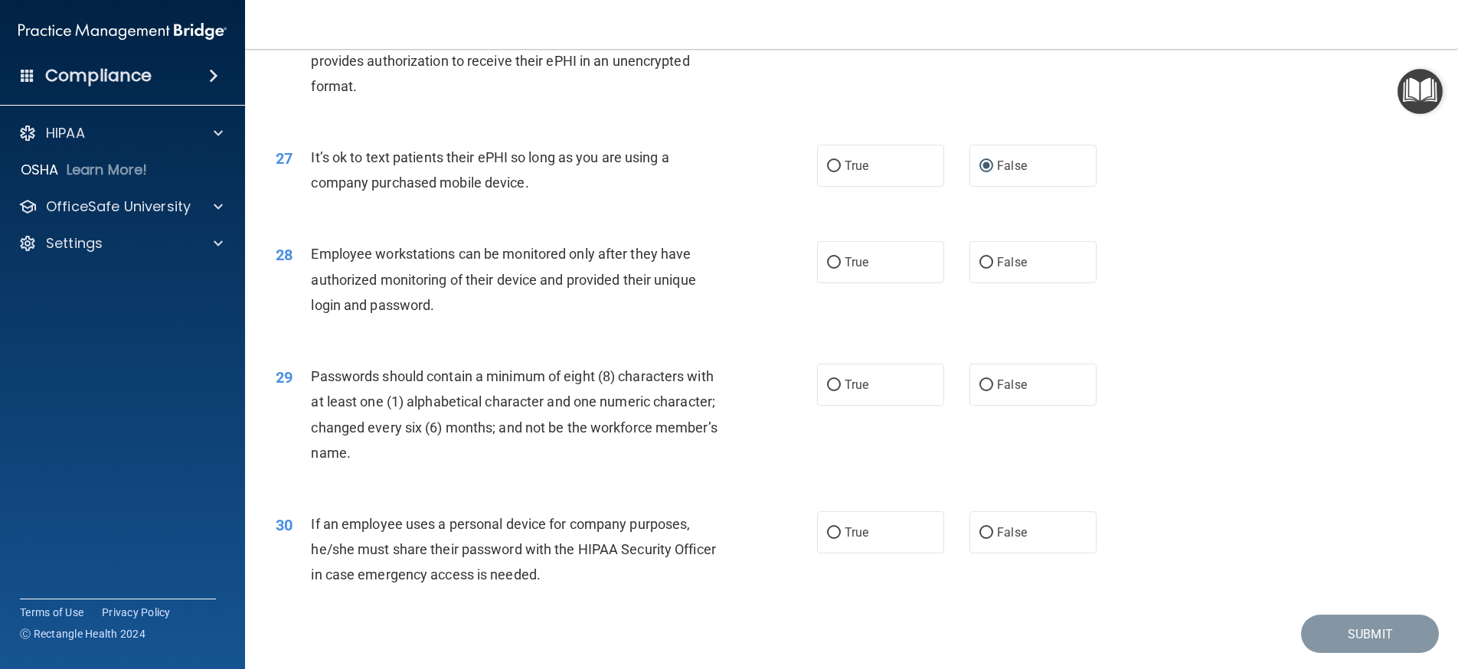
scroll to position [3139, 0]
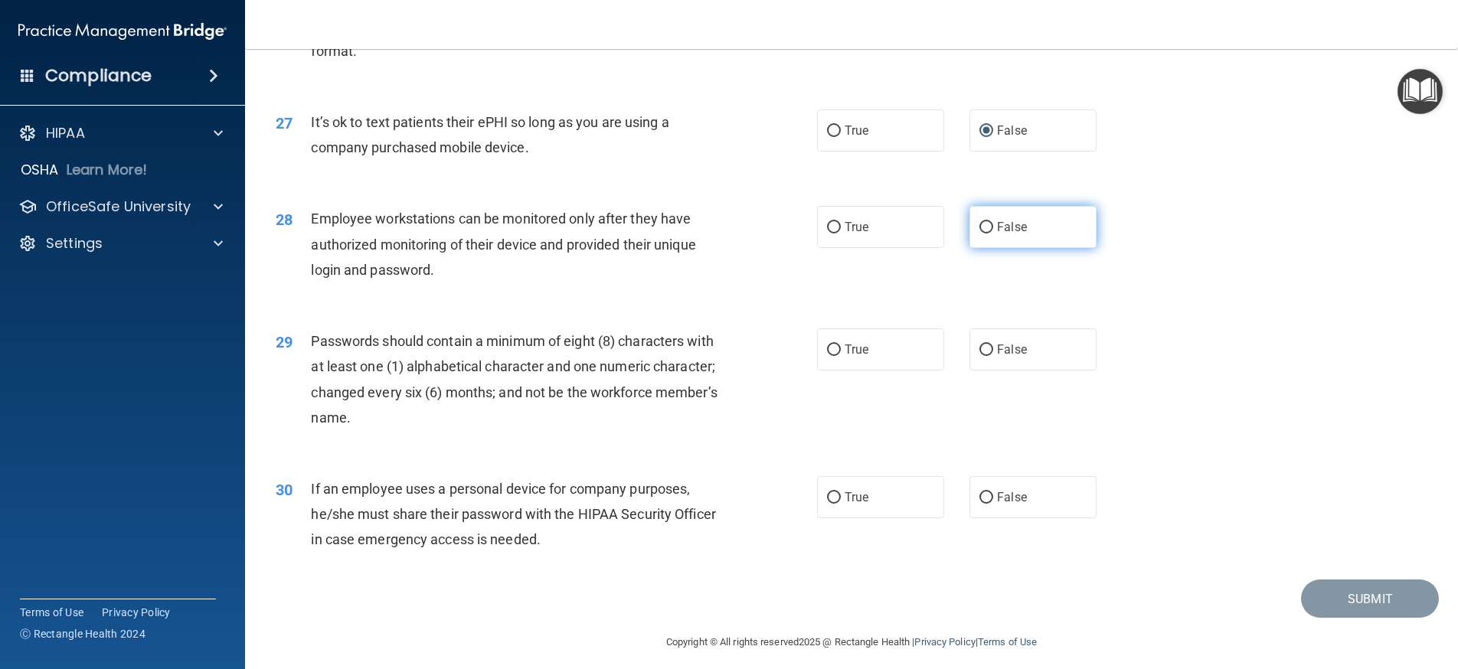
click at [982, 234] on input "False" at bounding box center [986, 227] width 14 height 11
radio input "true"
click at [830, 356] on input "True" at bounding box center [834, 350] width 14 height 11
radio input "true"
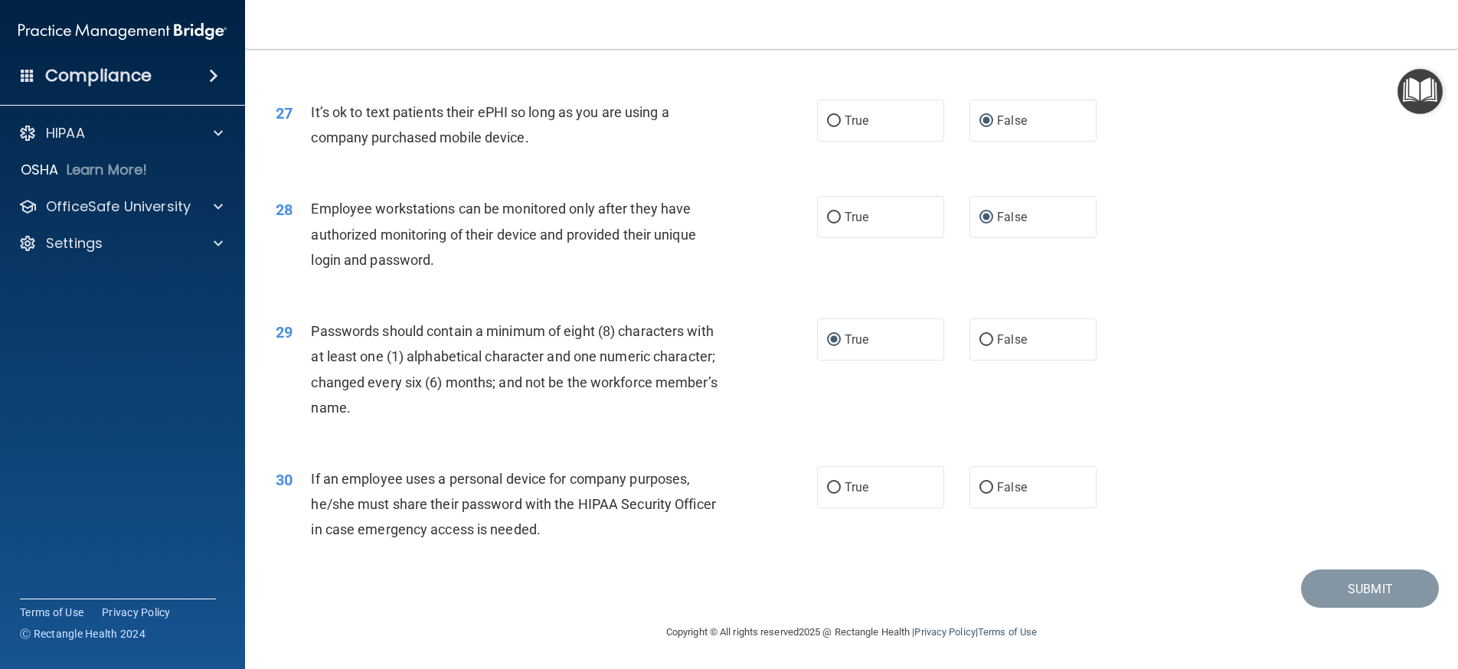
scroll to position [3174, 0]
click at [979, 493] on input "False" at bounding box center [986, 487] width 14 height 11
radio input "true"
click at [1347, 586] on button "Submit" at bounding box center [1370, 589] width 138 height 39
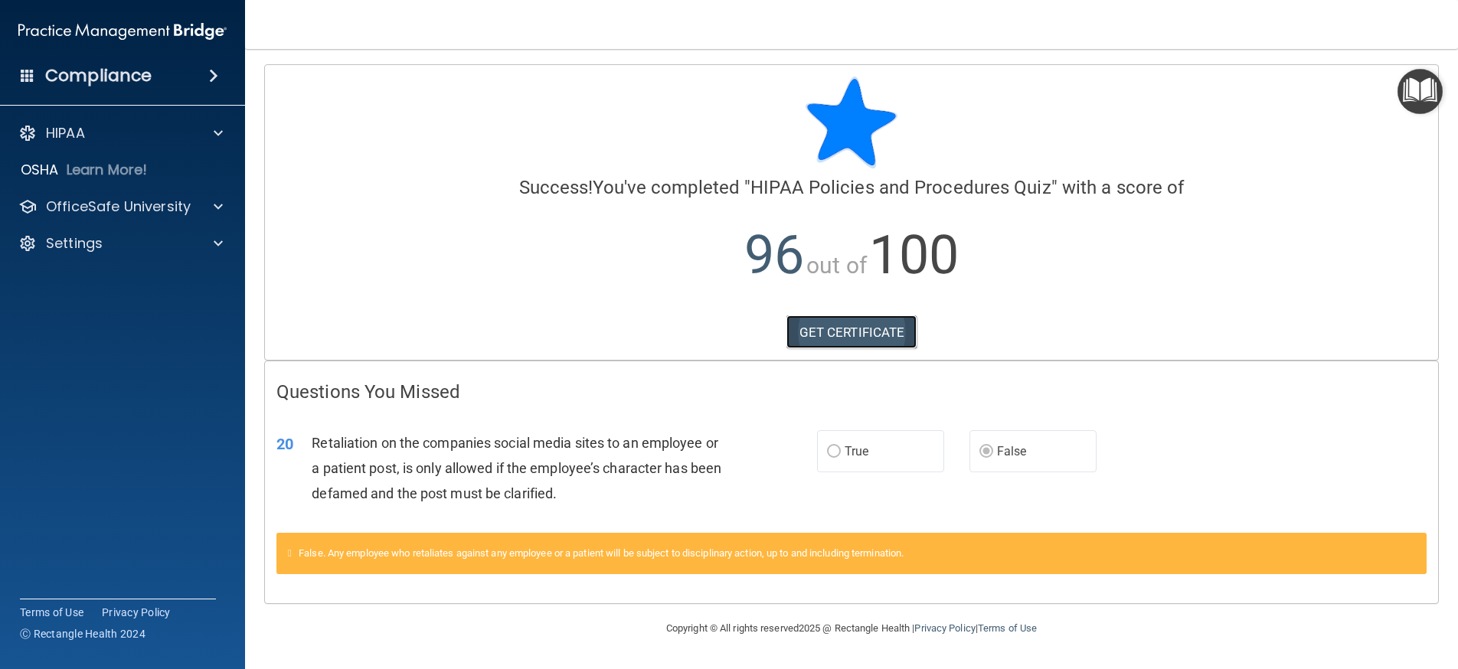
click at [861, 333] on link "GET CERTIFICATE" at bounding box center [851, 332] width 131 height 34
click at [1433, 73] on img "Open Resource Center" at bounding box center [1419, 91] width 45 height 45
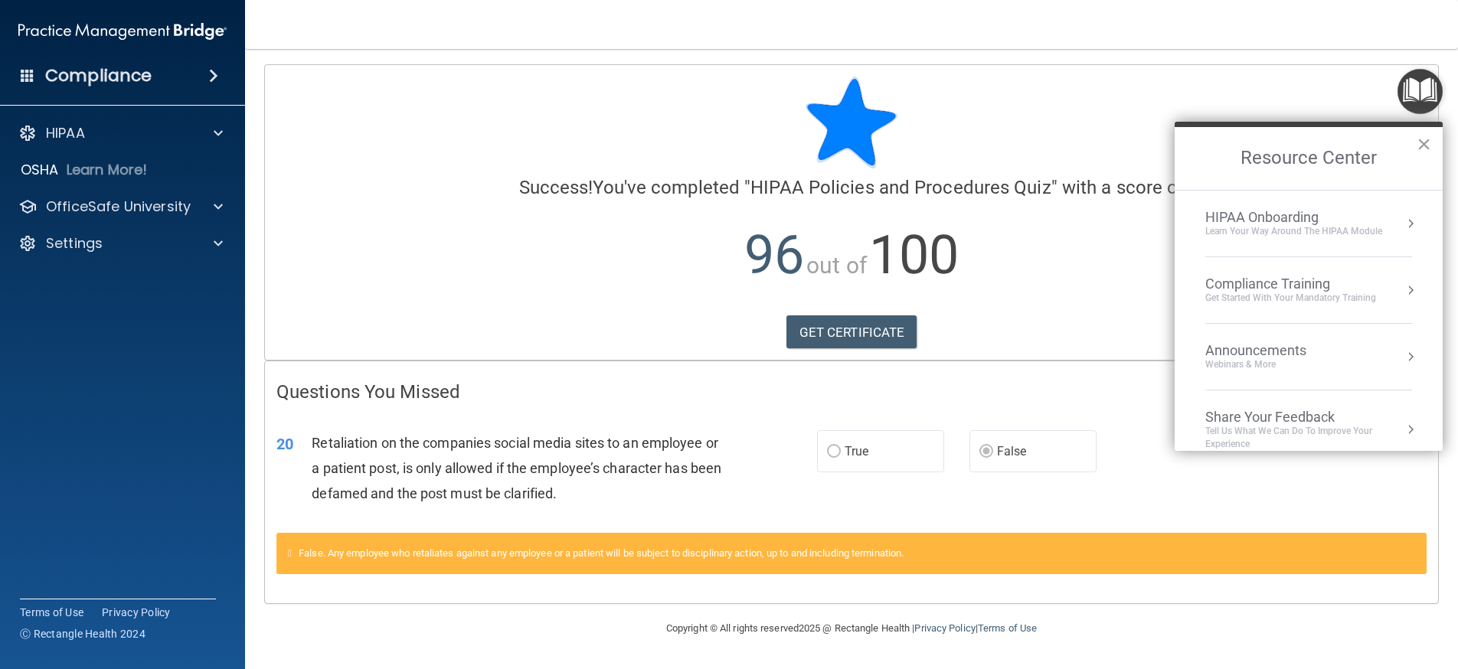
click at [1262, 304] on div "Get Started with your mandatory training" at bounding box center [1290, 298] width 171 height 13
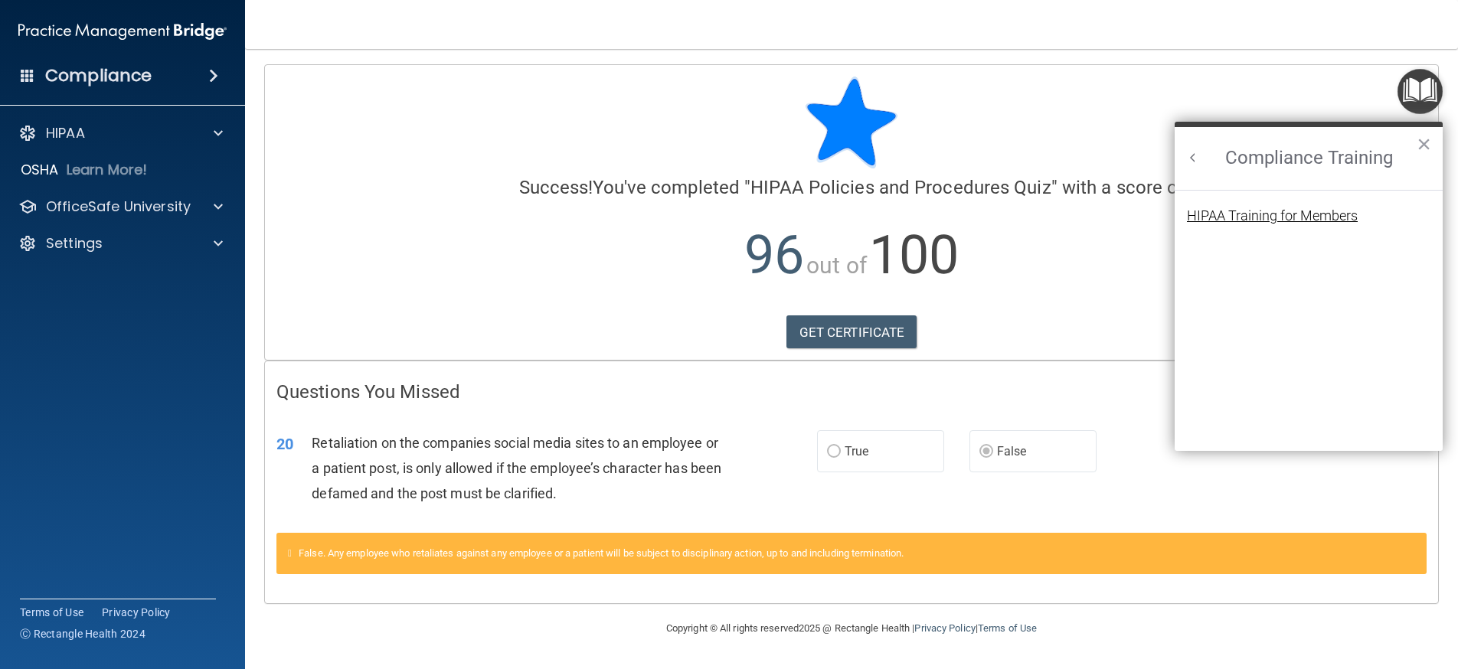
click at [1275, 213] on div "HIPAA Training for Members" at bounding box center [1272, 216] width 171 height 14
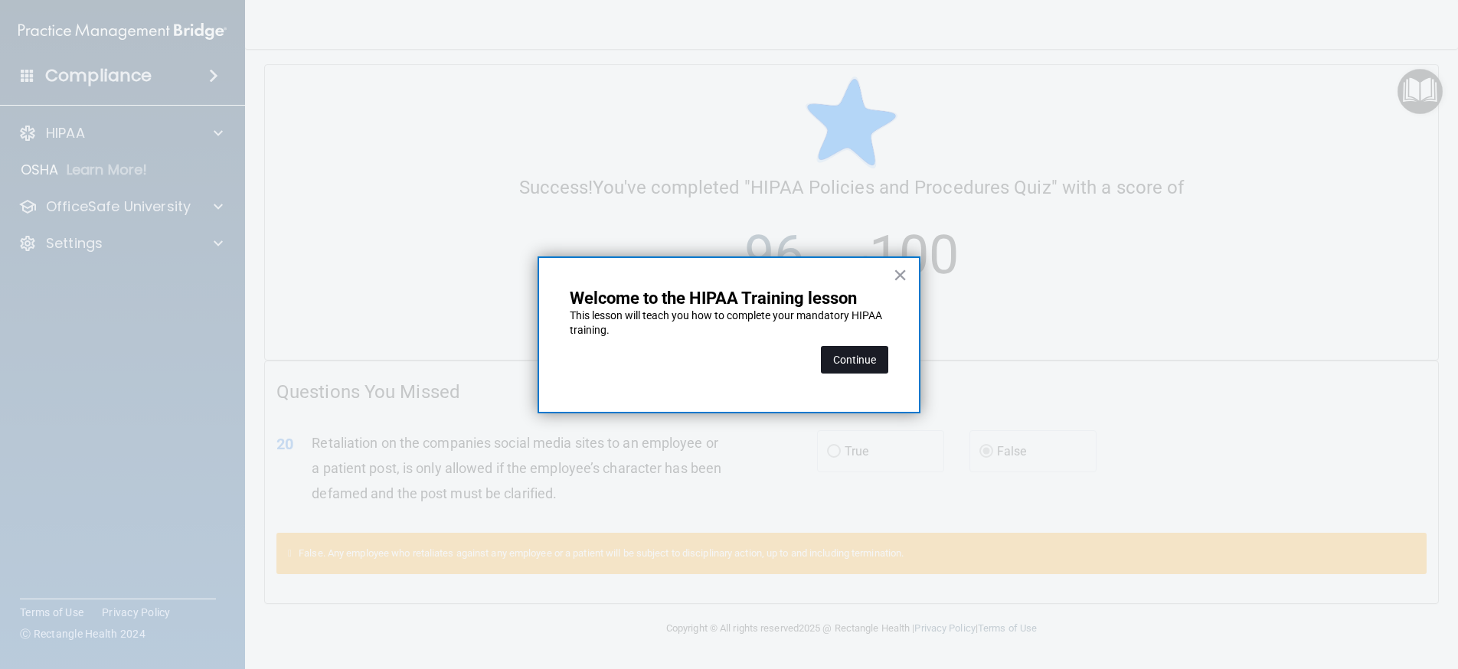
click at [843, 367] on button "Continue" at bounding box center [854, 360] width 67 height 28
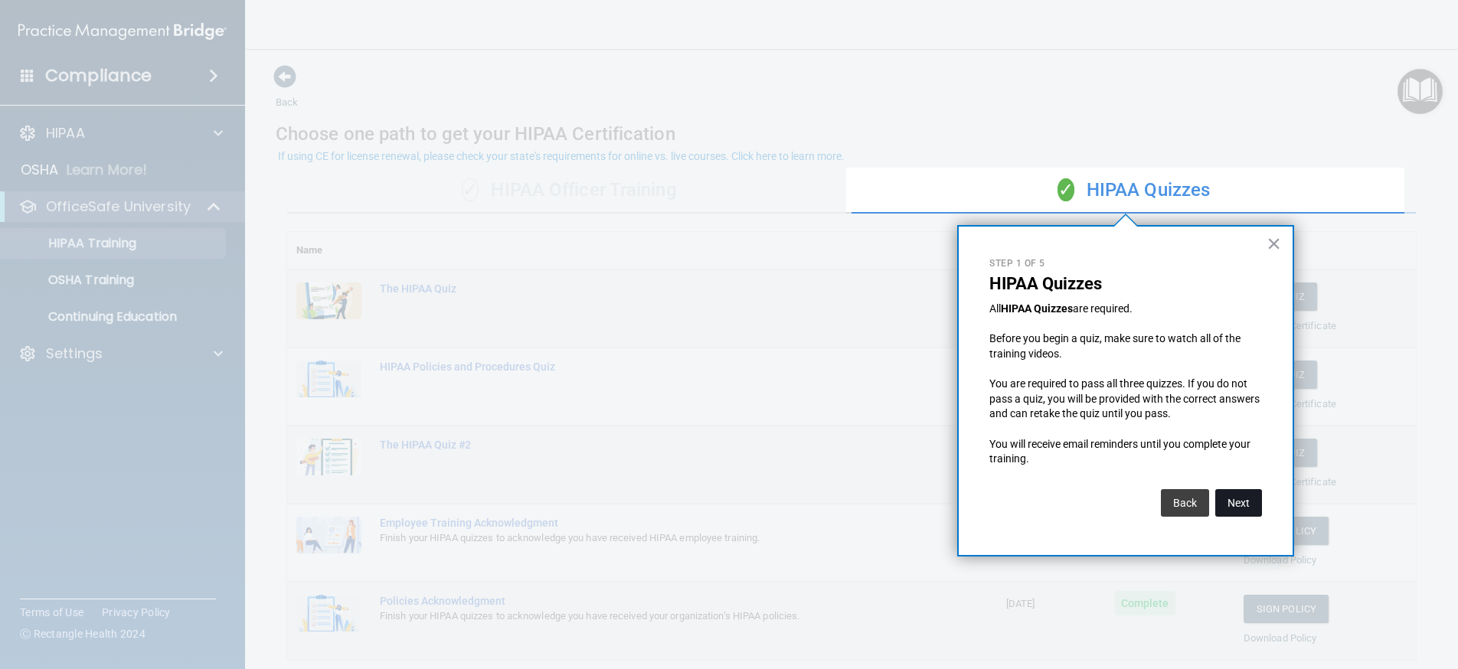
click at [1235, 492] on button "Next" at bounding box center [1238, 503] width 47 height 28
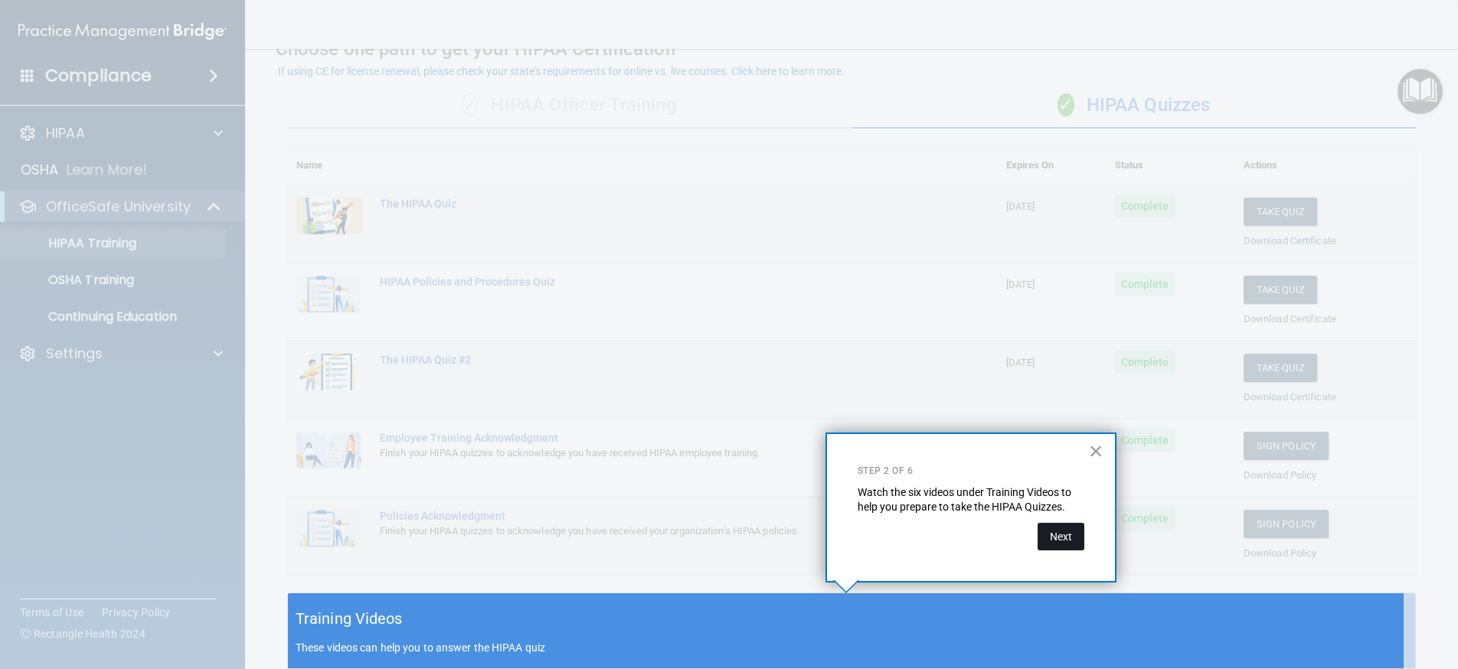
click at [1063, 532] on button "Next" at bounding box center [1060, 537] width 47 height 28
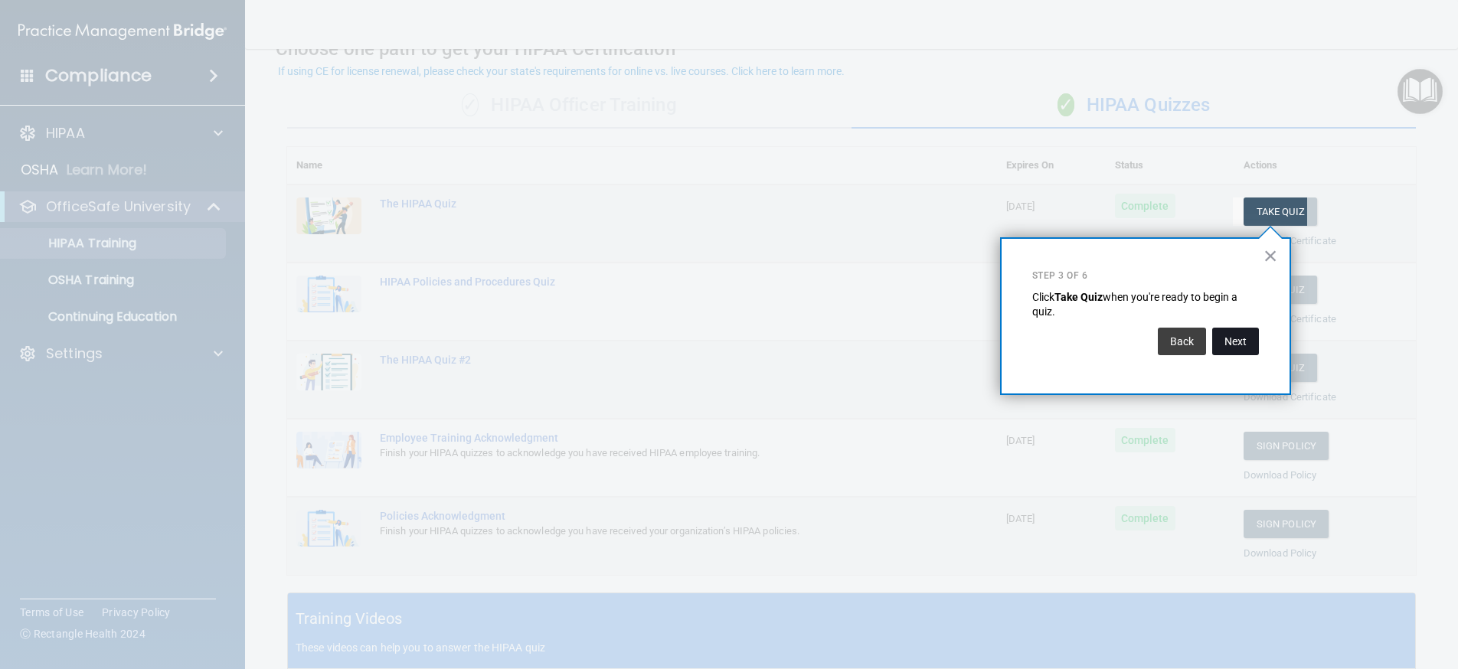
click at [1249, 341] on button "Next" at bounding box center [1235, 342] width 47 height 28
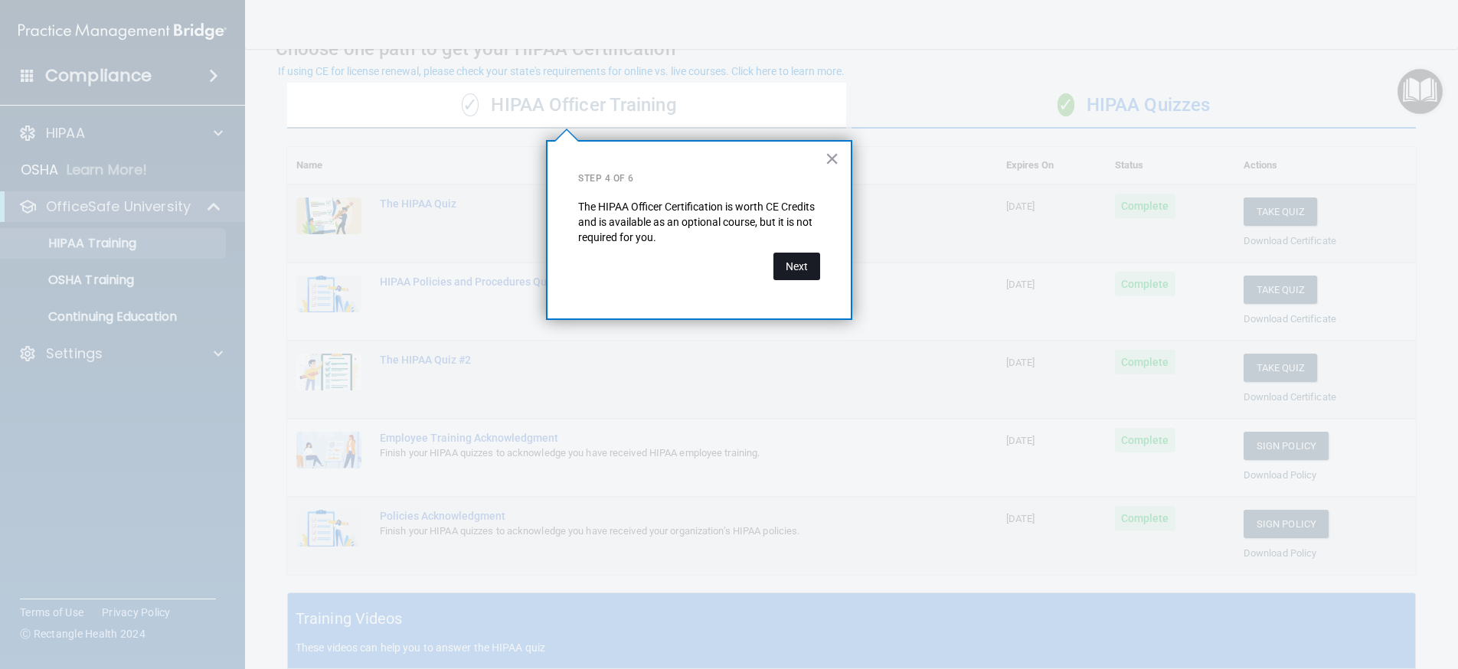
click at [782, 259] on button "Next" at bounding box center [796, 267] width 47 height 28
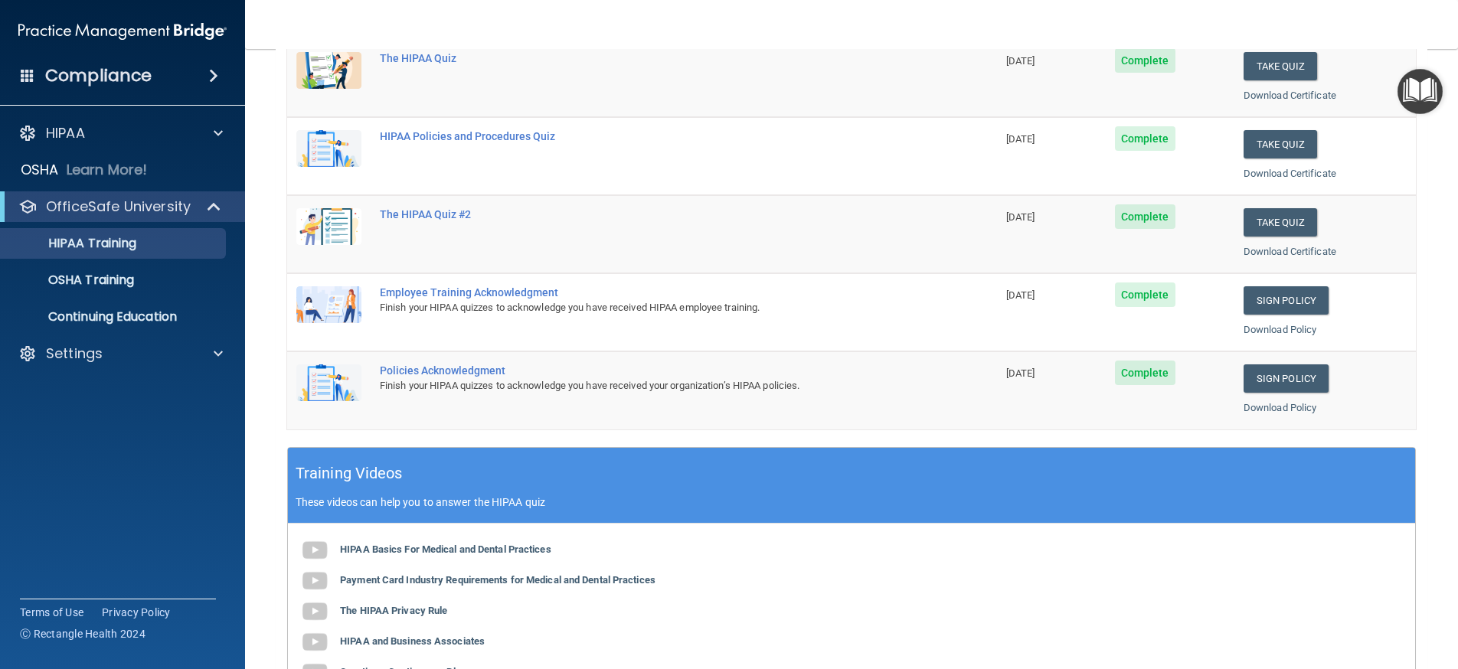
scroll to position [238, 0]
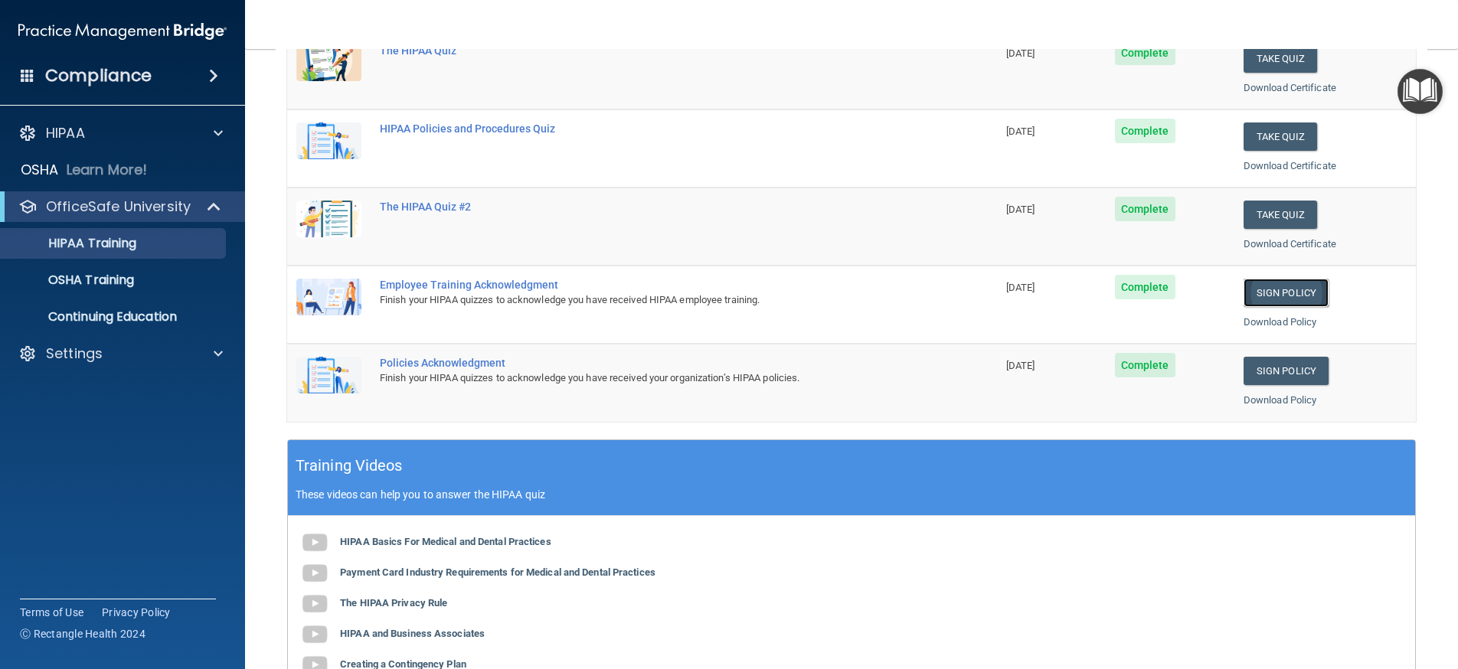
click at [1265, 291] on link "Sign Policy" at bounding box center [1285, 293] width 85 height 28
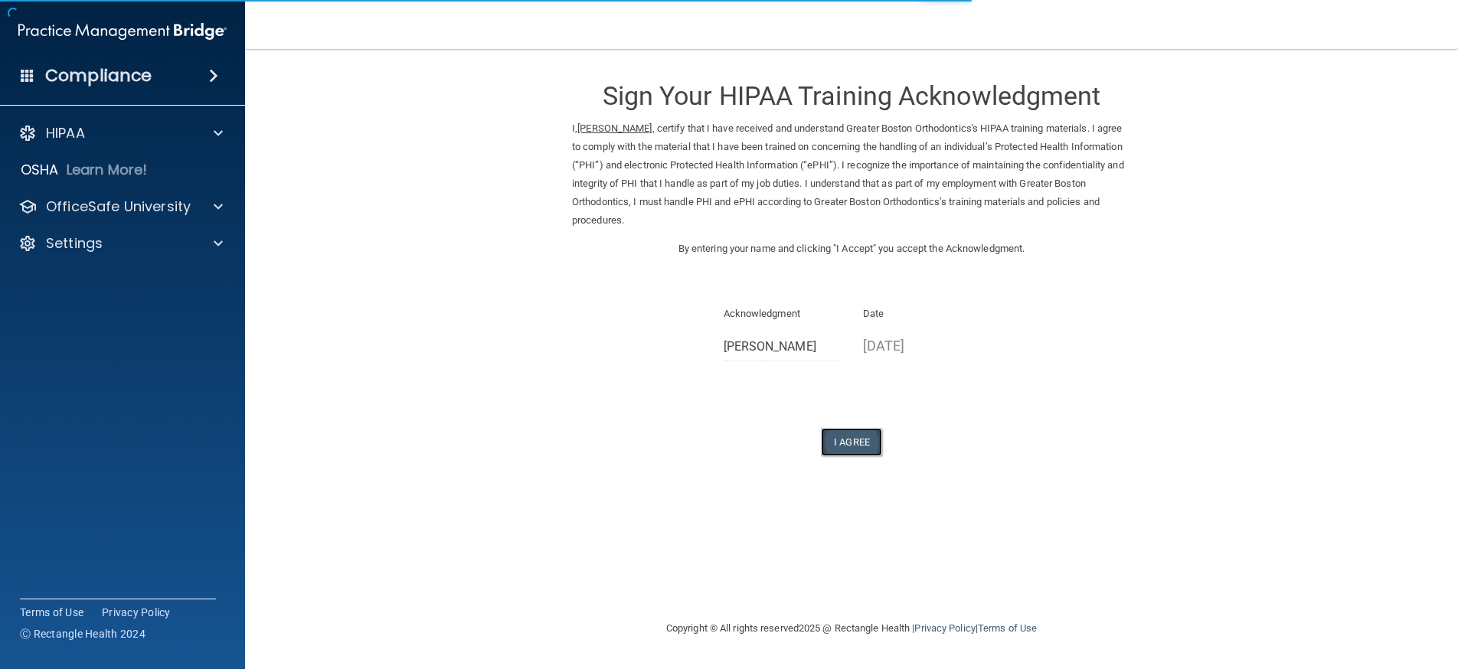
click at [857, 446] on button "I Agree" at bounding box center [851, 442] width 61 height 28
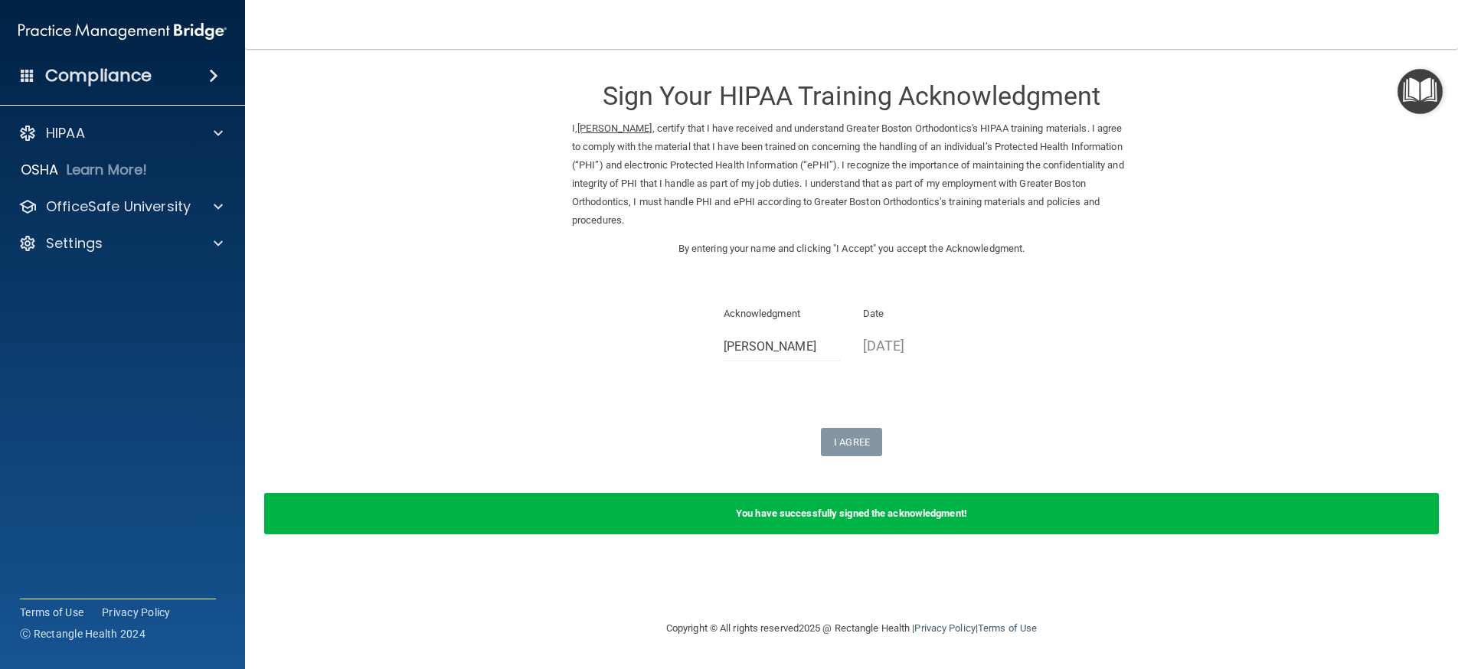
click at [1409, 88] on img "Open Resource Center" at bounding box center [1419, 91] width 45 height 45
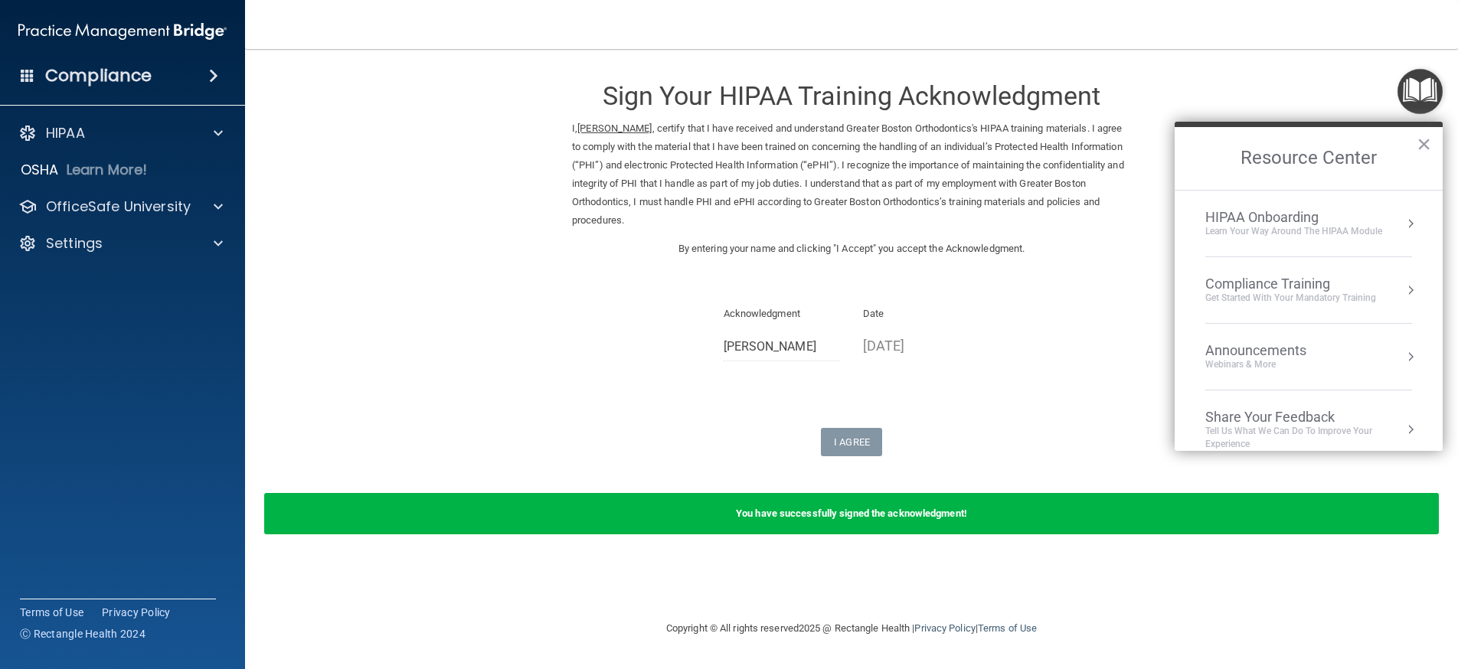
click at [1294, 293] on div "Get Started with your mandatory training" at bounding box center [1290, 298] width 171 height 13
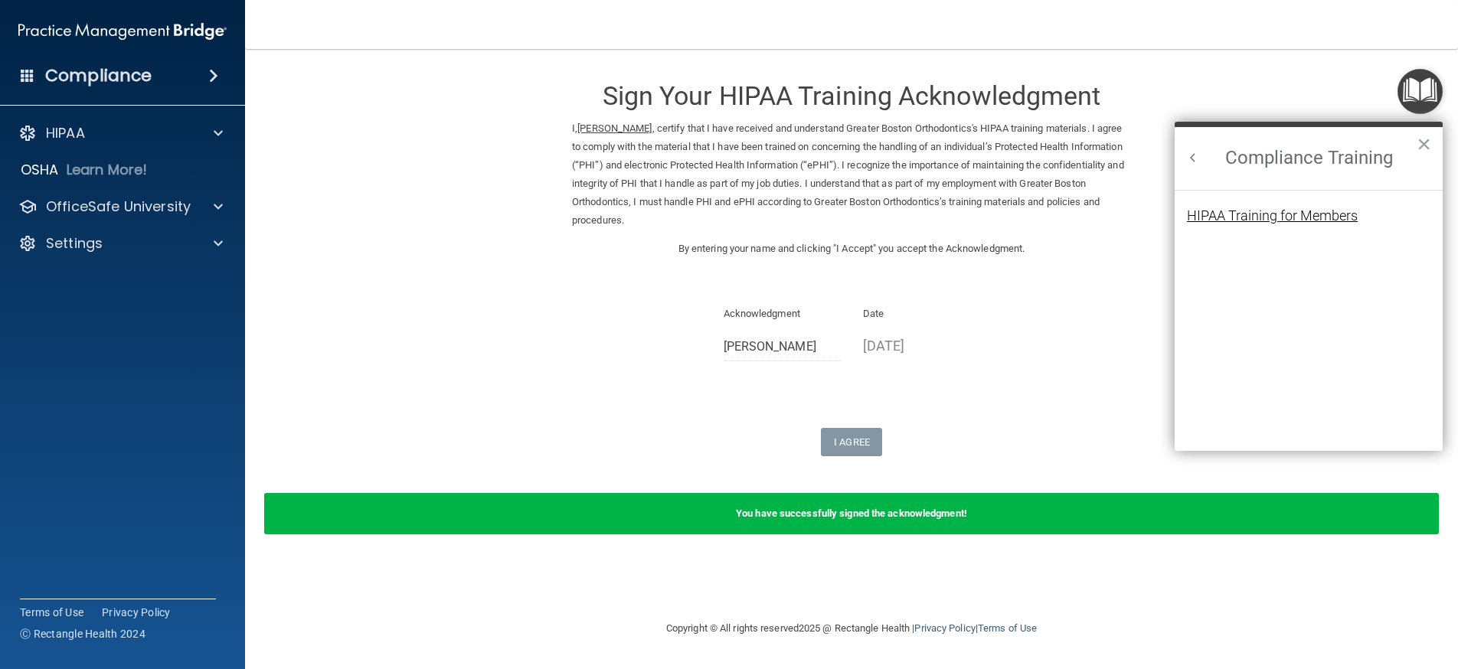
click at [1305, 215] on div "HIPAA Training for Members" at bounding box center [1272, 216] width 171 height 14
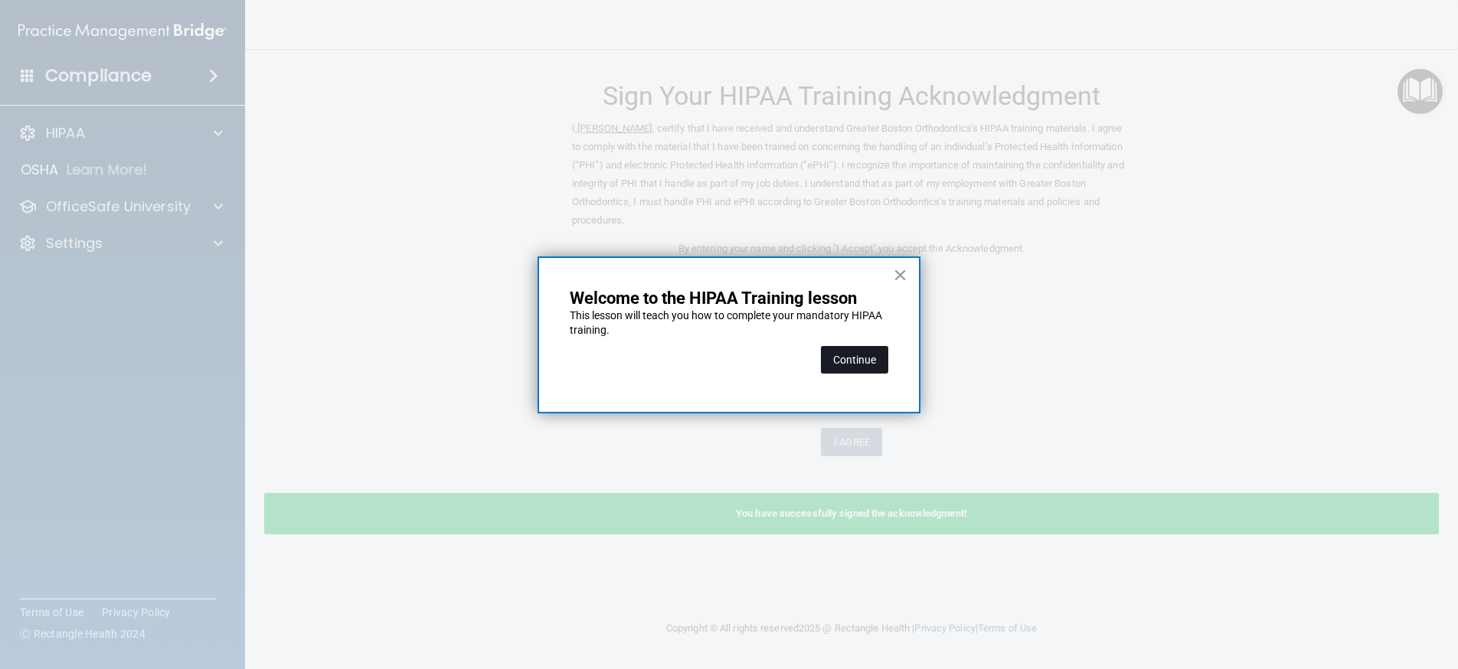
click at [863, 365] on button "Continue" at bounding box center [854, 360] width 67 height 28
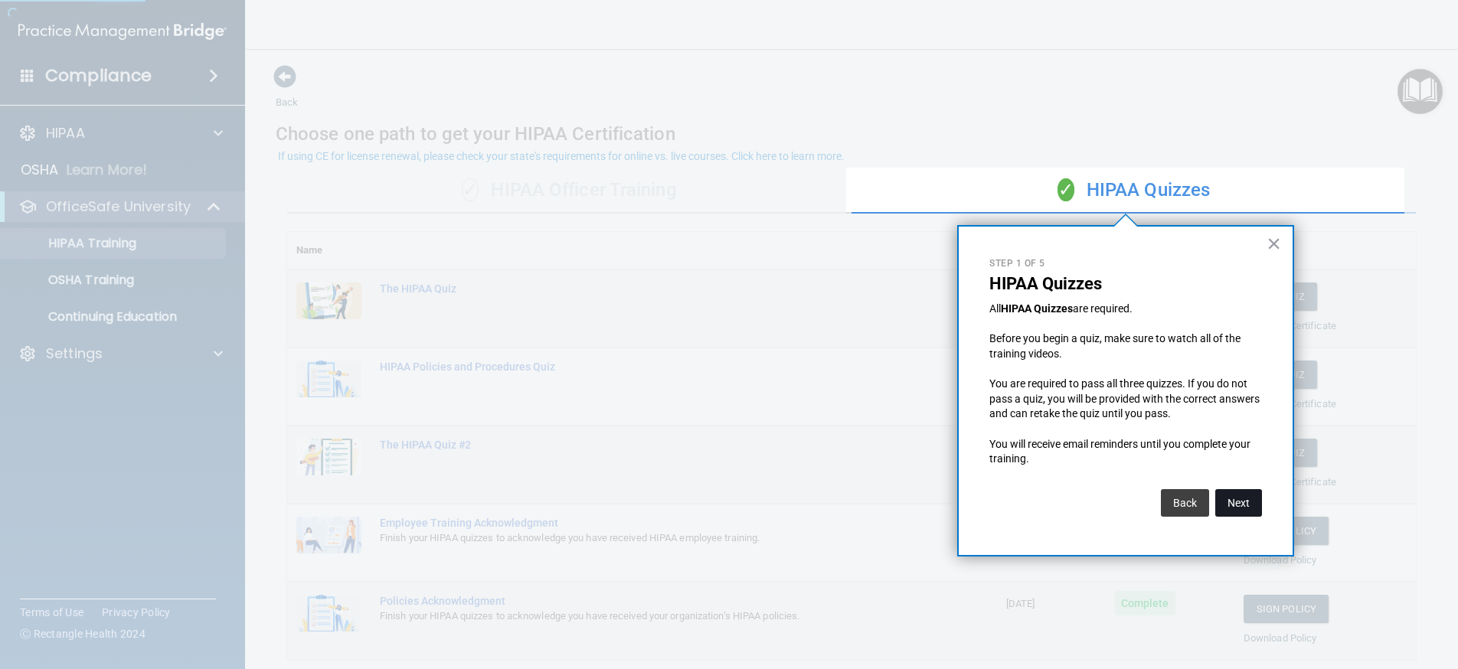
click at [1240, 507] on button "Next" at bounding box center [1238, 503] width 47 height 28
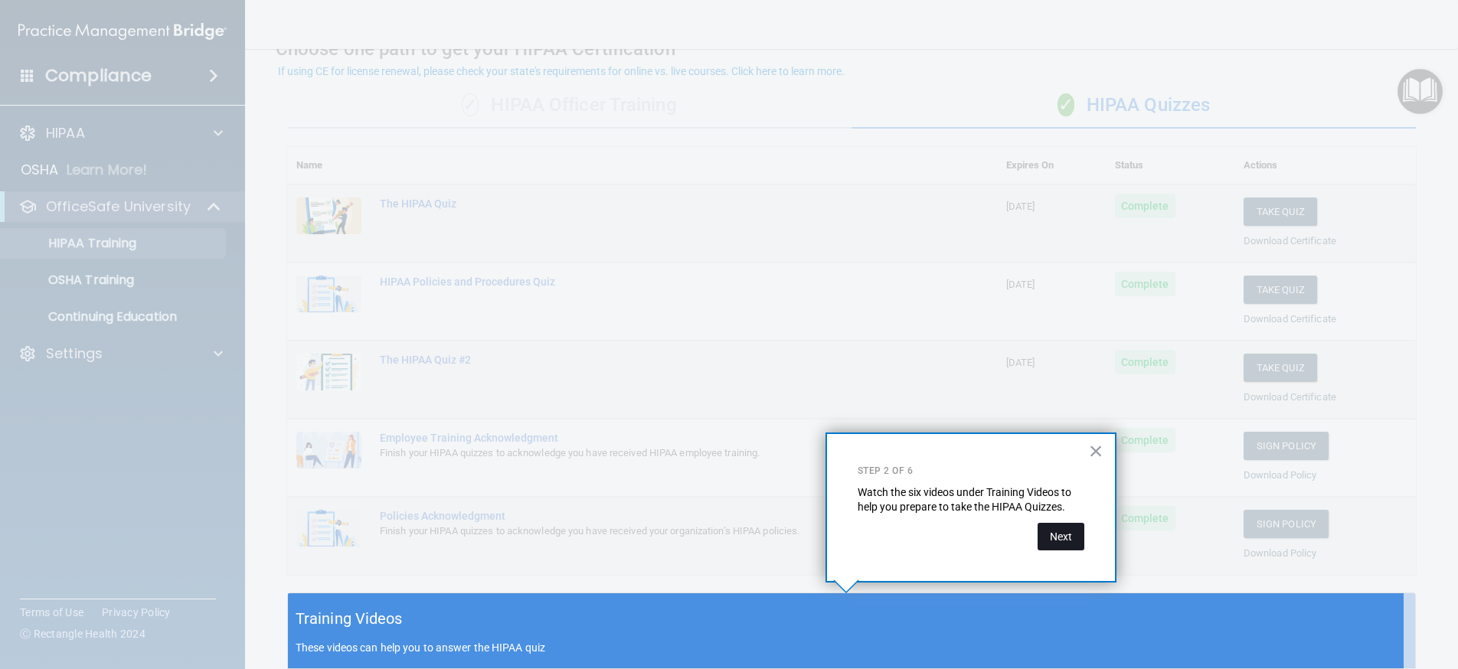
click at [1071, 537] on button "Next" at bounding box center [1060, 537] width 47 height 28
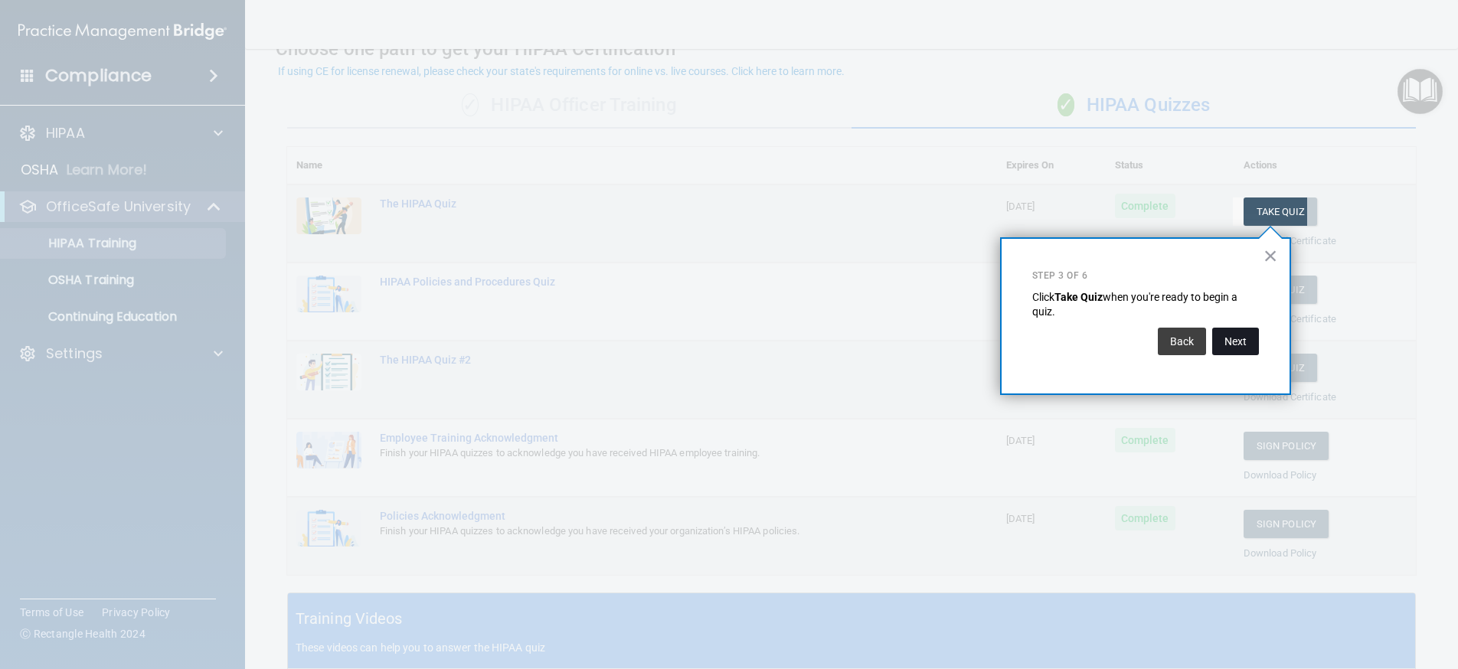
click at [1240, 343] on button "Next" at bounding box center [1235, 342] width 47 height 28
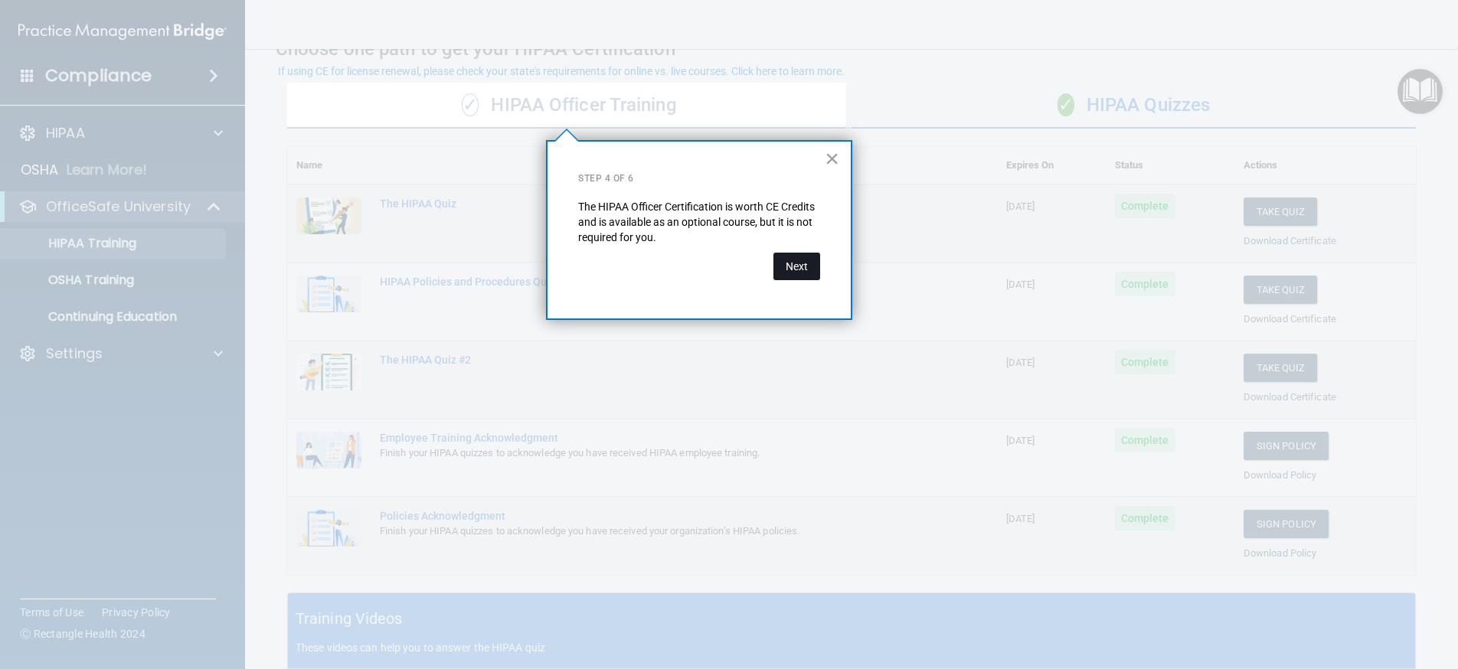
click at [797, 271] on button "Next" at bounding box center [796, 267] width 47 height 28
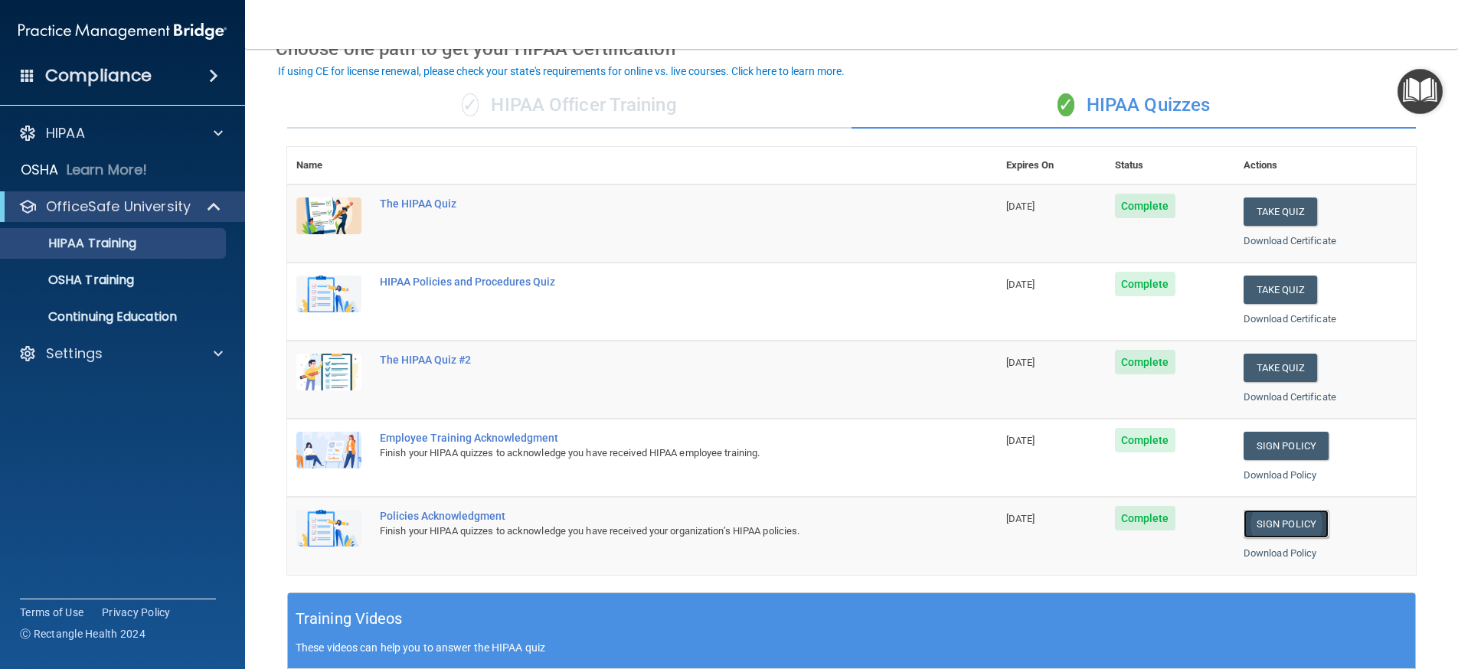
click at [1289, 525] on link "Sign Policy" at bounding box center [1285, 524] width 85 height 28
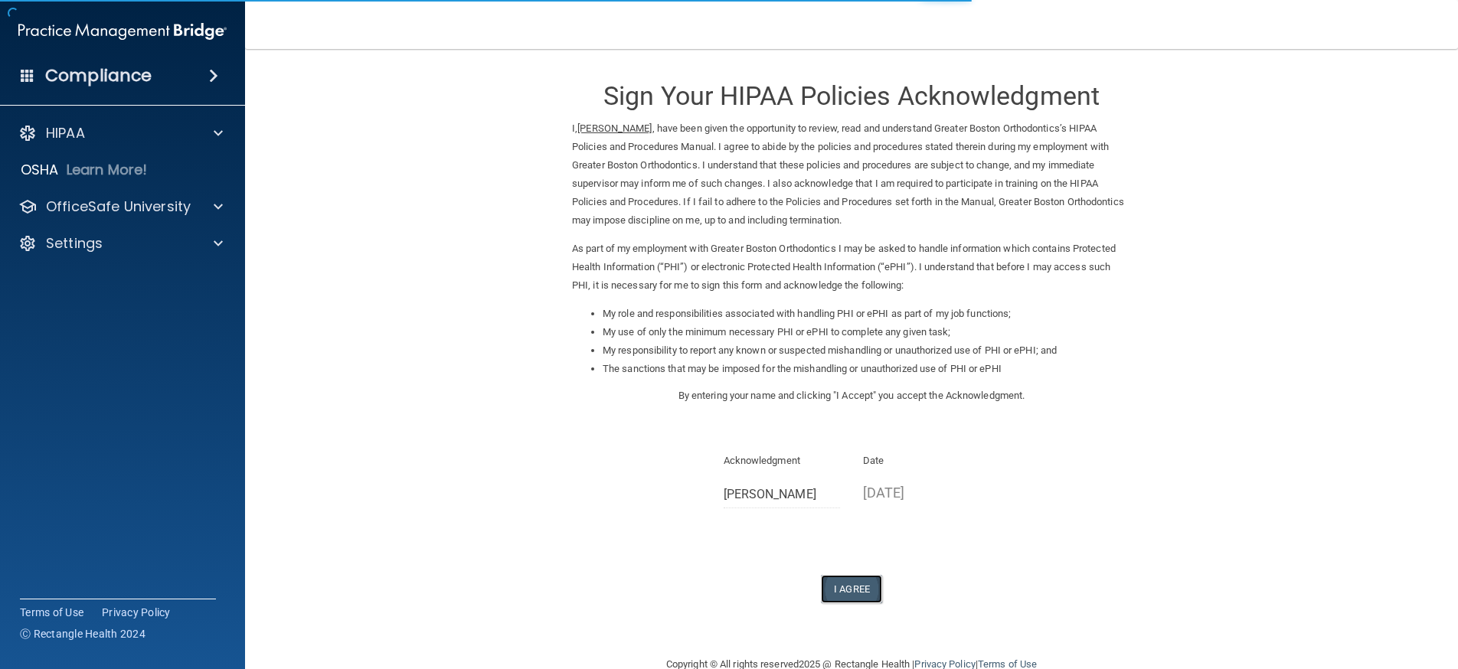
click at [851, 585] on button "I Agree" at bounding box center [851, 589] width 61 height 28
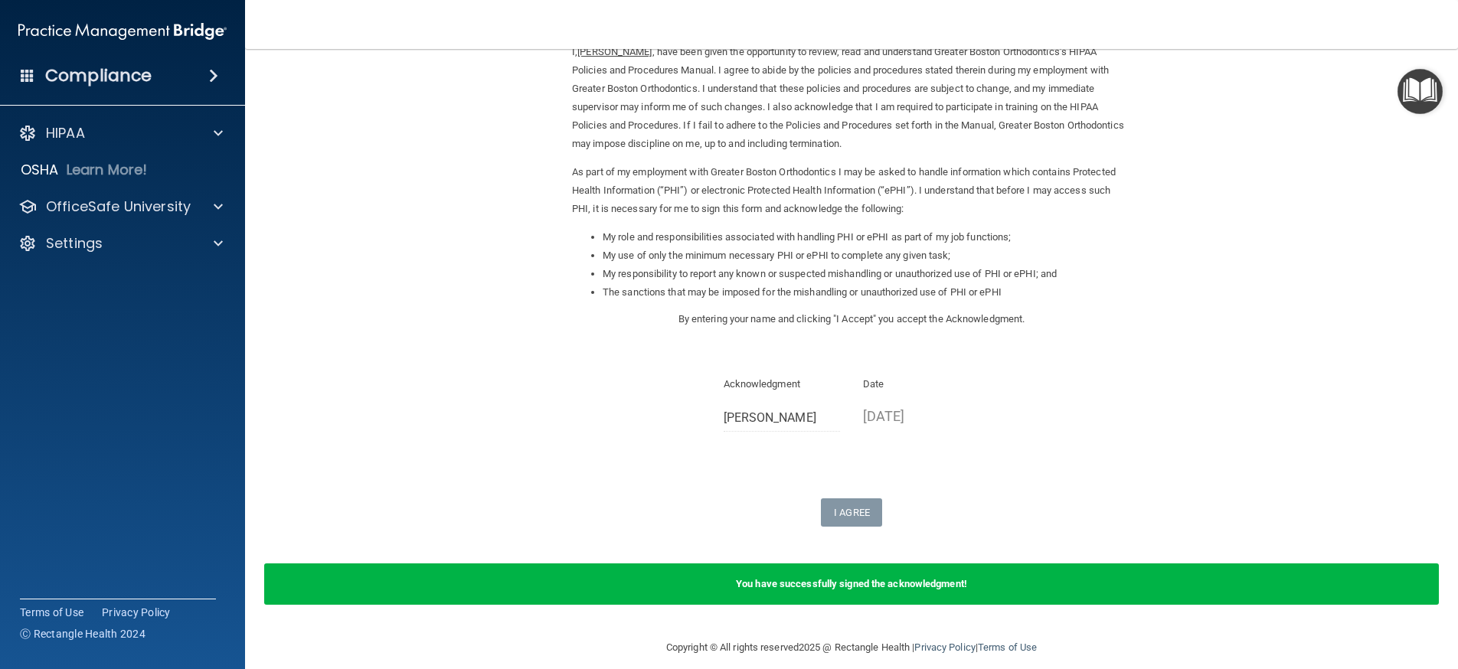
scroll to position [92, 0]
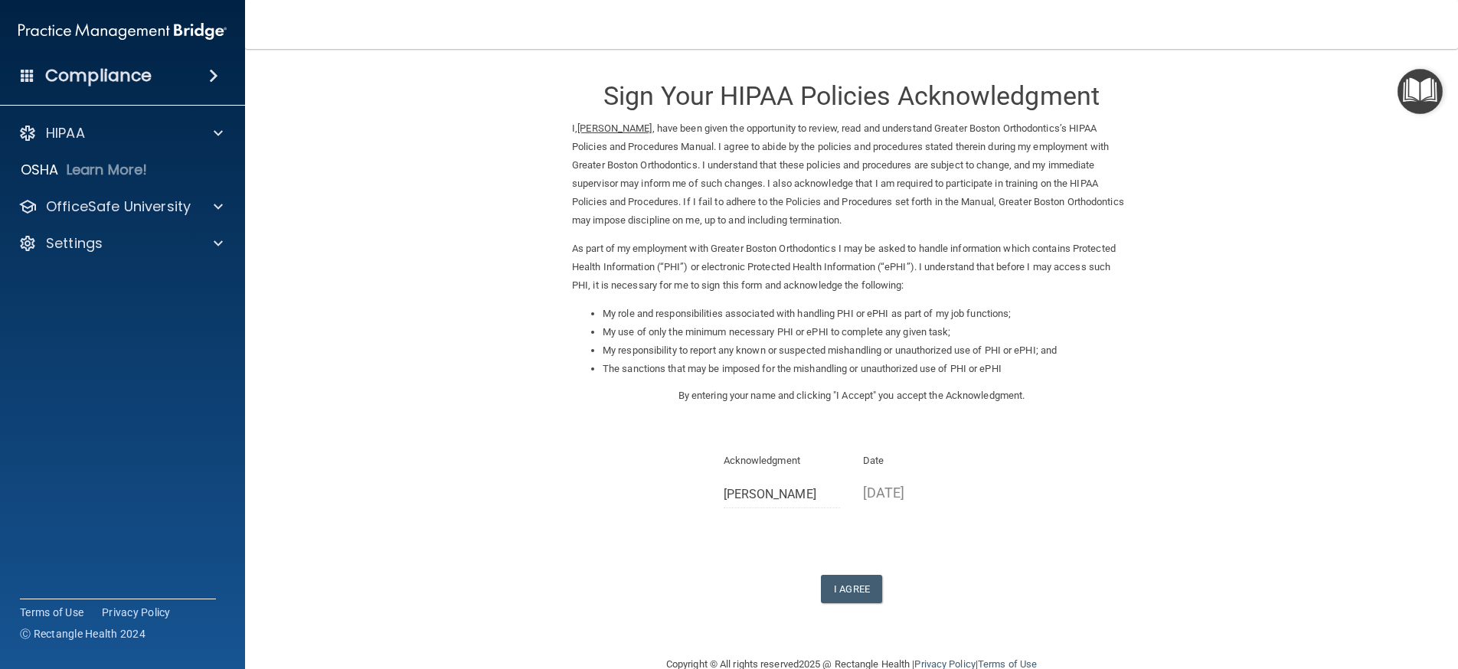
click at [1415, 92] on img "Open Resource Center" at bounding box center [1419, 91] width 45 height 45
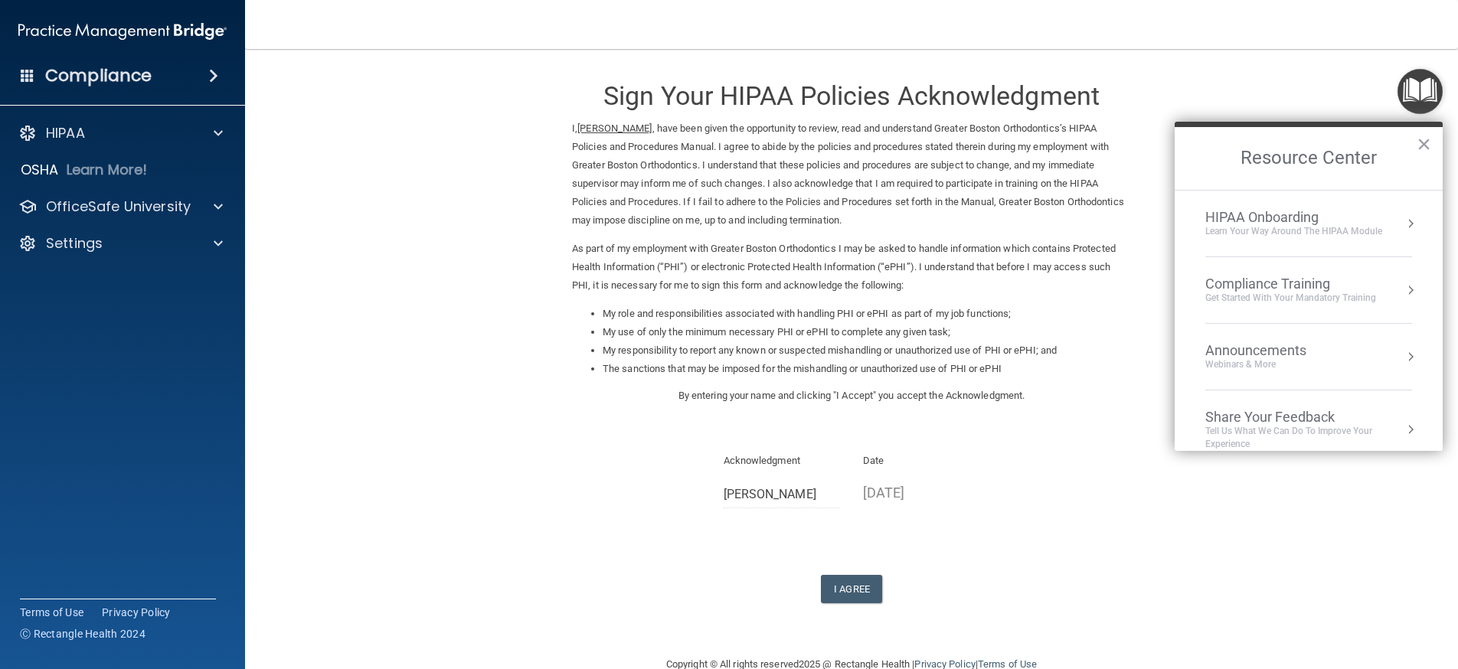
click at [1318, 279] on div "Compliance Training" at bounding box center [1290, 284] width 171 height 17
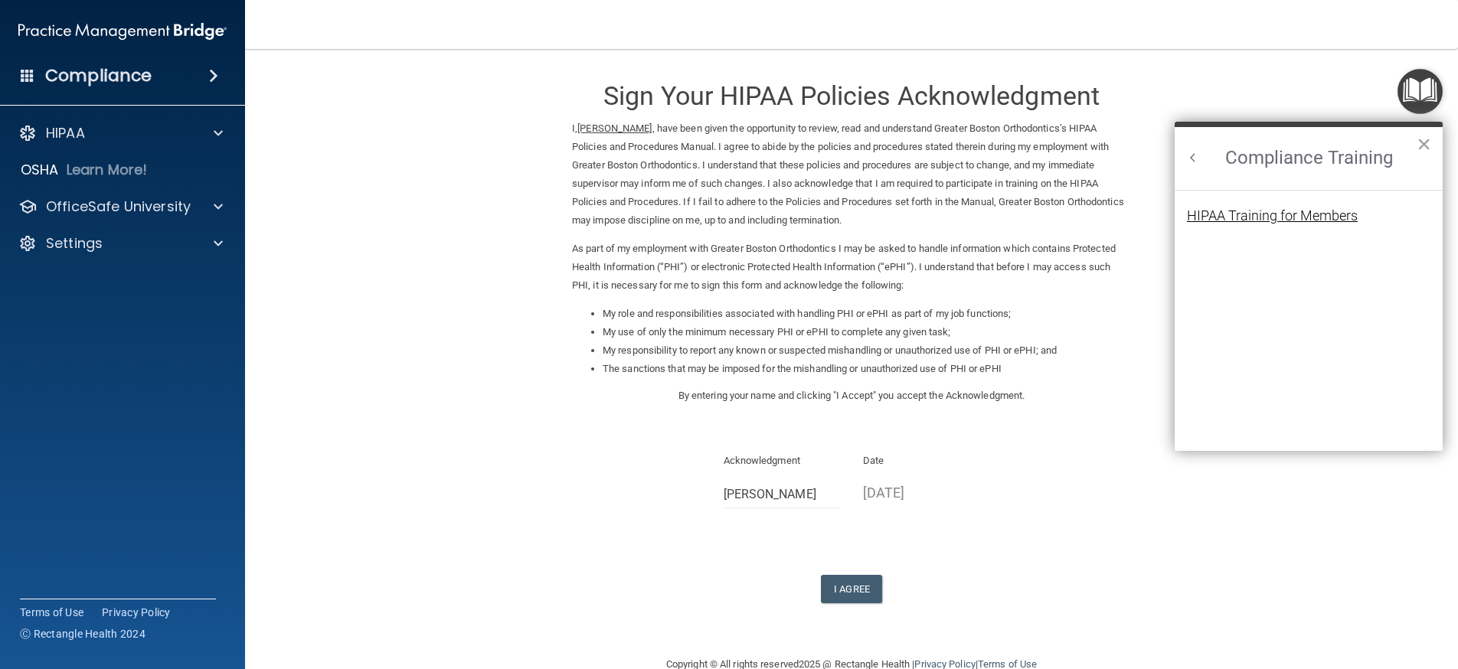
click at [1276, 214] on div "HIPAA Training for Members" at bounding box center [1272, 216] width 171 height 14
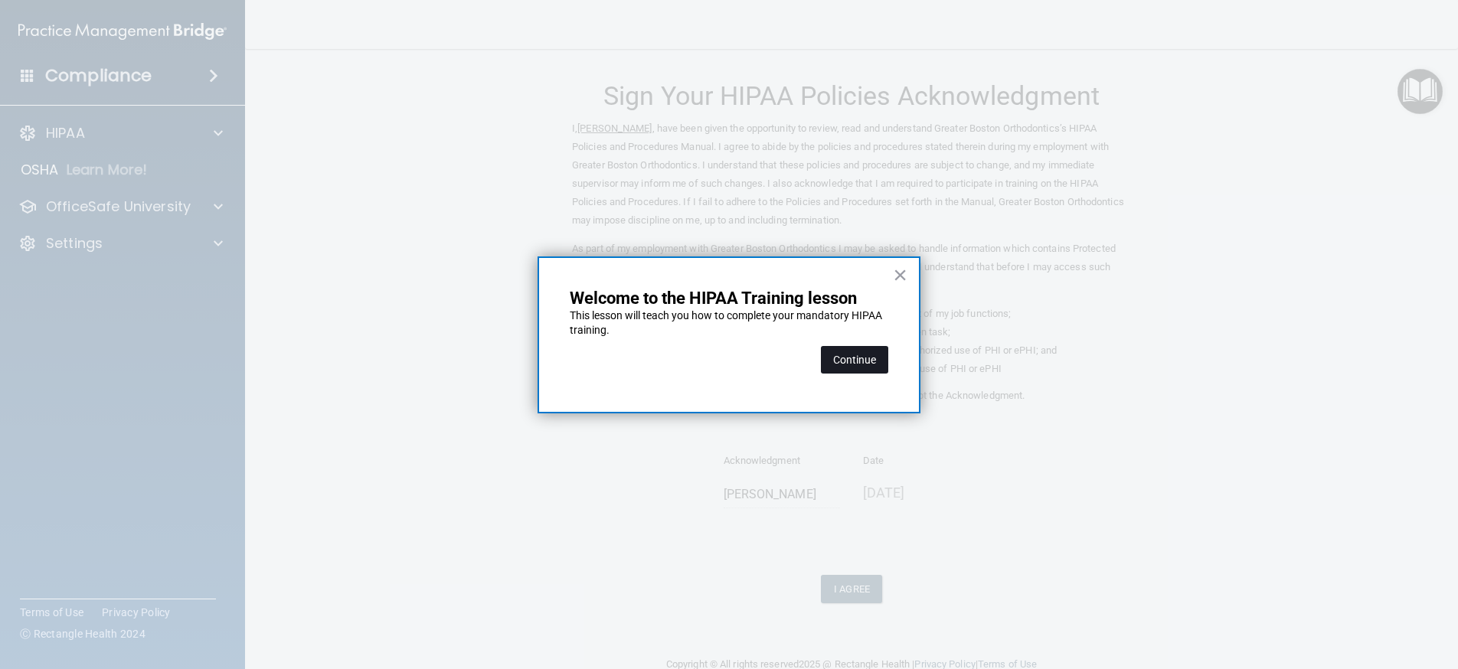
click at [853, 357] on button "Continue" at bounding box center [854, 360] width 67 height 28
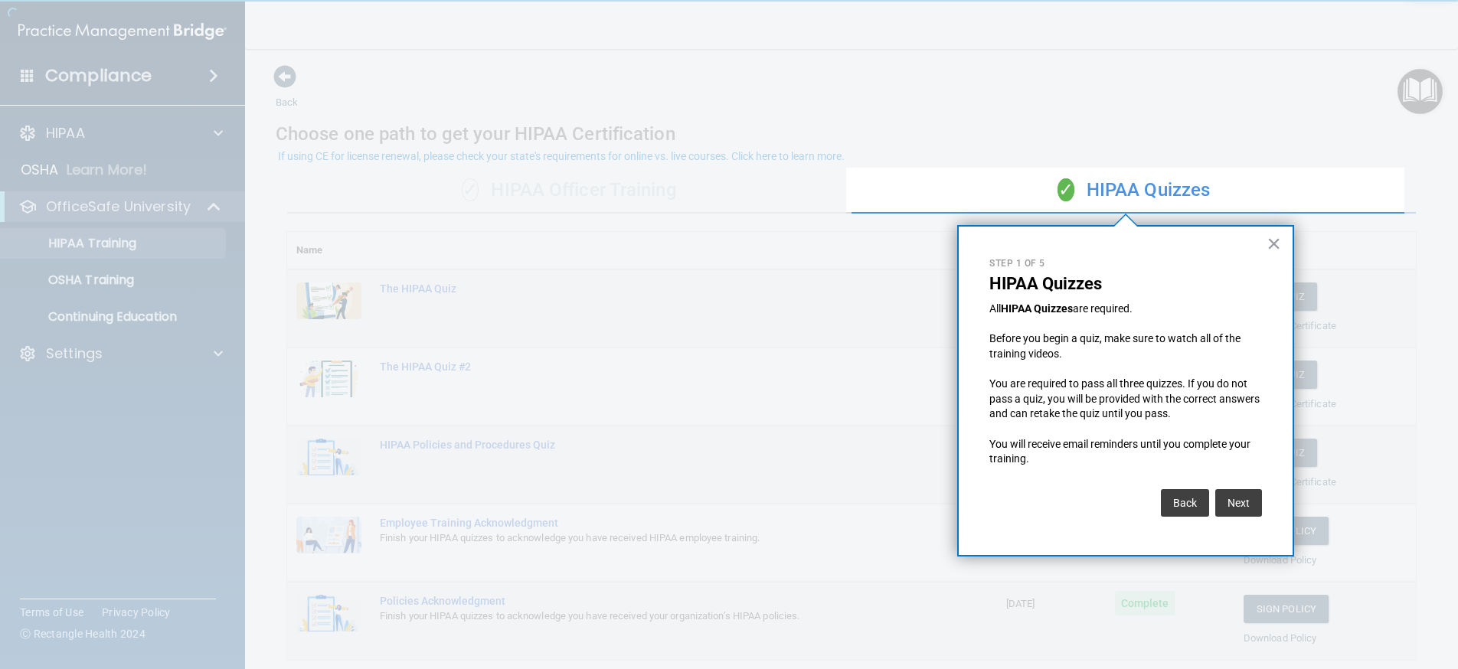
scroll to position [85, 0]
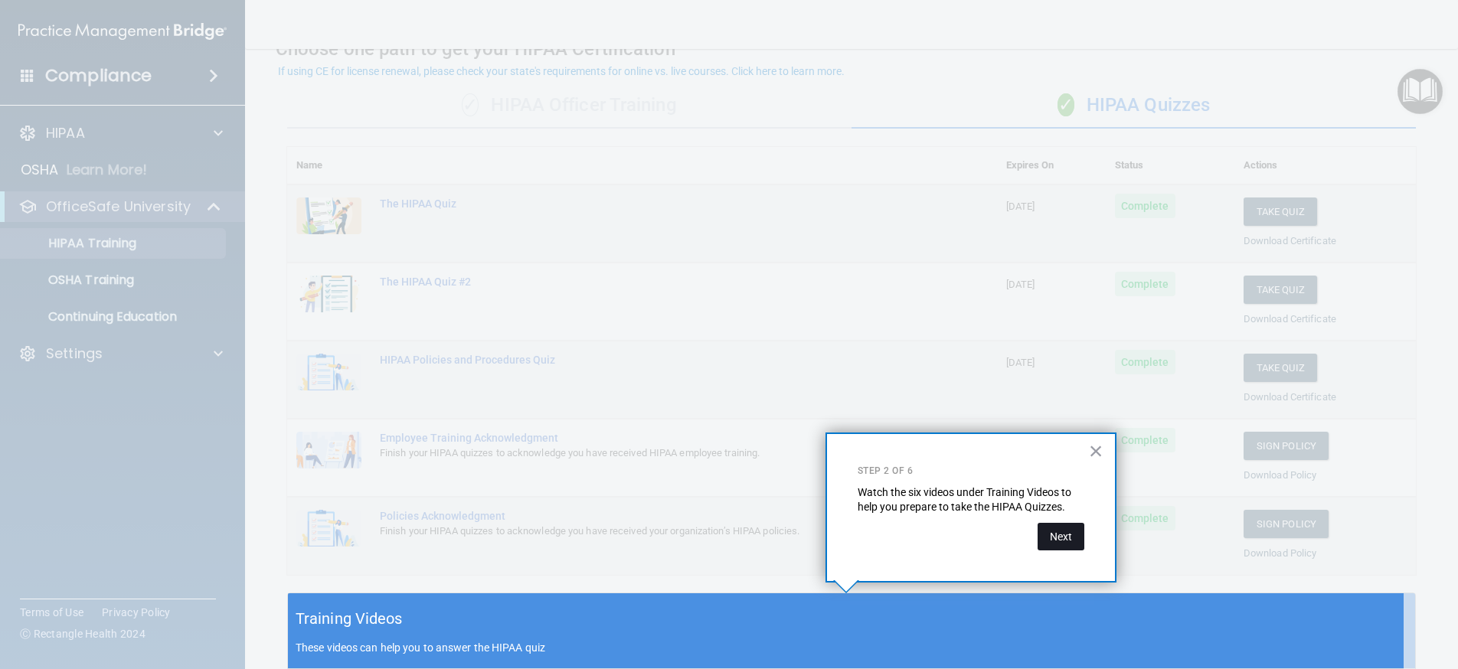
click at [1072, 533] on button "Next" at bounding box center [1060, 537] width 47 height 28
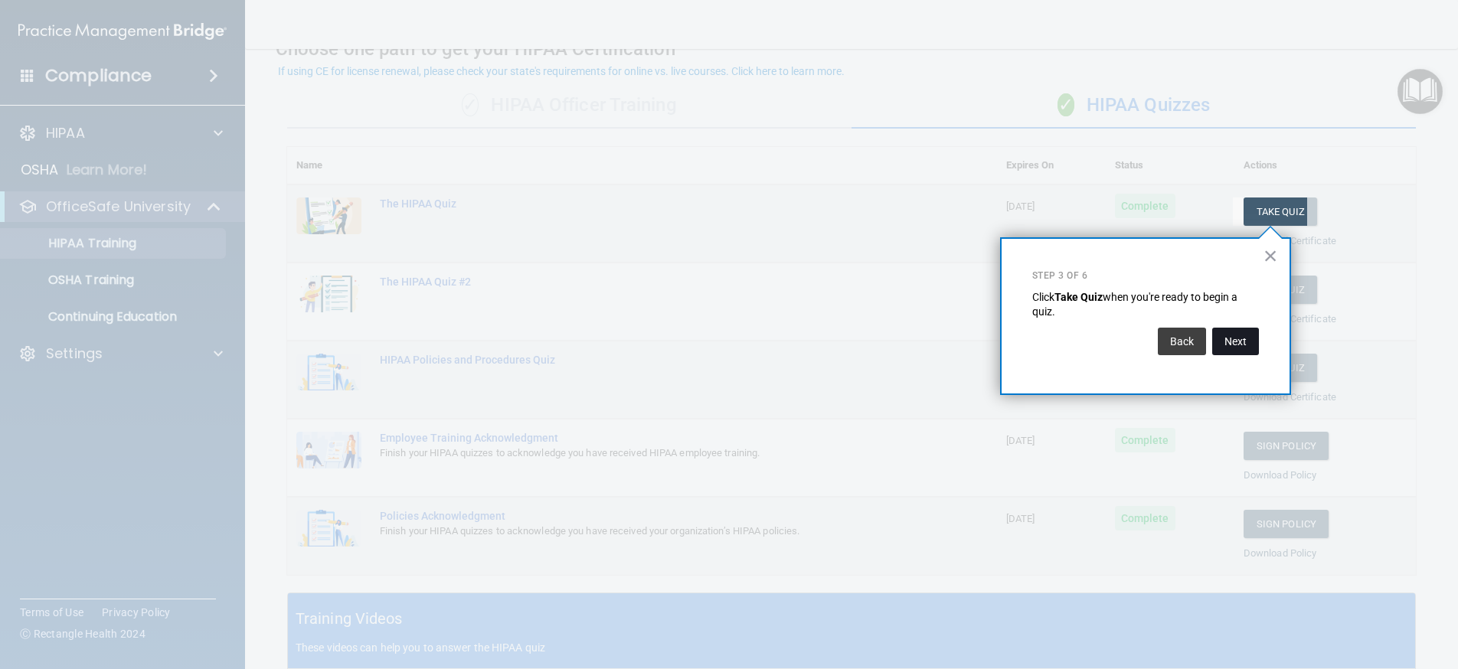
click at [1240, 341] on button "Next" at bounding box center [1235, 342] width 47 height 28
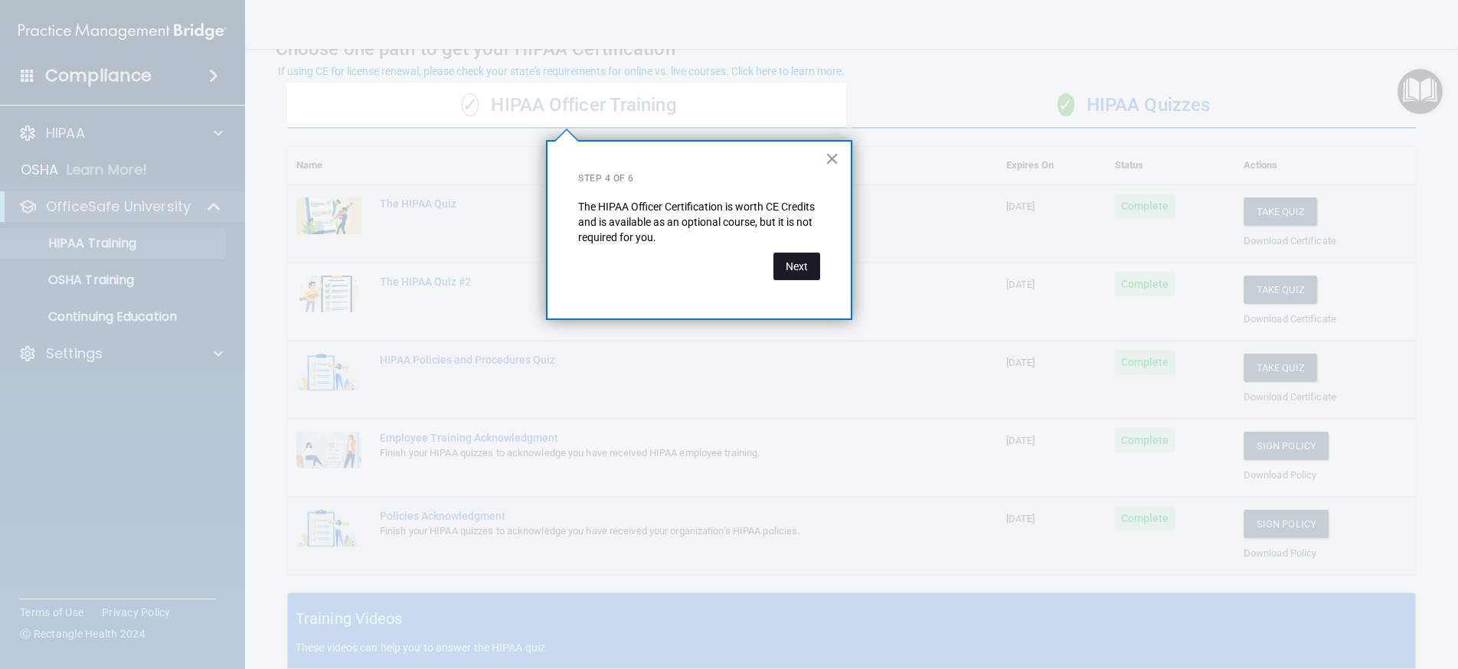
click at [800, 263] on button "Next" at bounding box center [796, 267] width 47 height 28
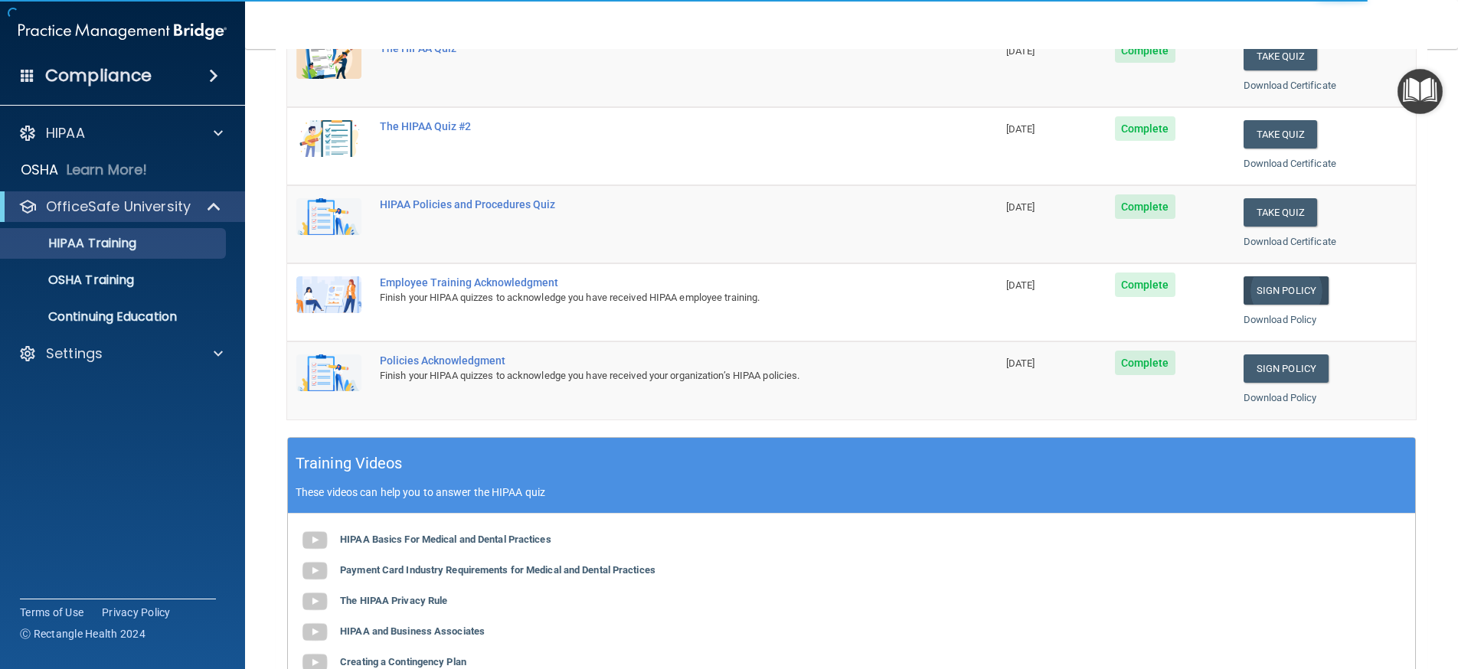
scroll to position [230, 0]
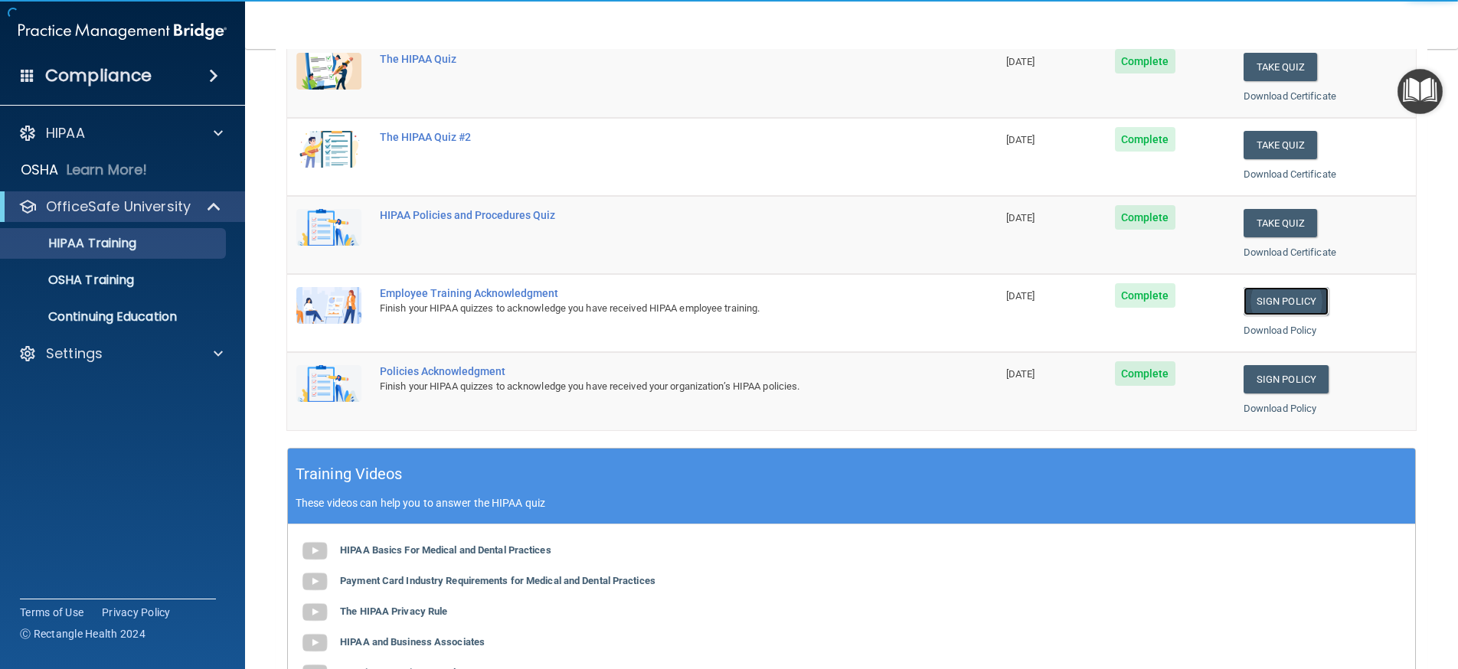
click at [1277, 302] on link "Sign Policy" at bounding box center [1285, 301] width 85 height 28
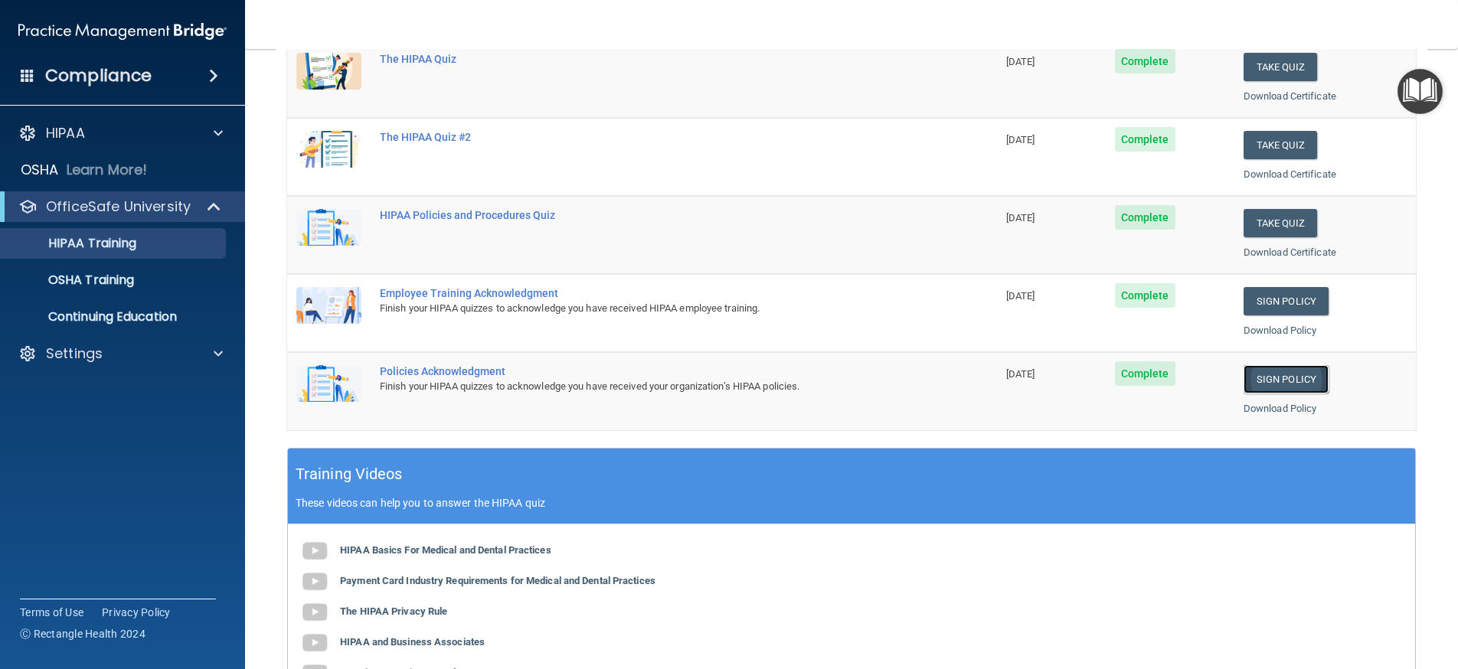
click at [1270, 373] on link "Sign Policy" at bounding box center [1285, 379] width 85 height 28
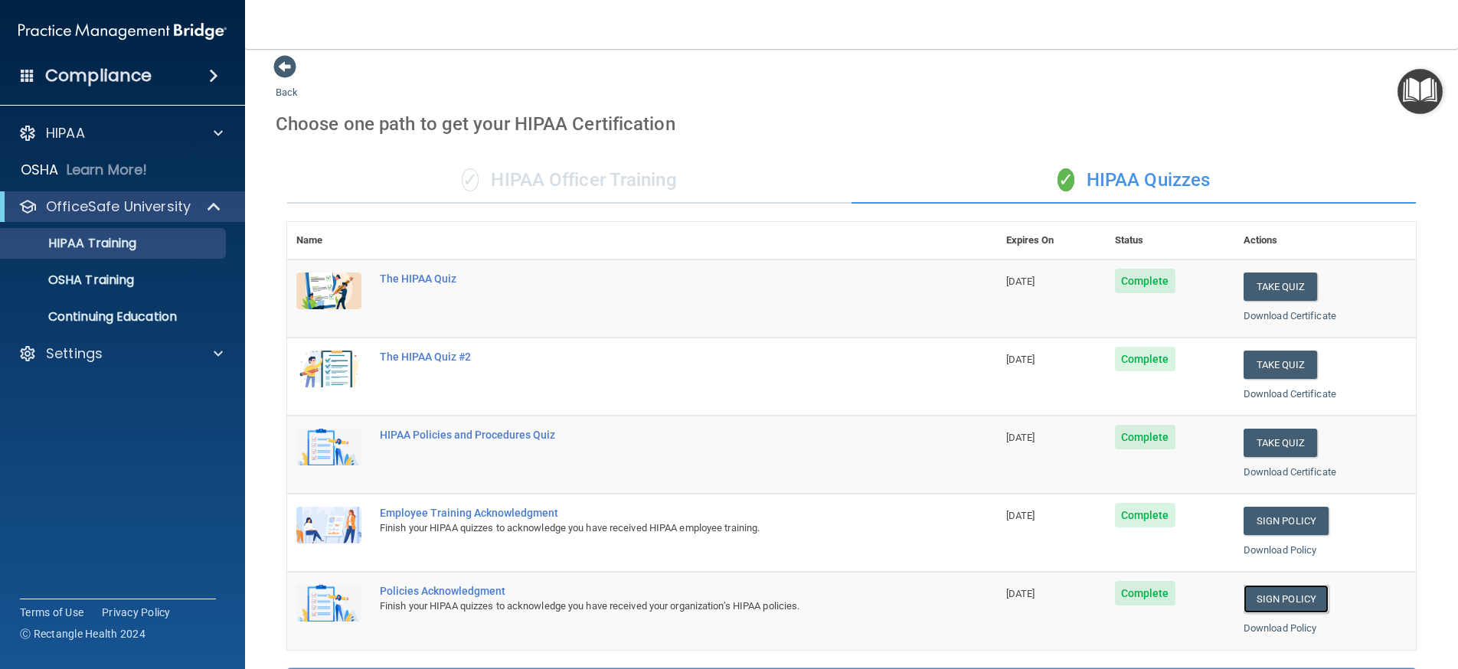
scroll to position [0, 0]
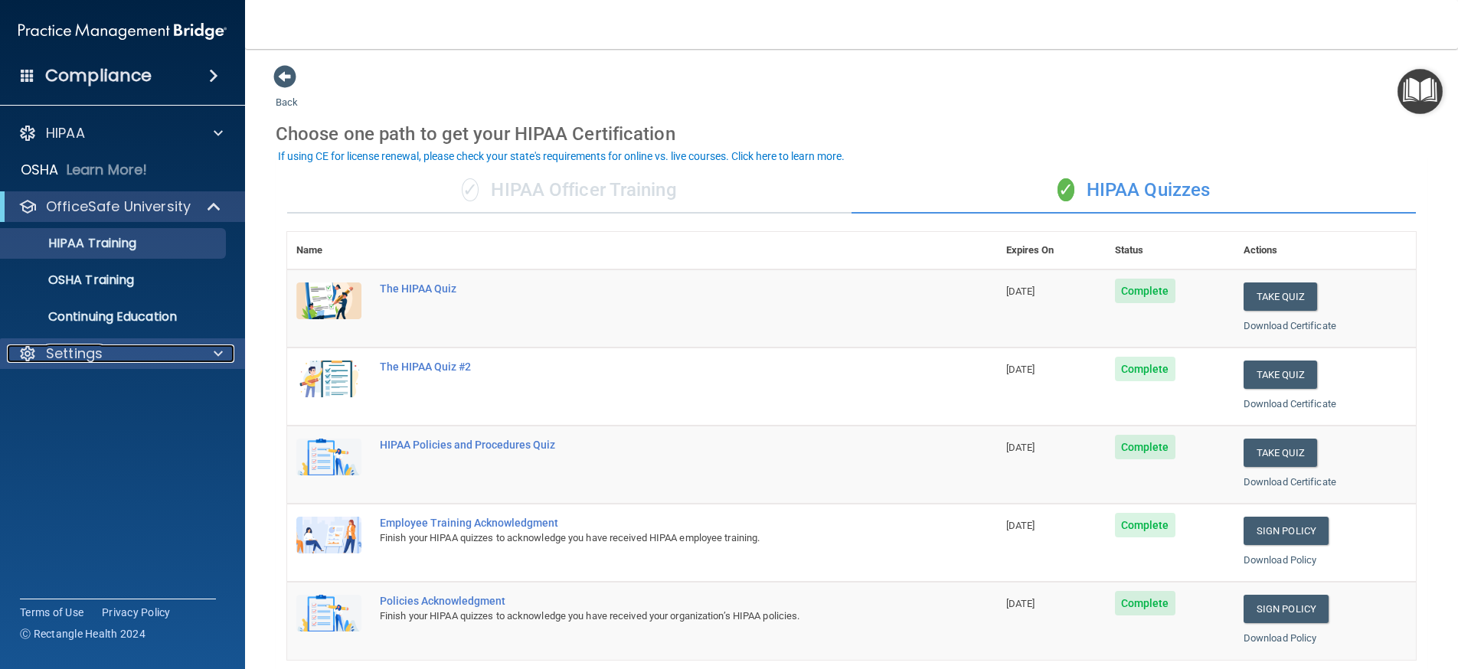
click at [84, 356] on p "Settings" at bounding box center [74, 354] width 57 height 18
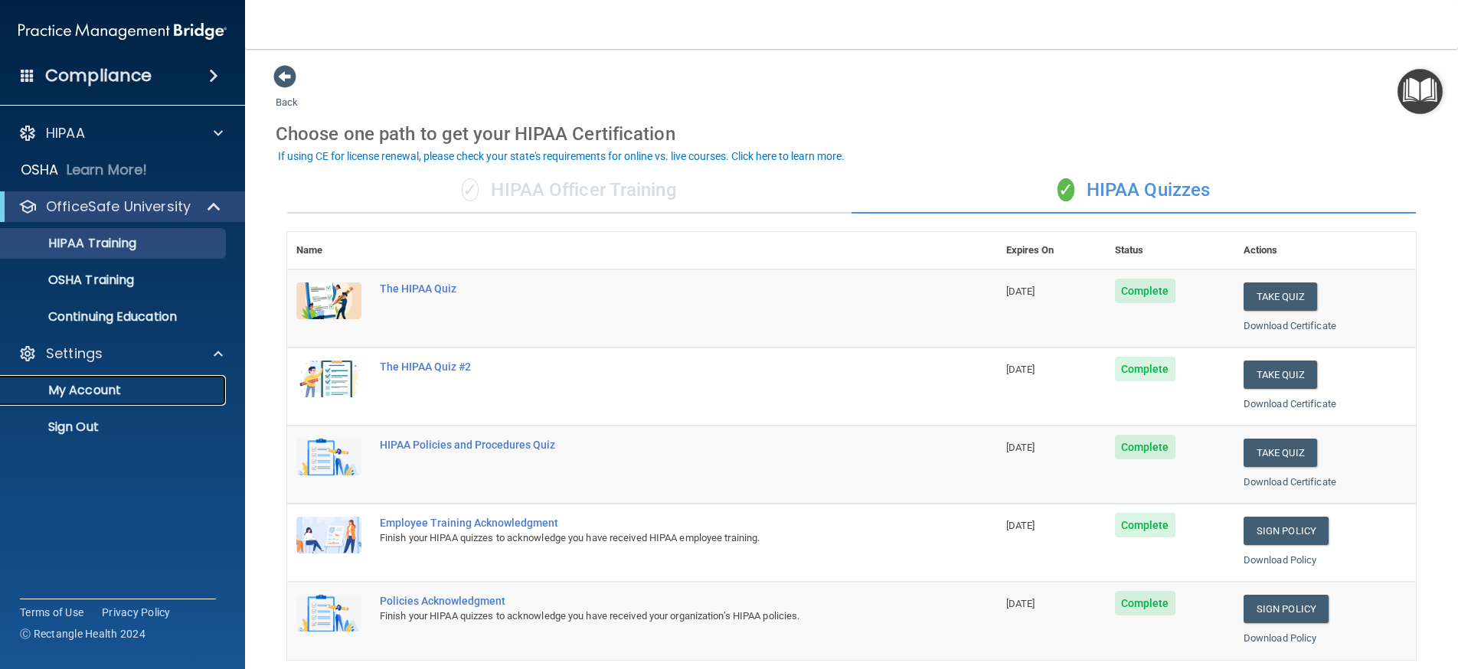
click at [93, 398] on p "My Account" at bounding box center [114, 390] width 209 height 15
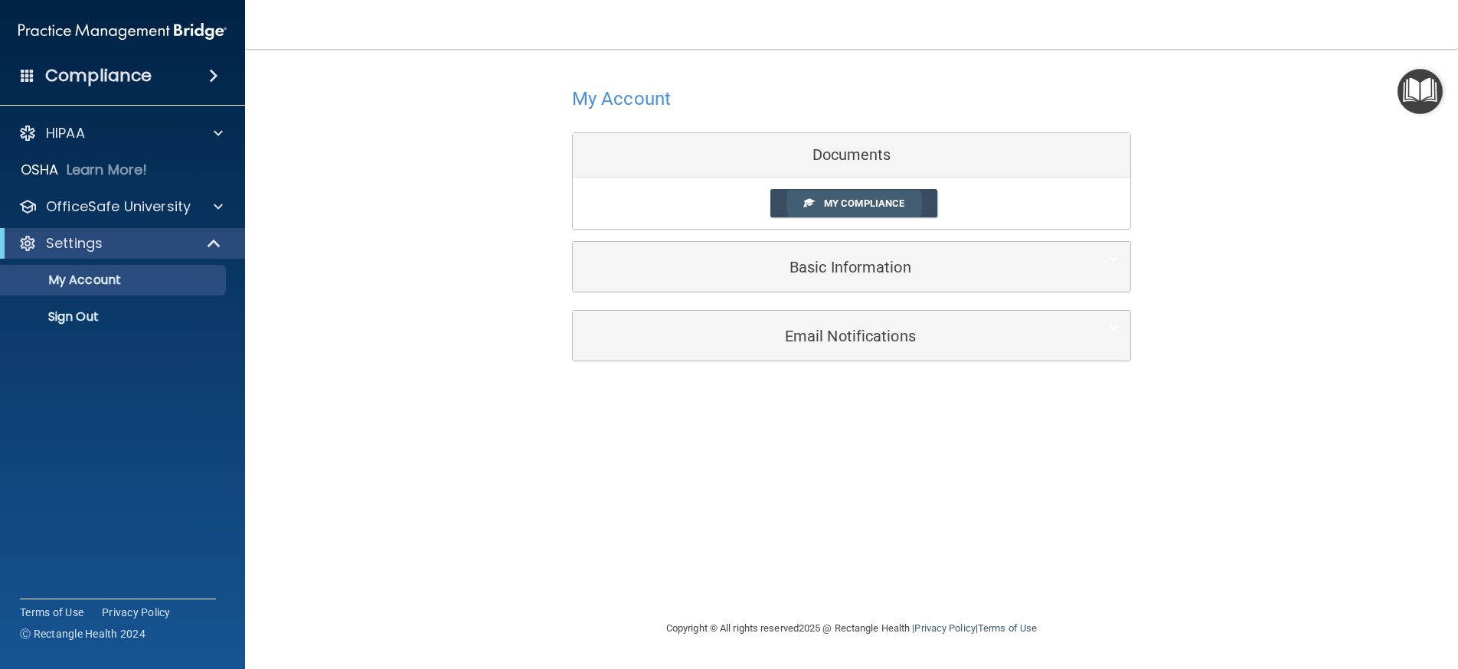
click at [864, 208] on span "My Compliance" at bounding box center [864, 203] width 80 height 11
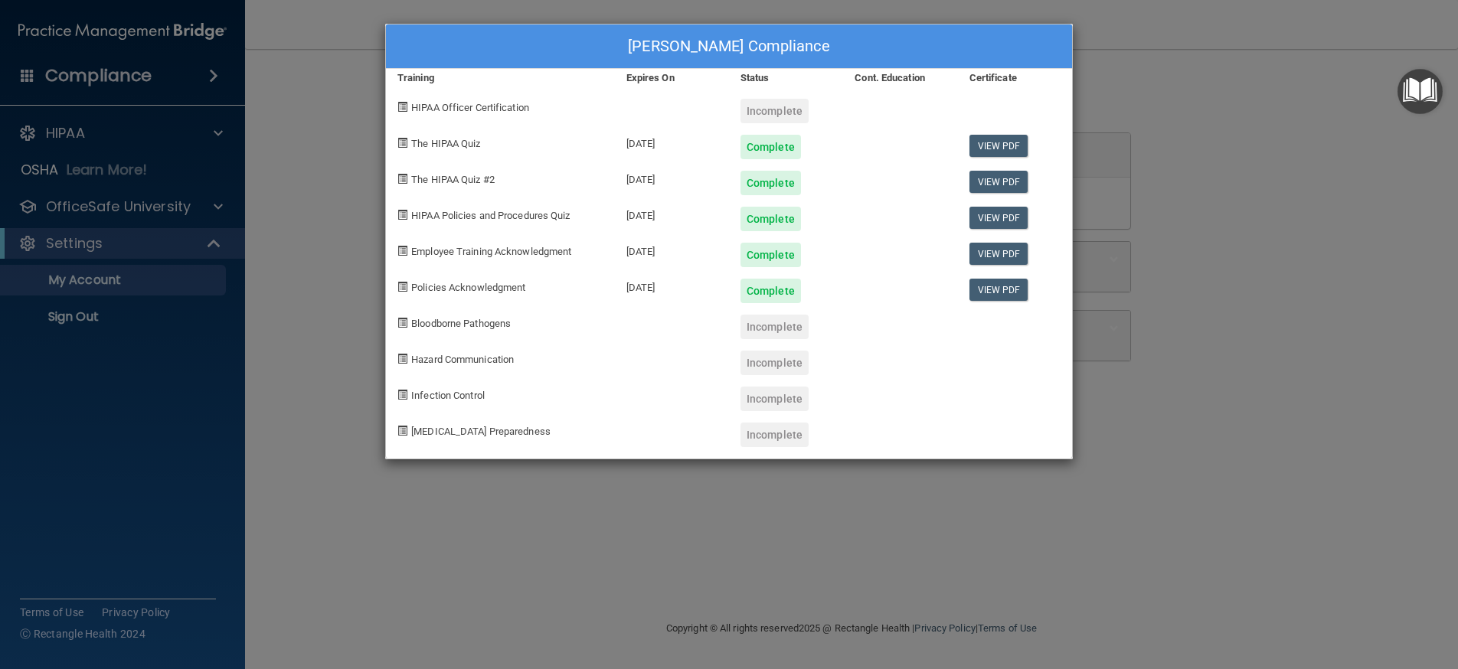
click at [1300, 198] on div "Evelyn Burgos's Compliance Training Expires On Status Cont. Education Certifica…" at bounding box center [729, 334] width 1458 height 669
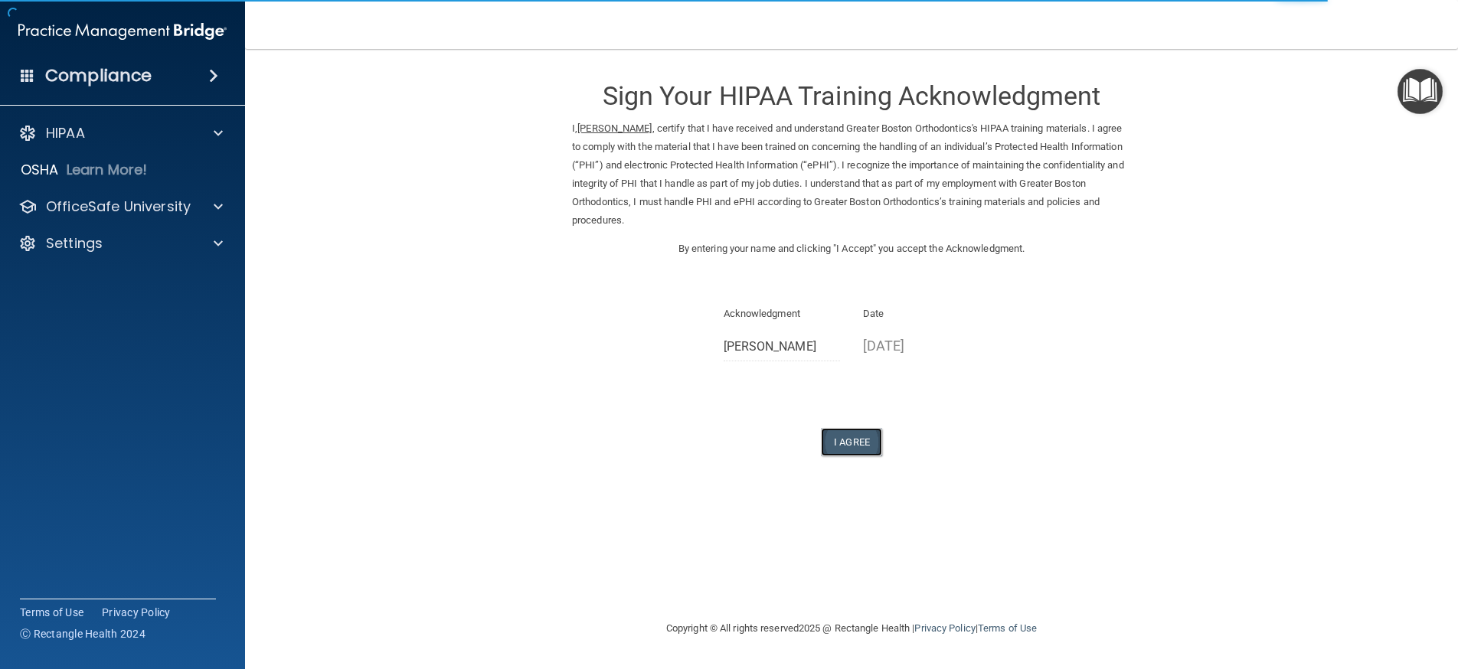
click at [864, 449] on button "I Agree" at bounding box center [851, 442] width 61 height 28
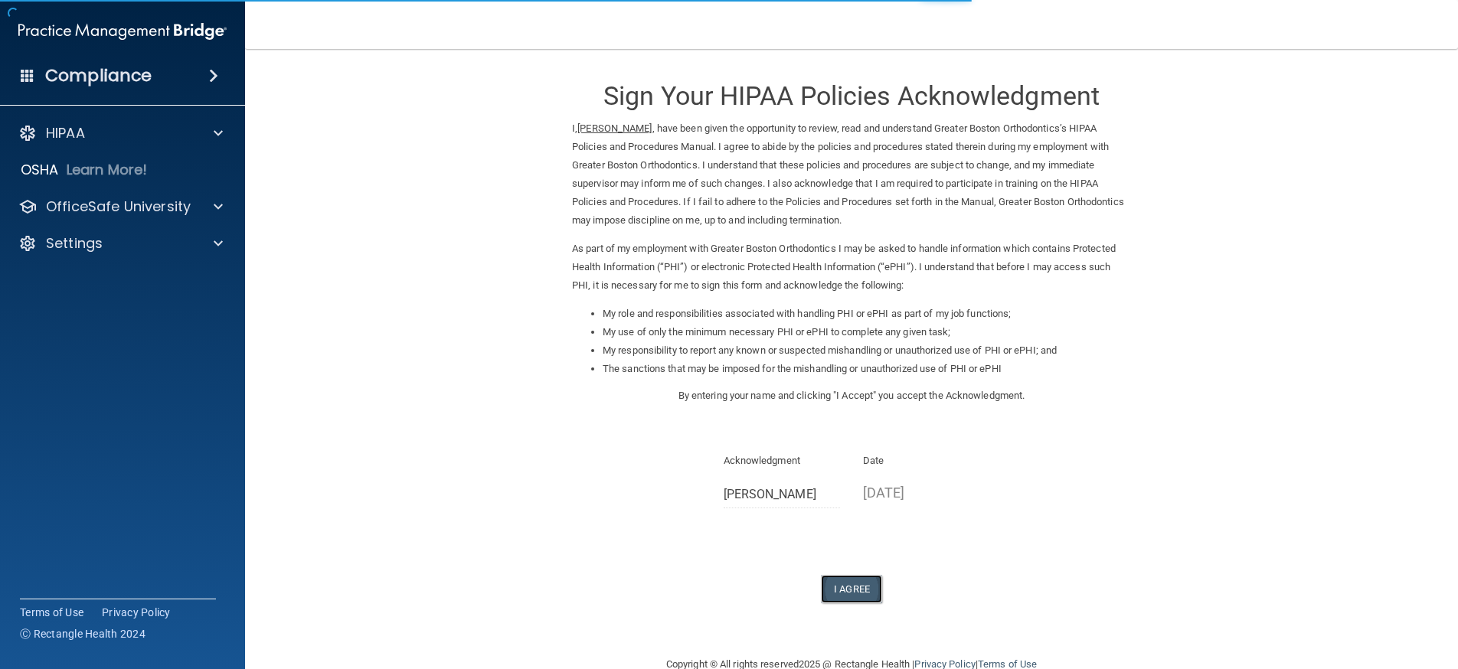
click at [851, 588] on button "I Agree" at bounding box center [851, 589] width 61 height 28
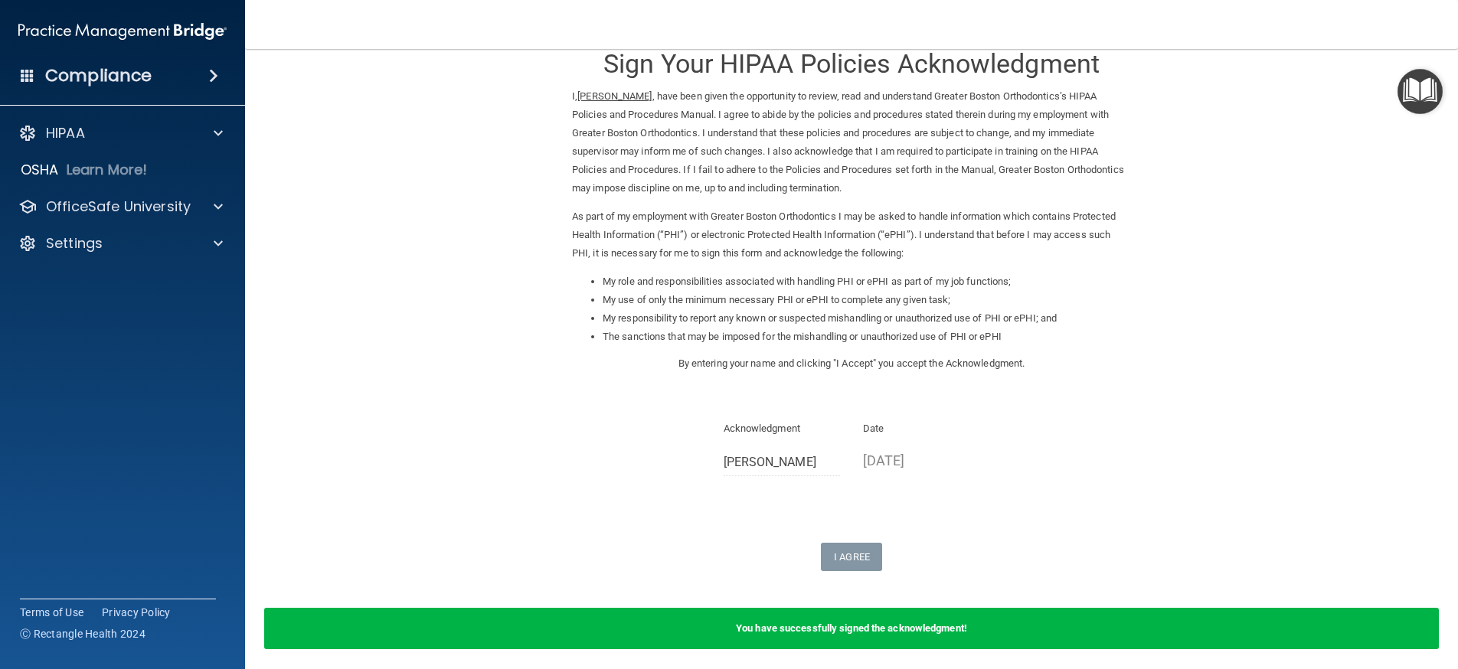
scroll to position [92, 0]
